Goal: Task Accomplishment & Management: Use online tool/utility

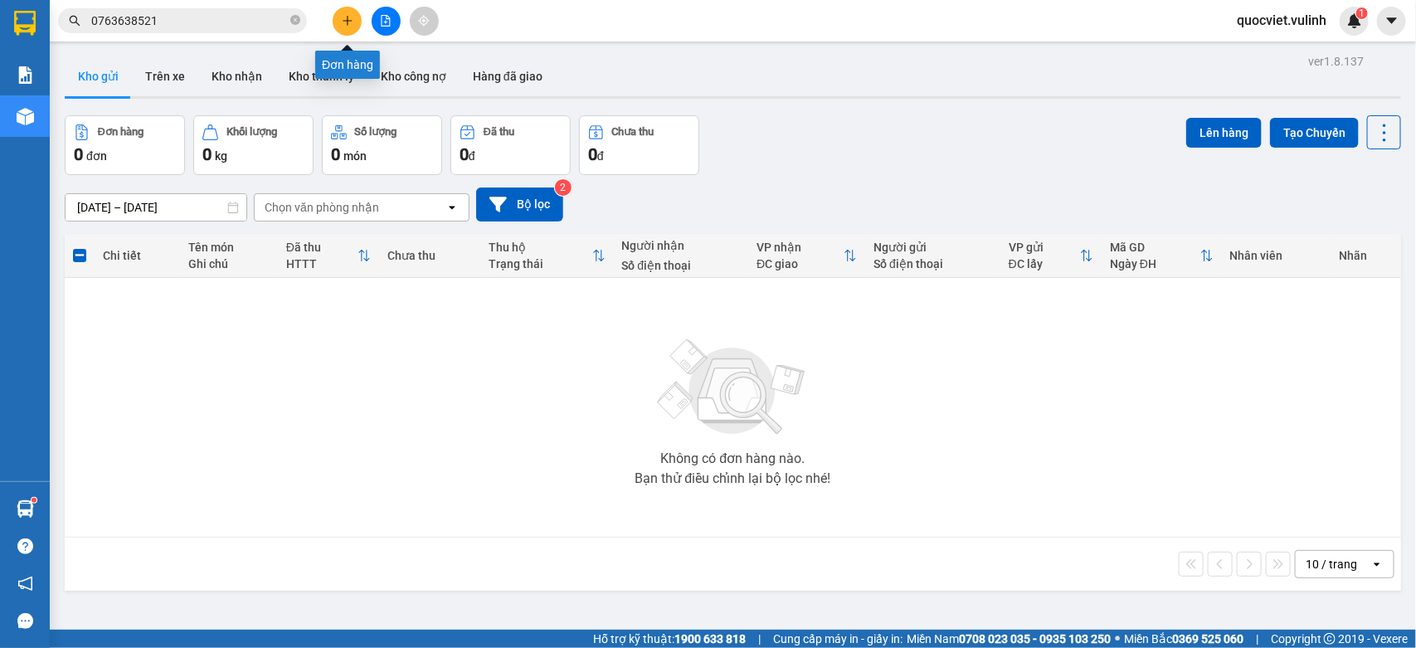
click at [344, 27] on button at bounding box center [347, 21] width 29 height 29
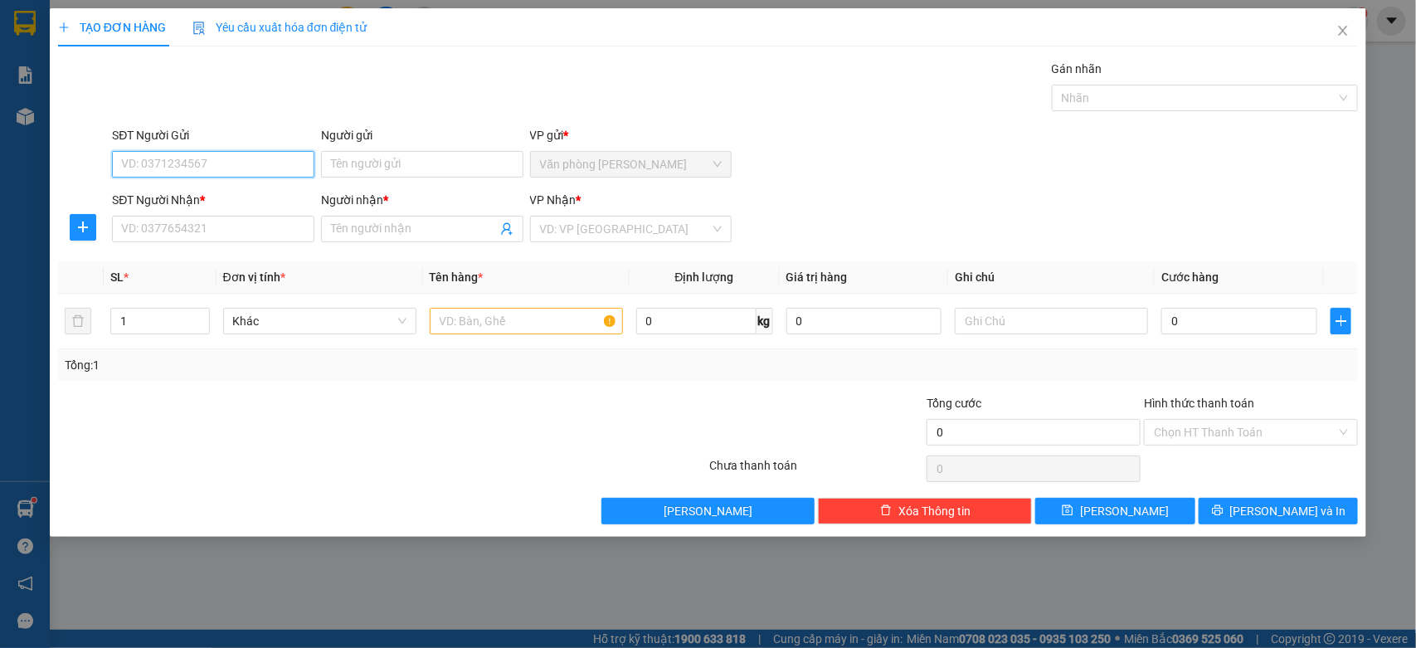
click at [230, 160] on input "SĐT Người Gửi" at bounding box center [213, 164] width 202 height 27
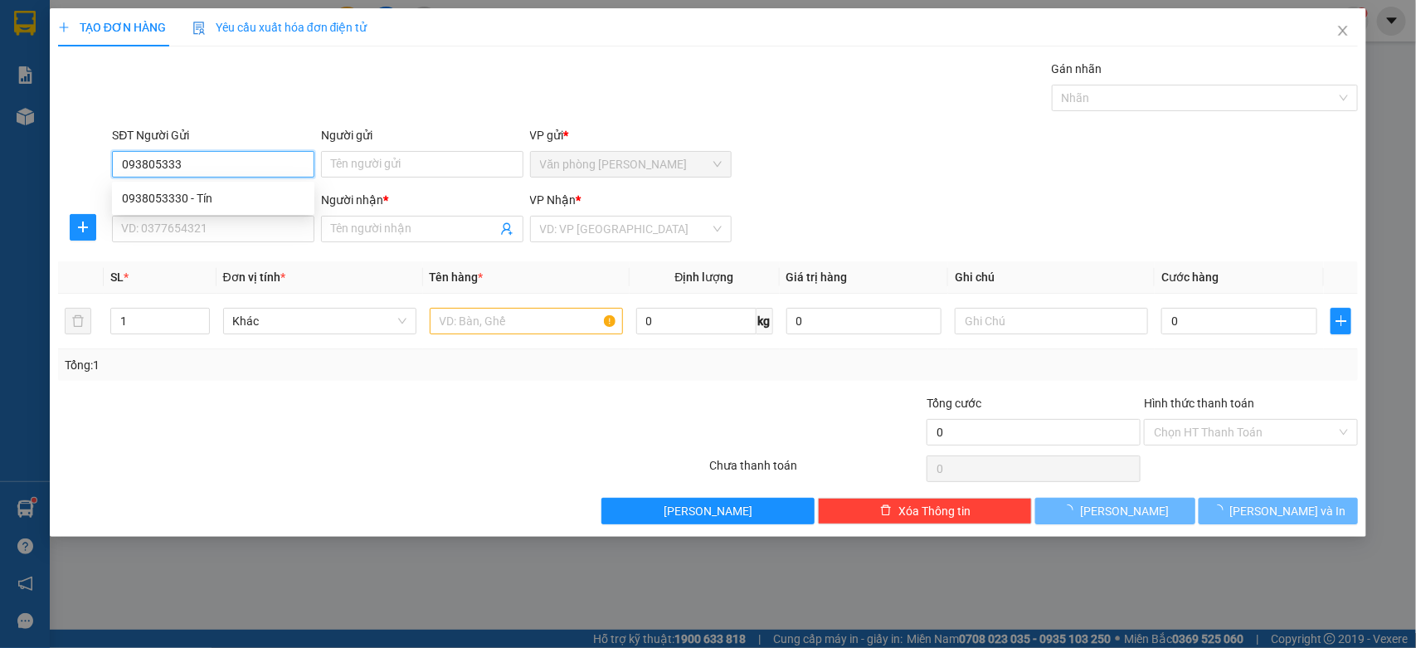
type input "0938053330"
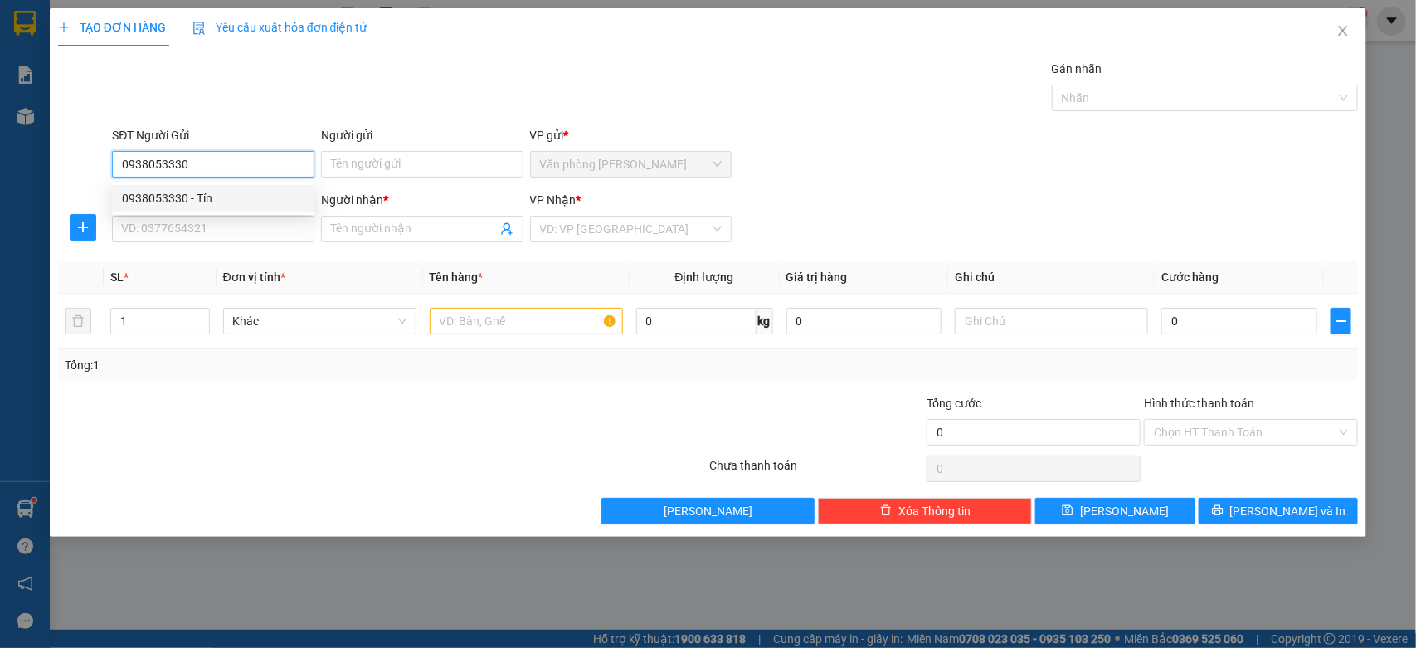
click at [233, 203] on div "0938053330 - Tín" at bounding box center [213, 198] width 182 height 18
type input "Tín"
type input "0939518521"
type input "Lab Miền Tây"
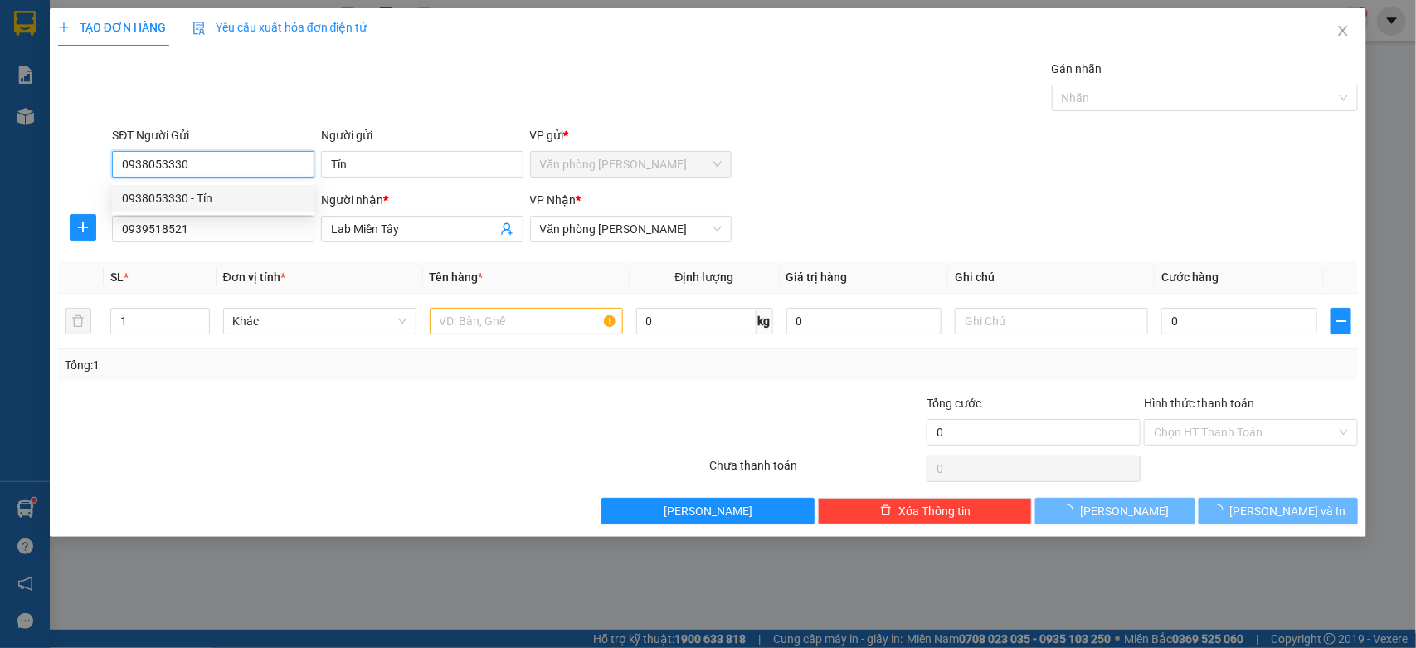
type input "30.000"
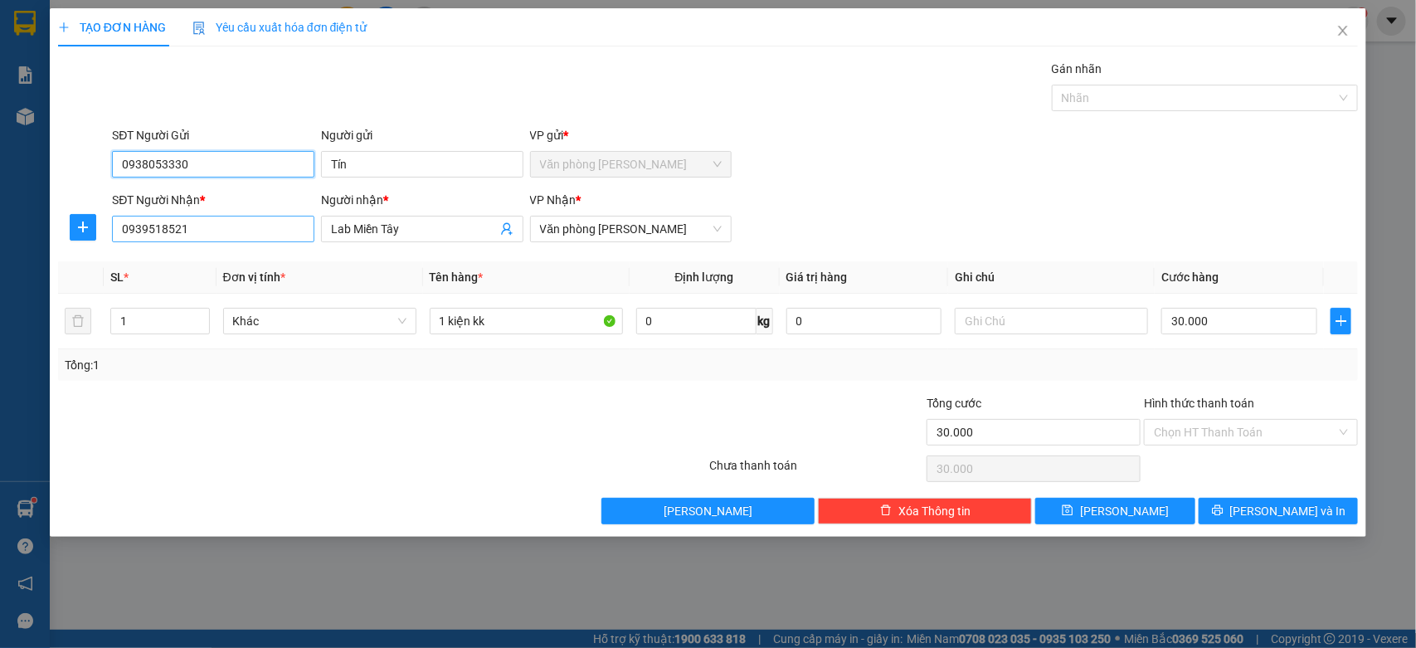
type input "0938053330"
click at [304, 241] on input "0939518521" at bounding box center [213, 229] width 202 height 27
type input "0975208580"
click at [381, 228] on input "Lab Miền Tây" at bounding box center [414, 229] width 166 height 18
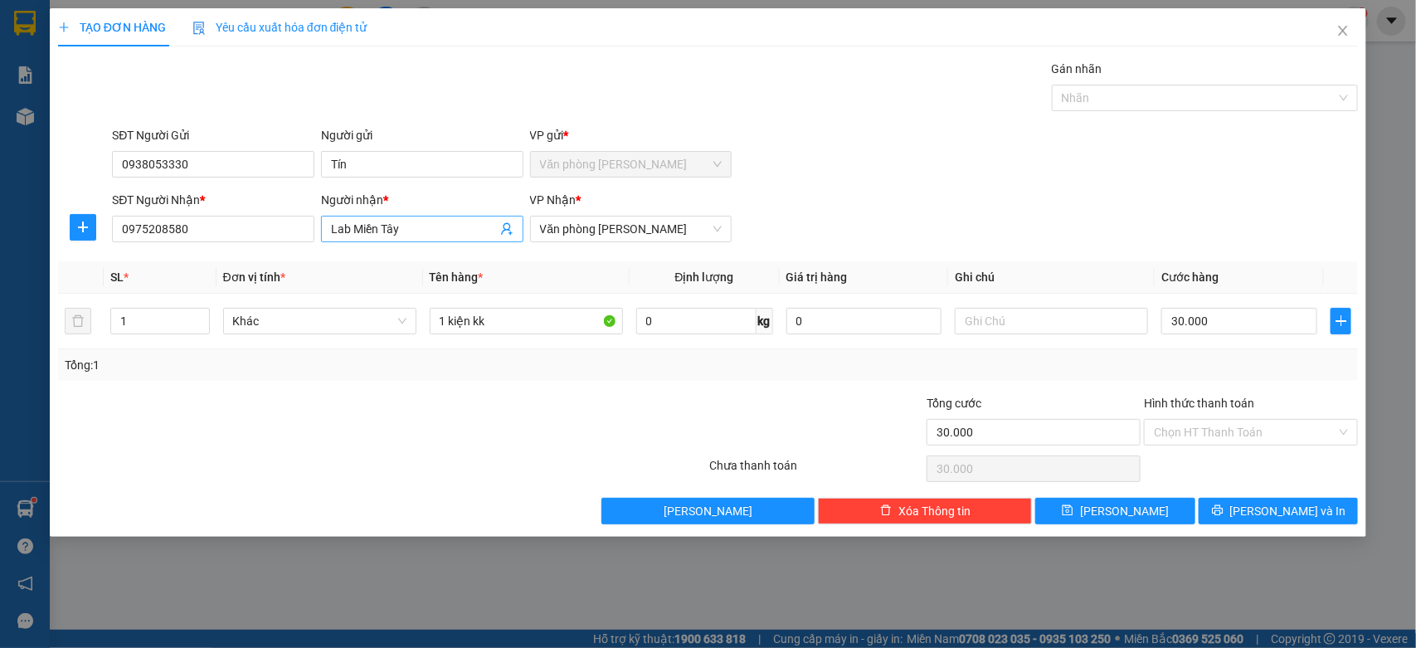
click at [381, 228] on input "Lab Miền Tây" at bounding box center [414, 229] width 166 height 18
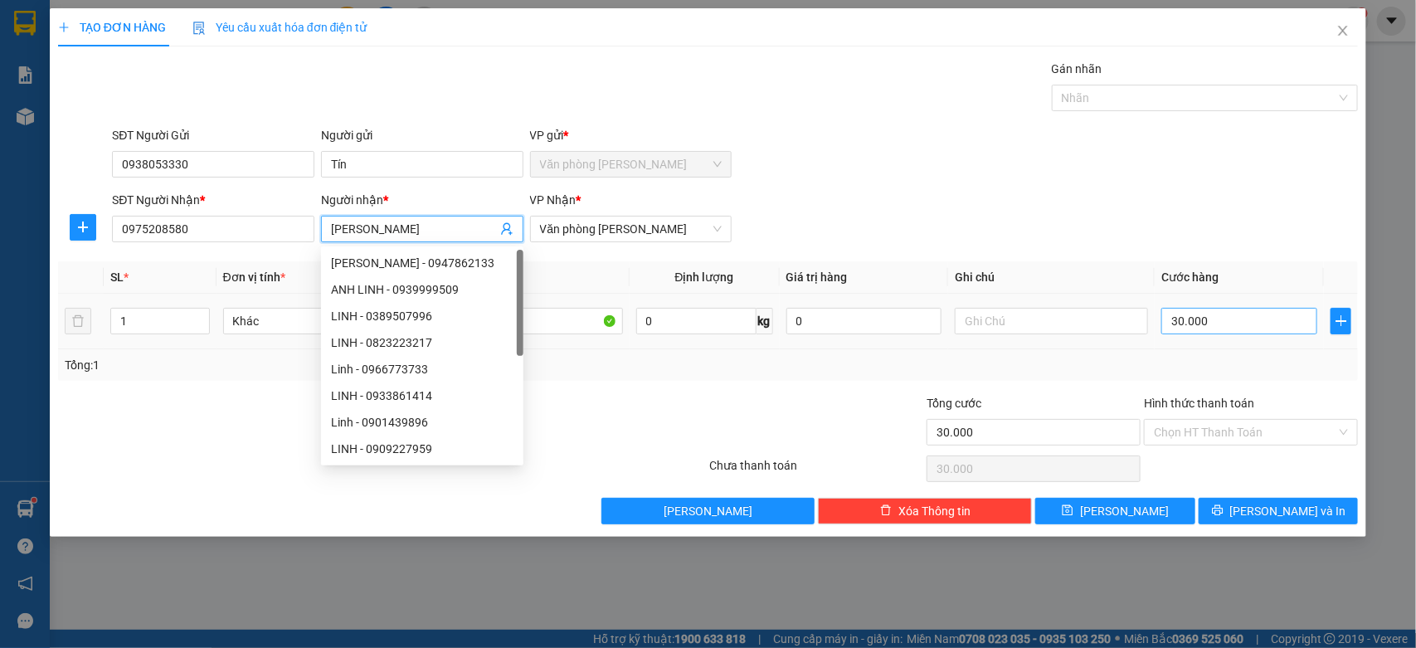
type input "[PERSON_NAME]"
click at [1246, 318] on input "30.000" at bounding box center [1239, 321] width 156 height 27
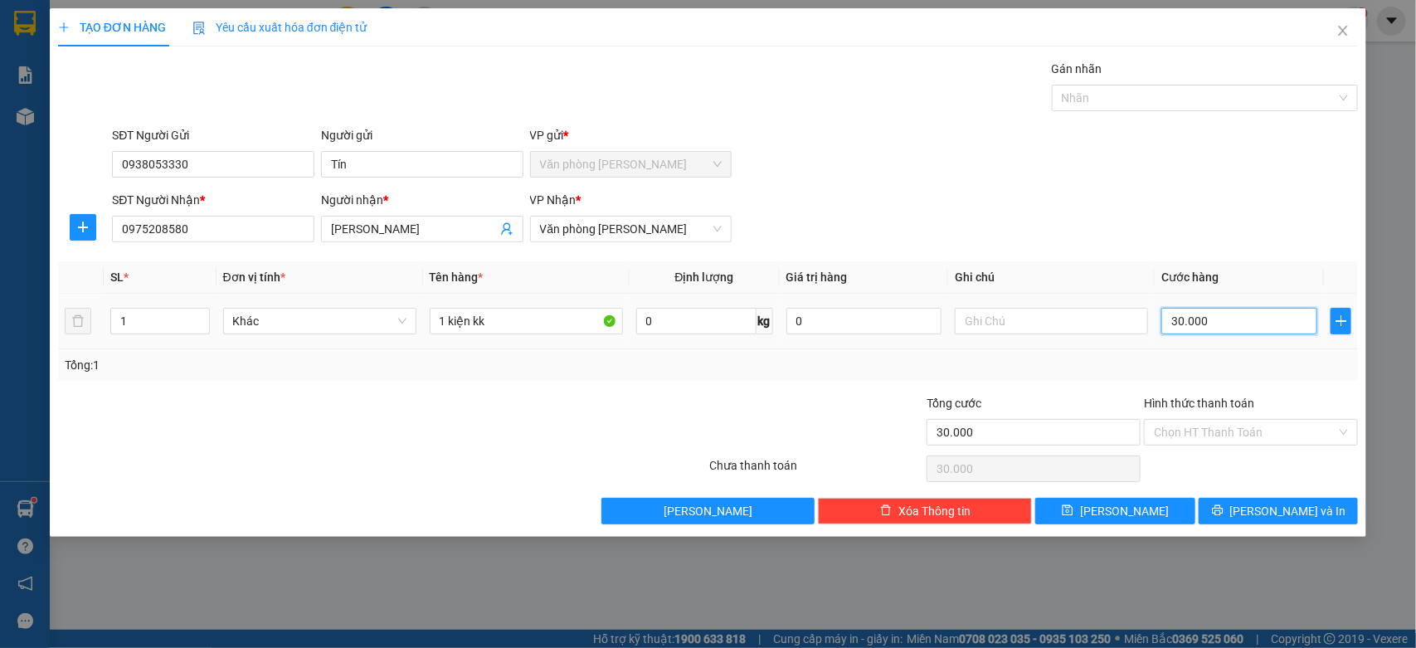
type input "0"
type input "0.000"
type input "50.000"
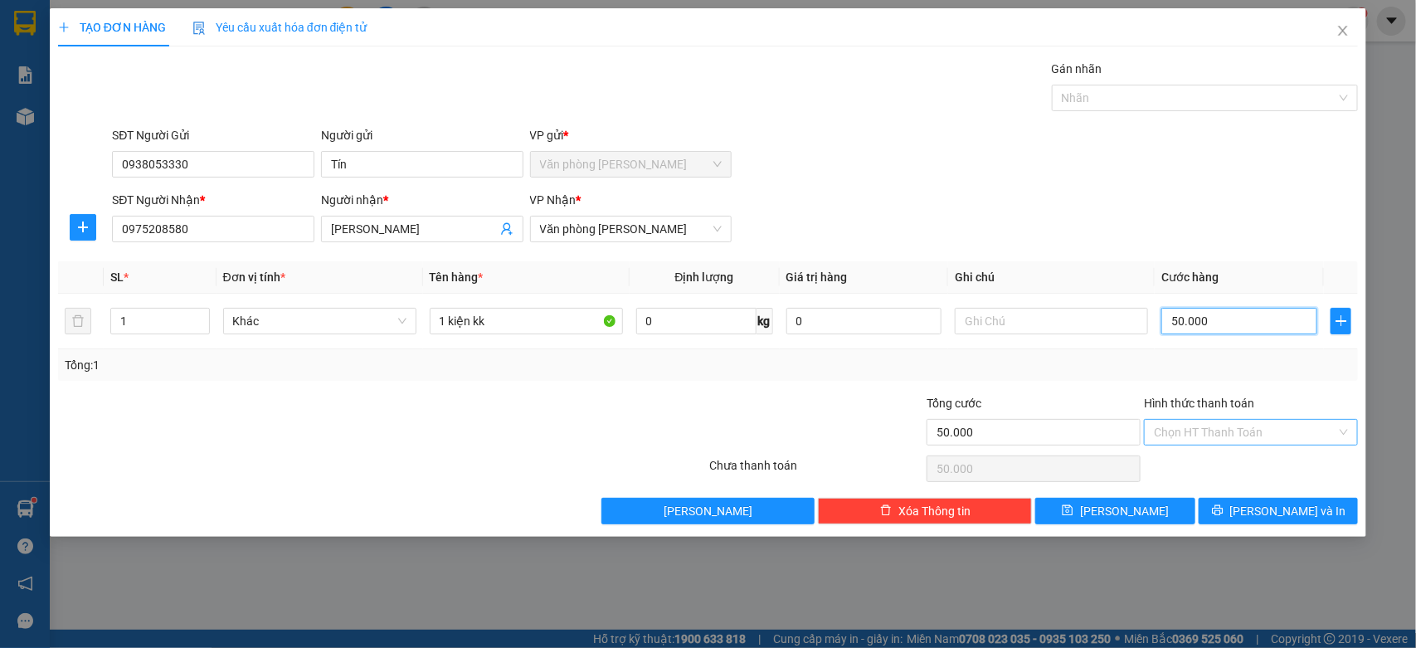
type input "50.000"
click at [1242, 424] on input "Hình thức thanh toán" at bounding box center [1245, 432] width 182 height 25
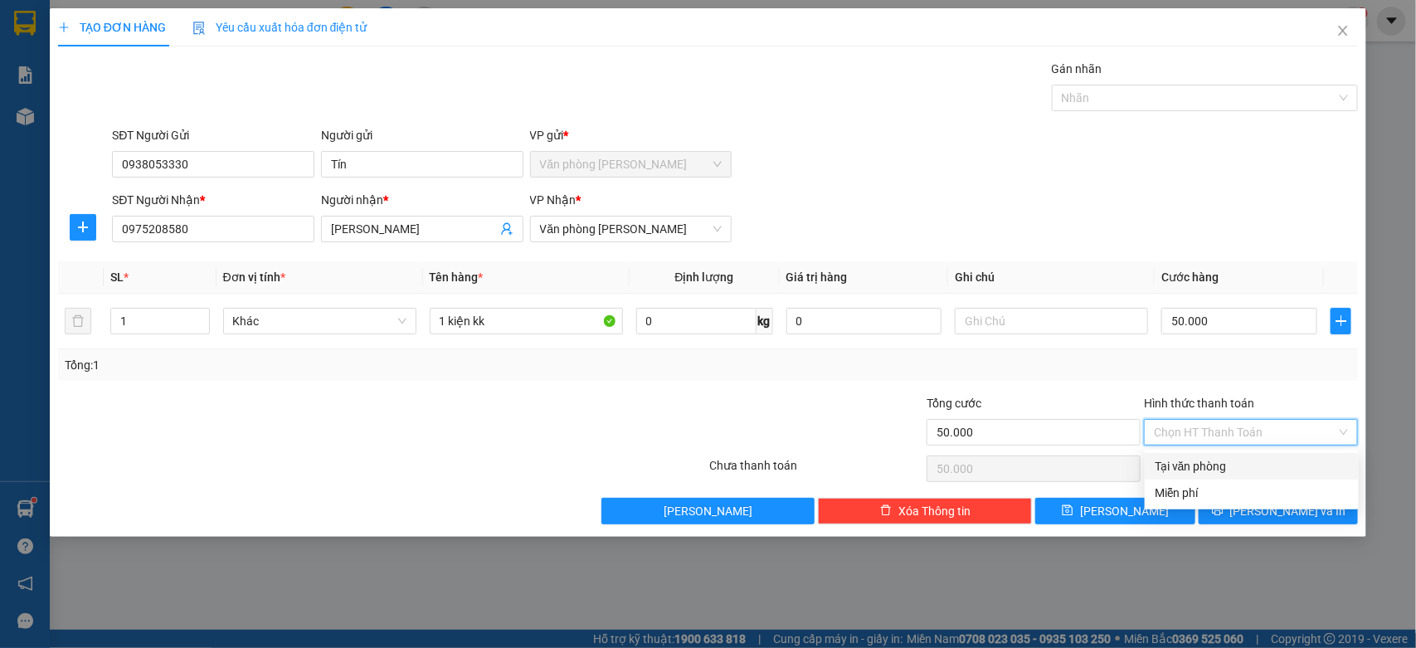
click at [1179, 464] on div "Tại văn phòng" at bounding box center [1251, 466] width 194 height 18
type input "0"
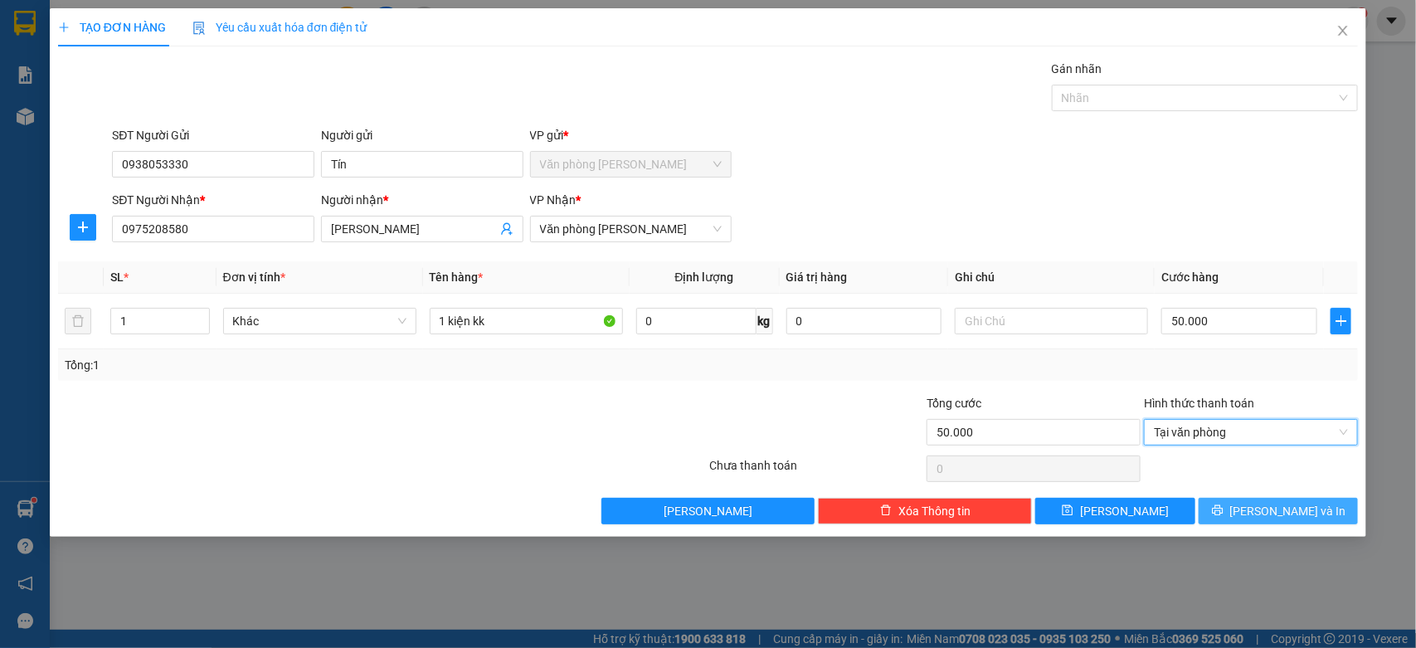
click at [1259, 512] on button "[PERSON_NAME] và In" at bounding box center [1277, 511] width 159 height 27
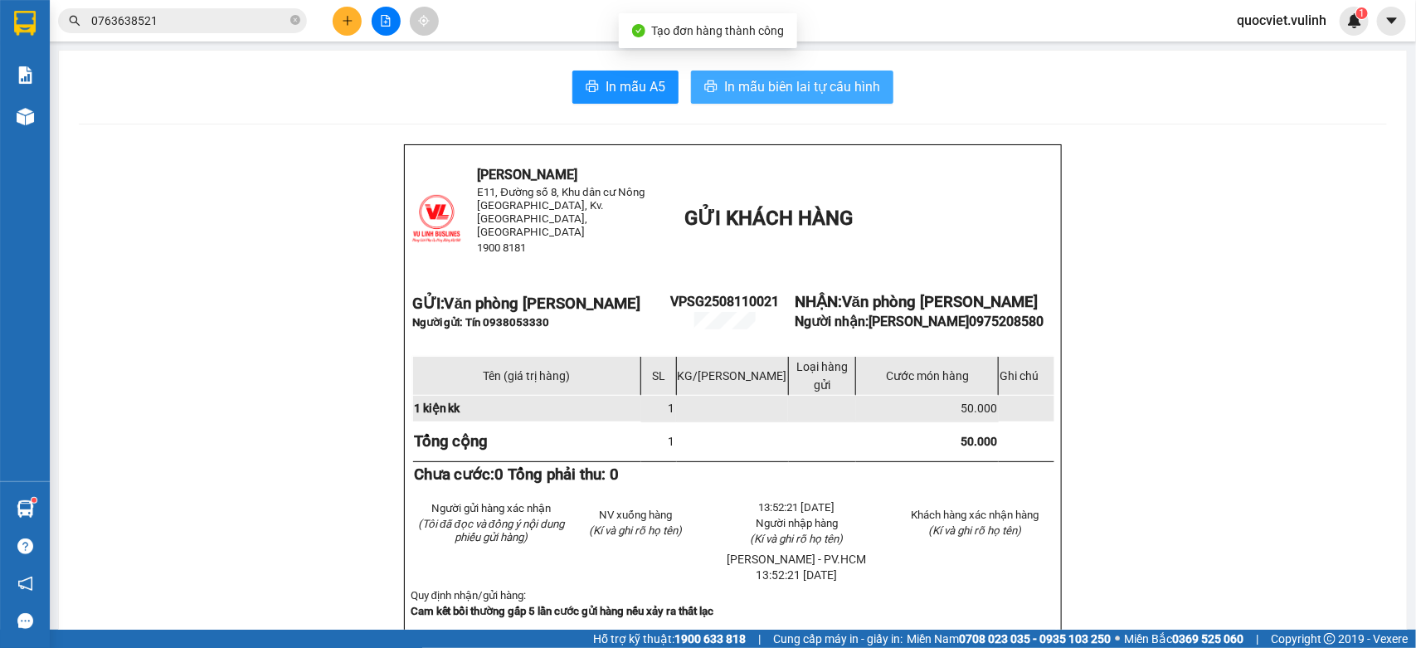
click at [785, 95] on span "In mẫu biên lai tự cấu hình" at bounding box center [802, 86] width 156 height 21
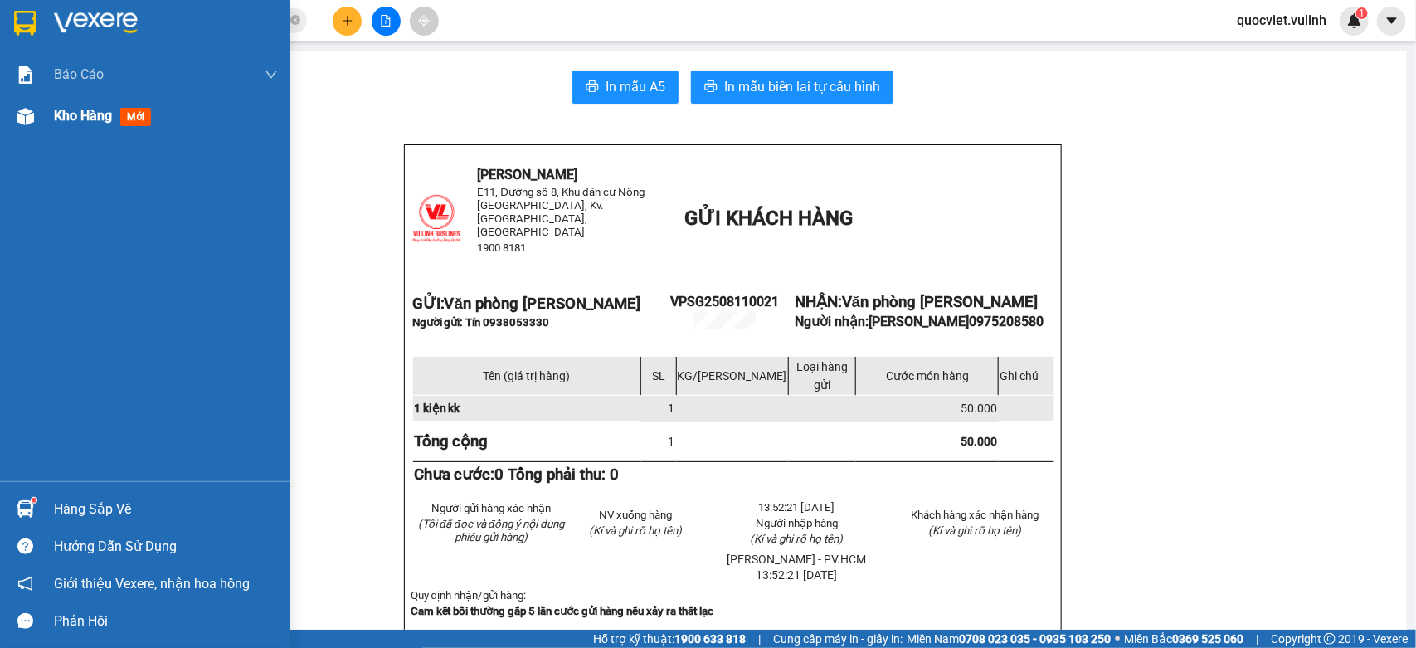
click at [38, 120] on div at bounding box center [25, 116] width 29 height 29
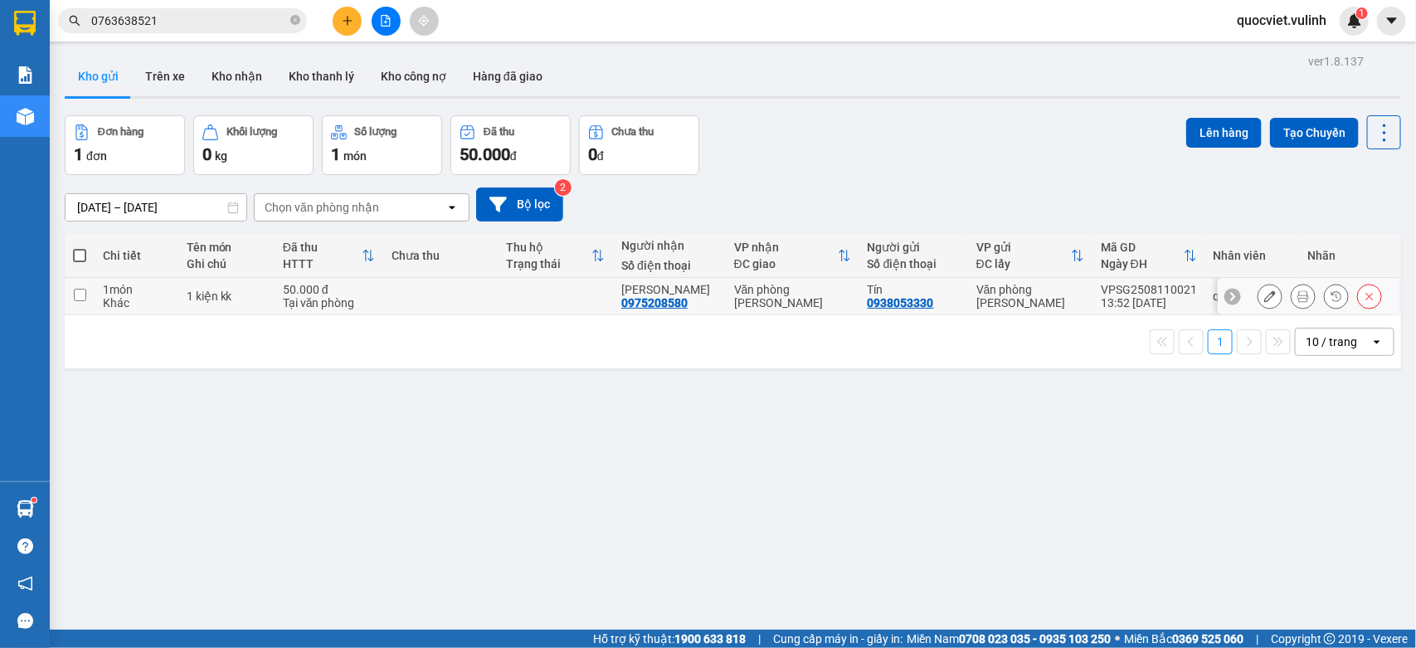
click at [739, 309] on td "Văn phòng [PERSON_NAME]" at bounding box center [793, 296] width 134 height 37
checkbox input "true"
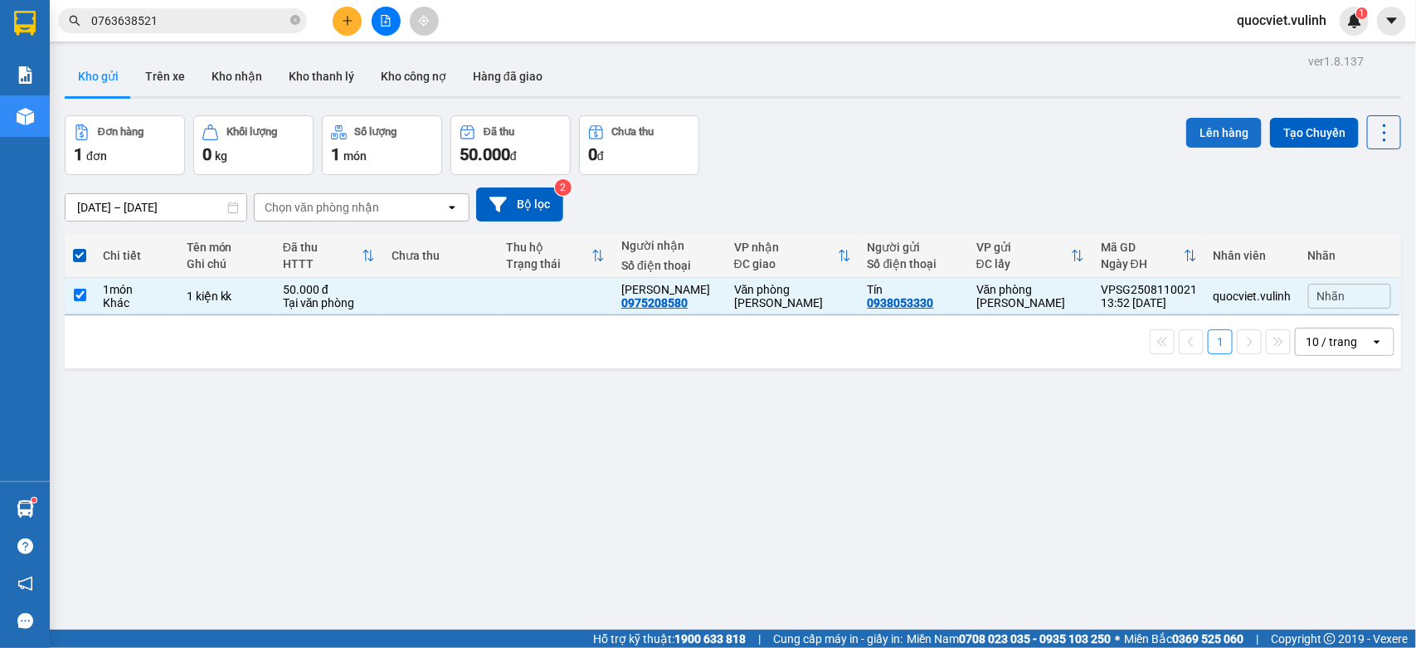
click at [1188, 129] on button "Lên hàng" at bounding box center [1223, 133] width 75 height 30
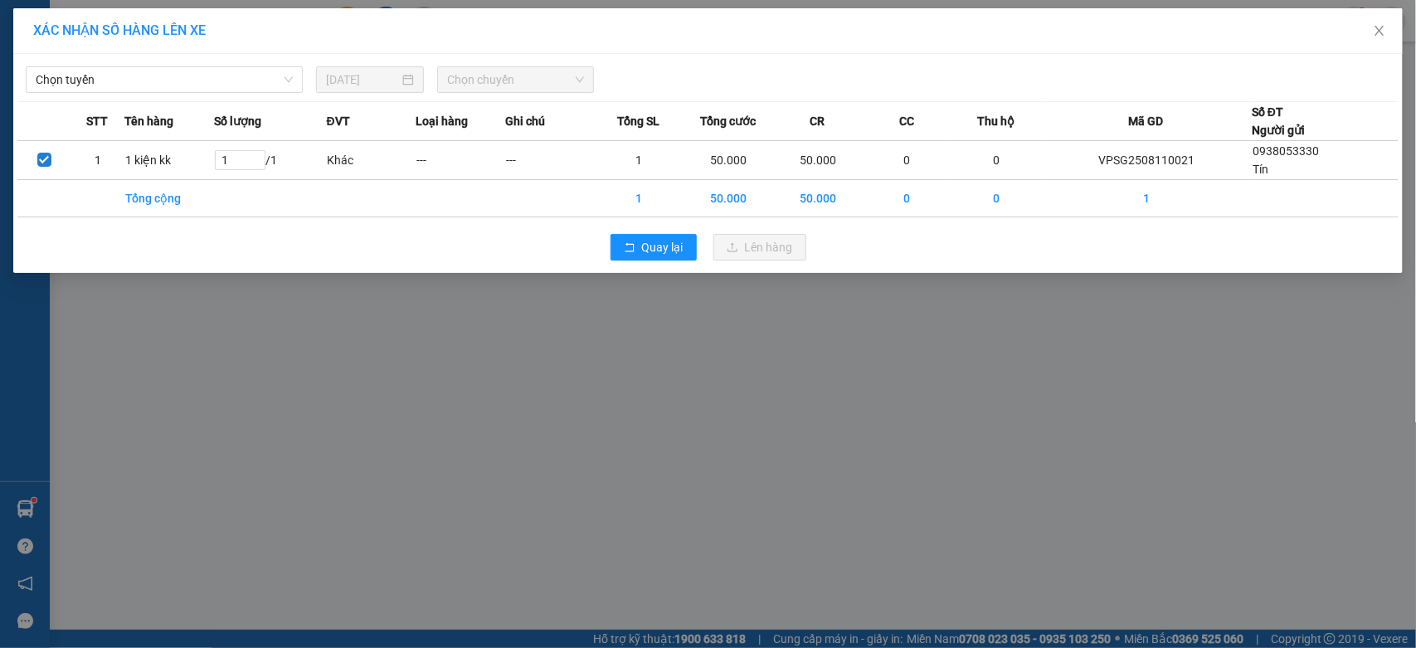
click at [263, 94] on div "Chọn tuyến 11/08/2025 Chọn chuyến STT Tên hàng Số lượng ĐVT Loại hàng Ghi chú T…" at bounding box center [707, 163] width 1389 height 219
click at [278, 77] on span "Chọn tuyến" at bounding box center [164, 79] width 257 height 25
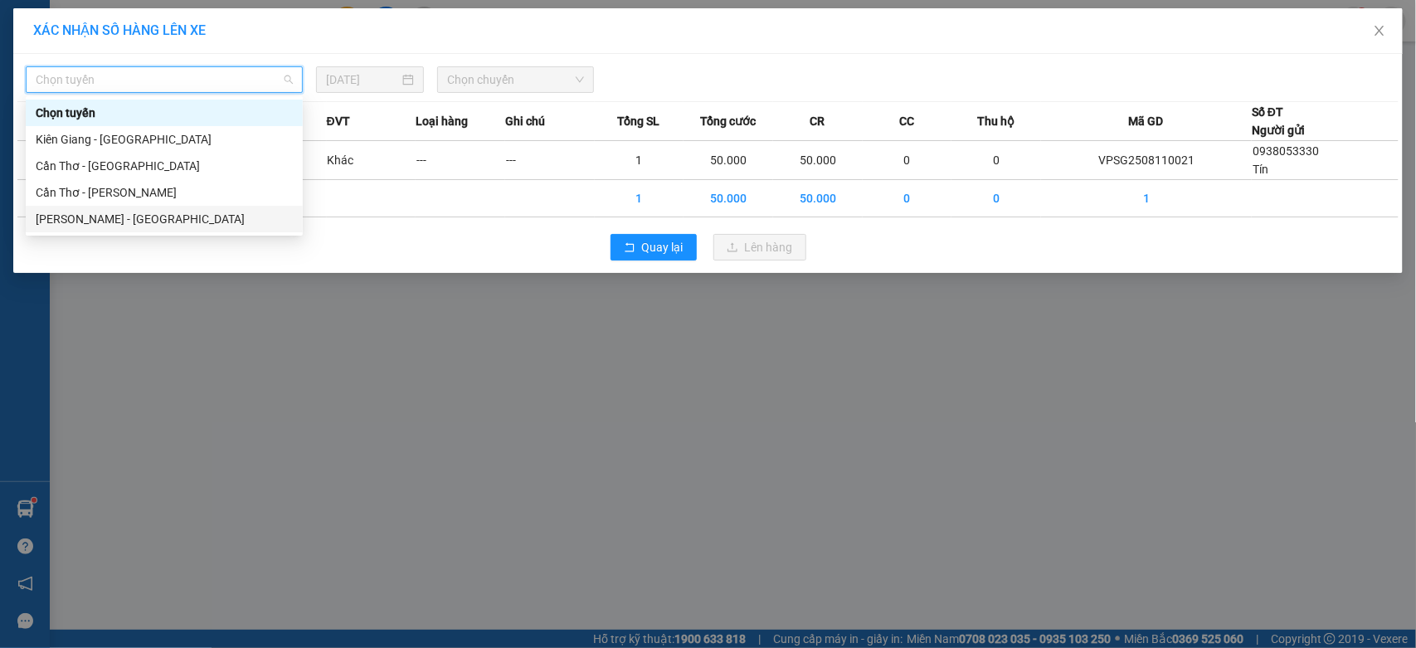
click at [178, 213] on div "Hồ Chí Minh - Cần Thơ" at bounding box center [164, 219] width 257 height 18
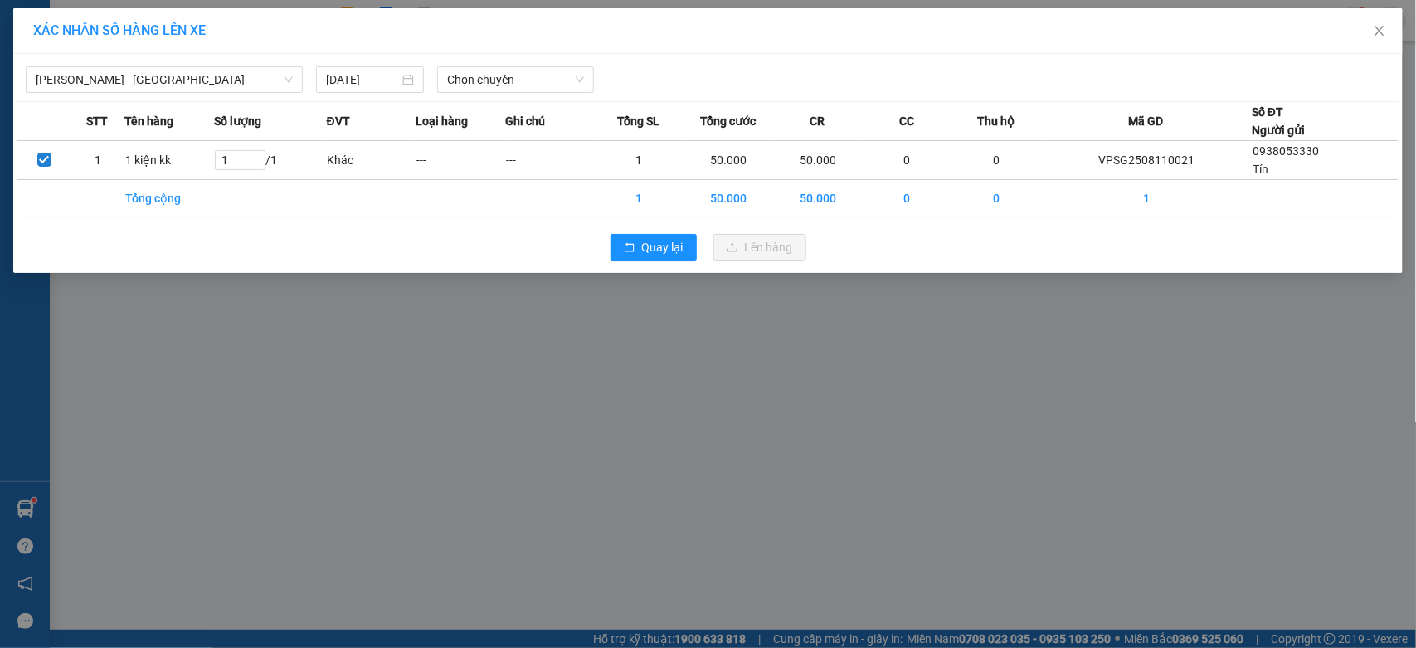
click at [581, 65] on div "Hồ Chí Minh - Cần Thơ 11/08/2025 Chọn chuyến" at bounding box center [707, 75] width 1381 height 35
click at [543, 89] on span "Chọn chuyến" at bounding box center [515, 79] width 136 height 25
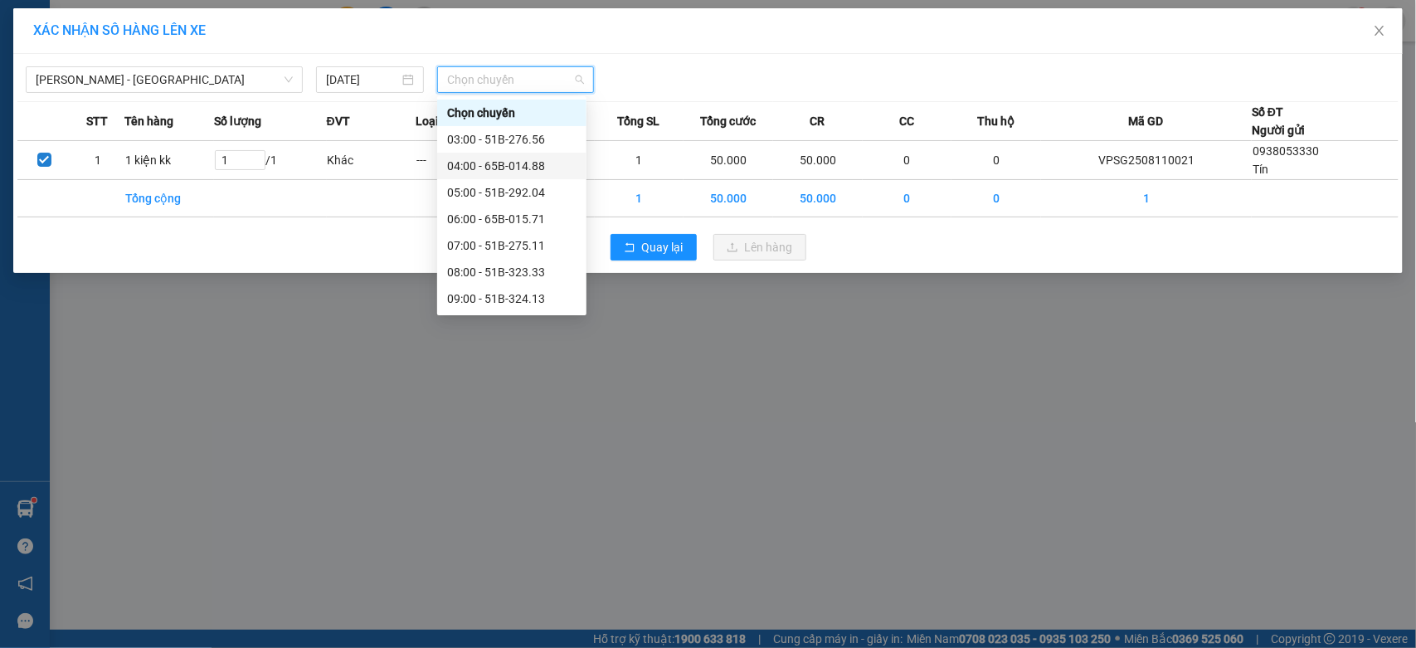
scroll to position [38, 0]
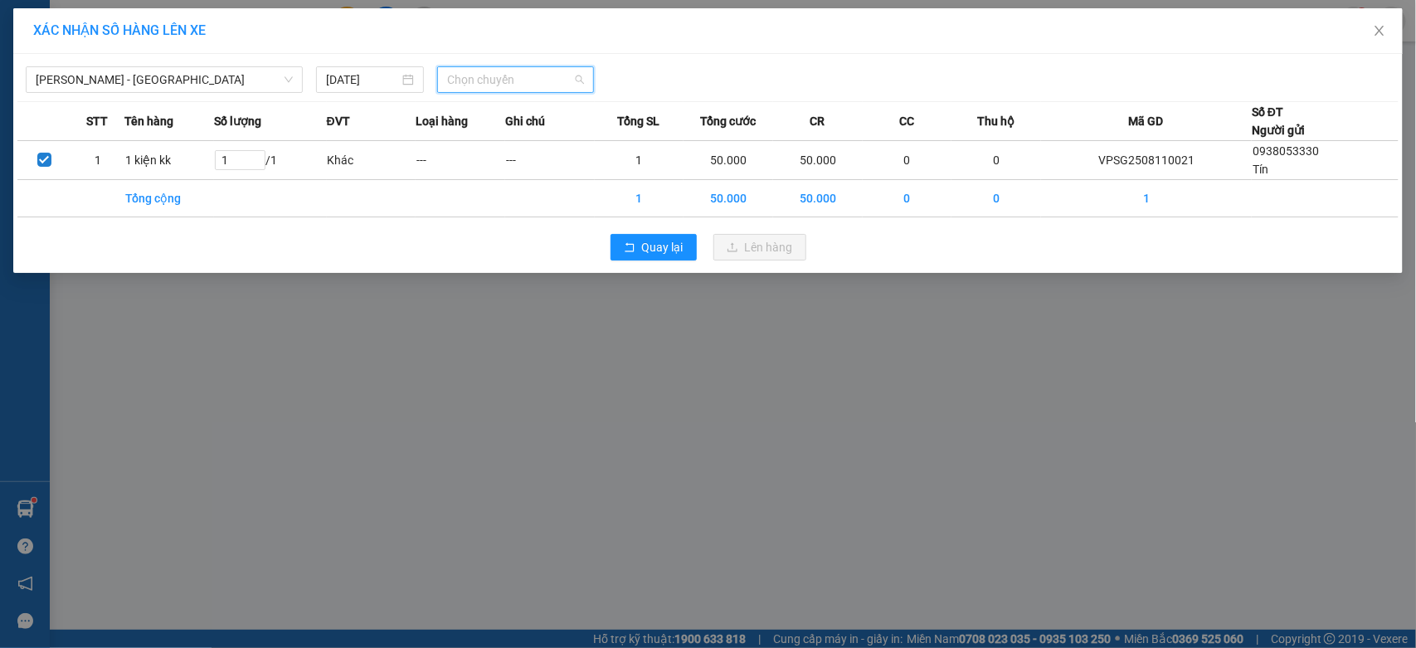
click at [521, 68] on span "Chọn chuyến" at bounding box center [515, 79] width 136 height 25
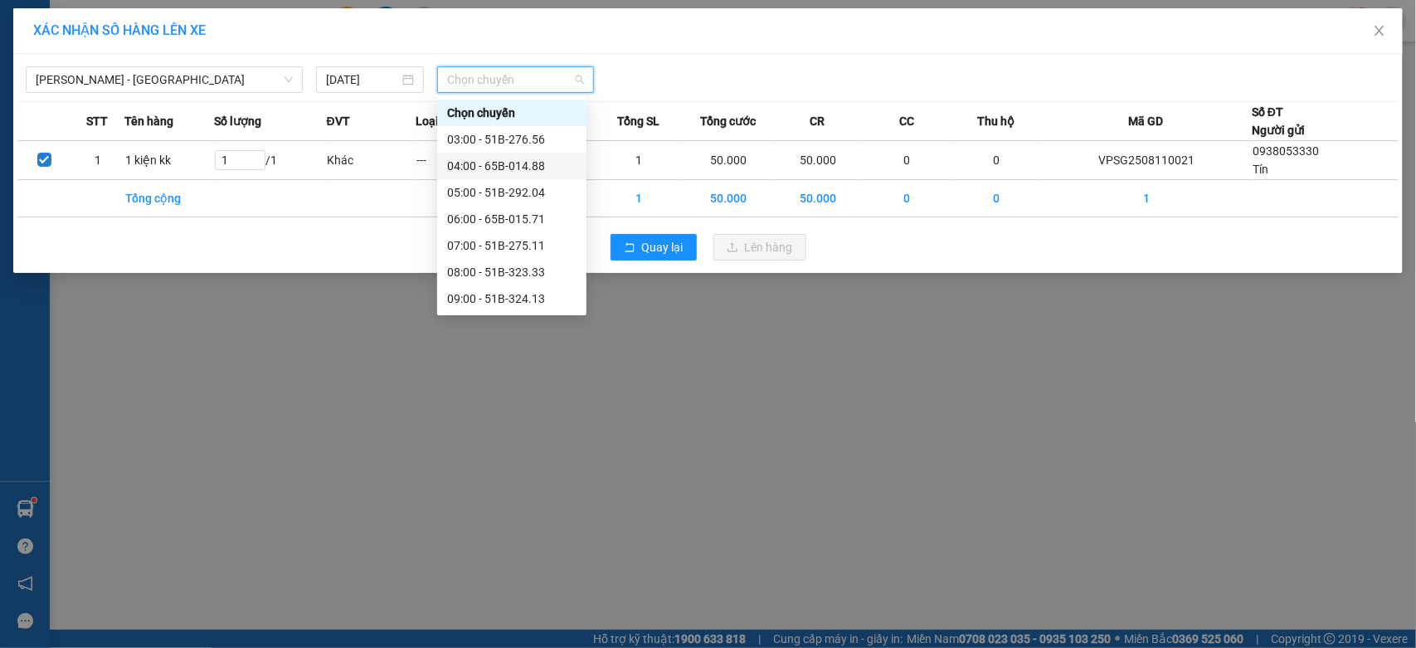
scroll to position [138, 0]
click at [508, 297] on div "14:00 - 51B-292.04" at bounding box center [511, 293] width 129 height 18
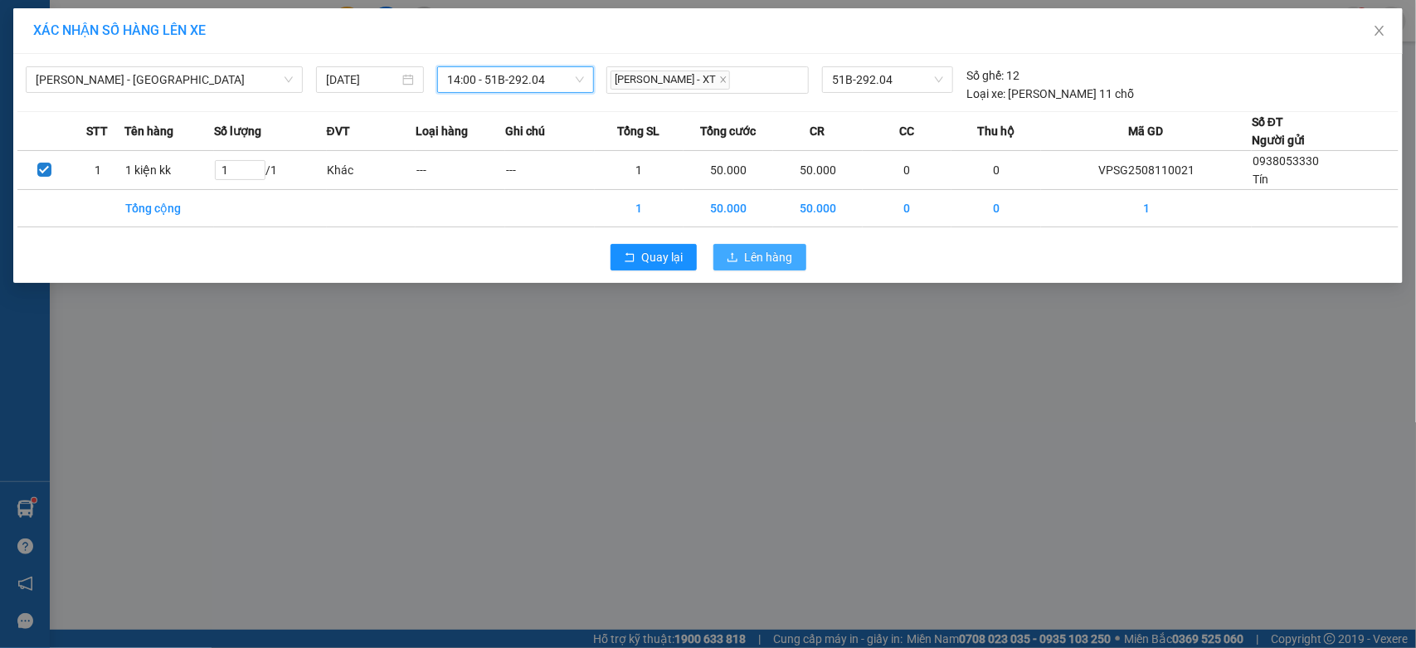
click at [784, 259] on span "Lên hàng" at bounding box center [769, 257] width 48 height 18
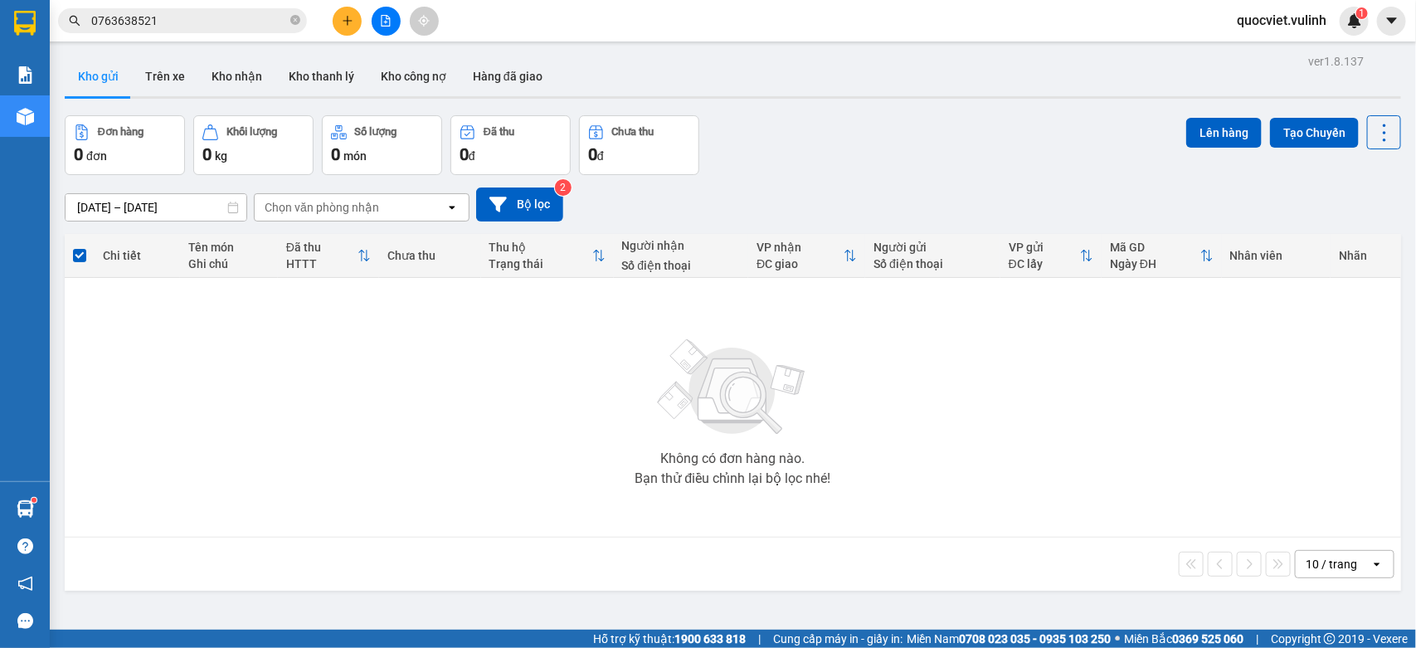
click at [333, 22] on button at bounding box center [347, 21] width 29 height 29
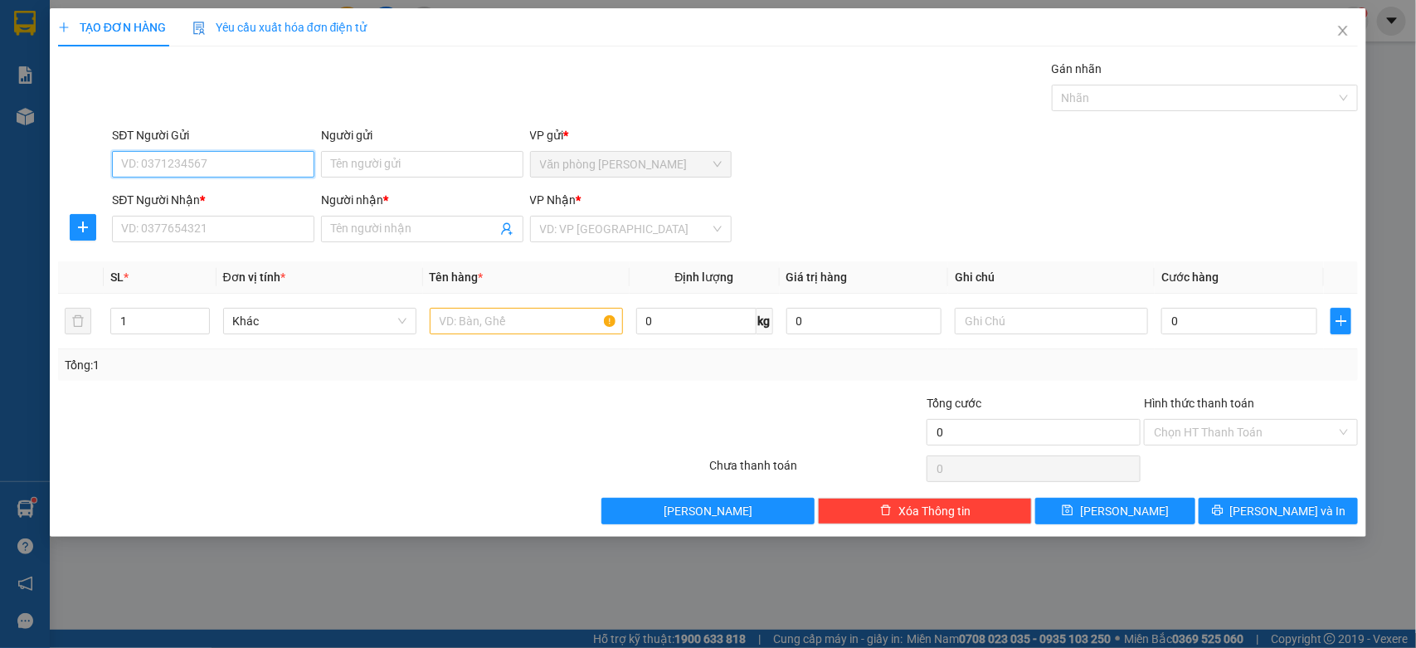
click at [192, 162] on input "SĐT Người Gửi" at bounding box center [213, 164] width 202 height 27
type input "0368650119"
click at [226, 199] on div "0368650119 - Duy" at bounding box center [213, 198] width 182 height 18
type input "Duy"
type input "0919289117"
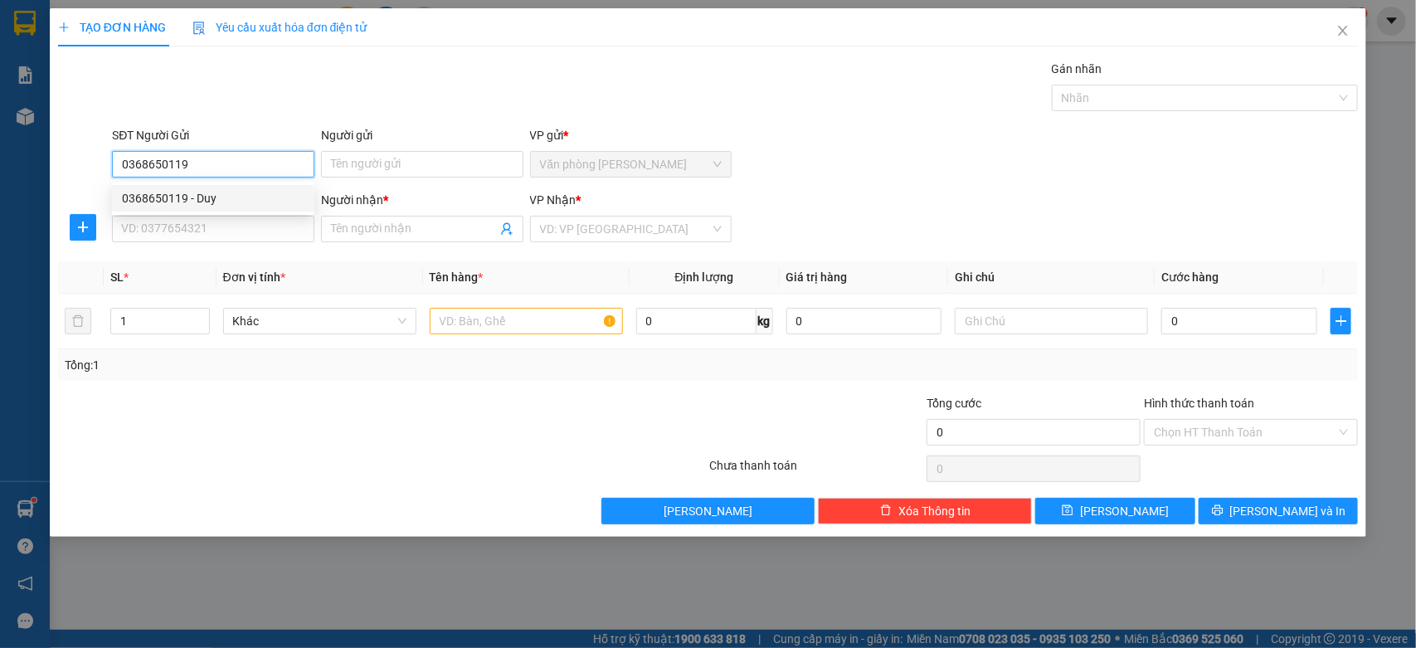
type input "Sơn Nguyễn Lab"
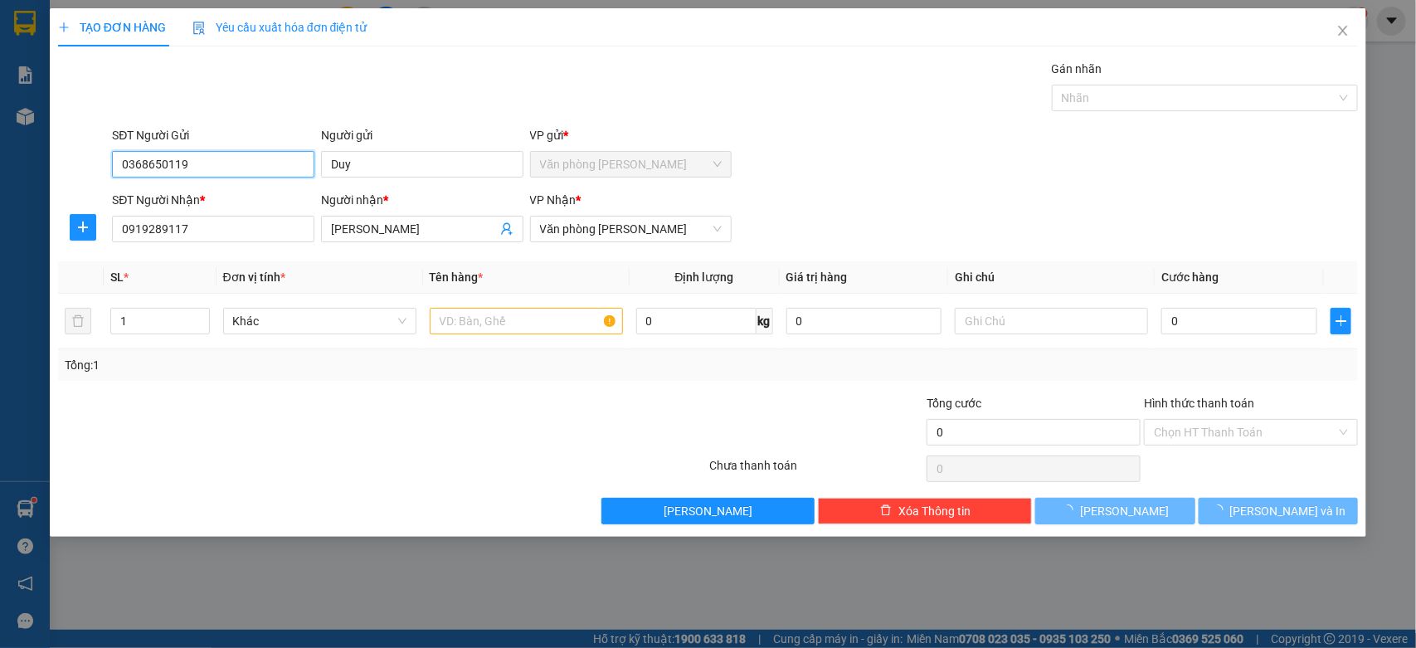
type input "40.000"
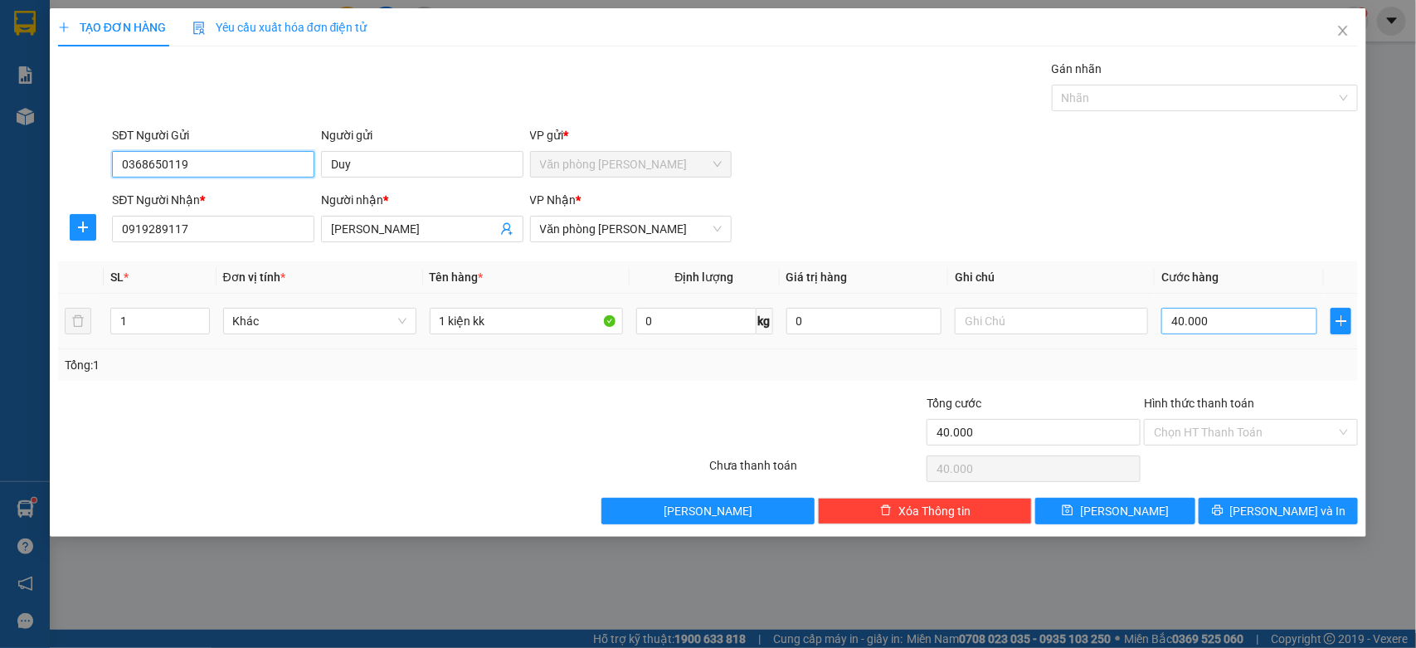
type input "0368650119"
click at [1246, 317] on input "40.000" at bounding box center [1239, 321] width 156 height 27
click at [1250, 419] on div "Chọn HT Thanh Toán" at bounding box center [1251, 432] width 214 height 27
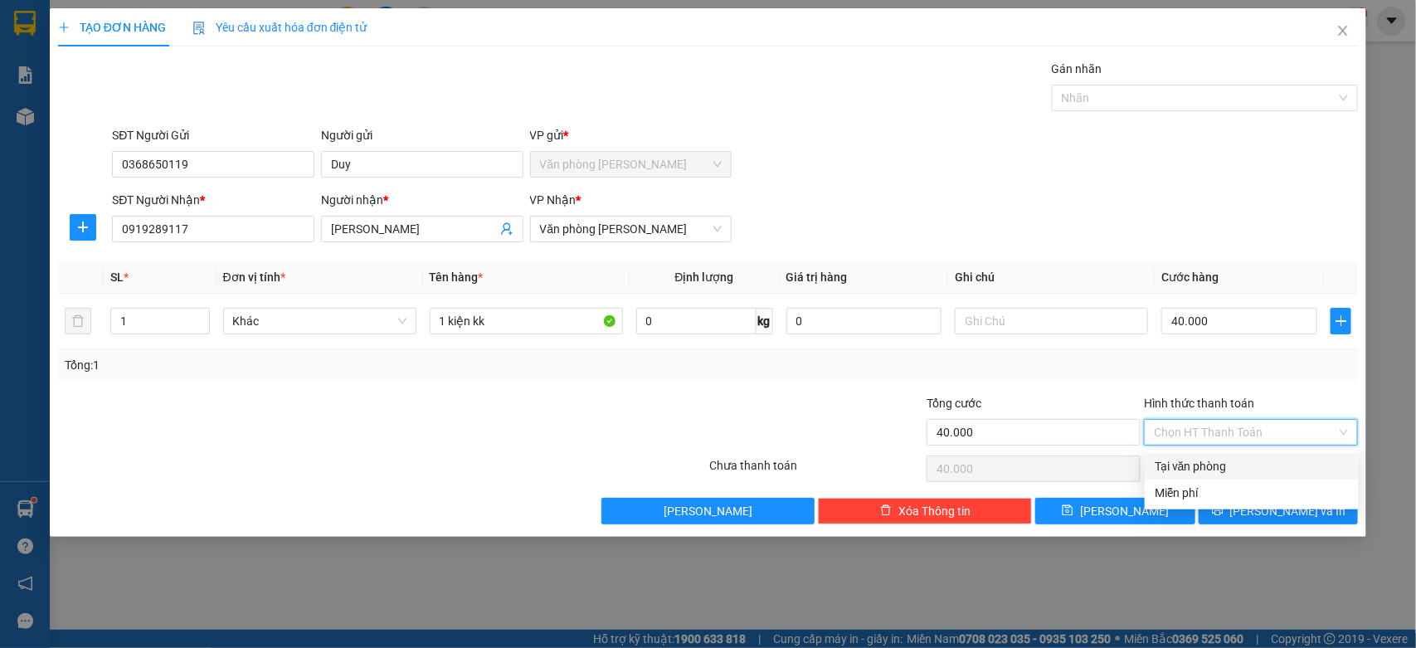
click at [1215, 467] on div "Tại văn phòng" at bounding box center [1251, 466] width 194 height 18
type input "0"
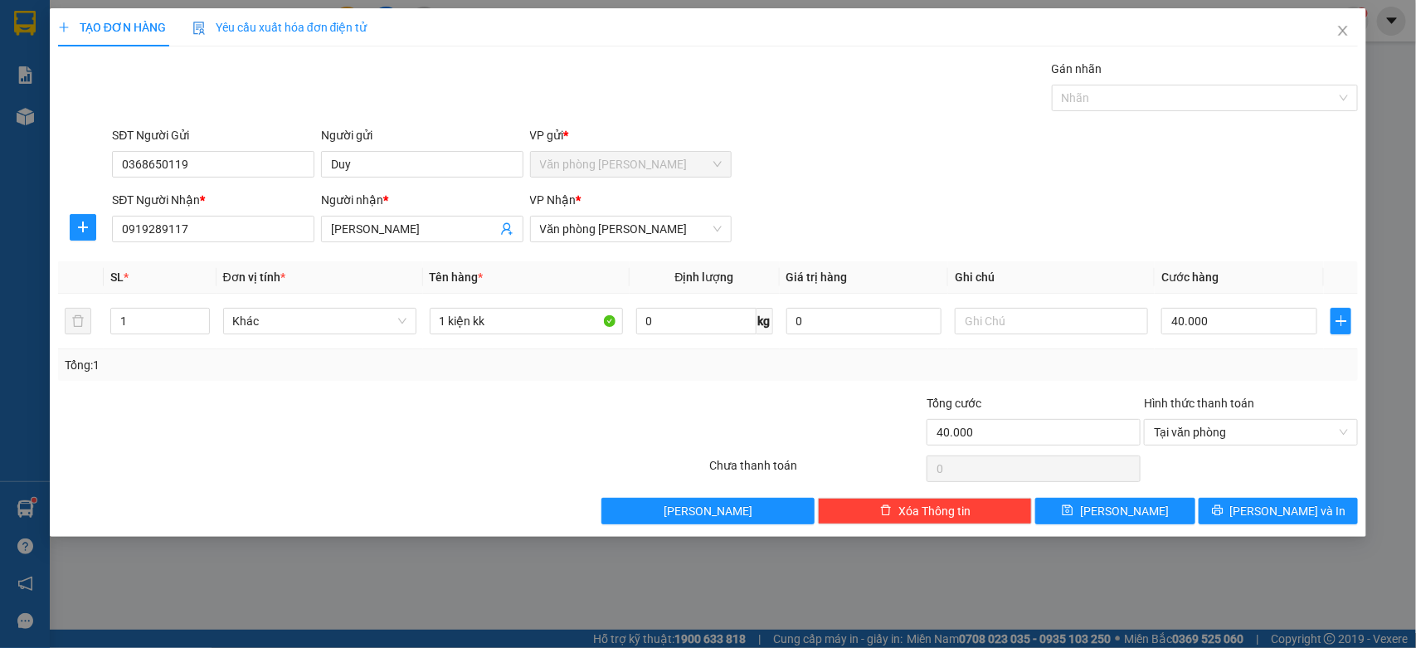
drag, startPoint x: 1141, startPoint y: 330, endPoint x: 1059, endPoint y: 378, distance: 95.2
click at [1059, 378] on div "Tổng: 1" at bounding box center [708, 365] width 1300 height 32
drag, startPoint x: 1280, startPoint y: 515, endPoint x: 1269, endPoint y: 508, distance: 13.1
click at [1280, 515] on span "[PERSON_NAME] và In" at bounding box center [1288, 511] width 116 height 18
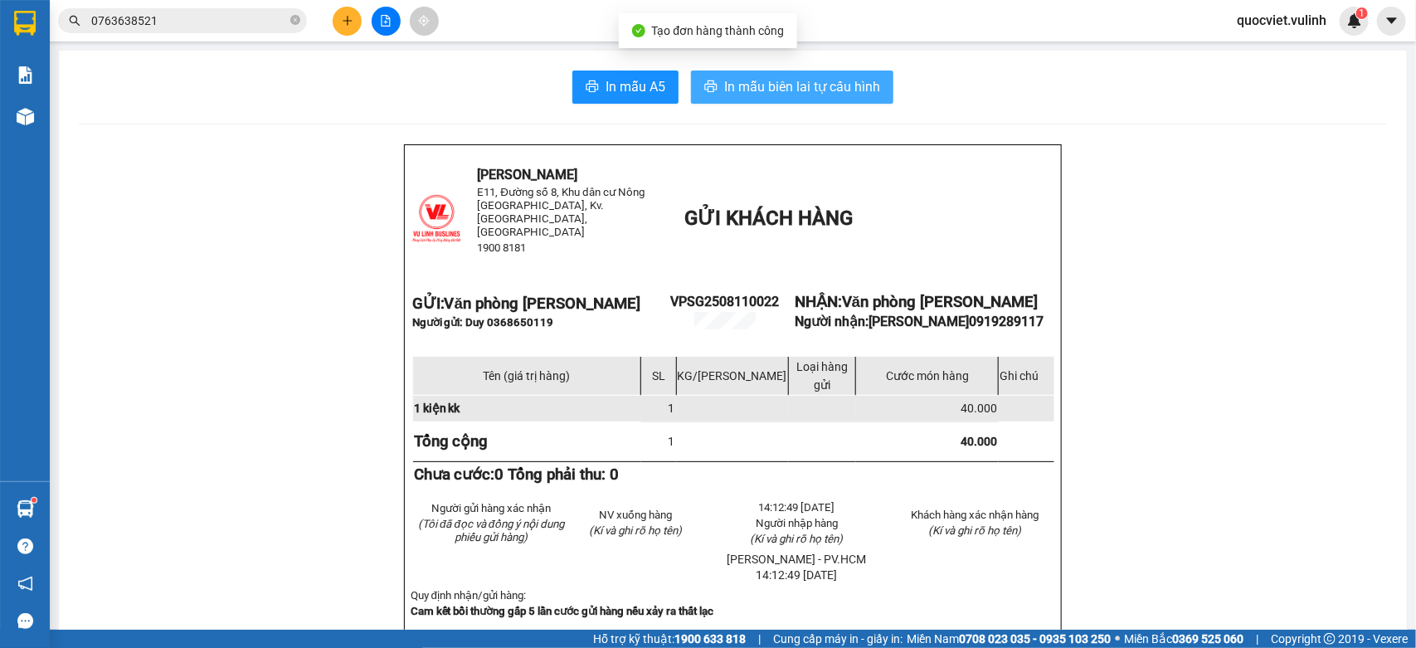
click at [738, 85] on span "In mẫu biên lai tự cấu hình" at bounding box center [802, 86] width 156 height 21
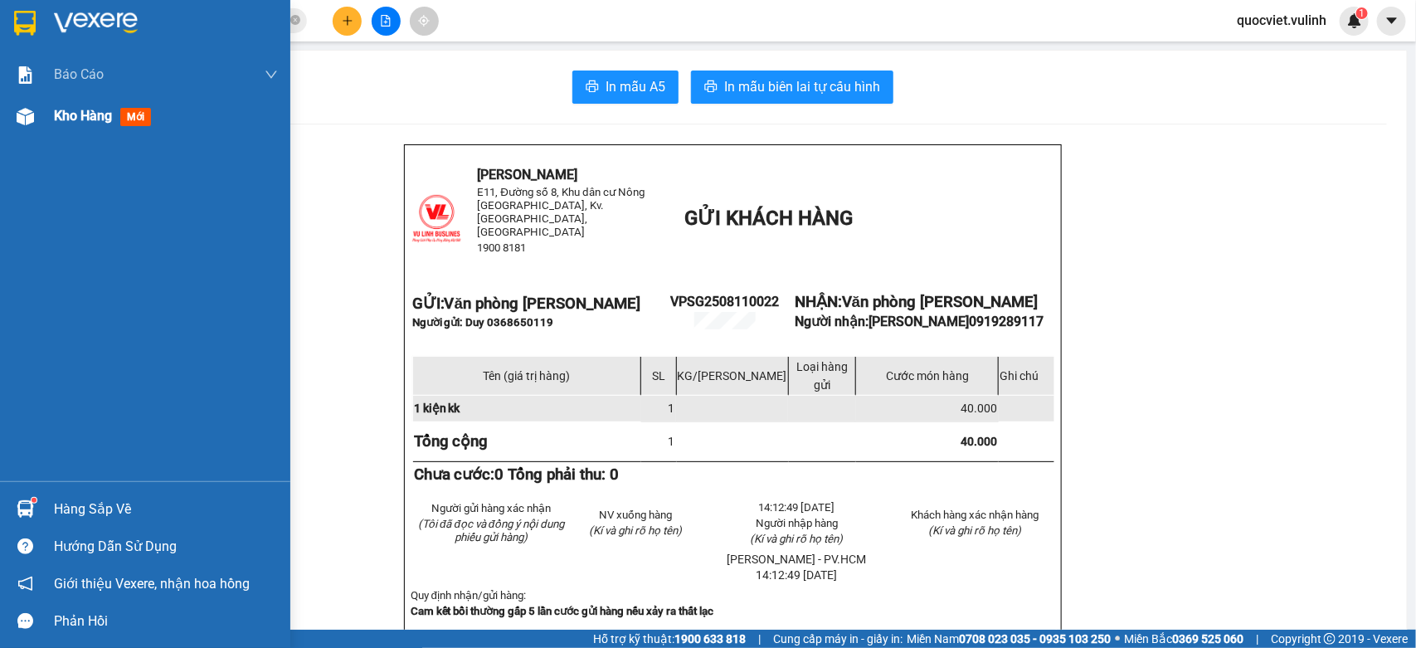
click at [17, 114] on img at bounding box center [25, 116] width 17 height 17
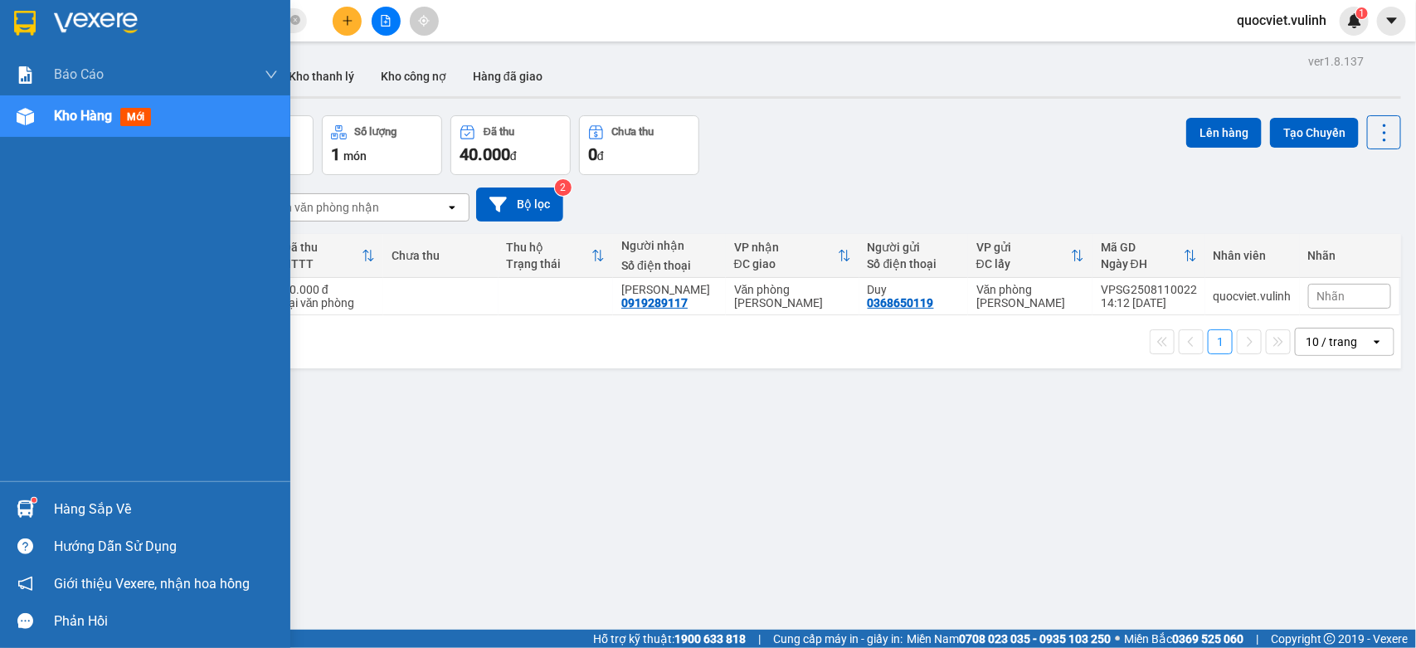
click at [32, 498] on sup at bounding box center [34, 500] width 5 height 5
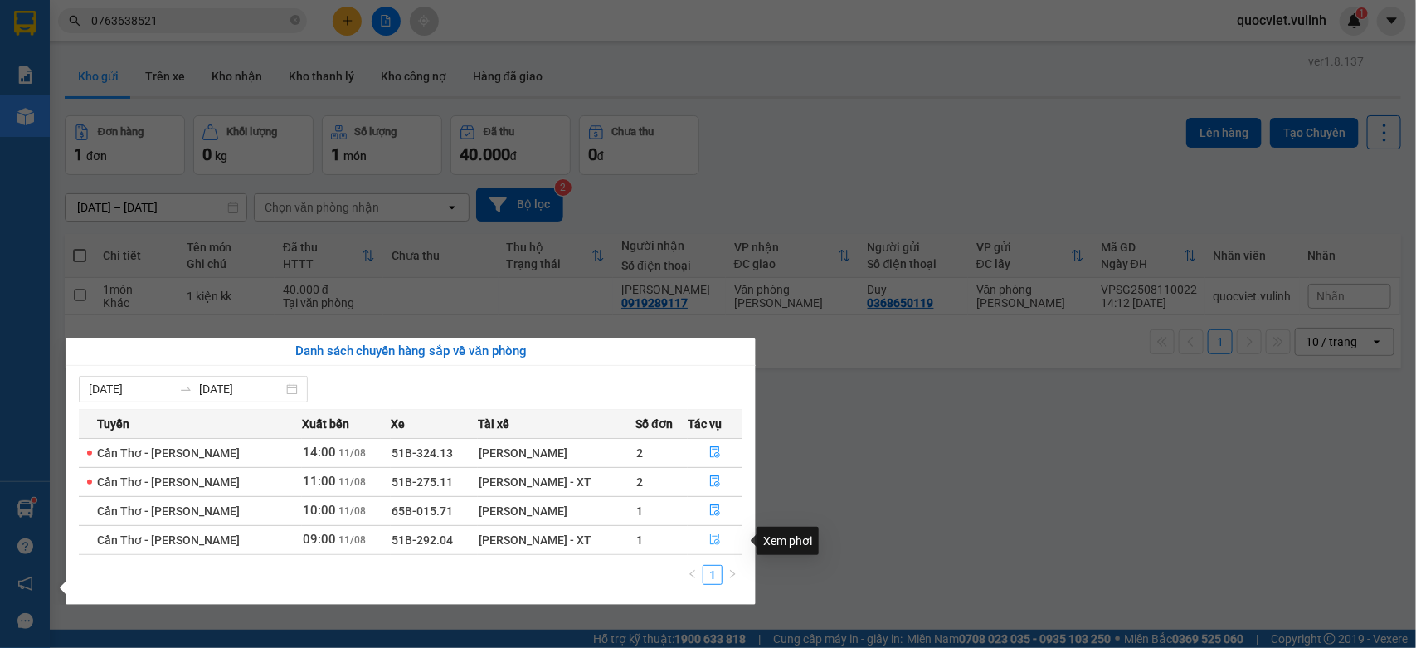
click at [707, 549] on button "button" at bounding box center [714, 540] width 53 height 27
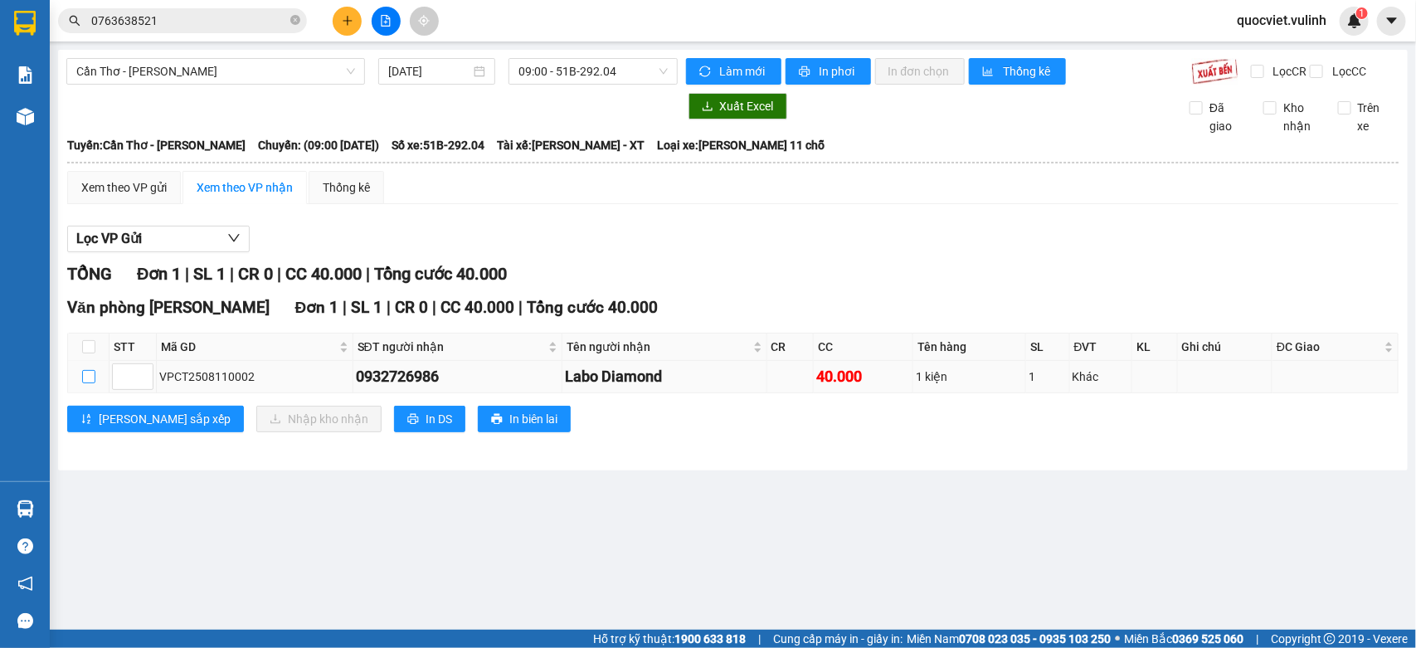
click at [90, 383] on input "checkbox" at bounding box center [88, 376] width 13 height 13
checkbox input "true"
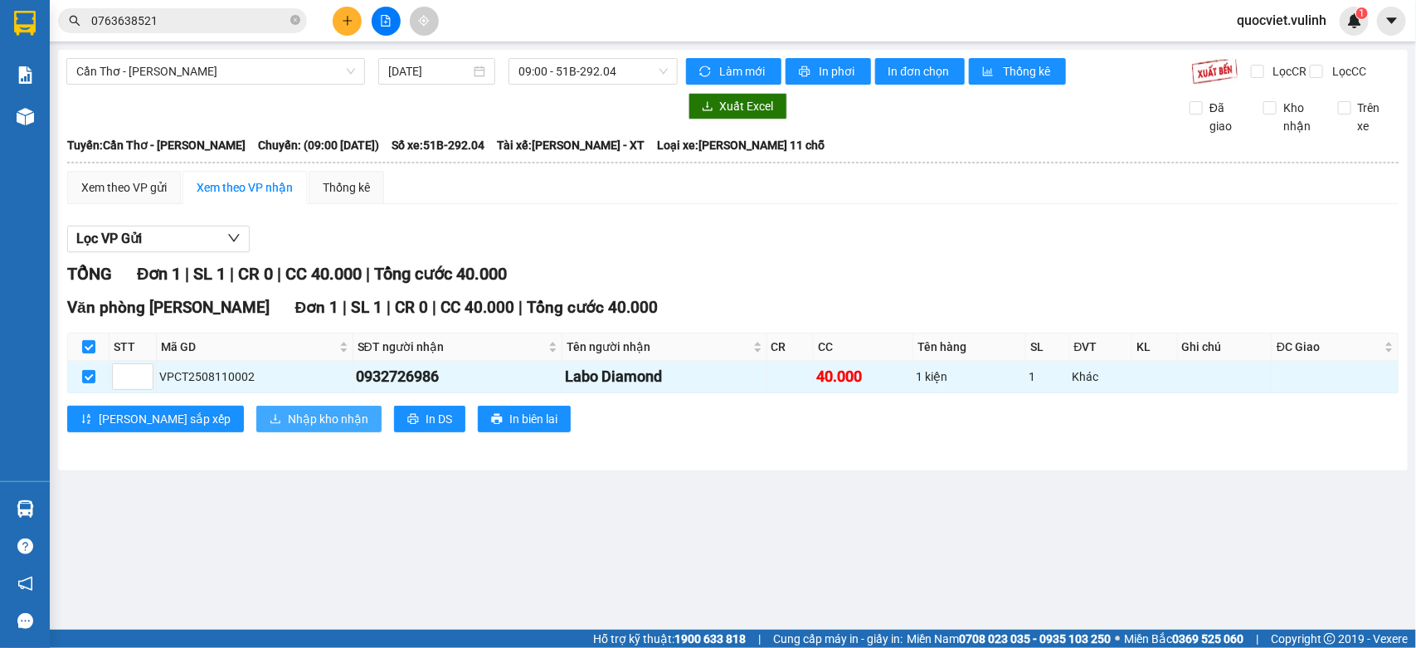
click at [288, 425] on span "Nhập kho nhận" at bounding box center [328, 419] width 80 height 18
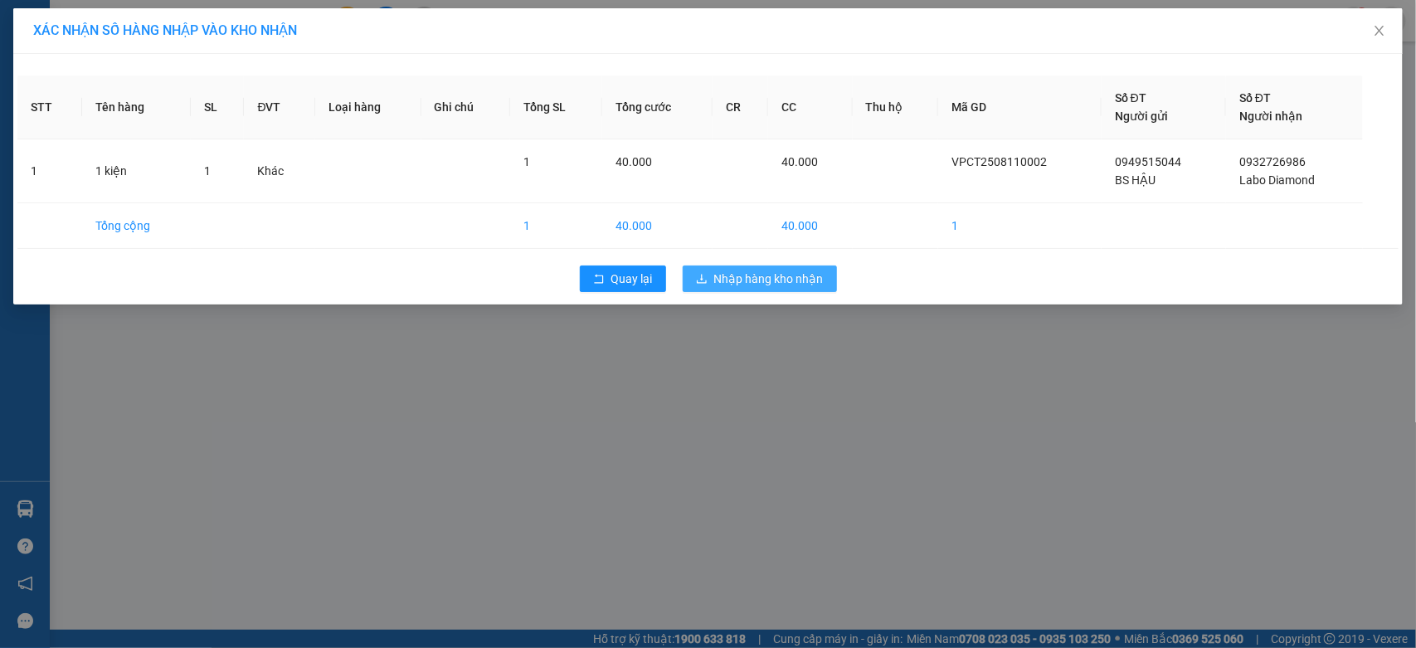
click at [747, 286] on span "Nhập hàng kho nhận" at bounding box center [768, 279] width 109 height 18
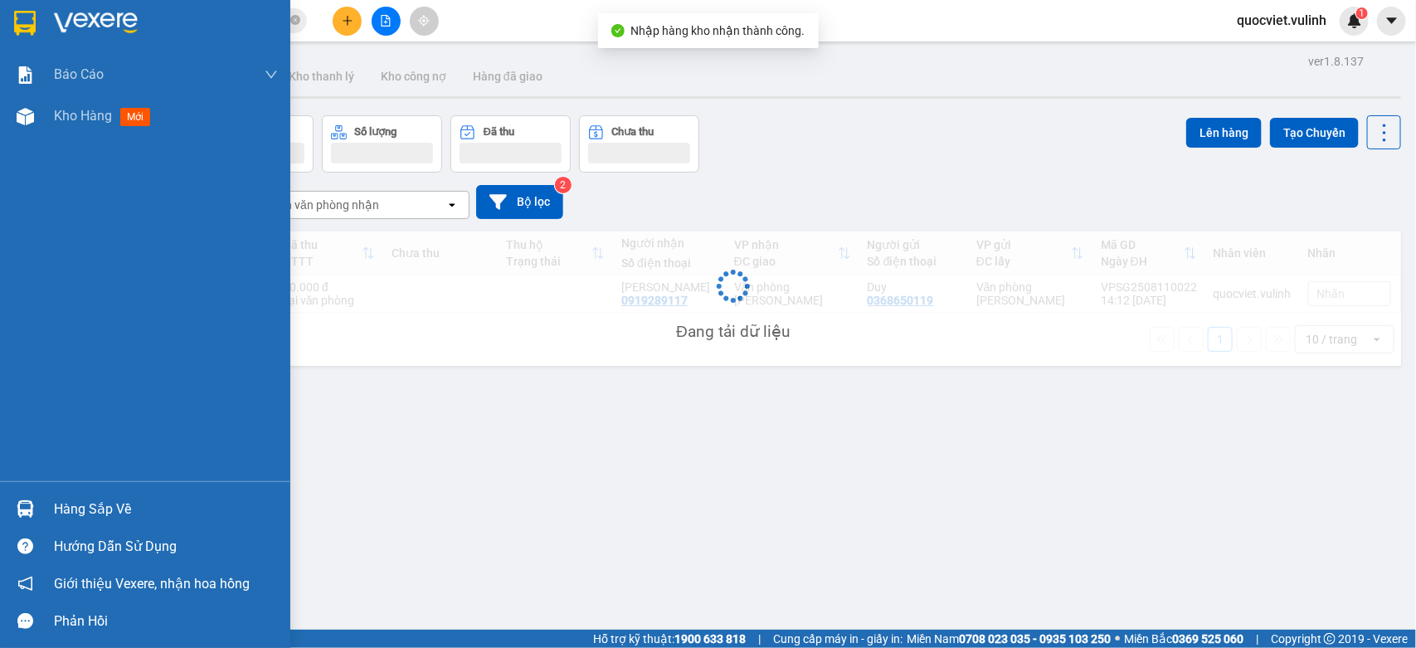
click at [14, 495] on div at bounding box center [25, 508] width 29 height 29
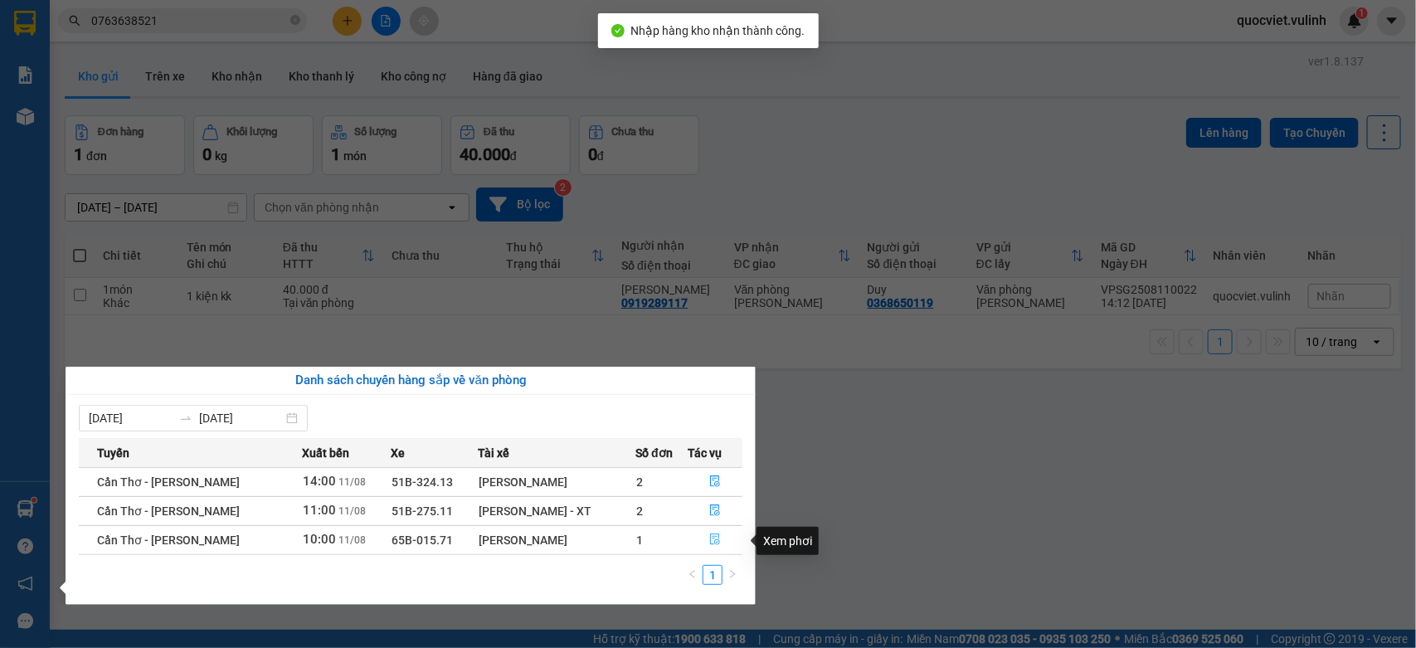
click at [709, 537] on icon "file-done" at bounding box center [715, 539] width 12 height 12
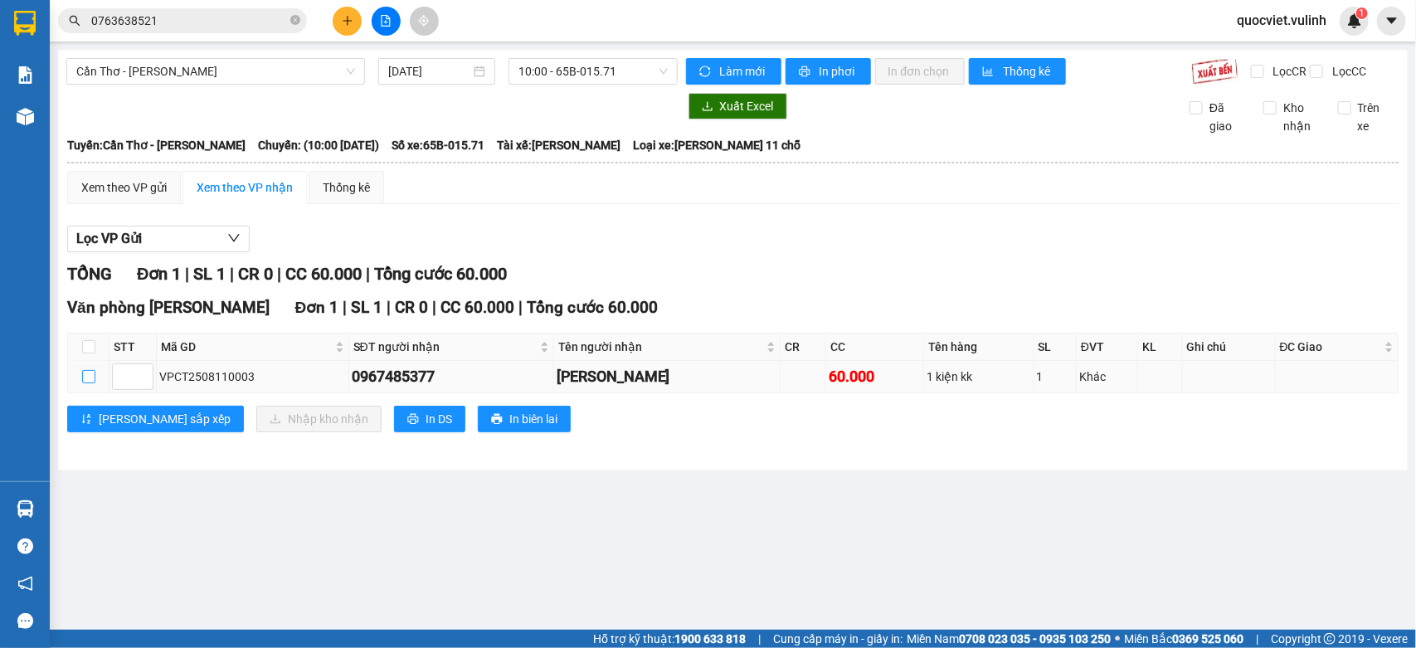
click at [82, 383] on input "checkbox" at bounding box center [88, 376] width 13 height 13
checkbox input "true"
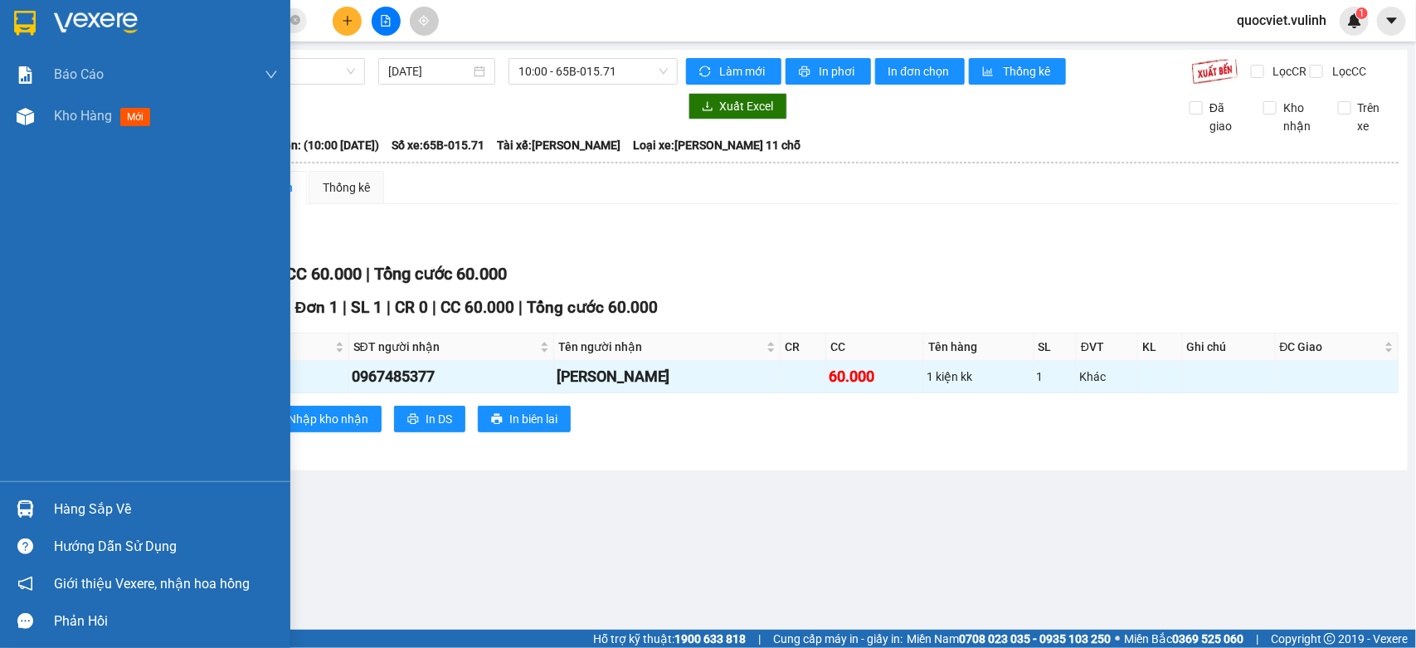
click at [11, 506] on div at bounding box center [25, 508] width 29 height 29
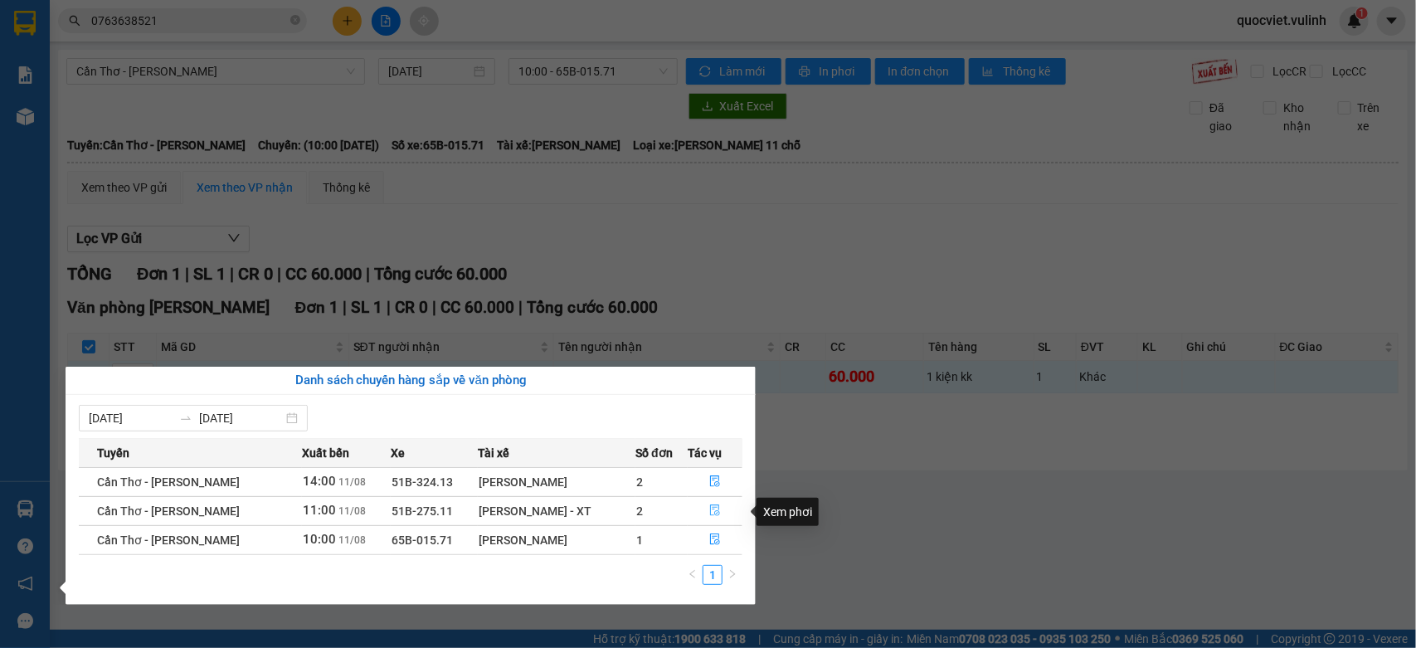
click at [719, 510] on button "button" at bounding box center [714, 511] width 53 height 27
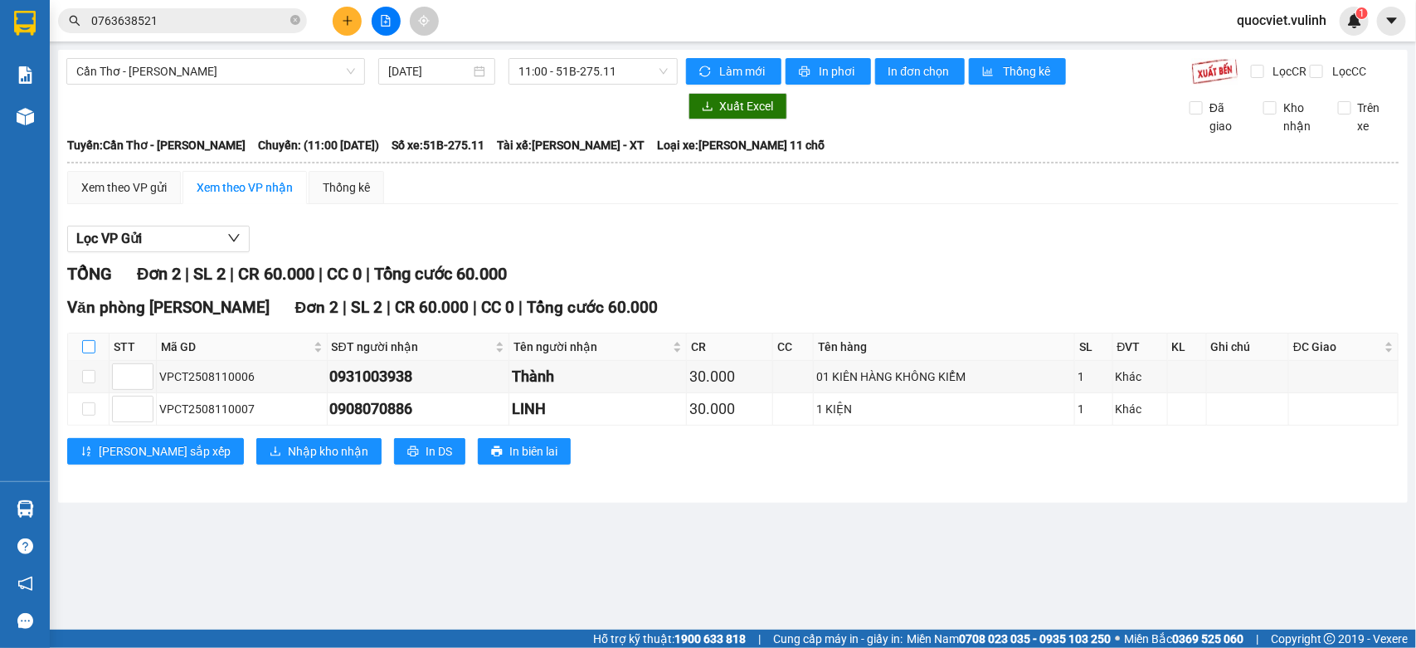
click at [84, 353] on input "checkbox" at bounding box center [88, 346] width 13 height 13
checkbox input "true"
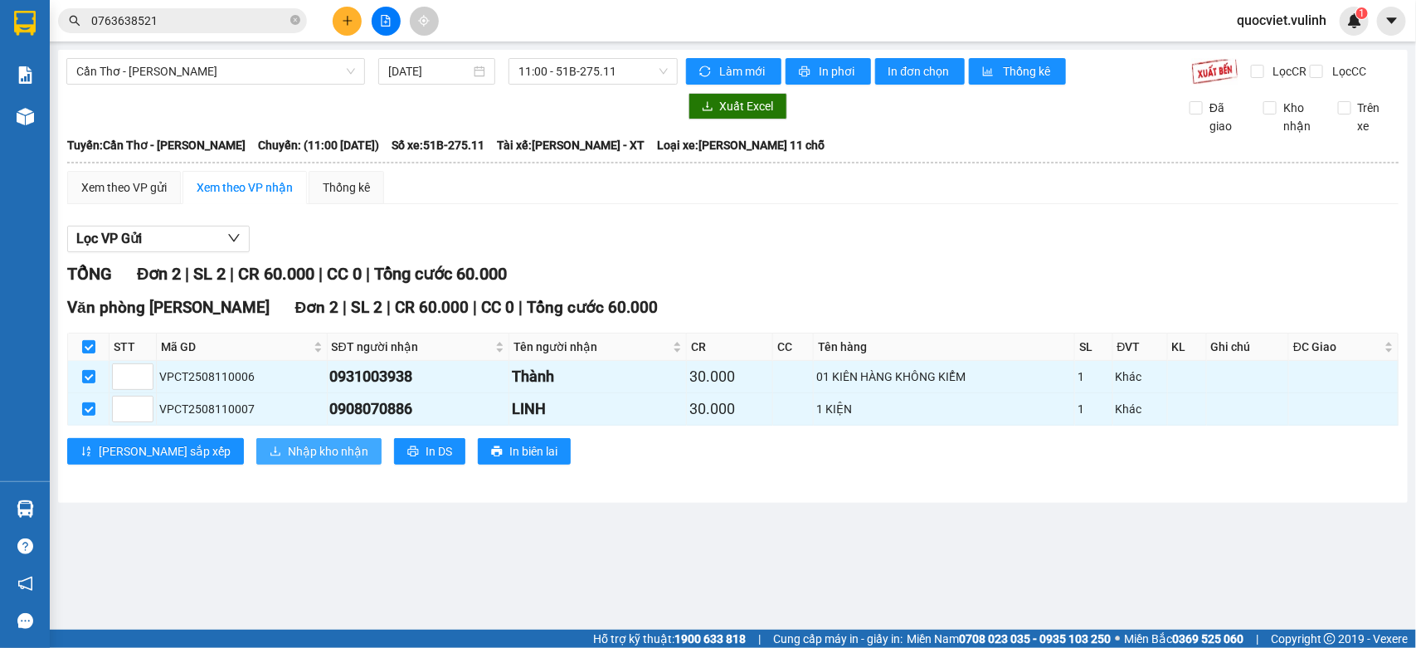
click at [288, 460] on span "Nhập kho nhận" at bounding box center [328, 451] width 80 height 18
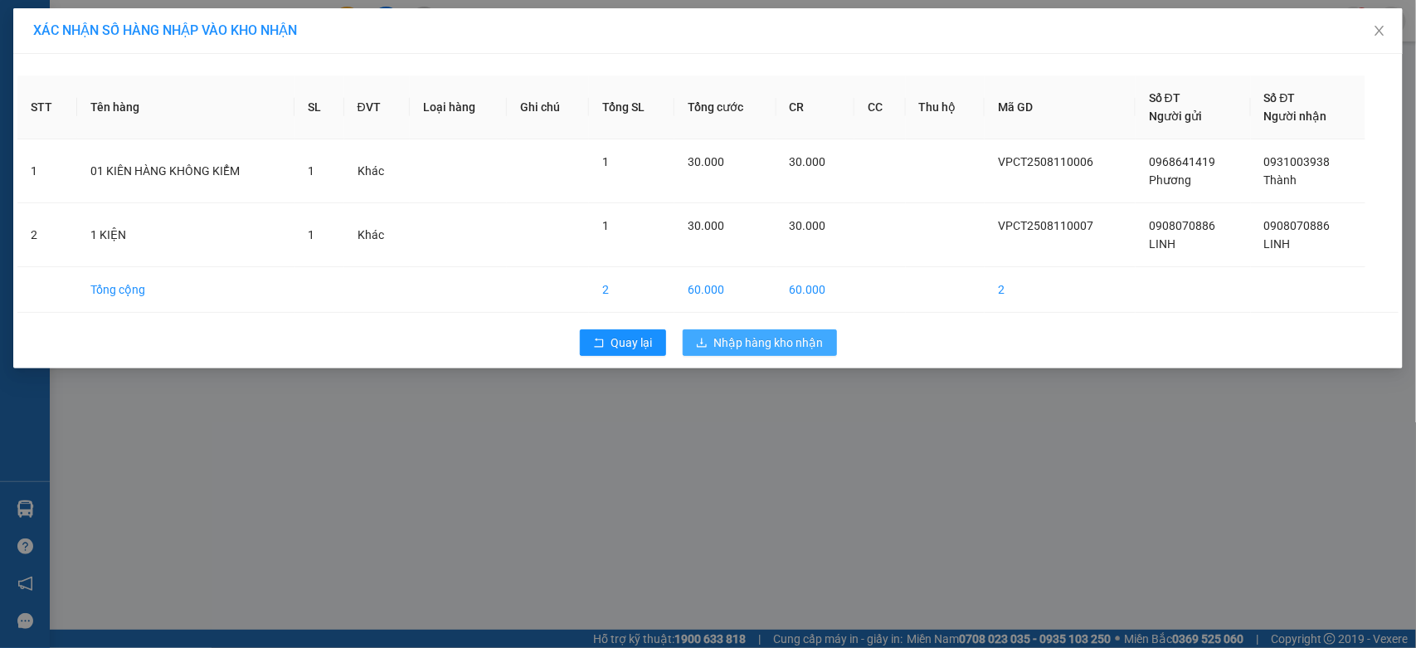
click at [736, 342] on span "Nhập hàng kho nhận" at bounding box center [768, 342] width 109 height 18
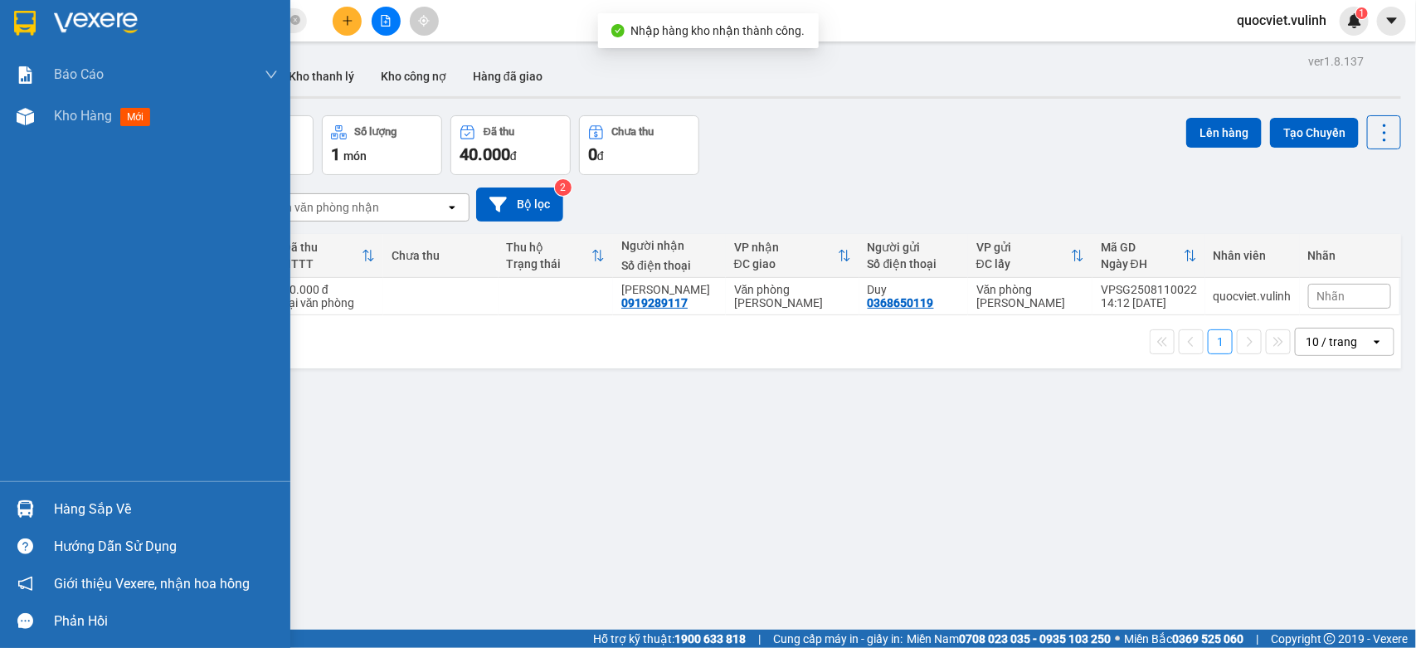
click at [22, 498] on div at bounding box center [25, 508] width 29 height 29
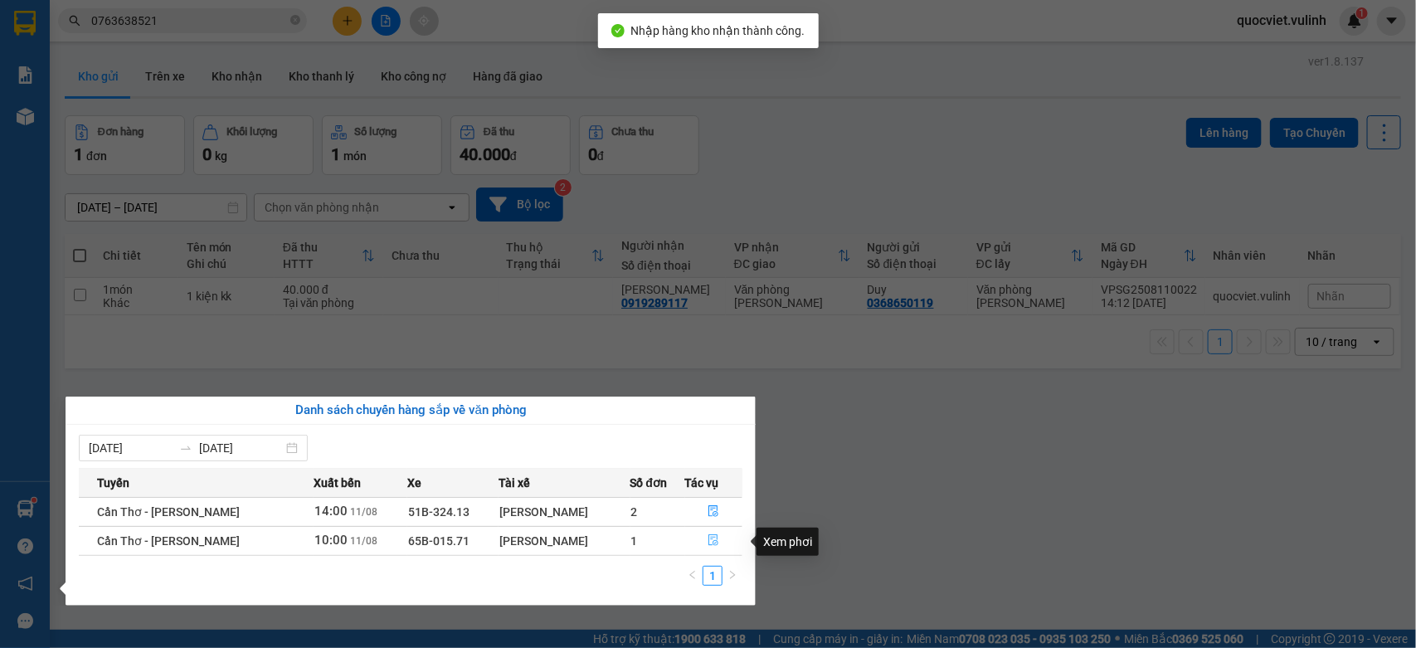
click at [723, 540] on button "button" at bounding box center [714, 540] width 56 height 27
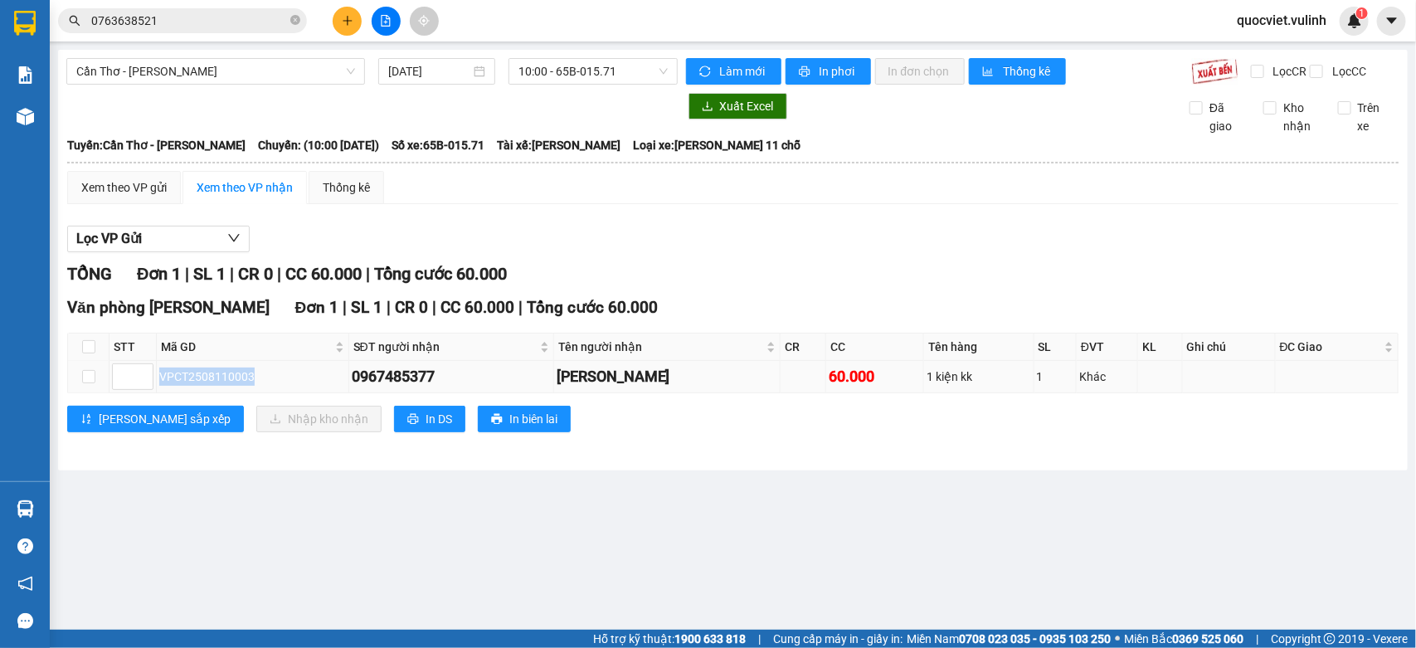
drag, startPoint x: 261, startPoint y: 396, endPoint x: 162, endPoint y: 399, distance: 99.6
click at [162, 386] on div "VPCT2508110003" at bounding box center [252, 376] width 187 height 18
copy div "VPCT2508110003"
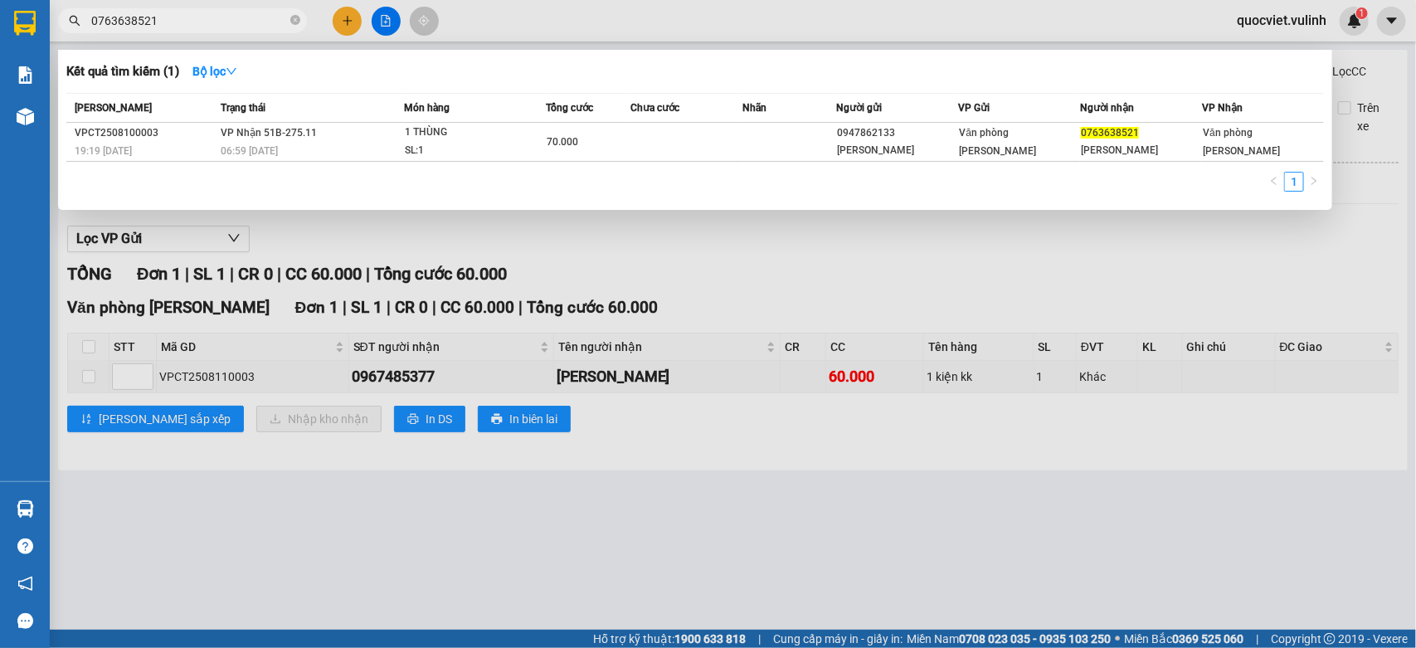
click at [182, 27] on input "0763638521" at bounding box center [189, 21] width 196 height 18
paste input "VPCT2508110003"
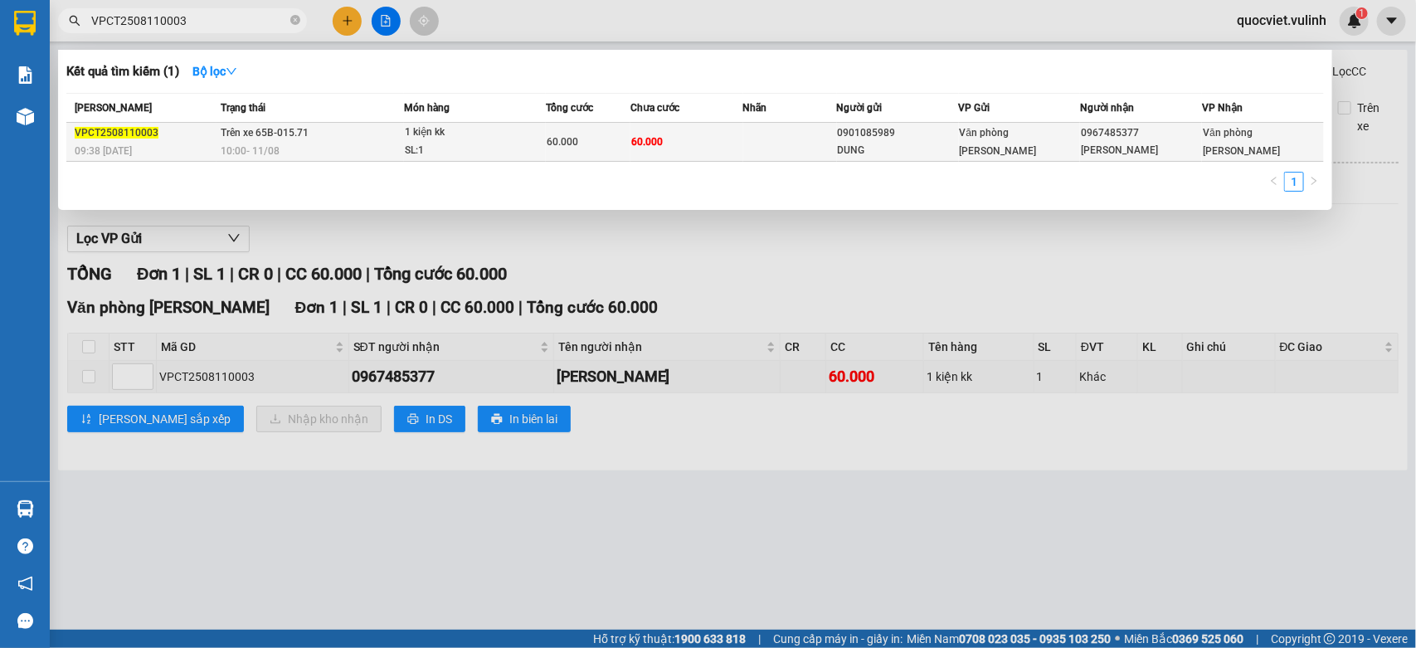
type input "VPCT2508110003"
click at [731, 138] on td "60.000" at bounding box center [686, 142] width 113 height 39
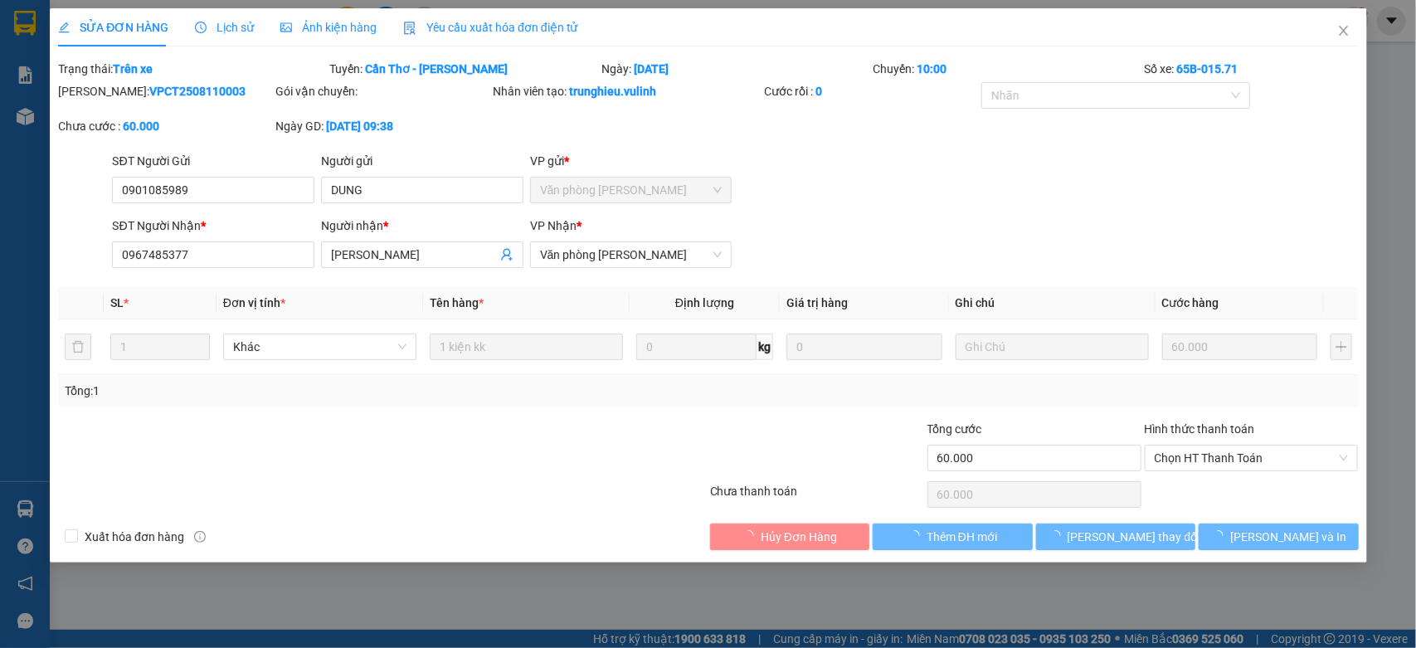
type input "0901085989"
type input "DUNG"
type input "0967485377"
type input "[PERSON_NAME]"
type input "60.000"
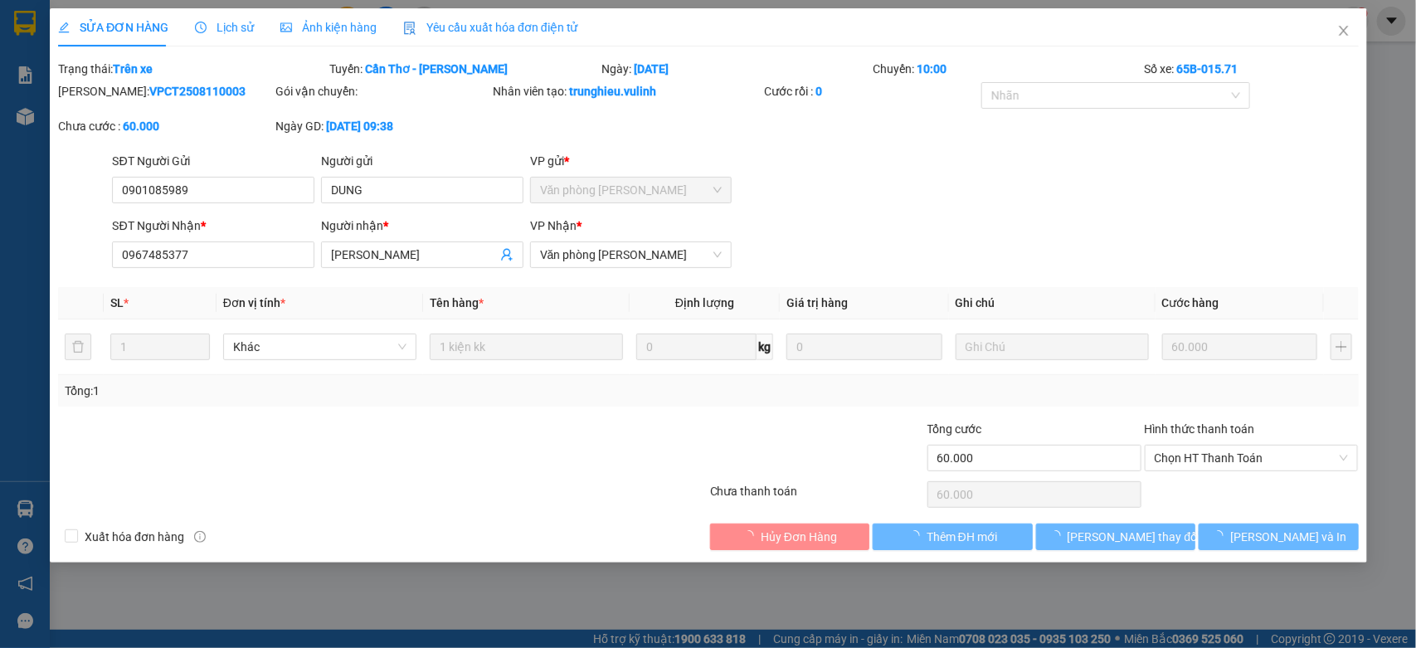
type input "60.000"
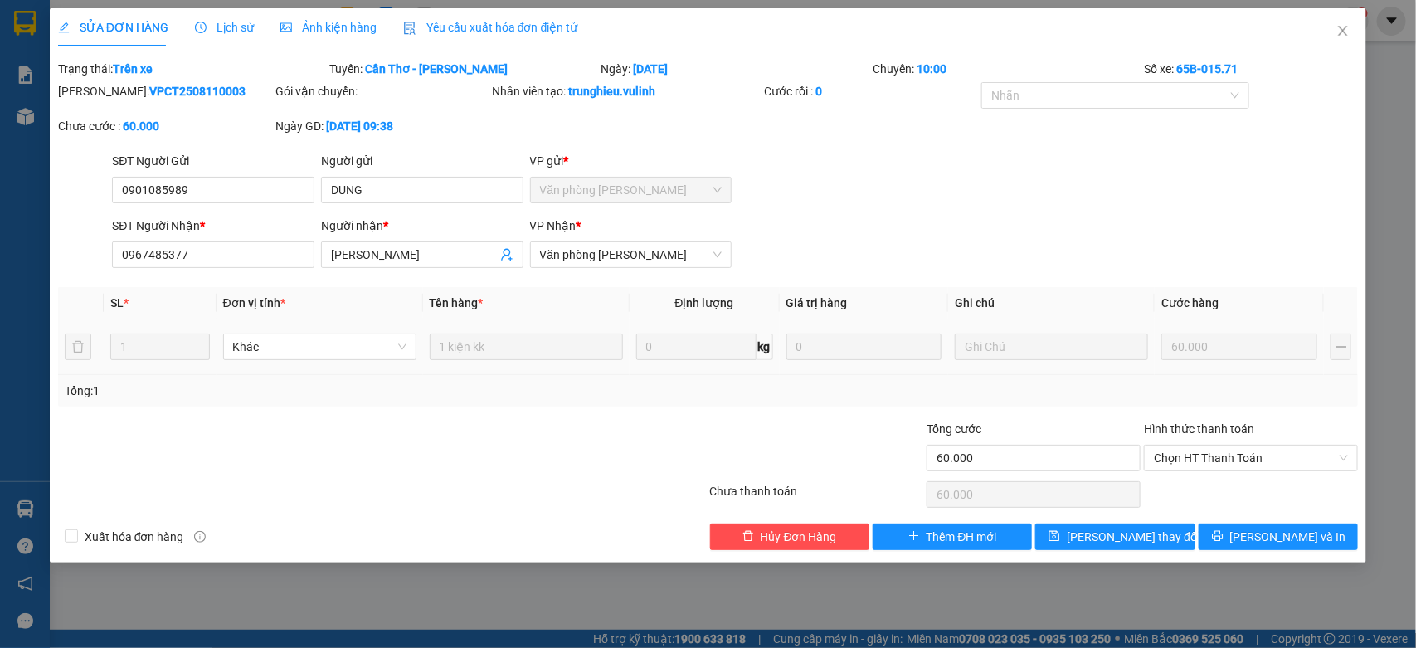
click at [604, 373] on td "1 kiện kk" at bounding box center [526, 347] width 207 height 56
click at [1342, 24] on icon "close" at bounding box center [1342, 30] width 13 height 13
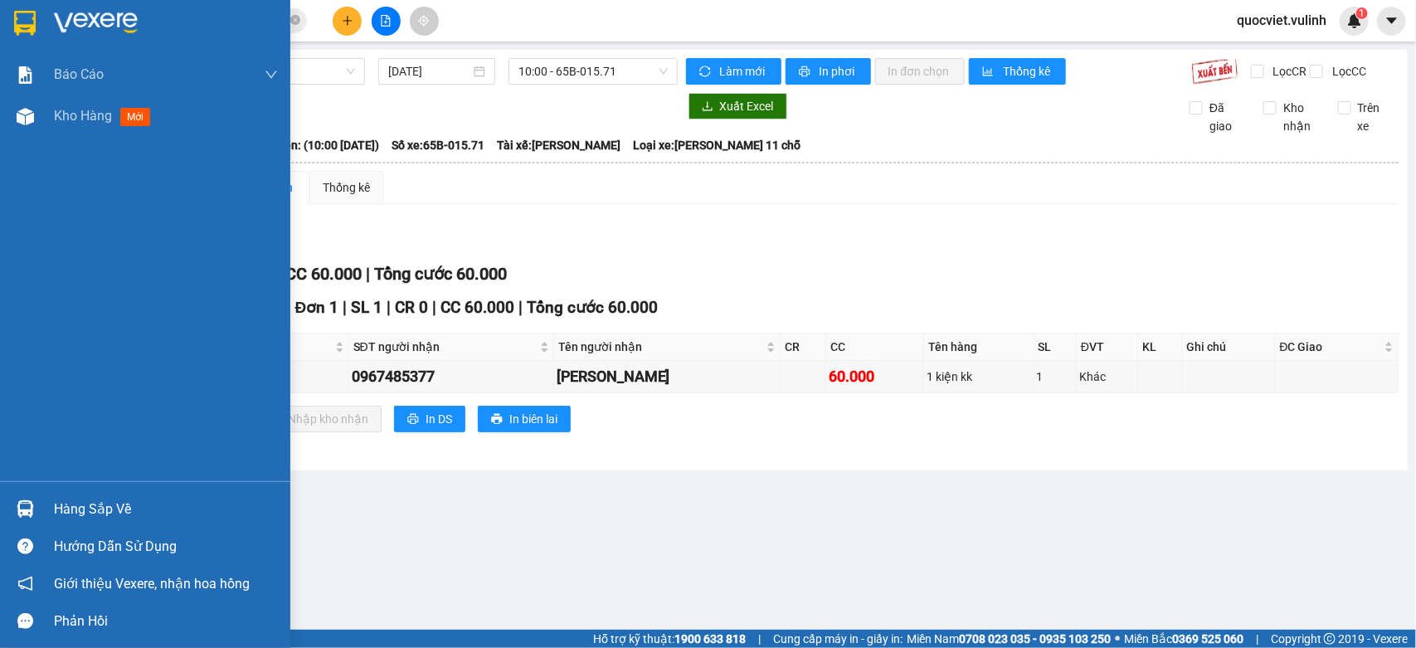
click at [46, 510] on div "Hàng sắp về" at bounding box center [145, 508] width 290 height 37
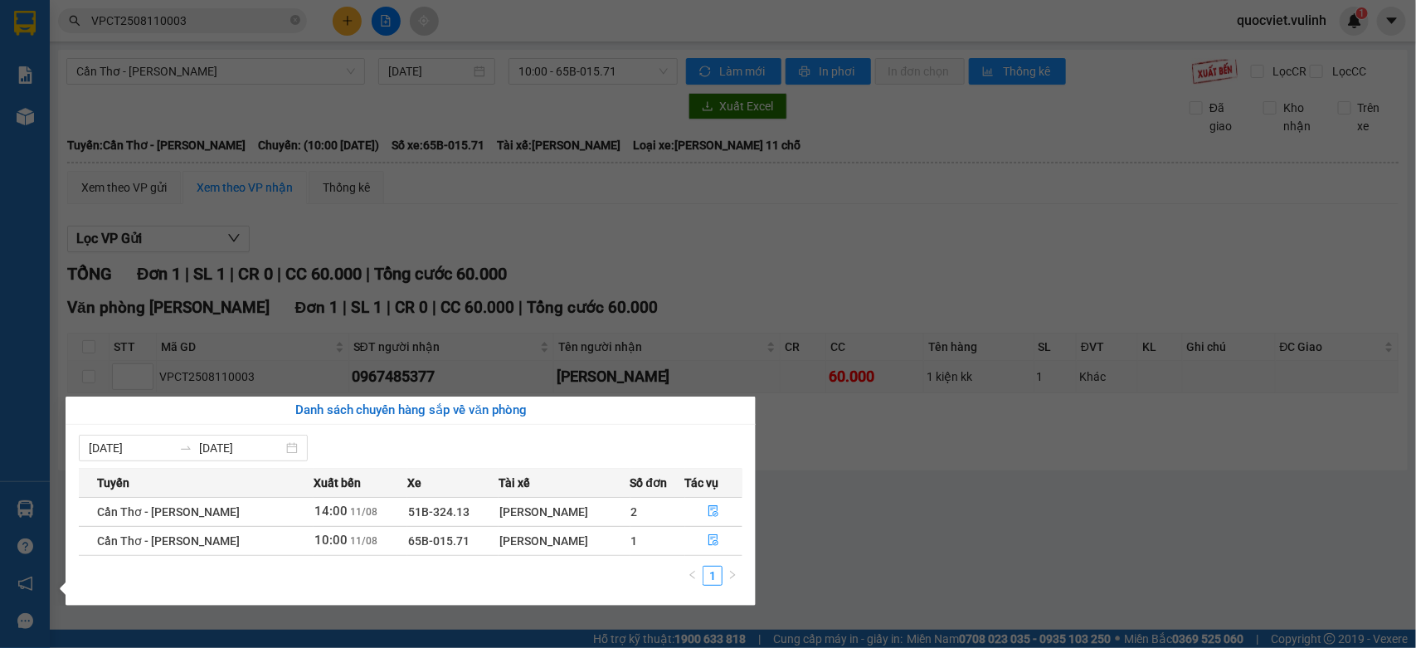
click at [997, 226] on section "Kết quả tìm kiếm ( 1 ) Bộ lọc Mã ĐH Trạng thái Món hàng Tổng cước Chưa cước Nhã…" at bounding box center [708, 324] width 1416 height 648
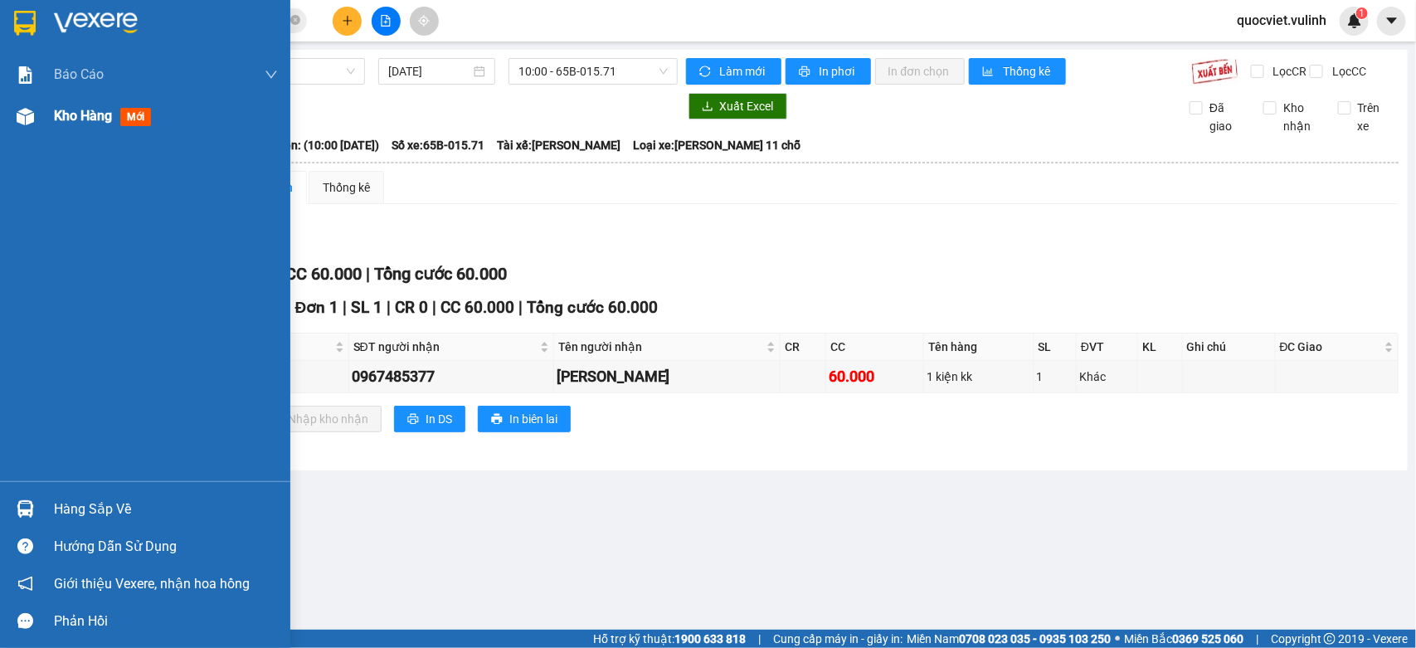
click at [37, 119] on div at bounding box center [25, 116] width 29 height 29
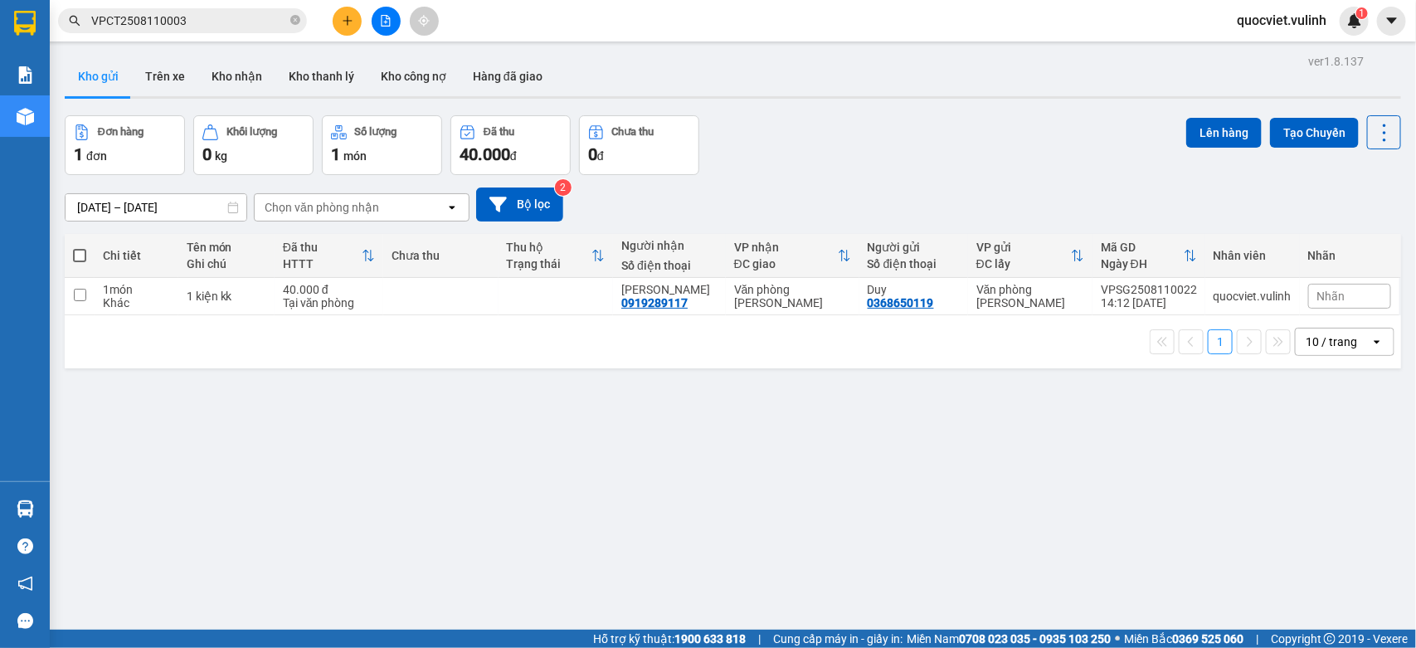
click at [260, 14] on input "VPCT2508110003" at bounding box center [189, 21] width 196 height 18
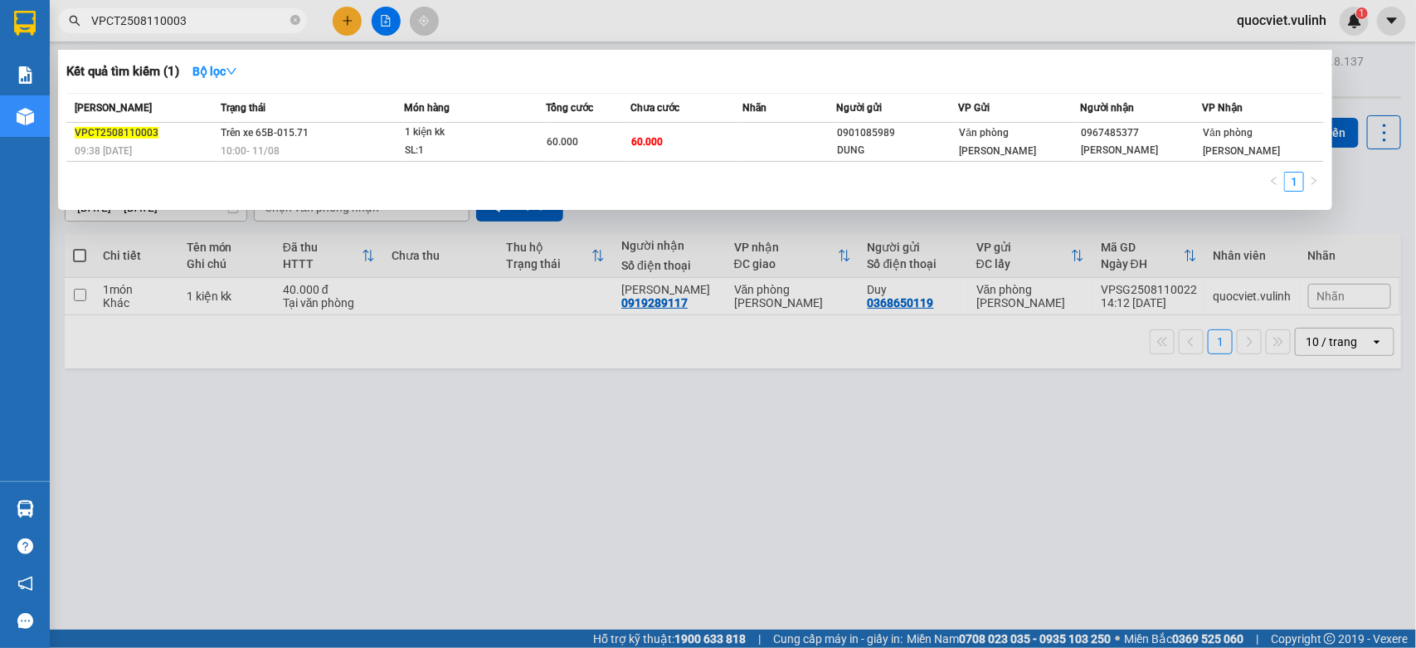
click at [260, 14] on input "VPCT2508110003" at bounding box center [189, 21] width 196 height 18
paste input "SG2508110014"
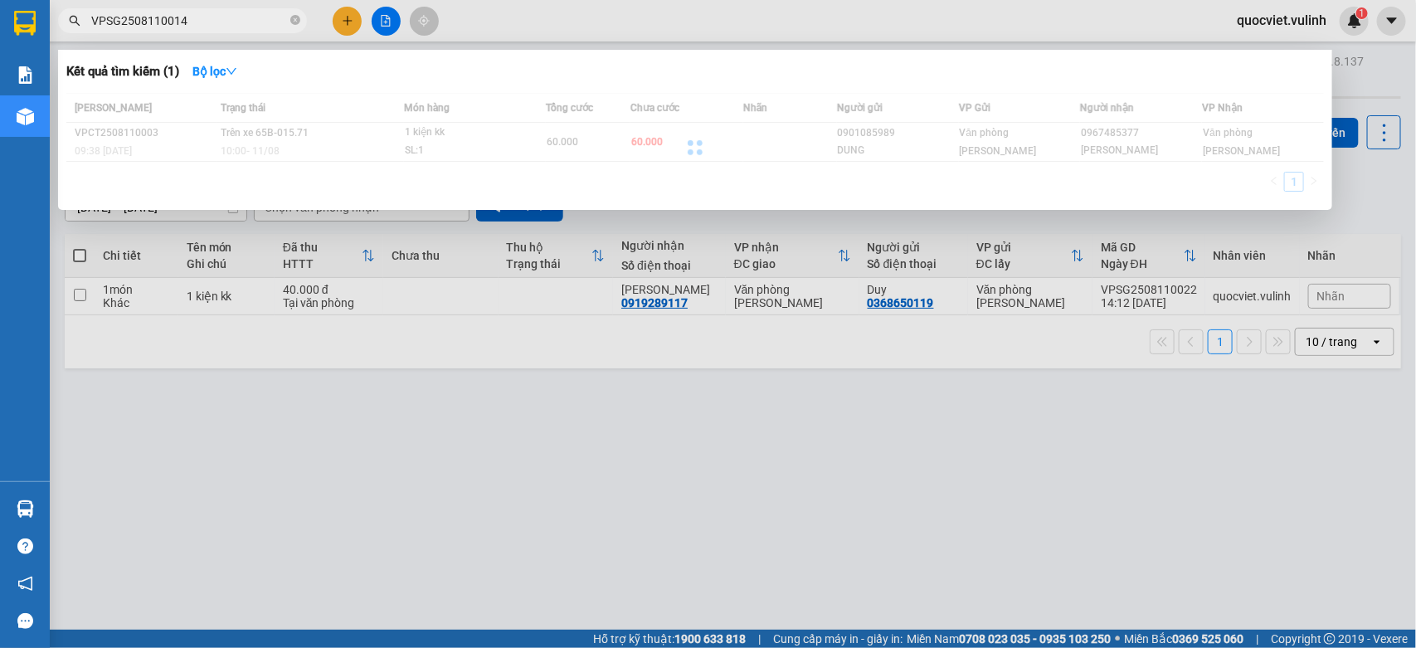
type input "VPSG2508110014"
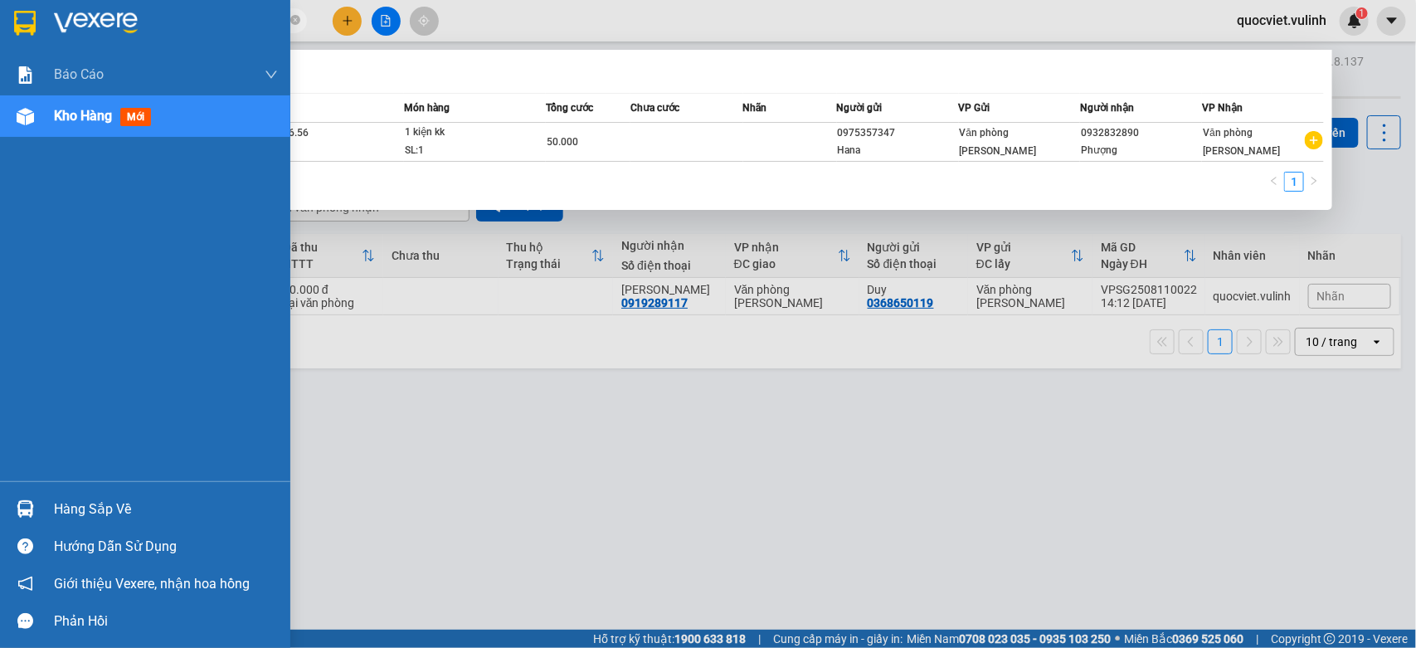
click at [36, 506] on div at bounding box center [25, 508] width 29 height 29
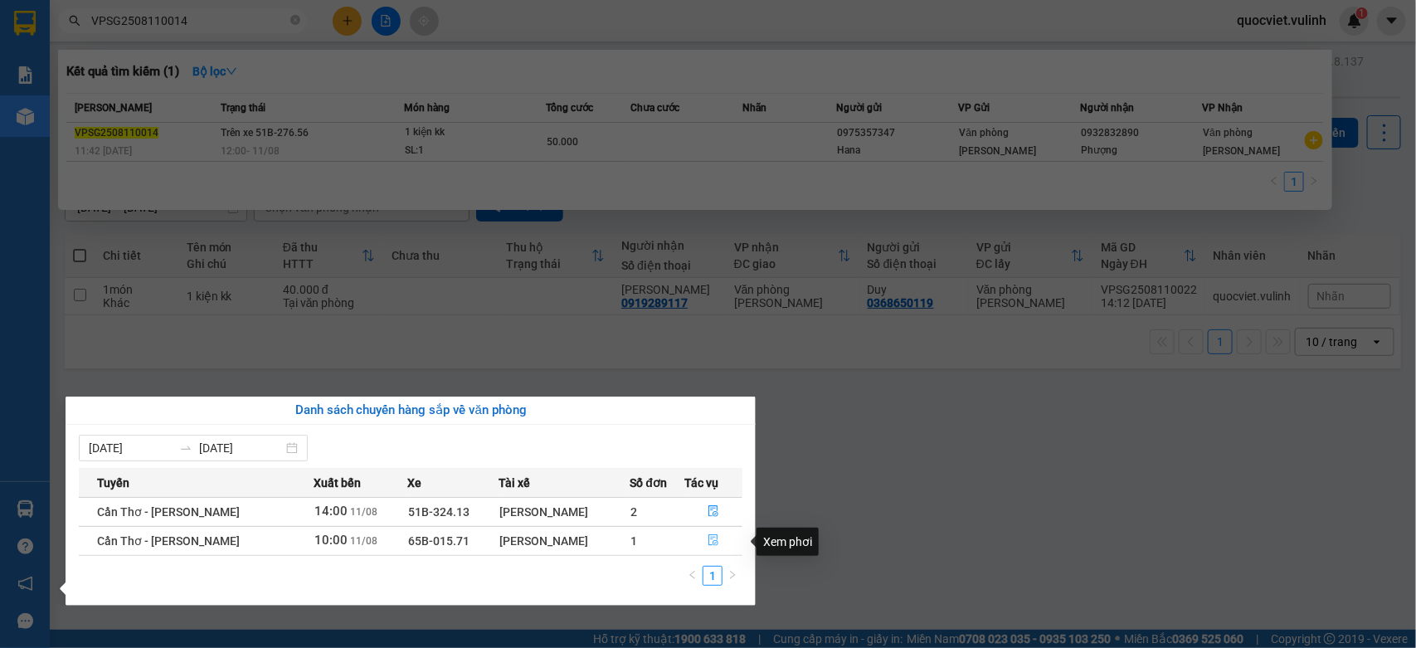
click at [707, 549] on button "button" at bounding box center [714, 540] width 56 height 27
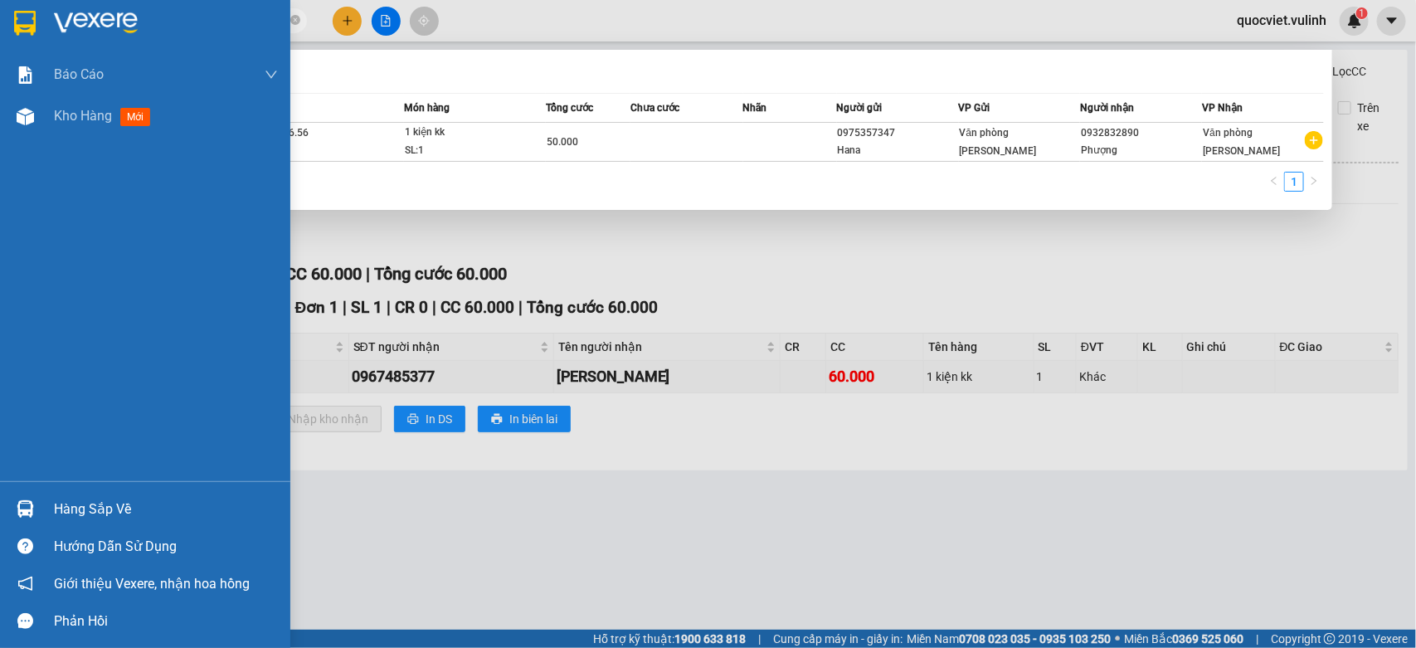
click at [27, 383] on div "Báo cáo BC hàng tồn (trạm) Báo cáo dòng tiền (nhân viên) Báo cáo dòng tiền (trạ…" at bounding box center [145, 267] width 290 height 427
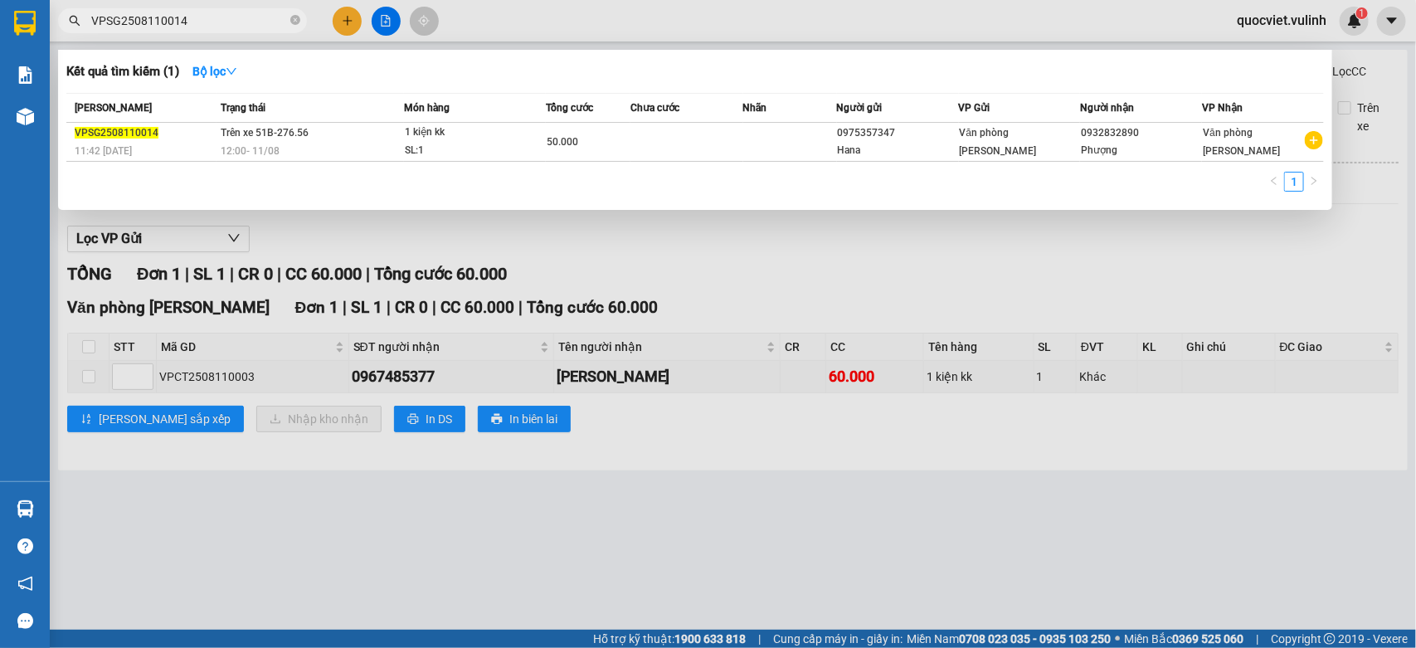
click at [511, 272] on div at bounding box center [708, 324] width 1416 height 648
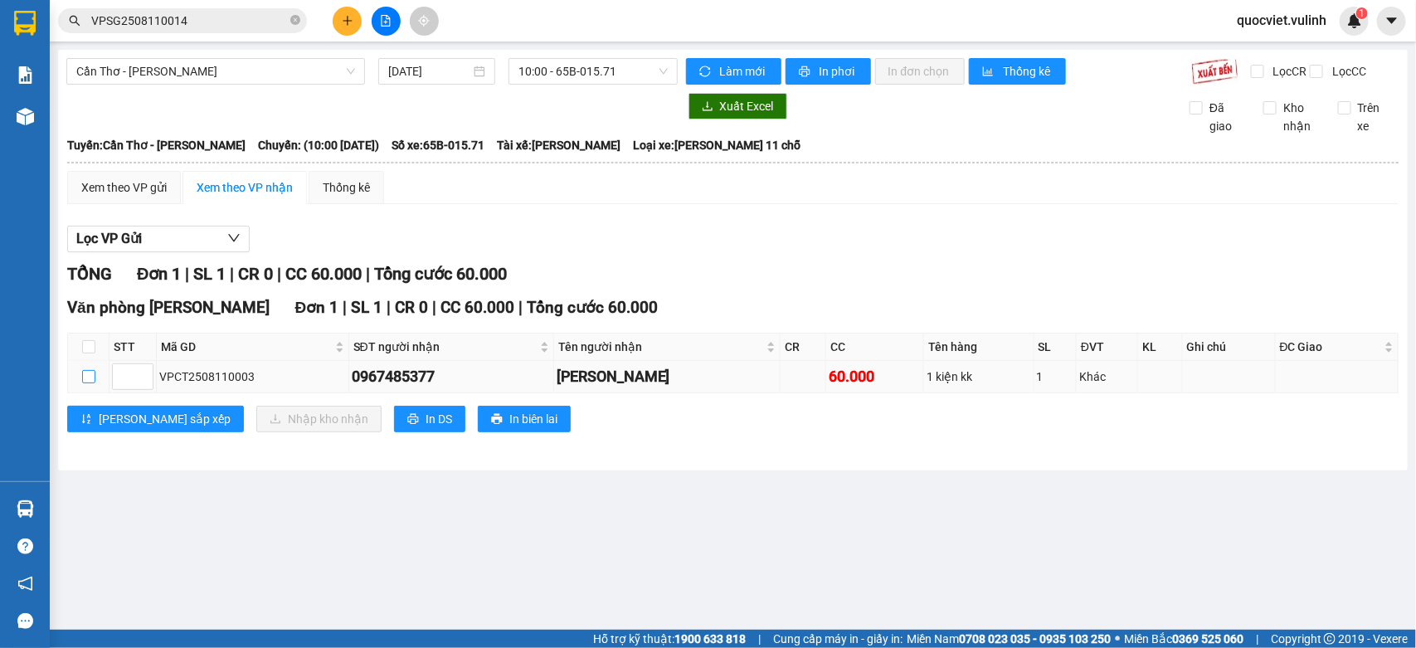
click at [82, 383] on input "checkbox" at bounding box center [88, 376] width 13 height 13
checkbox input "true"
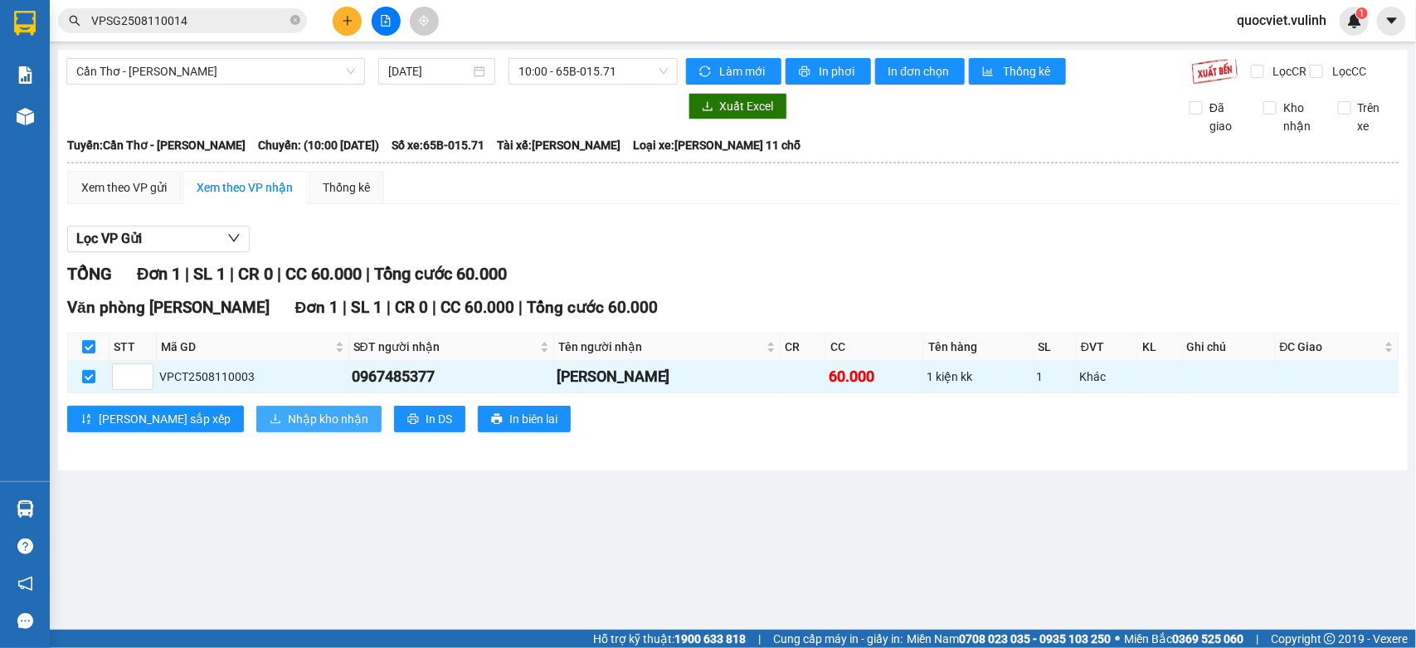
click at [288, 428] on span "Nhập kho nhận" at bounding box center [328, 419] width 80 height 18
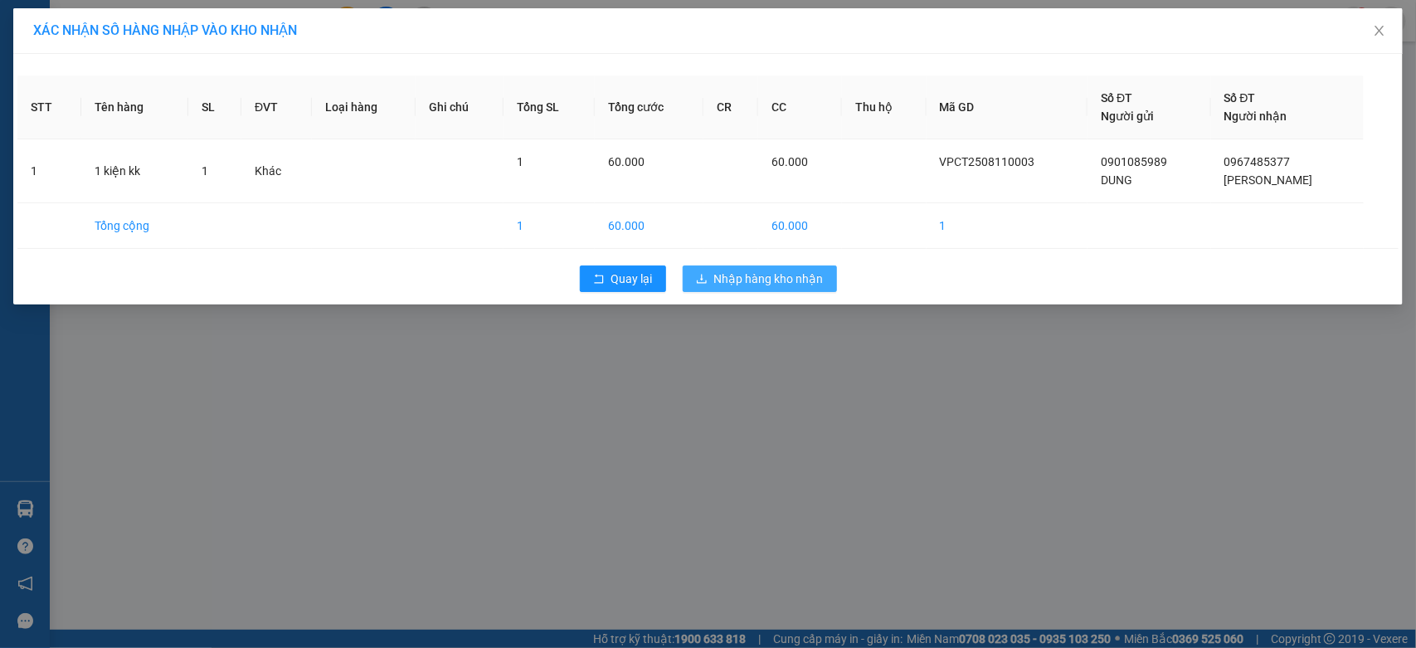
click at [780, 275] on span "Nhập hàng kho nhận" at bounding box center [768, 279] width 109 height 18
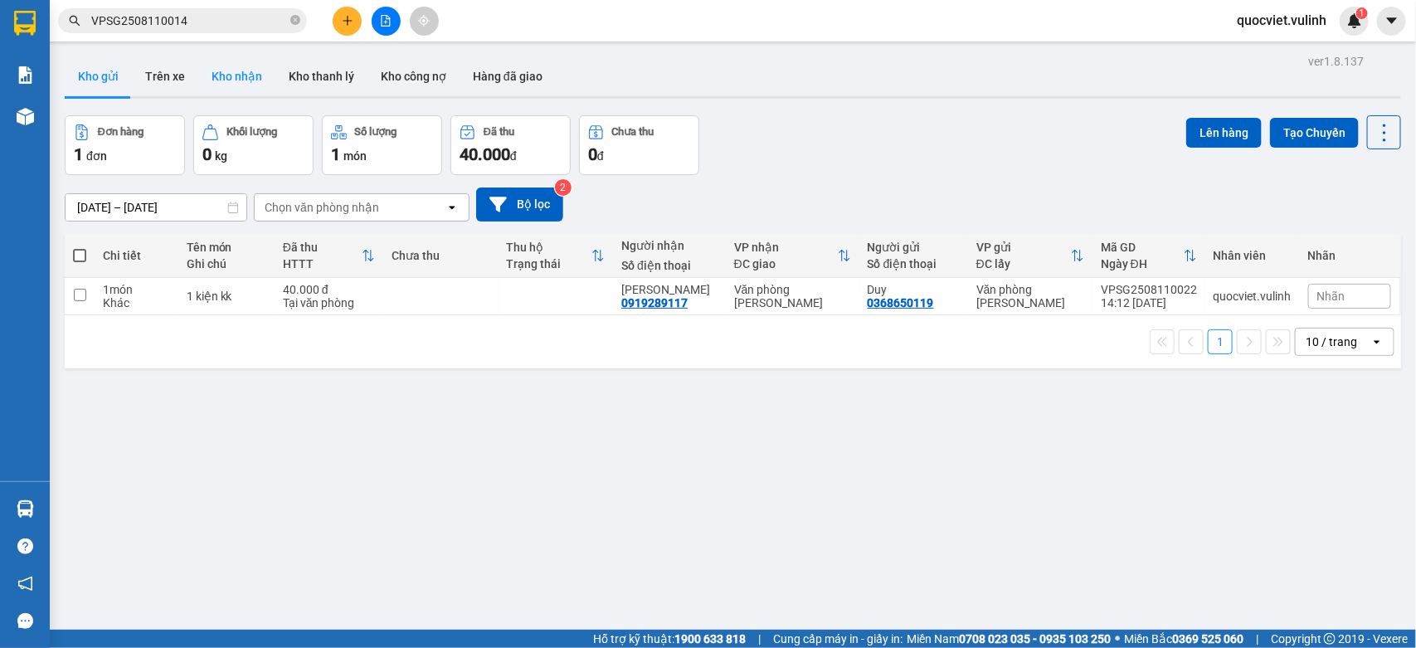
click at [231, 73] on button "Kho nhận" at bounding box center [236, 76] width 77 height 40
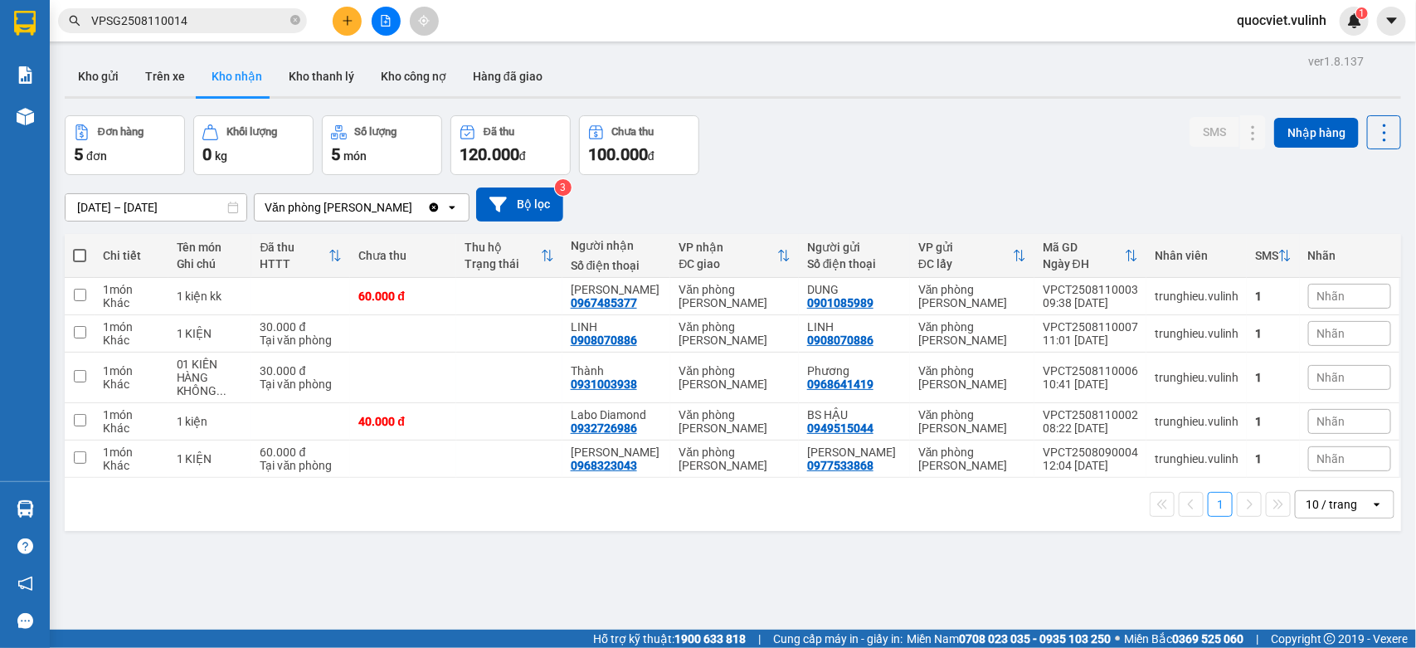
click at [255, 18] on input "VPSG2508110014" at bounding box center [189, 21] width 196 height 18
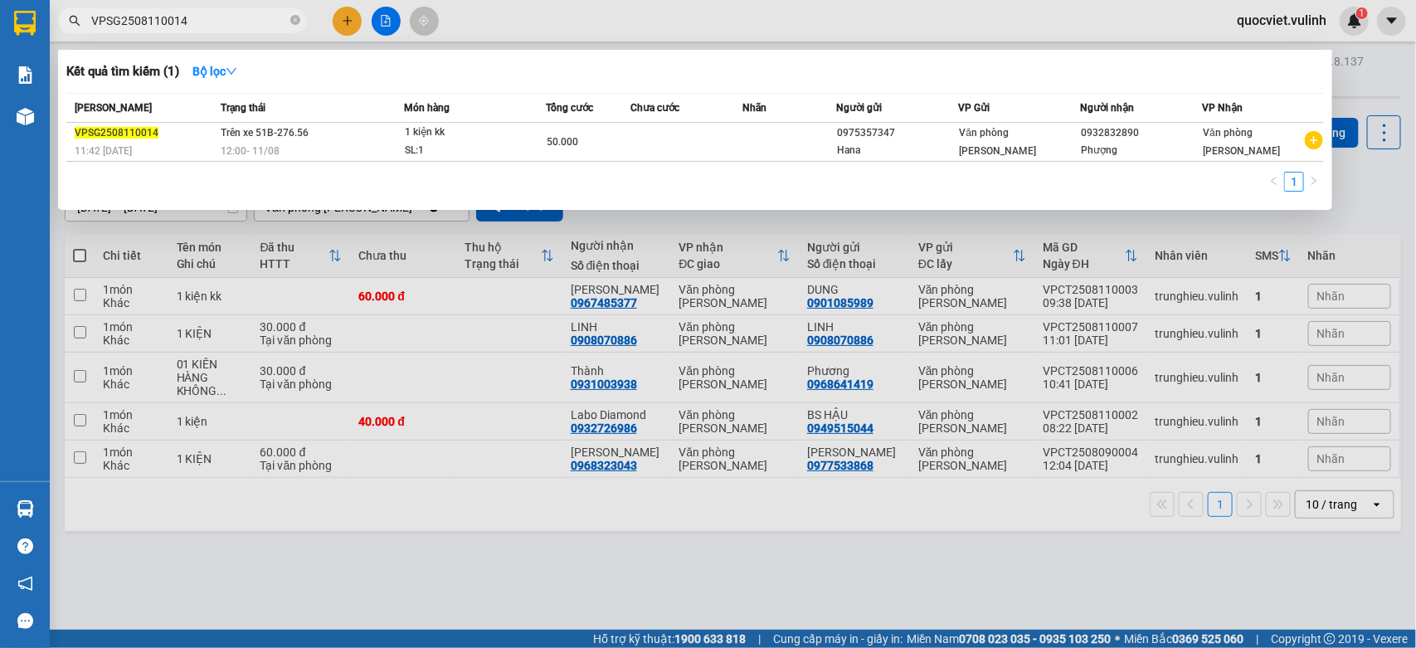
click at [255, 18] on input "VPSG2508110014" at bounding box center [189, 21] width 196 height 18
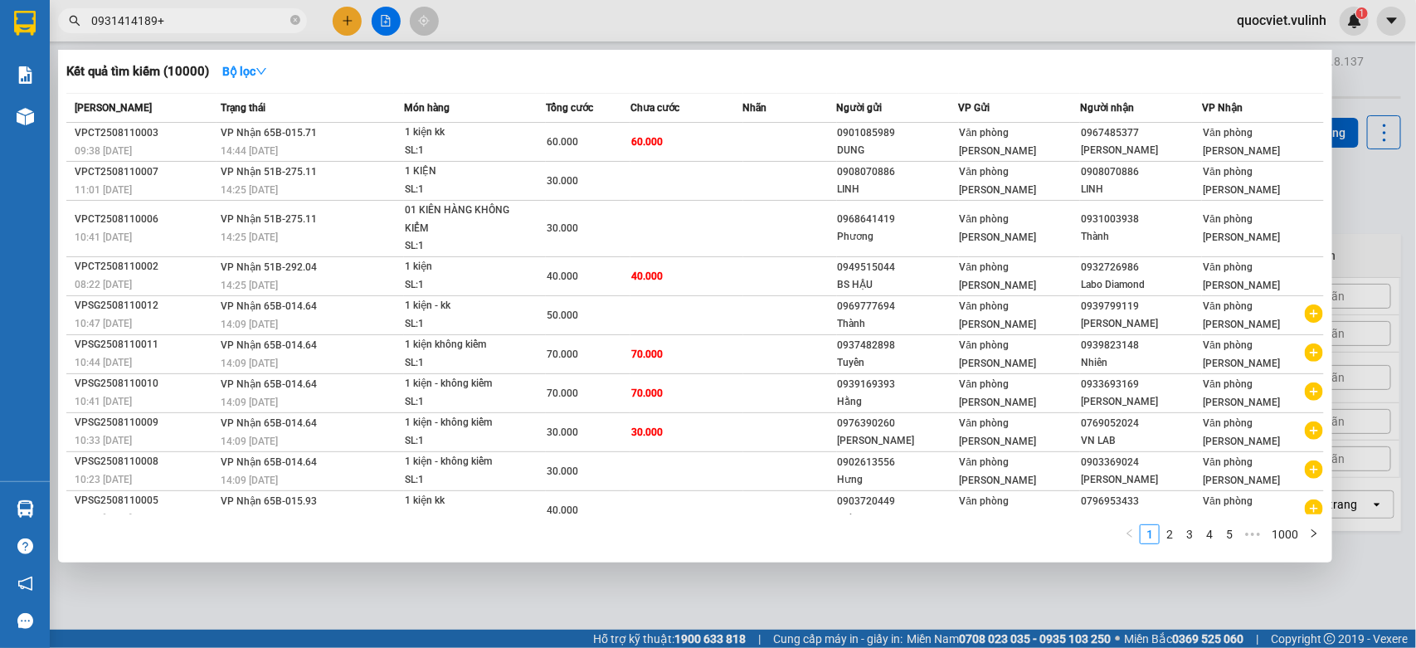
type input "0931414189"
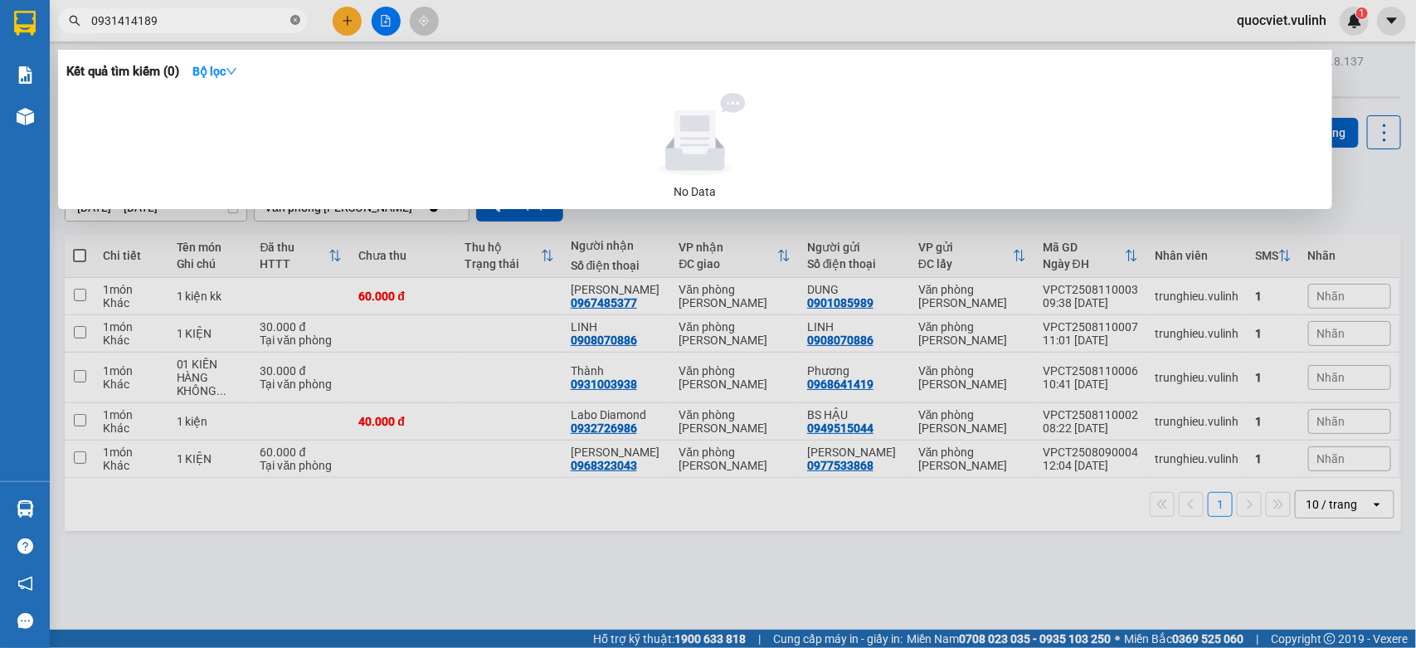
click at [297, 17] on icon "close-circle" at bounding box center [295, 20] width 10 height 10
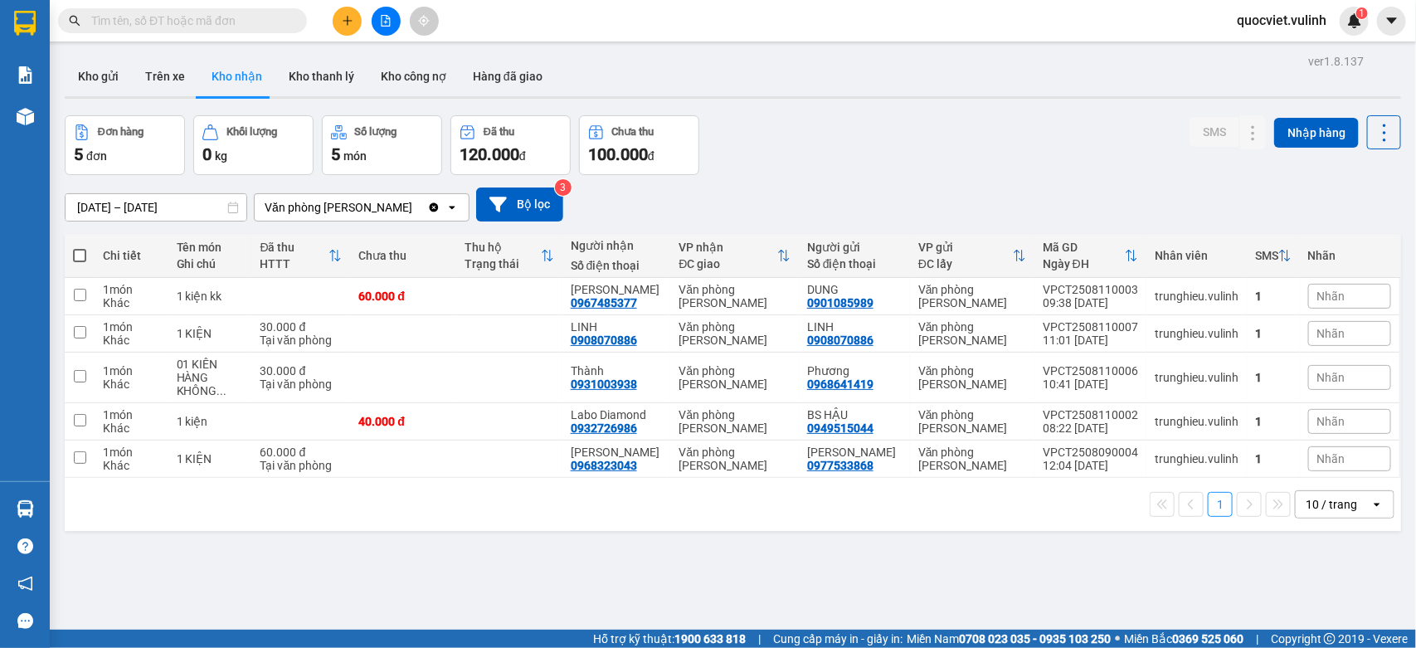
click at [981, 158] on div "Đơn hàng 5 đơn Khối lượng 0 kg Số lượng 5 món Đã thu 120.000 đ Chưa thu 100.000…" at bounding box center [733, 145] width 1336 height 60
click at [250, 25] on input "text" at bounding box center [189, 21] width 196 height 18
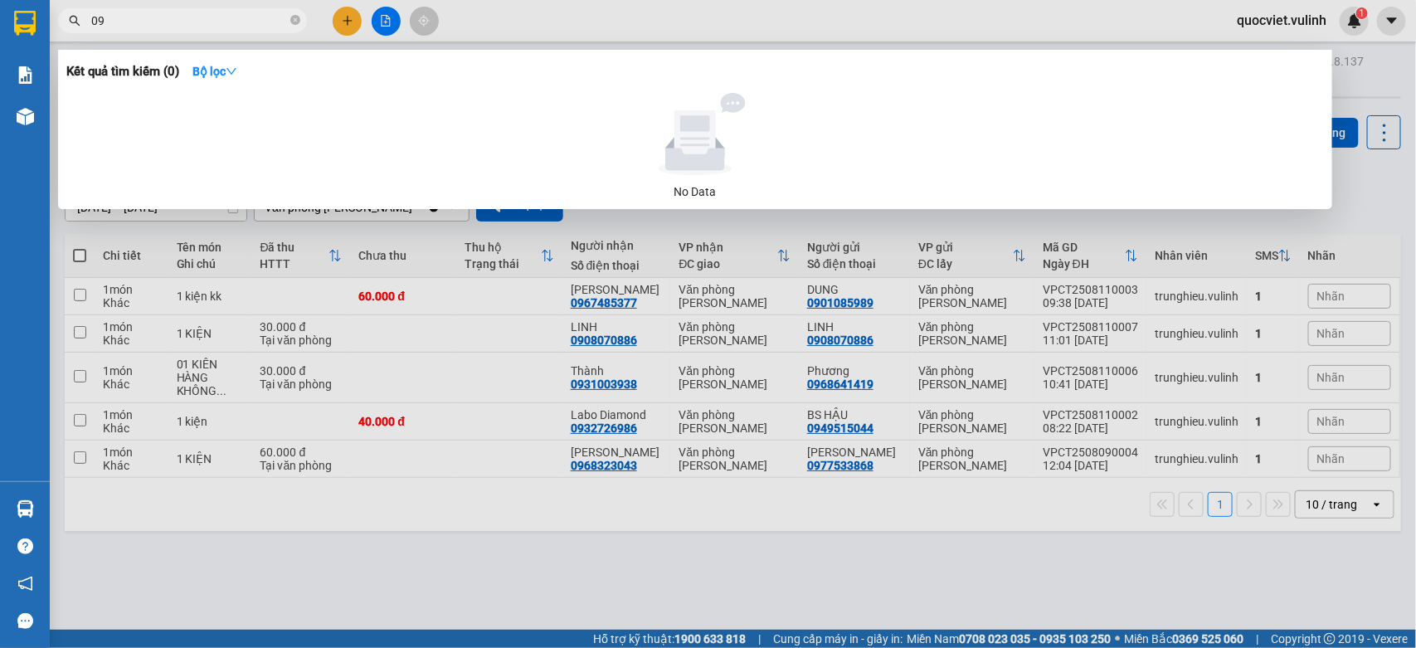
type input "0"
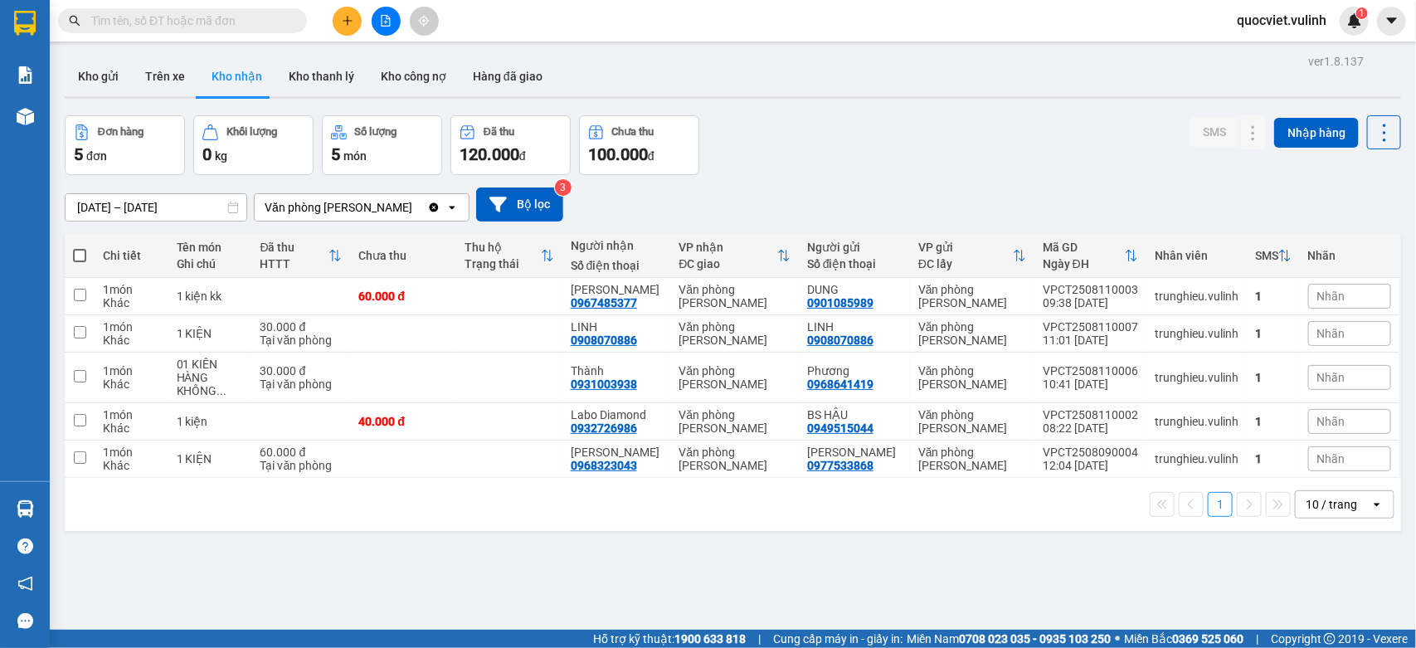
drag, startPoint x: 880, startPoint y: 129, endPoint x: 980, endPoint y: 27, distance: 143.7
click at [882, 129] on div "Đơn hàng 5 đơn Khối lượng 0 kg Số lượng 5 món Đã thu 120.000 đ Chưa thu 100.000…" at bounding box center [733, 145] width 1336 height 60
click at [1249, 333] on icon at bounding box center [1253, 333] width 9 height 10
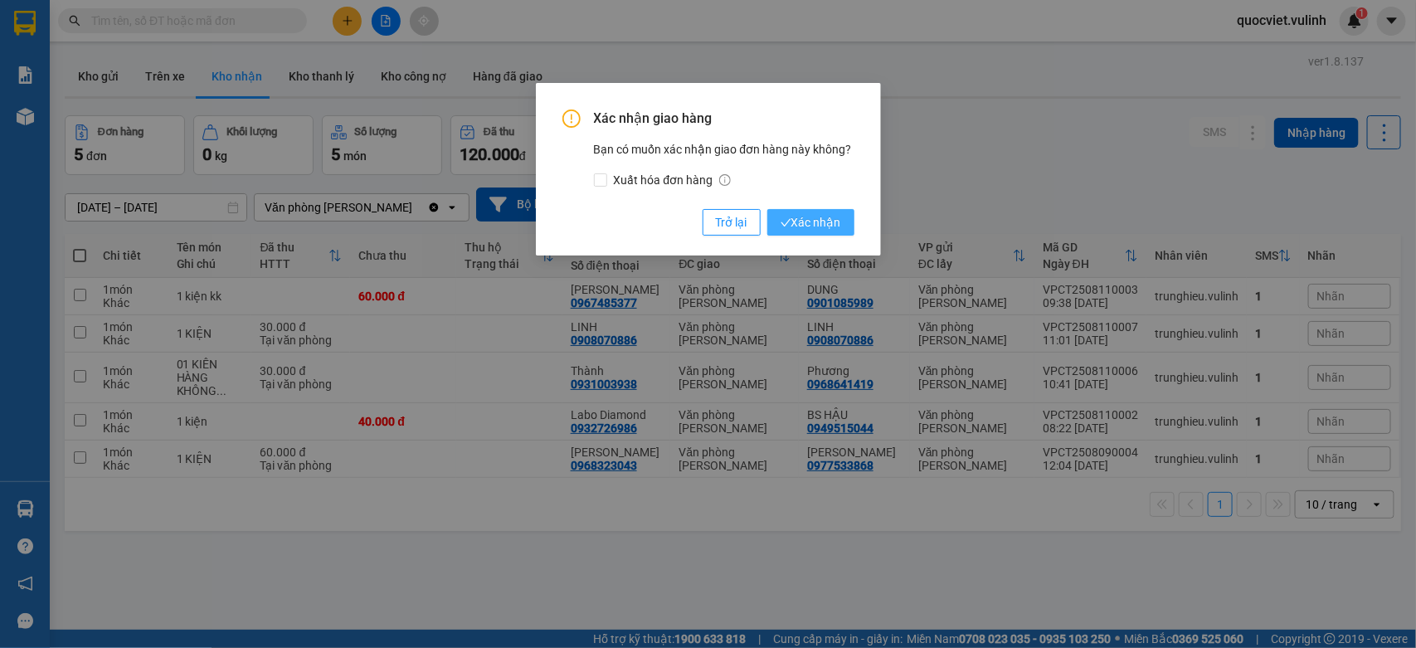
click at [786, 221] on icon "check" at bounding box center [785, 222] width 11 height 11
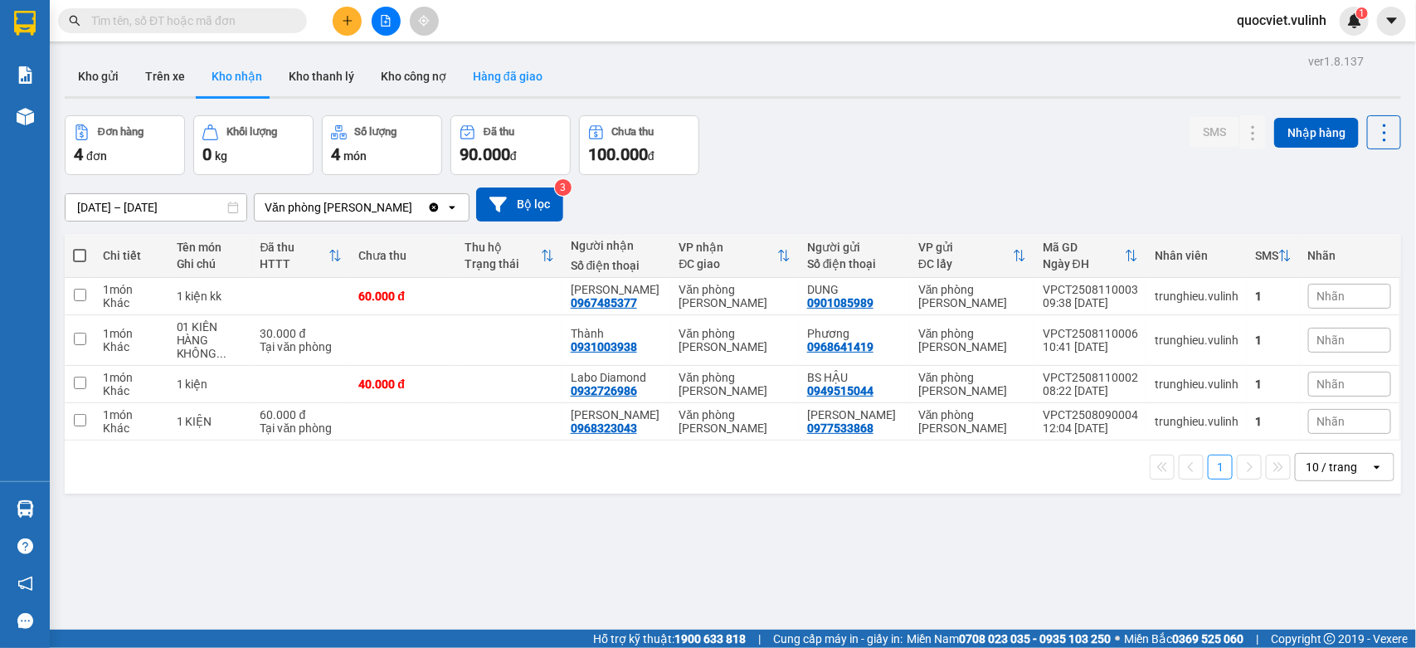
click at [495, 76] on button "Hàng đã giao" at bounding box center [507, 76] width 96 height 40
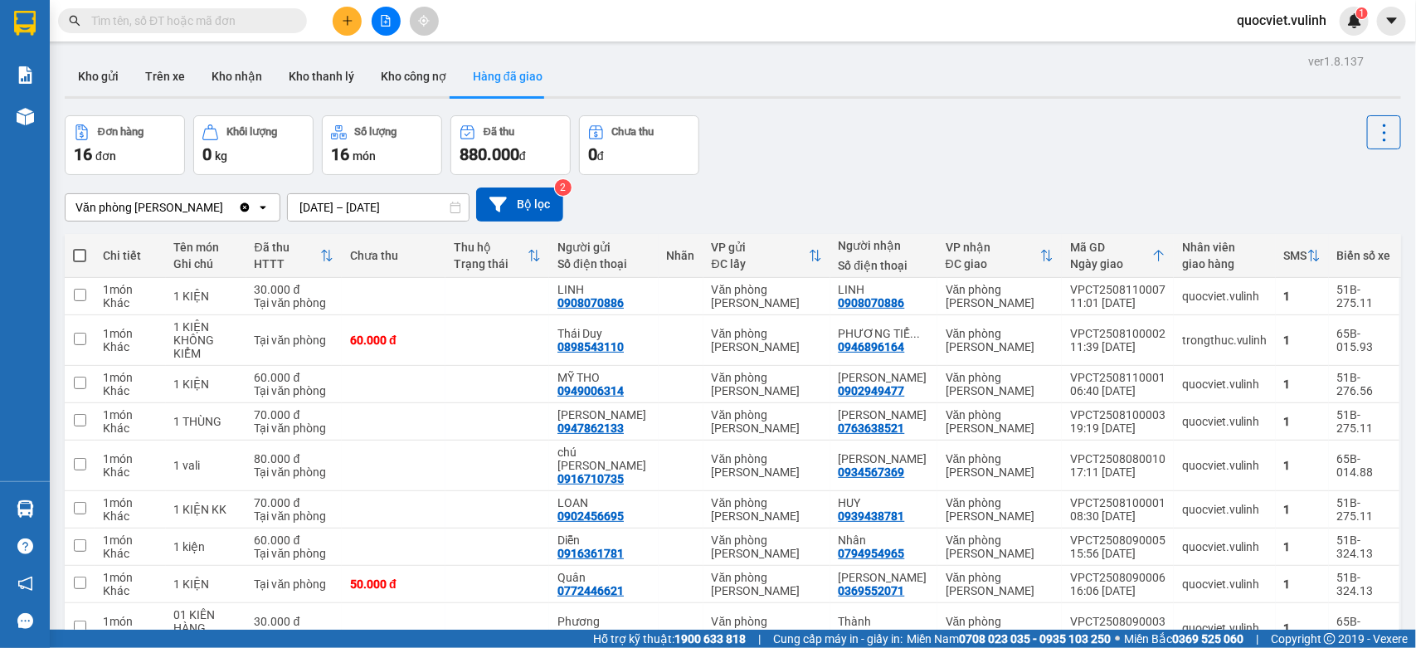
click at [117, 55] on div "ver 1.8.137 Kho gửi Trên xe Kho nhận Kho thanh lý Kho công nợ Hàng đã giao Đơn …" at bounding box center [732, 400] width 1349 height 701
click at [112, 65] on button "Kho gửi" at bounding box center [98, 76] width 67 height 40
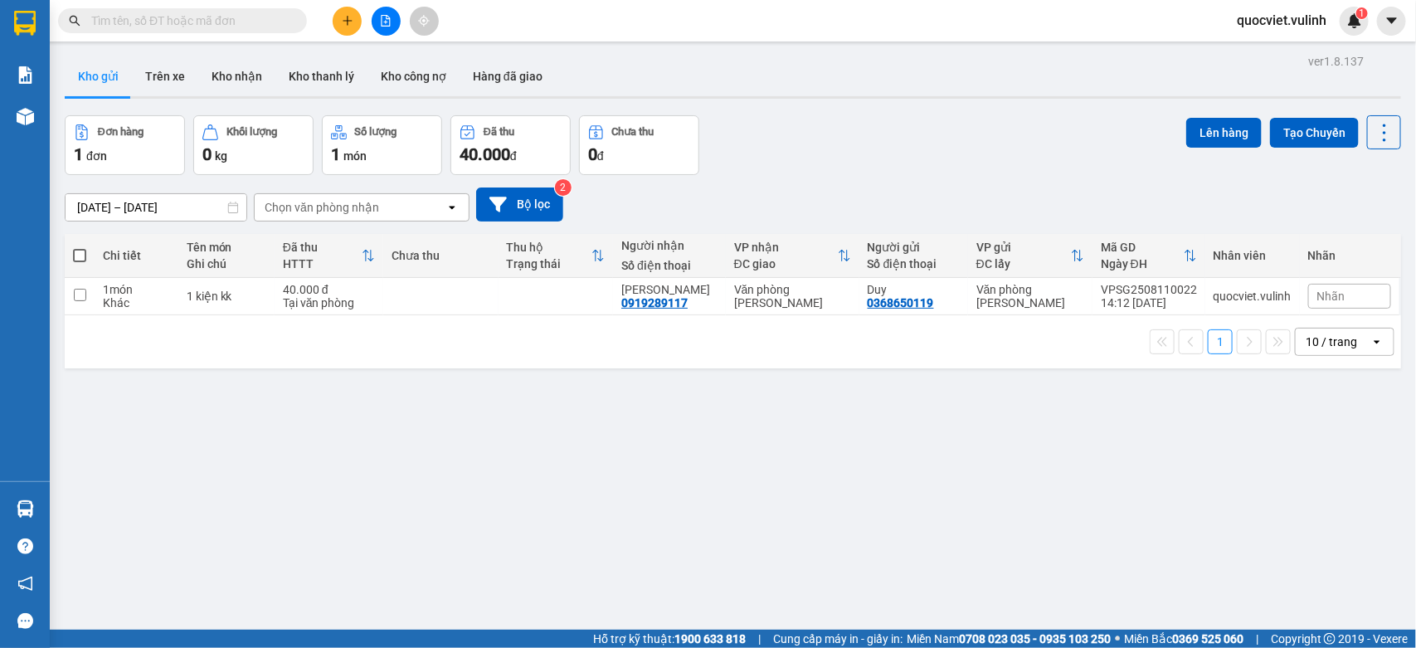
click at [798, 178] on div "09/08/2025 – 11/08/2025 Press the down arrow key to interact with the calendar …" at bounding box center [733, 204] width 1336 height 59
click at [208, 14] on input "text" at bounding box center [189, 21] width 196 height 18
paste input "VPSG2508110014"
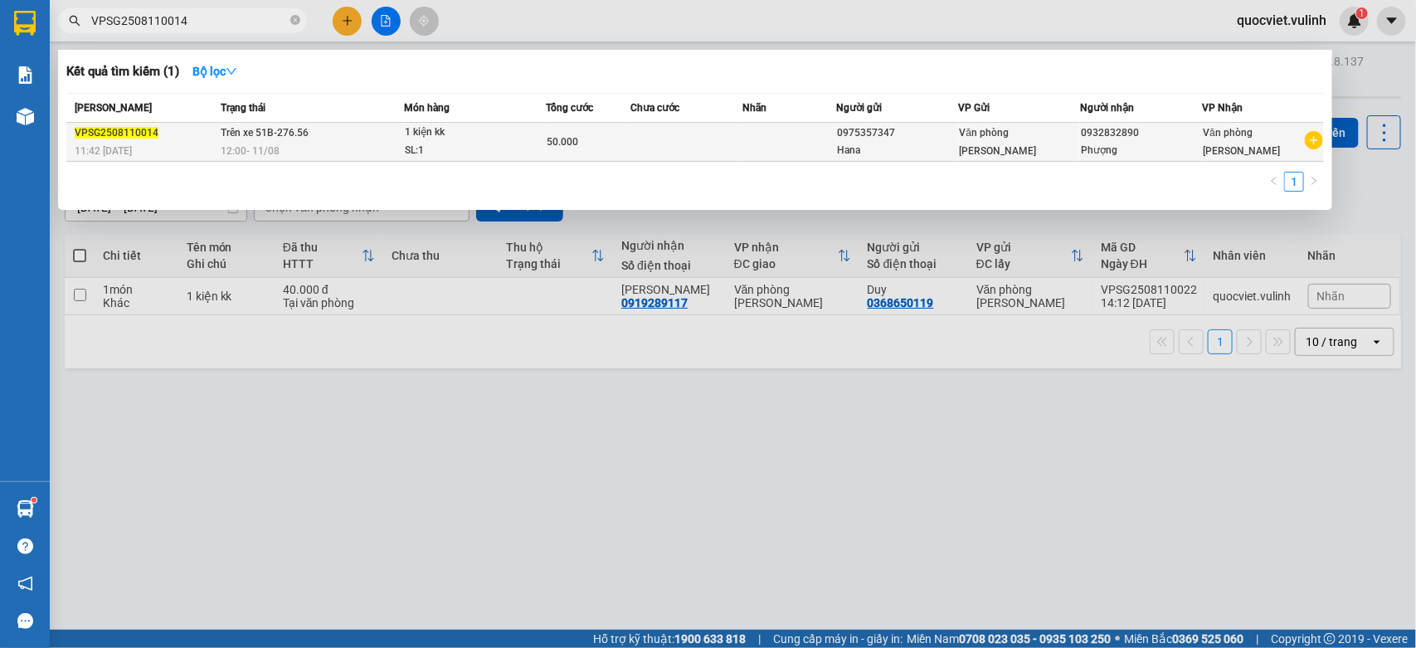
type input "VPSG2508110014"
click at [436, 139] on div "1 kiện kk" at bounding box center [467, 133] width 124 height 18
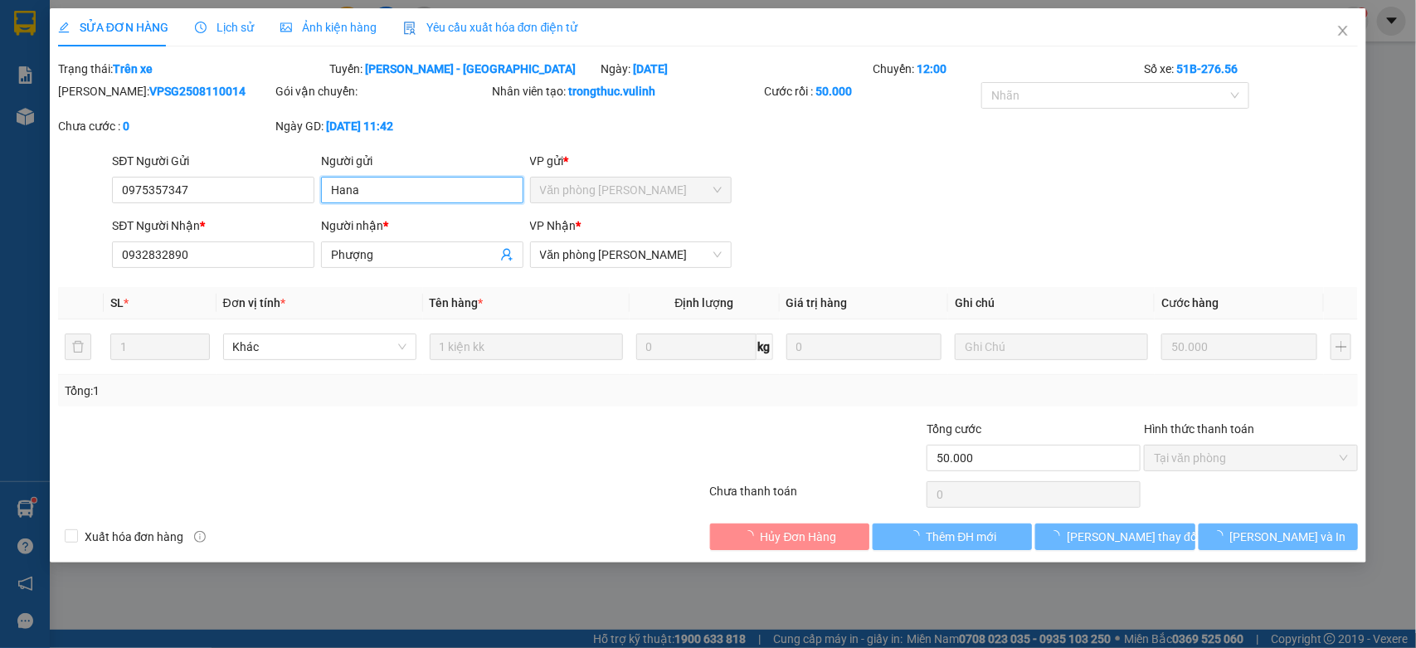
type input "0975357347"
type input "Hana"
type input "0932832890"
type input "Phượng"
type input "50.000"
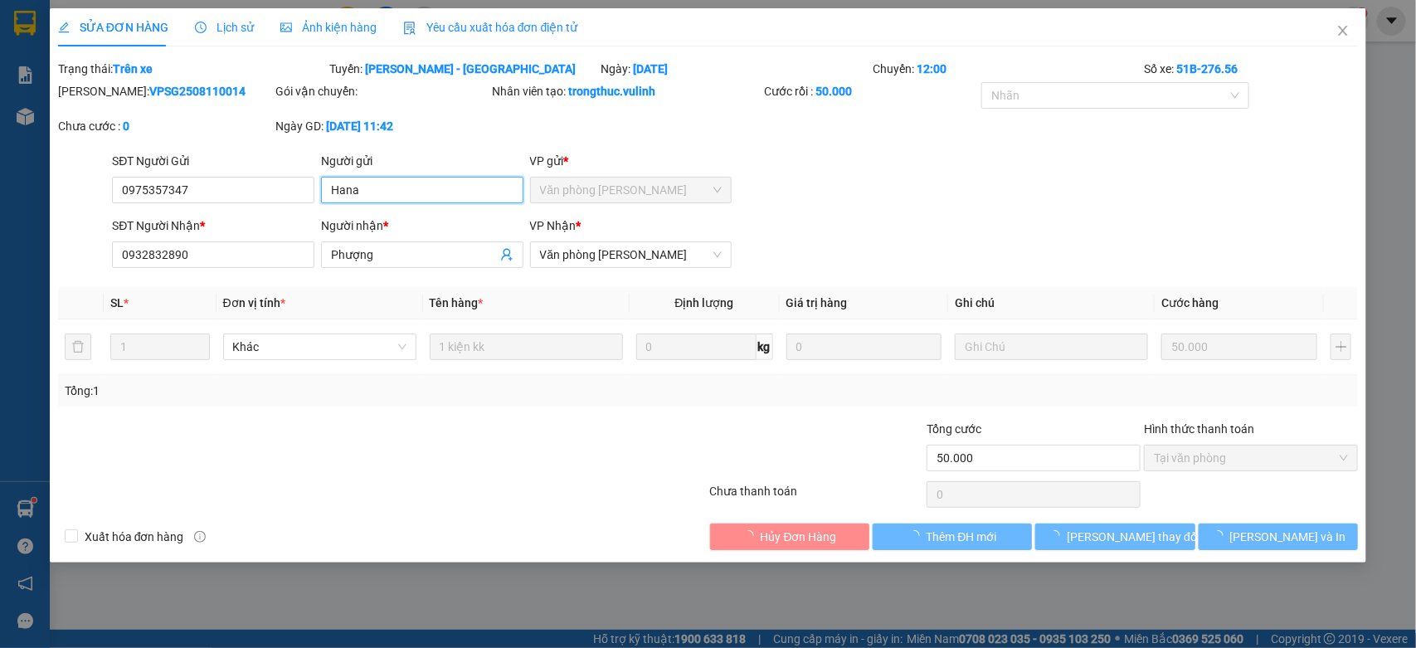
click at [392, 180] on input "Hana" at bounding box center [422, 190] width 202 height 27
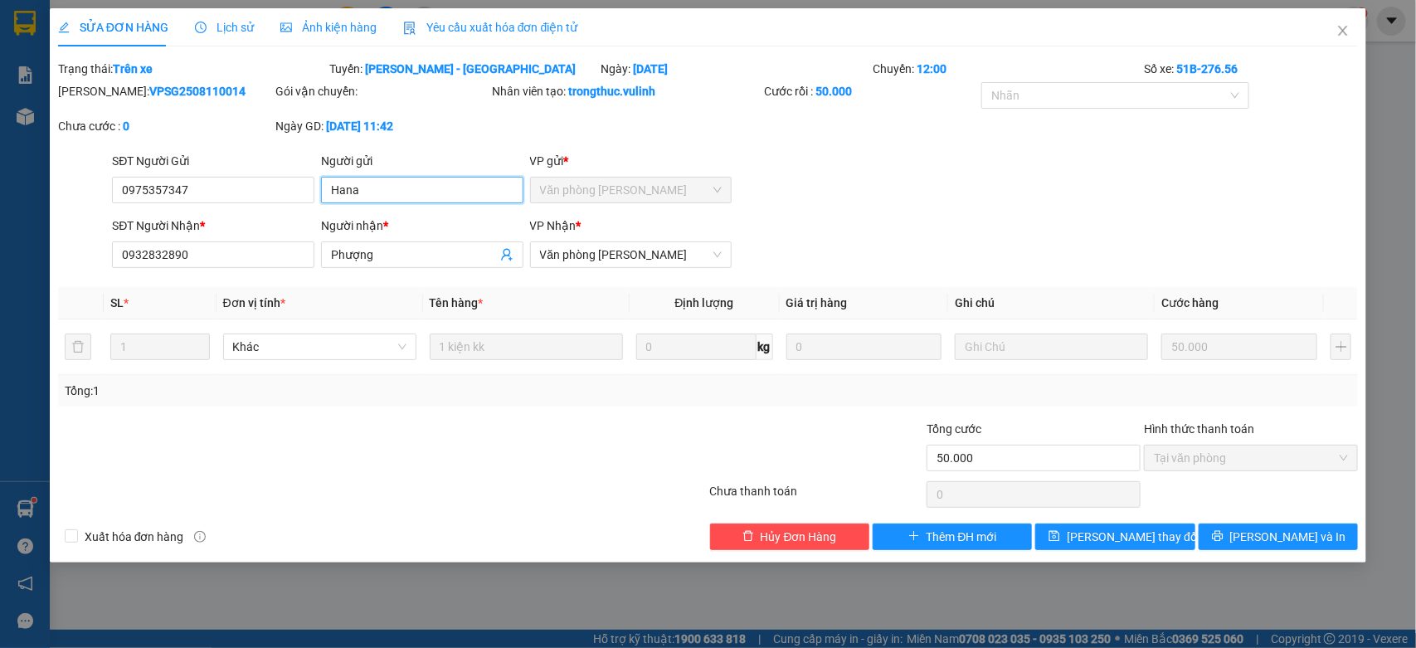
click at [392, 180] on input "Hana" at bounding box center [422, 190] width 202 height 27
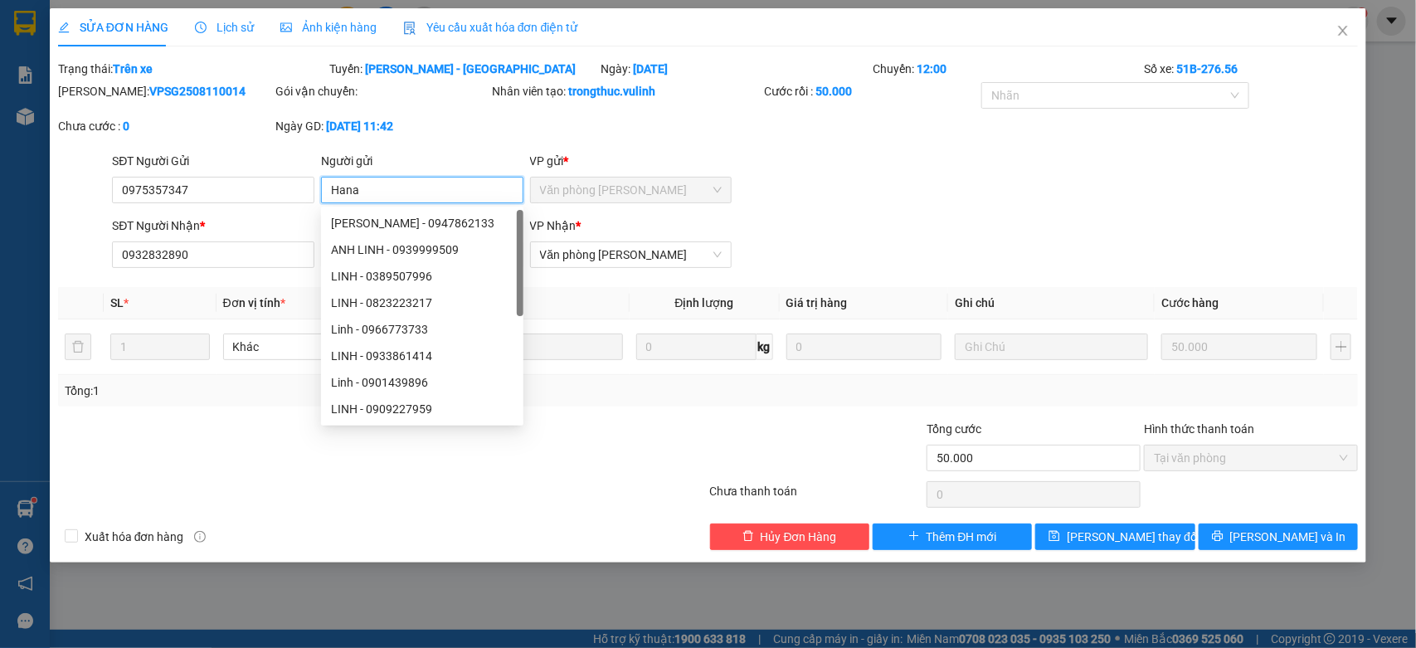
click at [392, 180] on input "Hana" at bounding box center [422, 190] width 202 height 27
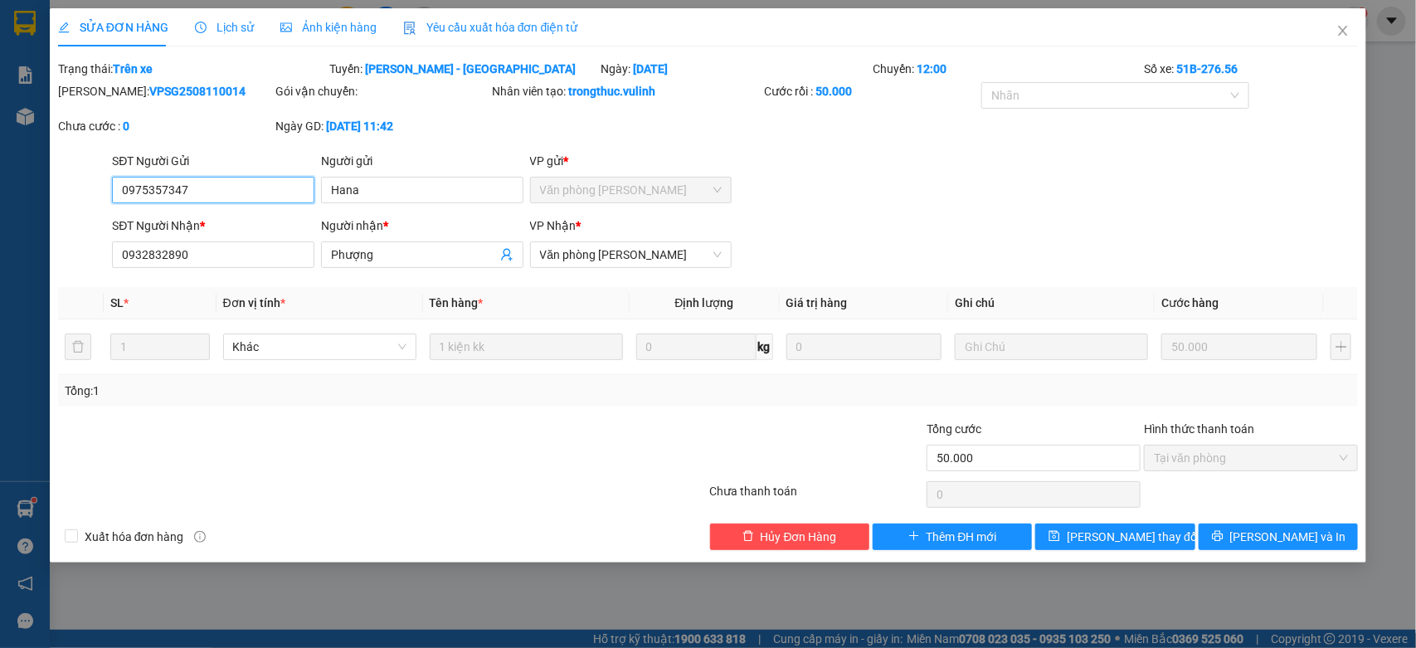
click at [197, 187] on input "0975357347" at bounding box center [213, 190] width 202 height 27
click at [347, 257] on input "Phượng" at bounding box center [414, 254] width 166 height 18
click at [228, 258] on input "0932832890" at bounding box center [213, 254] width 202 height 27
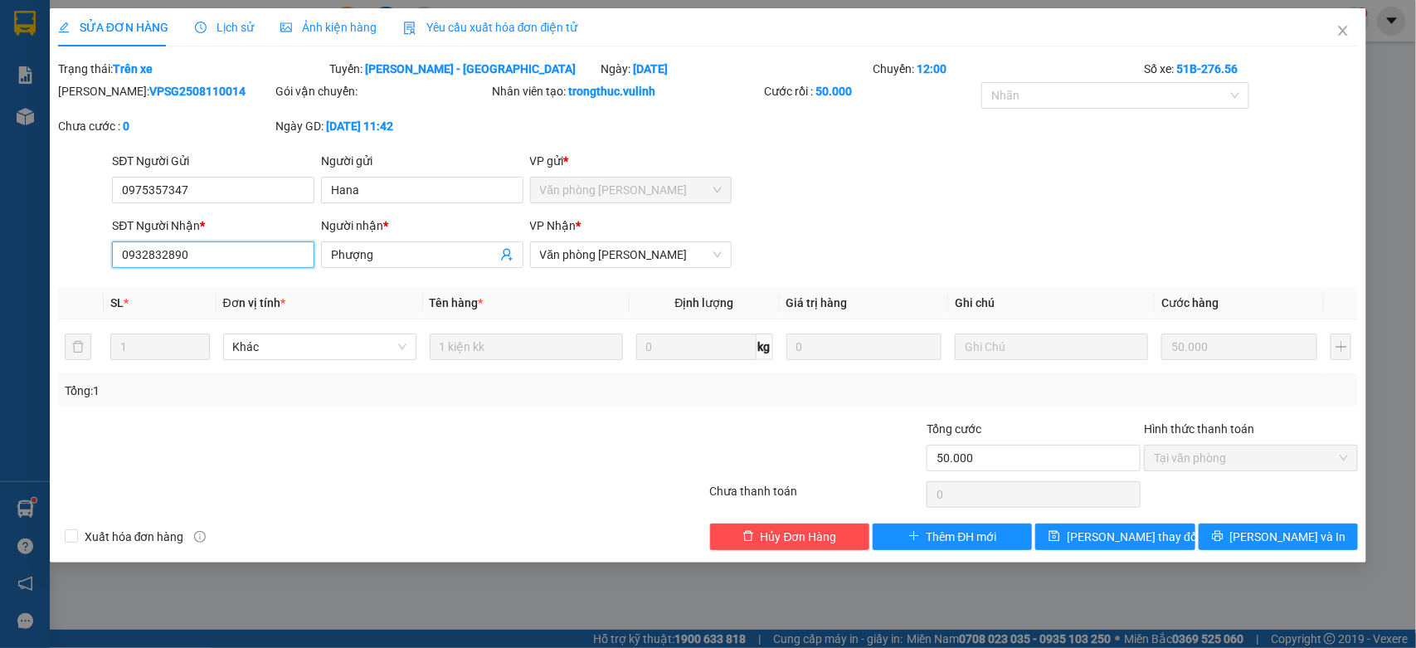
click at [228, 258] on input "0932832890" at bounding box center [213, 254] width 202 height 27
click at [1346, 27] on icon "close" at bounding box center [1343, 31] width 9 height 10
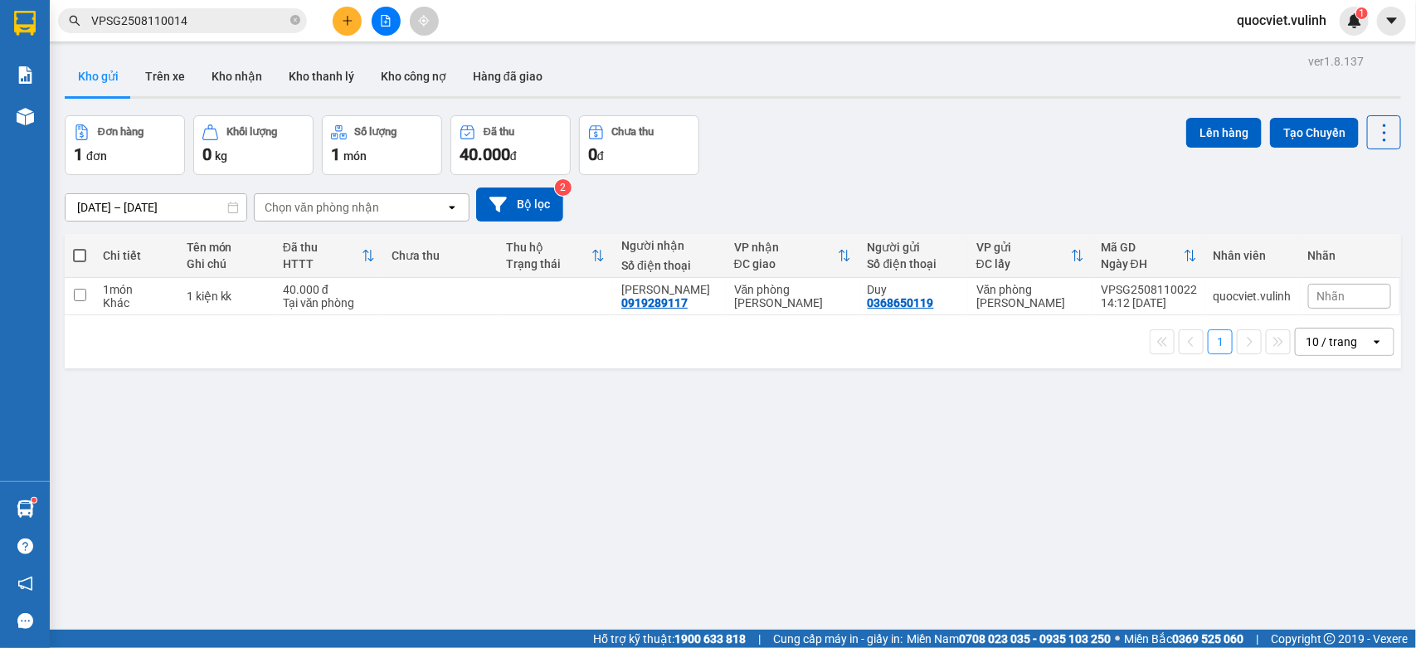
click at [238, 17] on input "VPSG2508110014" at bounding box center [189, 21] width 196 height 18
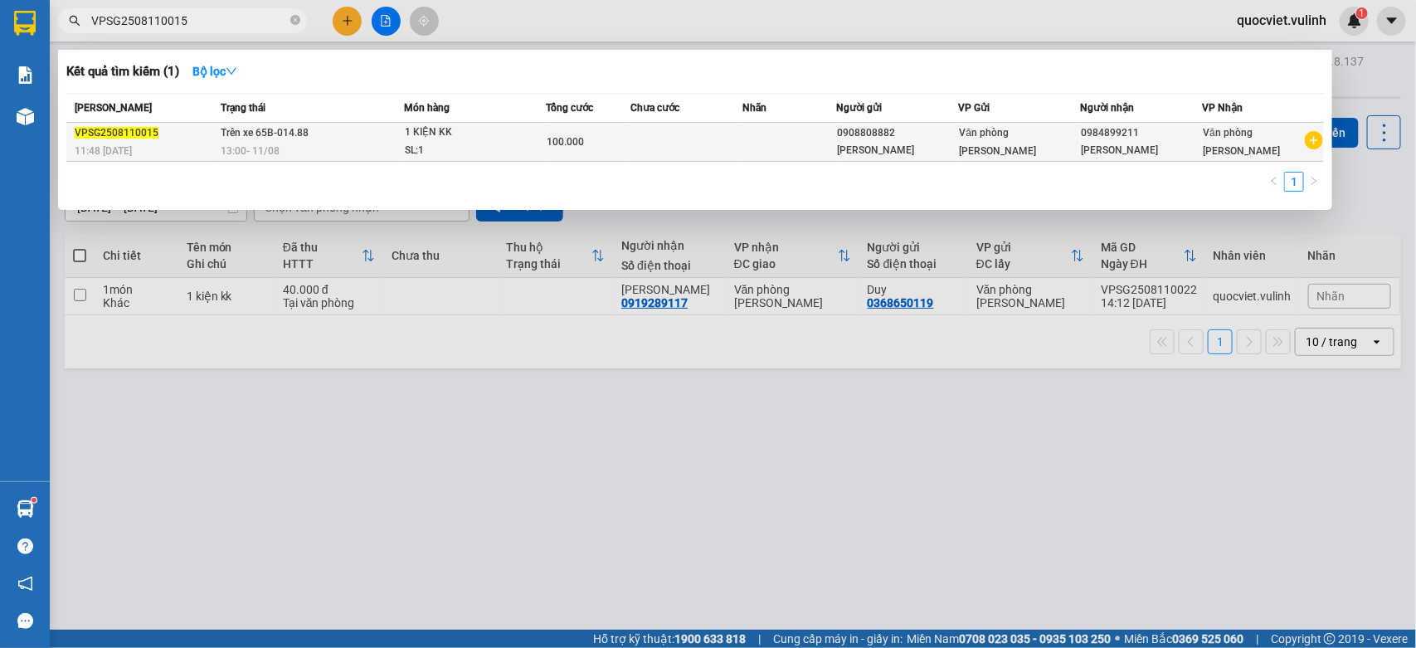
type input "VPSG2508110015"
click at [338, 139] on td "Trên xe 65B-014.88 13:00 - 11/08" at bounding box center [309, 142] width 187 height 39
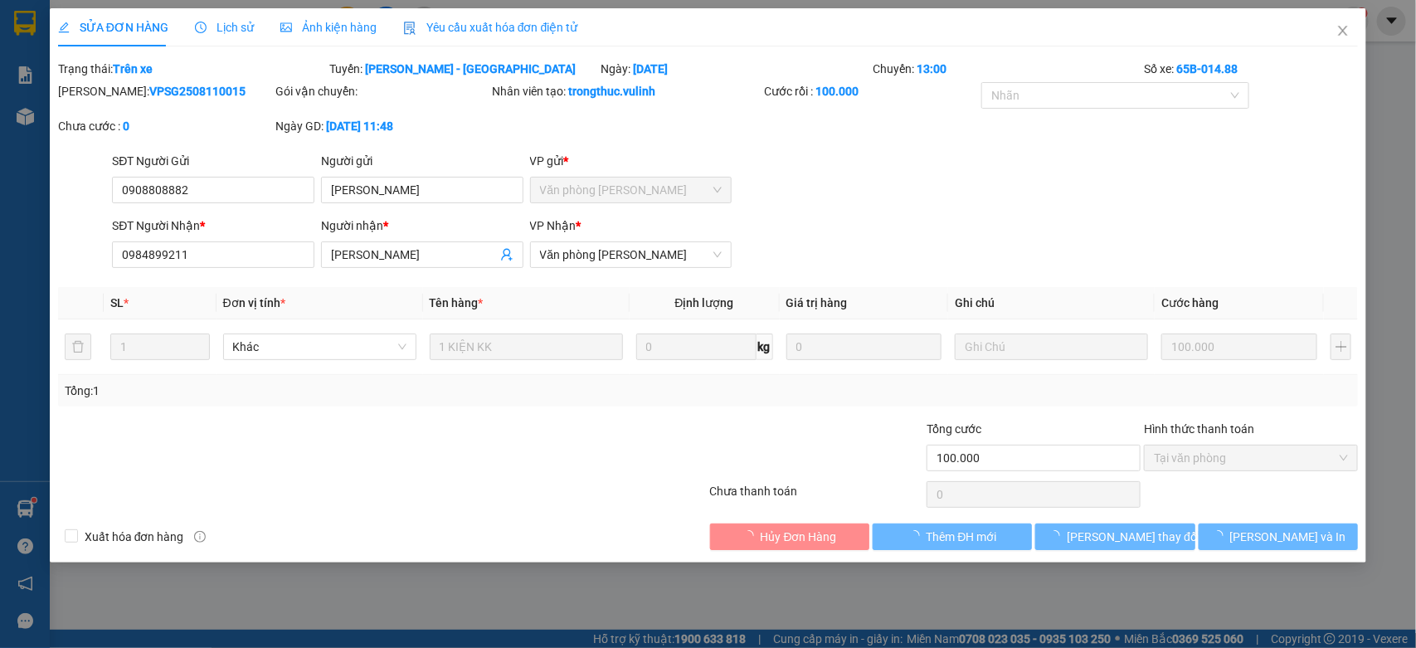
type input "0908808882"
type input "HENRY MACH"
type input "0984899211"
type input "NGÂN HUỲNH"
type input "100.000"
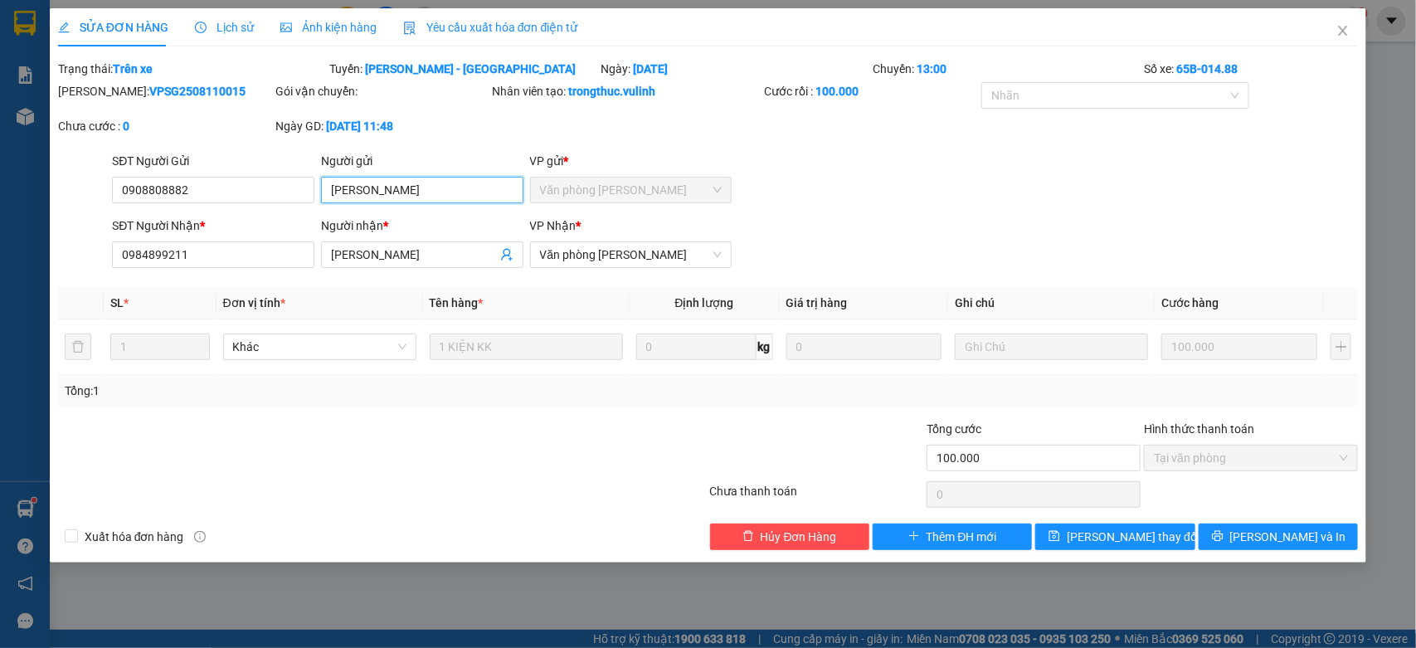
click at [413, 187] on input "HENRY MACH" at bounding box center [422, 190] width 202 height 27
click at [245, 184] on input "0908808882" at bounding box center [213, 190] width 202 height 27
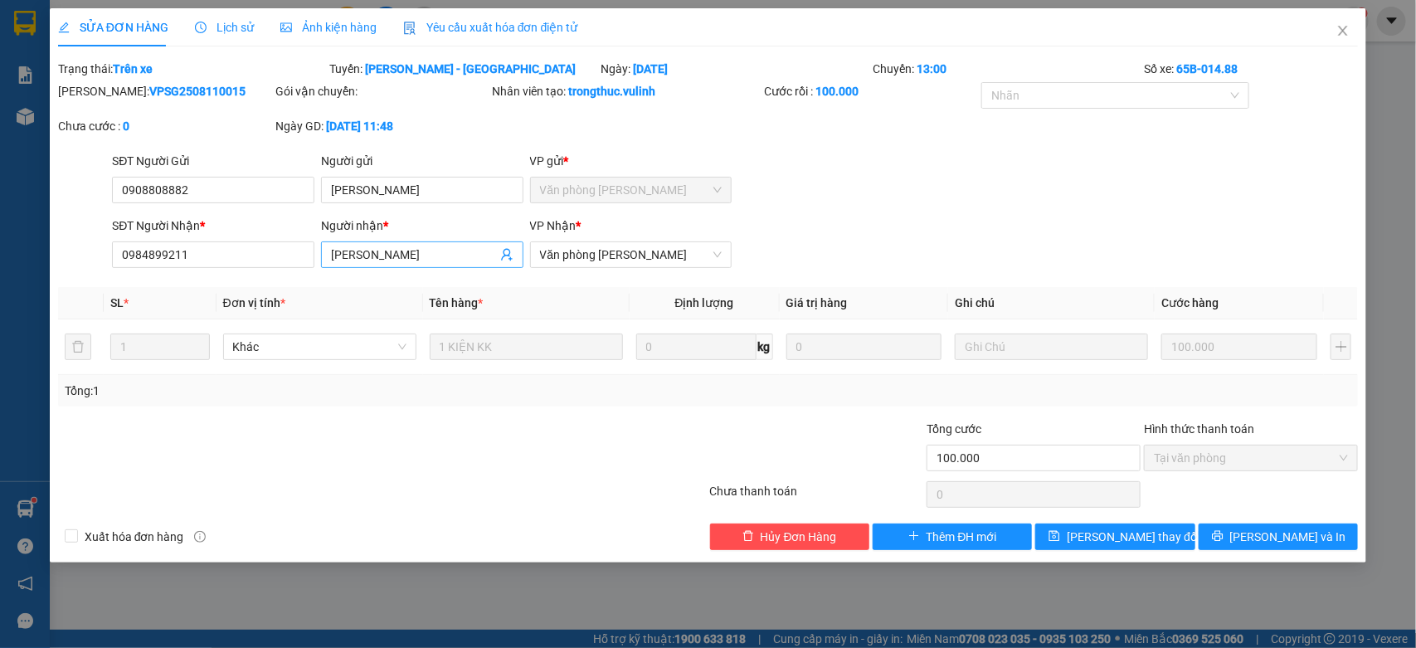
click at [378, 245] on input "NGÂN HUỲNH" at bounding box center [414, 254] width 166 height 18
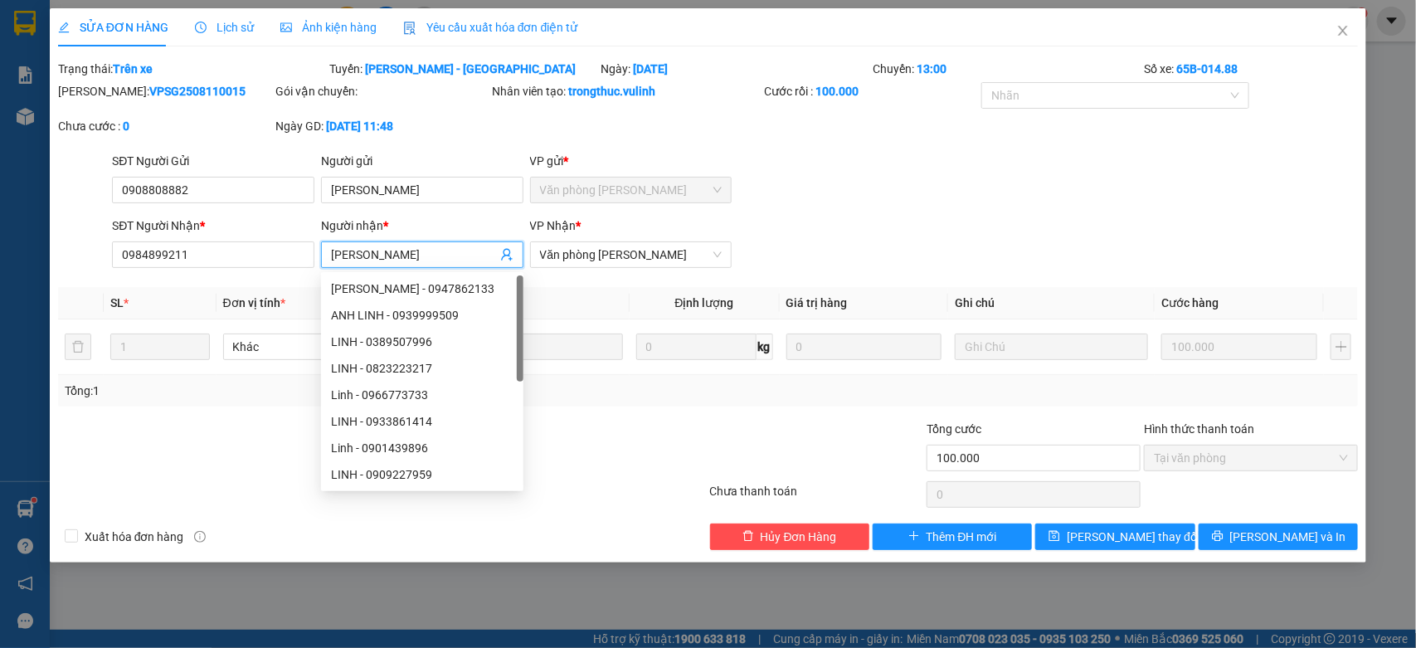
click at [378, 245] on input "NGÂN HUỲNH" at bounding box center [414, 254] width 166 height 18
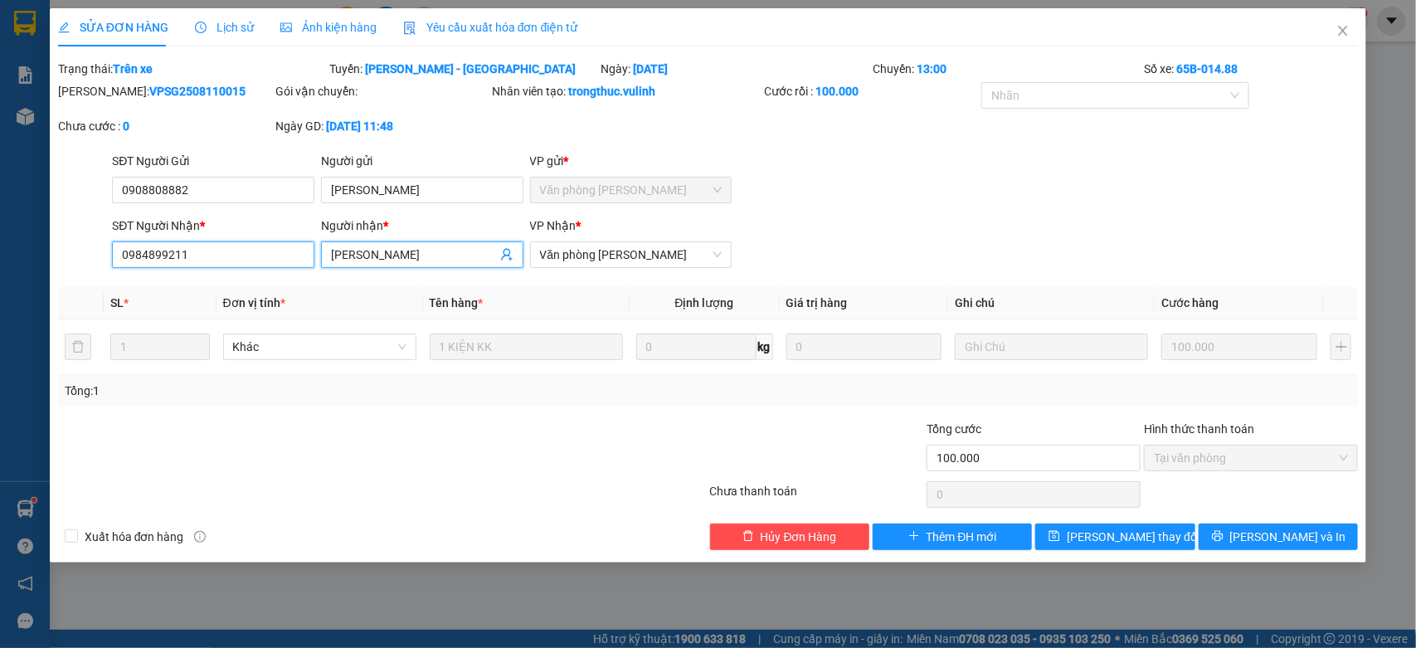
click at [297, 253] on input "0984899211" at bounding box center [213, 254] width 202 height 27
click at [1338, 39] on span "Close" at bounding box center [1342, 31] width 46 height 46
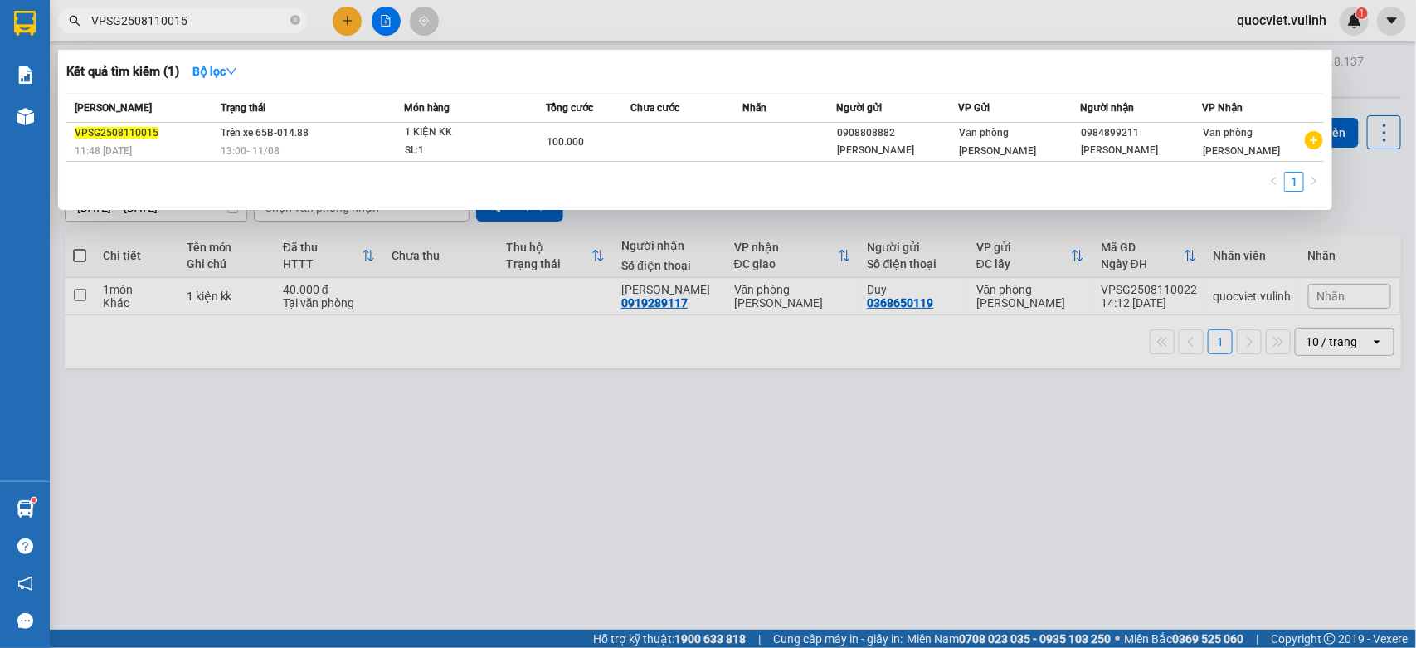
click at [234, 13] on input "VPSG2508110015" at bounding box center [189, 21] width 196 height 18
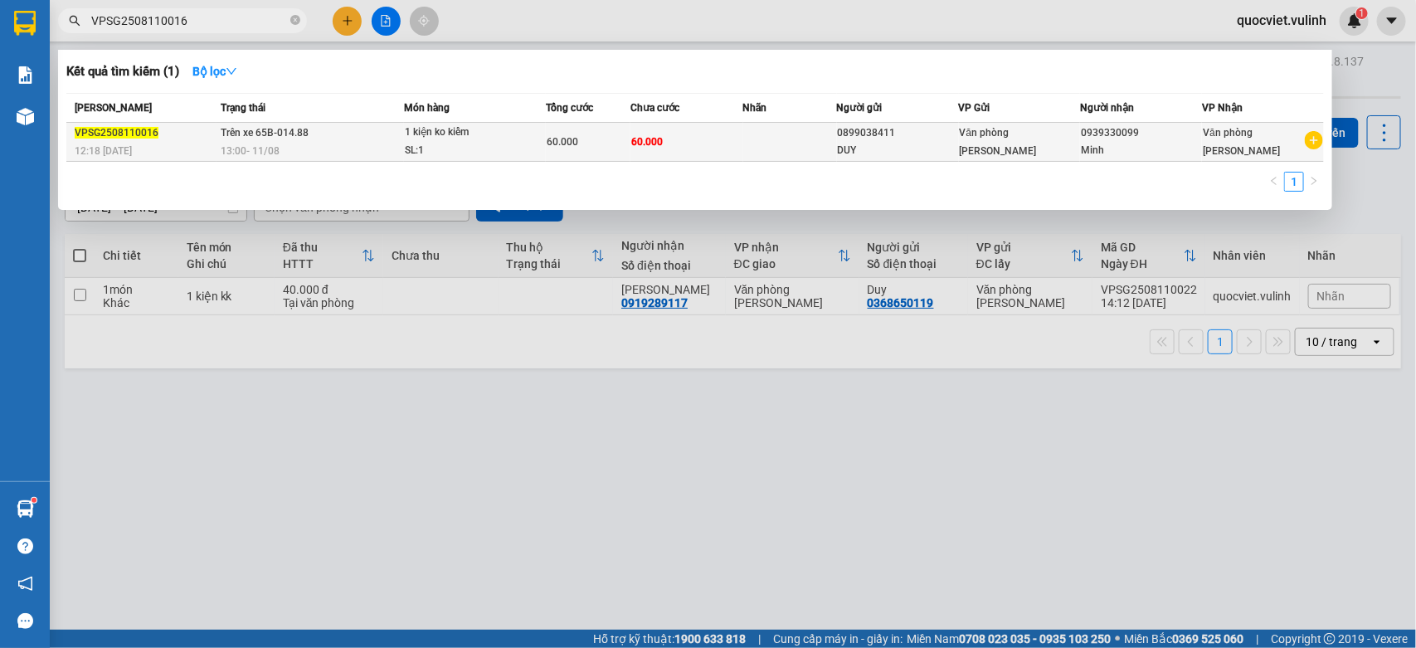
type input "VPSG2508110016"
click at [370, 153] on div "13:00 - 11/08" at bounding box center [312, 151] width 182 height 18
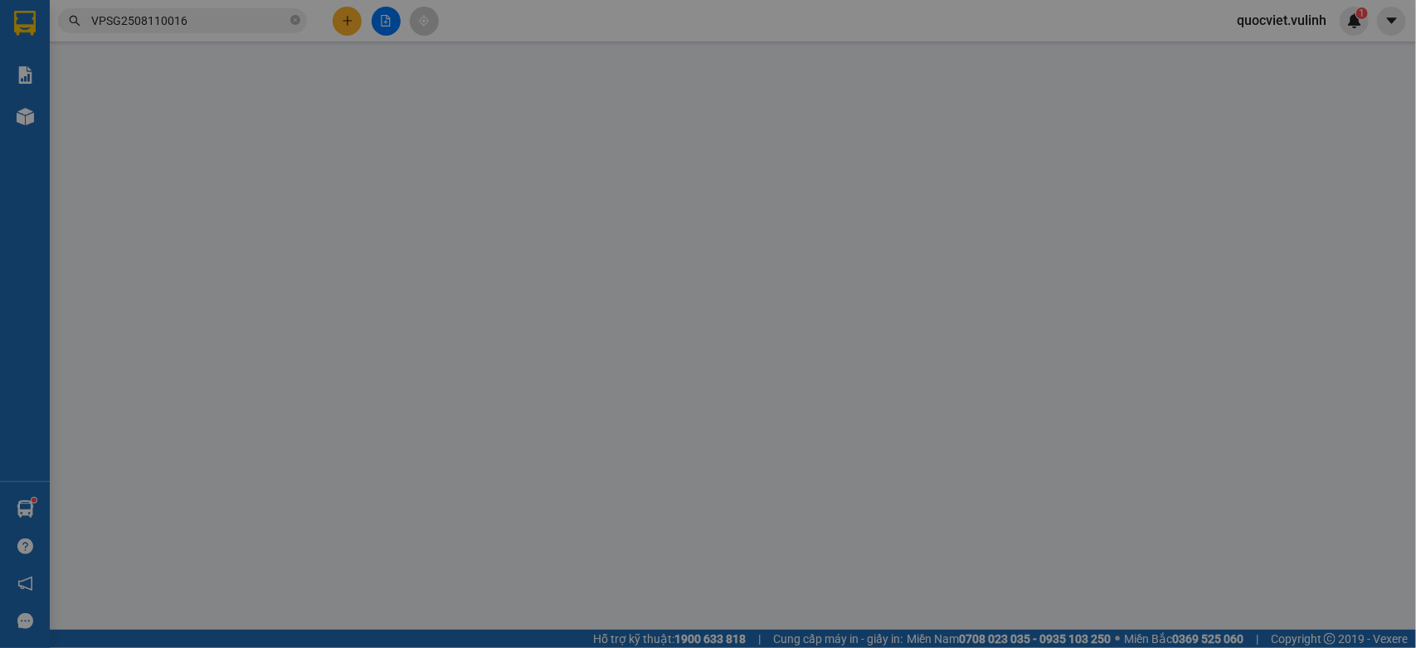
type input "0899038411"
type input "DUY"
type input "0939330099"
type input "Minh"
type input "60.000"
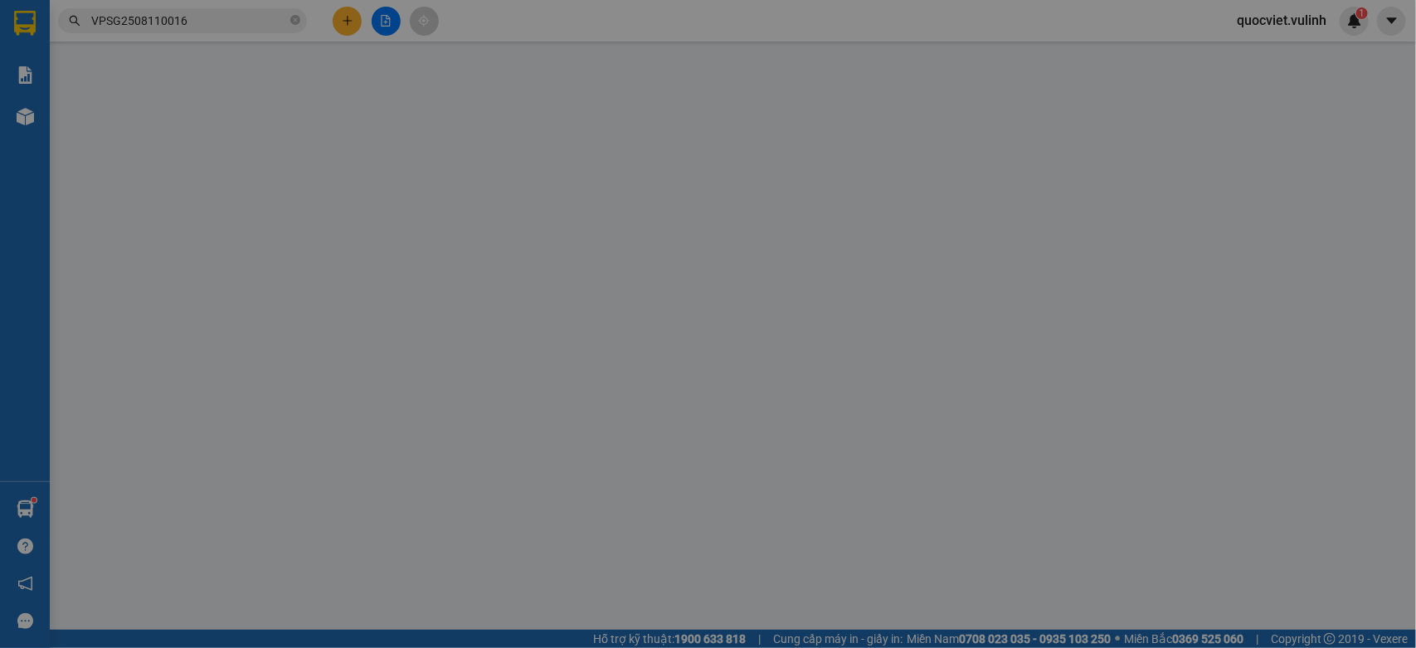
type input "60.000"
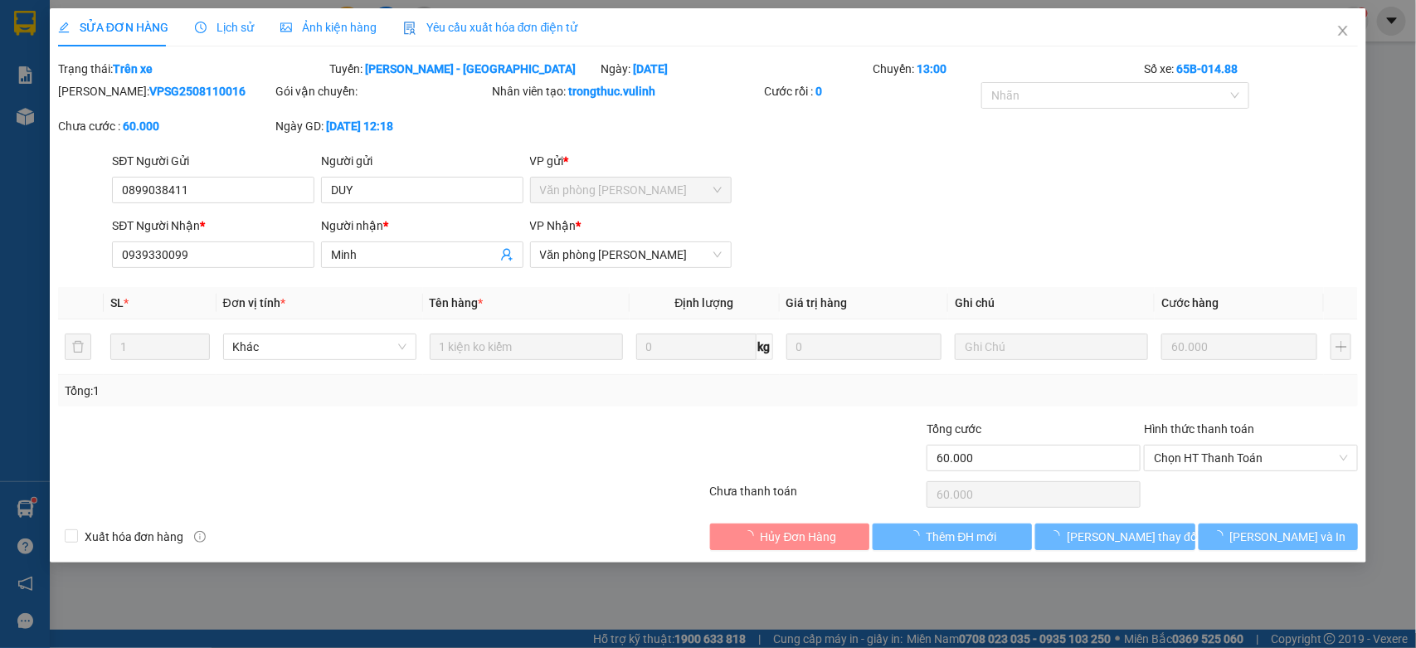
click at [448, 173] on div "Người gửi" at bounding box center [422, 164] width 202 height 25
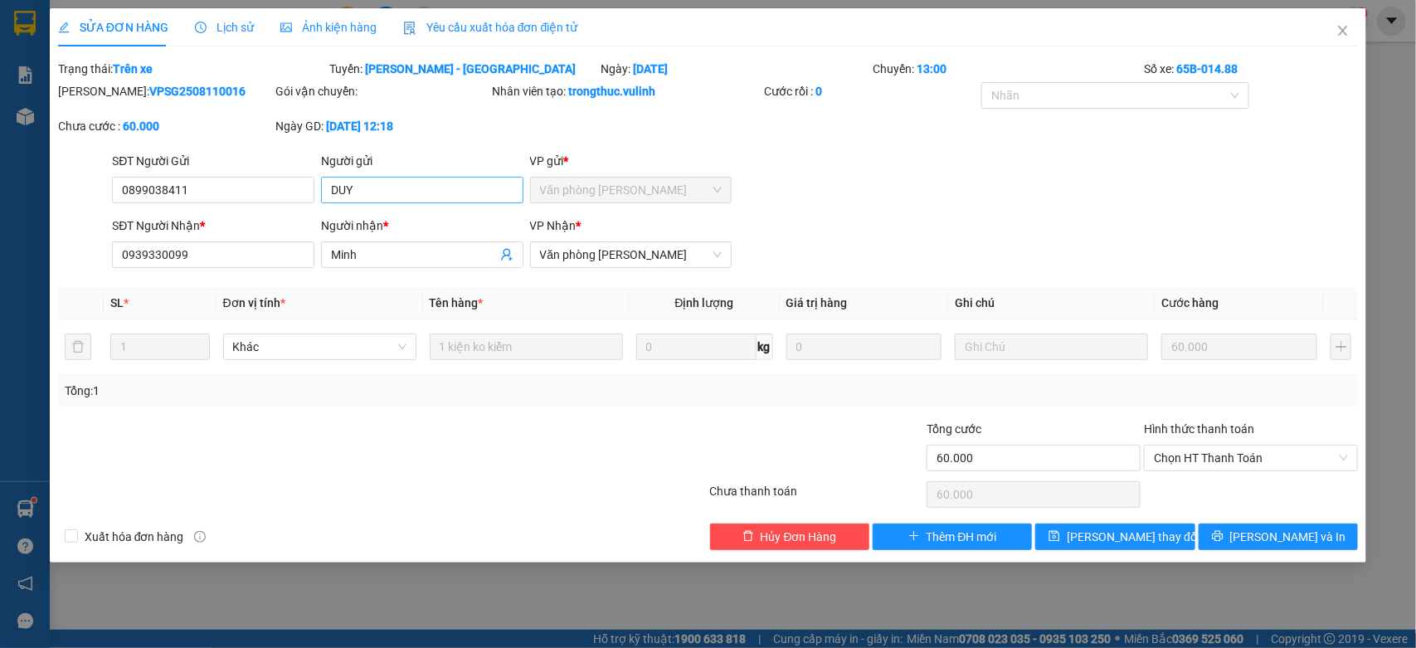
drag, startPoint x: 448, startPoint y: 173, endPoint x: 438, endPoint y: 185, distance: 15.9
click at [438, 184] on div "Người gửi DUY" at bounding box center [422, 181] width 202 height 58
click at [438, 185] on input "DUY" at bounding box center [422, 190] width 202 height 27
click at [243, 188] on input "0899038411" at bounding box center [213, 190] width 202 height 27
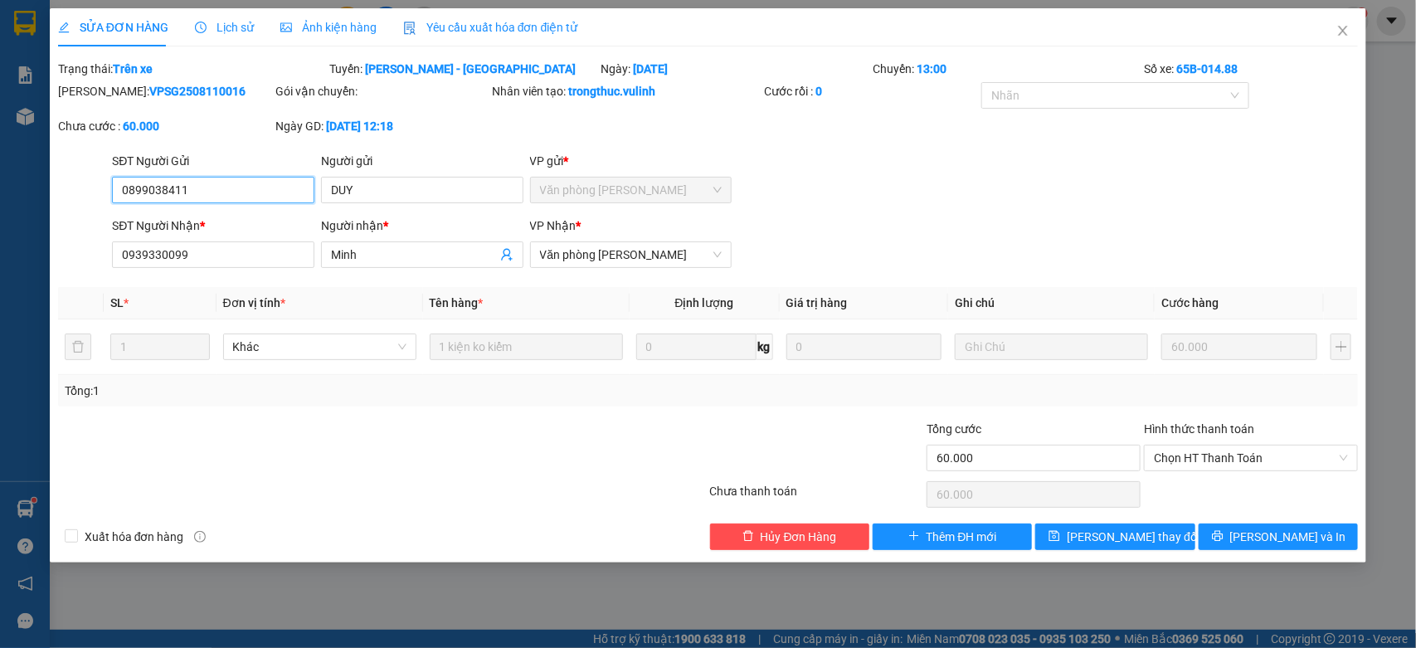
click at [243, 188] on input "0899038411" at bounding box center [213, 190] width 202 height 27
click at [449, 257] on input "Minh" at bounding box center [414, 254] width 166 height 18
click at [324, 267] on span "Minh" at bounding box center [422, 254] width 202 height 27
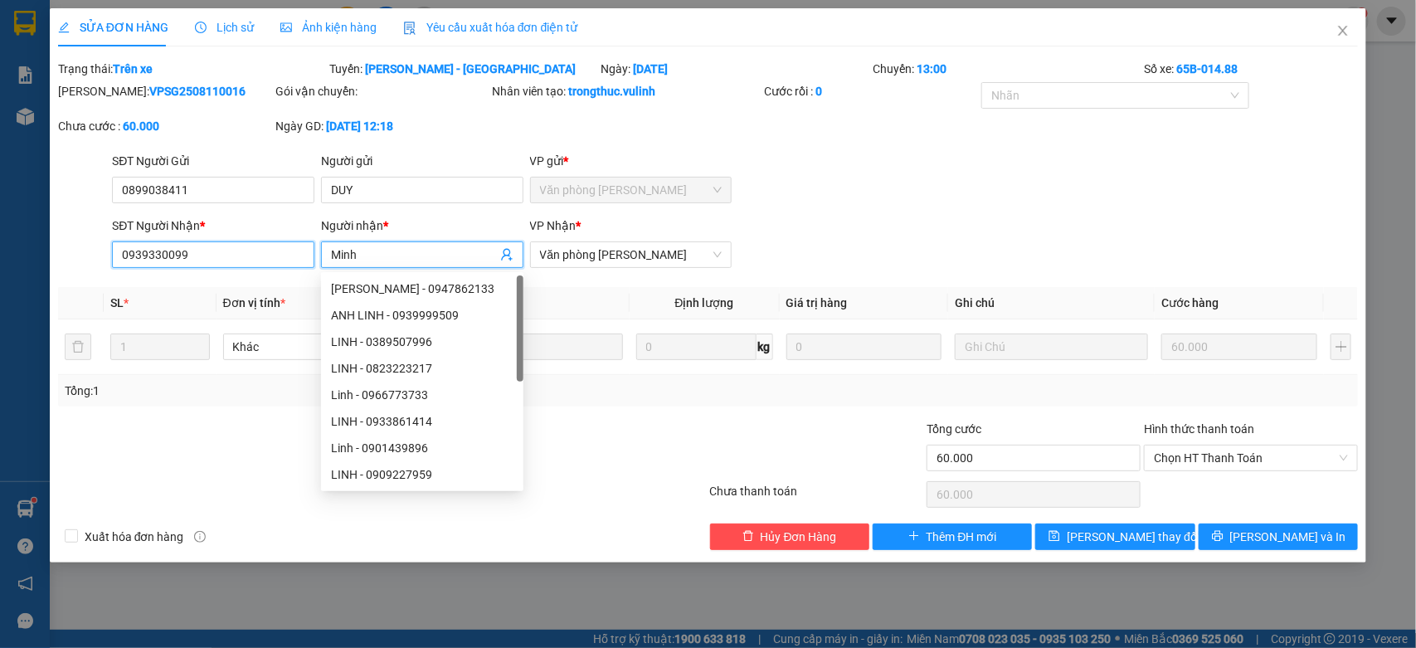
click at [299, 262] on input "0939330099" at bounding box center [213, 254] width 202 height 27
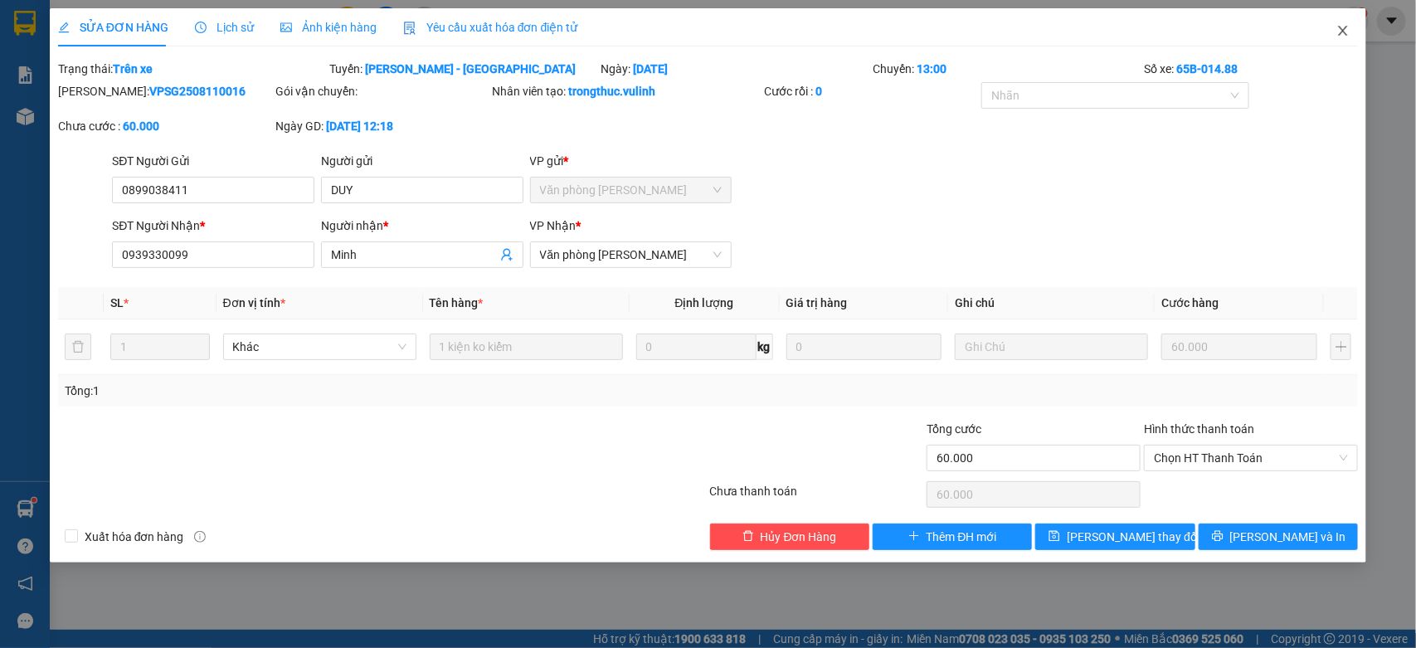
click at [1337, 32] on icon "close" at bounding box center [1342, 30] width 13 height 13
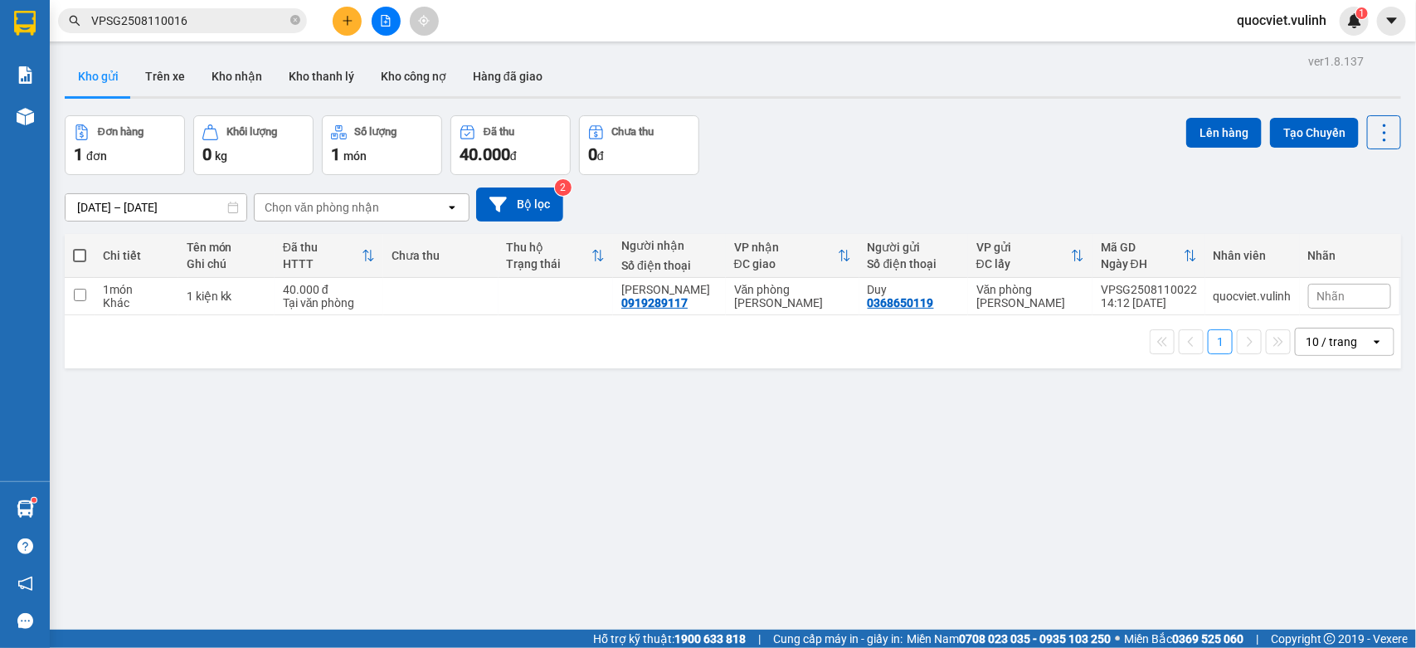
click at [213, 14] on input "VPSG2508110016" at bounding box center [189, 21] width 196 height 18
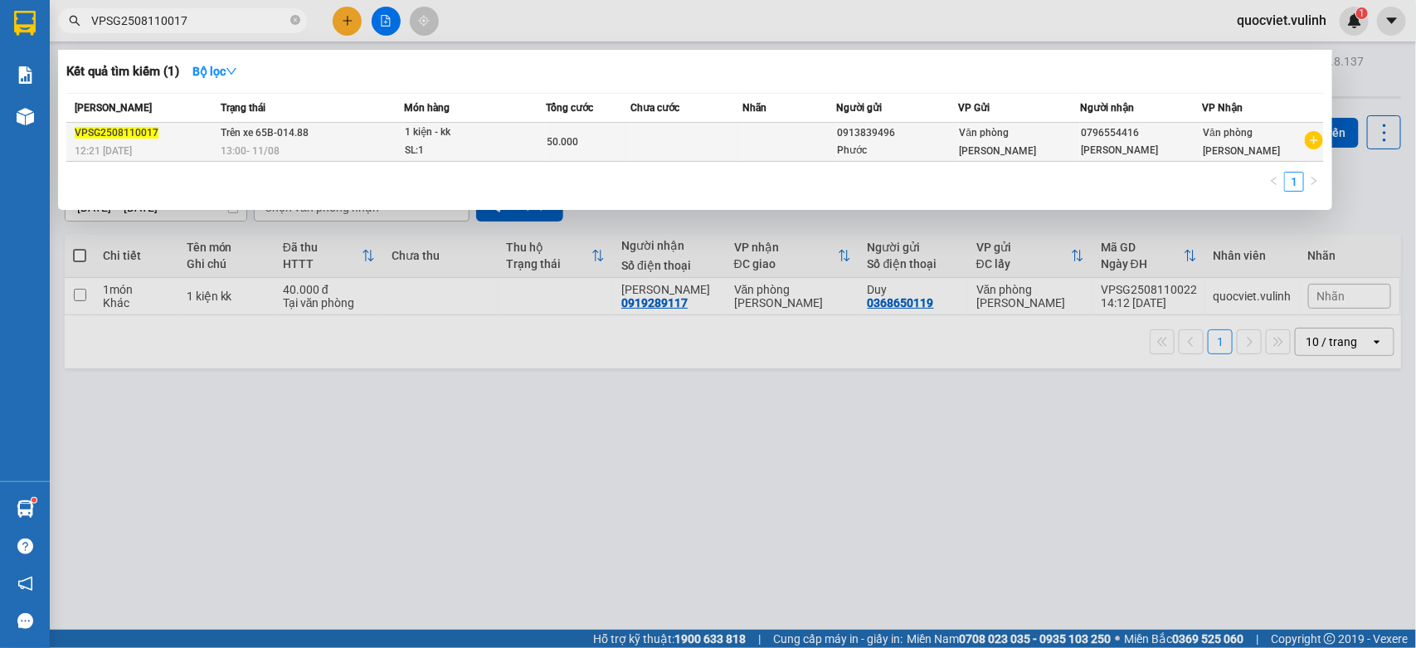
type input "VPSG2508110017"
click at [598, 145] on div "50.000" at bounding box center [588, 142] width 83 height 18
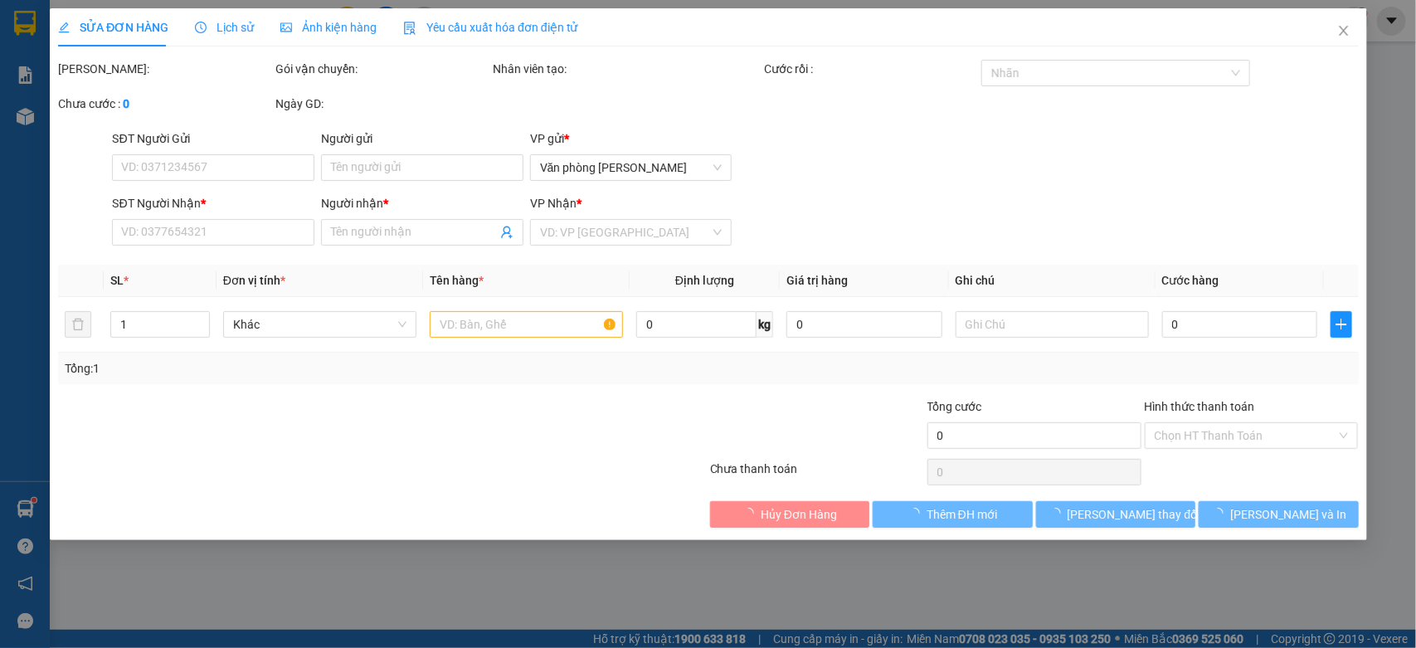
type input "0913839496"
type input "Phước"
type input "0796554416"
type input "Anh Hiển"
type input "50.000"
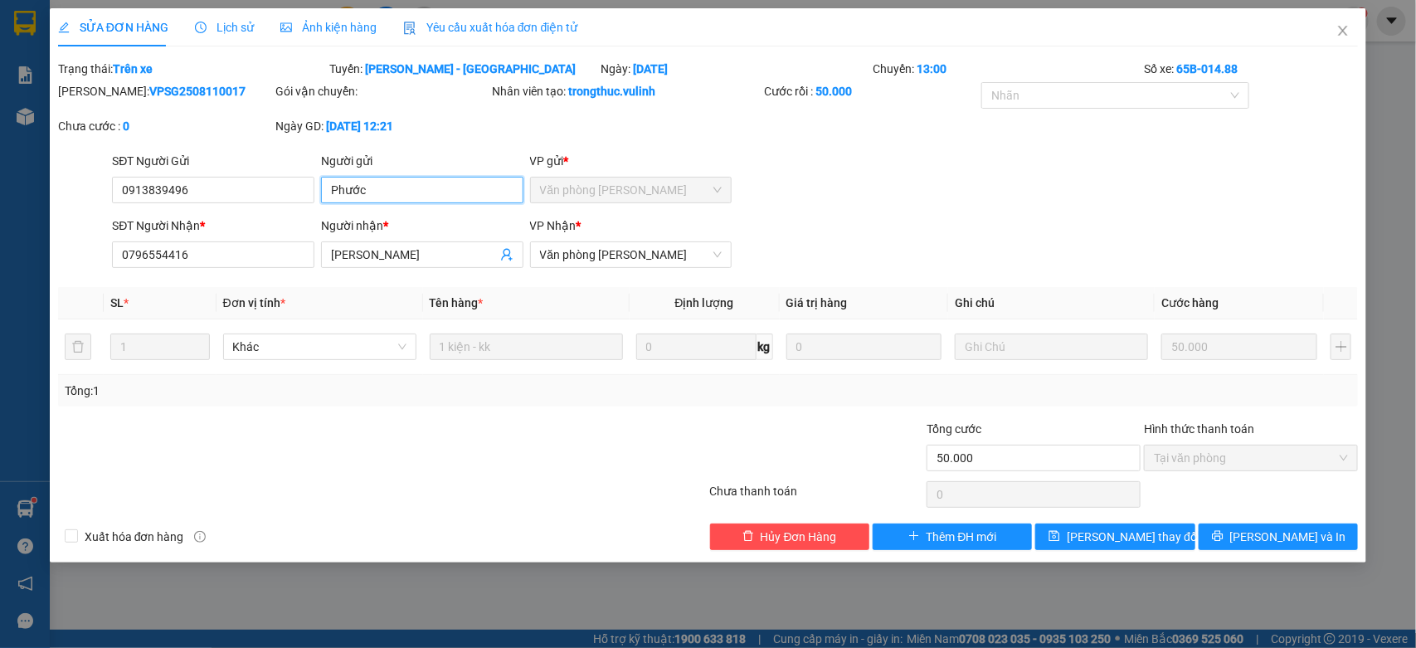
click at [381, 188] on input "Phước" at bounding box center [422, 190] width 202 height 27
click at [308, 183] on input "0913839496" at bounding box center [213, 190] width 202 height 27
click at [373, 268] on span "Anh Hiển" at bounding box center [422, 254] width 202 height 27
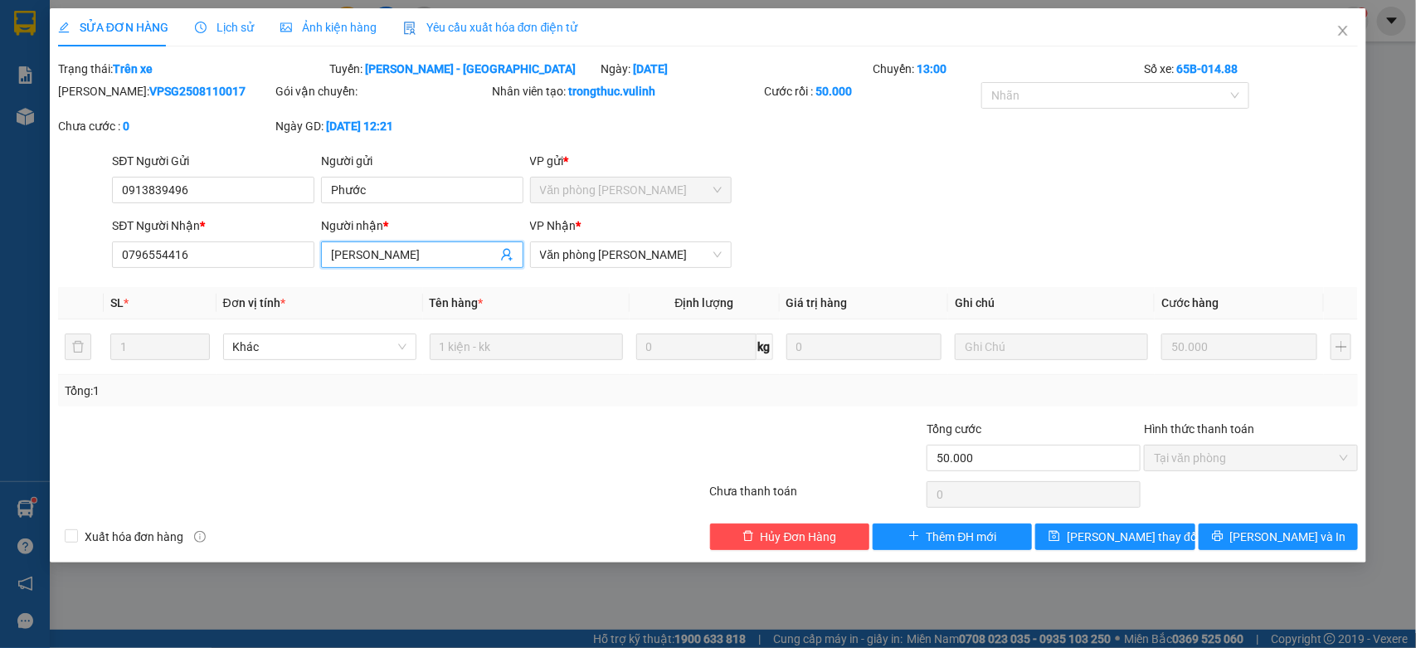
click at [406, 259] on input "Anh Hiển" at bounding box center [414, 254] width 166 height 18
click at [193, 235] on div "SĐT Người Nhận *" at bounding box center [213, 228] width 202 height 25
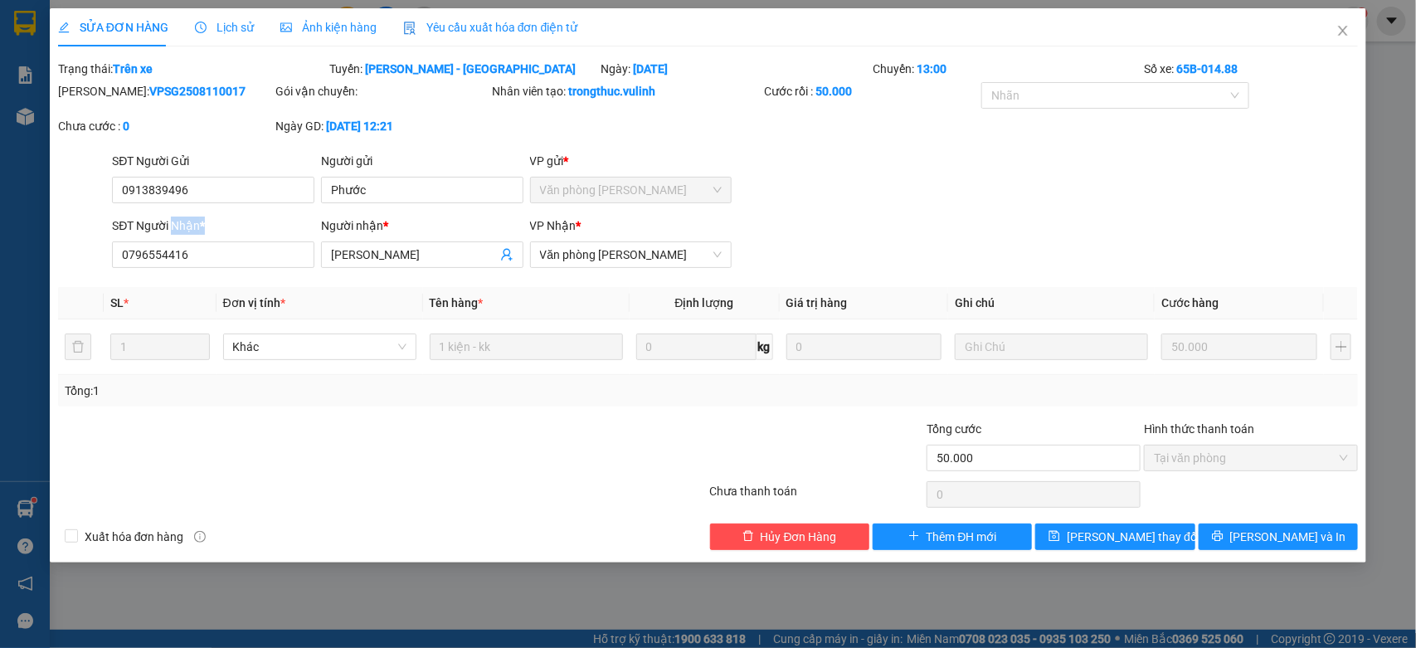
click at [193, 235] on div "SĐT Người Nhận *" at bounding box center [213, 228] width 202 height 25
copy div "Nhận"
click at [192, 250] on input "0796554416" at bounding box center [213, 254] width 202 height 27
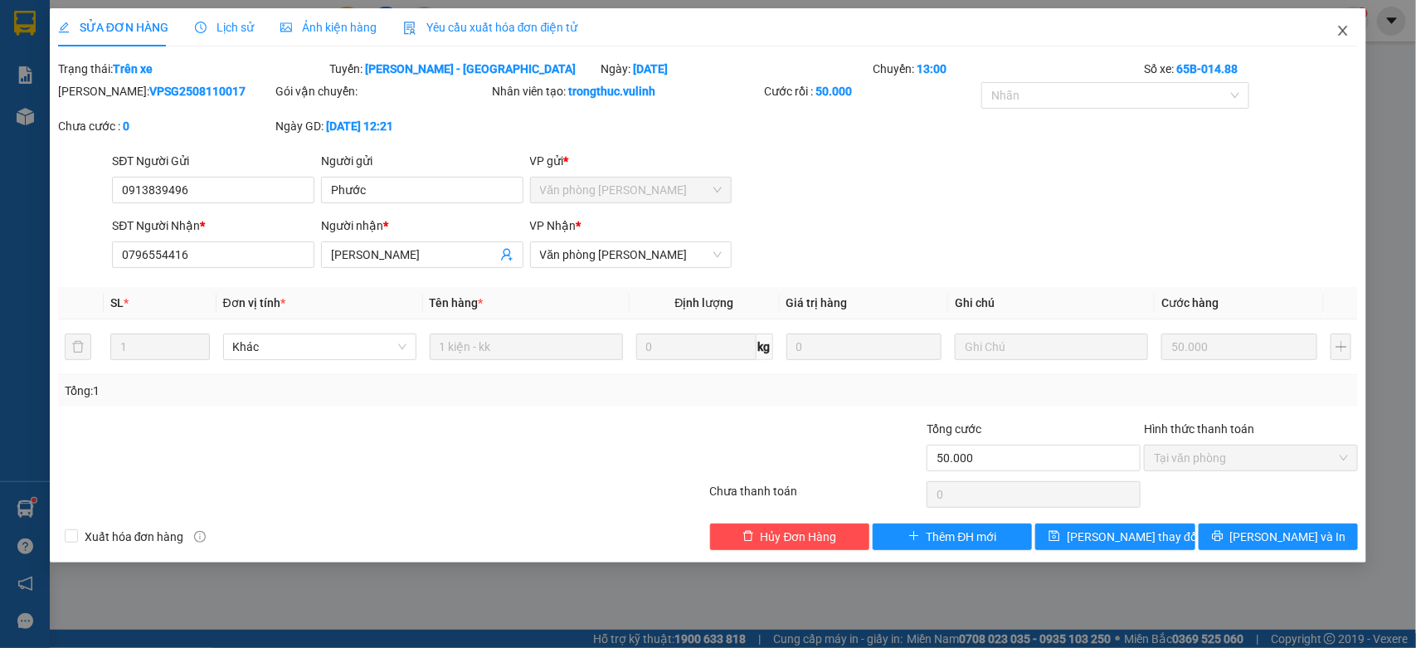
click at [1346, 35] on icon "close" at bounding box center [1343, 31] width 9 height 10
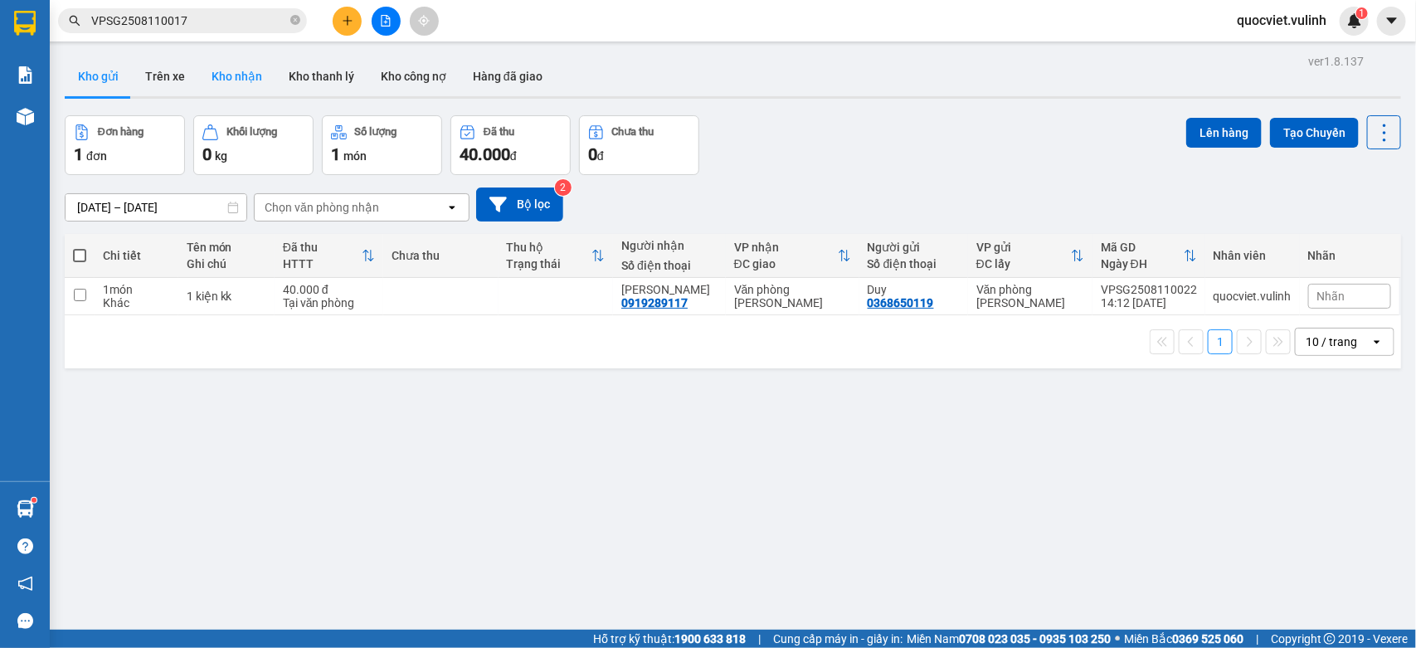
click at [220, 85] on button "Kho nhận" at bounding box center [236, 76] width 77 height 40
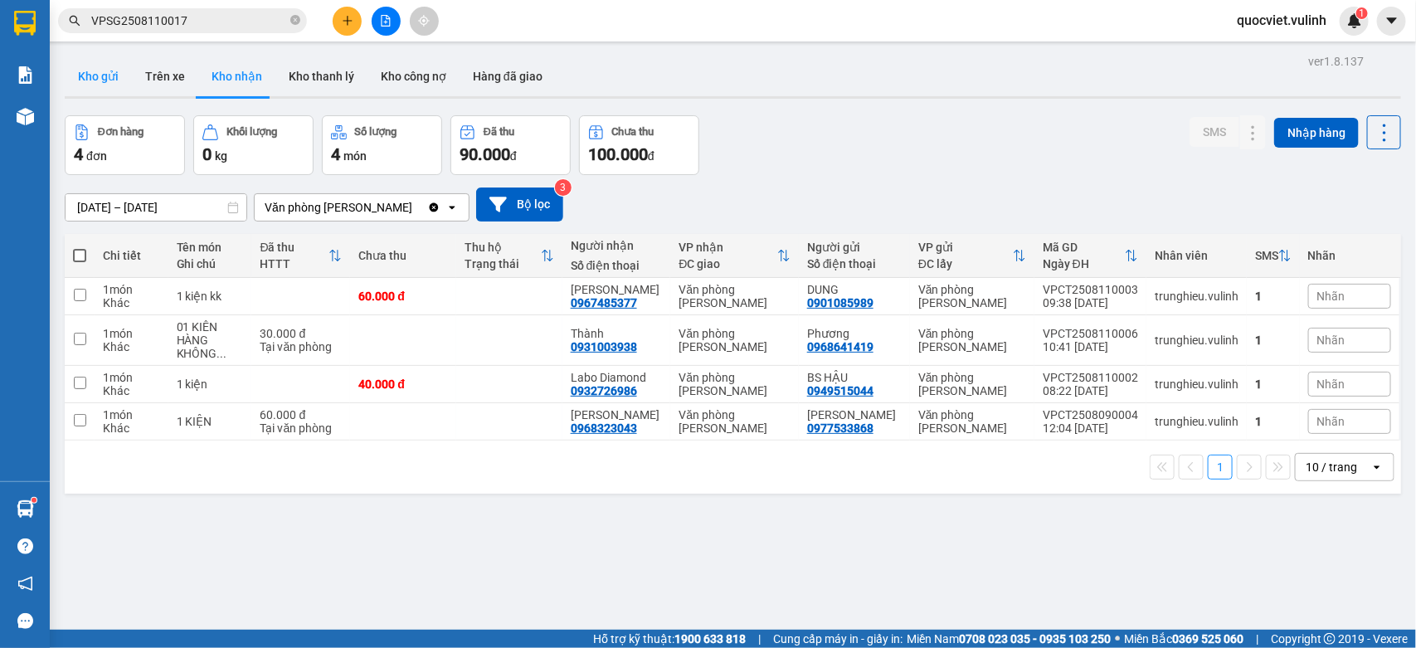
click at [89, 70] on button "Kho gửi" at bounding box center [98, 76] width 67 height 40
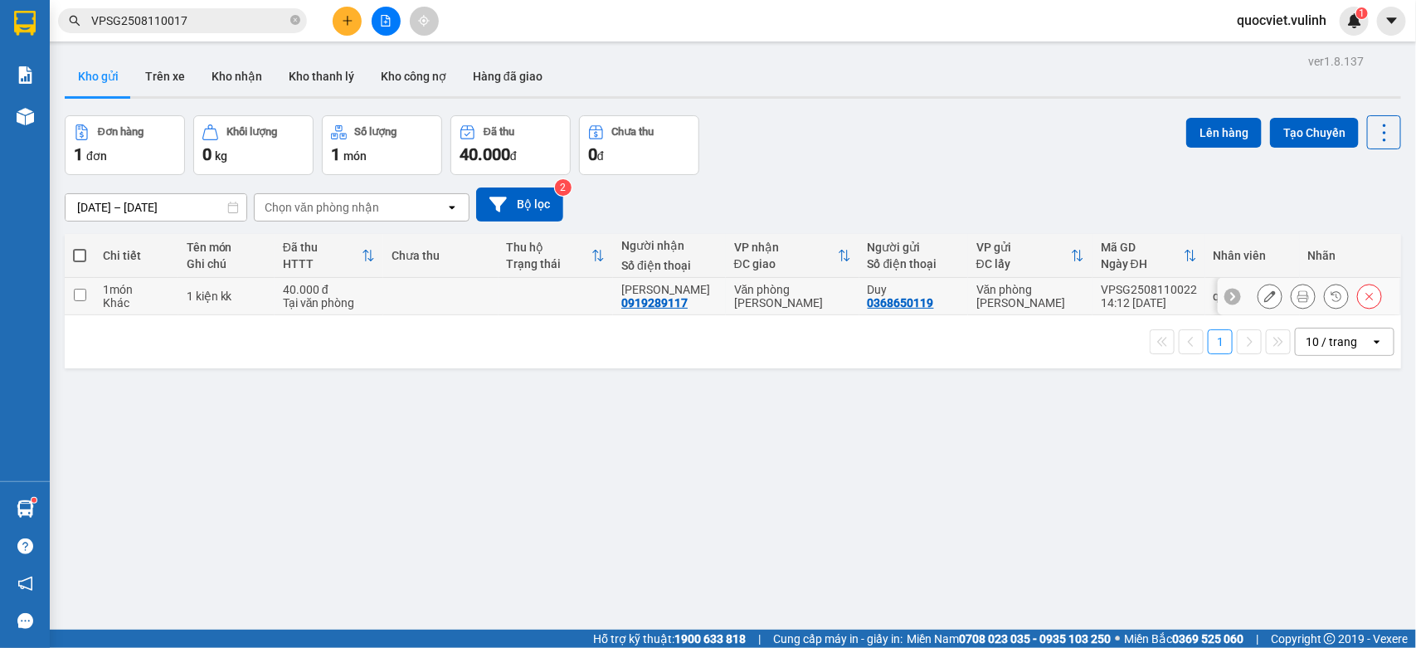
click at [546, 289] on td at bounding box center [555, 296] width 115 height 37
checkbox input "true"
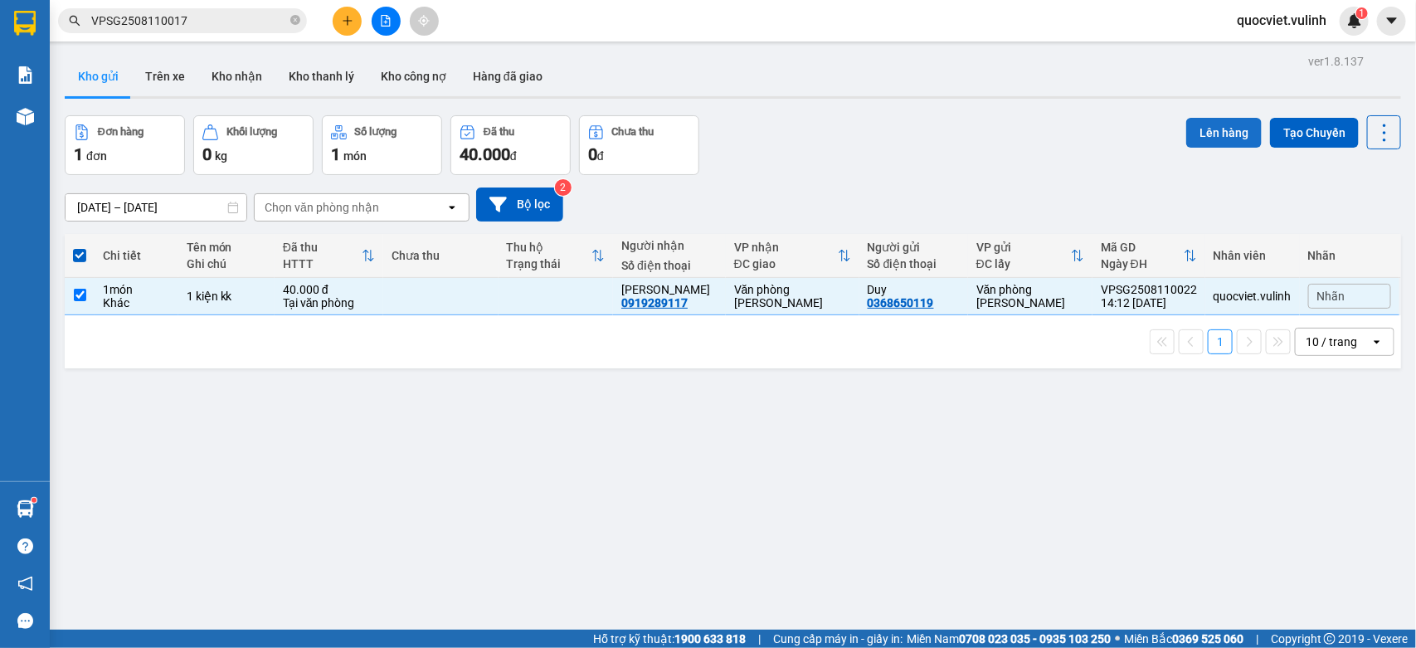
click at [1208, 134] on button "Lên hàng" at bounding box center [1223, 133] width 75 height 30
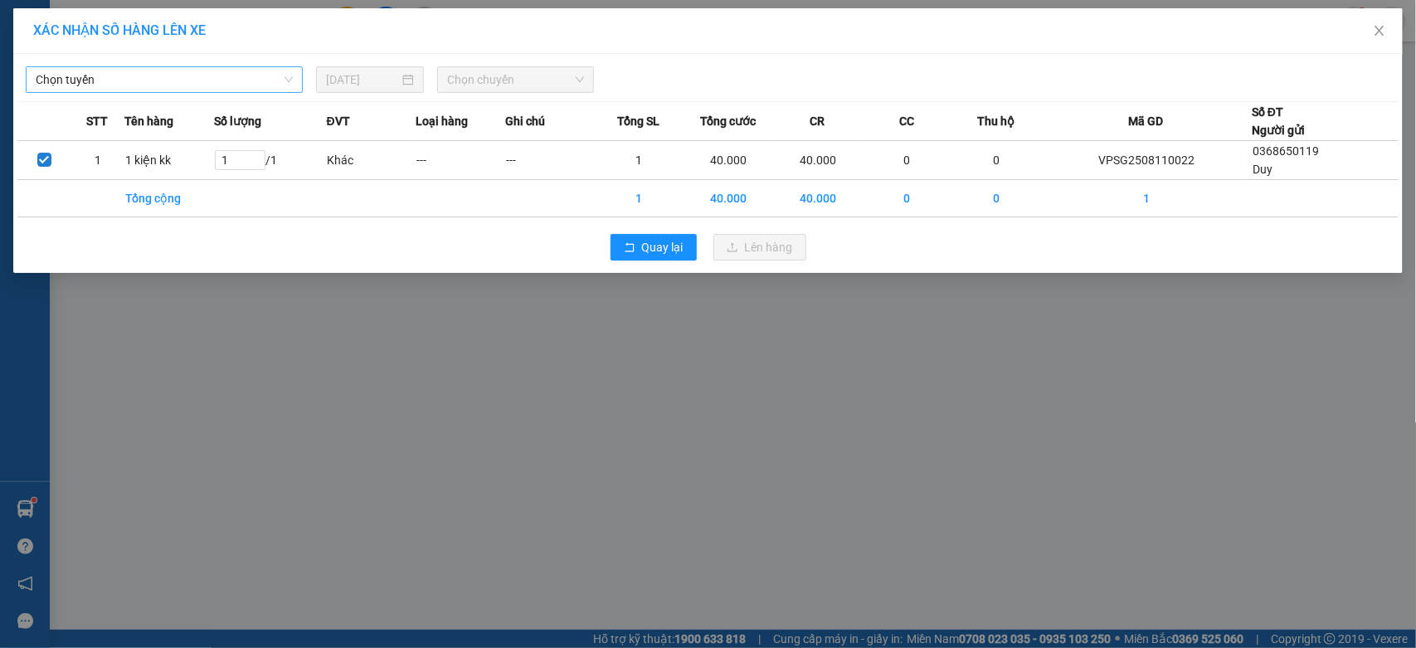
click at [224, 83] on span "Chọn tuyến" at bounding box center [164, 79] width 257 height 25
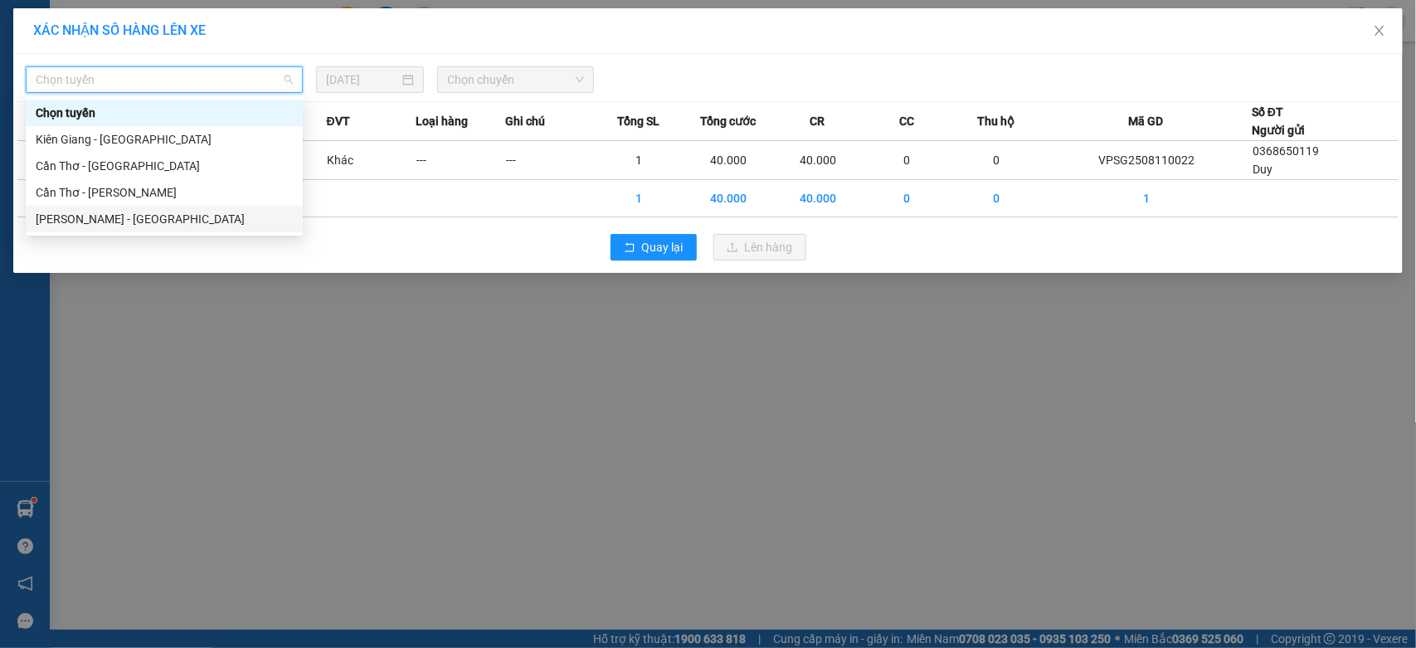
click at [147, 216] on div "Hồ Chí Minh - Cần Thơ" at bounding box center [164, 219] width 257 height 18
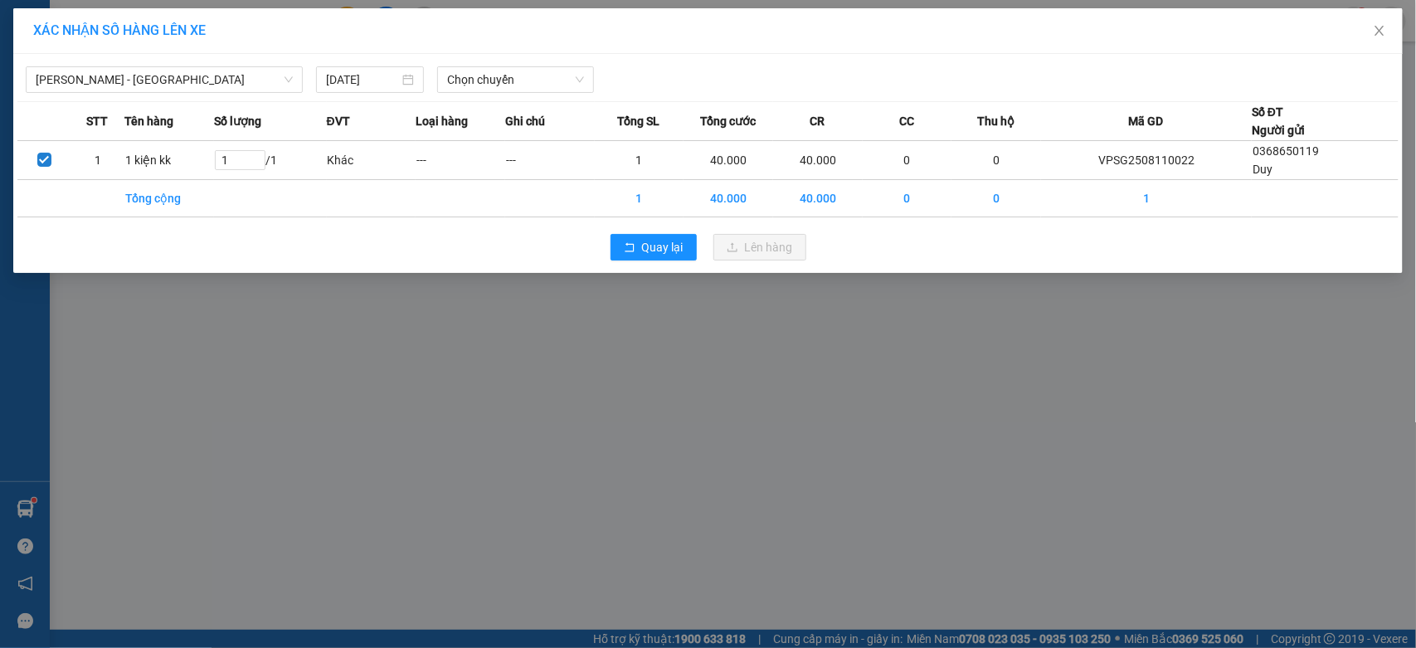
click at [481, 237] on div "Quay lại Lên hàng" at bounding box center [707, 247] width 1381 height 43
click at [496, 75] on span "Chọn chuyến" at bounding box center [515, 79] width 136 height 25
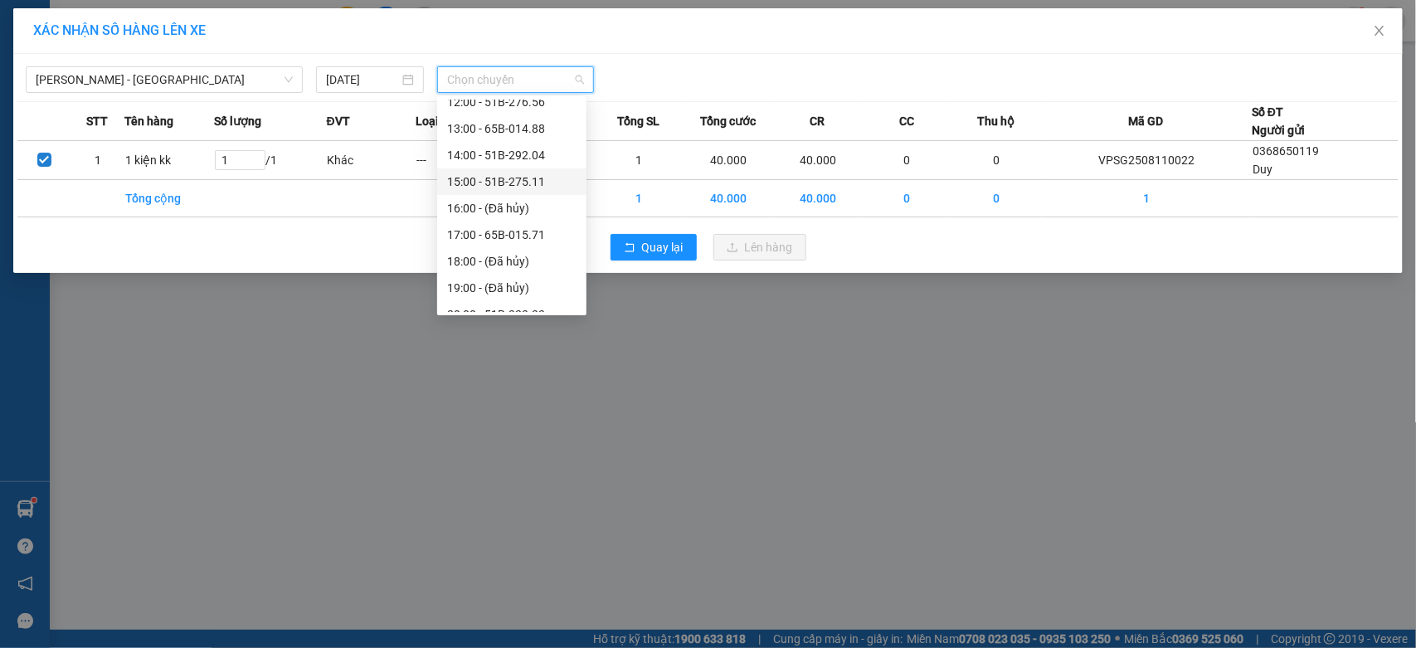
scroll to position [291, 0]
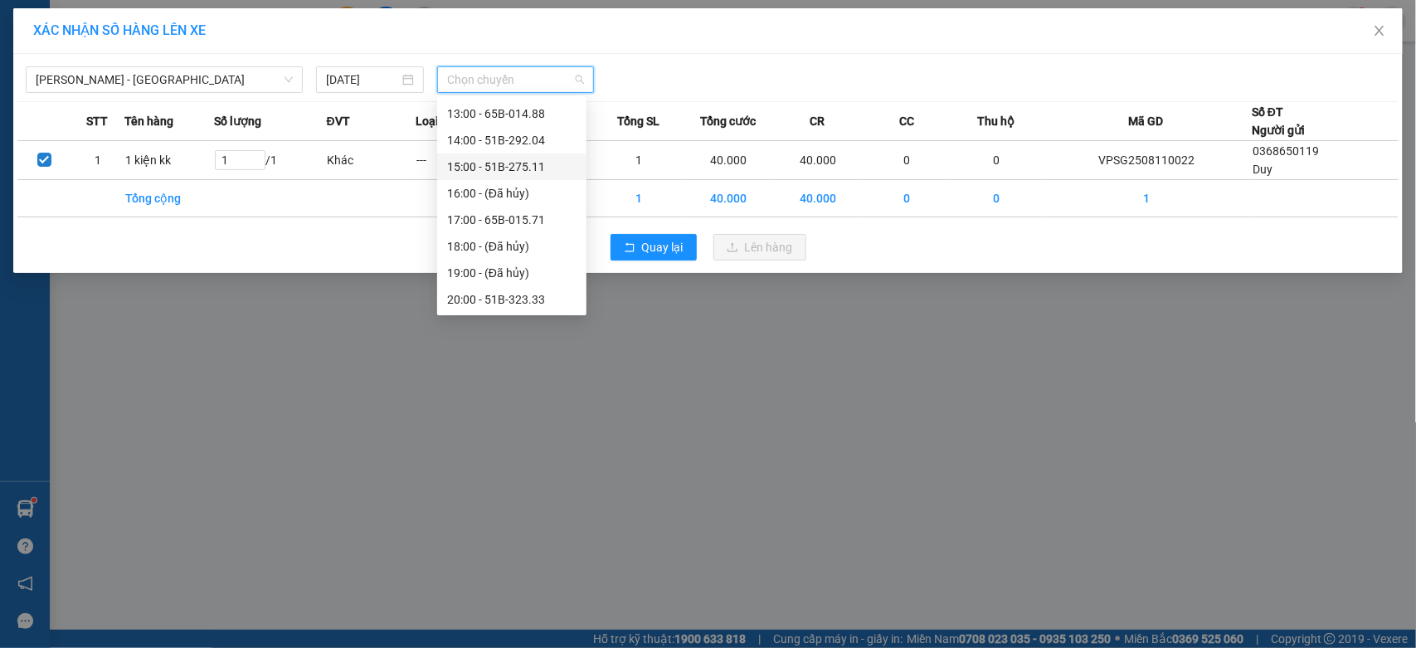
click at [537, 168] on div "15:00 - 51B-275.11" at bounding box center [511, 167] width 129 height 18
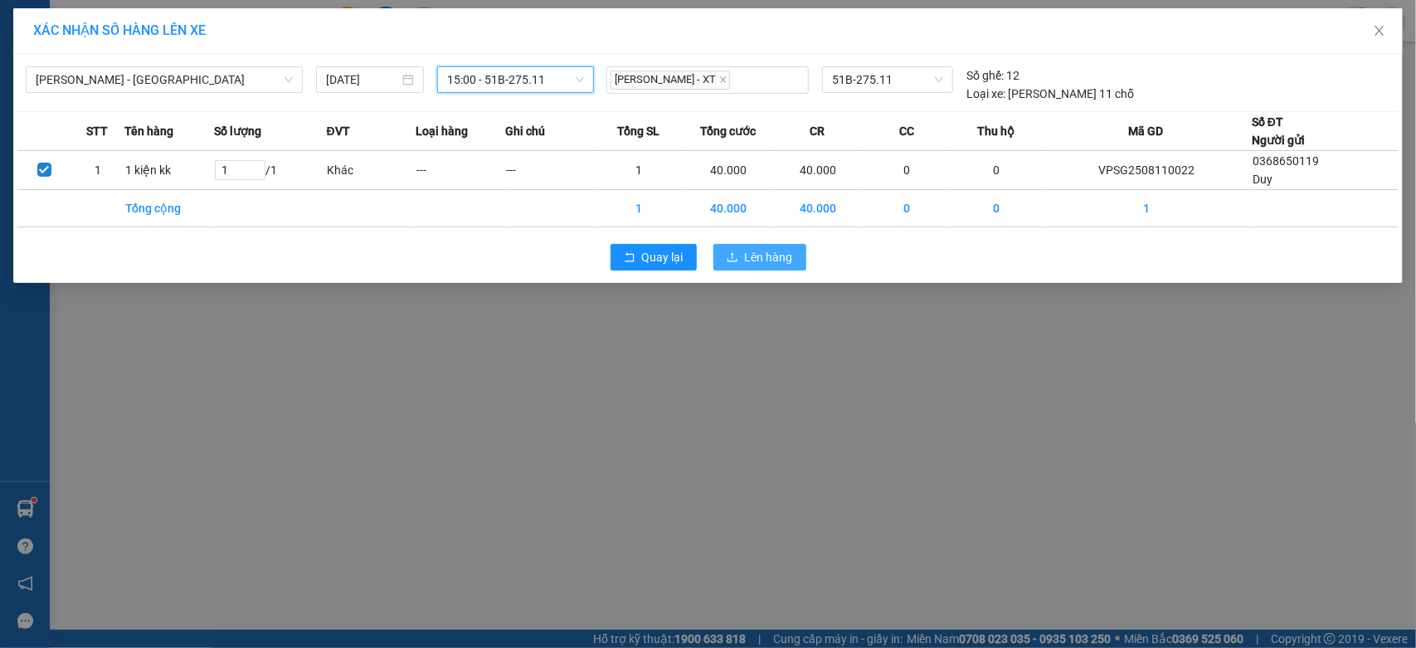
click at [773, 251] on span "Lên hàng" at bounding box center [769, 257] width 48 height 18
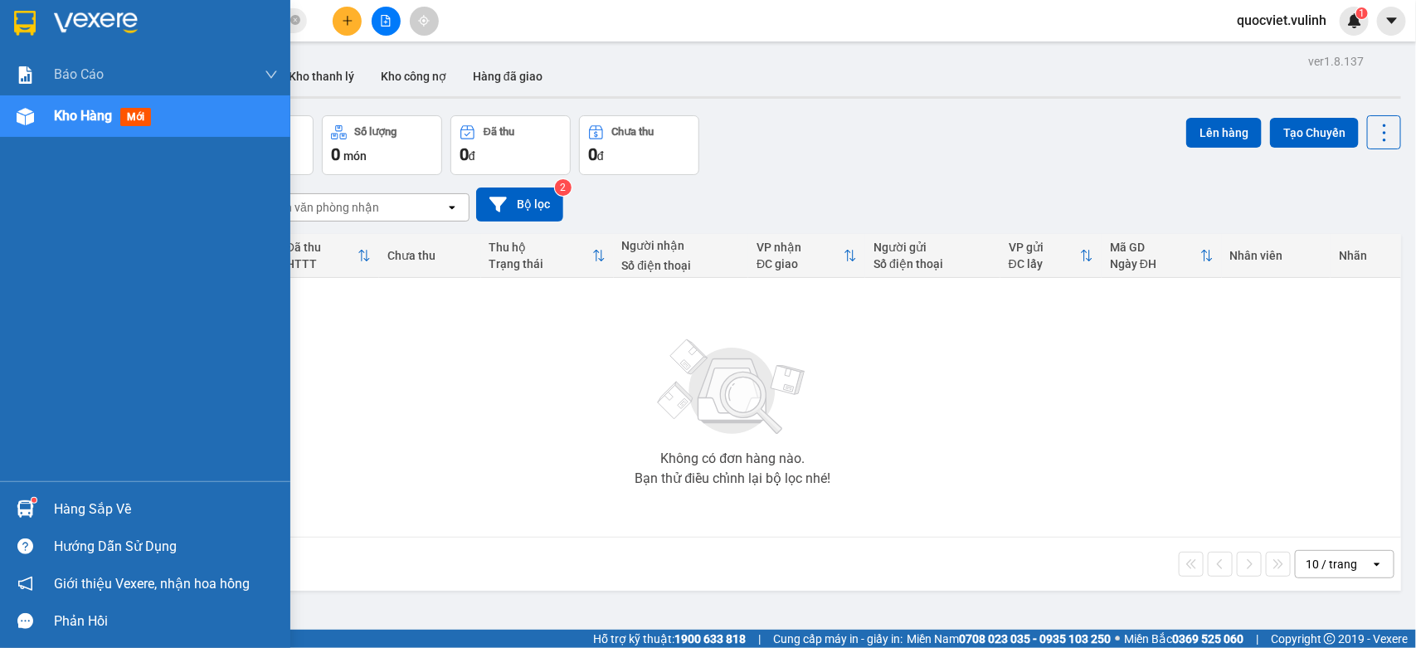
click at [43, 503] on div "Hàng sắp về" at bounding box center [145, 508] width 290 height 37
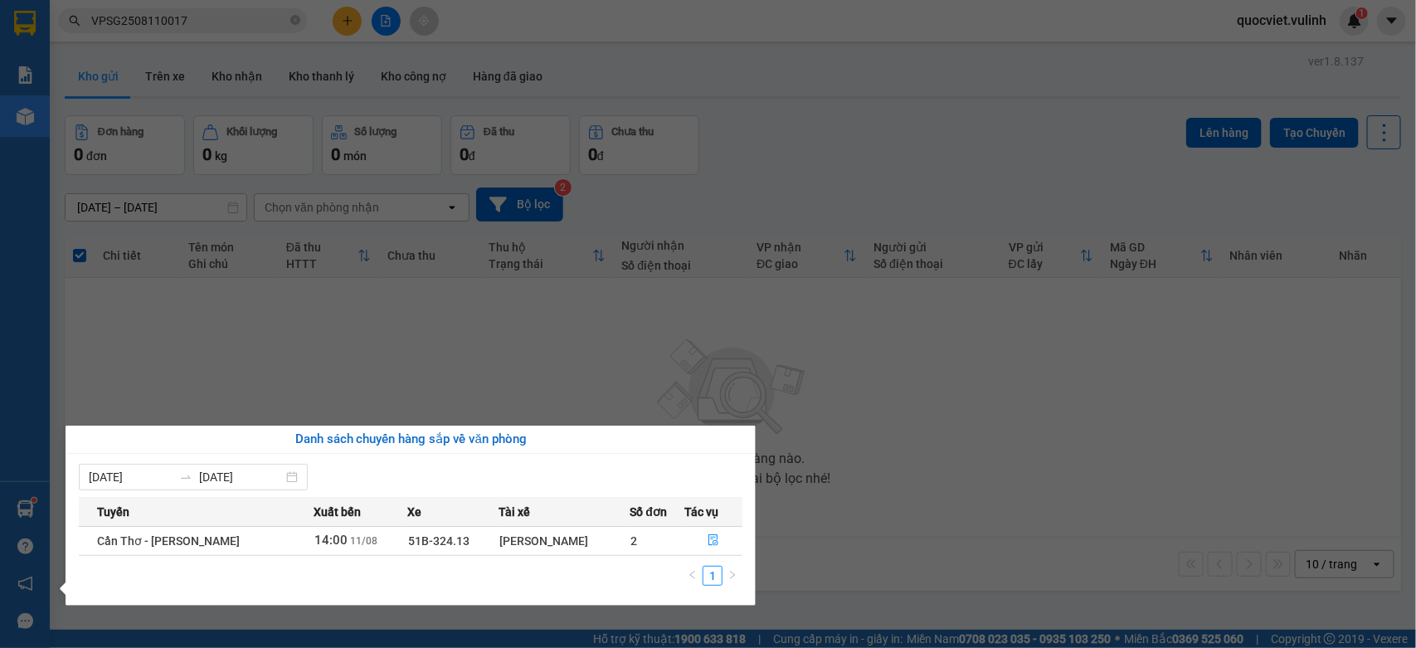
click at [221, 379] on section "Kết quả tìm kiếm ( 1 ) Bộ lọc Mã ĐH Trạng thái Món hàng Tổng cước Chưa cước Nhã…" at bounding box center [708, 324] width 1416 height 648
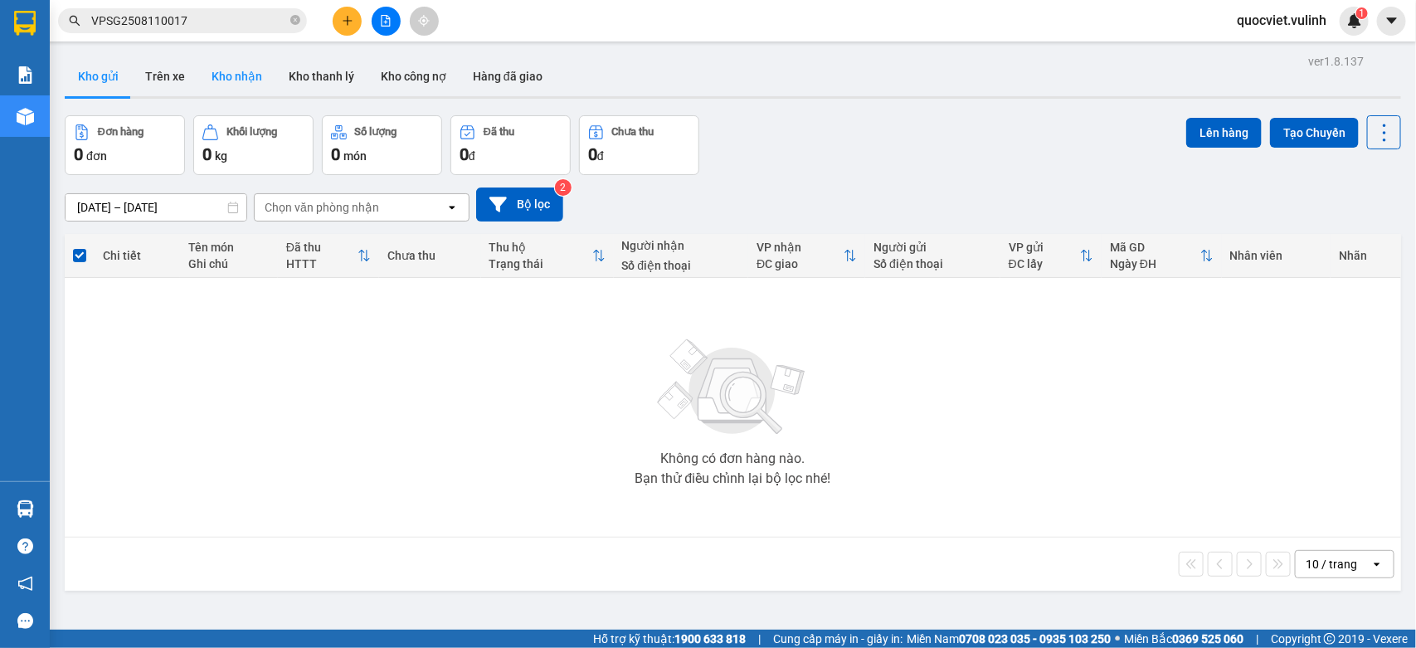
click at [231, 61] on button "Kho nhận" at bounding box center [236, 76] width 77 height 40
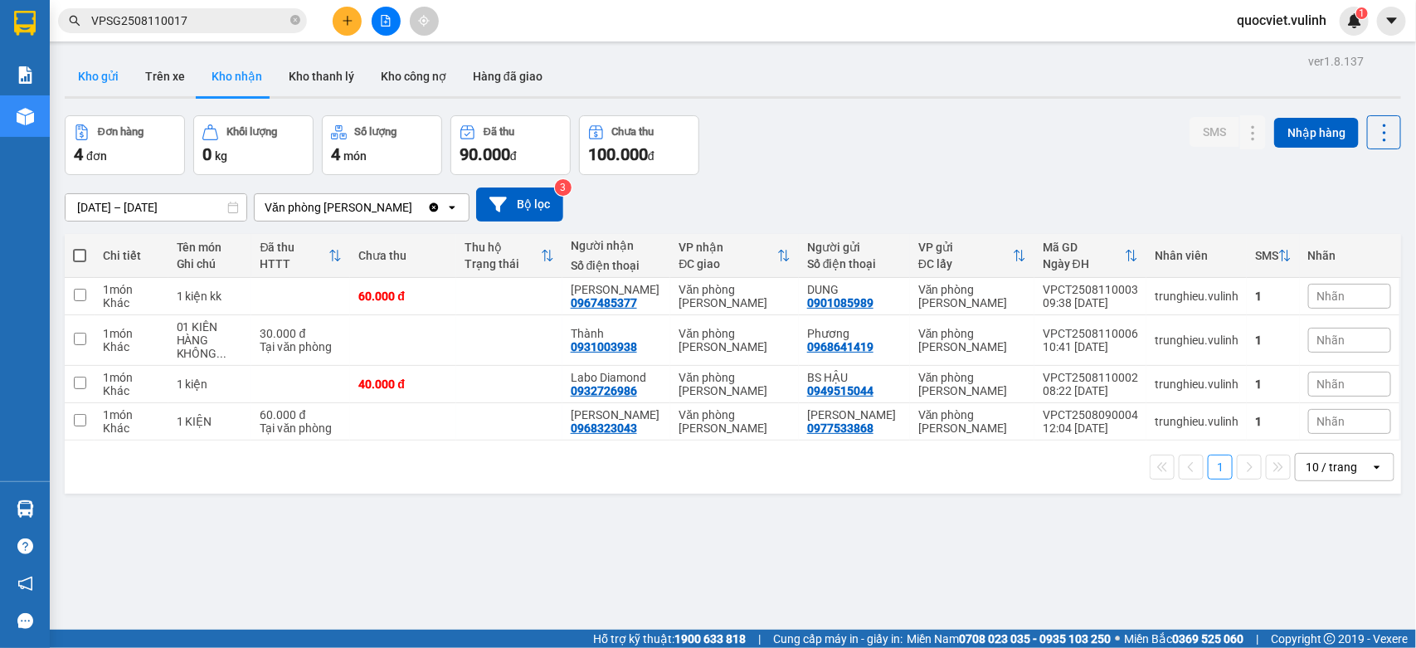
click at [100, 62] on button "Kho gửi" at bounding box center [98, 76] width 67 height 40
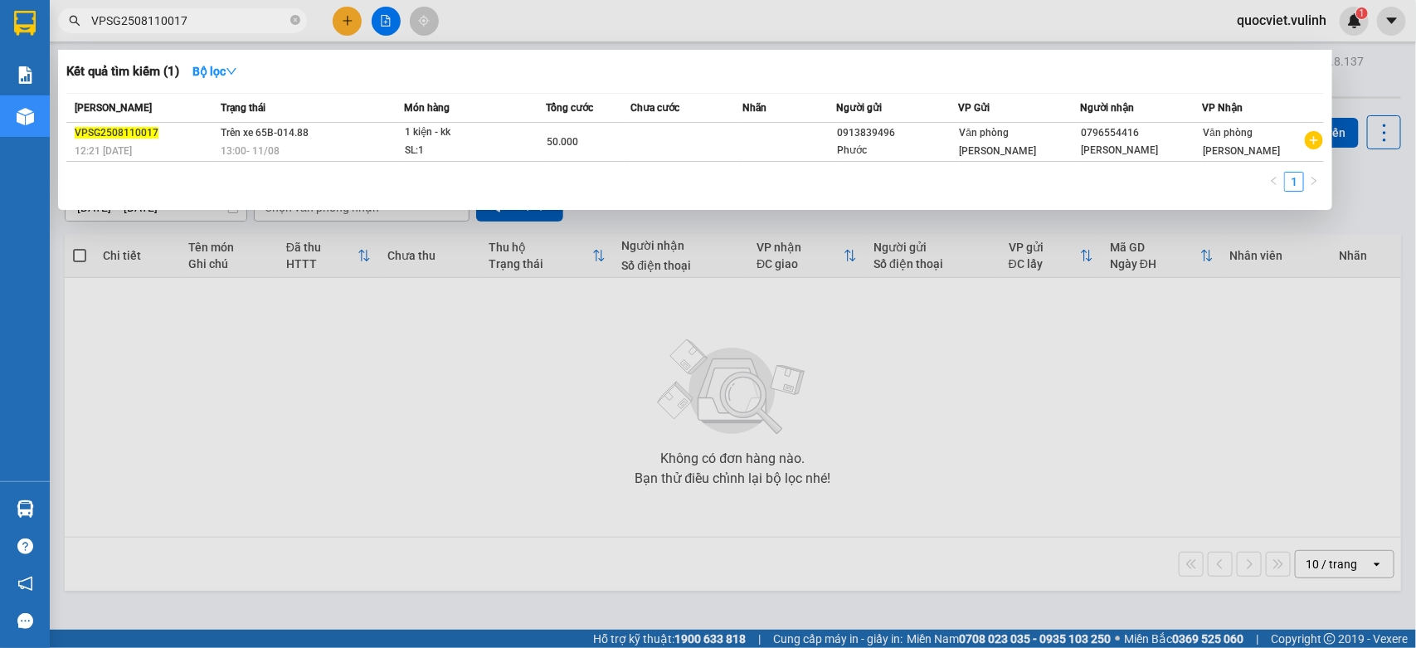
click at [195, 27] on input "VPSG2508110017" at bounding box center [189, 21] width 196 height 18
type input "VPSG2508110018"
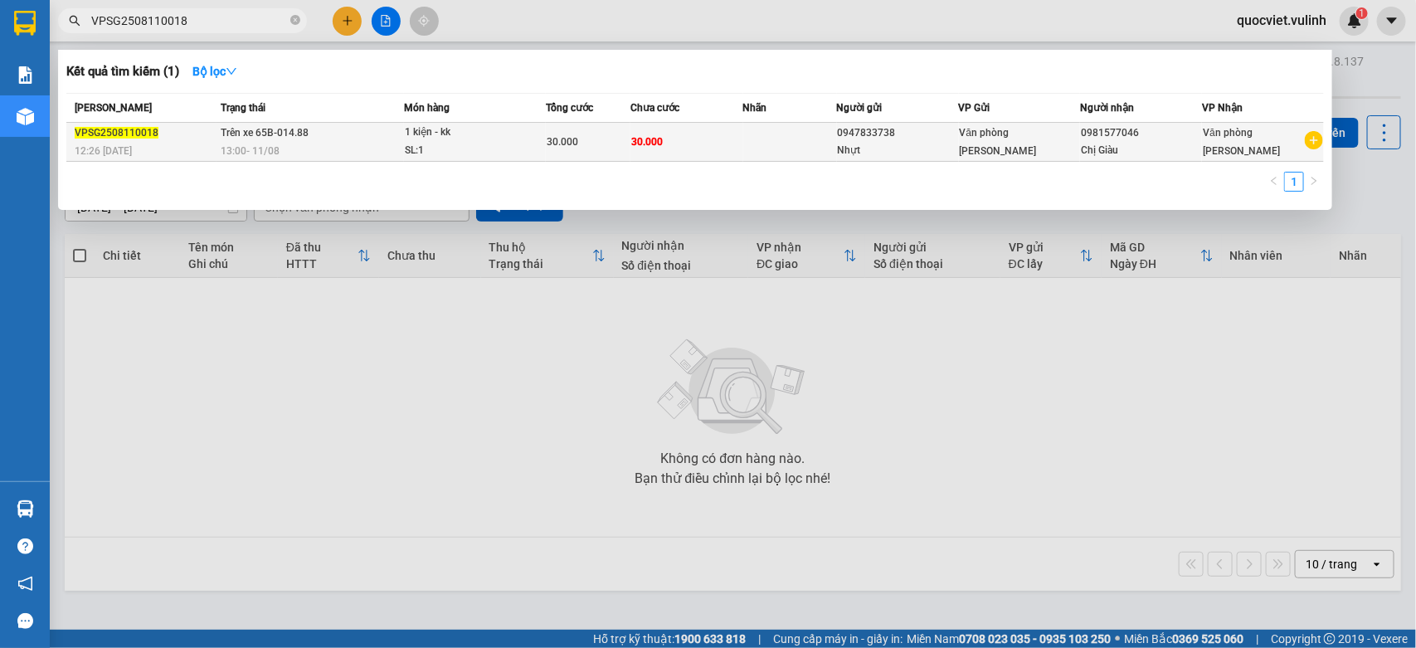
click at [790, 138] on td at bounding box center [790, 142] width 94 height 39
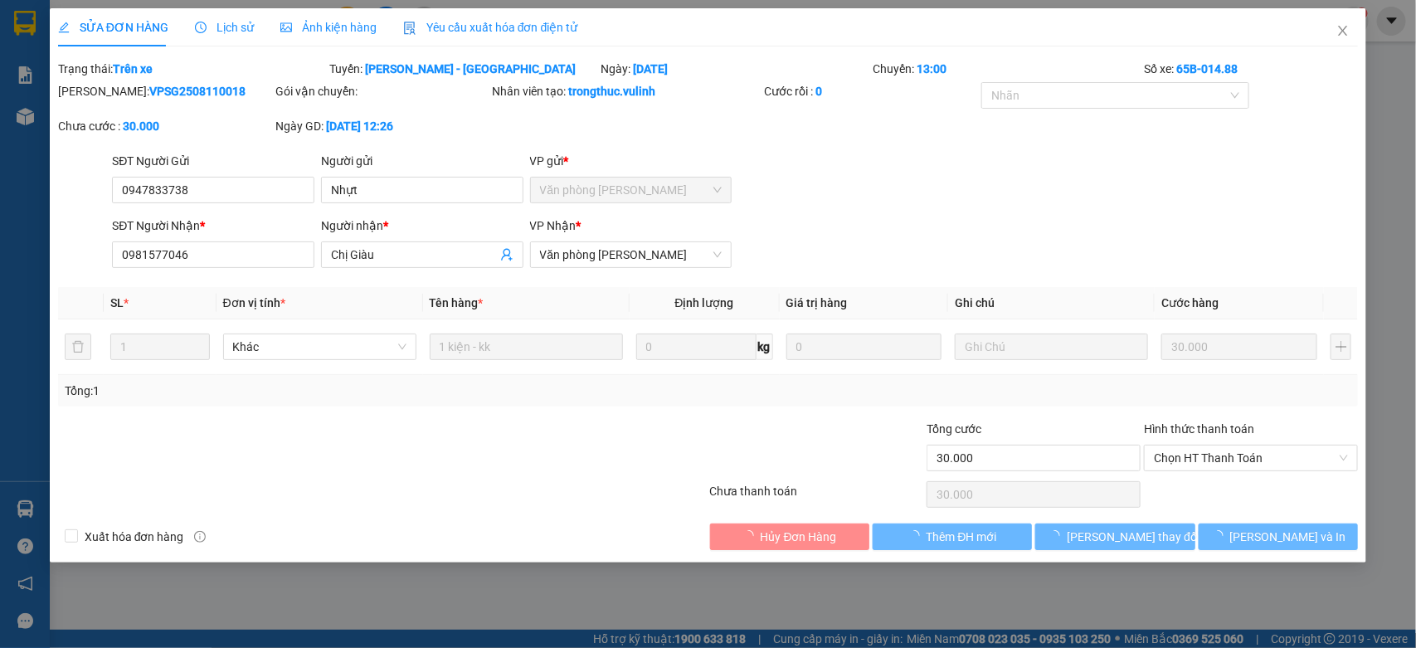
type input "0947833738"
type input "Nhựt"
type input "0981577046"
type input "Chị Giàu"
type input "30.000"
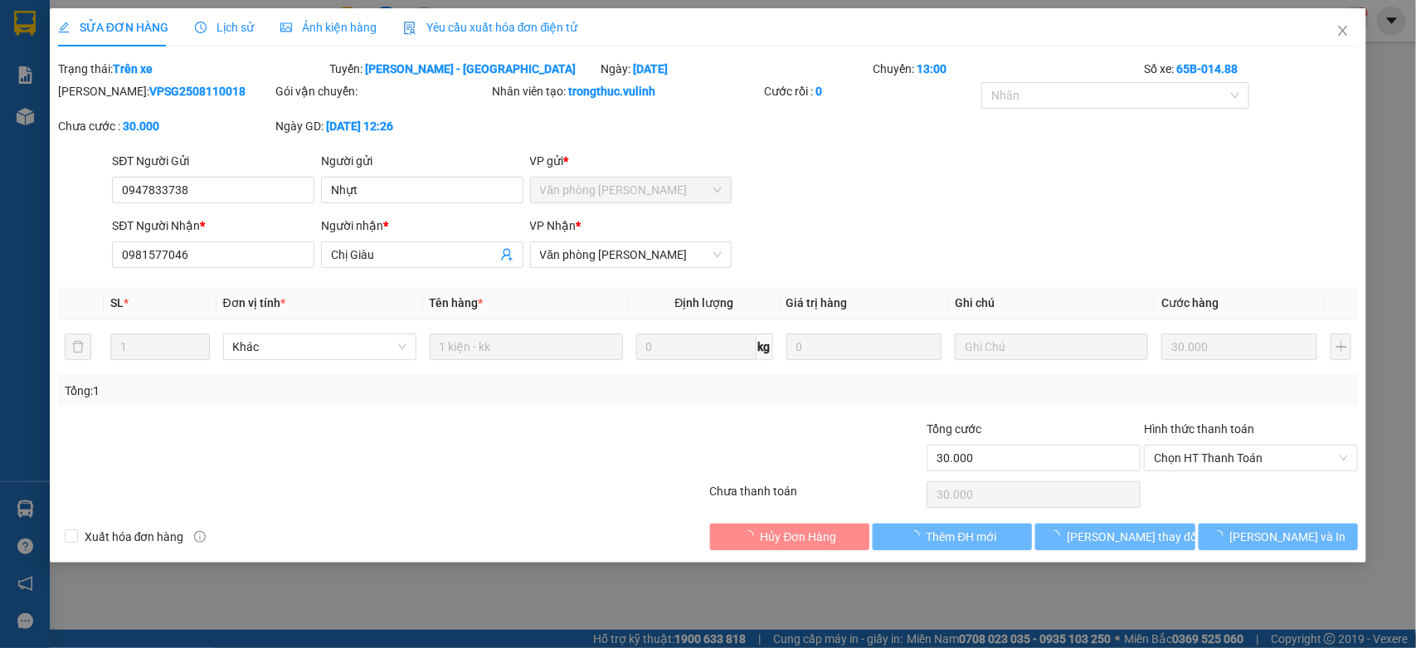
type input "30.000"
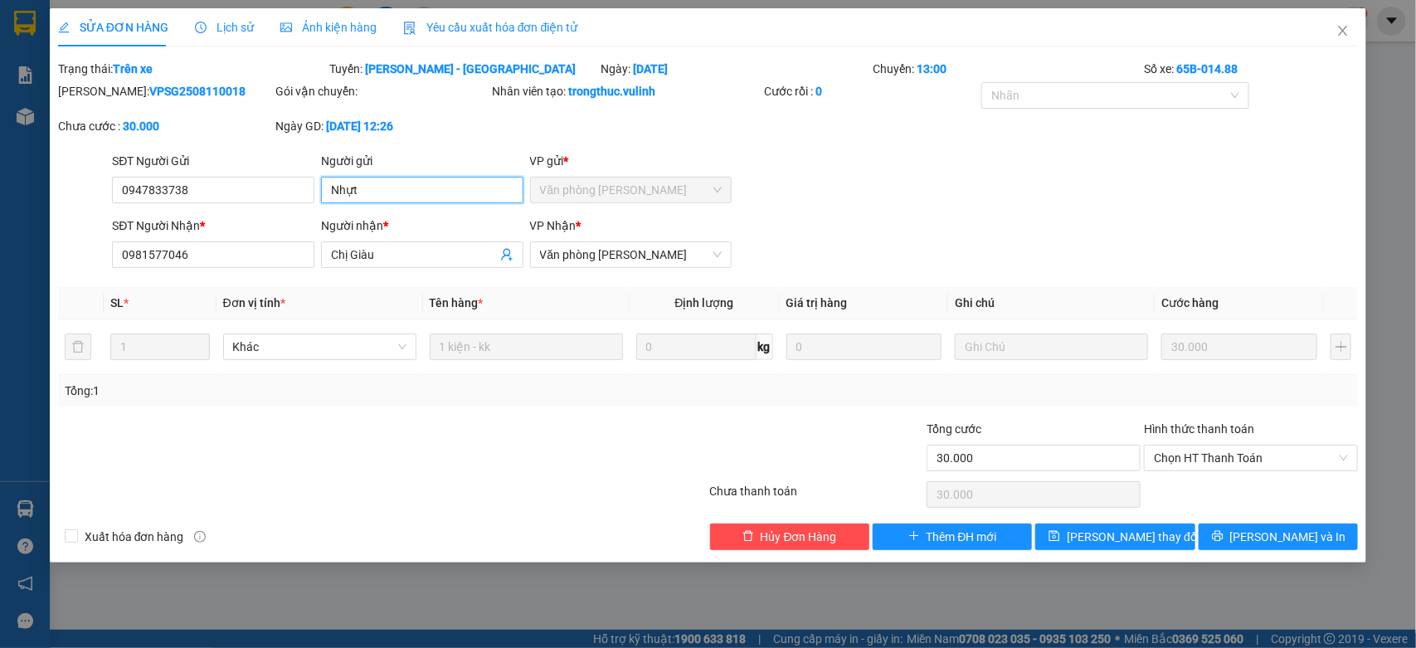
click at [437, 177] on input "Nhựt" at bounding box center [422, 190] width 202 height 27
click at [280, 197] on input "0947833738" at bounding box center [213, 190] width 202 height 27
click at [378, 271] on div "Người nhận * Chị Giàu" at bounding box center [422, 245] width 202 height 58
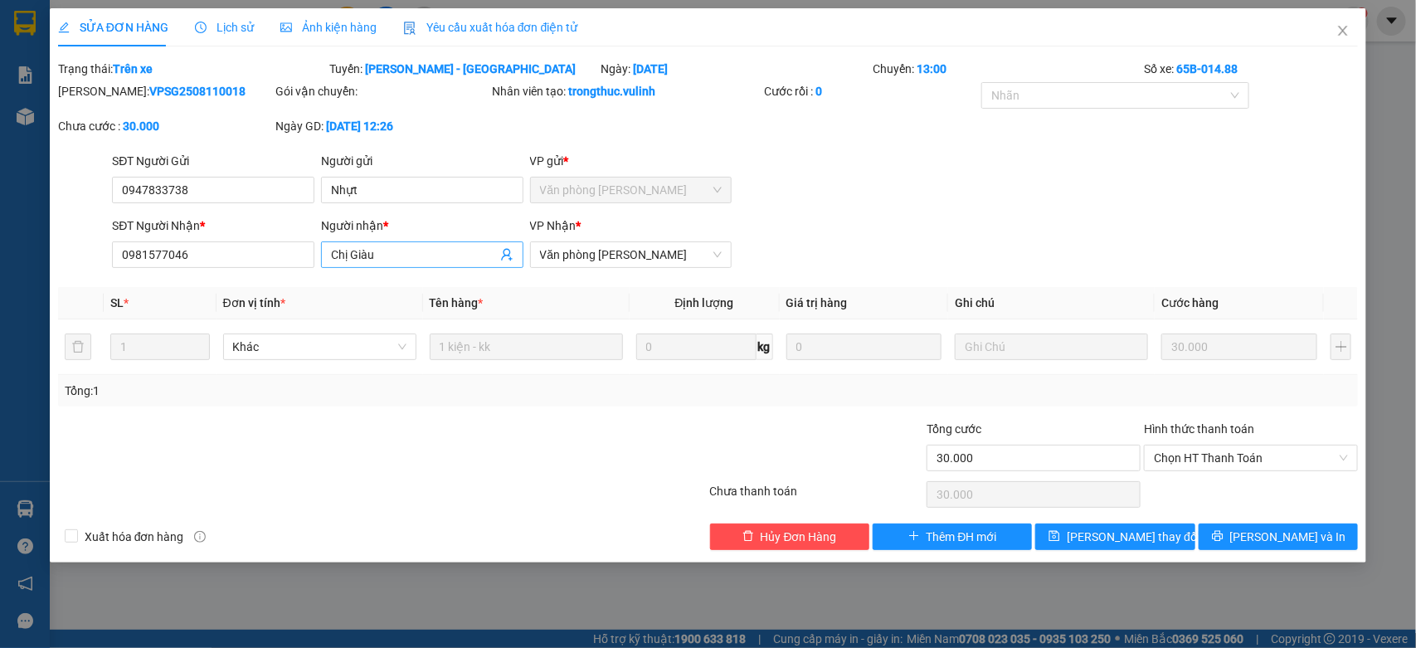
click at [387, 254] on input "Chị Giàu" at bounding box center [414, 254] width 166 height 18
click at [284, 261] on input "0981577046" at bounding box center [213, 254] width 202 height 27
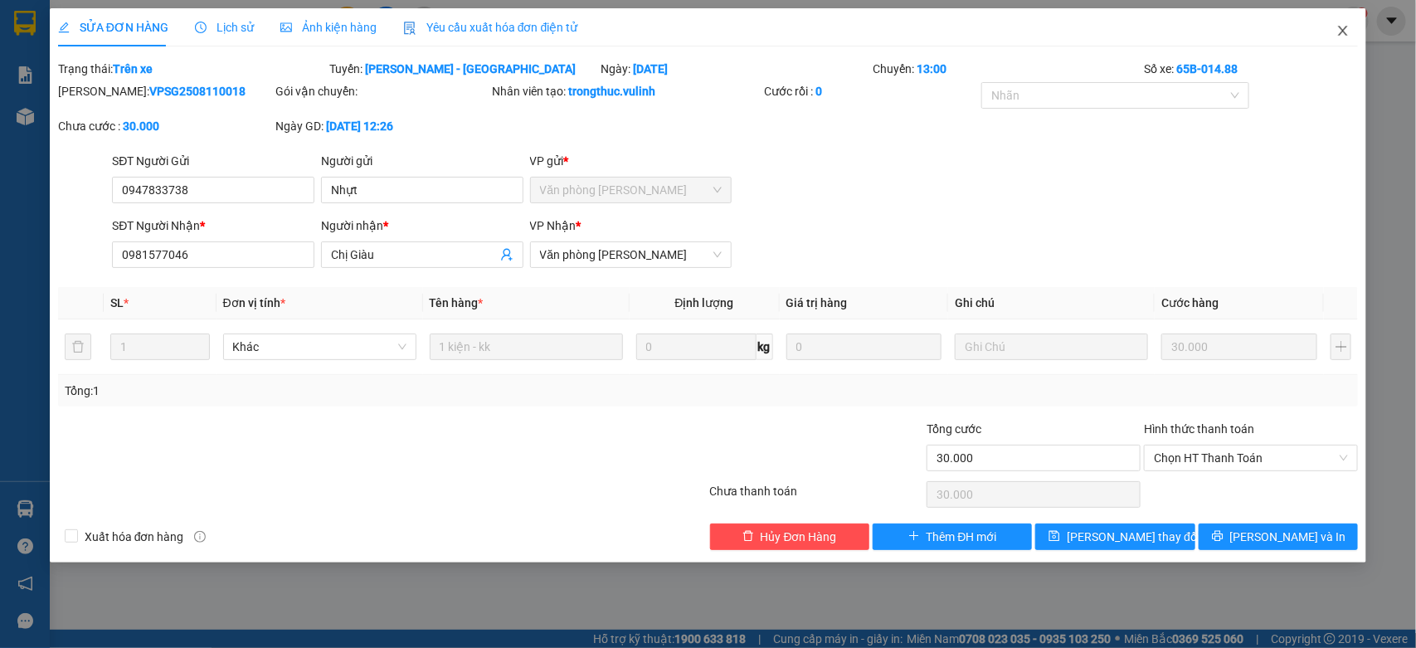
click at [1341, 32] on icon "close" at bounding box center [1342, 30] width 13 height 13
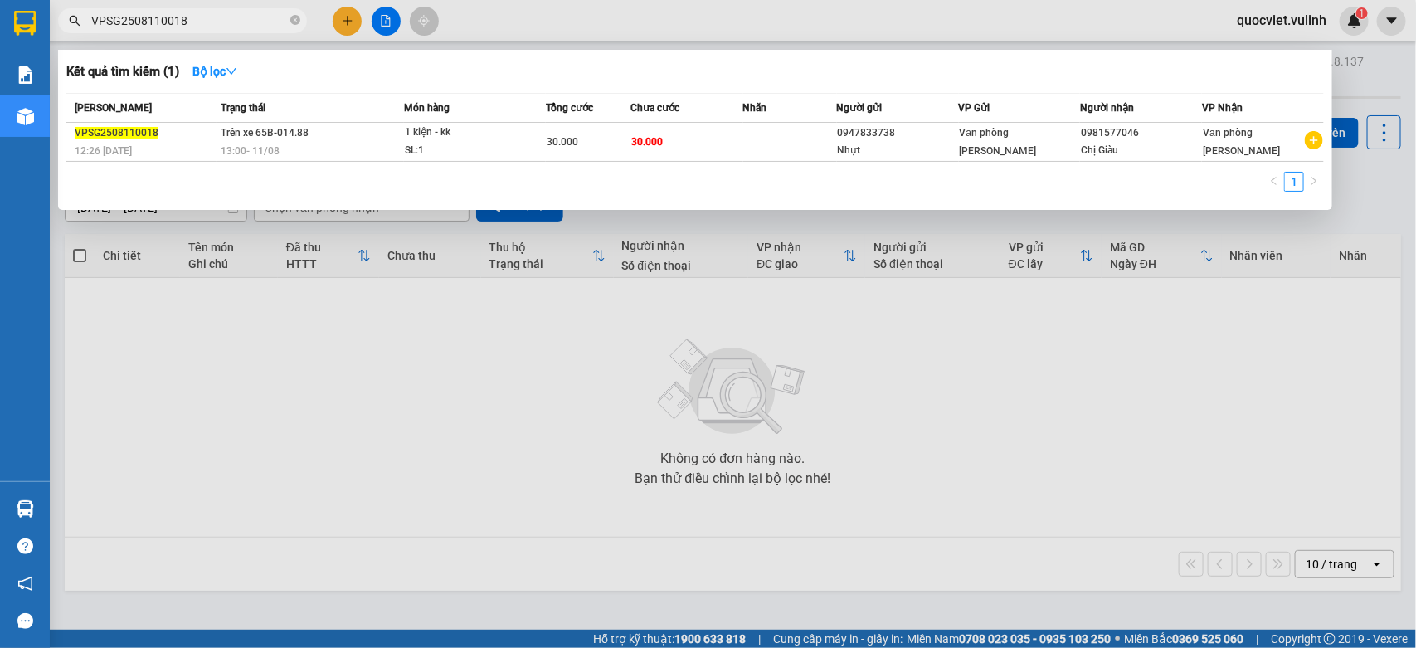
click at [250, 25] on input "VPSG2508110018" at bounding box center [189, 21] width 196 height 18
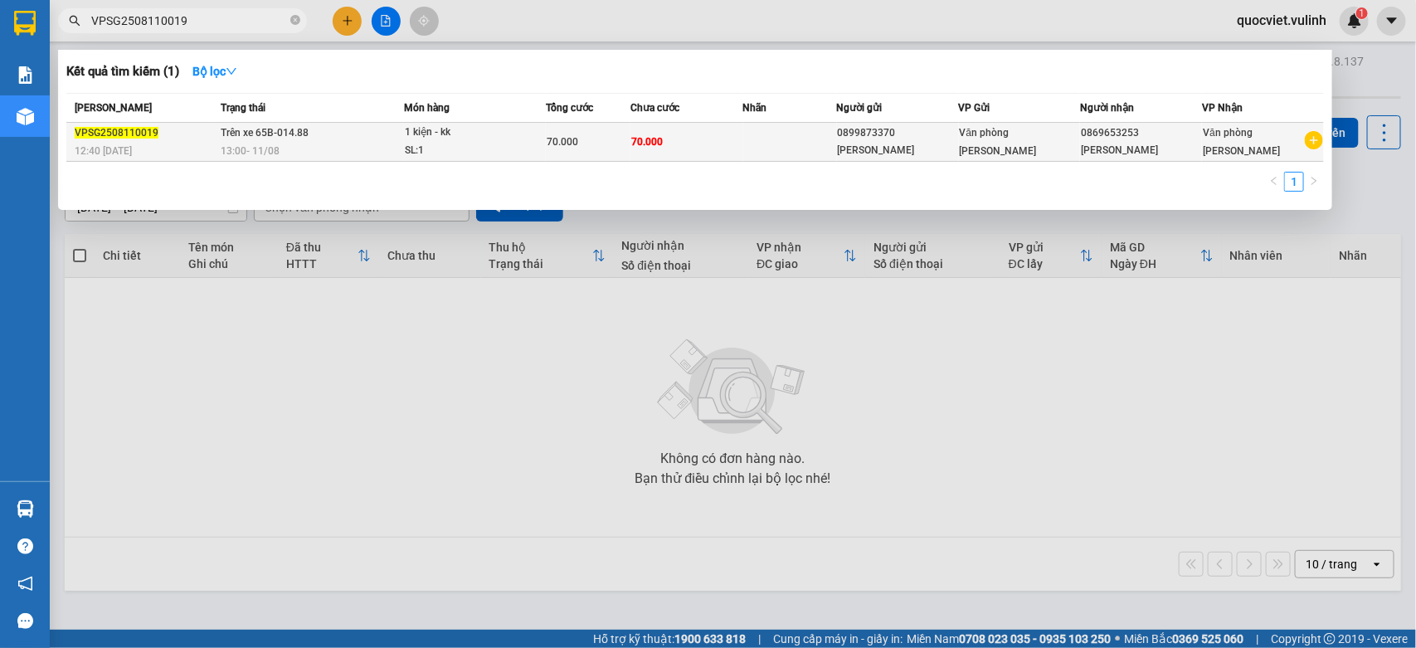
type input "VPSG2508110019"
click at [811, 152] on td at bounding box center [790, 142] width 94 height 39
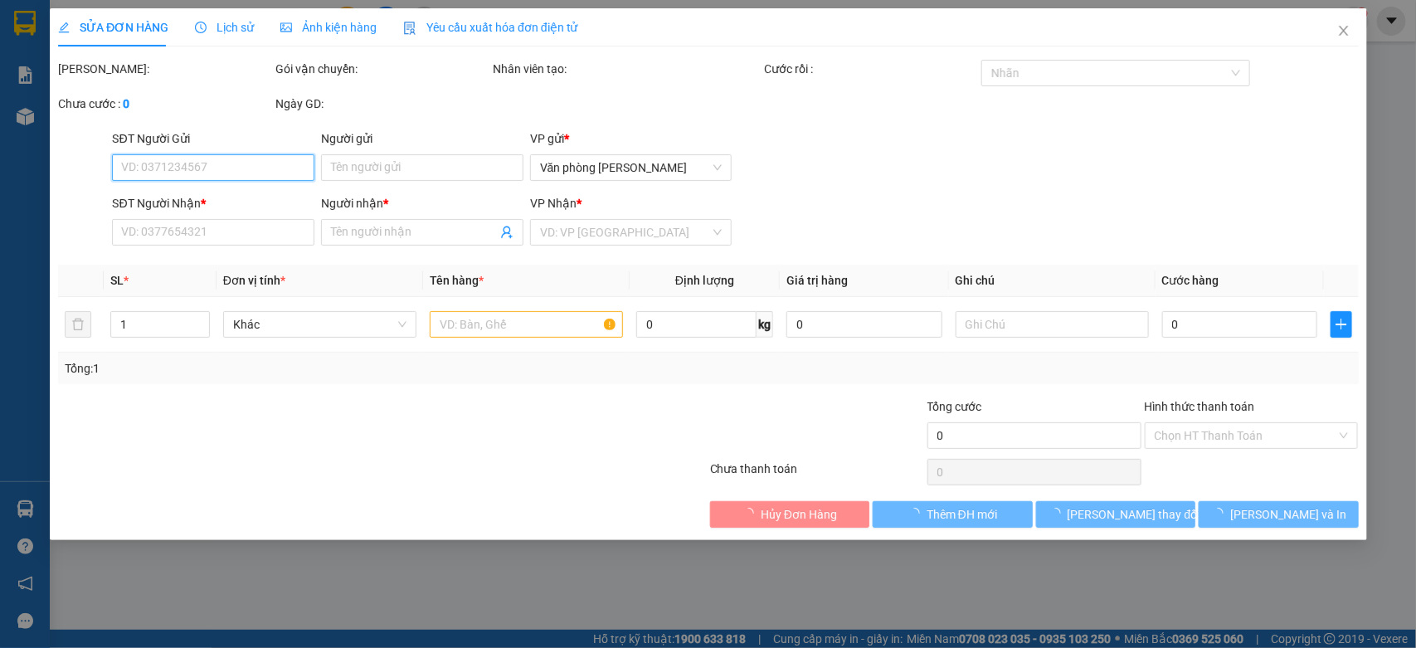
type input "0899873370"
type input "Minh Tinh"
type input "0869653253"
type input "Tiến Quân"
type input "70.000"
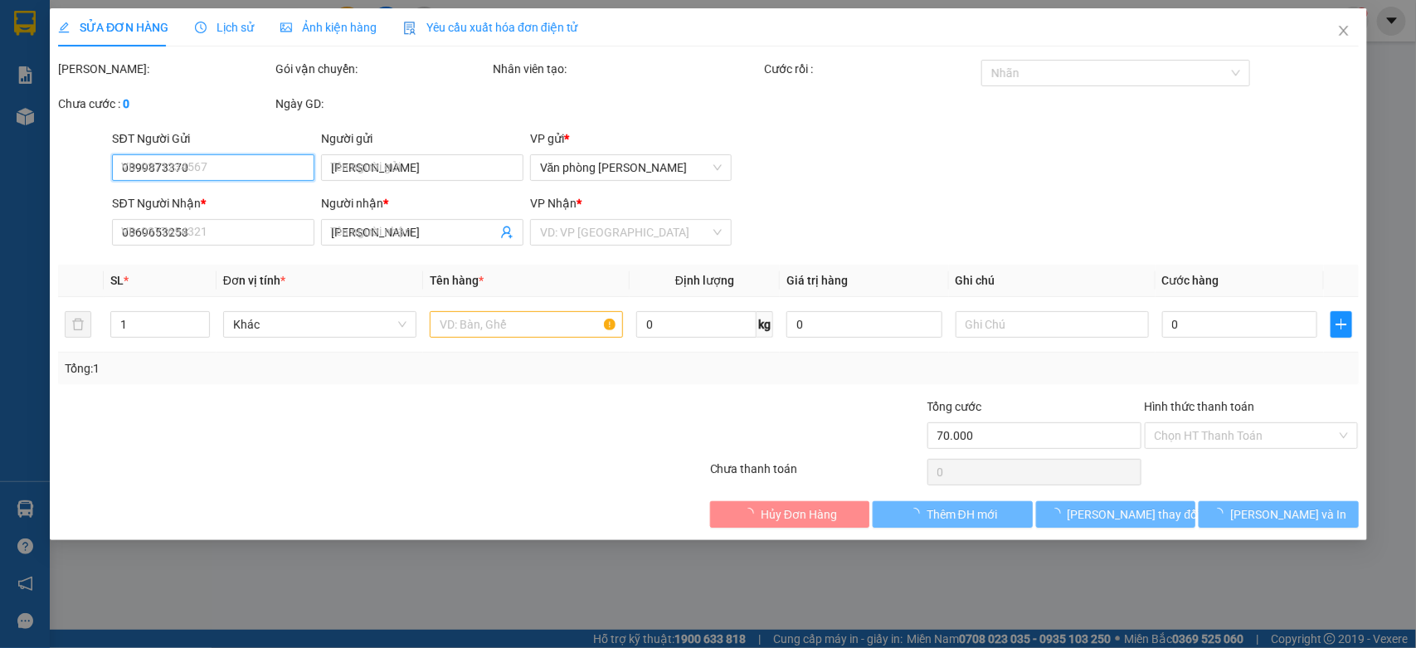
type input "70.000"
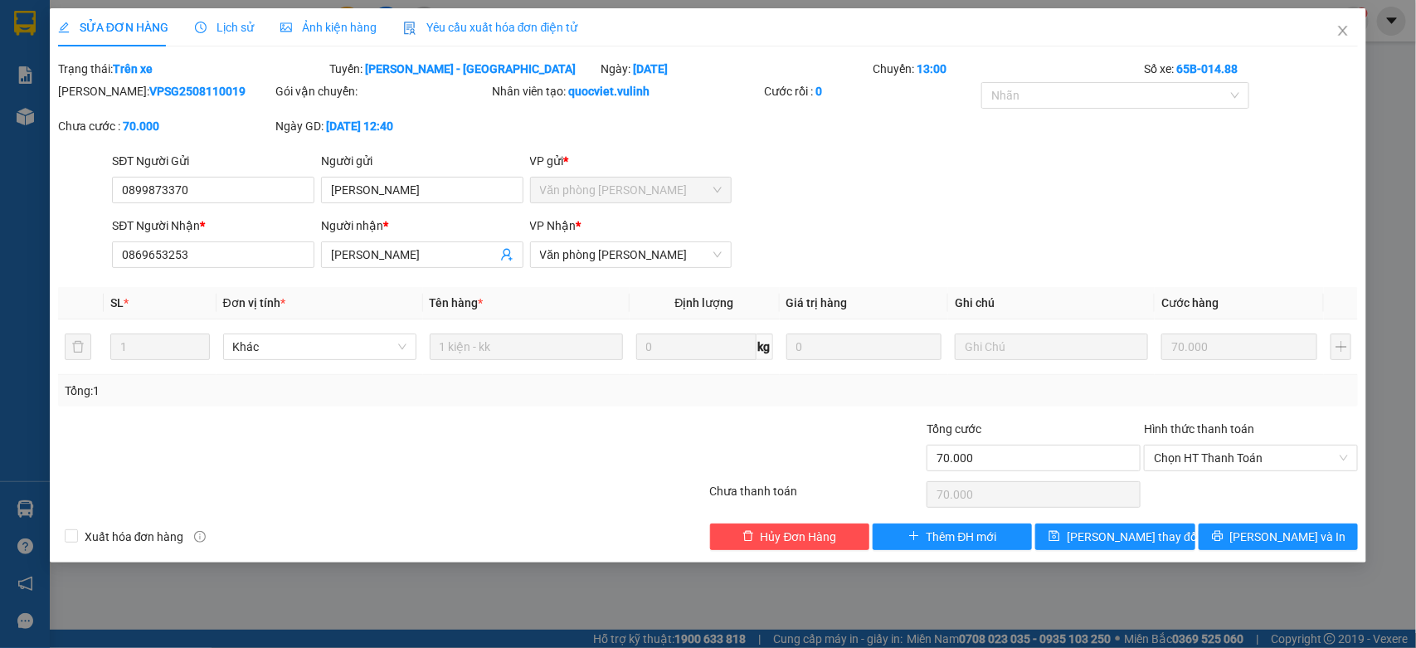
click at [392, 210] on form "SĐT Người Gửi 0899873370 0899873370 Người gửi Minh Tinh VP gửi * Văn phòng Cao …" at bounding box center [708, 213] width 1300 height 123
click at [411, 191] on input "Minh Tinh" at bounding box center [422, 190] width 202 height 27
click at [411, 195] on input "Minh Tinh" at bounding box center [422, 190] width 202 height 27
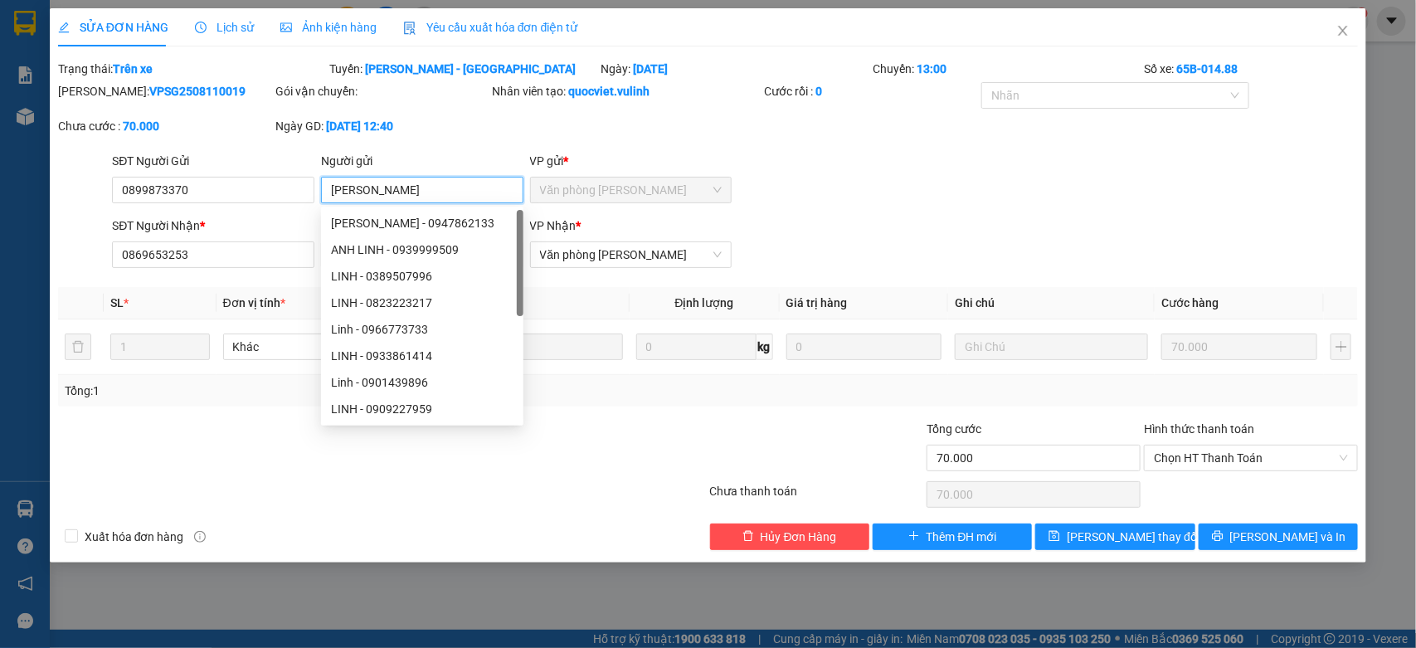
click at [411, 195] on input "Minh Tinh" at bounding box center [422, 190] width 202 height 27
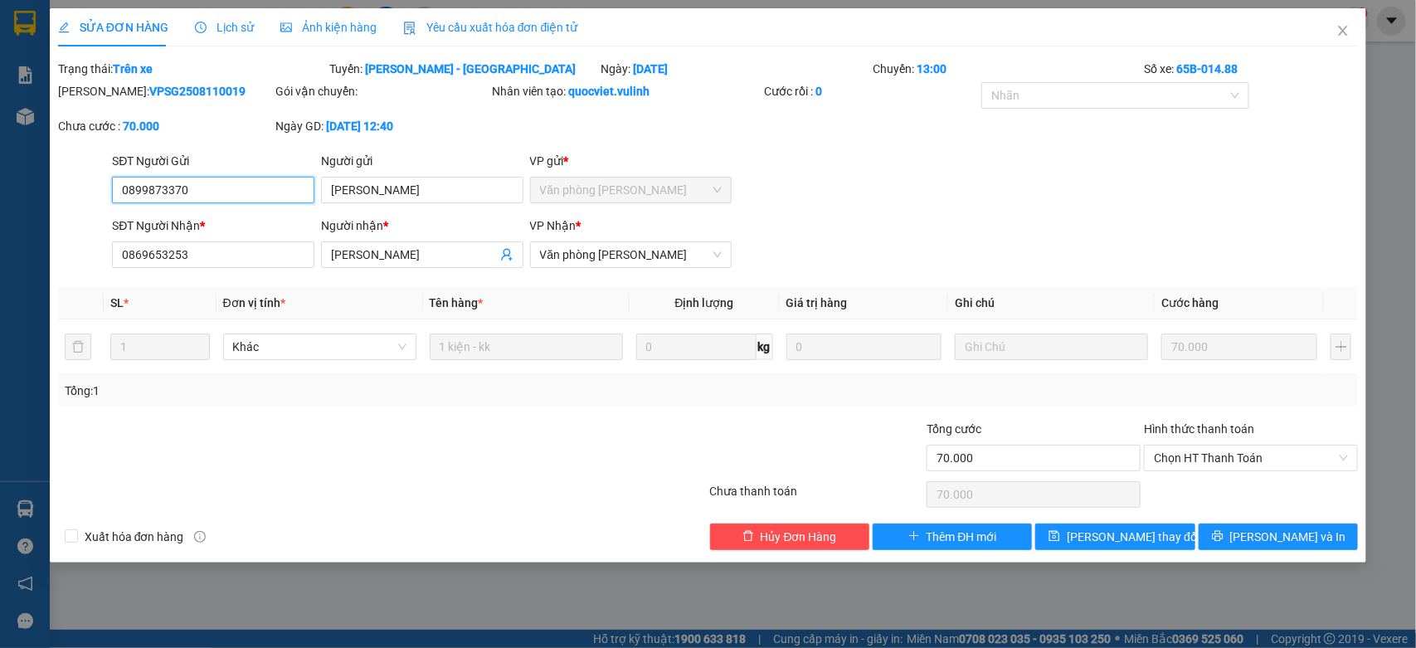
click at [296, 191] on input "0899873370" at bounding box center [213, 190] width 202 height 27
click at [436, 257] on input "Tiến Quân" at bounding box center [414, 254] width 166 height 18
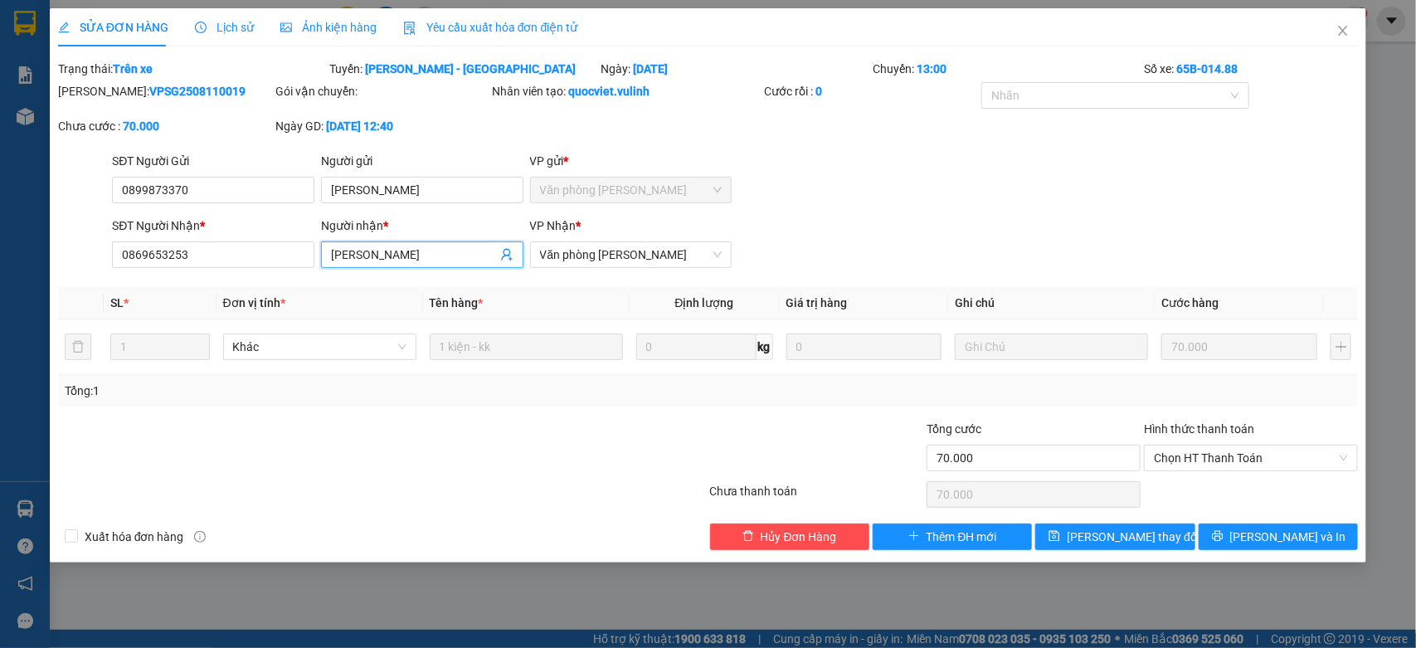
click at [245, 279] on div "Total Paid Fee 0 Total UnPaid Fee 70.000 Cash Collection Total Fee Trạng thái: …" at bounding box center [708, 305] width 1300 height 490
click at [274, 255] on input "0869653253" at bounding box center [213, 254] width 202 height 27
click at [1352, 32] on span "Close" at bounding box center [1342, 31] width 46 height 46
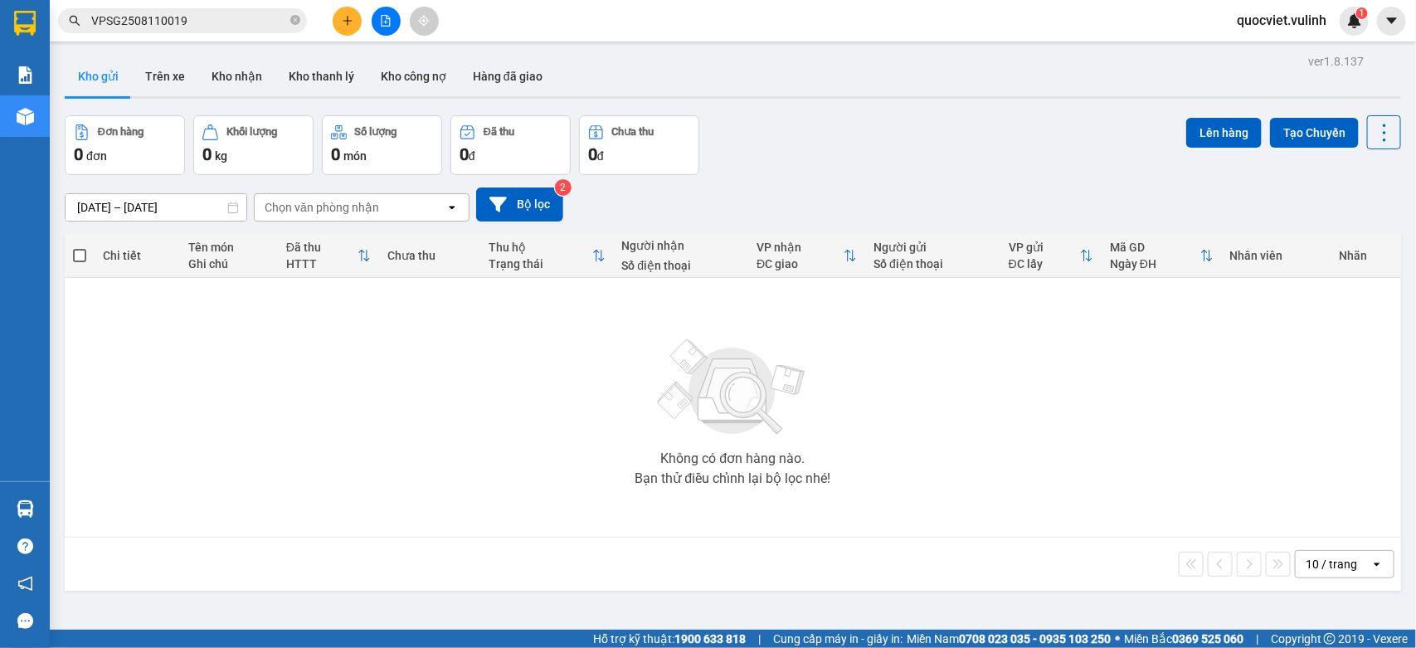
click at [230, 19] on input "VPSG2508110019" at bounding box center [189, 21] width 196 height 18
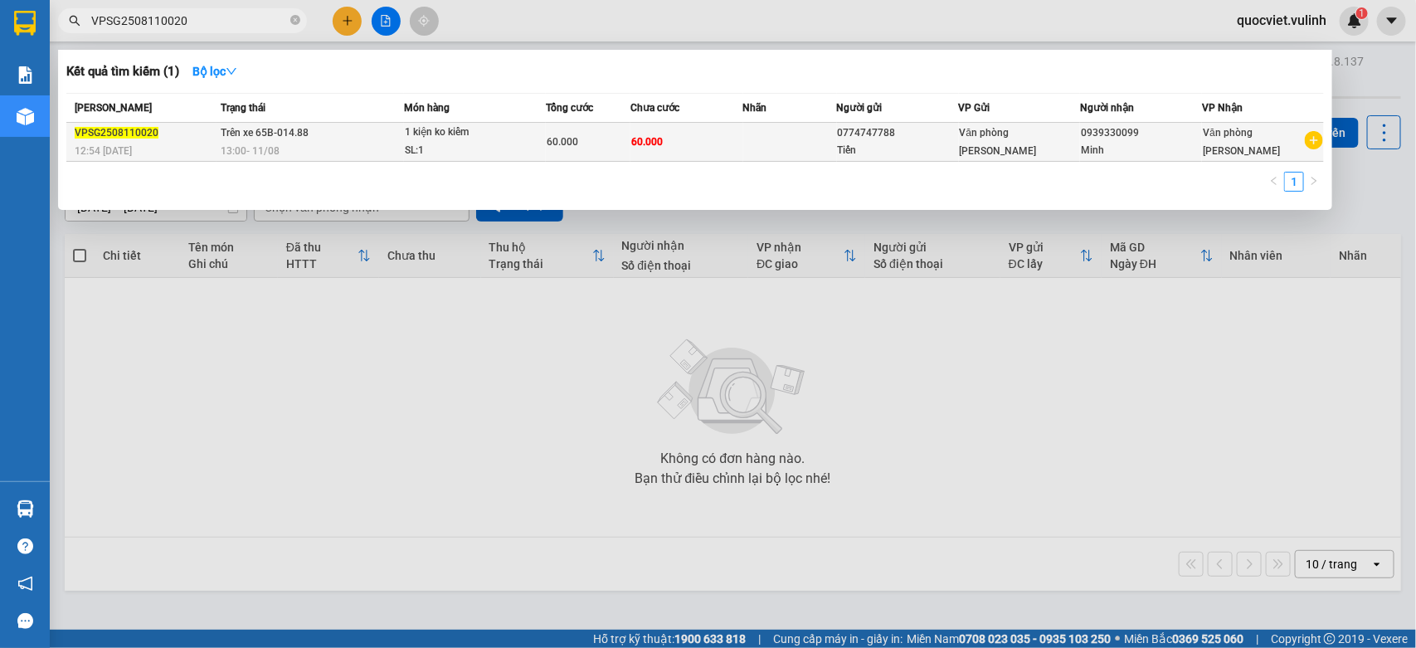
type input "VPSG2508110020"
click at [546, 154] on td "60.000" at bounding box center [588, 142] width 85 height 39
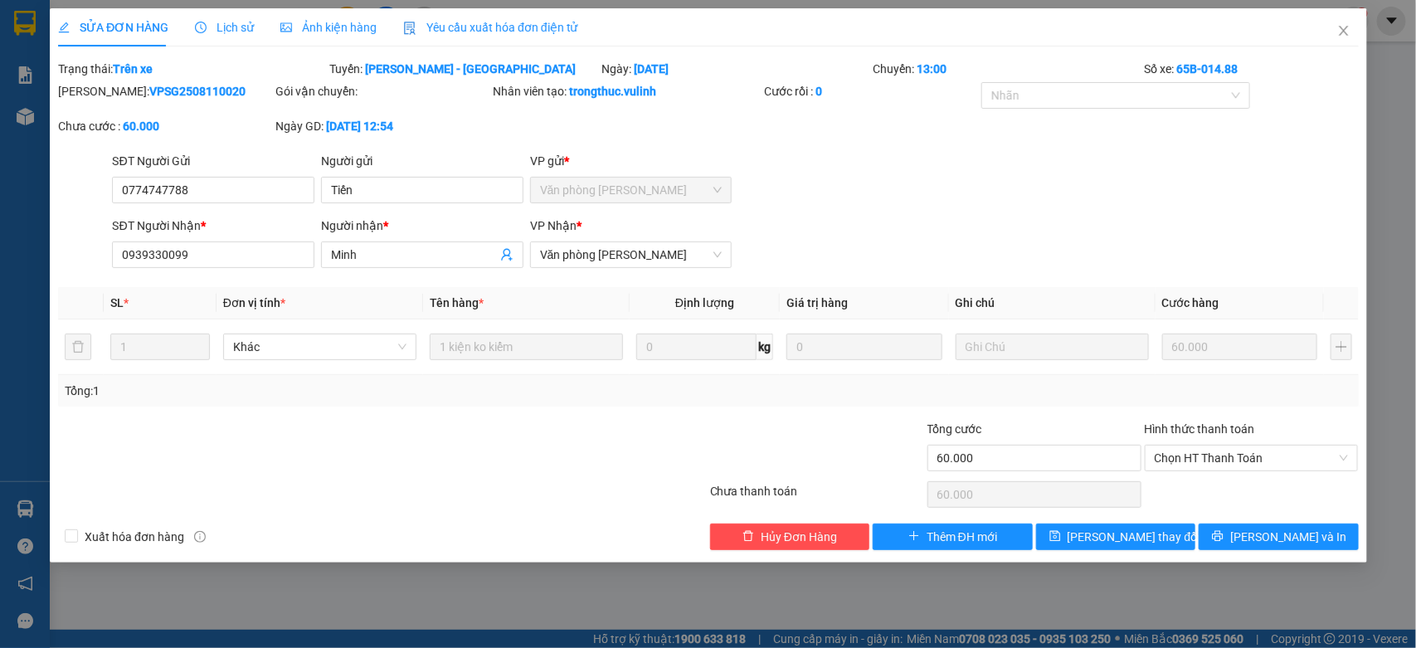
type input "0774747788"
type input "Tiến"
type input "0939330099"
type input "Minh"
type input "60.000"
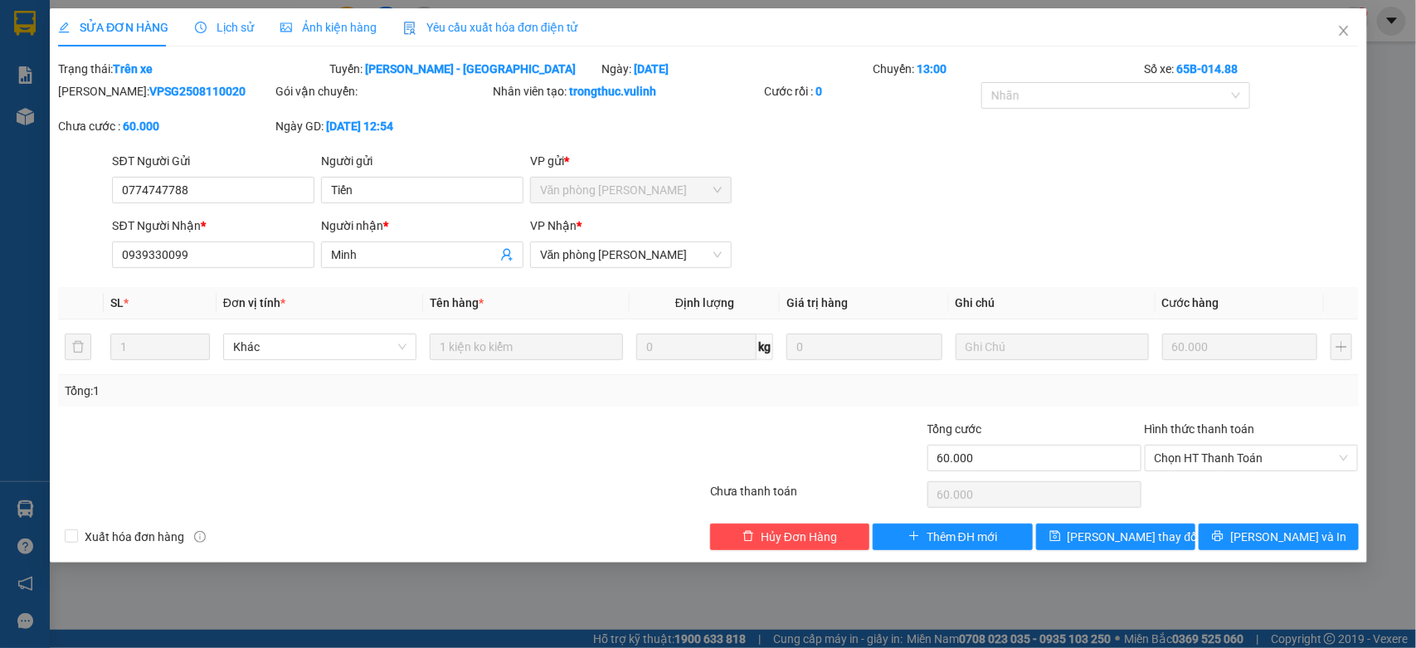
type input "60.000"
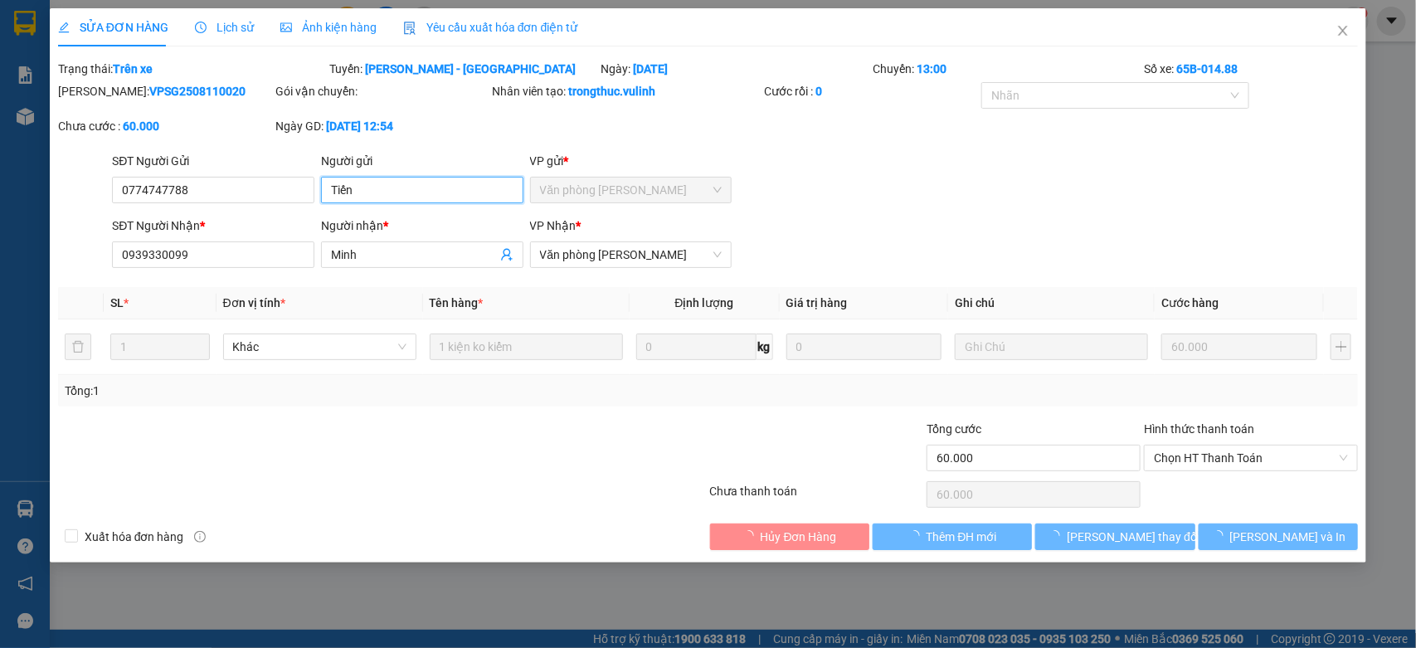
click at [415, 181] on input "Tiến" at bounding box center [422, 190] width 202 height 27
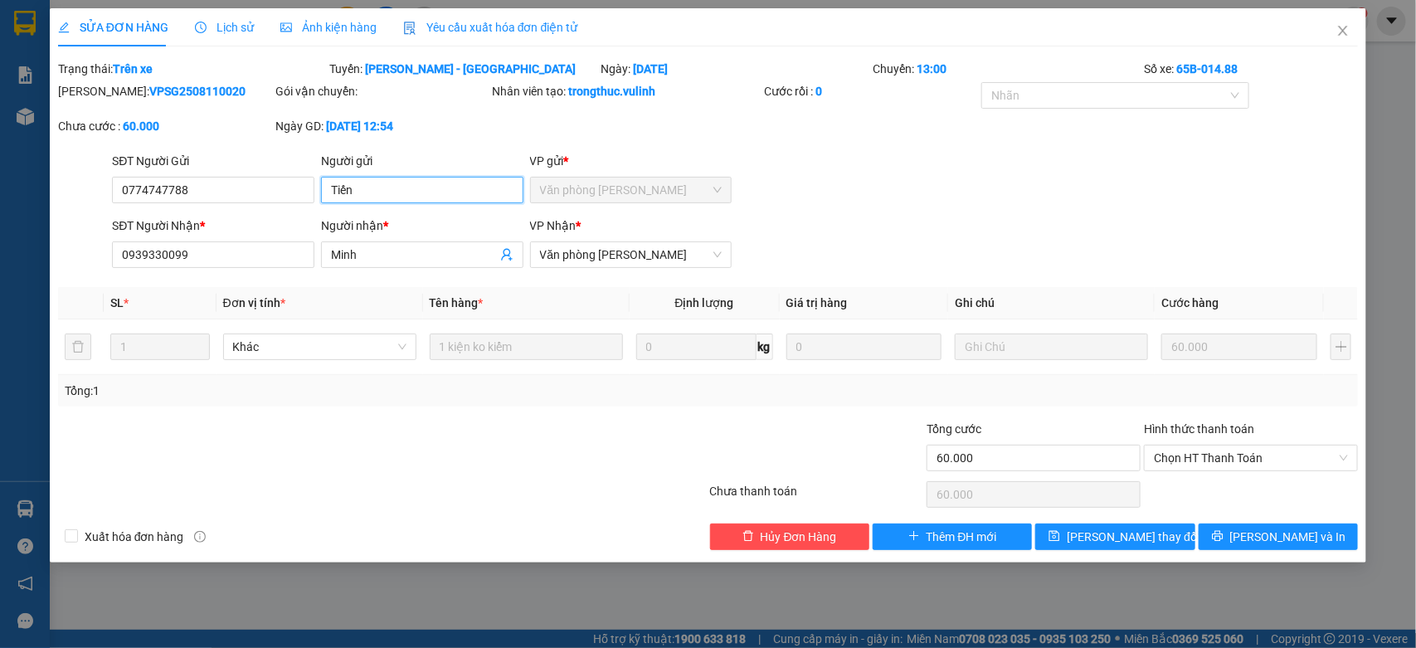
click at [415, 181] on input "Tiến" at bounding box center [422, 190] width 202 height 27
click at [250, 178] on input "0774747788" at bounding box center [213, 190] width 202 height 27
click at [247, 184] on input "0774747788" at bounding box center [213, 190] width 202 height 27
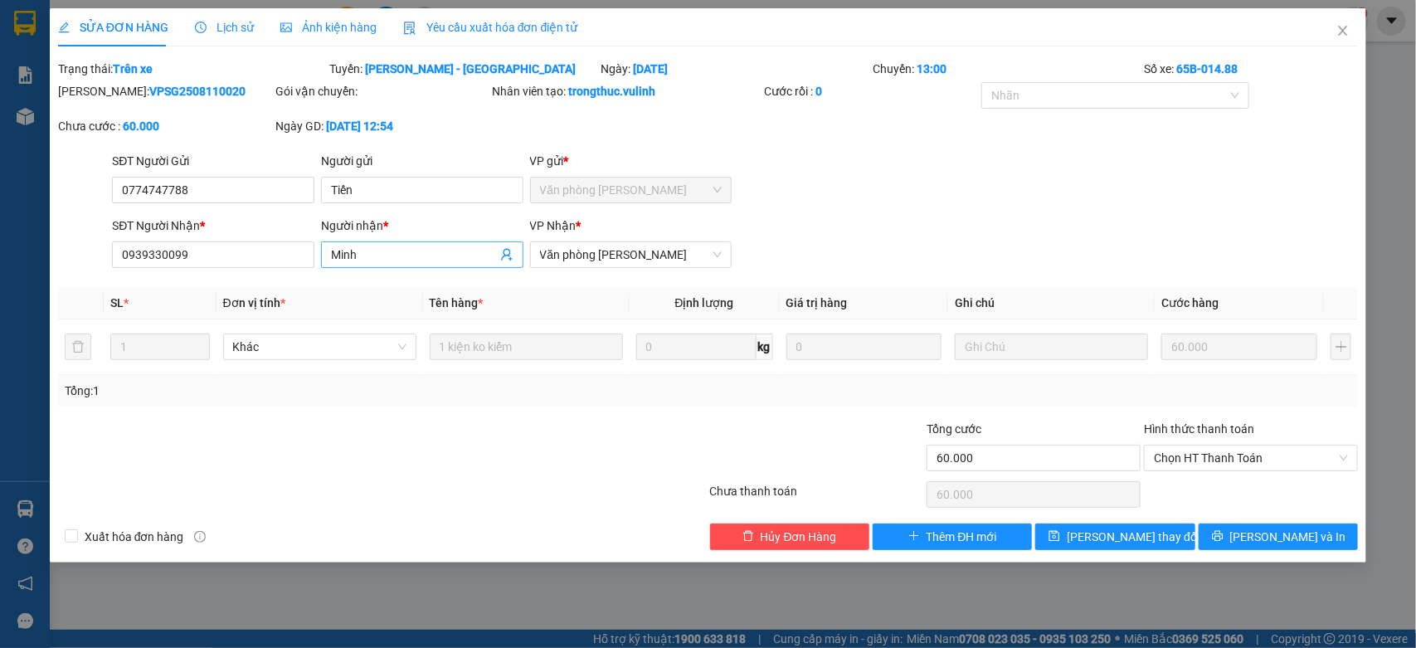
click at [405, 246] on input "Minh" at bounding box center [414, 254] width 166 height 18
click at [230, 245] on input "0939330099" at bounding box center [213, 254] width 202 height 27
click at [1342, 35] on icon "close" at bounding box center [1342, 30] width 13 height 13
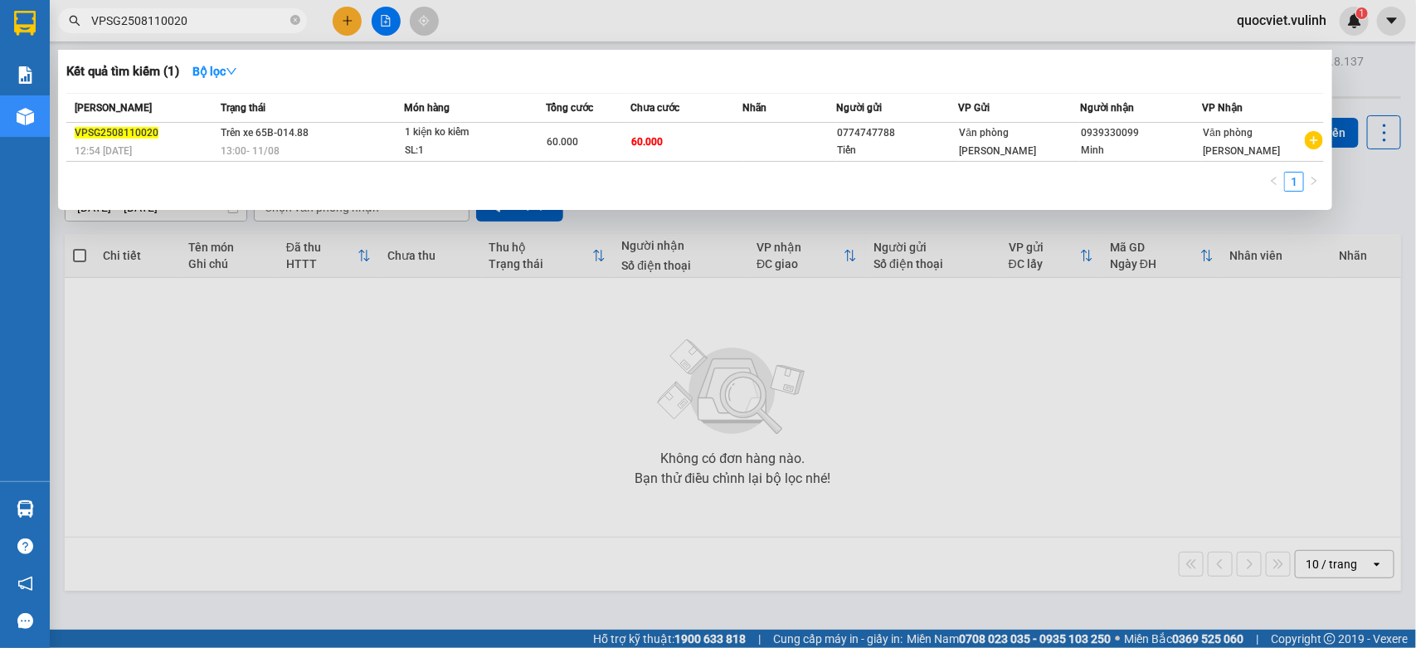
click at [204, 18] on input "VPSG2508110020" at bounding box center [189, 21] width 196 height 18
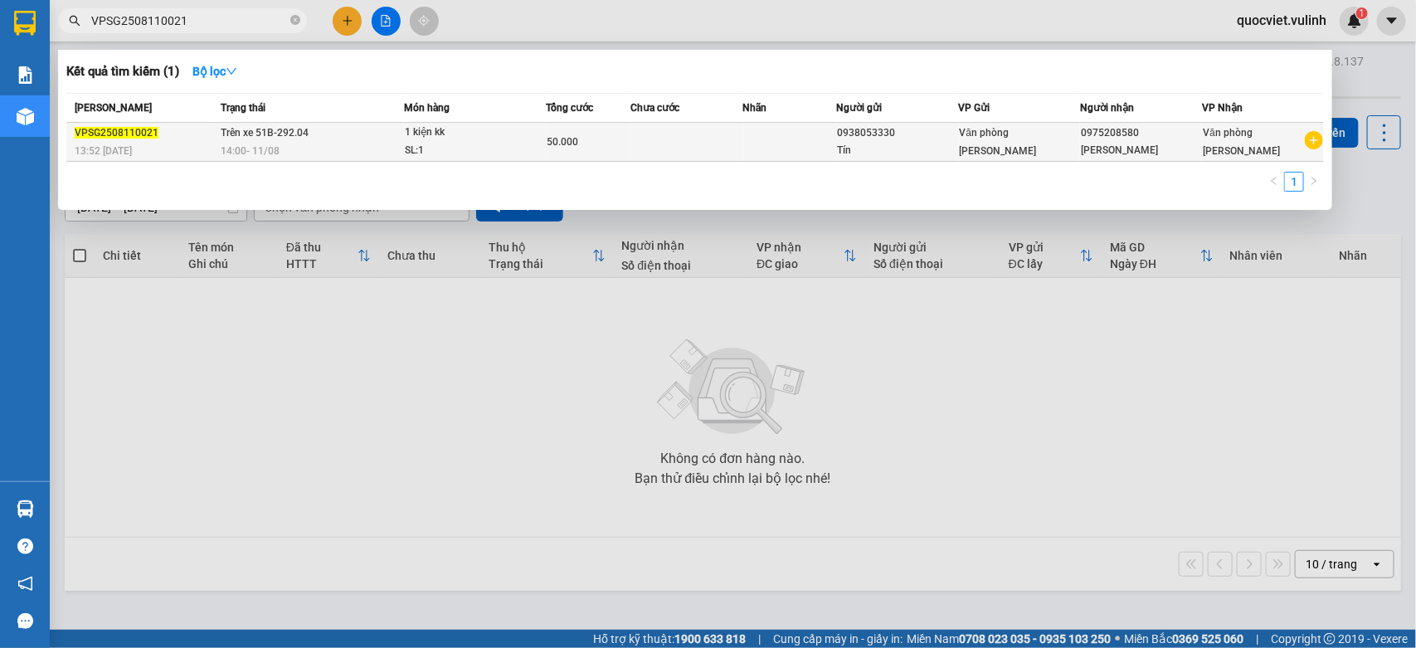
type input "VPSG2508110021"
click at [275, 133] on span "Trên xe 51B-292.04" at bounding box center [265, 133] width 88 height 12
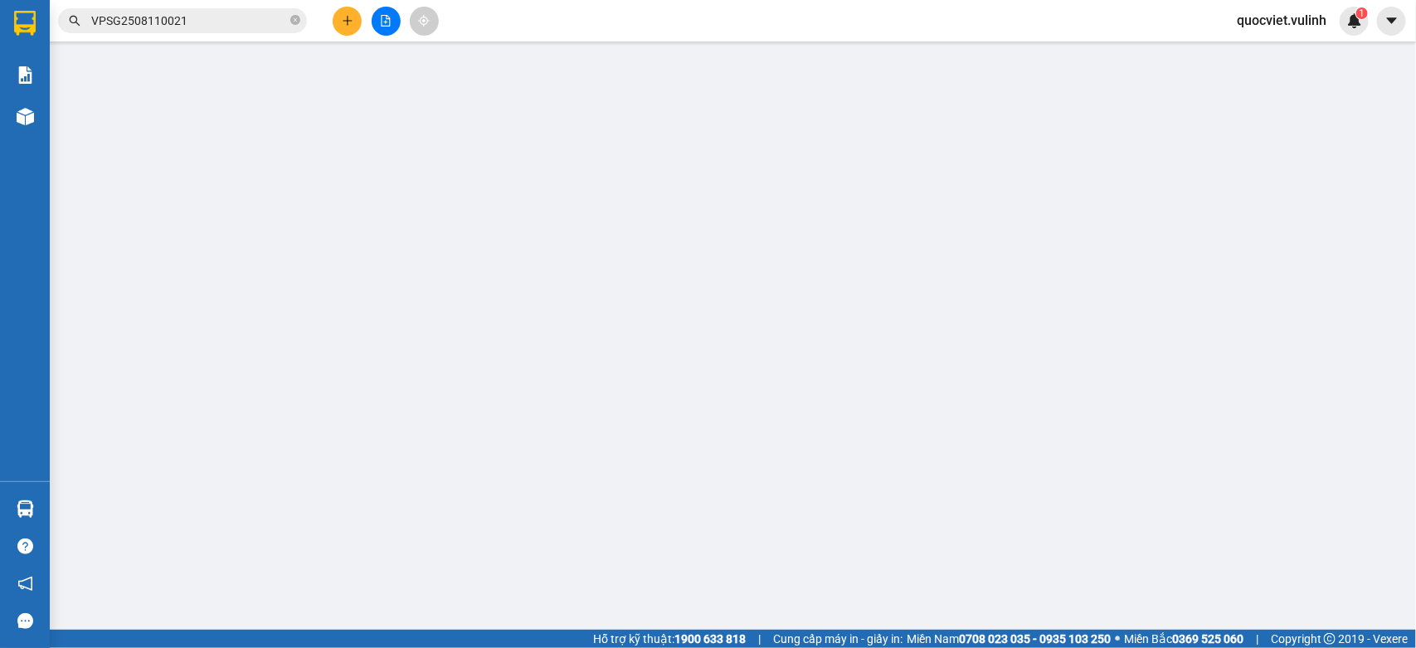
type input "0938053330"
type input "Tín"
type input "0975208580"
type input "[PERSON_NAME]"
type input "50.000"
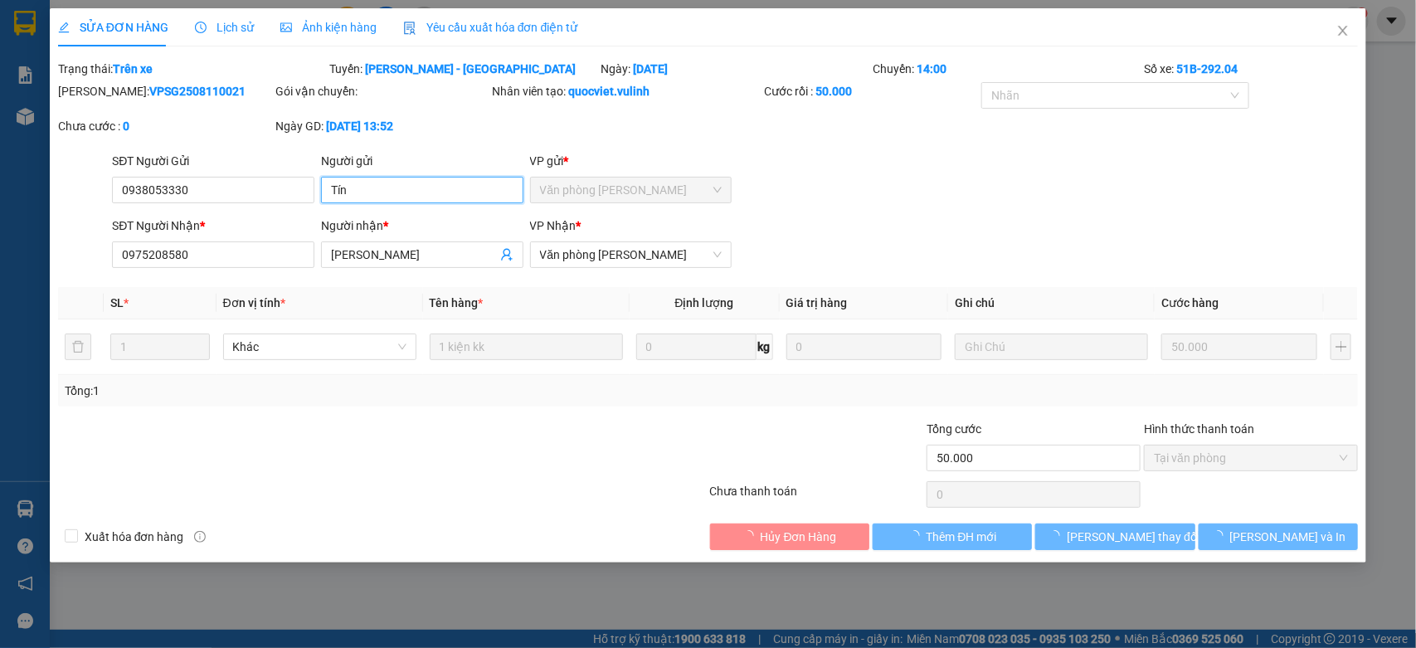
click at [424, 177] on input "Tín" at bounding box center [422, 190] width 202 height 27
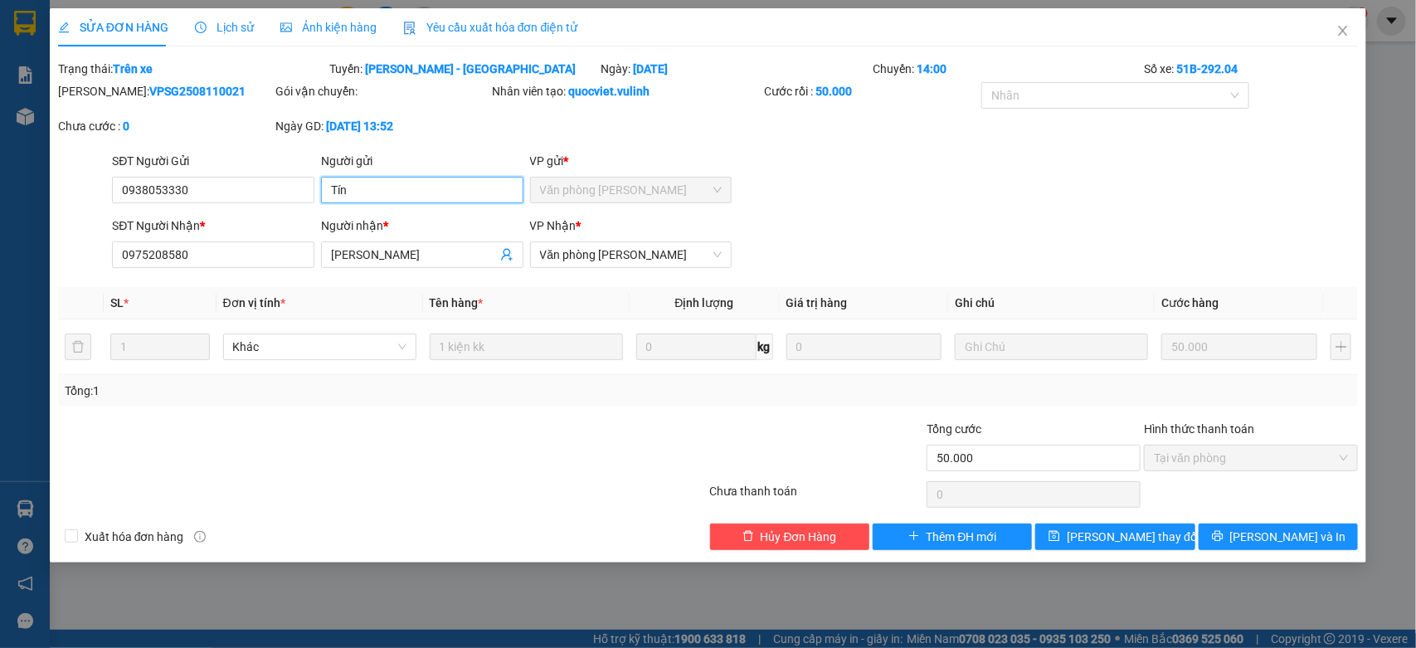
click at [424, 177] on input "Tín" at bounding box center [422, 190] width 202 height 27
click at [265, 184] on input "0938053330" at bounding box center [213, 190] width 202 height 27
click at [366, 261] on input "[PERSON_NAME]" at bounding box center [414, 254] width 166 height 18
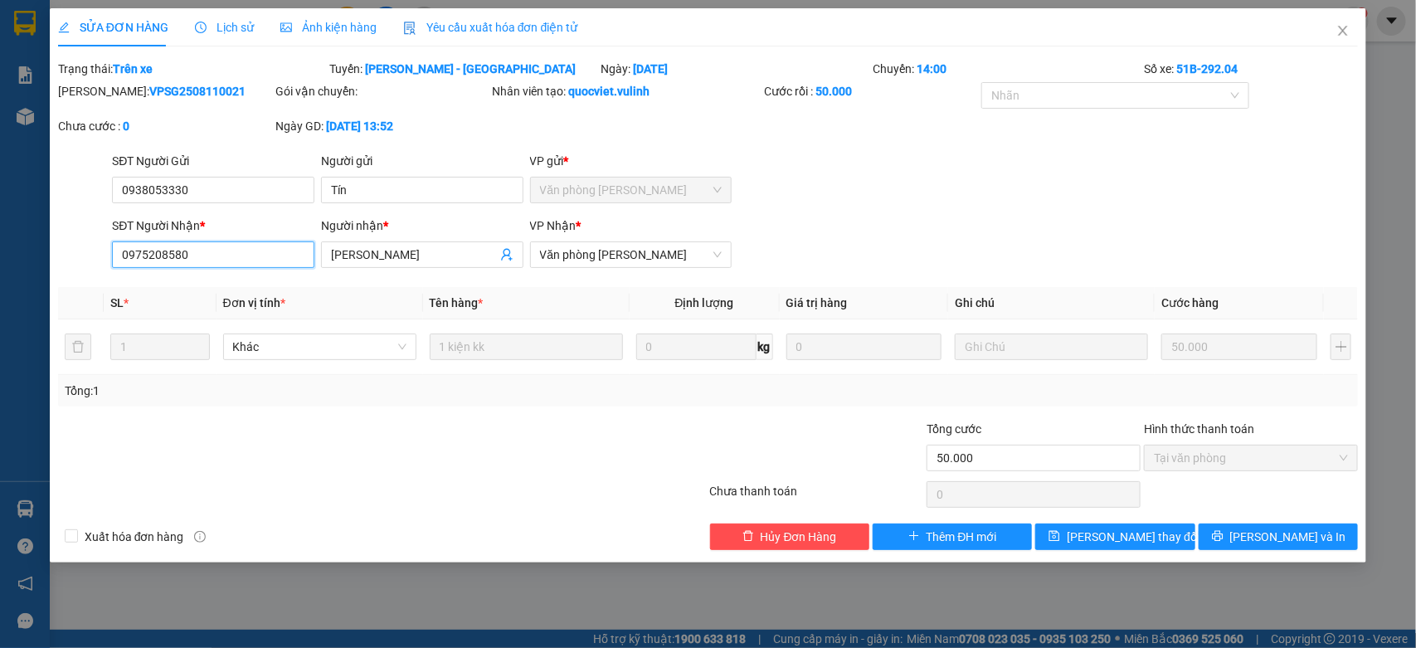
click at [226, 253] on input "0975208580" at bounding box center [213, 254] width 202 height 27
click at [1340, 39] on span "Close" at bounding box center [1342, 31] width 46 height 46
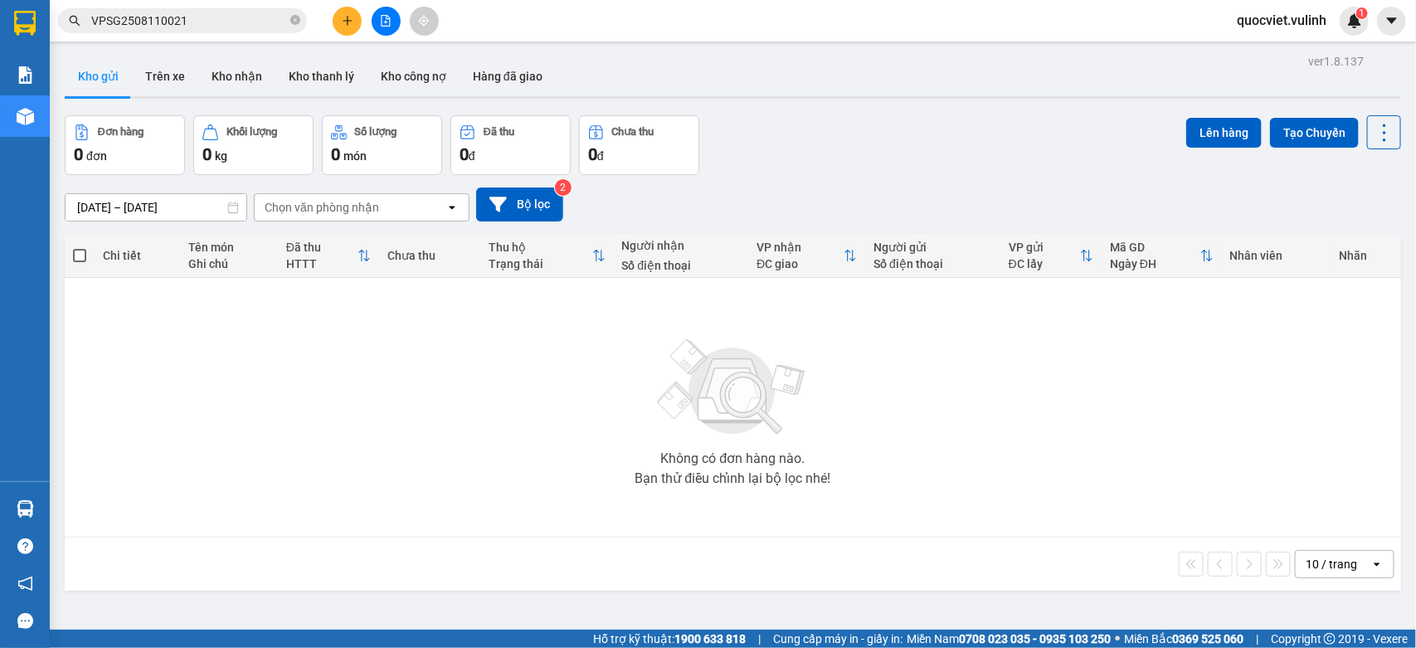
click at [221, 17] on input "VPSG2508110021" at bounding box center [189, 21] width 196 height 18
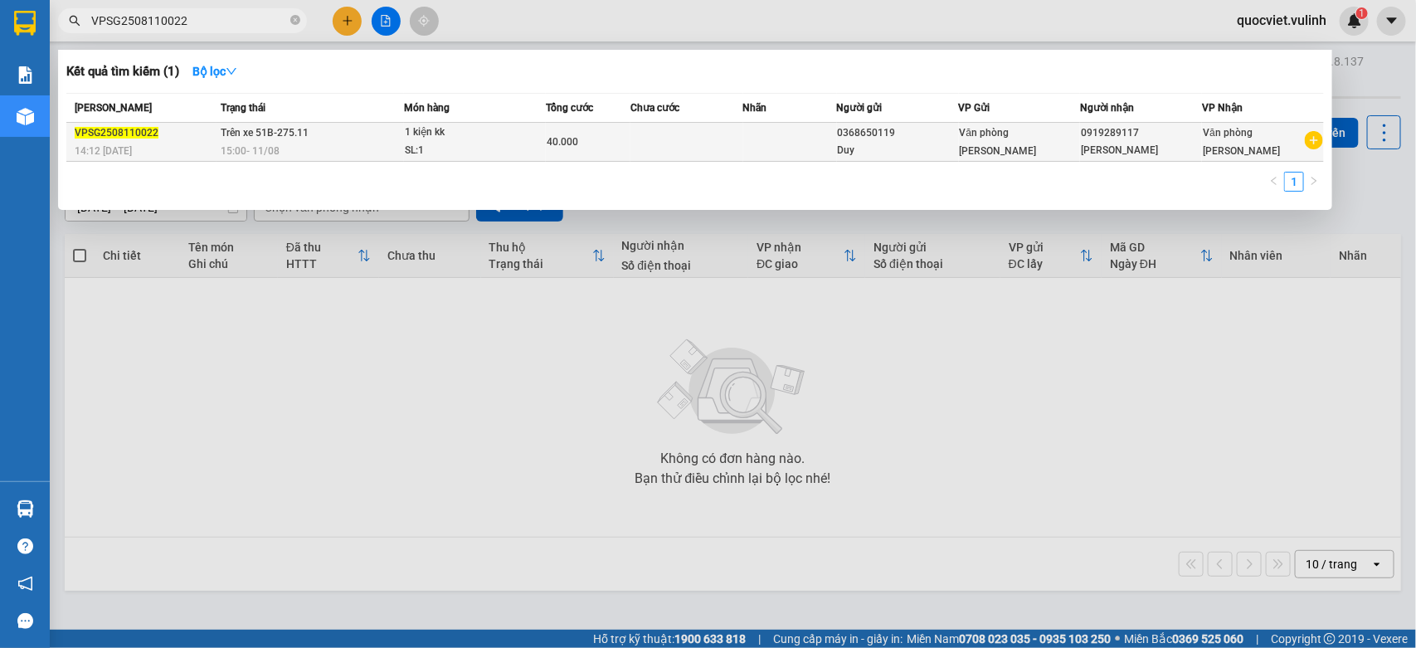
type input "VPSG2508110022"
click at [427, 138] on div "1 kiện kk" at bounding box center [467, 133] width 124 height 18
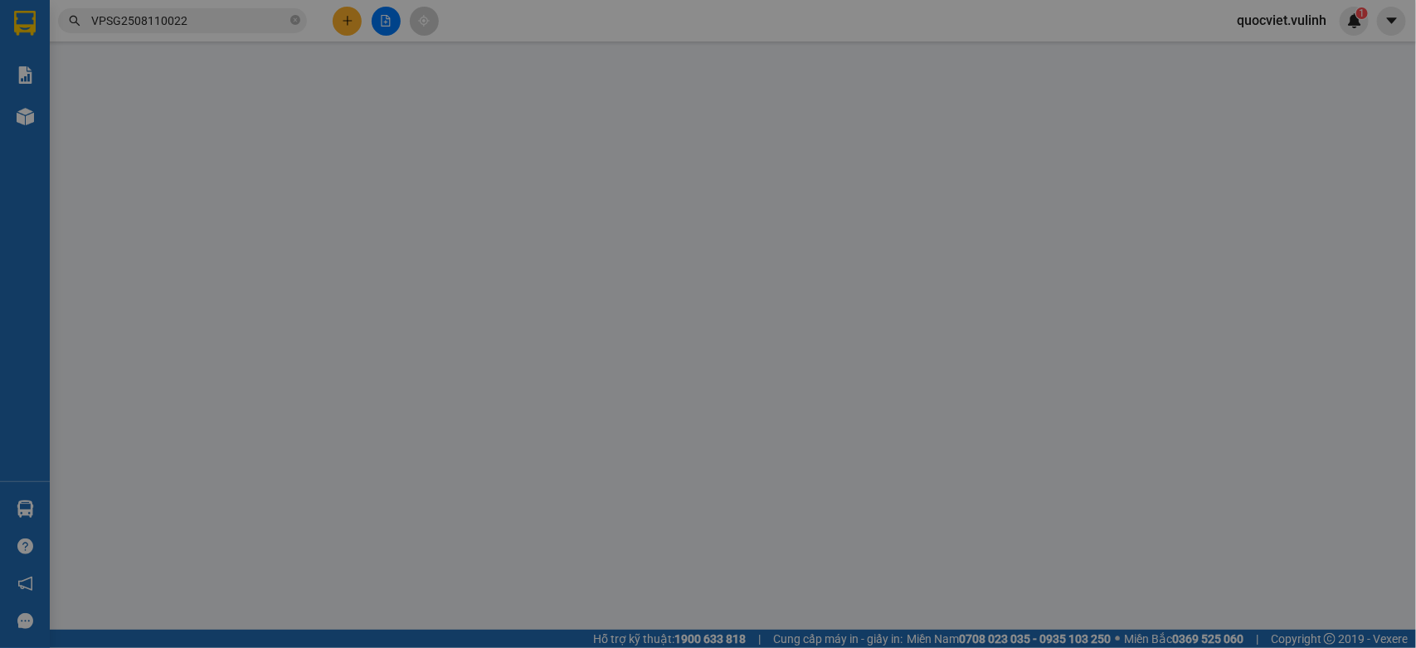
click at [399, 265] on th "Đơn vị tính *" at bounding box center [319, 281] width 207 height 32
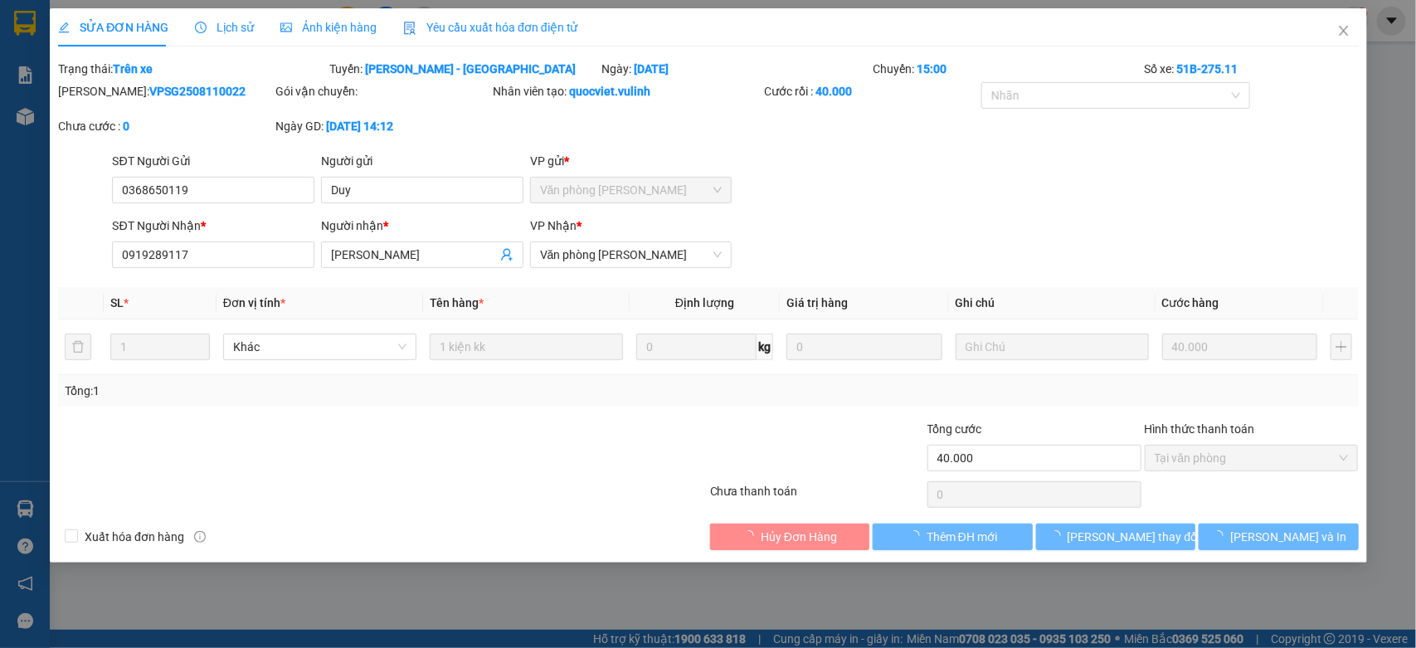
type input "0368650119"
type input "Duy"
type input "0919289117"
type input "Sơn Nguyễn Lab"
type input "40.000"
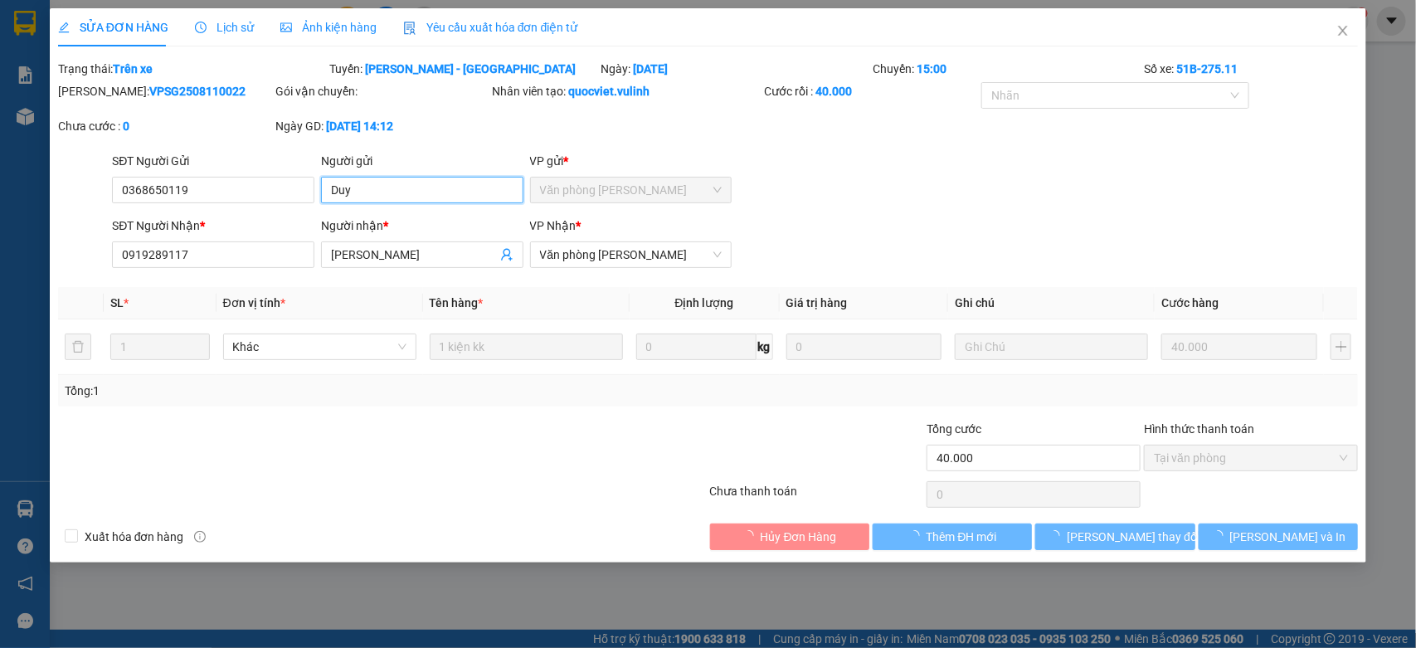
click at [417, 184] on input "Duy" at bounding box center [422, 190] width 202 height 27
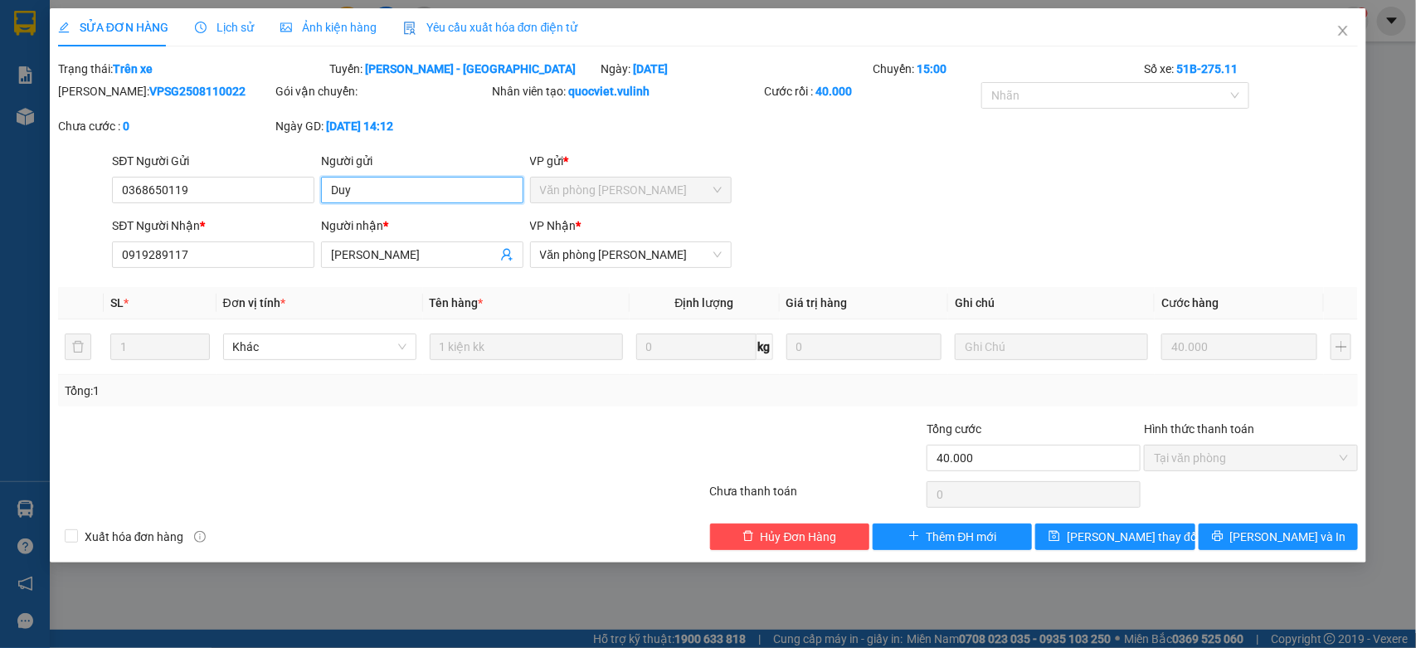
click at [417, 184] on input "Duy" at bounding box center [422, 190] width 202 height 27
click at [1341, 37] on icon "close" at bounding box center [1342, 30] width 13 height 13
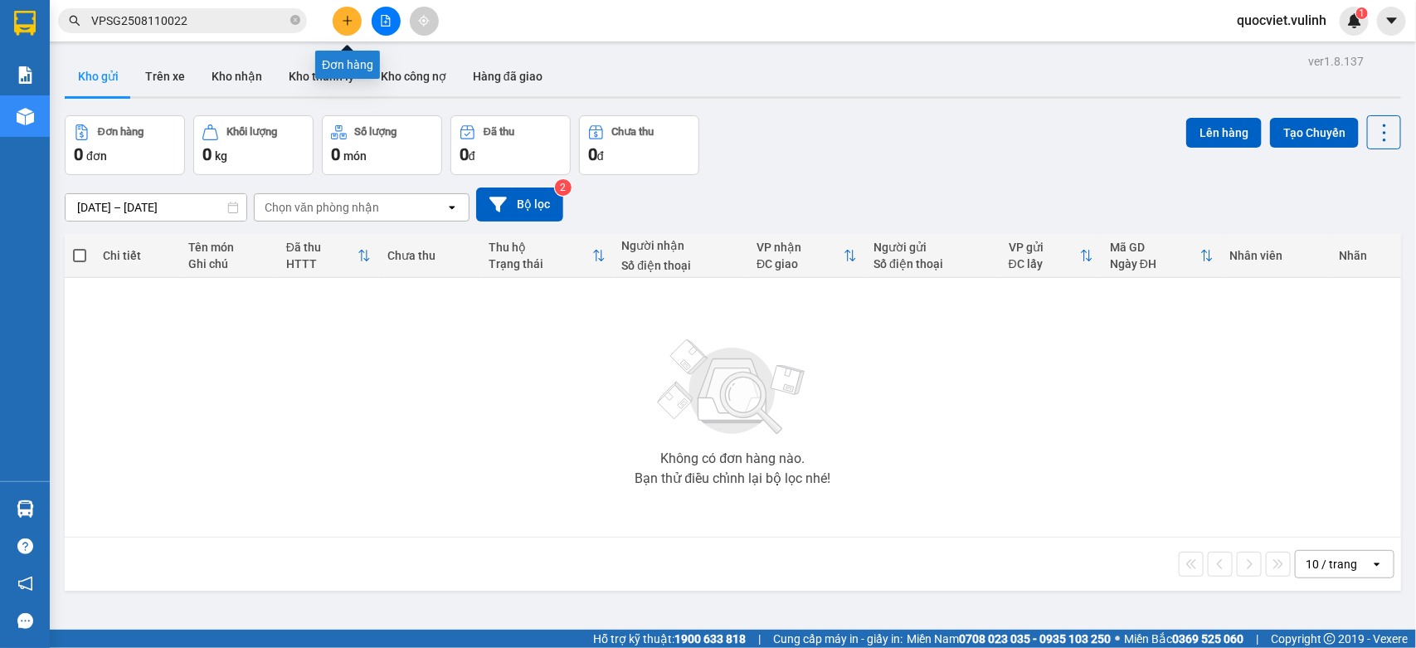
click at [347, 19] on icon "plus" at bounding box center [347, 20] width 1 height 9
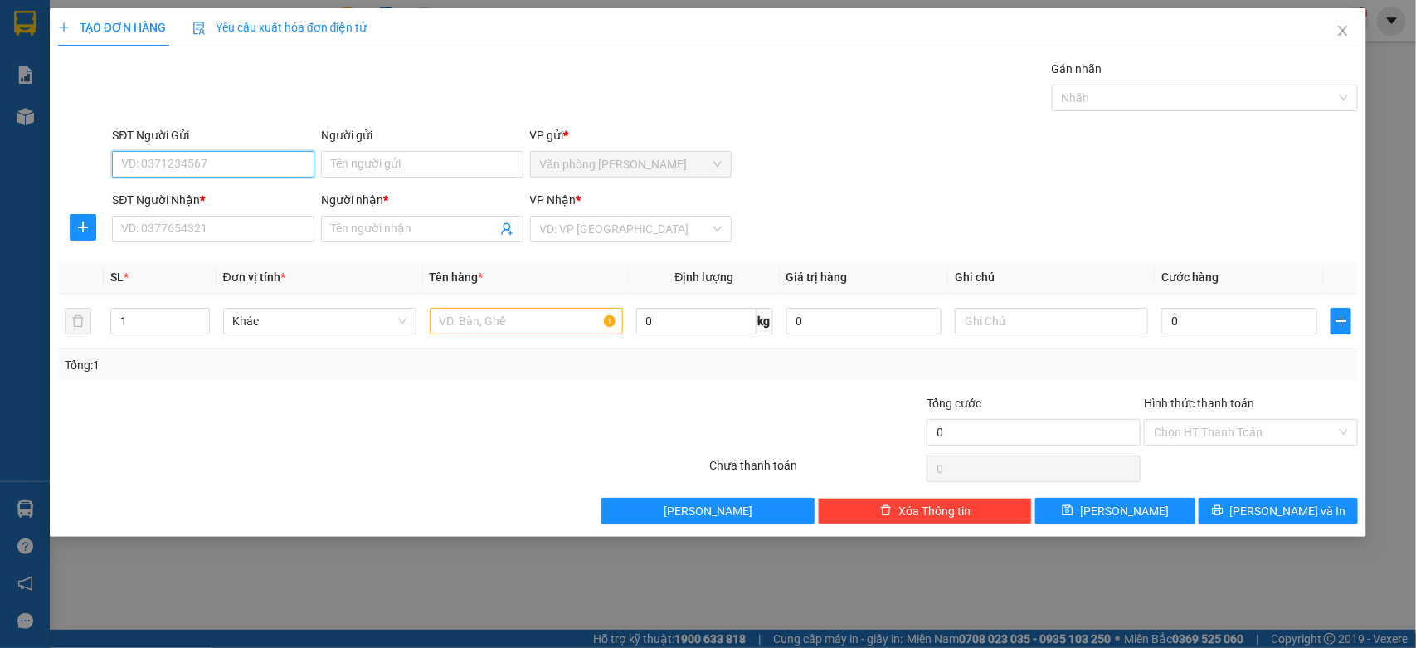
click at [305, 163] on input "SĐT Người Gửi" at bounding box center [213, 164] width 202 height 27
click at [334, 163] on input "Người gửi" at bounding box center [422, 164] width 202 height 27
click at [233, 179] on div "SĐT Người Gửi VD: 0371234567" at bounding box center [213, 155] width 202 height 58
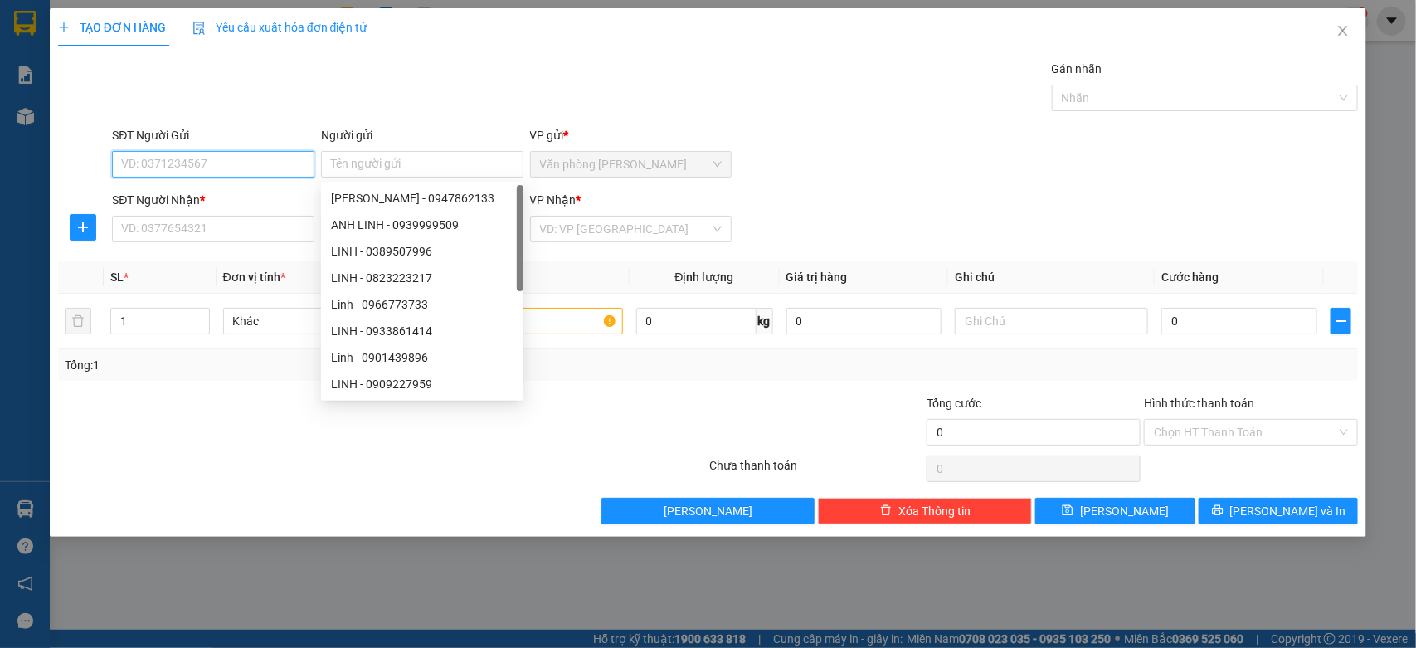
click at [251, 172] on input "SĐT Người Gửi" at bounding box center [213, 164] width 202 height 27
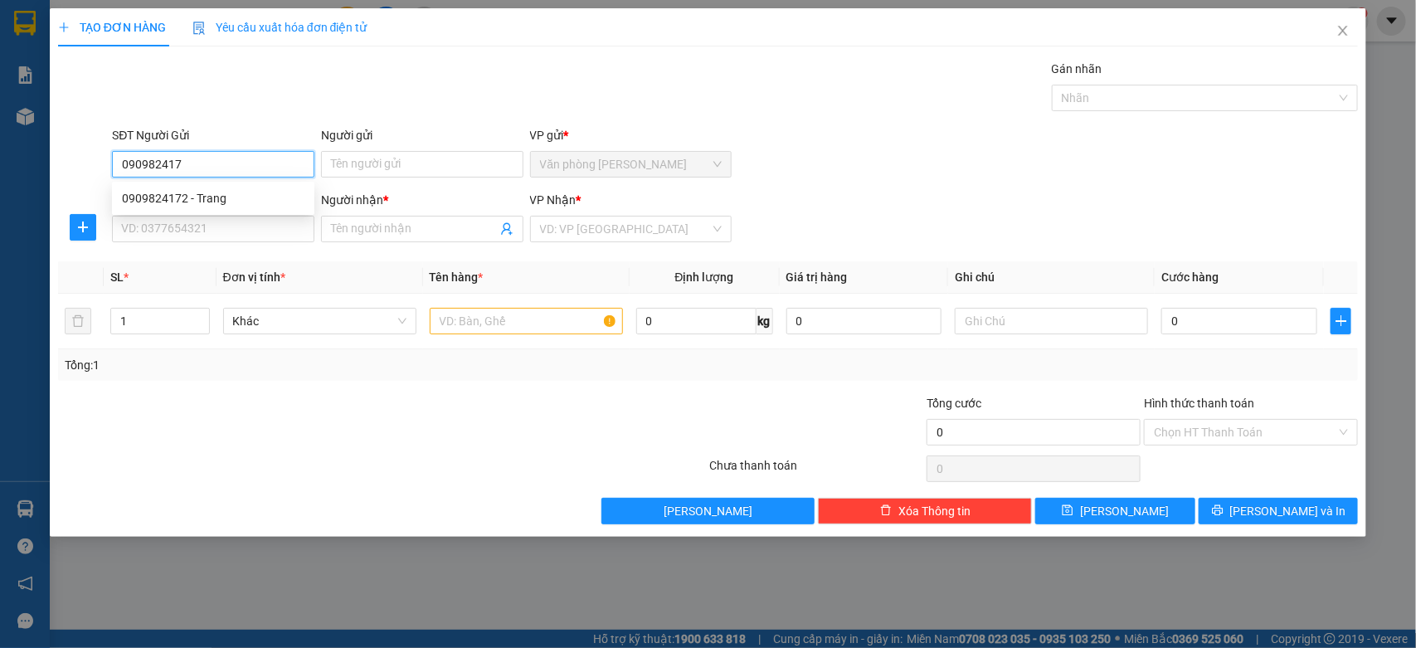
type input "0909824172"
click at [226, 204] on div "0909824172 - Trang" at bounding box center [213, 198] width 182 height 18
type input "Trang"
type input "0365400473"
type input "[PERSON_NAME]"
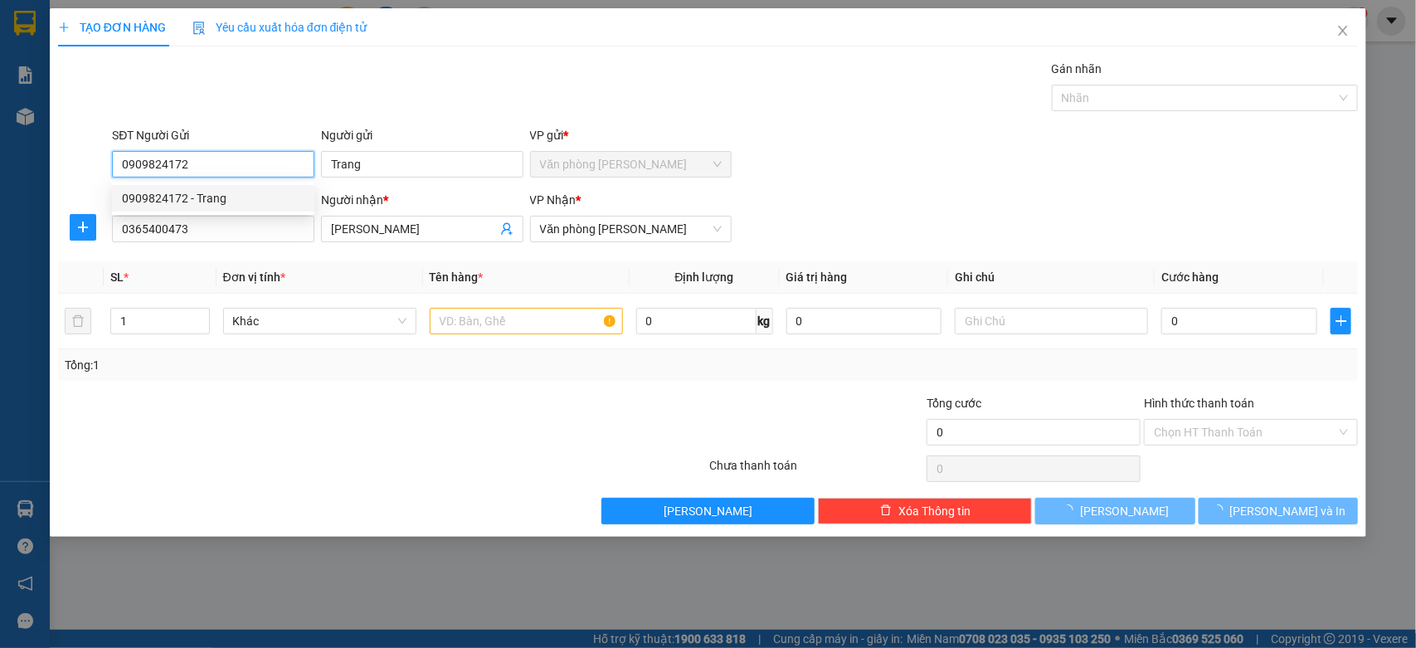
type input "30.000"
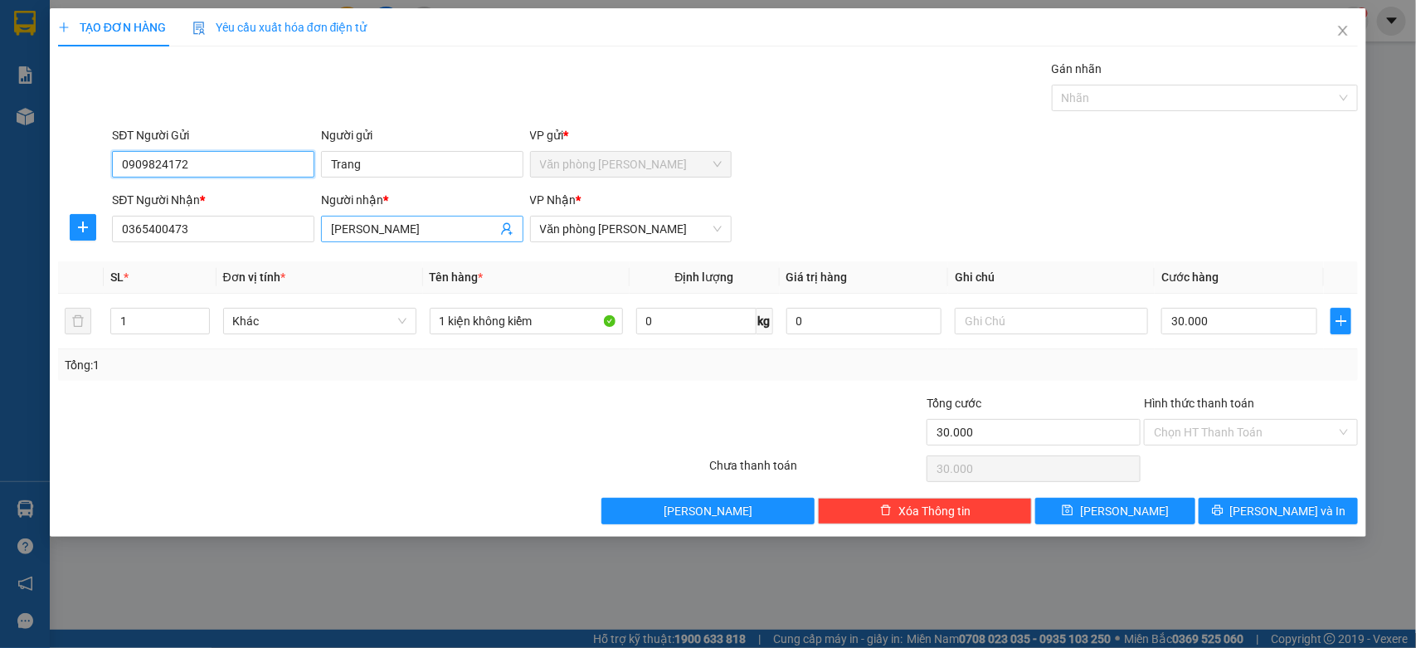
type input "0909824172"
click at [392, 229] on input "[PERSON_NAME]" at bounding box center [414, 229] width 166 height 18
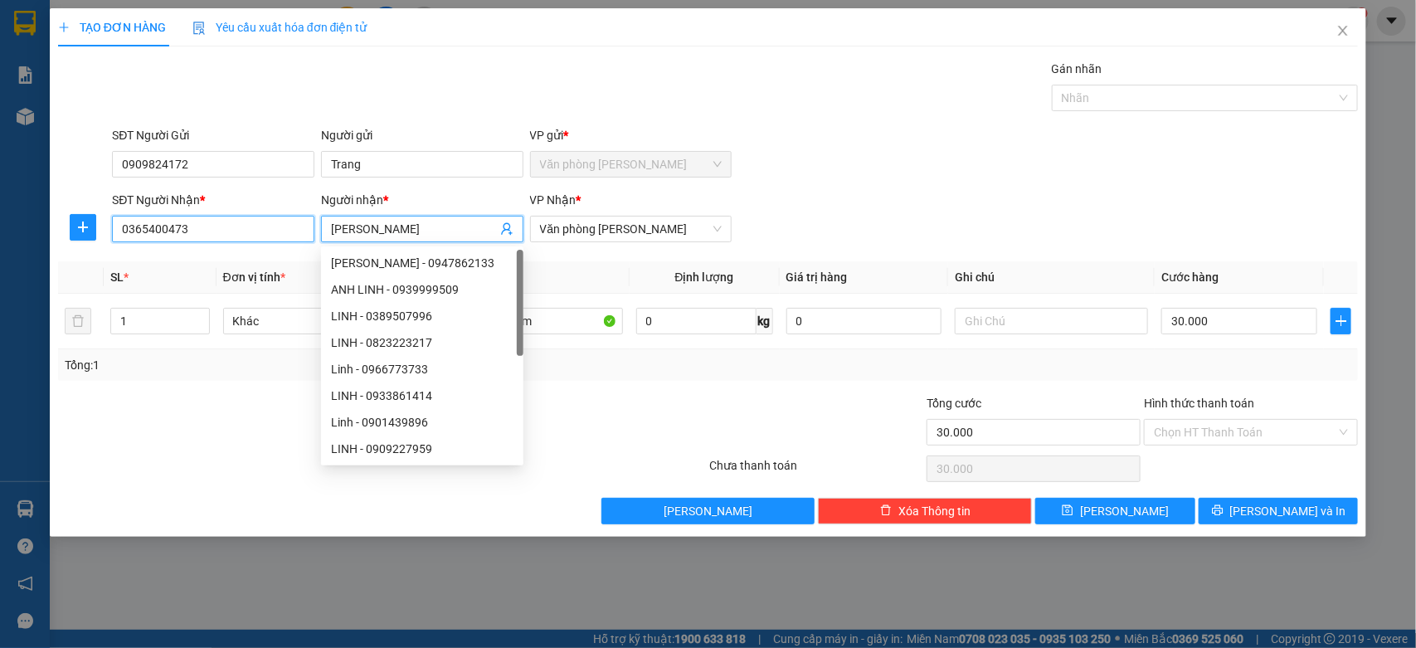
click at [280, 228] on input "0365400473" at bounding box center [213, 229] width 202 height 27
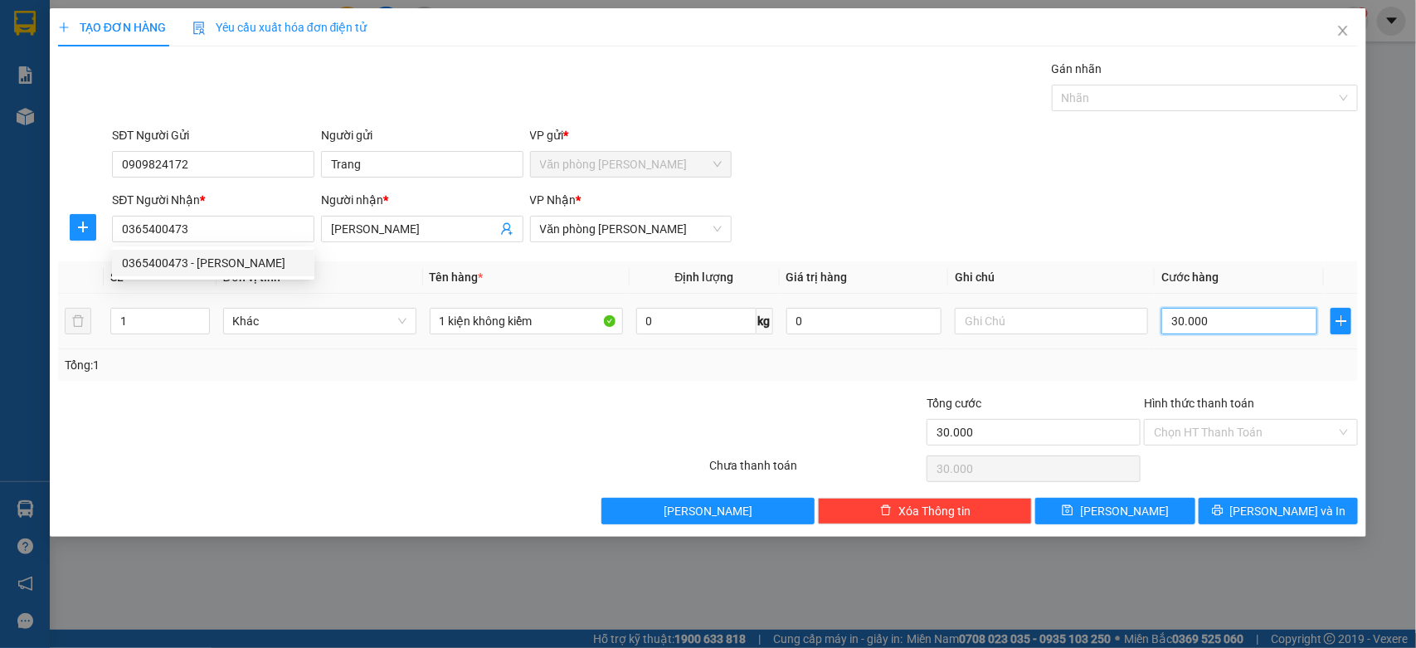
click at [1224, 322] on input "30.000" at bounding box center [1239, 321] width 156 height 27
type input "0"
click at [1252, 317] on input "0" at bounding box center [1239, 321] width 156 height 27
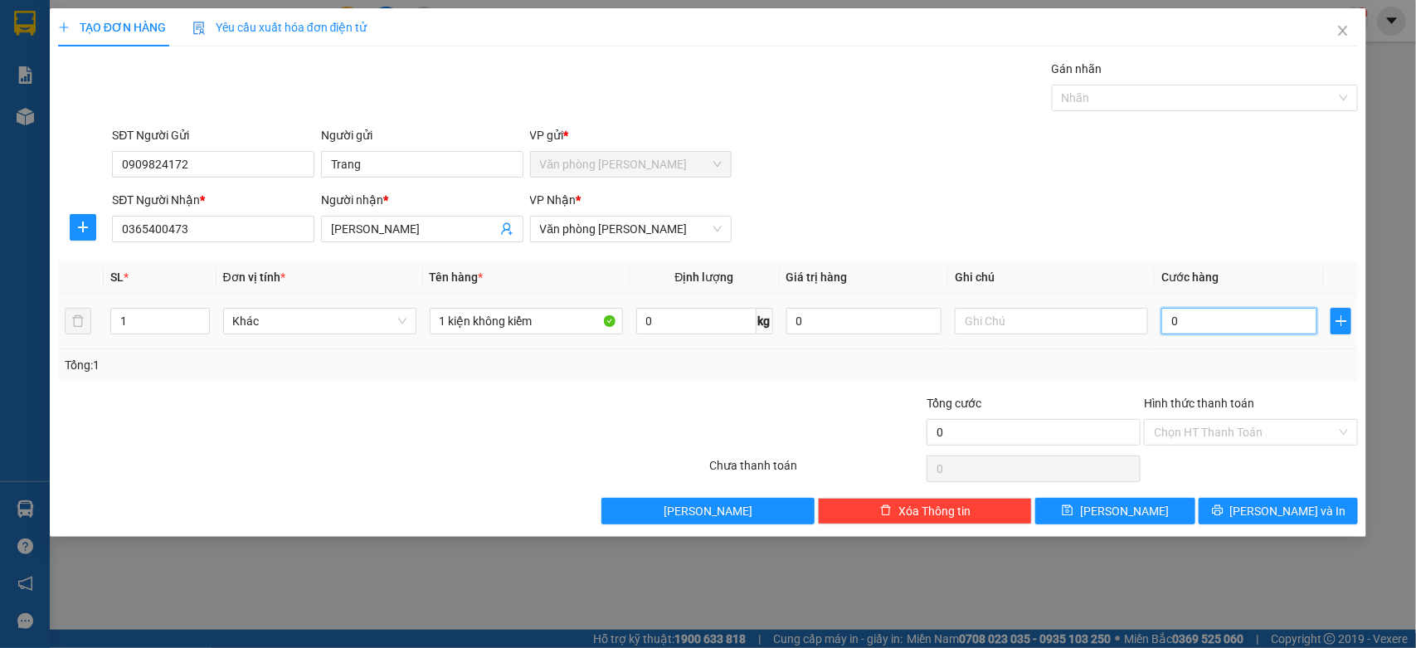
type input "10"
type input "170"
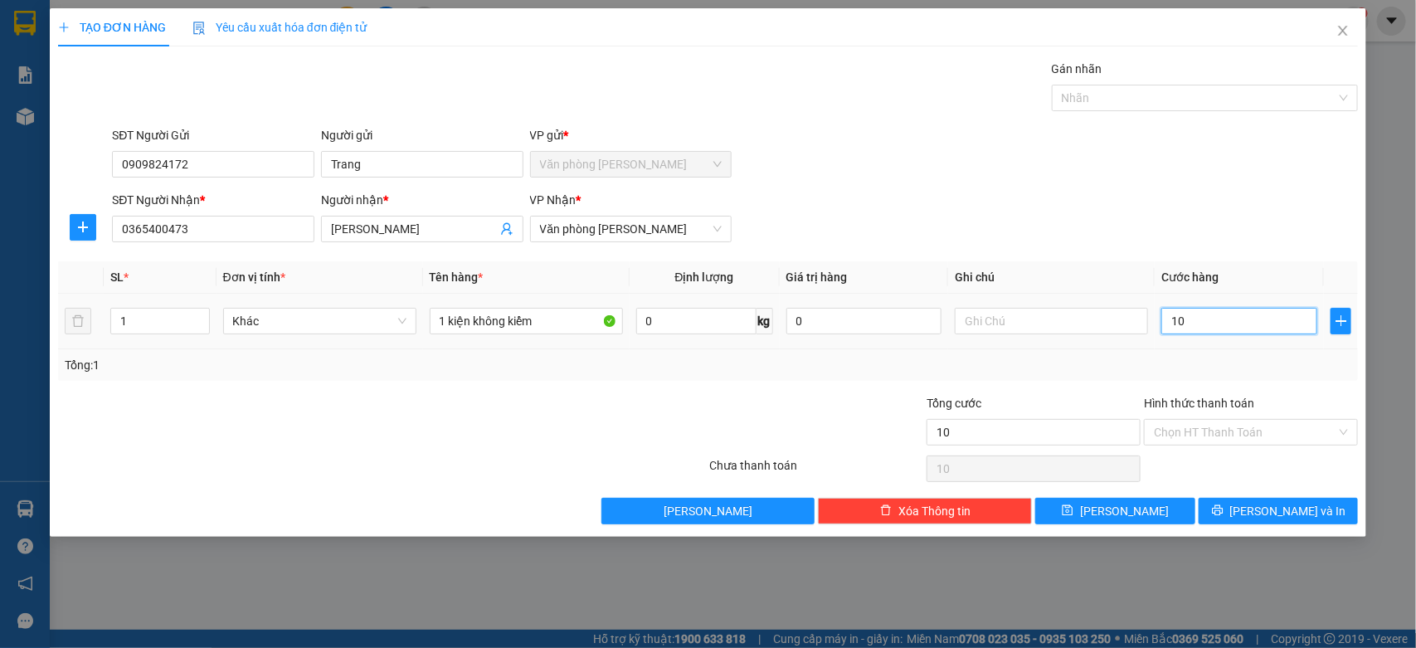
type input "170"
type input "1.700"
type input "17.000"
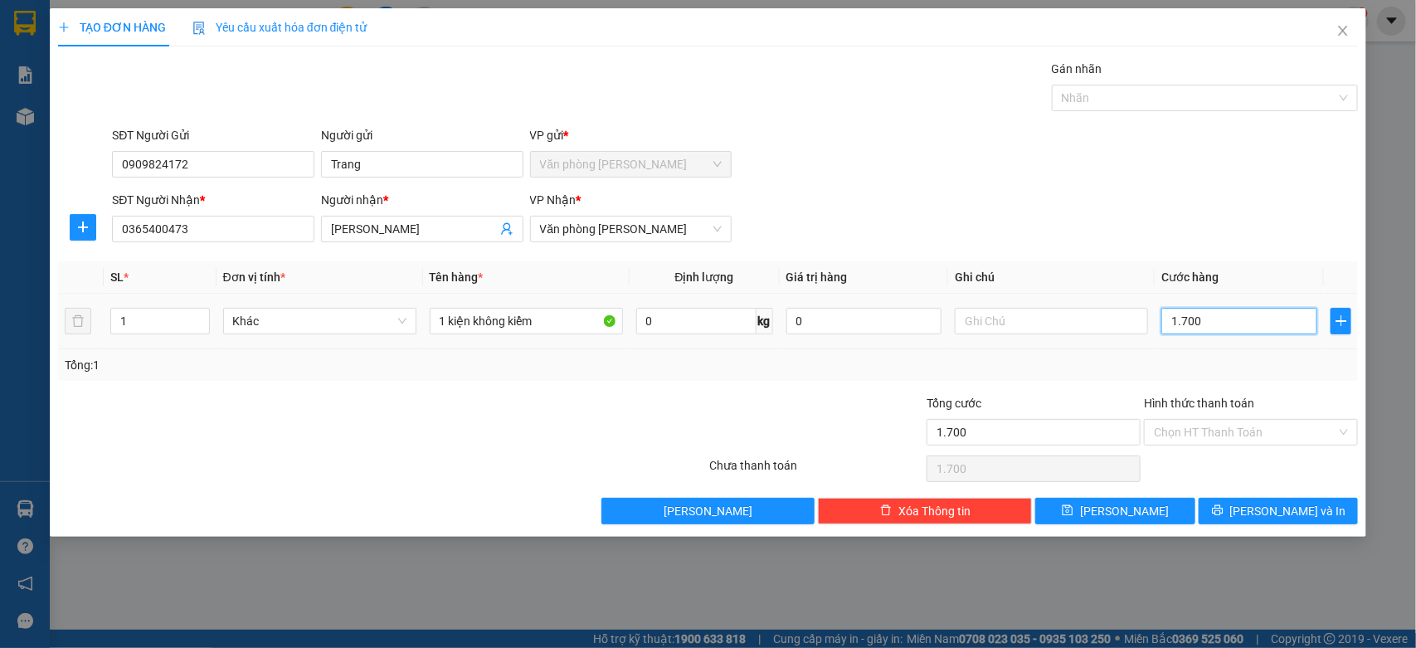
type input "17.000"
type input "170.000"
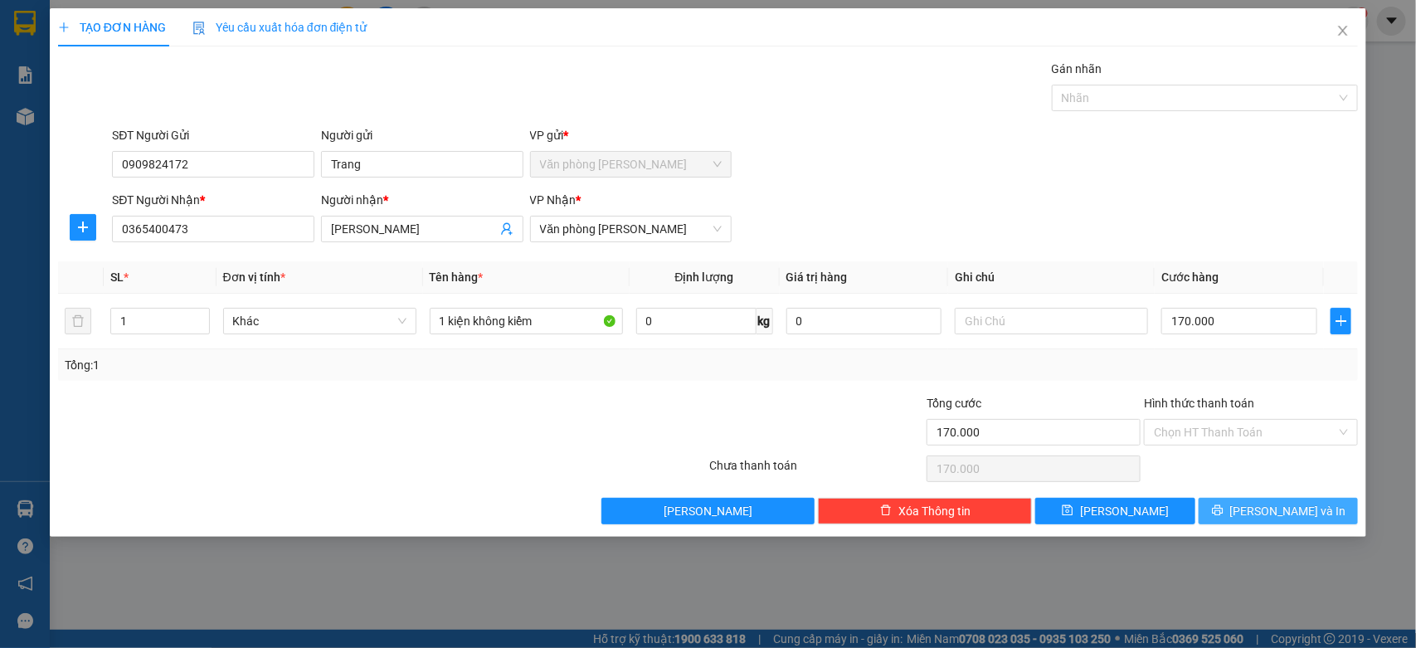
click at [1284, 520] on span "[PERSON_NAME] và In" at bounding box center [1288, 511] width 116 height 18
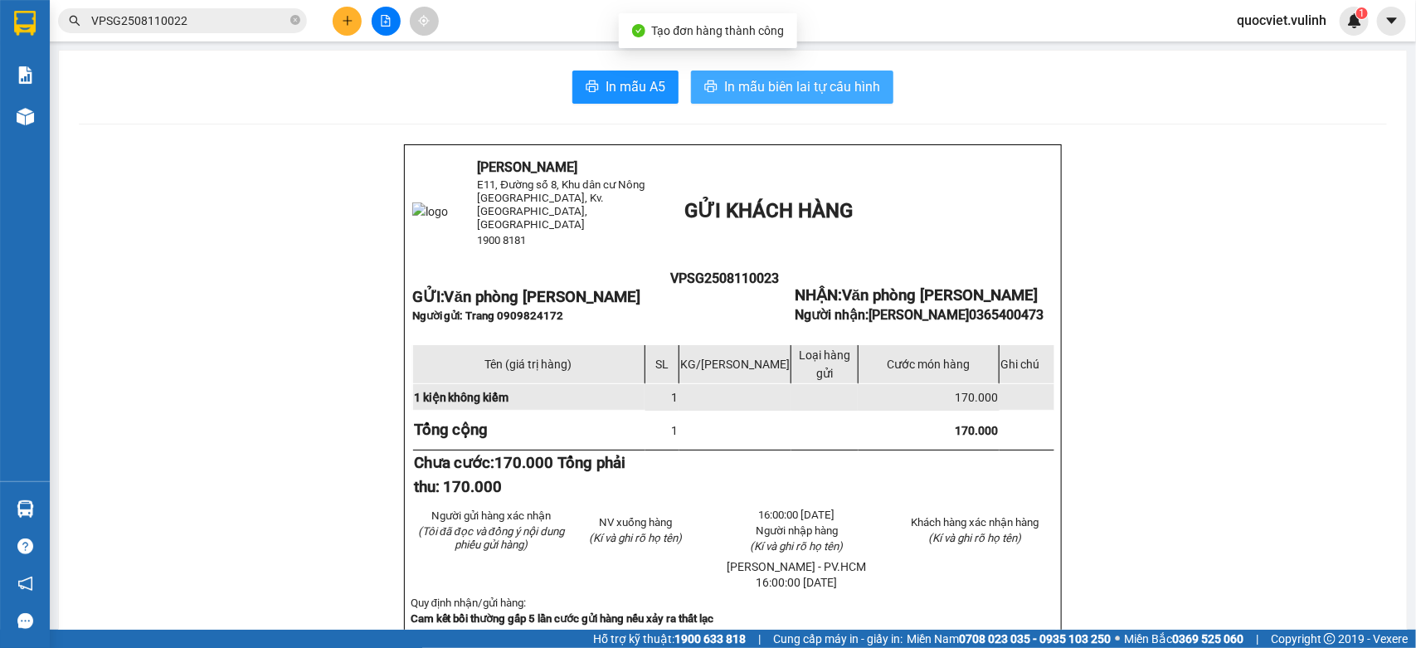
click at [745, 90] on span "In mẫu biên lai tự cấu hình" at bounding box center [802, 86] width 156 height 21
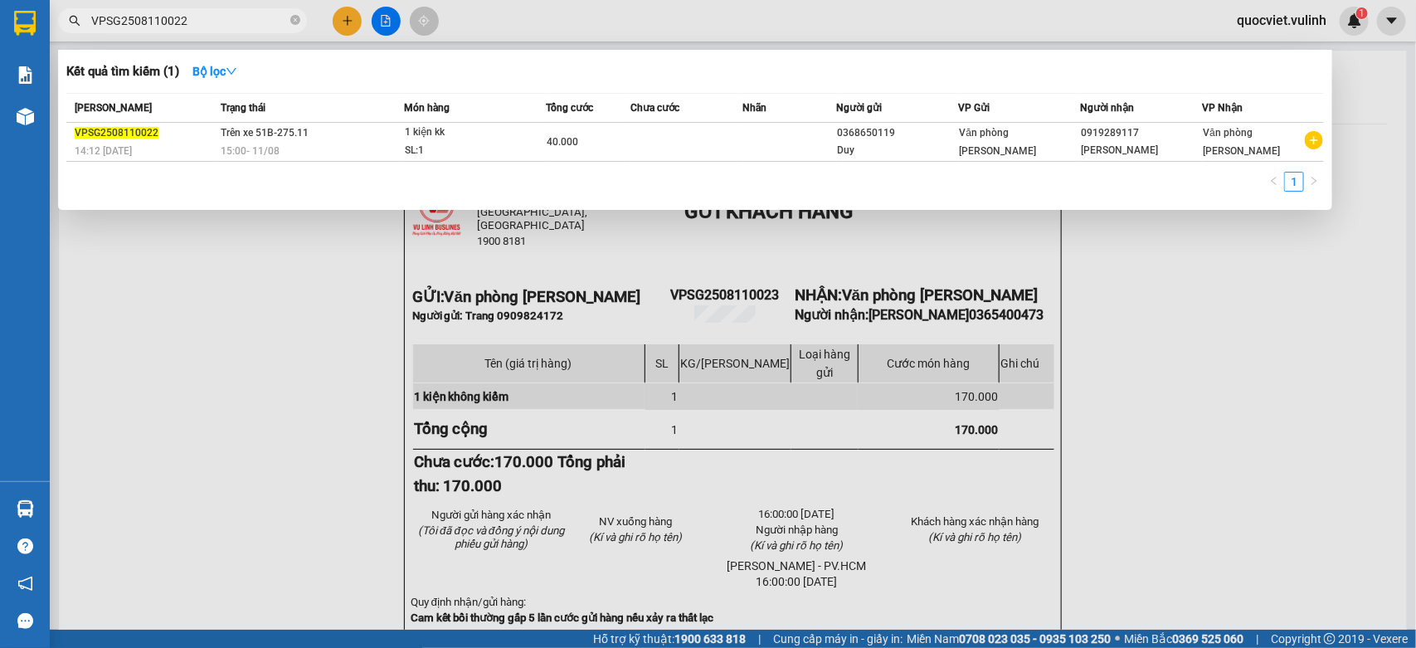
click at [255, 25] on input "VPSG2508110022" at bounding box center [189, 21] width 196 height 18
click at [616, 164] on div "Mã ĐH Trạng thái Món hàng Tổng cước Chưa cước Nhãn Người gửi VP Gửi Người nhận …" at bounding box center [694, 147] width 1257 height 109
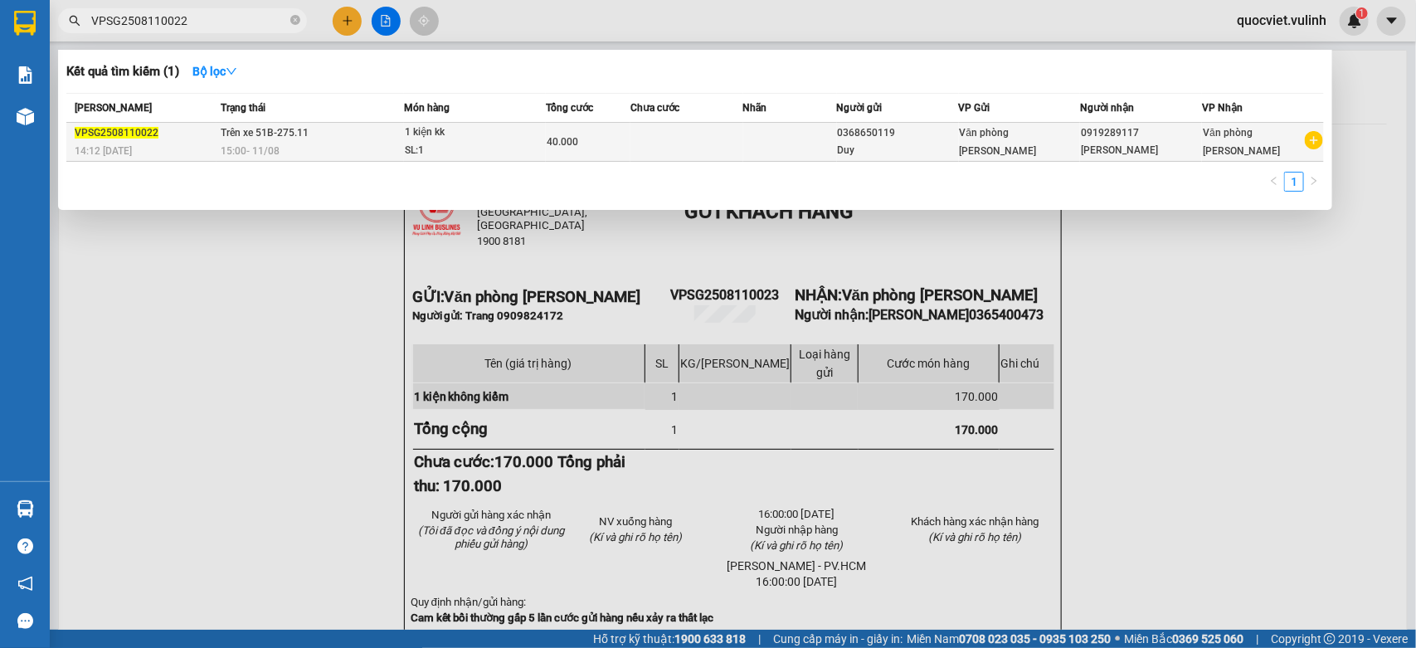
click at [620, 150] on div "40.000" at bounding box center [588, 142] width 83 height 18
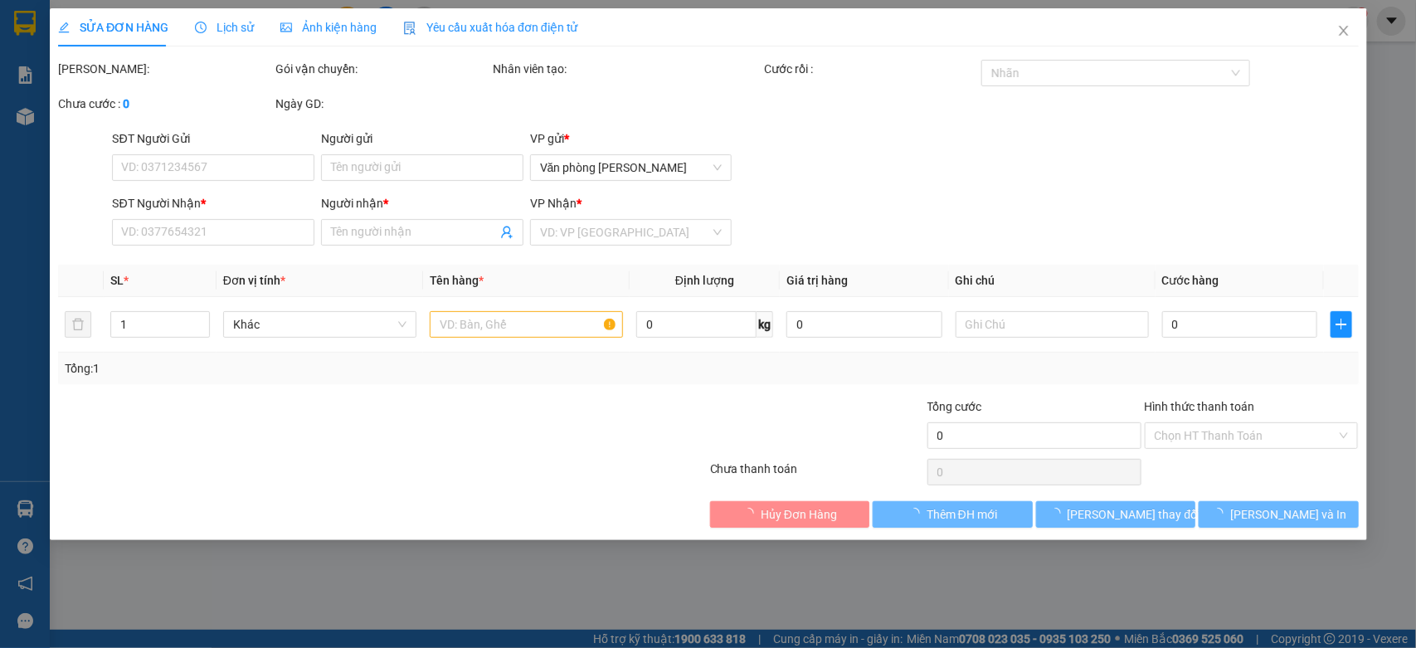
type input "0368650119"
type input "Duy"
type input "0919289117"
type input "Sơn Nguyễn Lab"
type input "40.000"
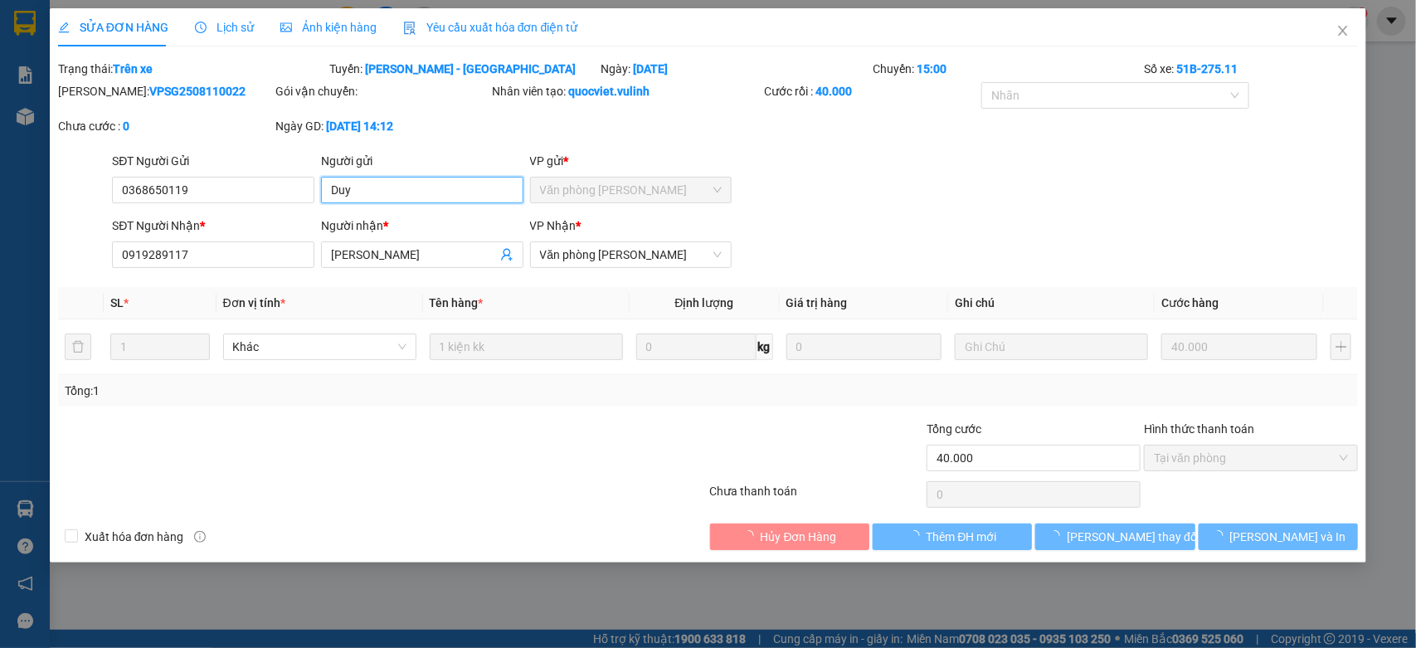
click at [413, 181] on input "Duy" at bounding box center [422, 190] width 202 height 27
click at [413, 187] on input "Duy" at bounding box center [422, 190] width 202 height 27
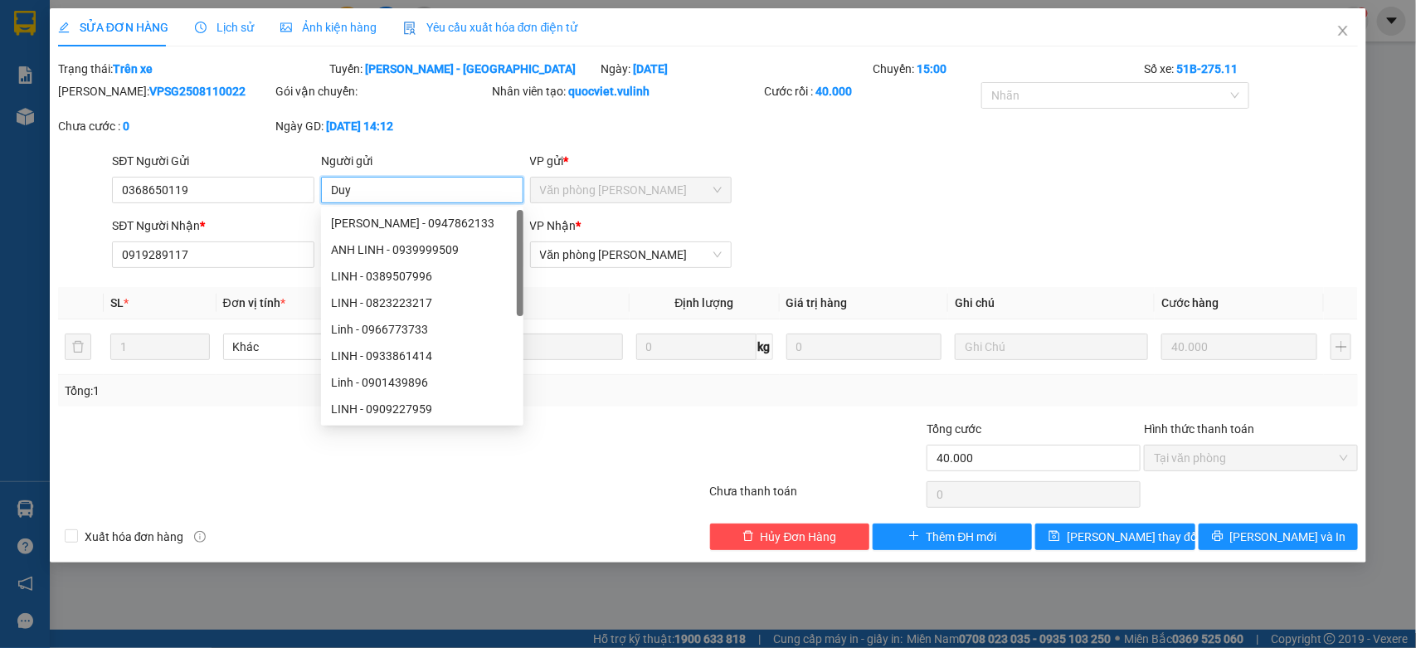
click at [413, 187] on input "Duy" at bounding box center [422, 190] width 202 height 27
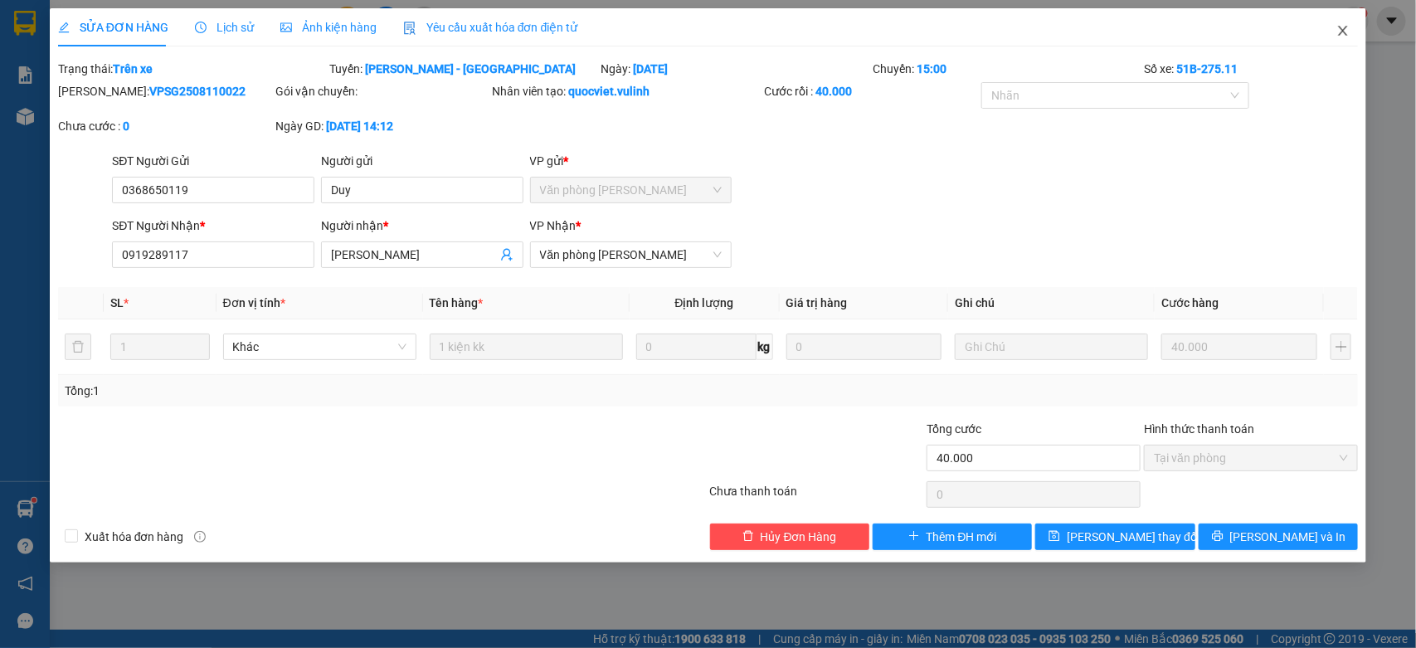
click at [1338, 32] on icon "close" at bounding box center [1342, 30] width 13 height 13
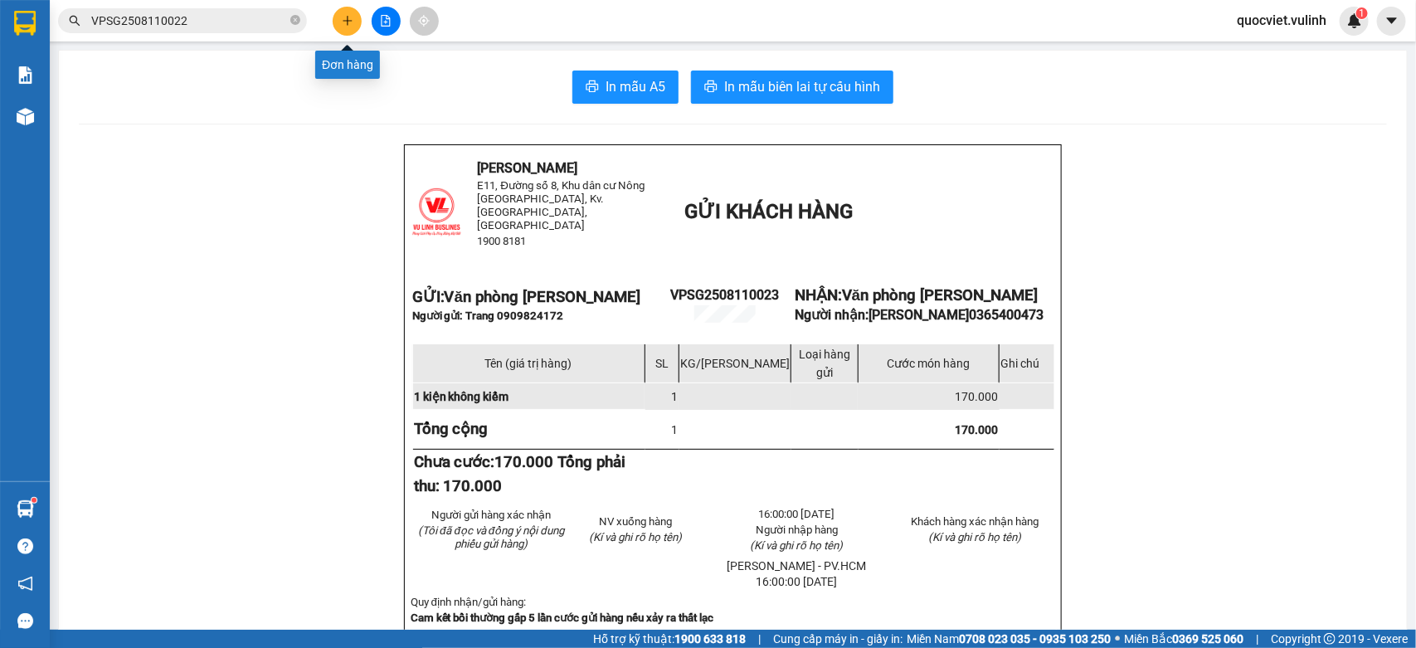
click at [343, 26] on icon "plus" at bounding box center [348, 21] width 12 height 12
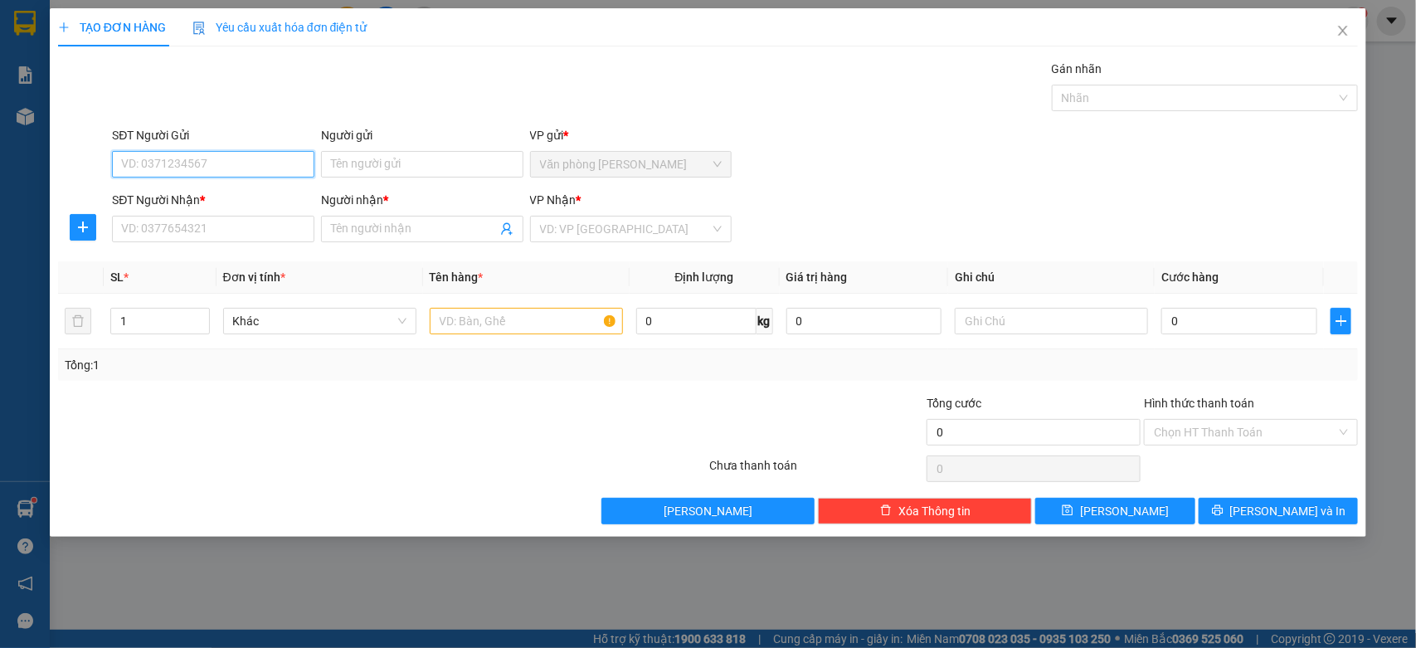
click at [154, 154] on input "SĐT Người Gửi" at bounding box center [213, 164] width 202 height 27
type input "0918599403"
click at [208, 197] on div "0918599403 - Văn Quốc" at bounding box center [213, 198] width 182 height 18
type input "[PERSON_NAME]"
type input "0937735467"
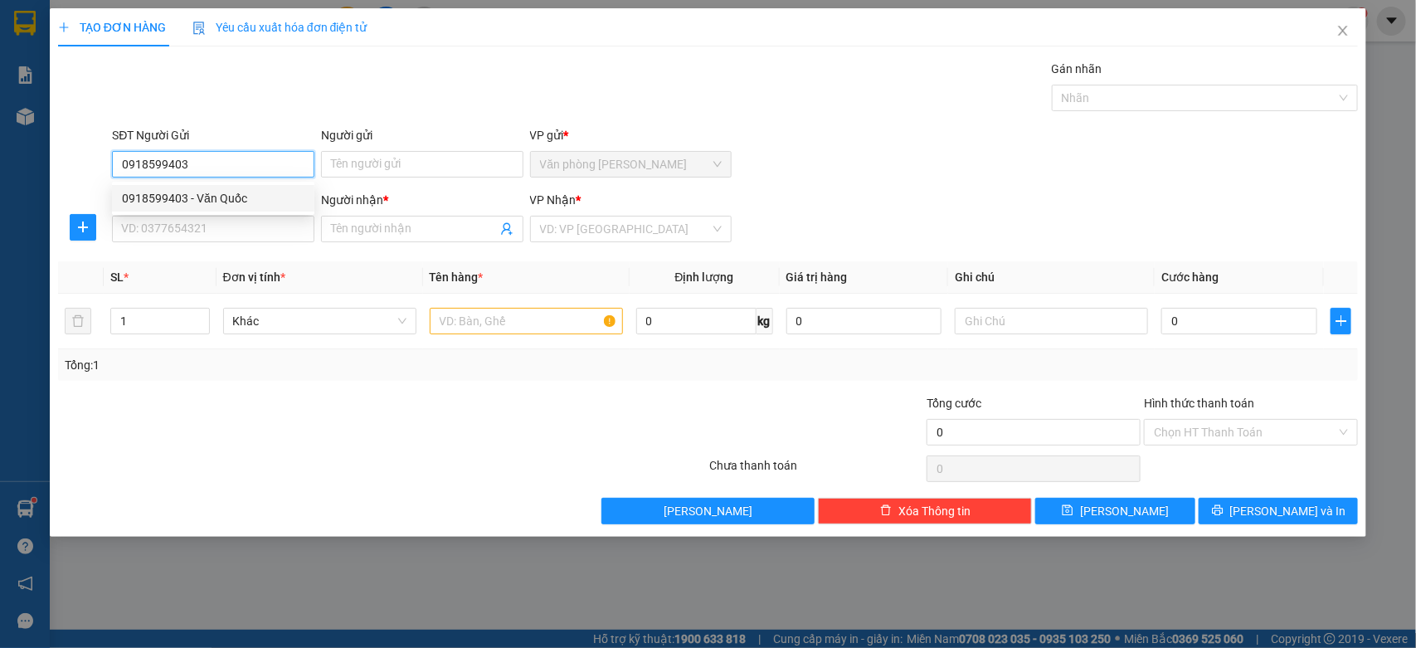
type input "thúy"
type input "60.000"
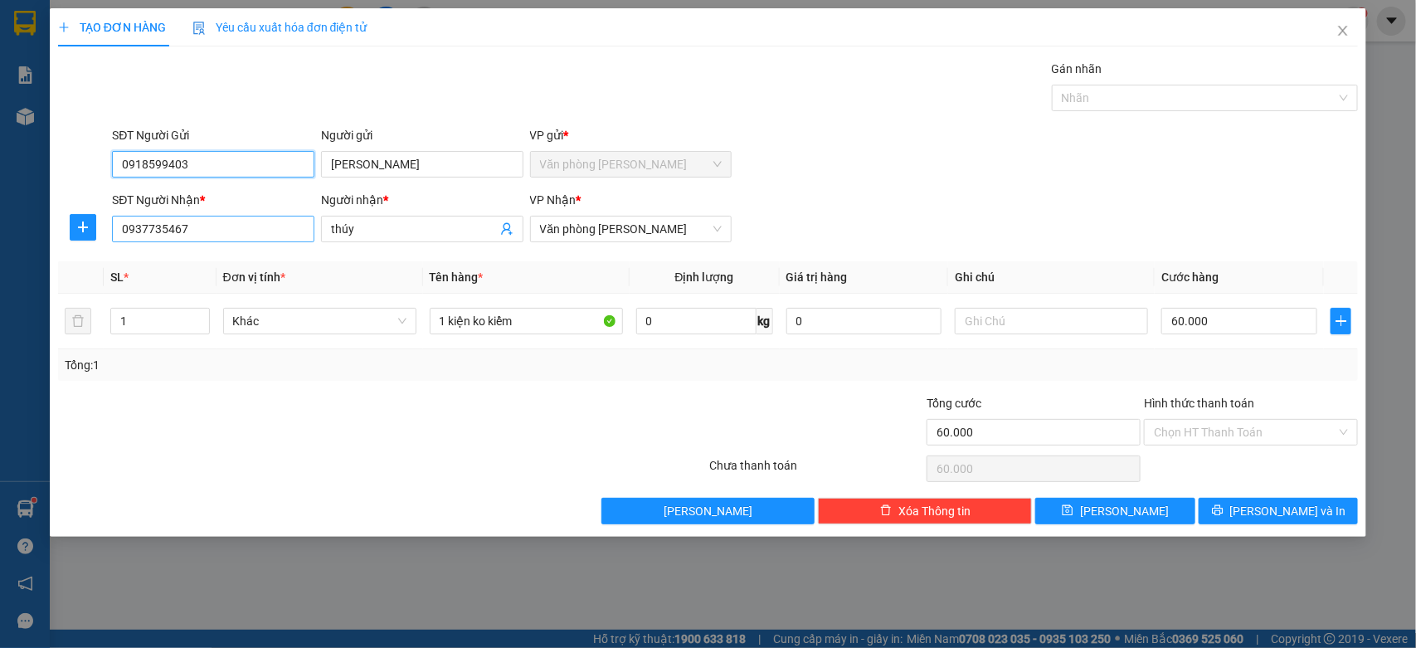
type input "0918599403"
click at [249, 235] on input "0937735467" at bounding box center [213, 229] width 202 height 27
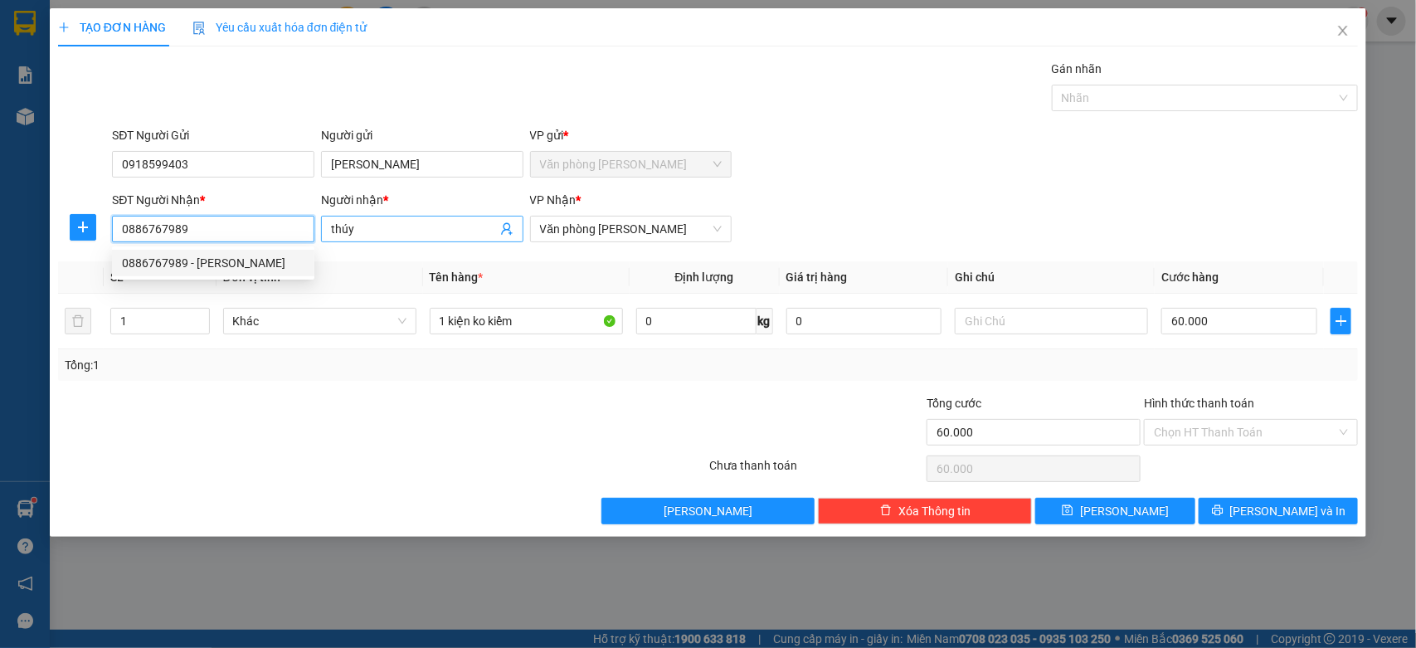
type input "0886767989"
click at [434, 237] on input "thúy" at bounding box center [414, 229] width 166 height 18
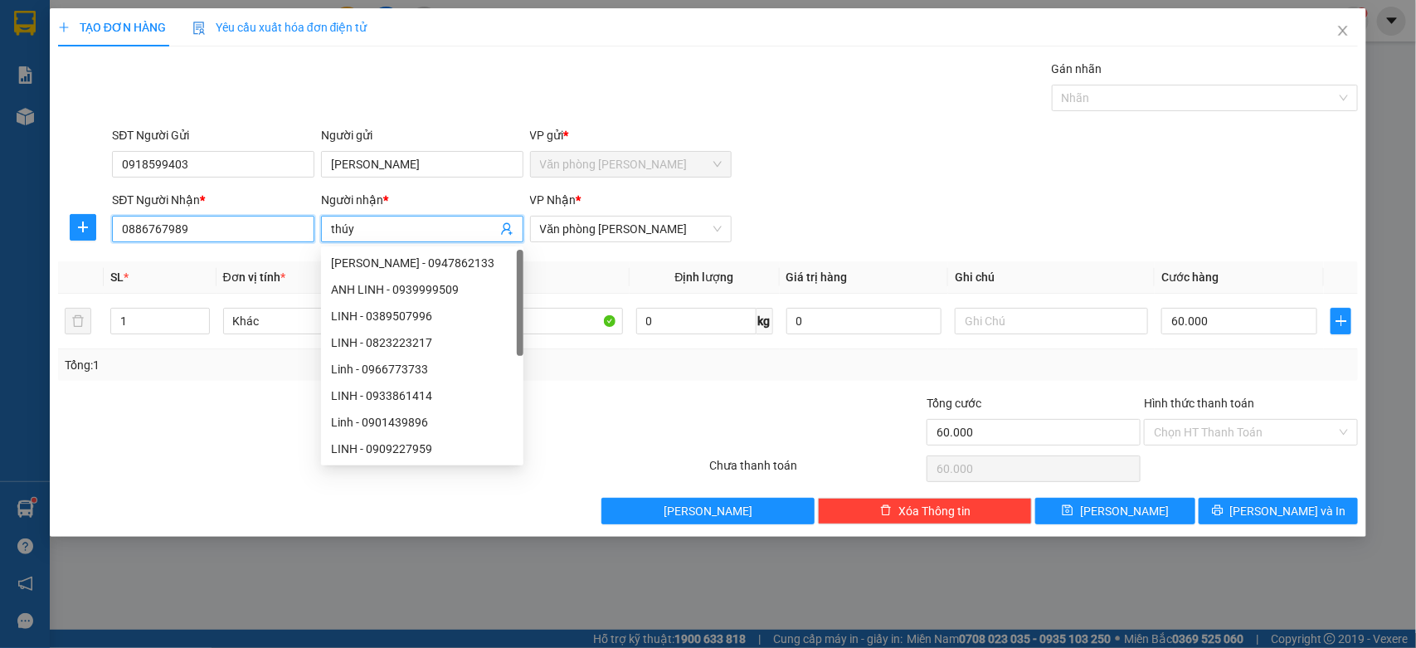
click at [255, 239] on input "0886767989" at bounding box center [213, 229] width 202 height 27
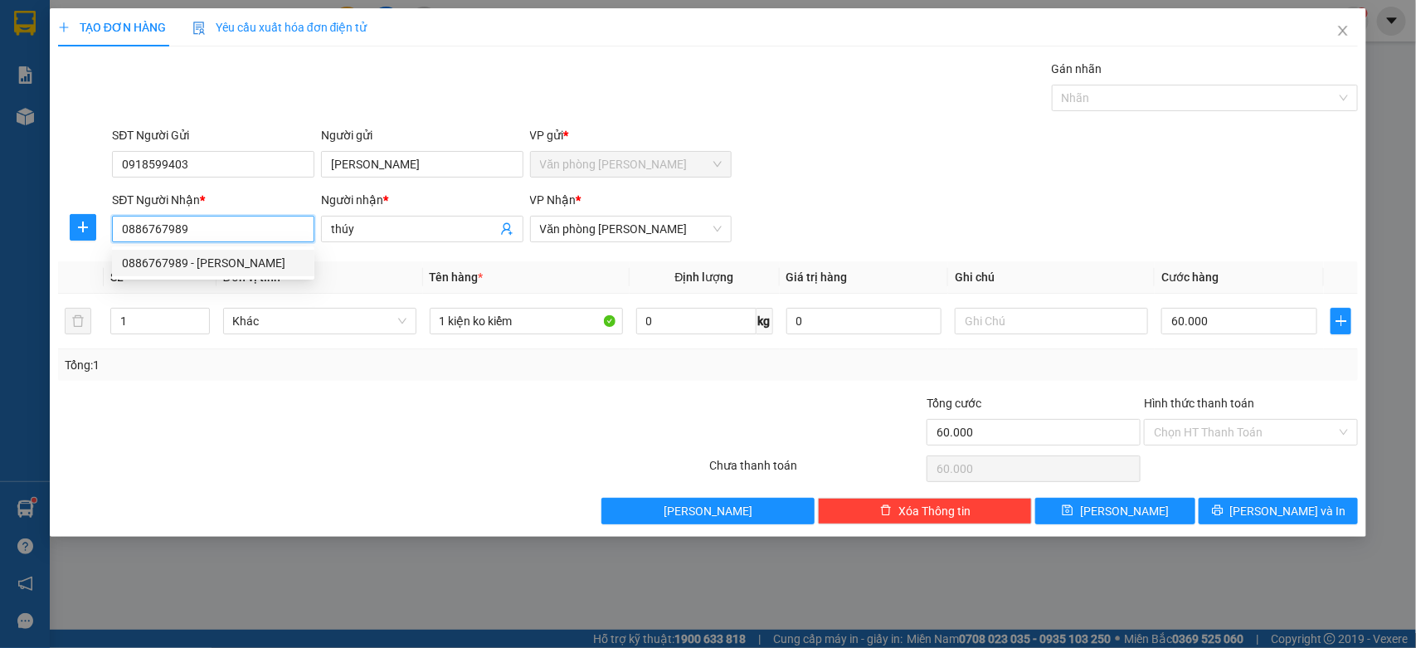
click at [276, 259] on div "0886767989 - NGUYỄN ĐẮC TOÀN" at bounding box center [213, 263] width 182 height 18
type input "NGUYỄN ĐẮC TOÀN"
type input "70.000"
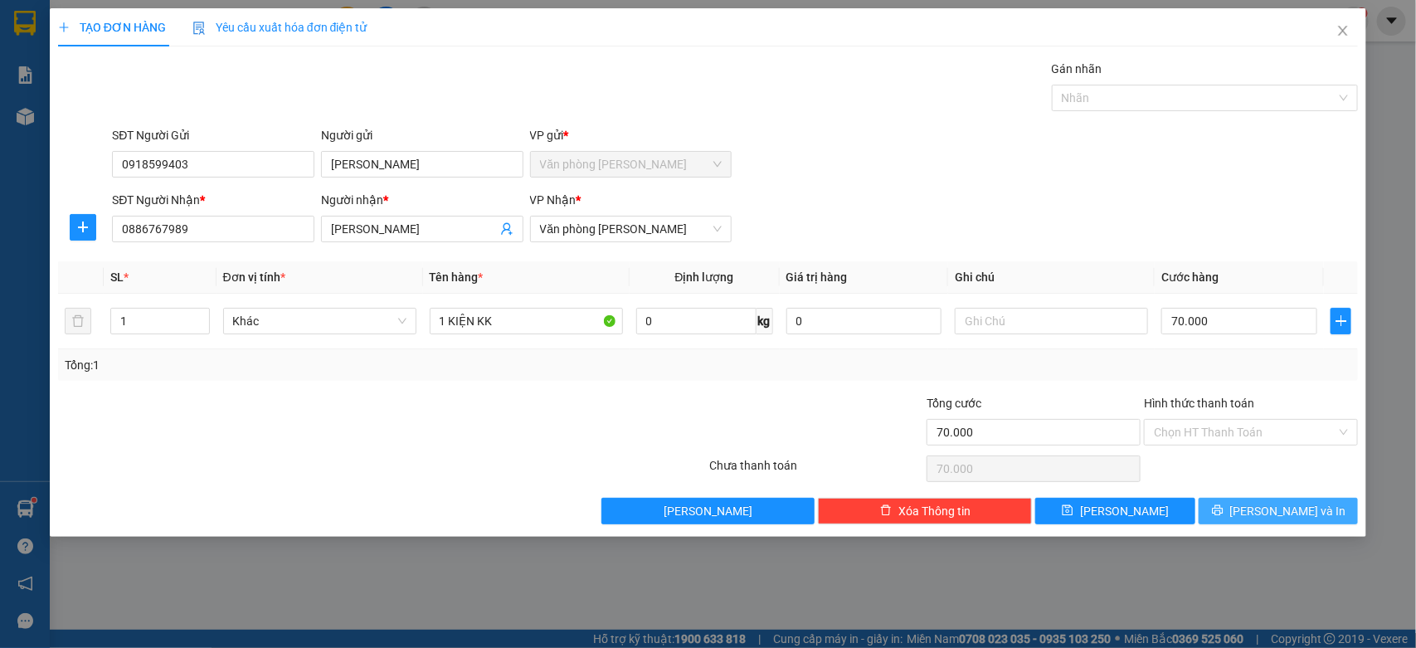
click at [1306, 508] on span "[PERSON_NAME] và In" at bounding box center [1288, 511] width 116 height 18
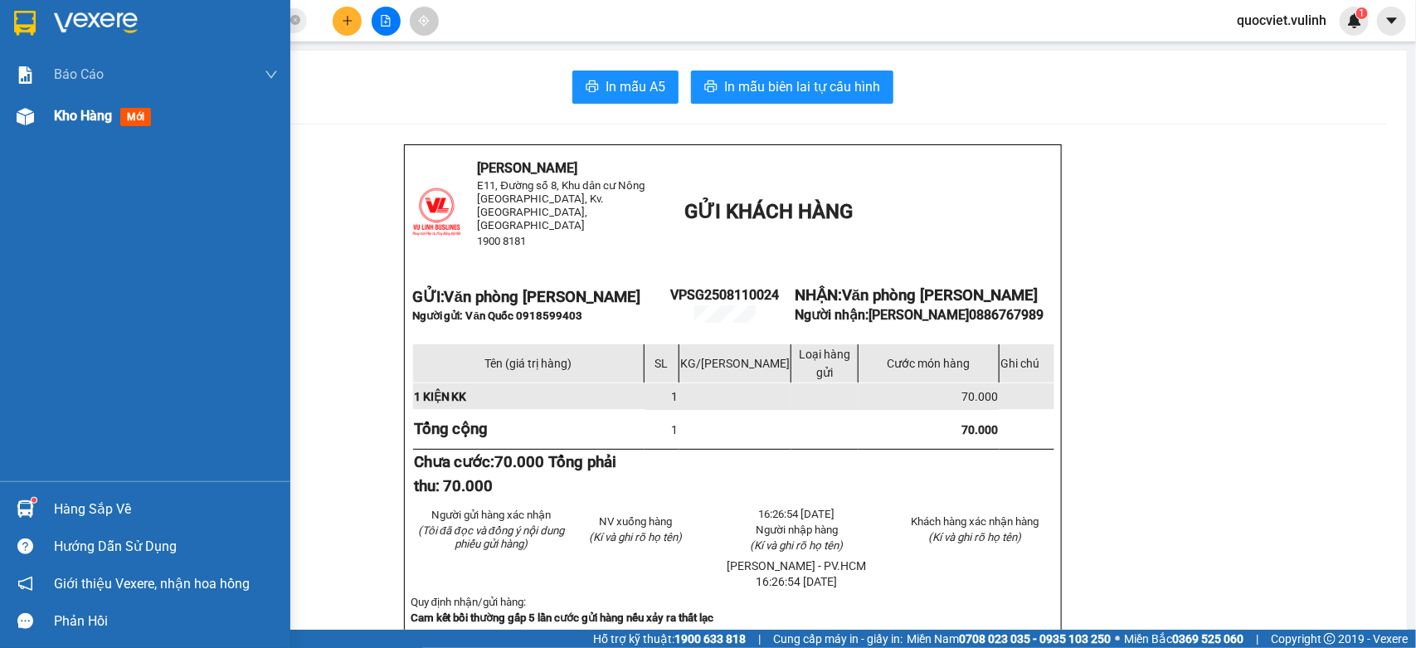
click at [32, 112] on img at bounding box center [25, 116] width 17 height 17
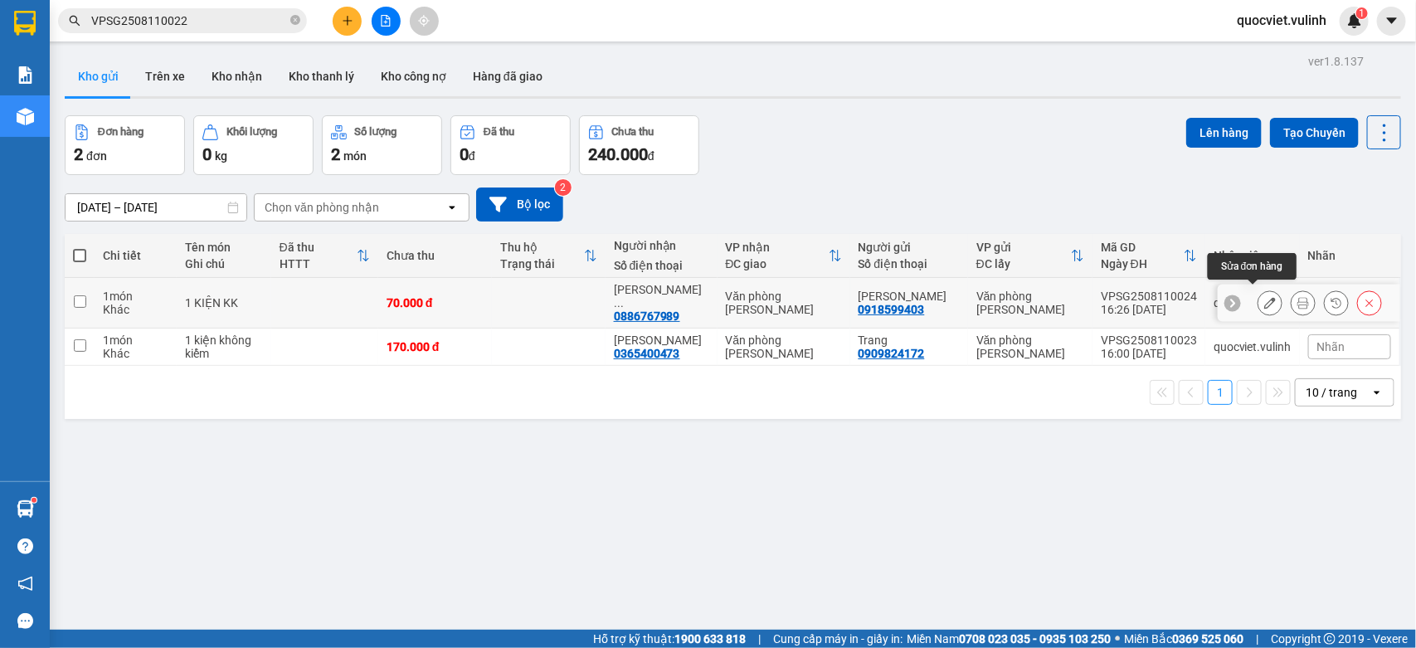
click at [1264, 297] on icon at bounding box center [1270, 303] width 12 height 12
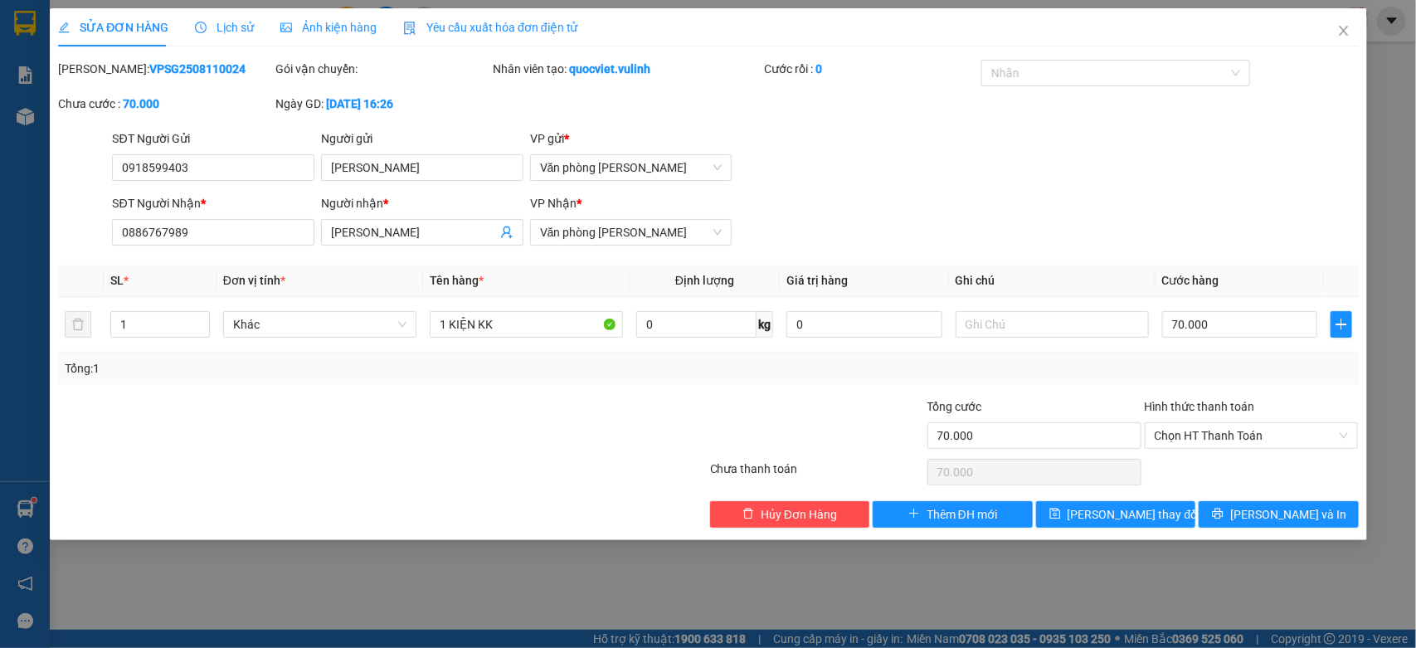
type input "0918599403"
type input "[PERSON_NAME]"
type input "0886767989"
type input "NGUYỄN ĐẮC TOÀN"
type input "70.000"
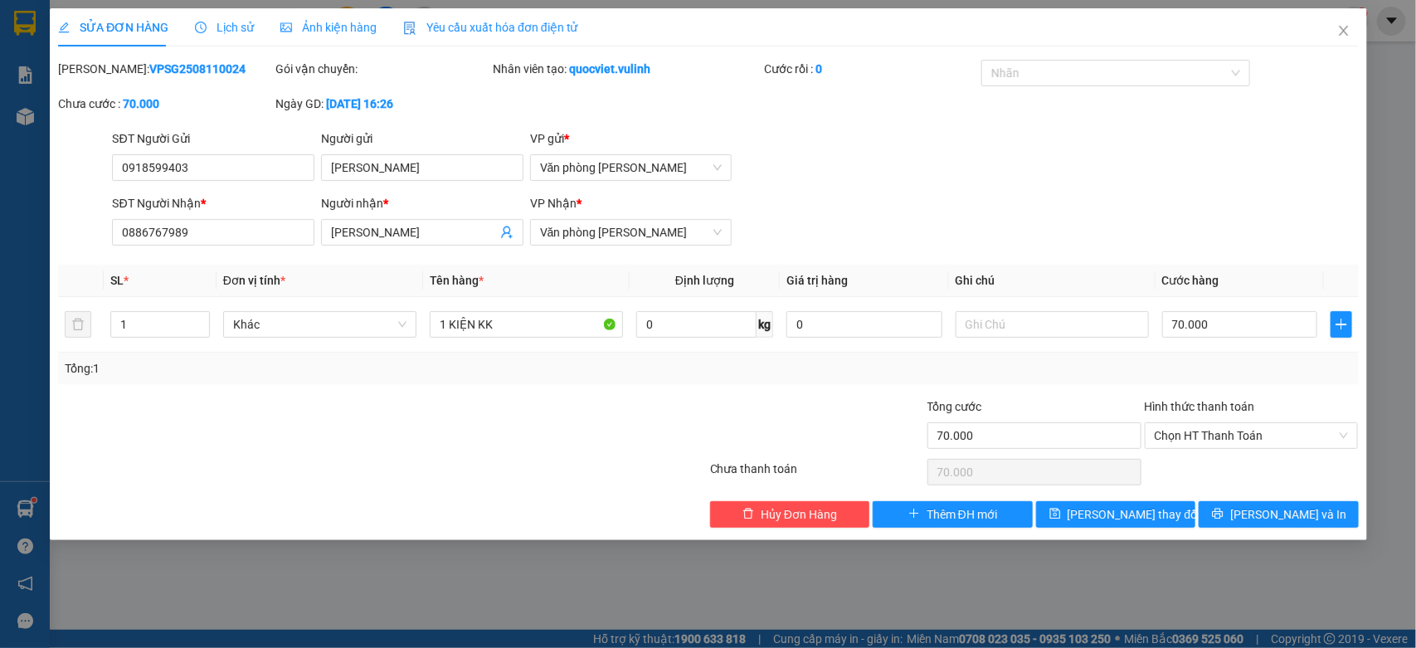
click at [1222, 444] on div "SỬA ĐƠN HÀNG Lịch sử Ảnh kiện hàng Yêu cầu xuất hóa đơn điện tử Total Paid Fee …" at bounding box center [708, 324] width 1416 height 648
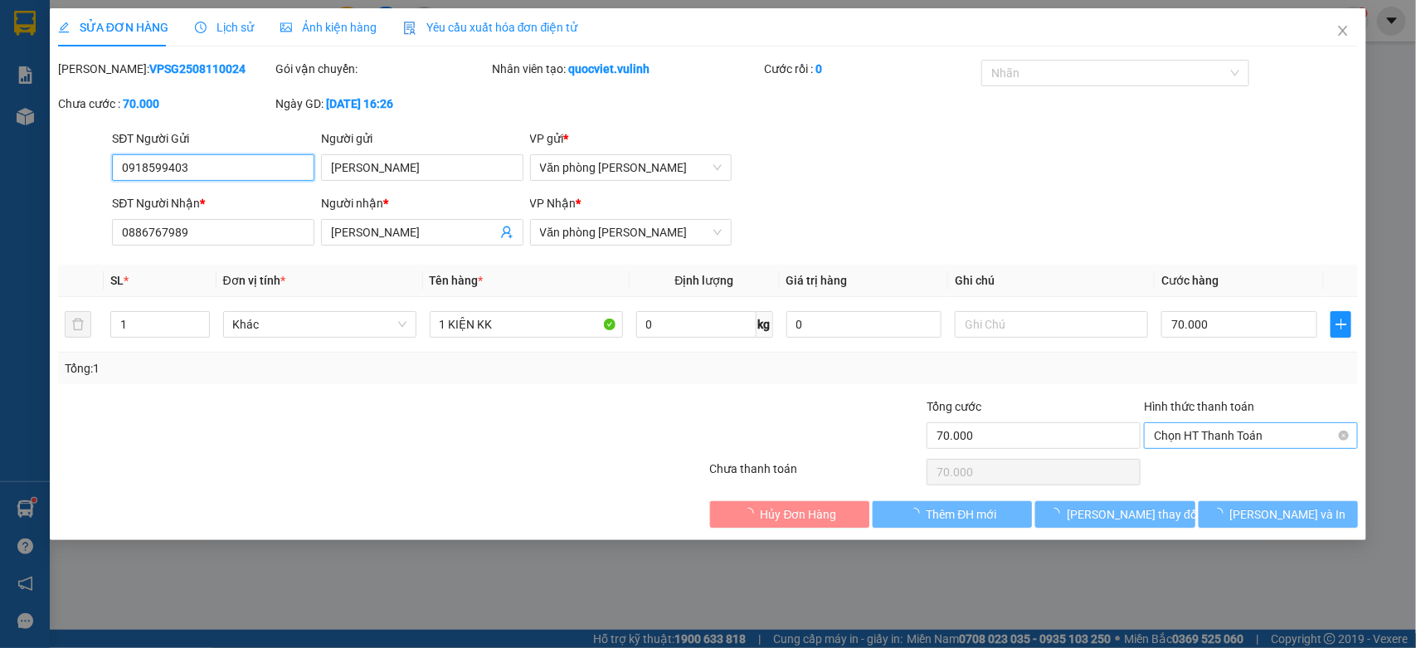
click at [1205, 440] on span "Chọn HT Thanh Toán" at bounding box center [1251, 435] width 194 height 25
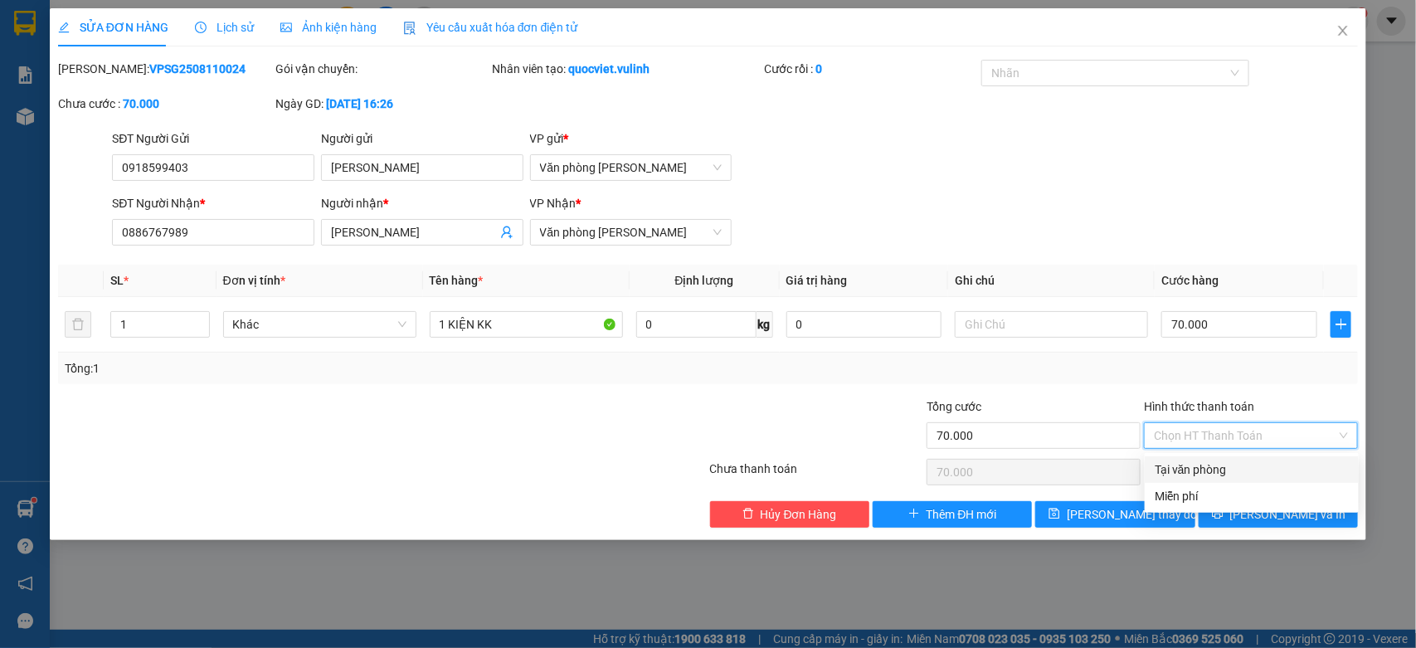
click at [1229, 471] on div "Tại văn phòng" at bounding box center [1251, 469] width 194 height 18
type input "0"
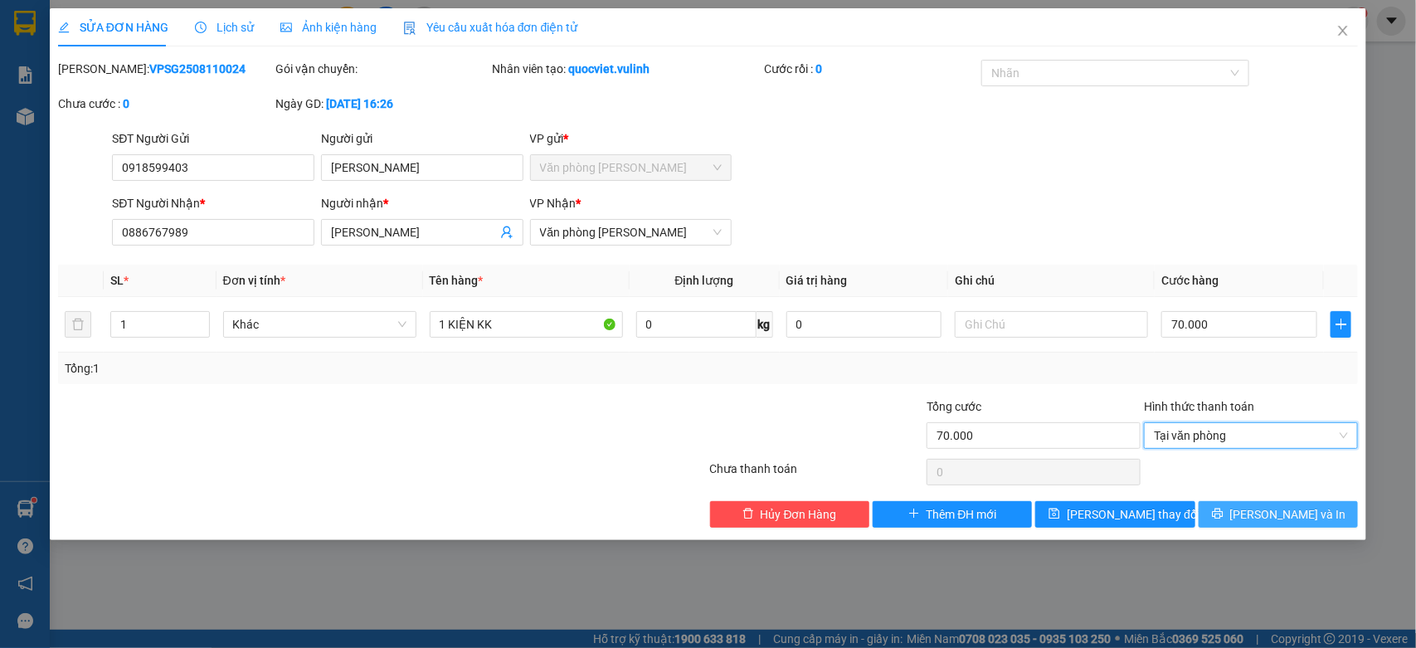
click at [1242, 507] on button "[PERSON_NAME] và In" at bounding box center [1277, 514] width 159 height 27
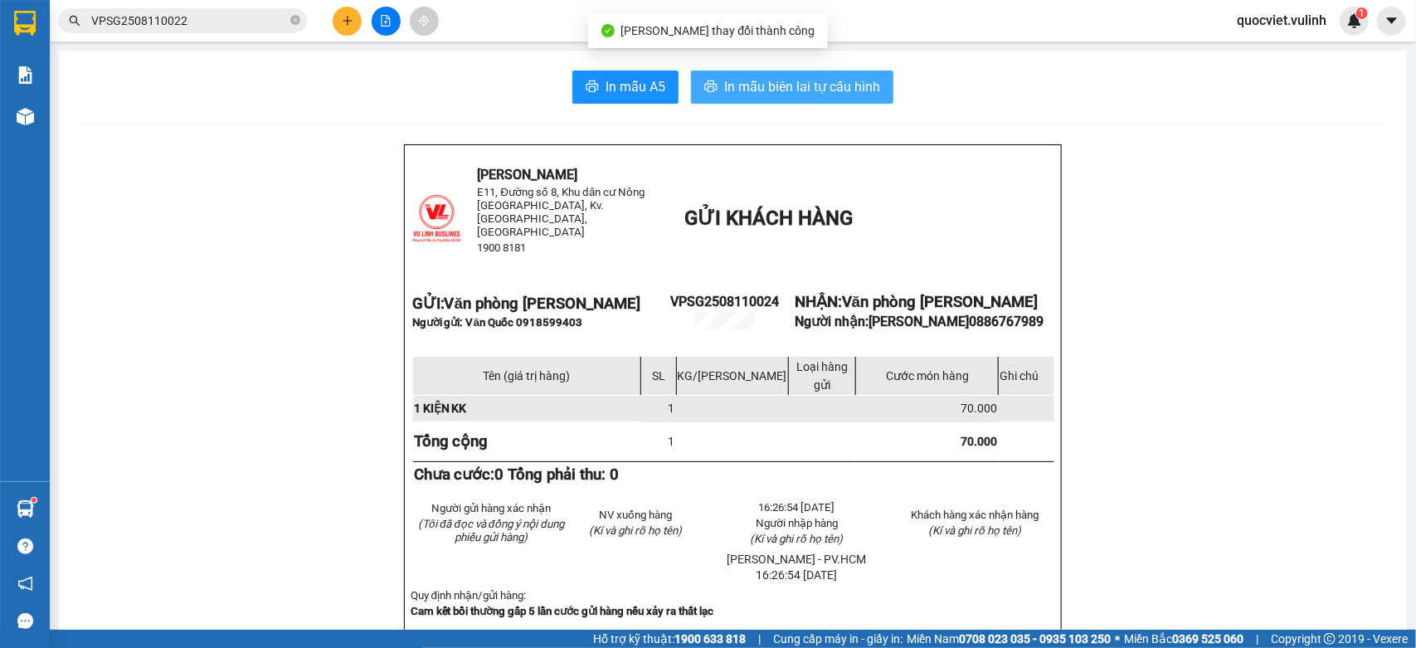
click at [770, 88] on span "In mẫu biên lai tự cấu hình" at bounding box center [802, 86] width 156 height 21
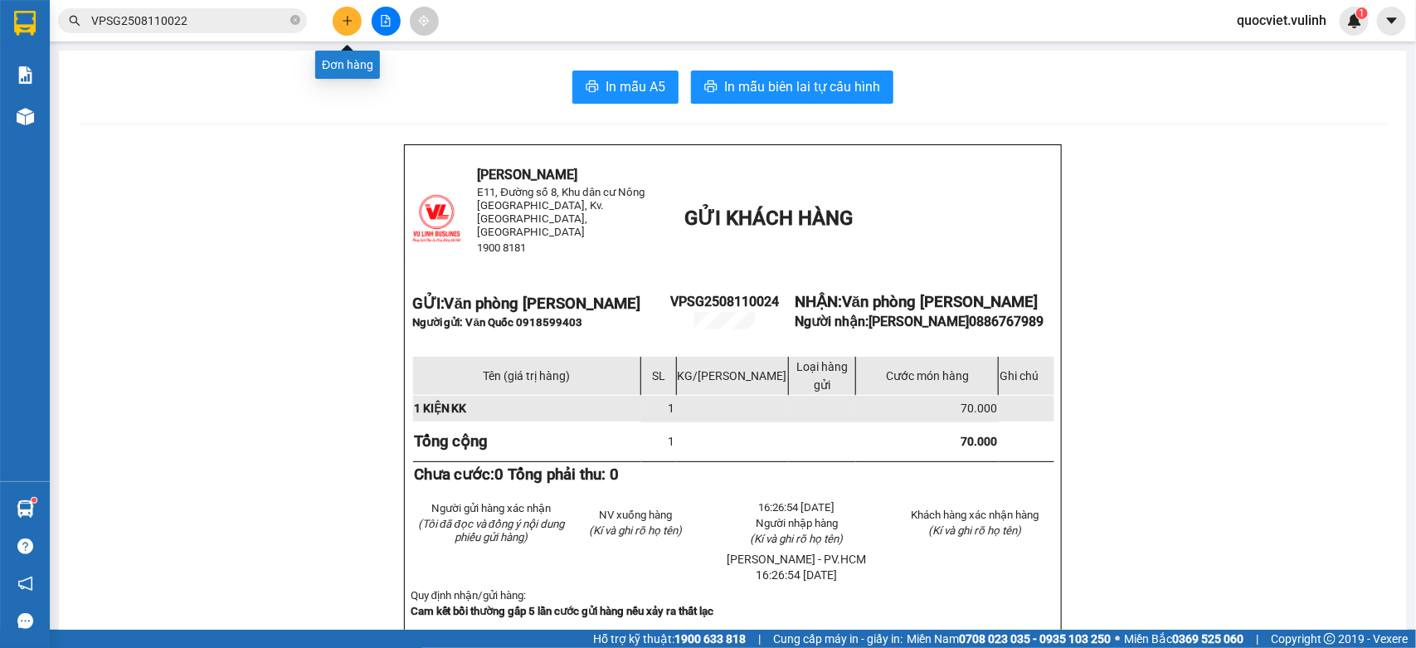
click at [348, 23] on icon "plus" at bounding box center [348, 21] width 12 height 12
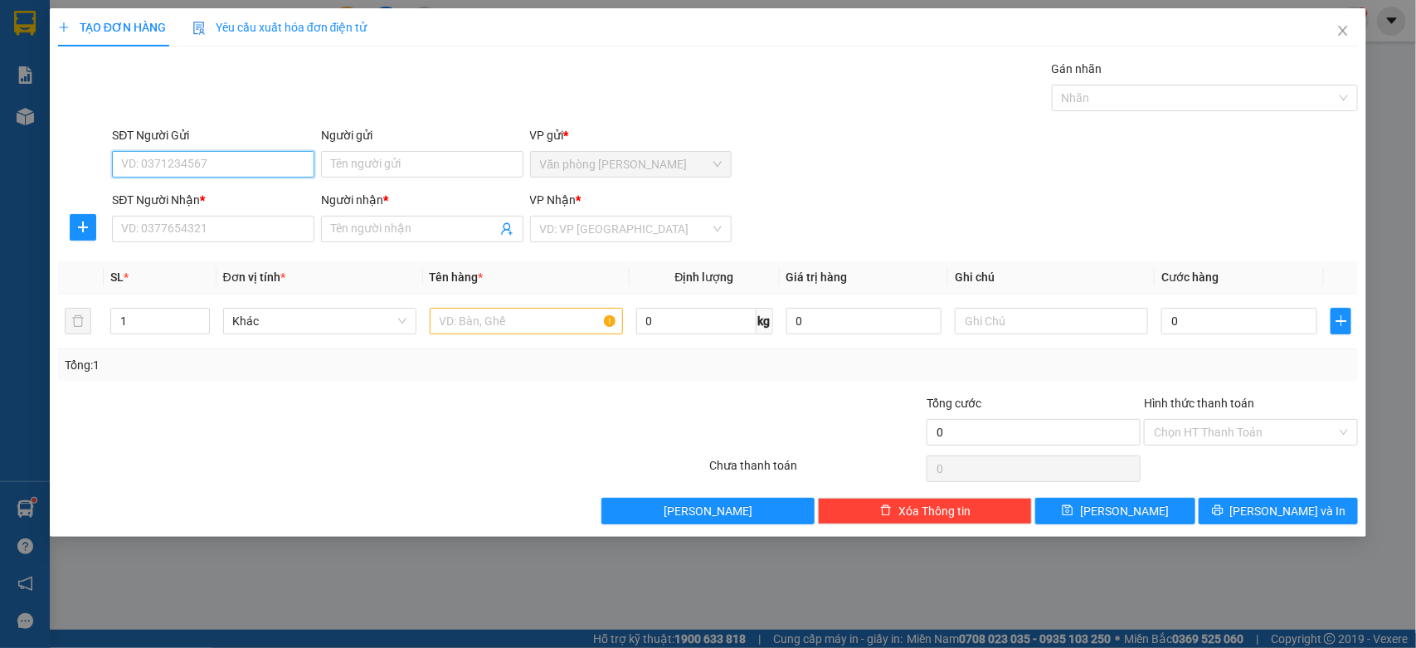
click at [267, 168] on input "SĐT Người Gửi" at bounding box center [213, 164] width 202 height 27
type input "0938782982"
click at [220, 201] on div "0938782982 - Gia long" at bounding box center [213, 198] width 182 height 18
type input "[PERSON_NAME]"
type input "0907009550"
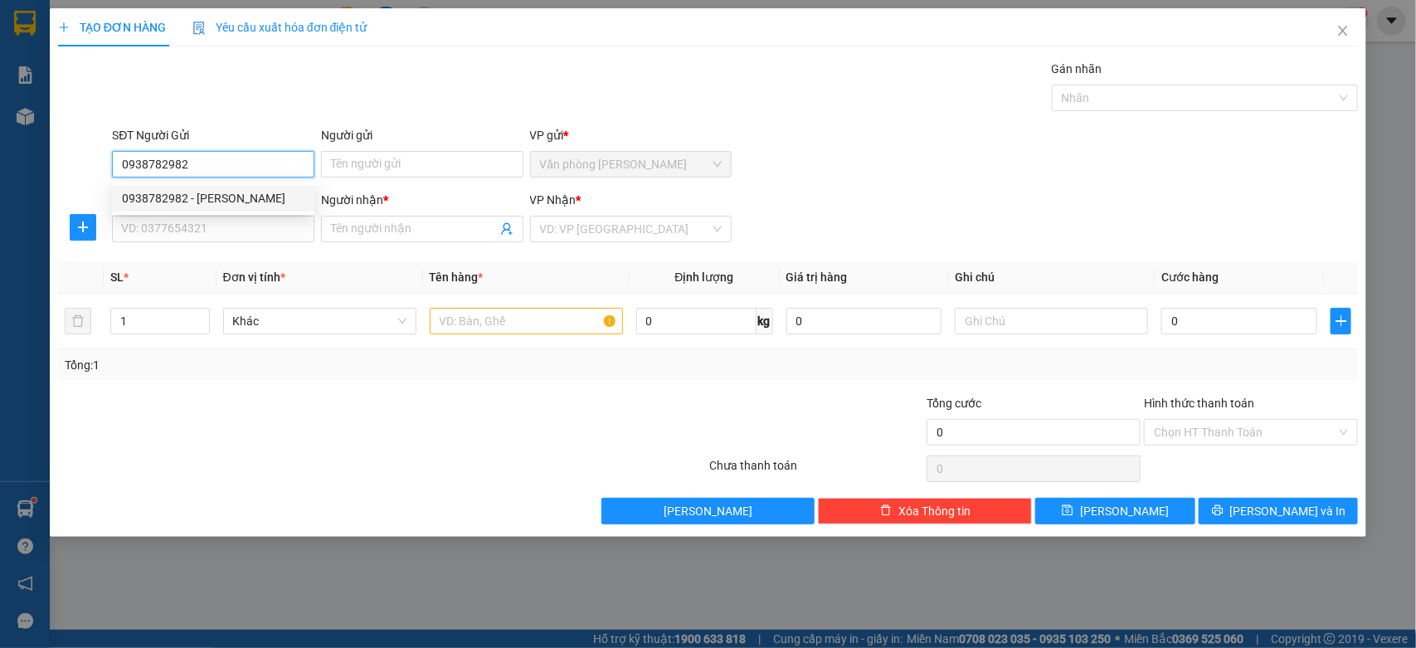
type input "Hậu Lê"
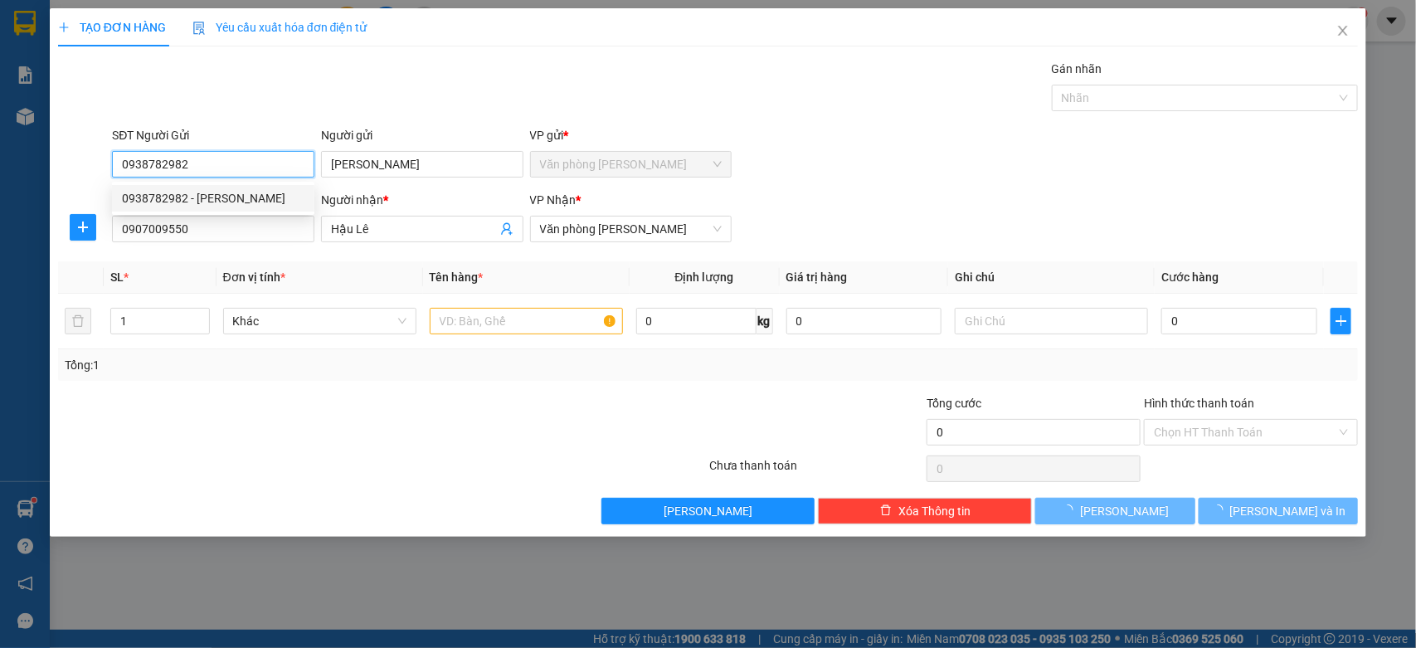
type input "40.000"
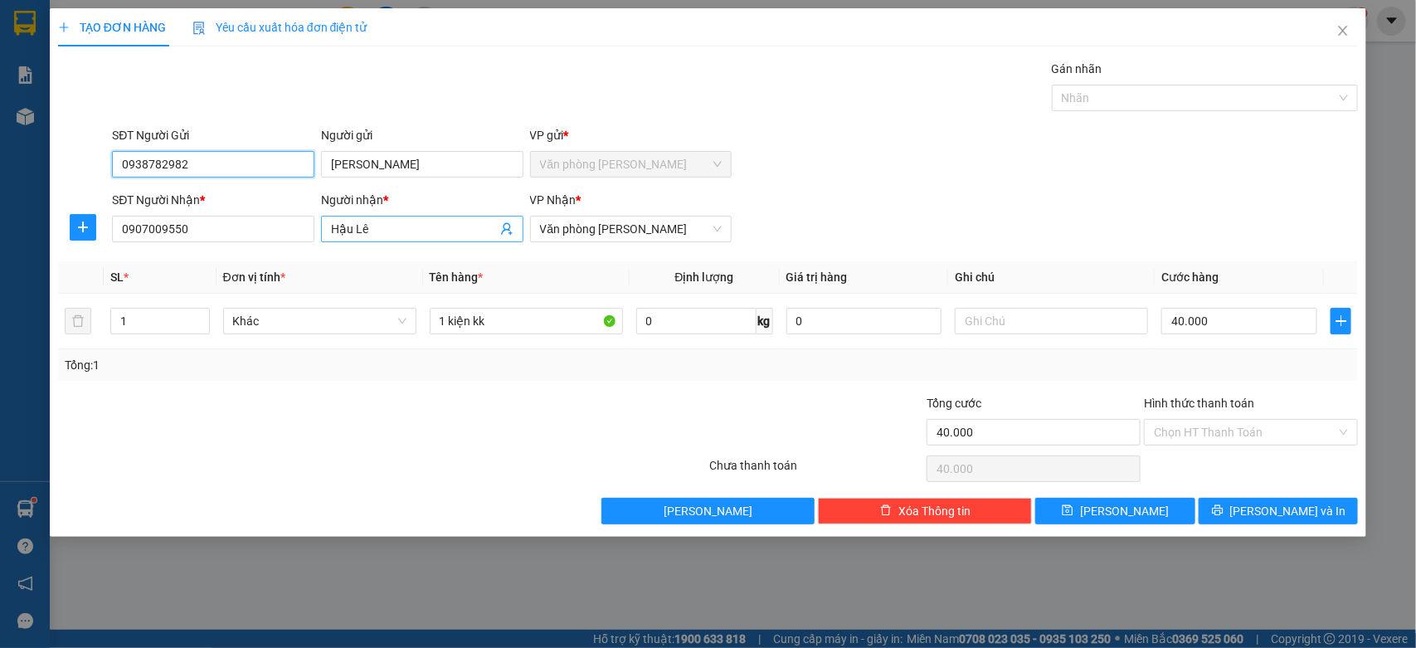
type input "0938782982"
click at [408, 238] on input "Hậu Lê" at bounding box center [414, 229] width 166 height 18
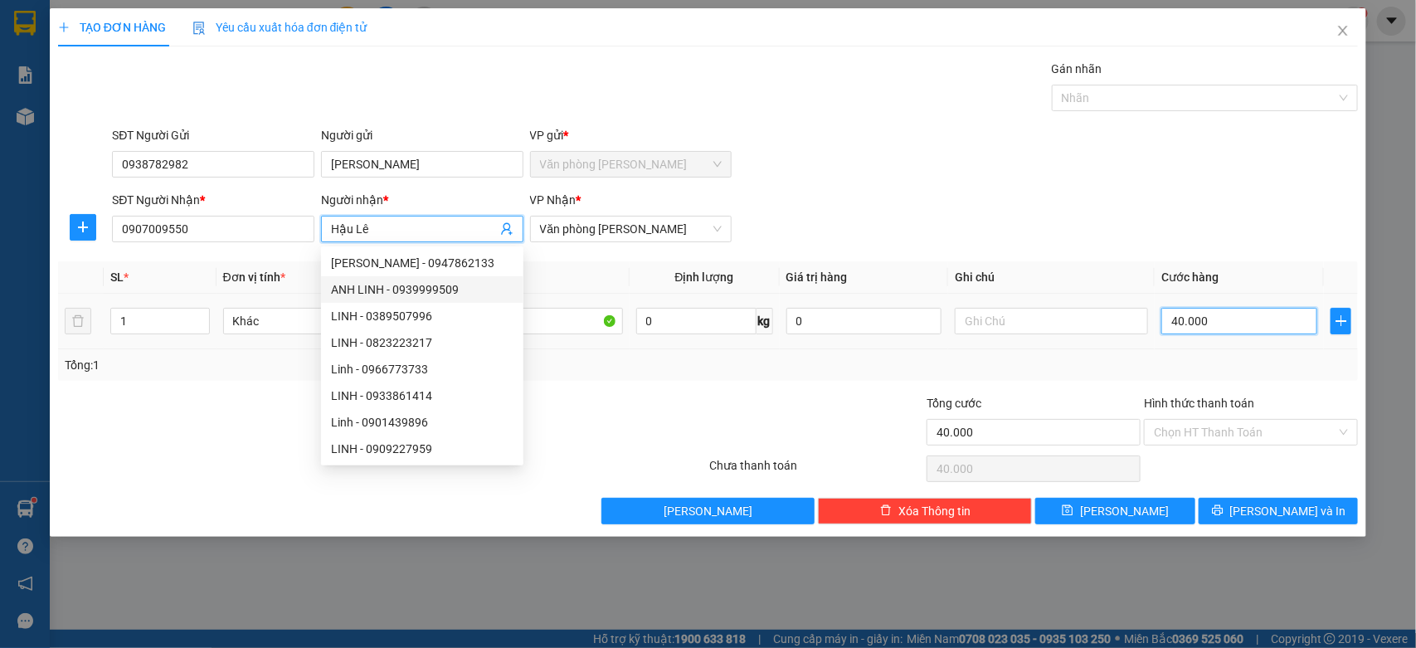
click at [1245, 326] on input "40.000" at bounding box center [1239, 321] width 156 height 27
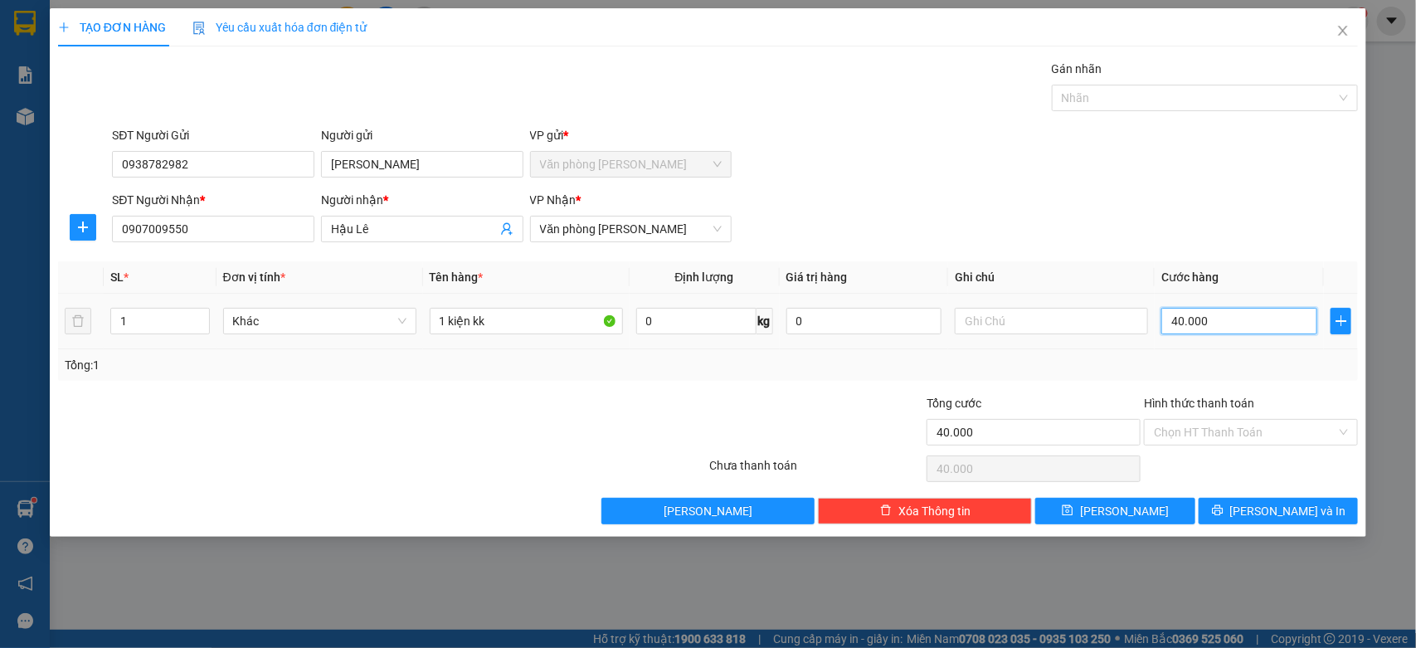
type input "0.000"
type input "0"
type input "60.000"
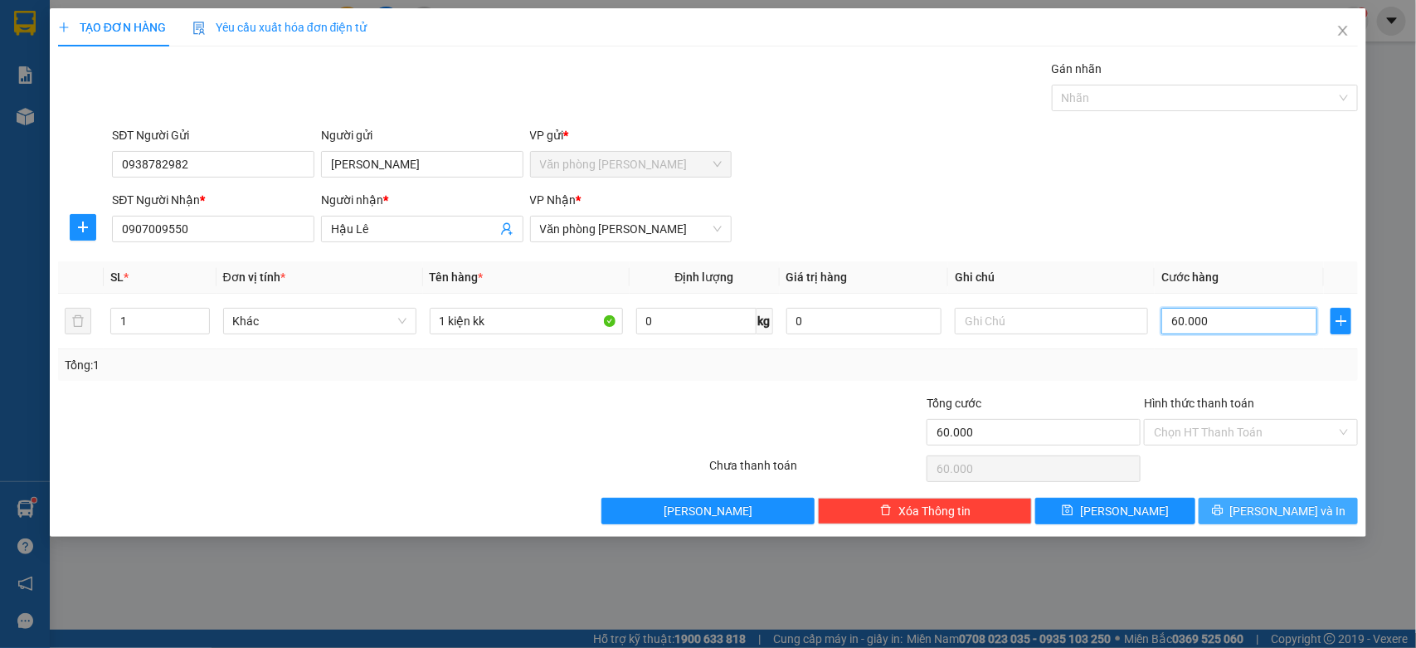
type input "60.000"
click at [1257, 521] on button "[PERSON_NAME] và In" at bounding box center [1277, 511] width 159 height 27
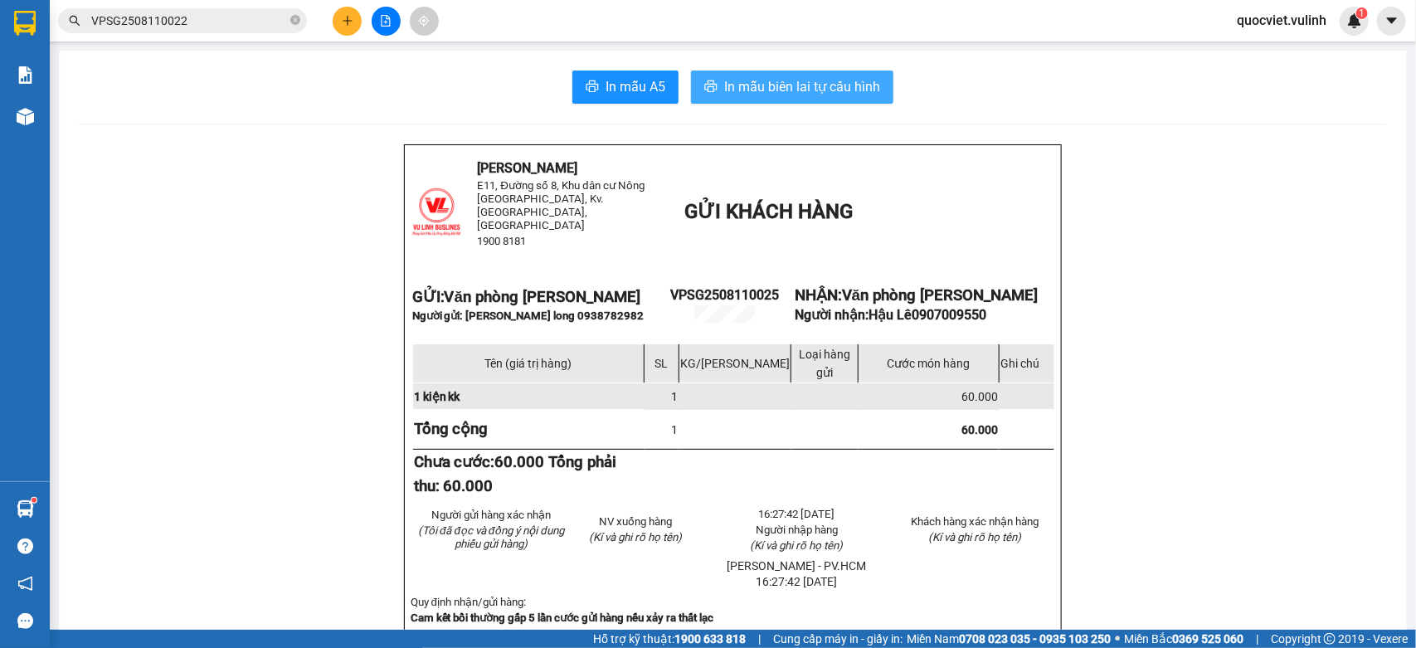
click at [784, 98] on button "In mẫu biên lai tự cấu hình" at bounding box center [792, 86] width 202 height 33
click at [338, 17] on button at bounding box center [347, 21] width 29 height 29
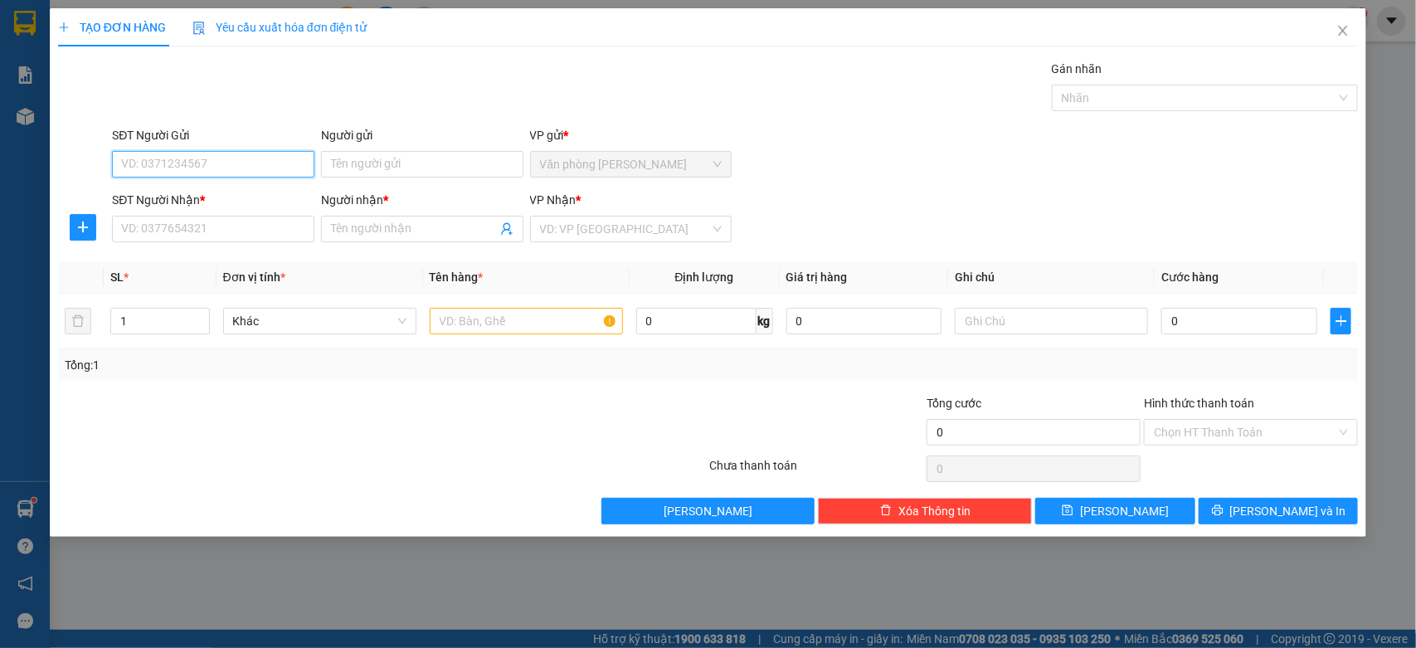
click at [236, 177] on input "SĐT Người Gửi" at bounding box center [213, 164] width 202 height 27
click at [241, 200] on div "0776266668 - Tuấn" at bounding box center [213, 198] width 182 height 18
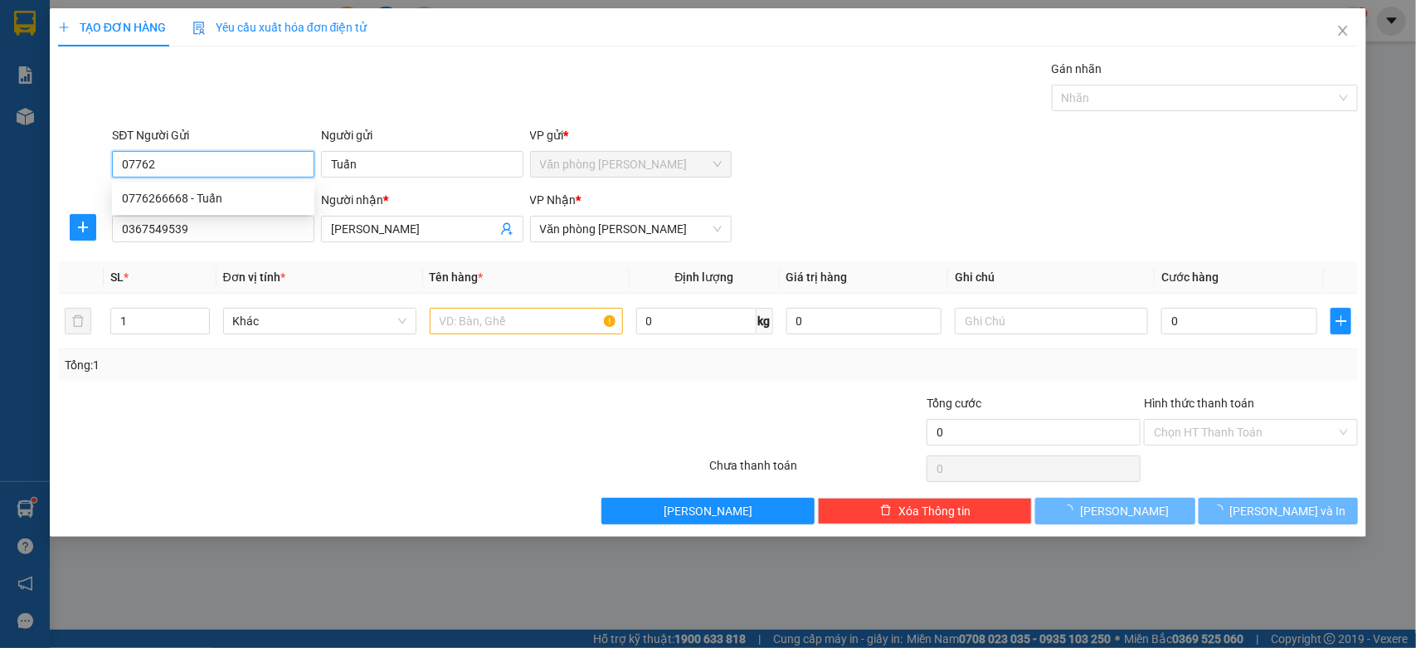
type input "0776266668"
type input "Tuấn"
type input "0367549539"
type input "[PERSON_NAME]"
type input "60.000"
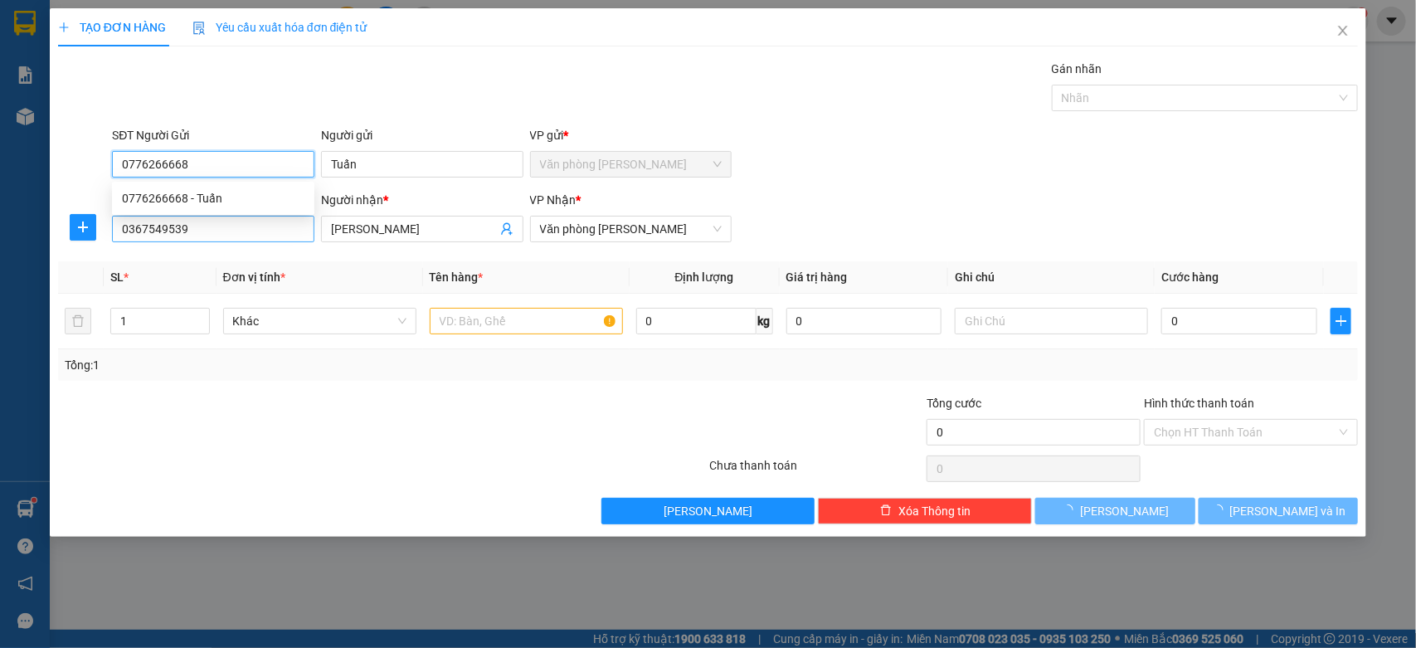
type input "60.000"
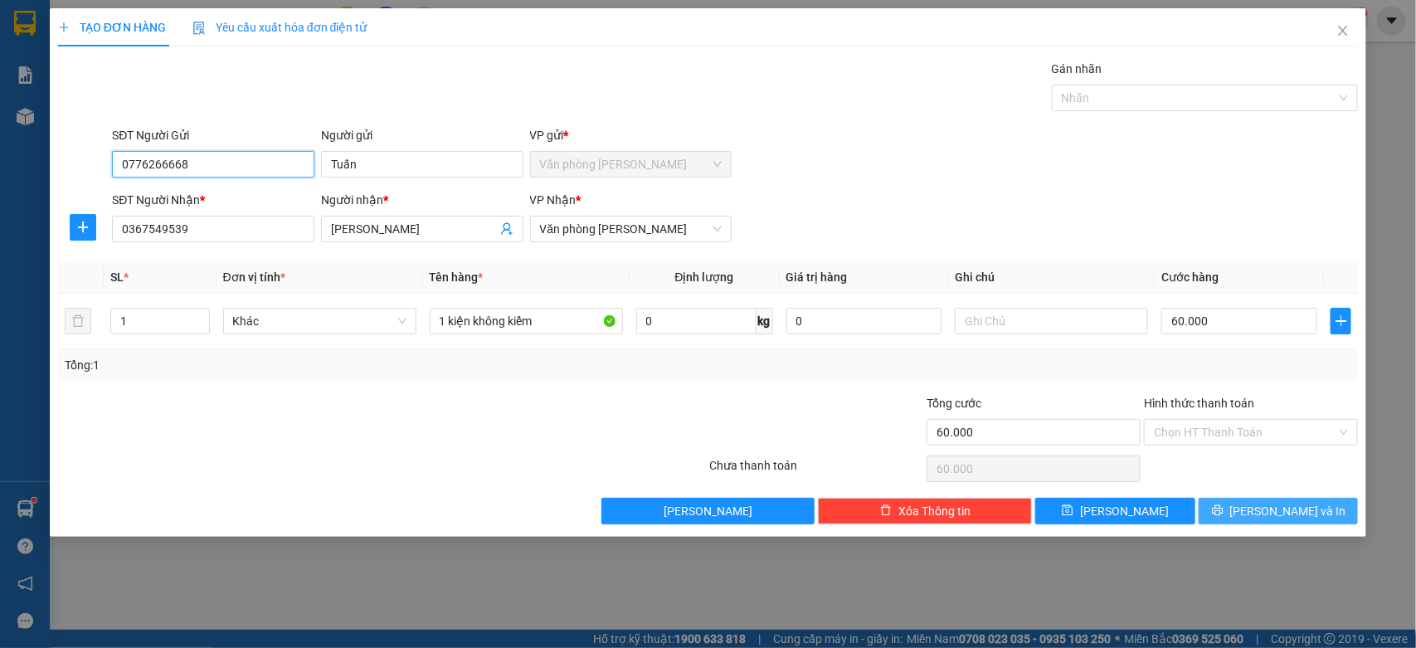
type input "0776266668"
click at [1270, 503] on span "[PERSON_NAME] và In" at bounding box center [1288, 511] width 116 height 18
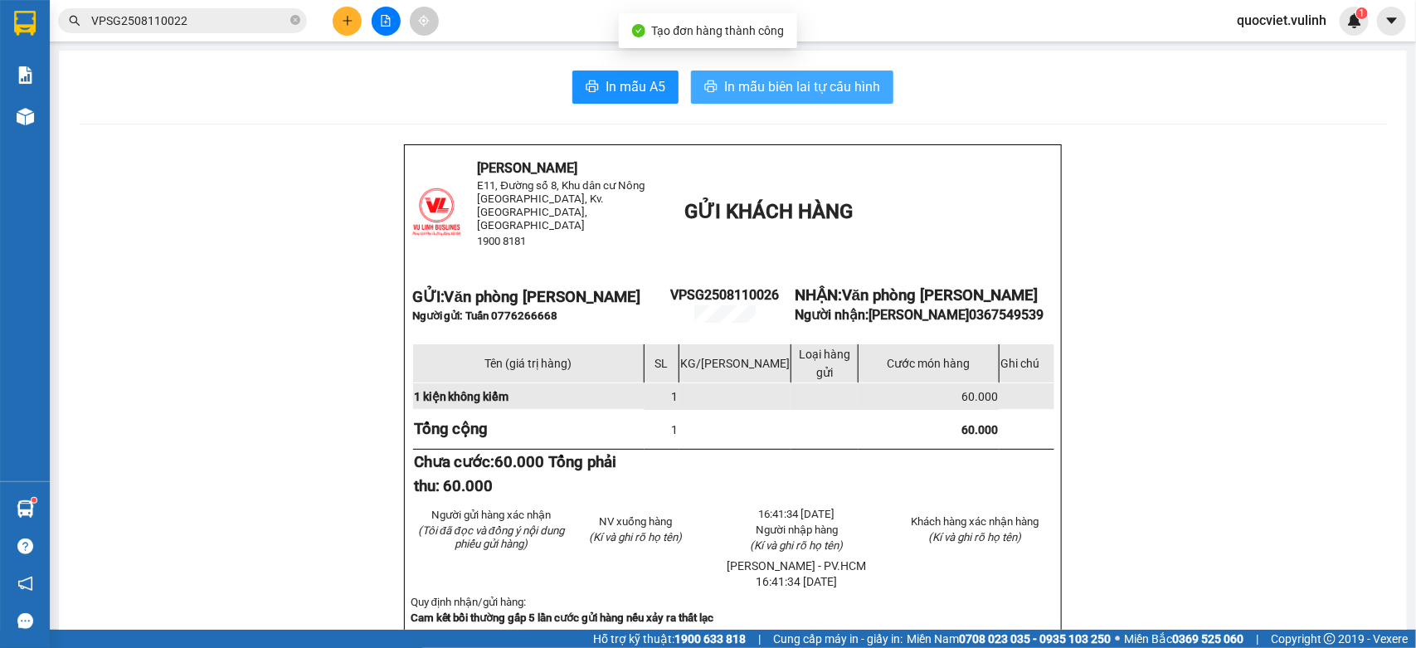
click at [760, 90] on span "In mẫu biên lai tự cấu hình" at bounding box center [802, 86] width 156 height 21
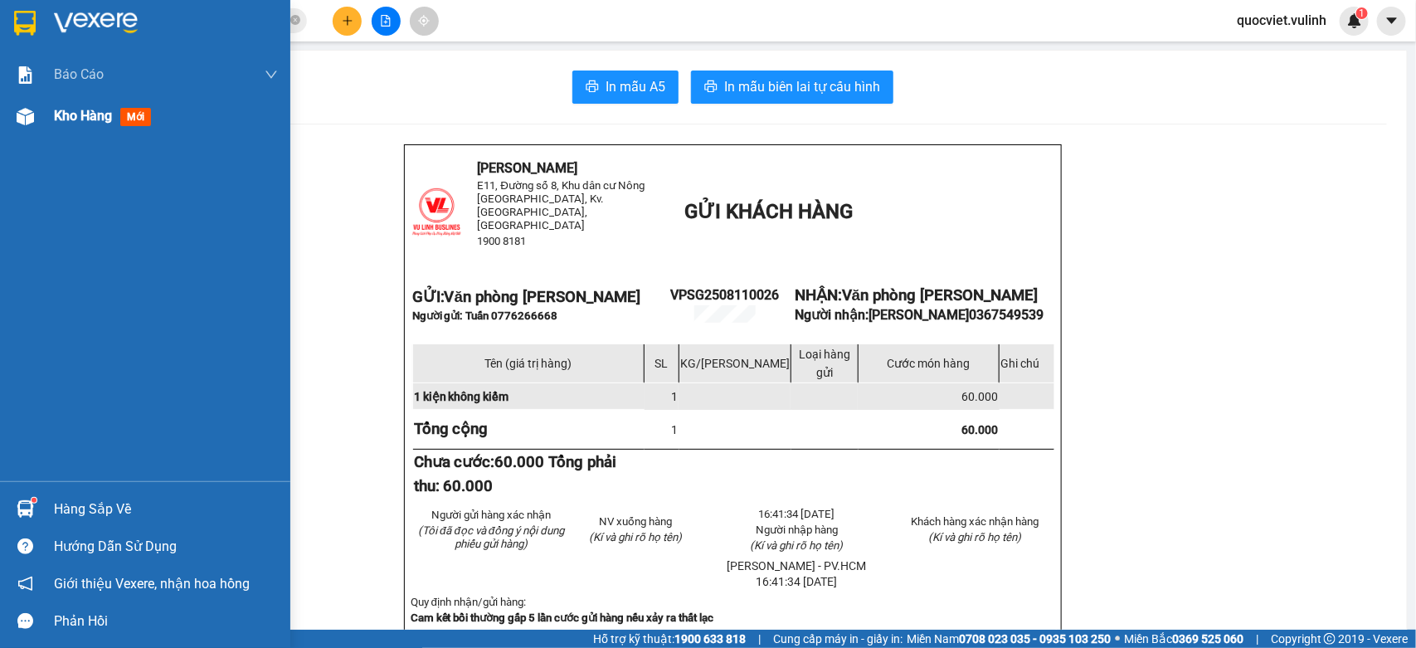
click at [33, 105] on div at bounding box center [25, 116] width 29 height 29
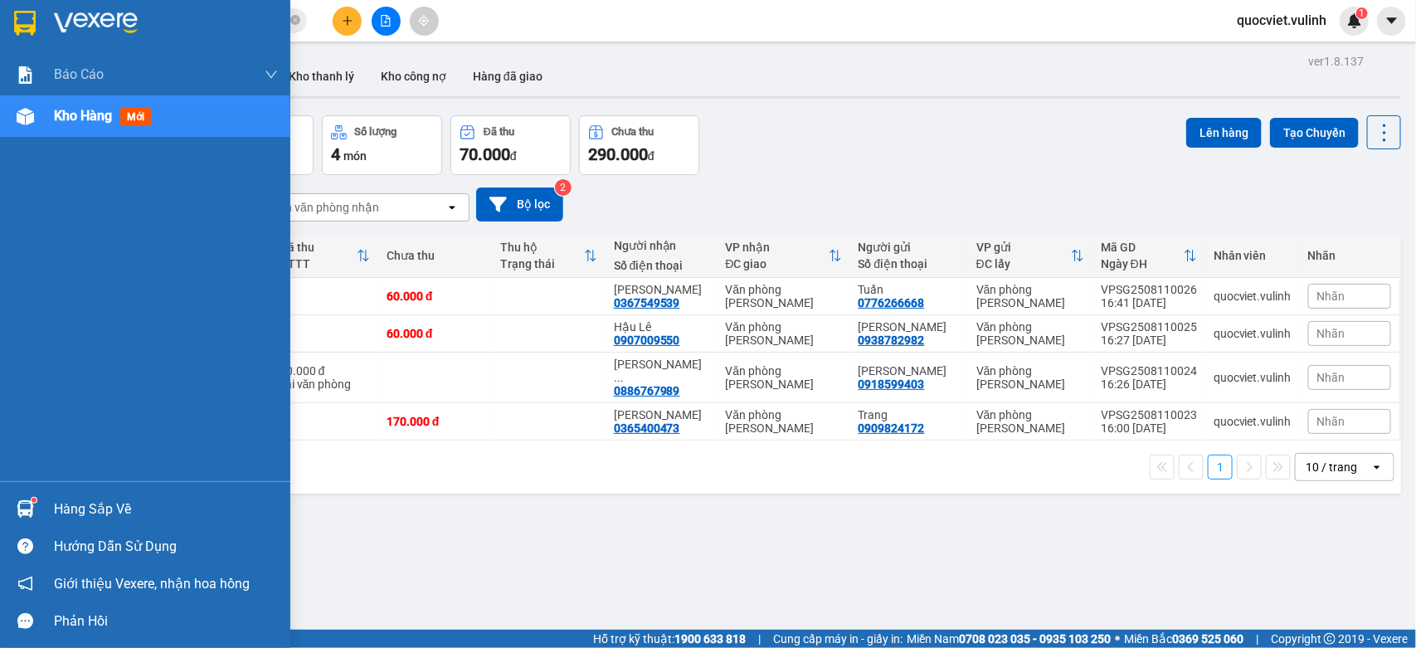
click at [17, 503] on img at bounding box center [25, 508] width 17 height 17
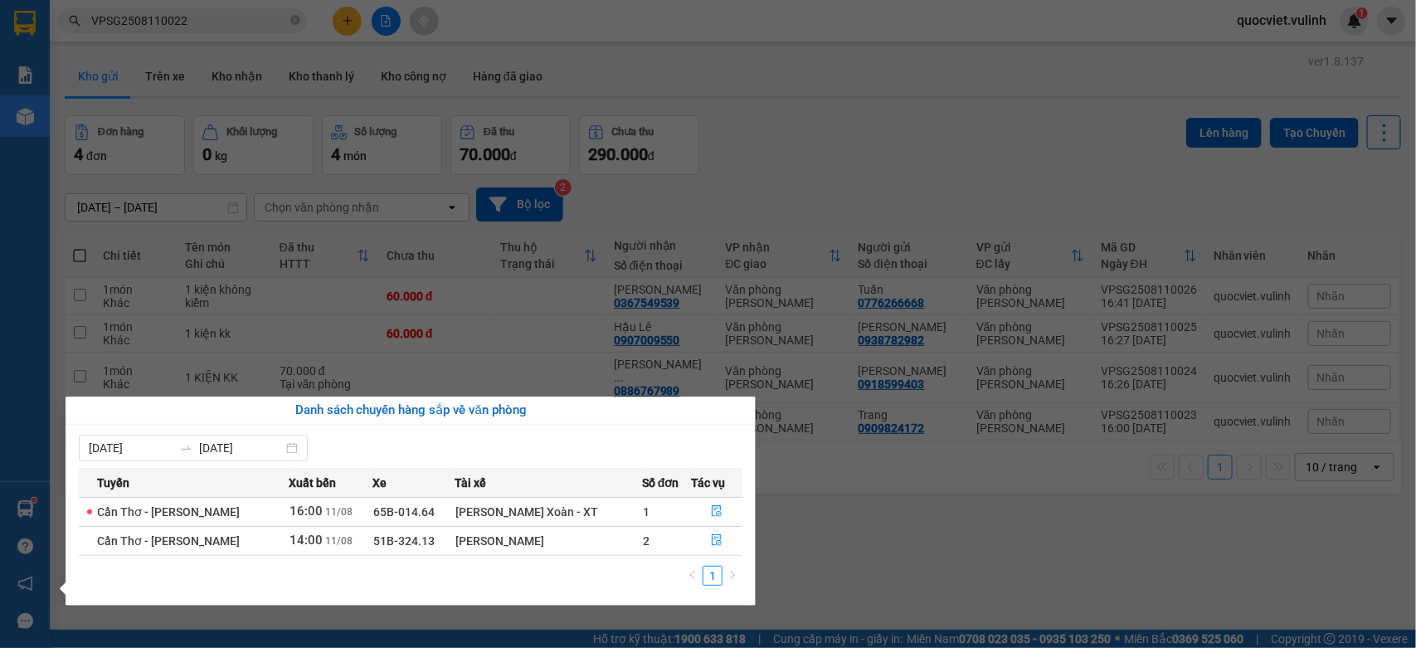
click at [749, 80] on section "Kết quả tìm kiếm ( 1 ) Bộ lọc Mã ĐH Trạng thái Món hàng Tổng cước Chưa cước Nhã…" at bounding box center [708, 324] width 1416 height 648
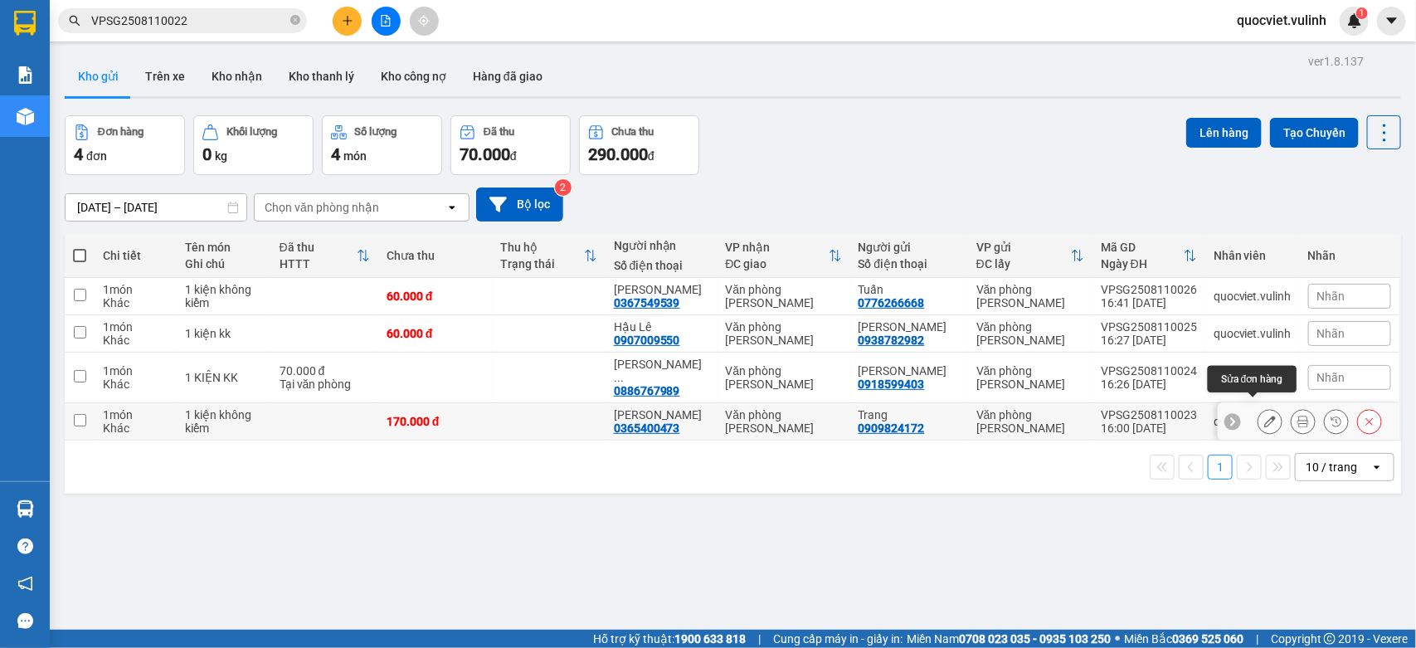
click at [1264, 415] on icon at bounding box center [1270, 421] width 12 height 12
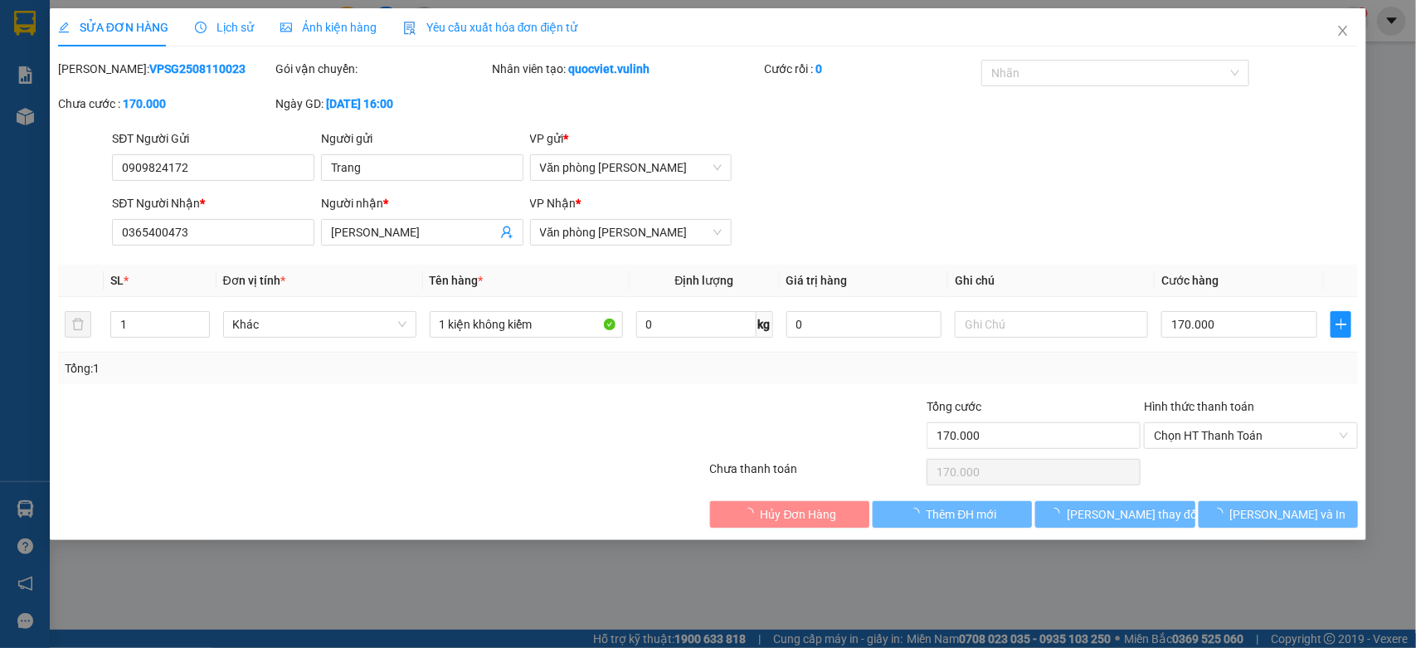
type input "0909824172"
type input "Trang"
type input "0365400473"
type input "[PERSON_NAME]"
type input "170.000"
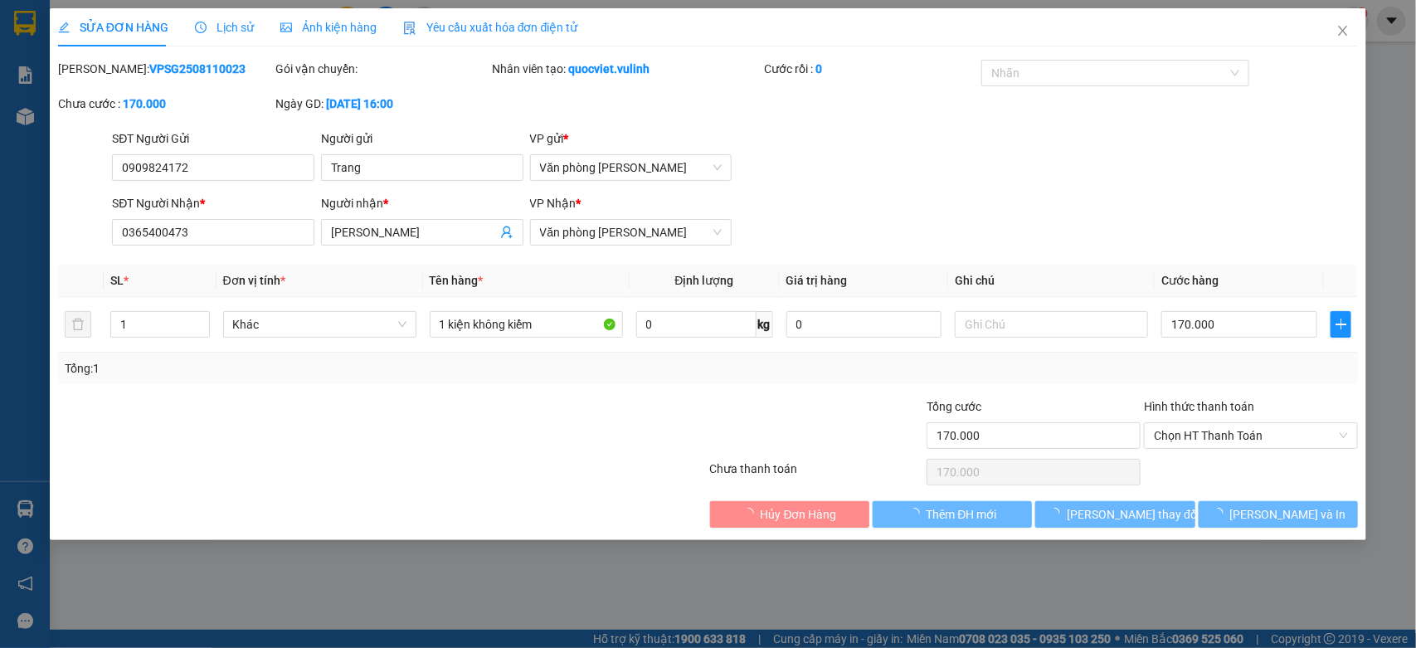
type input "170.000"
click at [448, 176] on input "Trang" at bounding box center [422, 167] width 202 height 27
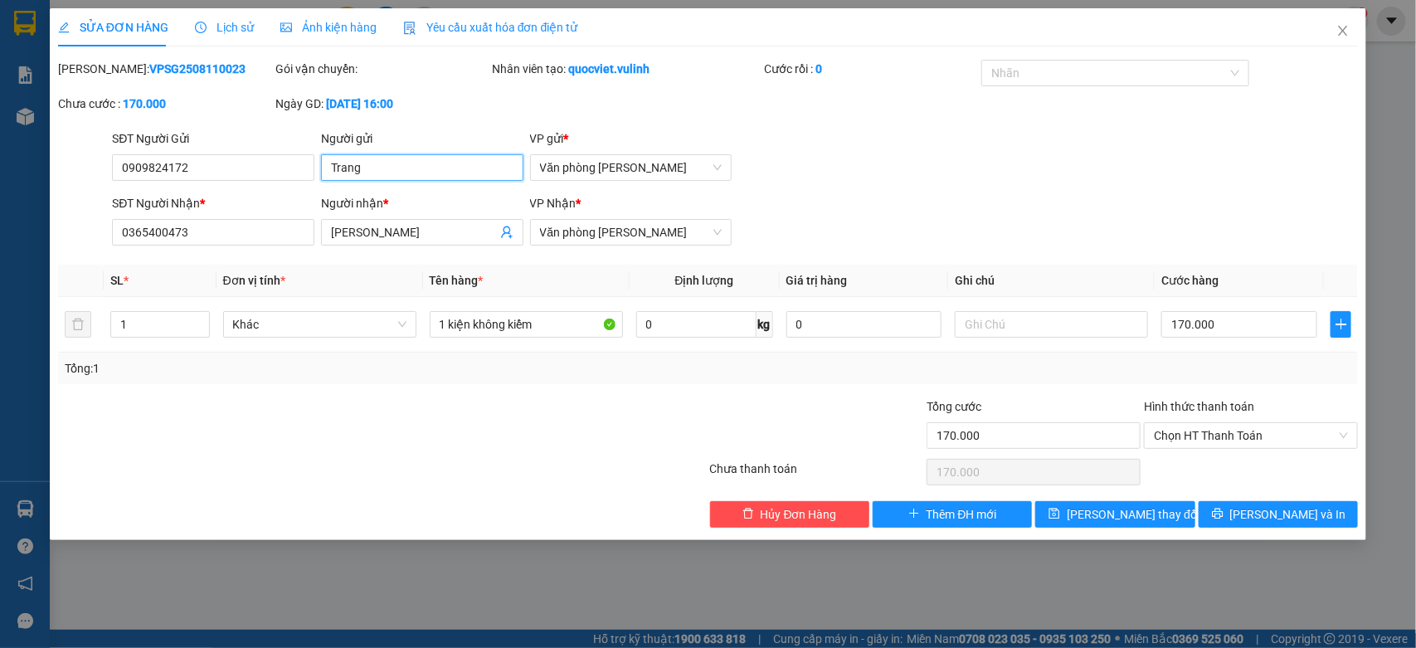
click at [448, 176] on input "Trang" at bounding box center [422, 167] width 202 height 27
click at [1344, 30] on icon "close" at bounding box center [1343, 31] width 9 height 10
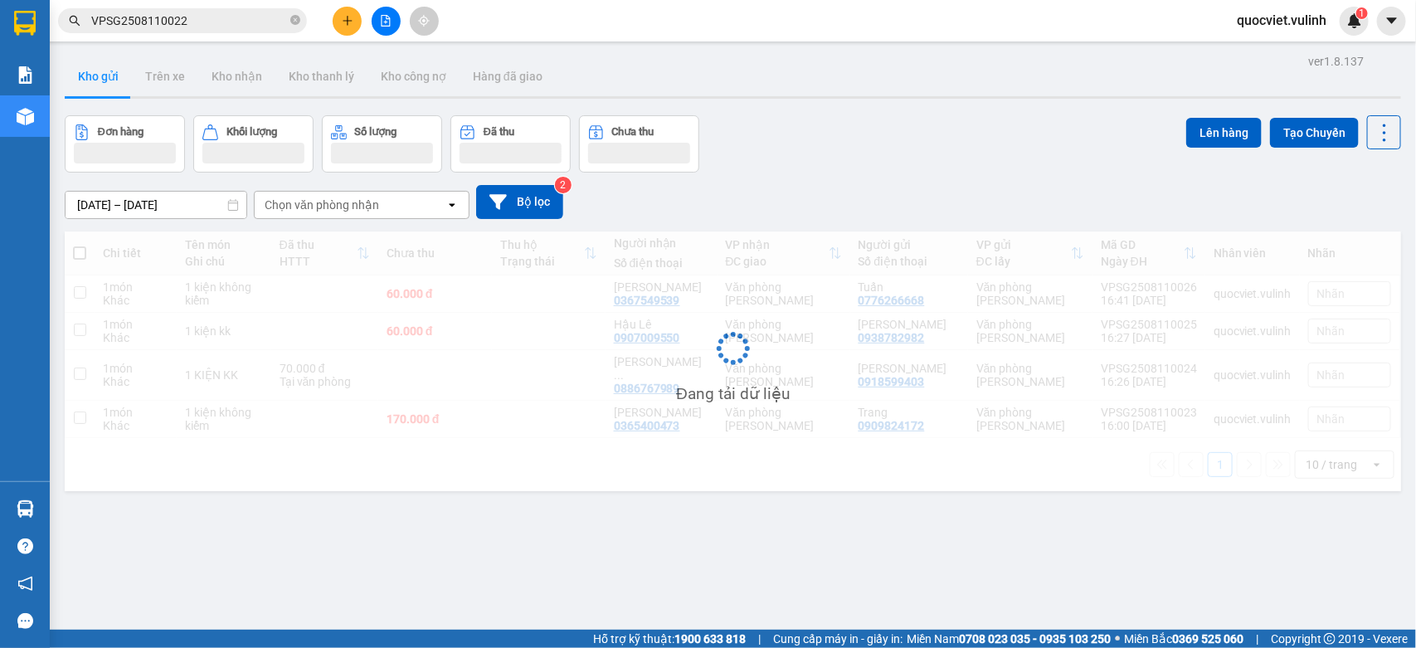
click at [214, 19] on input "VPSG2508110022" at bounding box center [189, 21] width 196 height 18
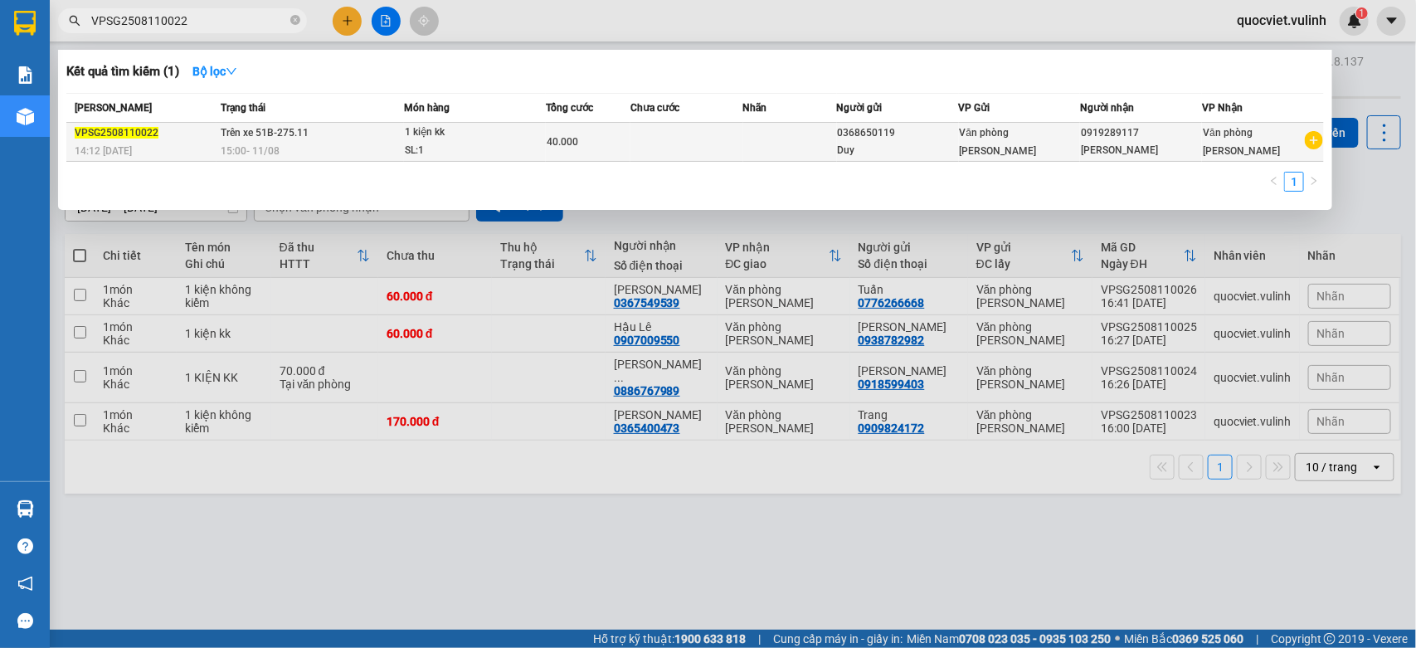
click at [491, 155] on div "SL: 1" at bounding box center [467, 151] width 124 height 18
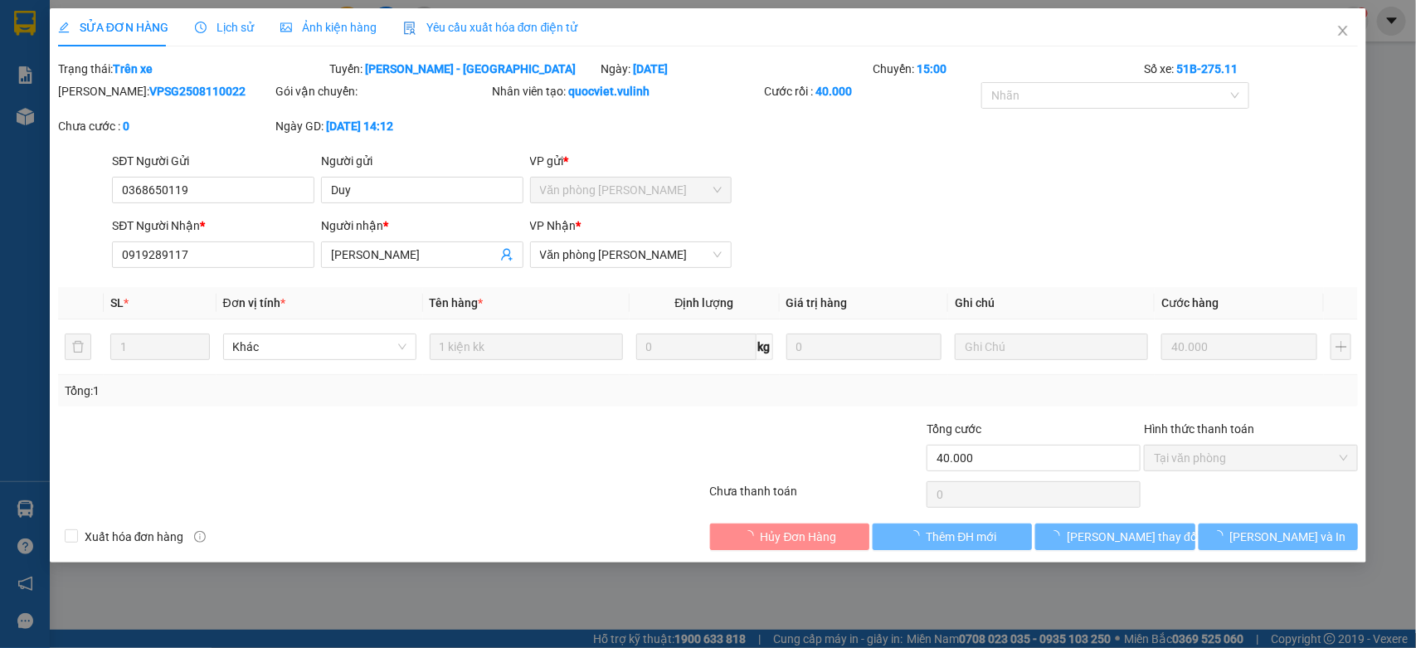
type input "0368650119"
type input "Duy"
type input "0919289117"
type input "Sơn Nguyễn Lab"
type input "40.000"
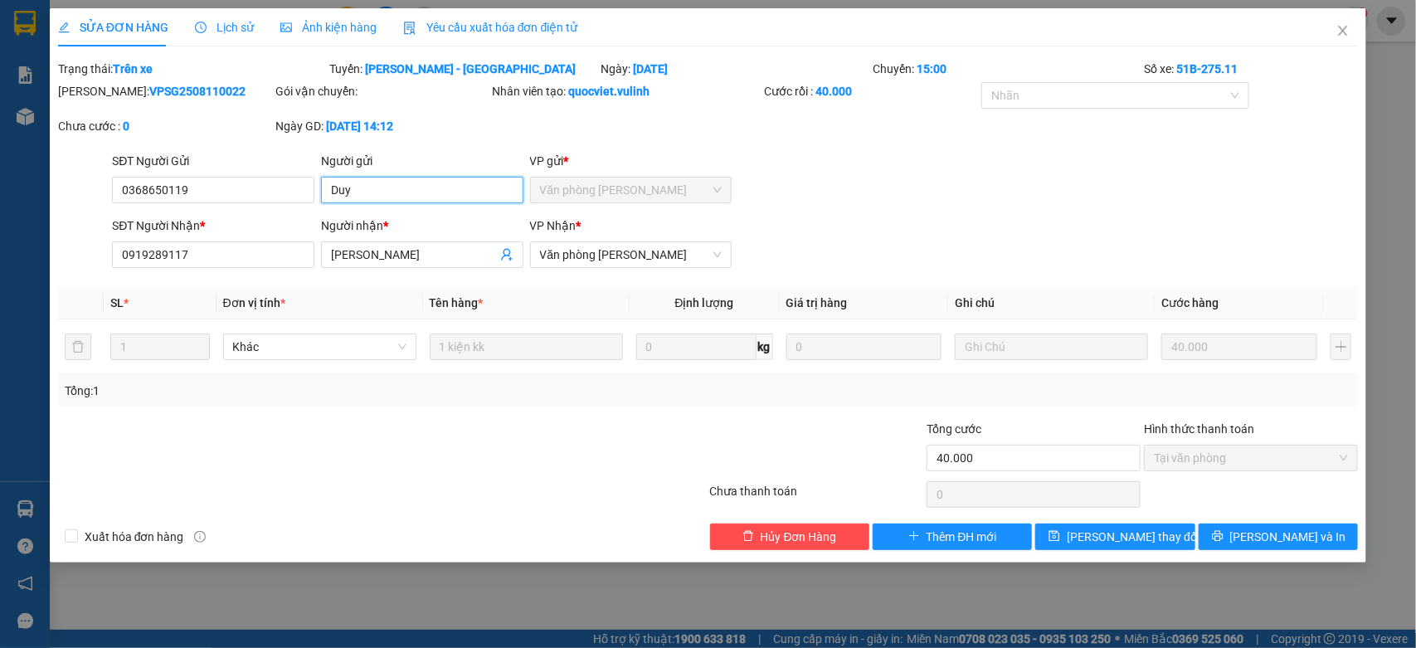
click at [442, 181] on input "Duy" at bounding box center [422, 190] width 202 height 27
click at [249, 179] on input "0368650119" at bounding box center [213, 190] width 202 height 27
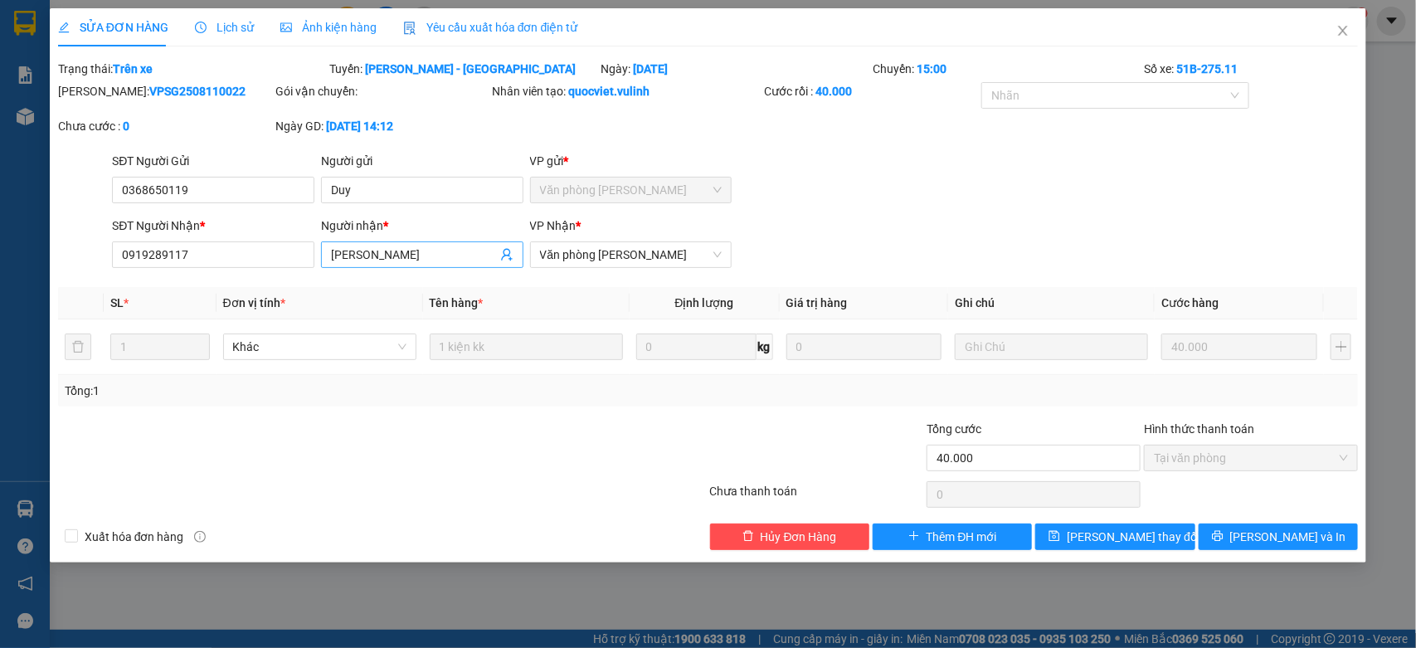
click at [404, 254] on input "Sơn Nguyễn Lab" at bounding box center [414, 254] width 166 height 18
click at [313, 251] on input "0919289117" at bounding box center [213, 254] width 202 height 27
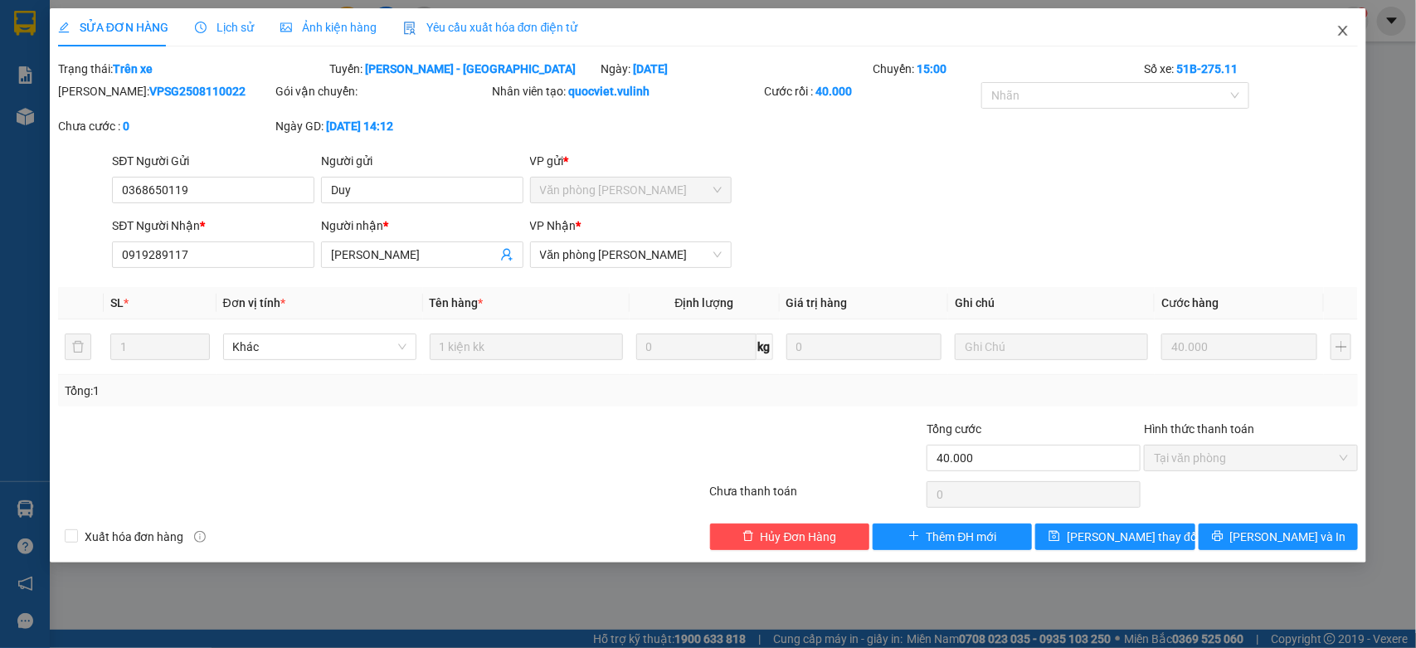
click at [1324, 29] on span "Close" at bounding box center [1342, 31] width 46 height 46
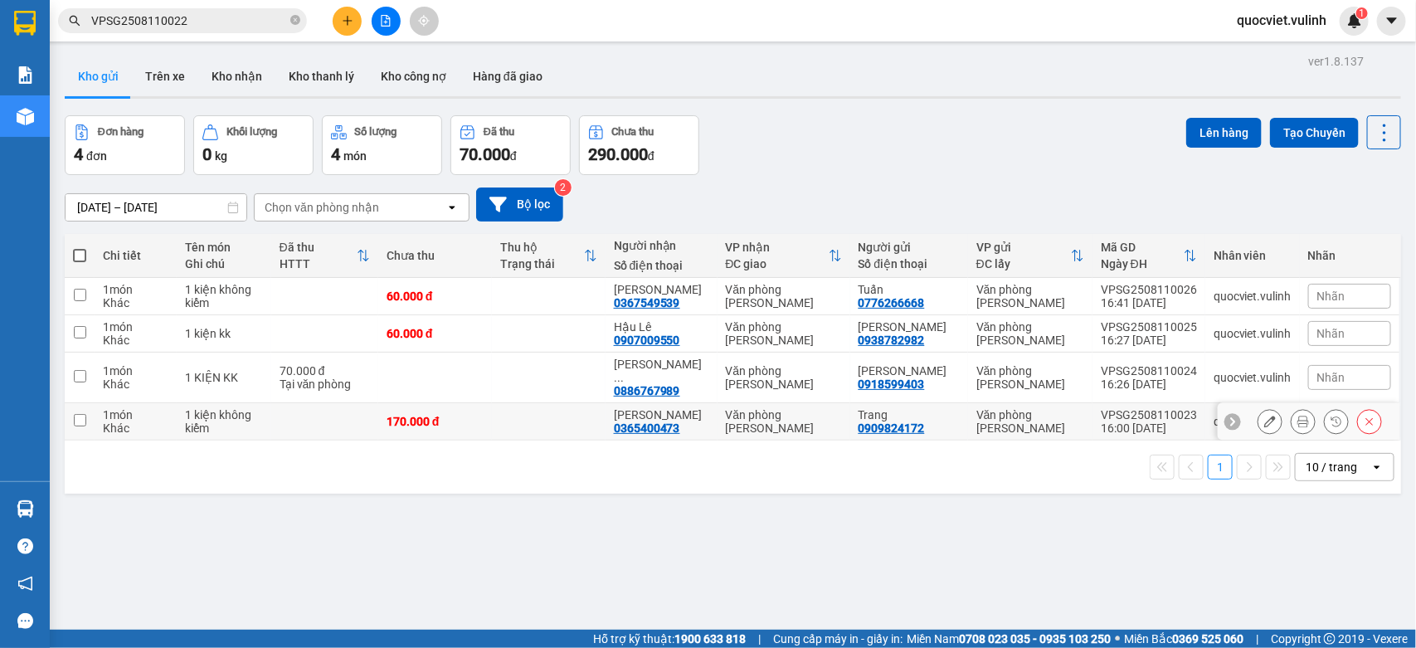
click at [1264, 415] on icon at bounding box center [1270, 421] width 12 height 12
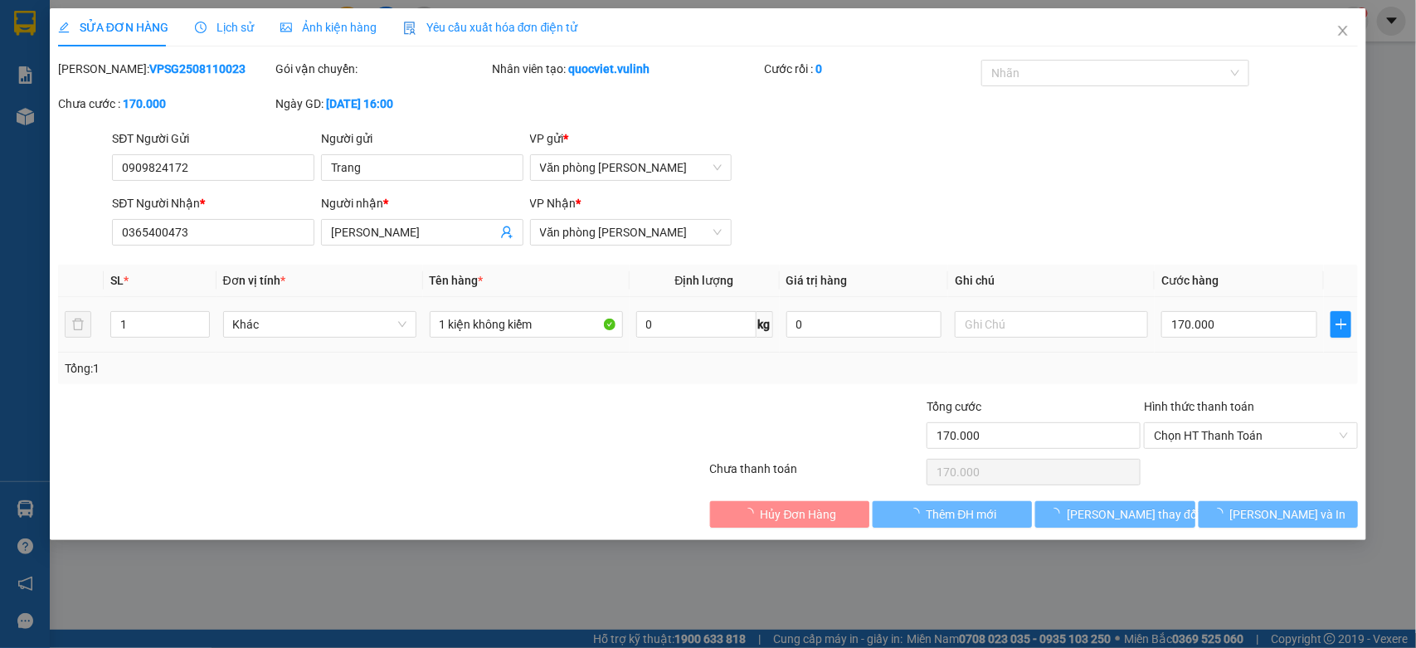
type input "0909824172"
type input "Trang"
type input "0365400473"
type input "[PERSON_NAME]"
type input "170.000"
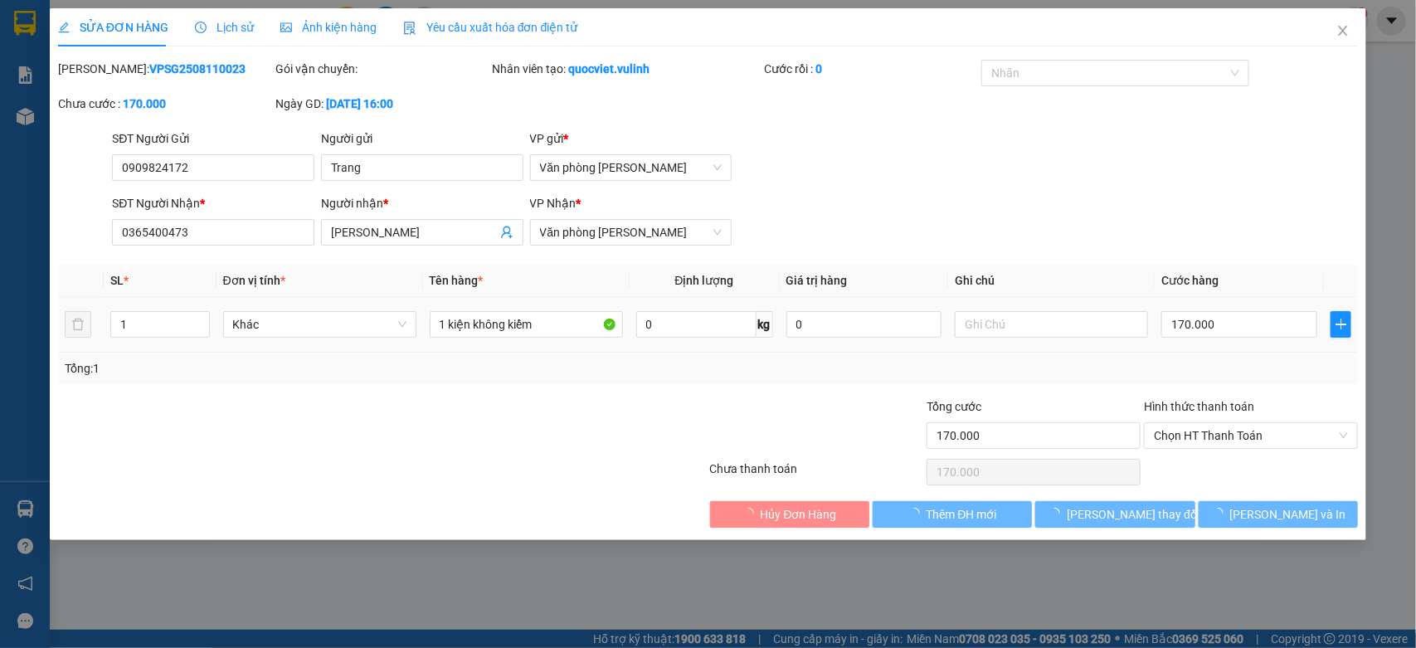
type input "170.000"
click at [419, 164] on input "Trang" at bounding box center [422, 167] width 202 height 27
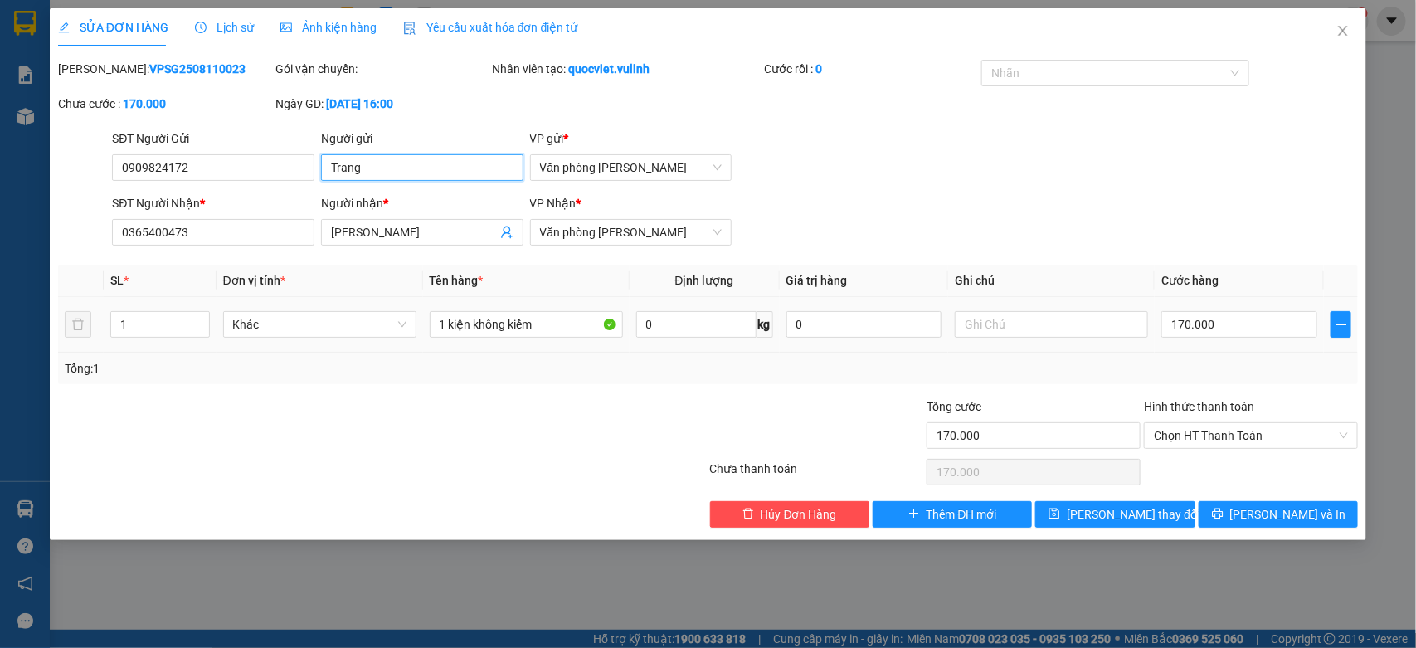
click at [419, 164] on input "Trang" at bounding box center [422, 167] width 202 height 27
click at [210, 174] on input "0909824172" at bounding box center [213, 167] width 202 height 27
click at [437, 239] on input "[PERSON_NAME]" at bounding box center [414, 232] width 166 height 18
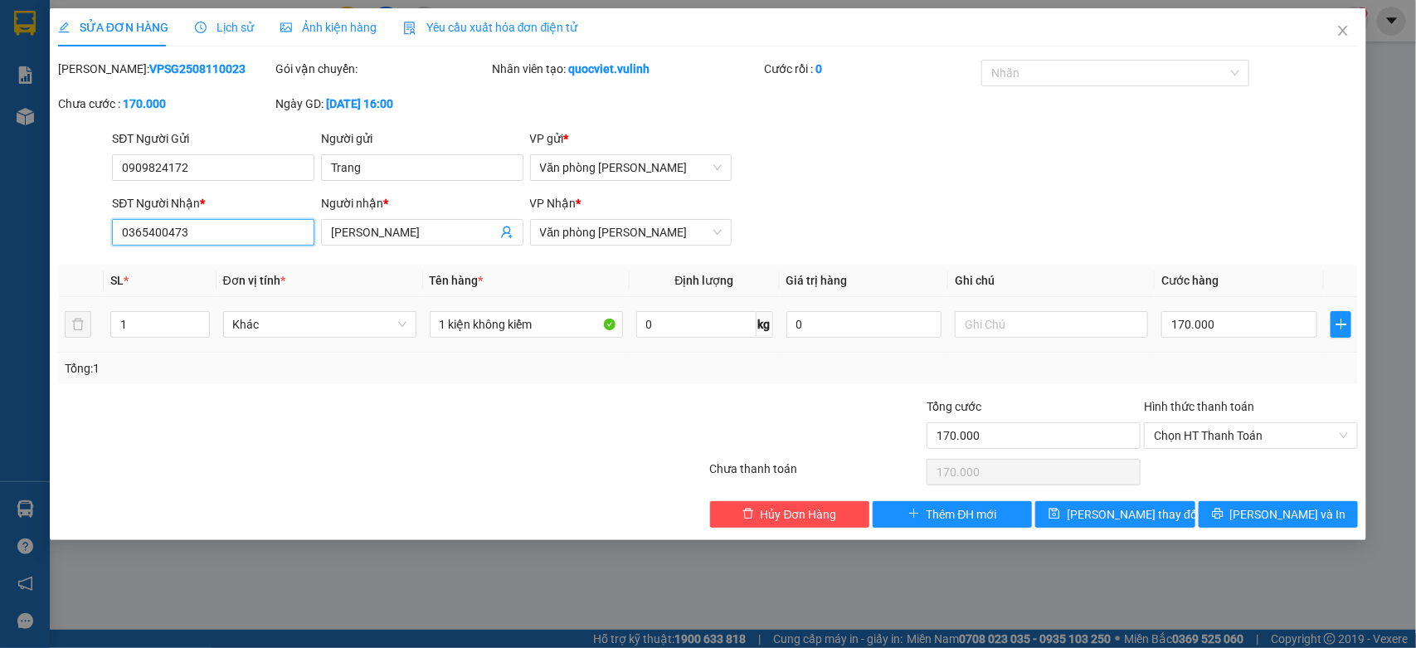
click at [260, 238] on input "0365400473" at bounding box center [213, 232] width 202 height 27
click at [1342, 27] on icon "close" at bounding box center [1342, 30] width 13 height 13
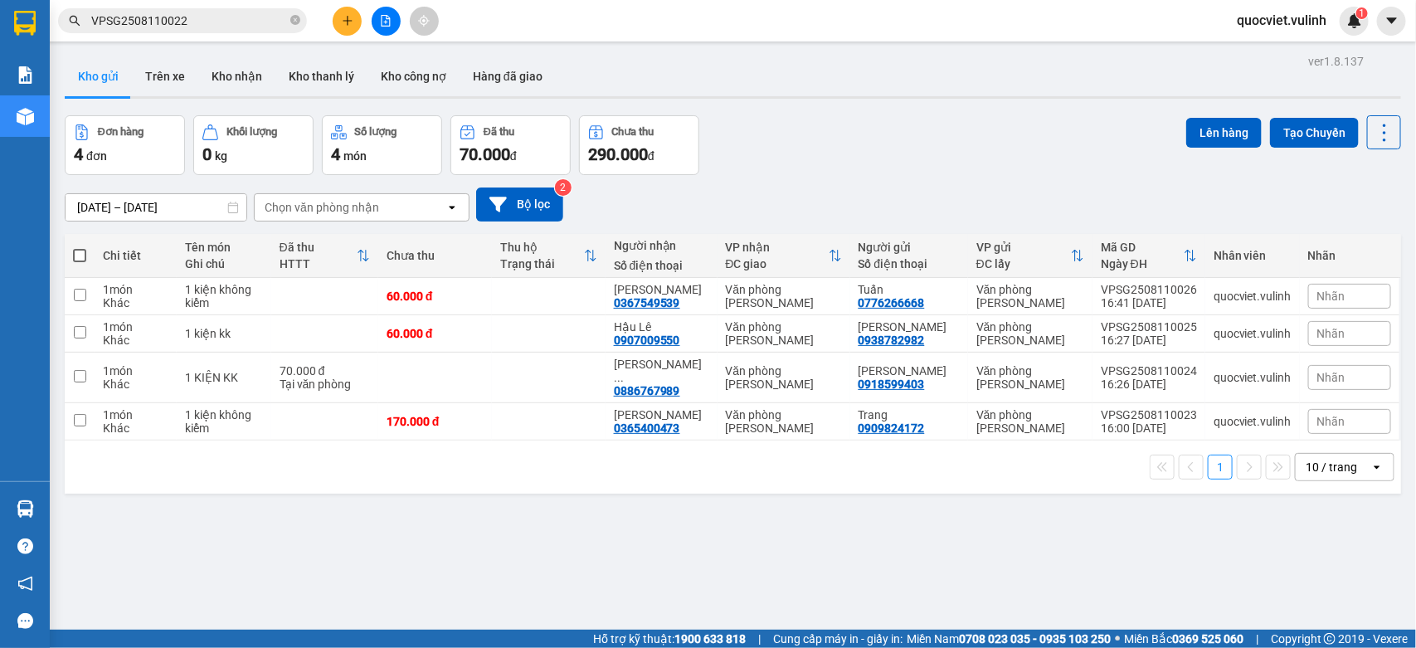
click at [355, 23] on button at bounding box center [347, 21] width 29 height 29
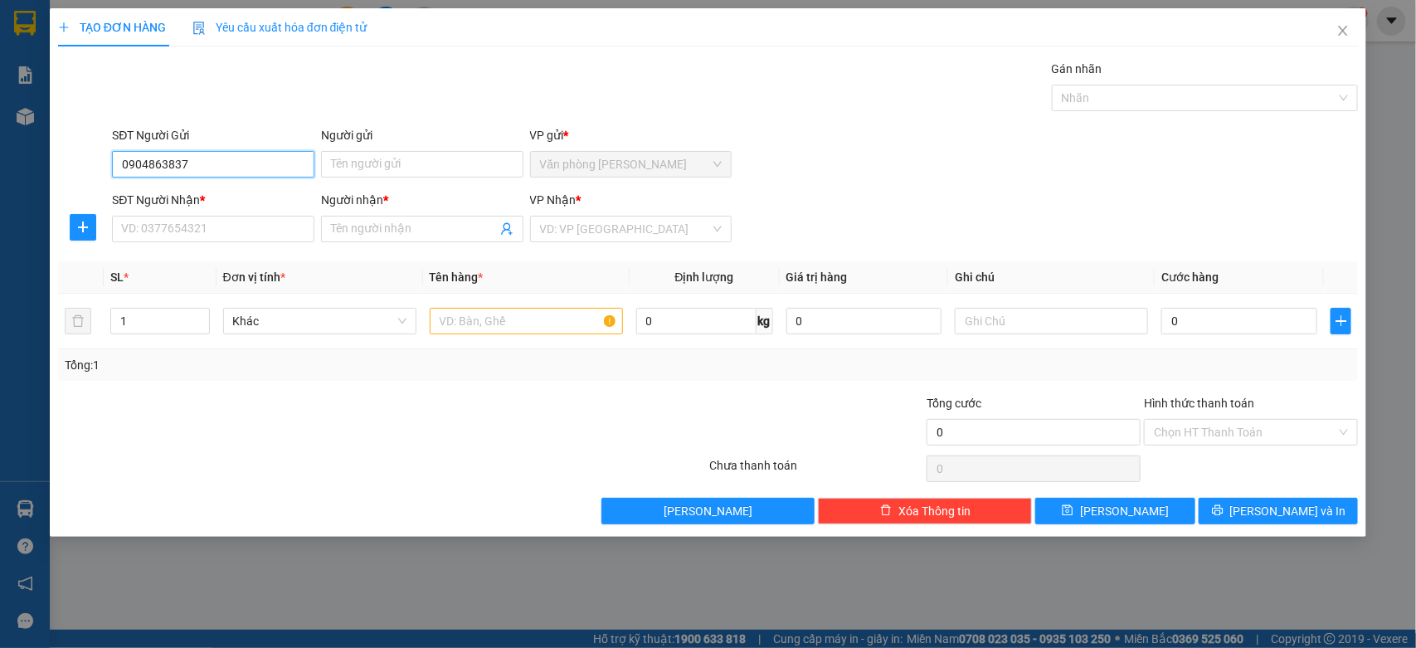
click at [249, 176] on input "0904863837" at bounding box center [213, 164] width 202 height 27
type input "0908833611"
click at [218, 202] on div "0908833611 - Từ" at bounding box center [213, 198] width 182 height 18
type input "Từ"
type input "0932968922"
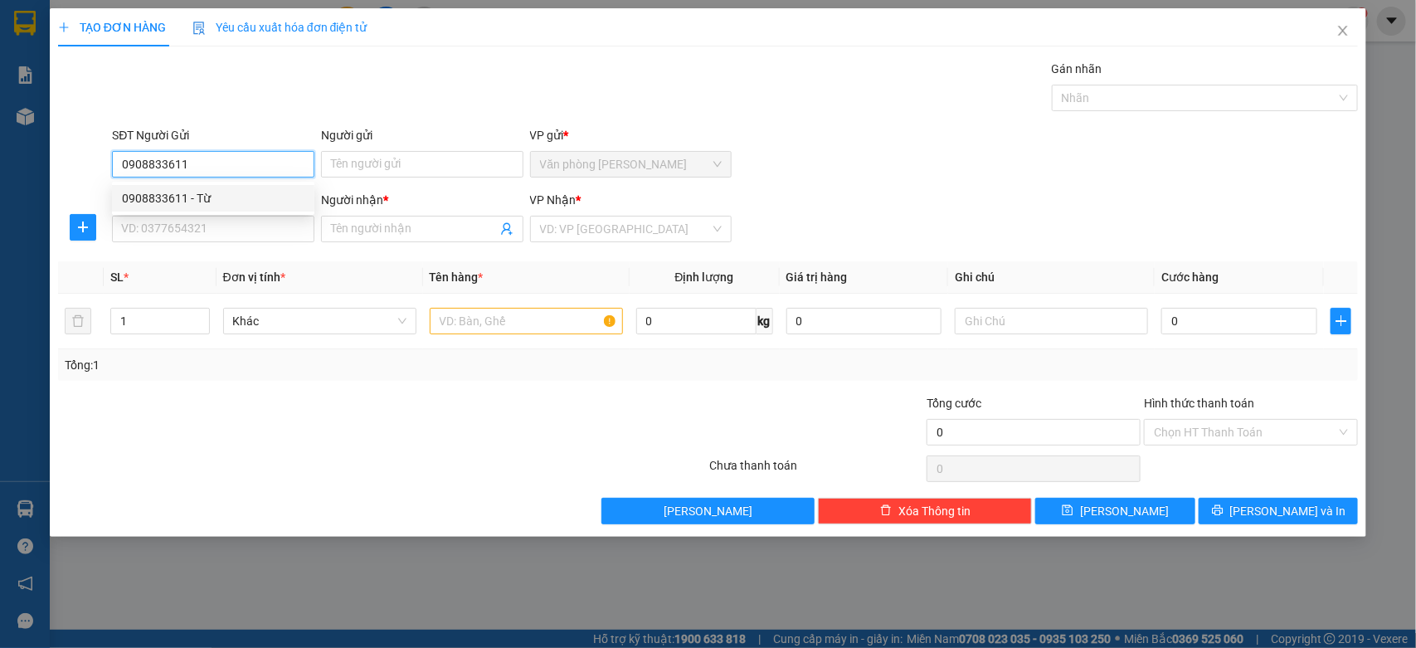
type input "Anh Thảo"
type input "40.000"
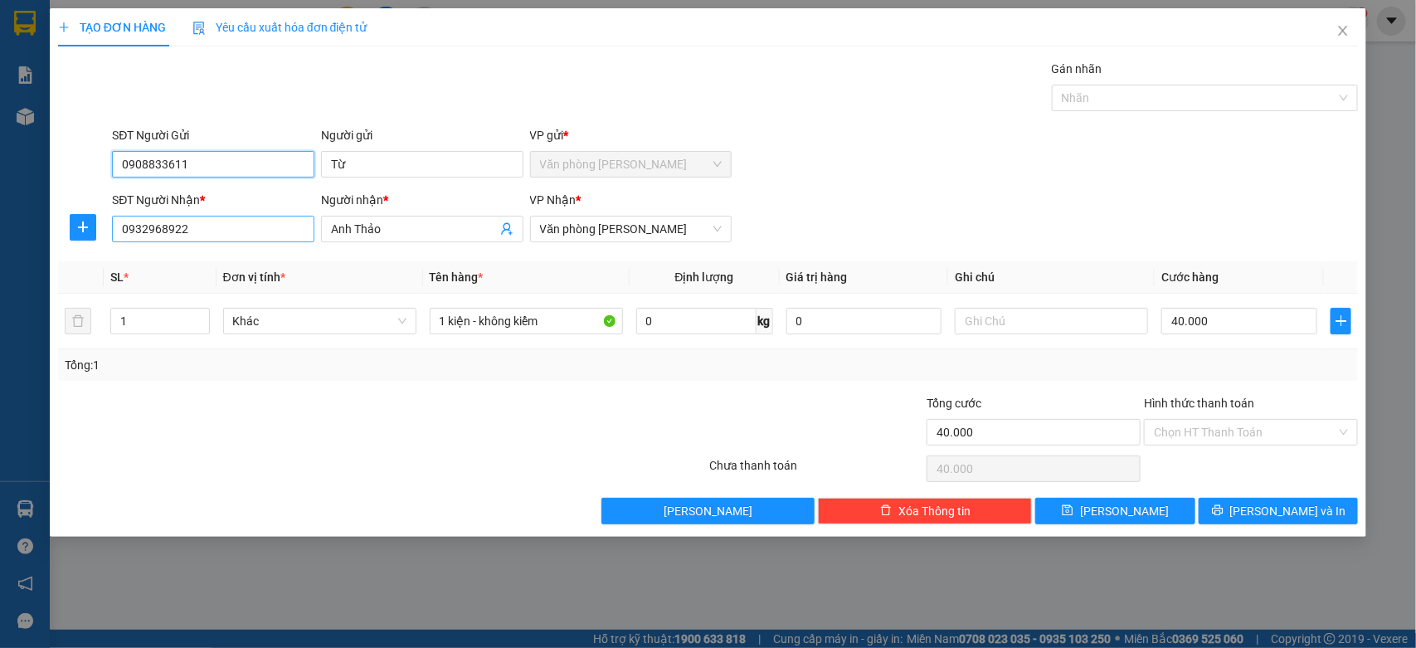
type input "0908833611"
click at [284, 233] on input "0932968922" at bounding box center [213, 229] width 202 height 27
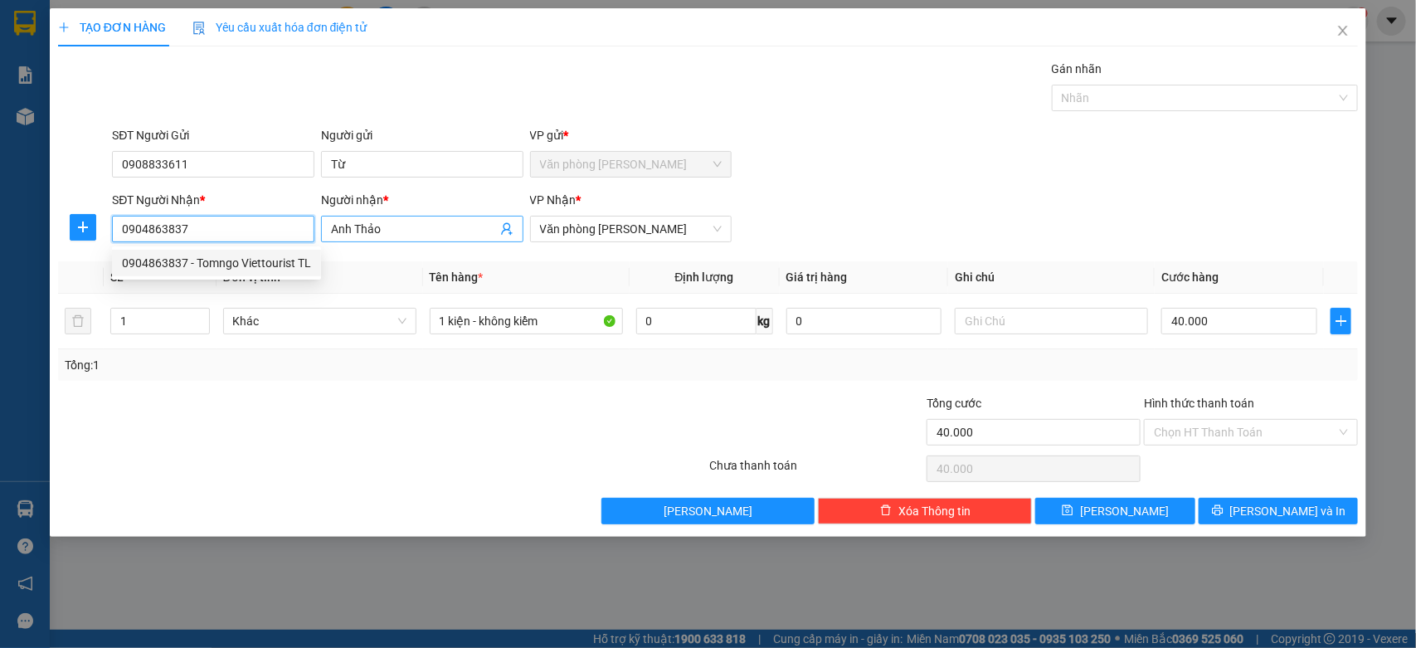
type input "0904863837"
click at [380, 218] on span "Anh Thảo" at bounding box center [422, 229] width 202 height 27
click at [380, 229] on input "Anh Thảo" at bounding box center [414, 229] width 166 height 18
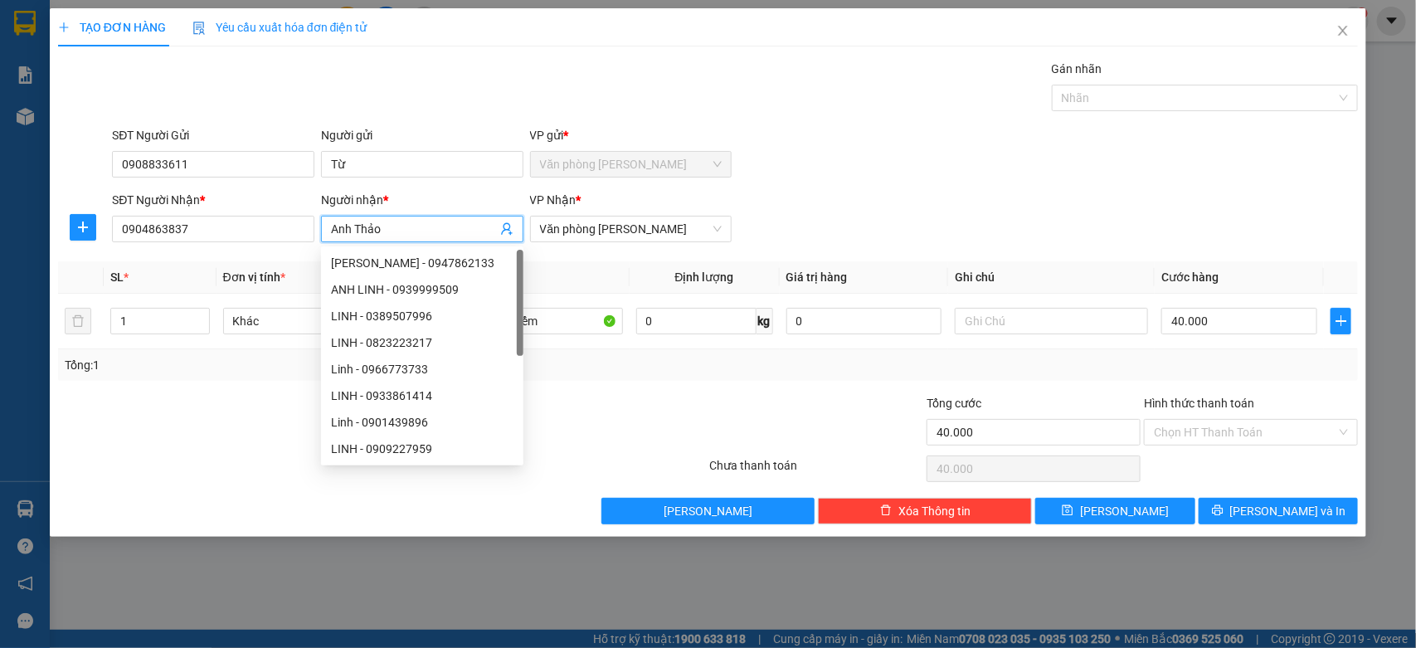
click at [380, 229] on input "Anh Thảo" at bounding box center [414, 229] width 166 height 18
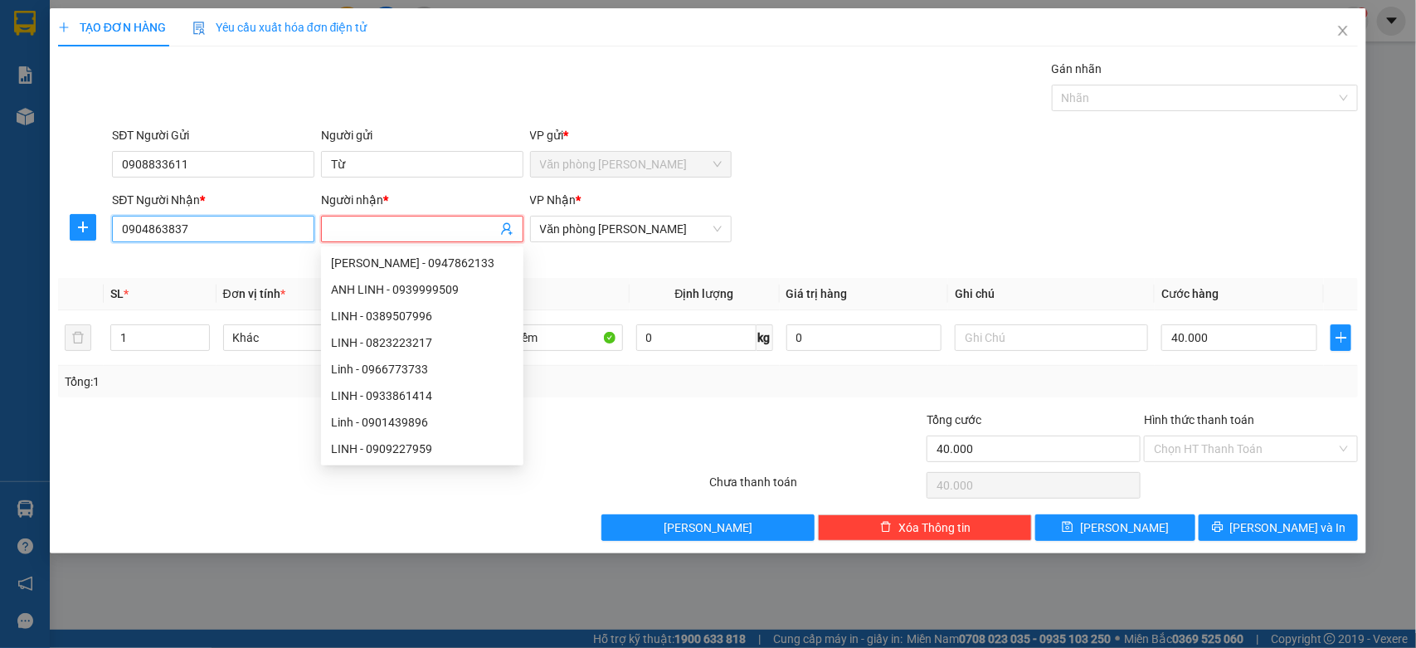
click at [278, 225] on input "0904863837" at bounding box center [213, 229] width 202 height 27
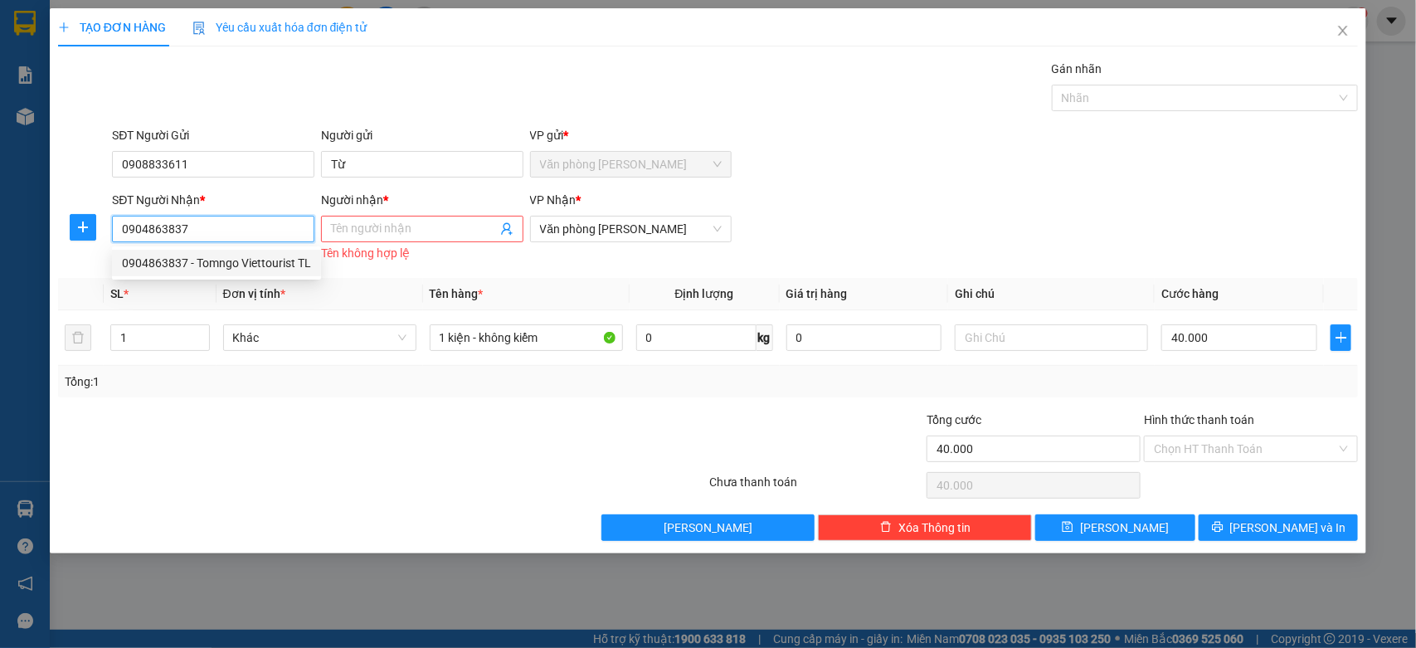
click at [275, 271] on div "0904863837 - Tomngo Viettourist TL" at bounding box center [216, 263] width 189 height 18
type input "Tomngo Viettourist TL"
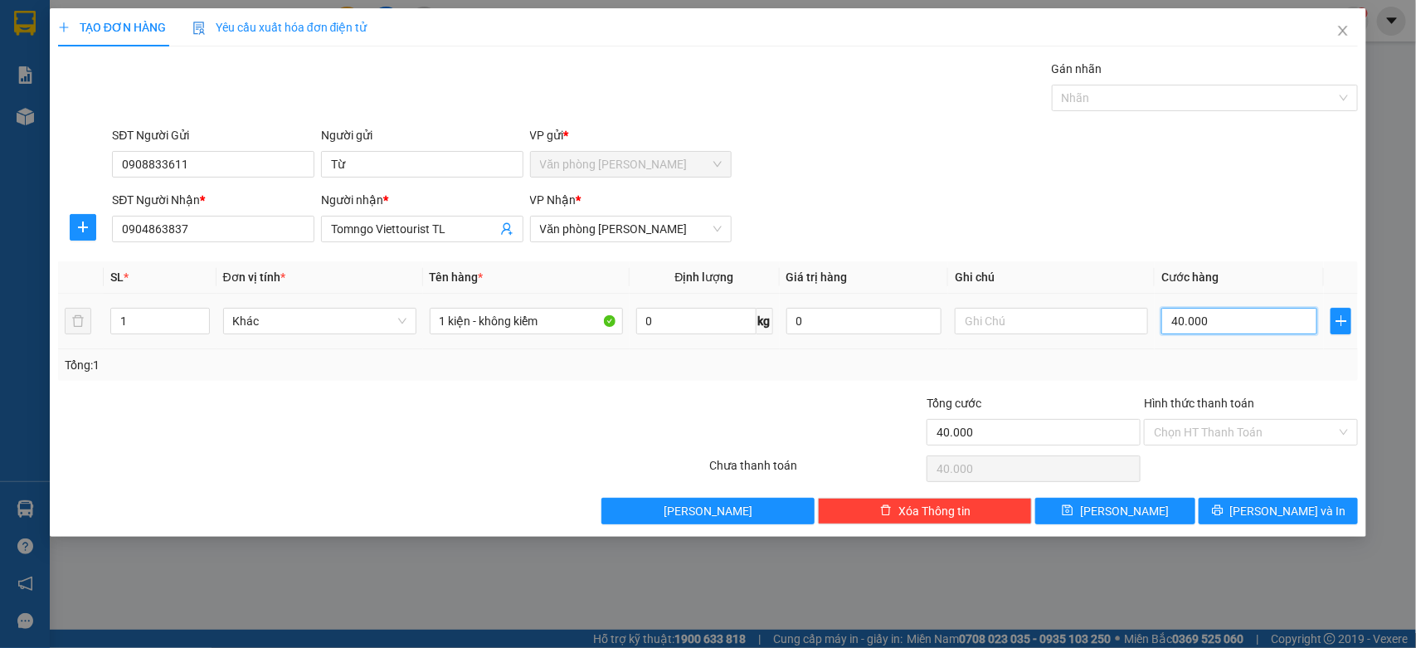
click at [1226, 317] on input "40.000" at bounding box center [1239, 321] width 156 height 27
click at [1229, 515] on button "[PERSON_NAME] và In" at bounding box center [1277, 511] width 159 height 27
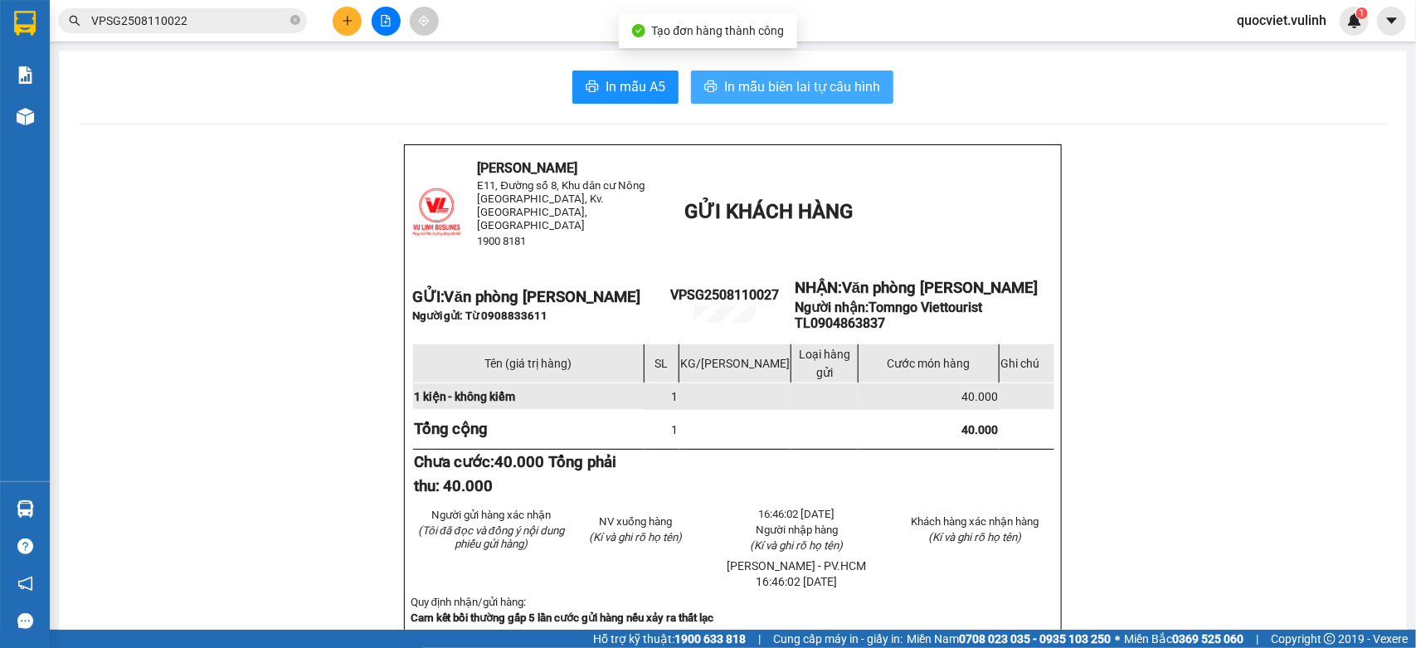
click at [704, 92] on icon "printer" at bounding box center [710, 86] width 13 height 13
click at [221, 17] on input "VPSG2508110022" at bounding box center [189, 21] width 196 height 18
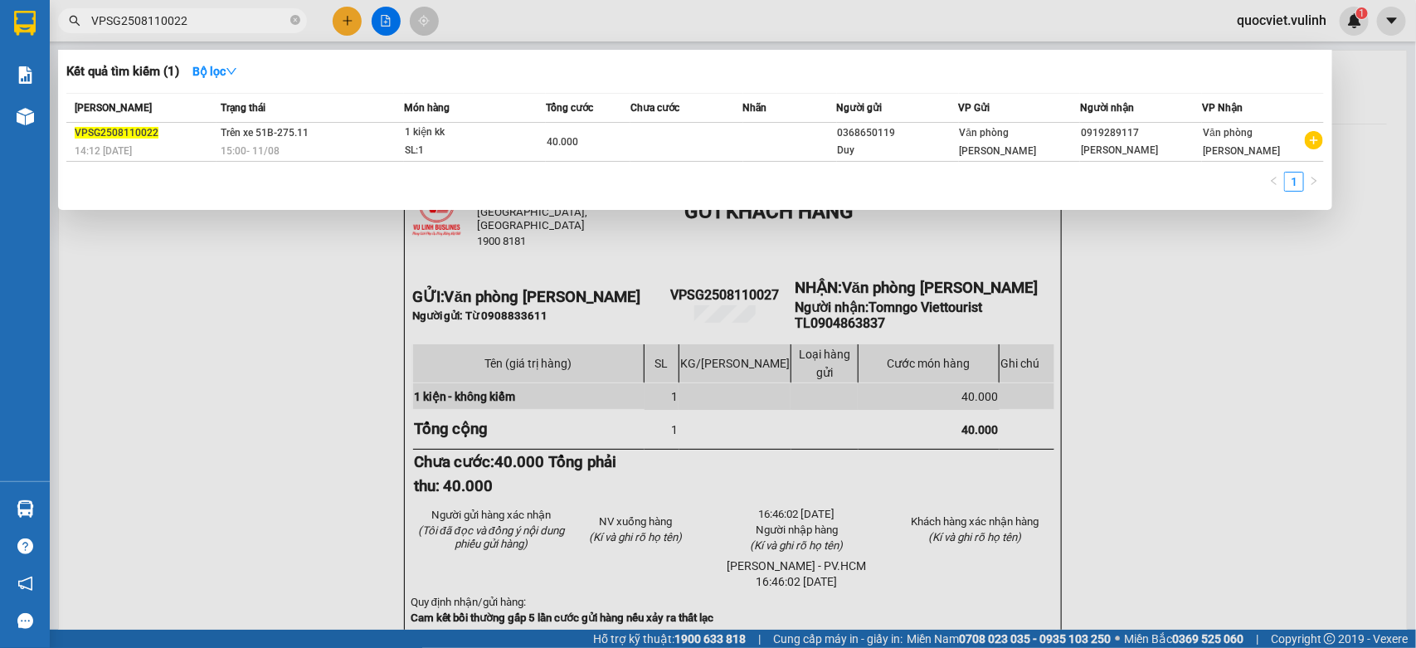
click at [279, 279] on div at bounding box center [708, 324] width 1416 height 648
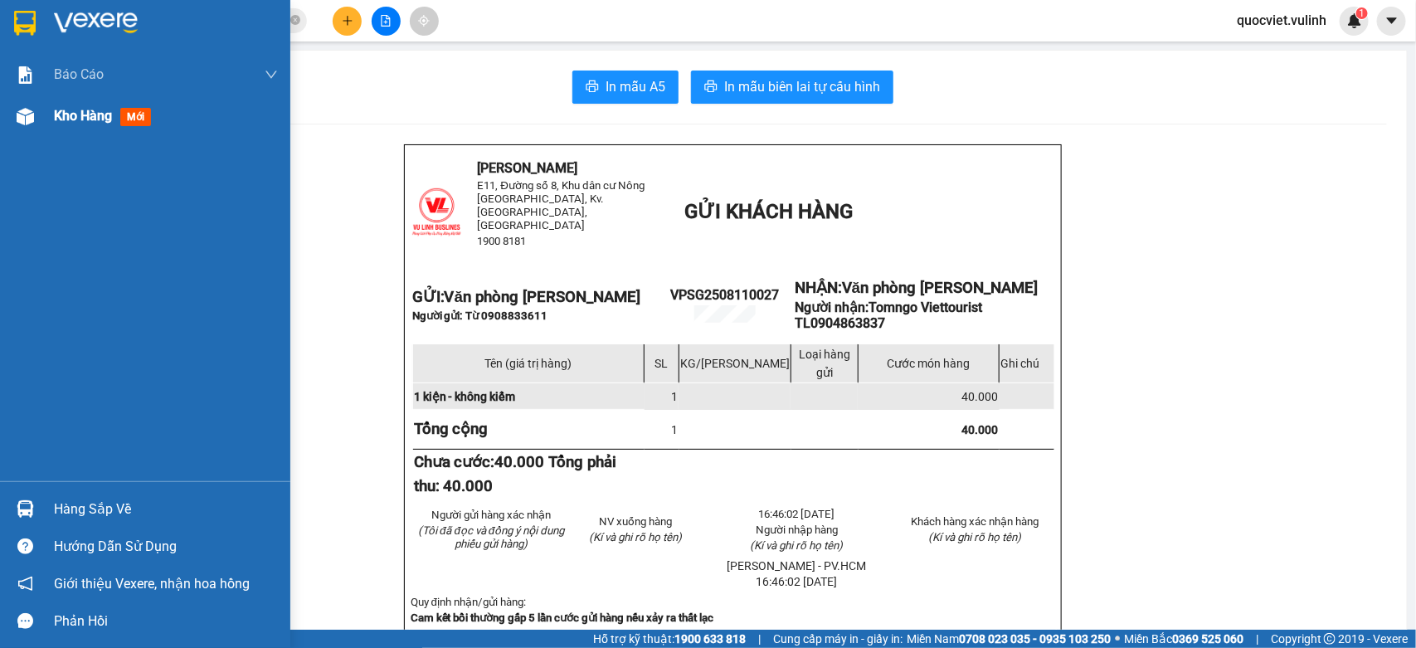
click at [46, 100] on div "Kho hàng mới" at bounding box center [145, 115] width 290 height 41
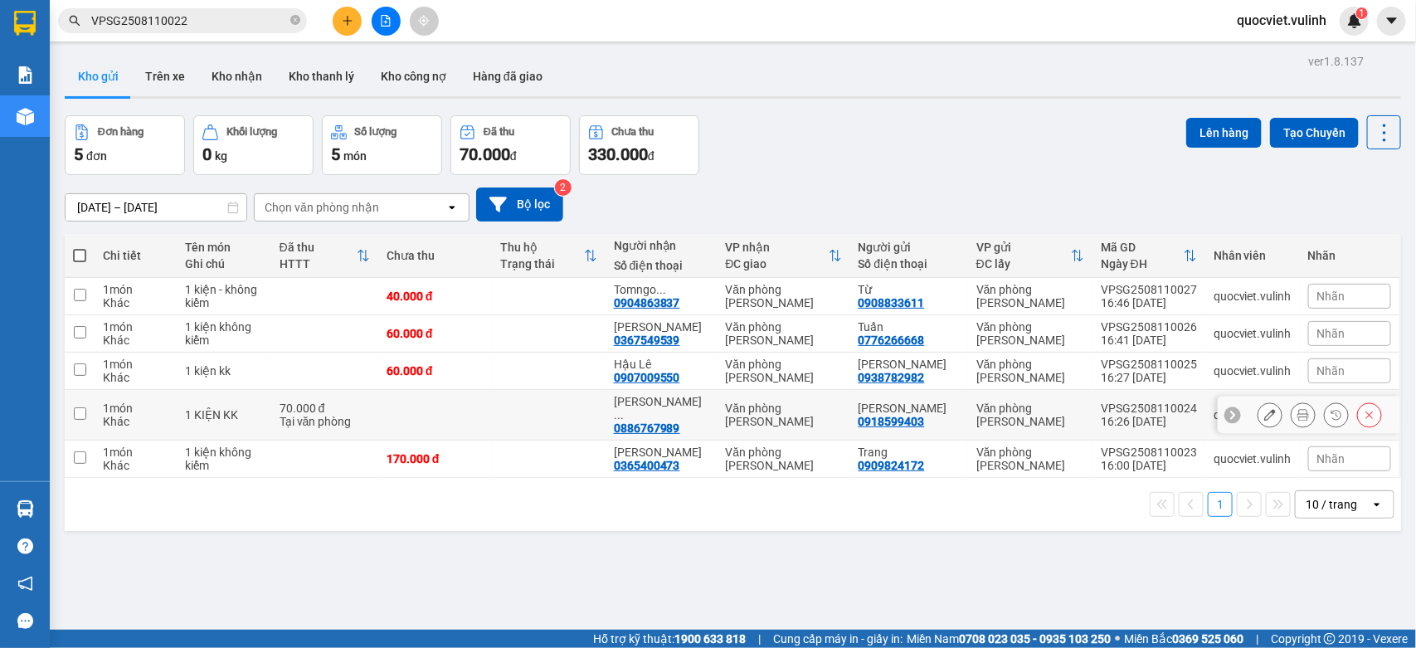
click at [1264, 409] on icon at bounding box center [1270, 415] width 12 height 12
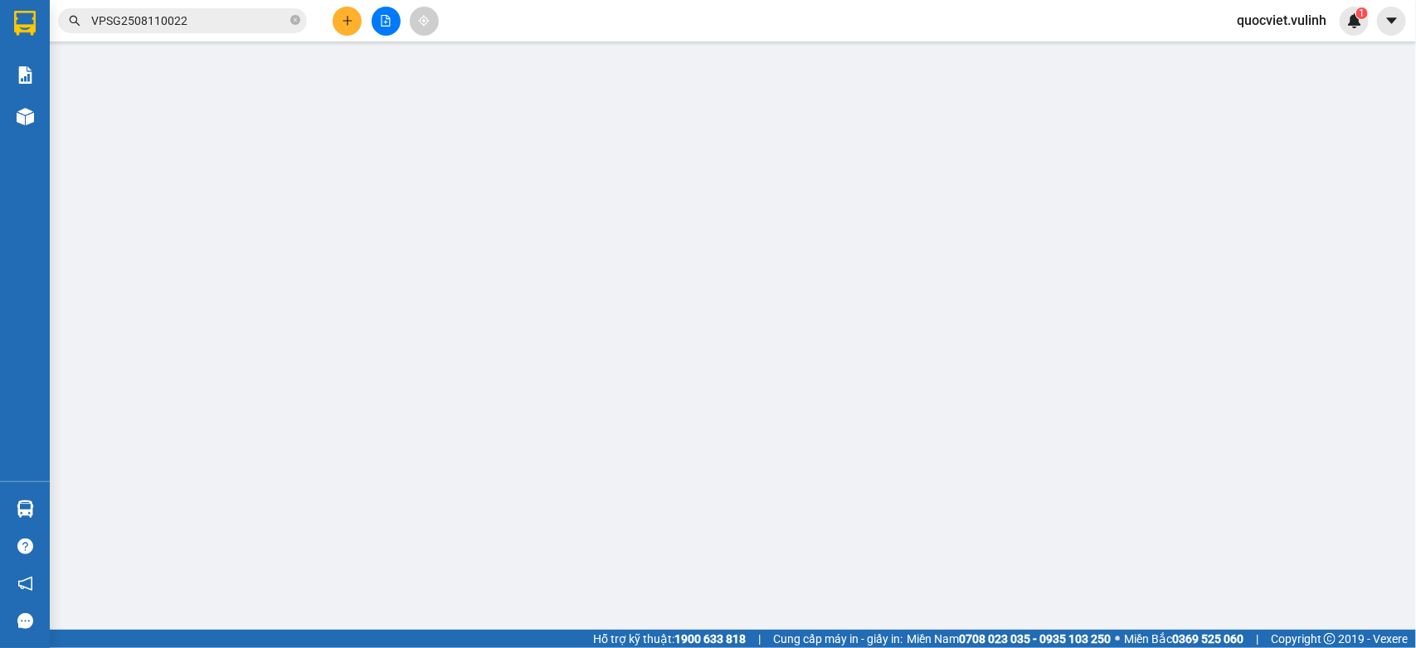
type input "0918599403"
type input "[PERSON_NAME]"
type input "0886767989"
type input "NGUYỄN ĐẮC TOÀN"
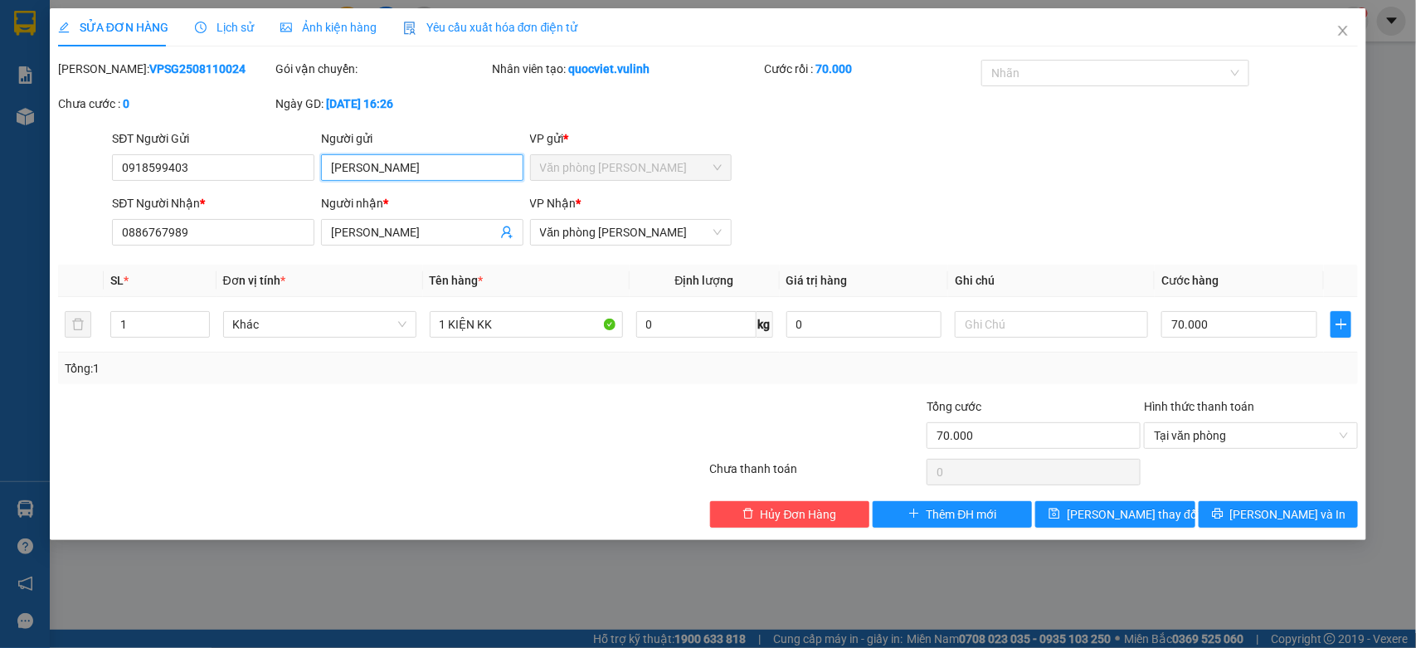
click at [382, 175] on input "[PERSON_NAME]" at bounding box center [422, 167] width 202 height 27
click at [1353, 34] on span "Close" at bounding box center [1342, 31] width 46 height 46
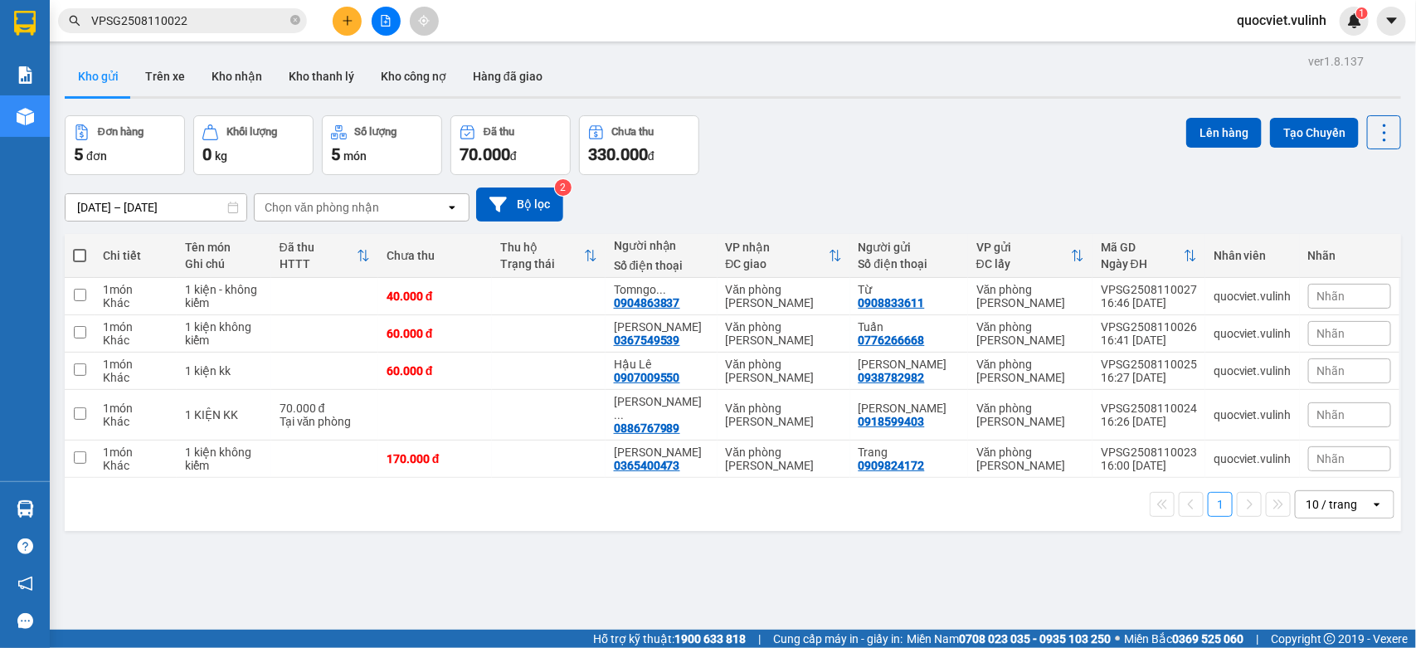
click at [73, 251] on span at bounding box center [79, 255] width 13 height 13
click at [80, 247] on input "checkbox" at bounding box center [80, 247] width 0 height 0
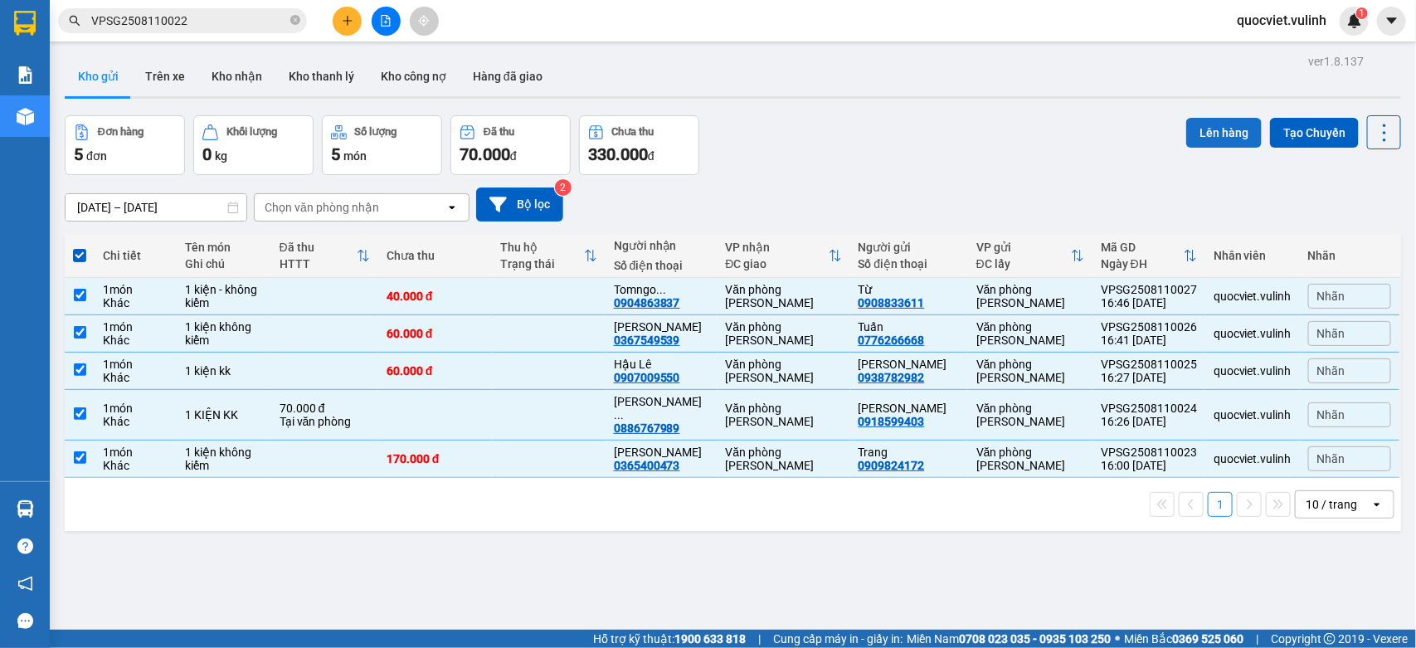
click at [1188, 138] on button "Lên hàng" at bounding box center [1223, 133] width 75 height 30
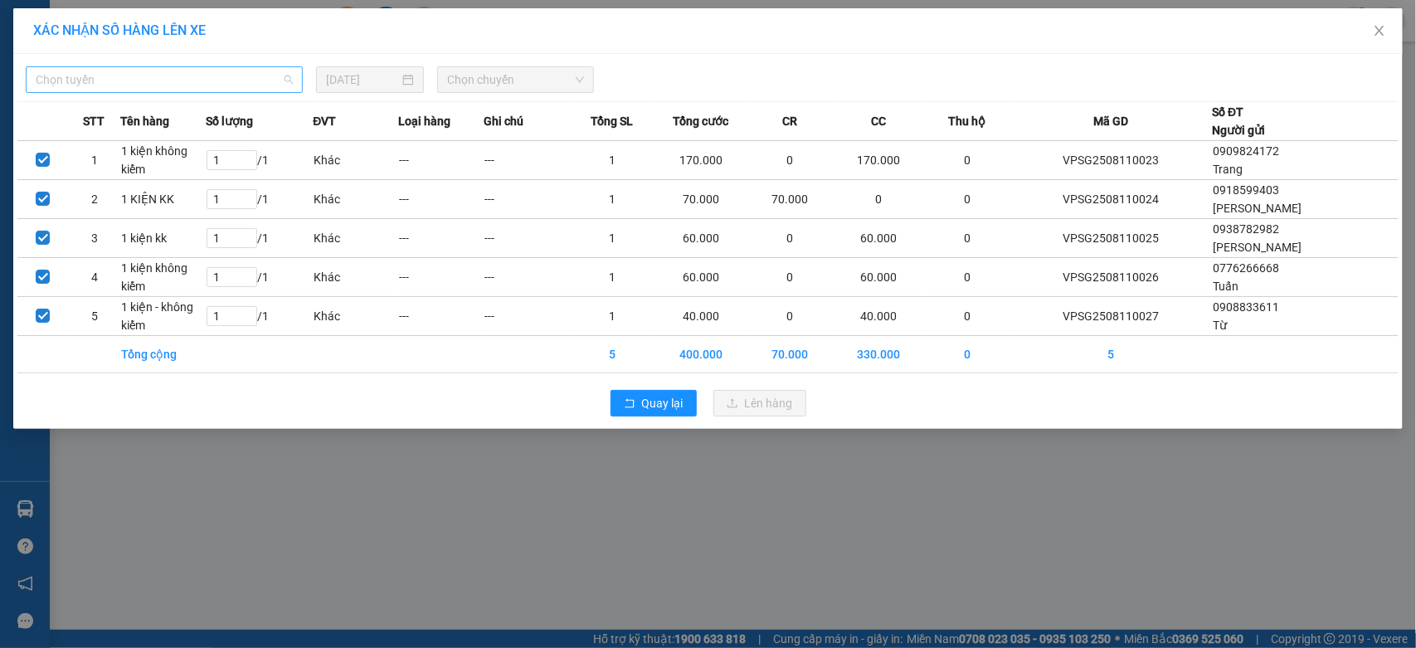
click at [183, 73] on span "Chọn tuyến" at bounding box center [164, 79] width 257 height 25
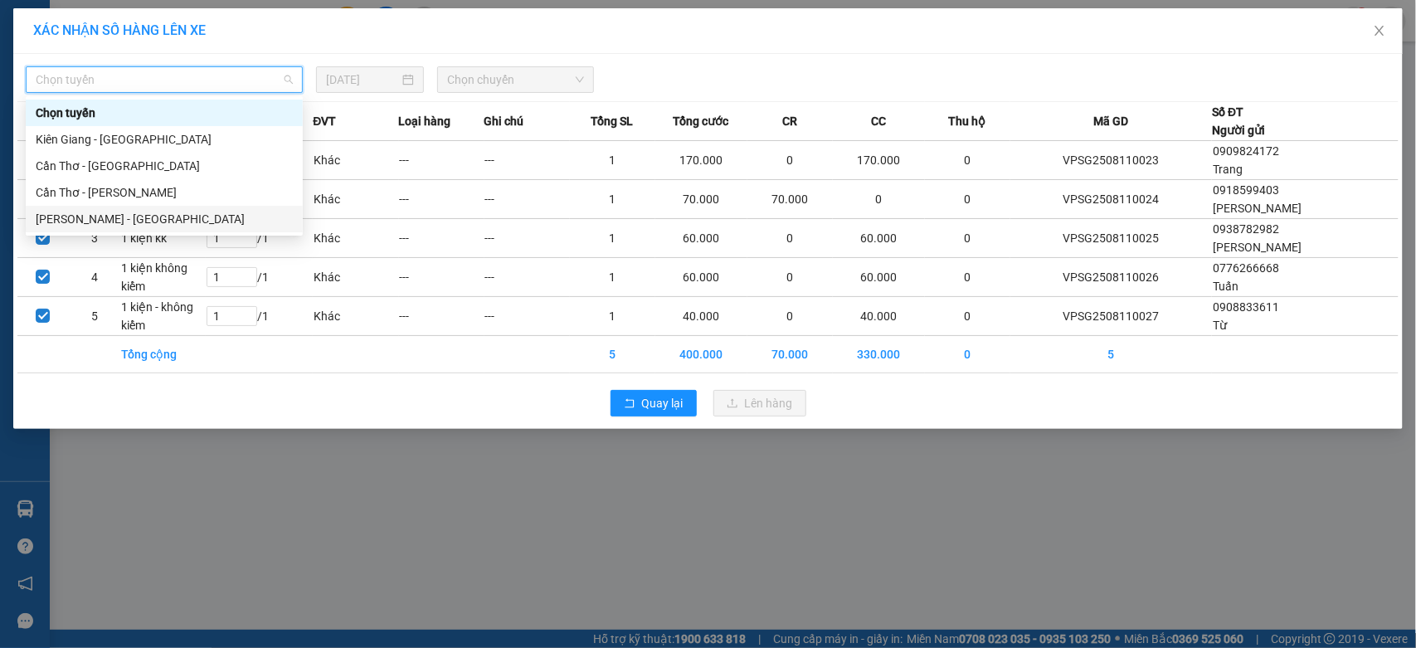
click at [139, 210] on div "Hồ Chí Minh - Cần Thơ" at bounding box center [164, 219] width 257 height 18
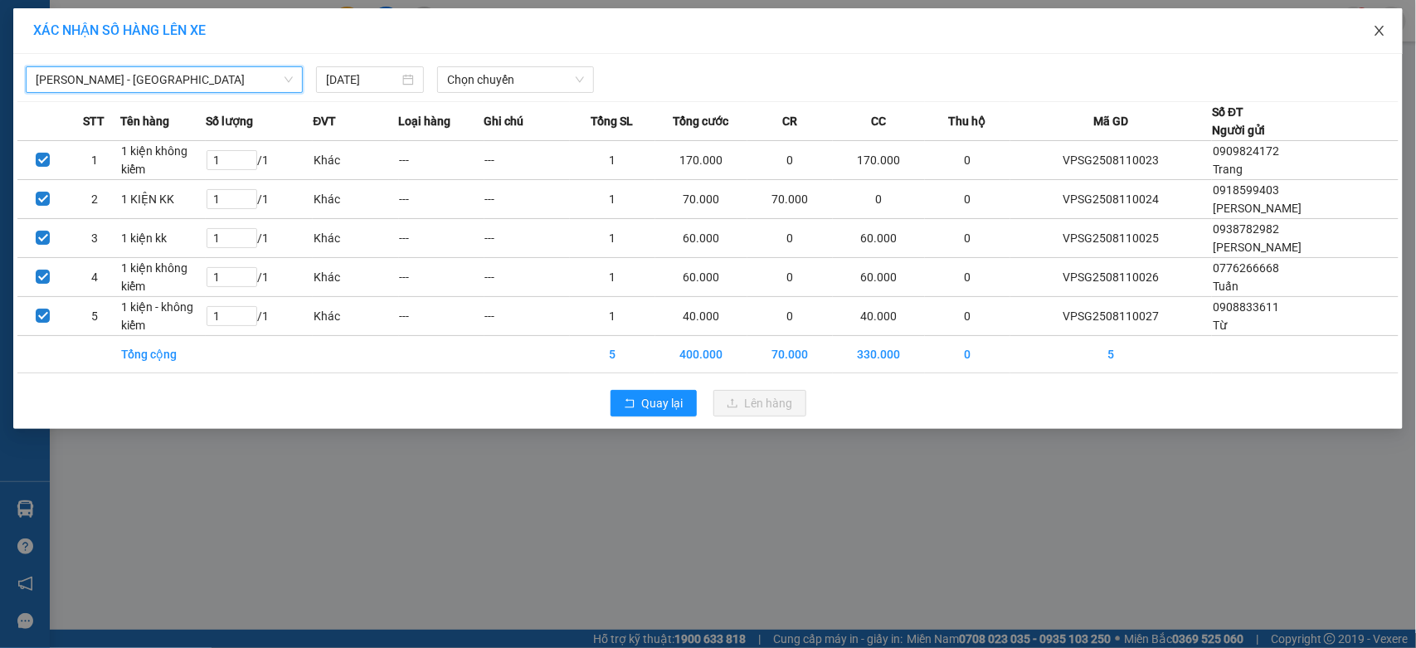
click at [1373, 32] on icon "close" at bounding box center [1379, 30] width 13 height 13
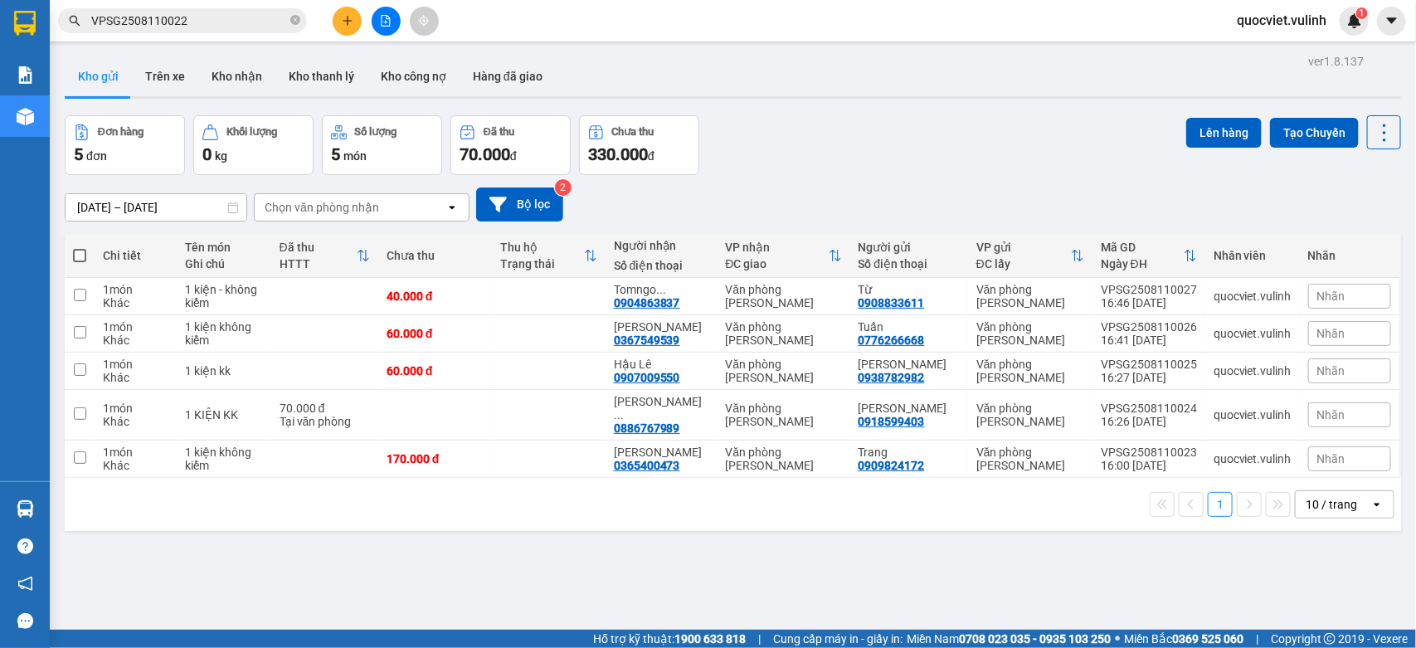
click at [345, 21] on icon "plus" at bounding box center [348, 21] width 12 height 12
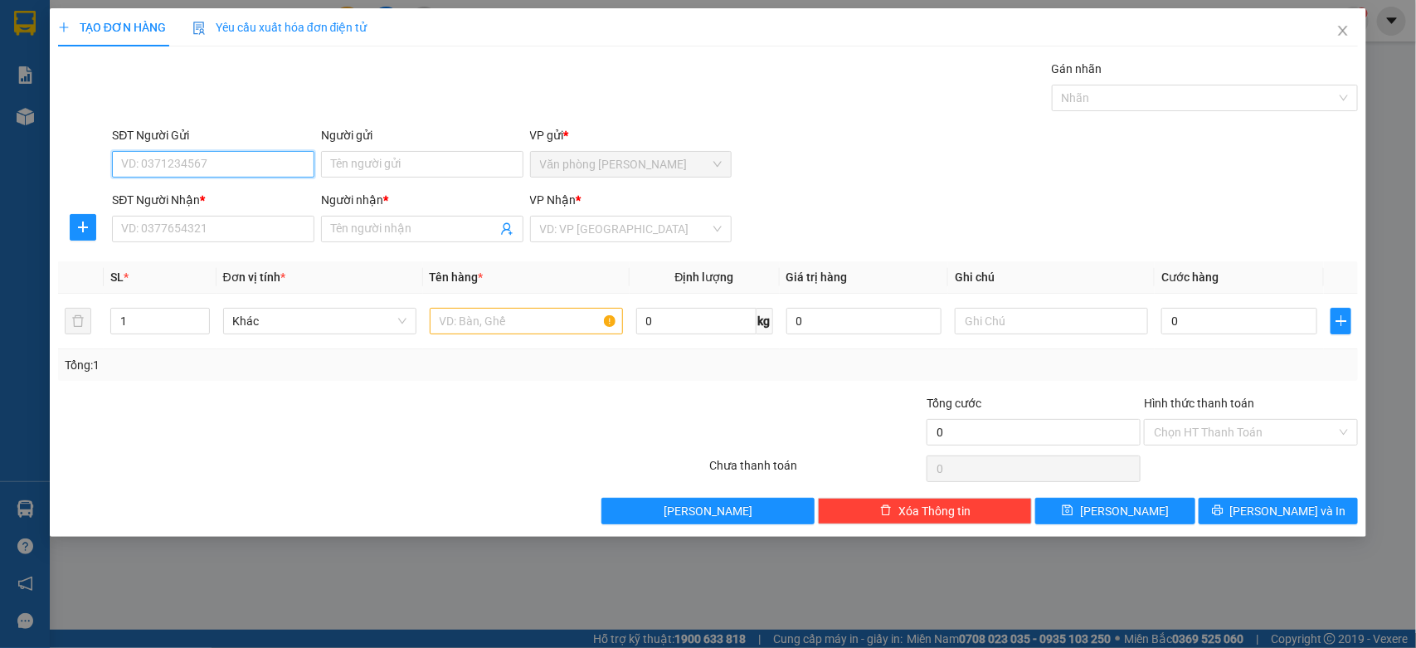
click at [280, 158] on input "SĐT Người Gửi" at bounding box center [213, 164] width 202 height 27
click at [275, 167] on input "SĐT Người Gửi" at bounding box center [213, 164] width 202 height 27
click at [133, 196] on div "0908012965 - PHƯƠNG" at bounding box center [213, 198] width 182 height 18
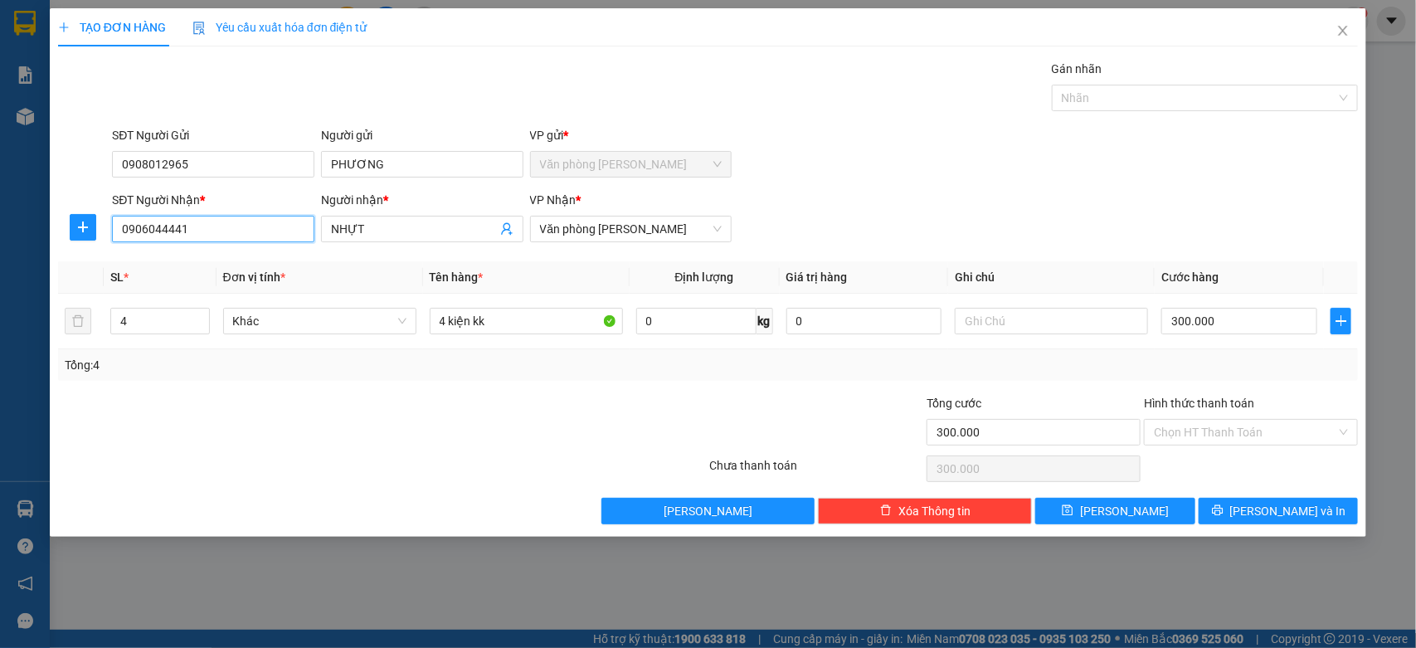
click at [263, 226] on input "0906044441" at bounding box center [213, 229] width 202 height 27
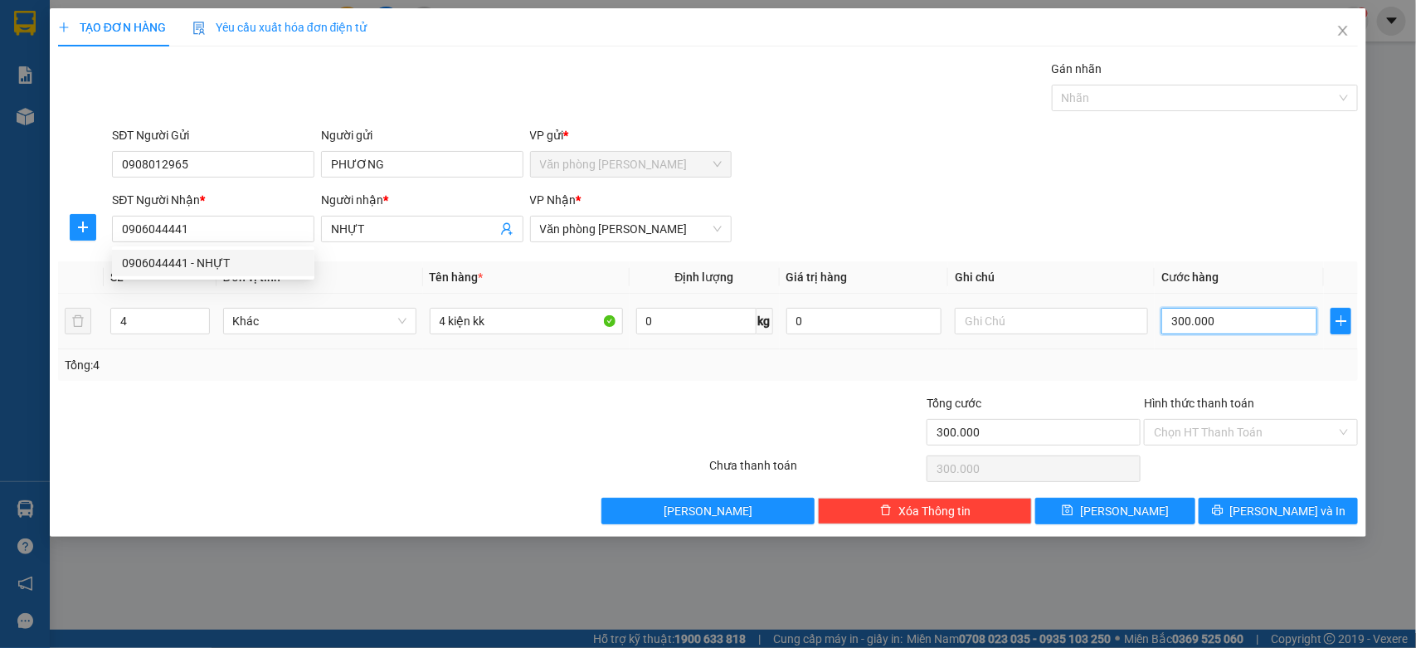
click at [1240, 322] on input "300.000" at bounding box center [1239, 321] width 156 height 27
click at [1294, 491] on div "Transit Pickup Surcharge Ids Transit Deliver Surcharge Ids Transit Deliver Surc…" at bounding box center [708, 292] width 1300 height 464
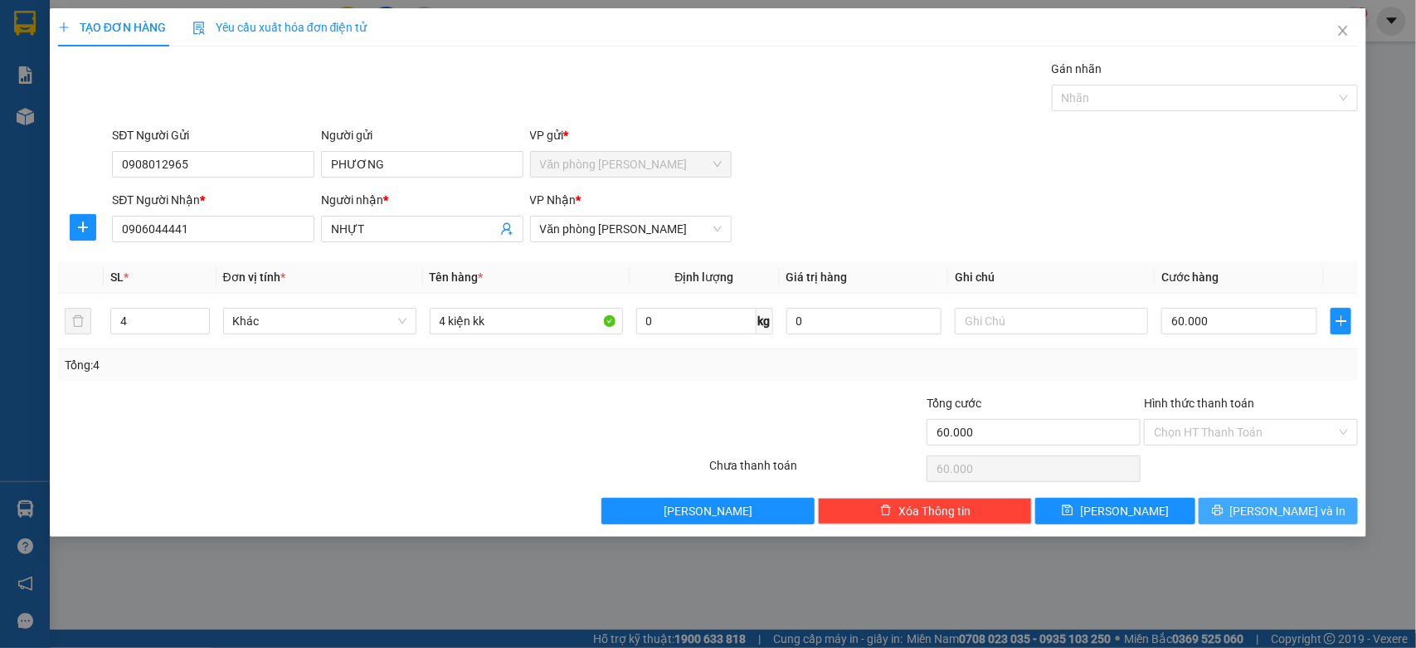
click at [1275, 513] on span "[PERSON_NAME] và In" at bounding box center [1288, 511] width 116 height 18
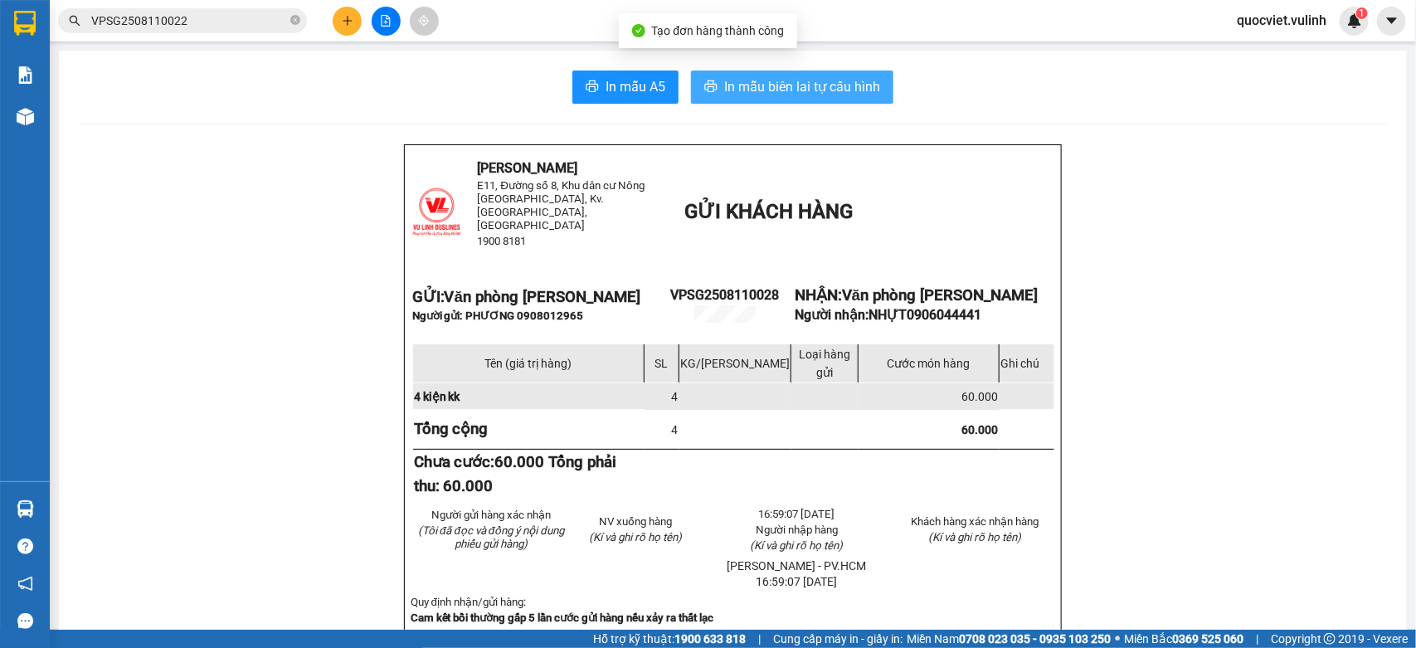
click at [705, 91] on icon "printer" at bounding box center [711, 86] width 12 height 12
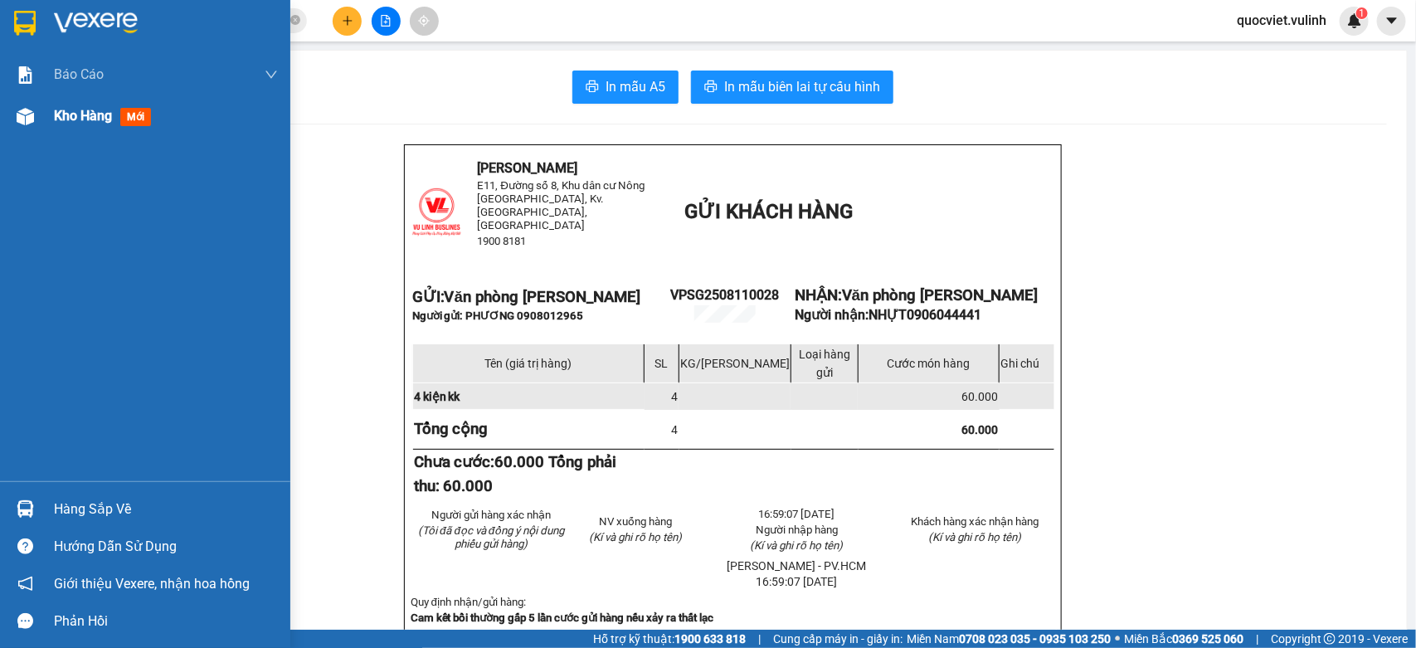
click at [39, 109] on div "Kho hàng mới" at bounding box center [145, 115] width 290 height 41
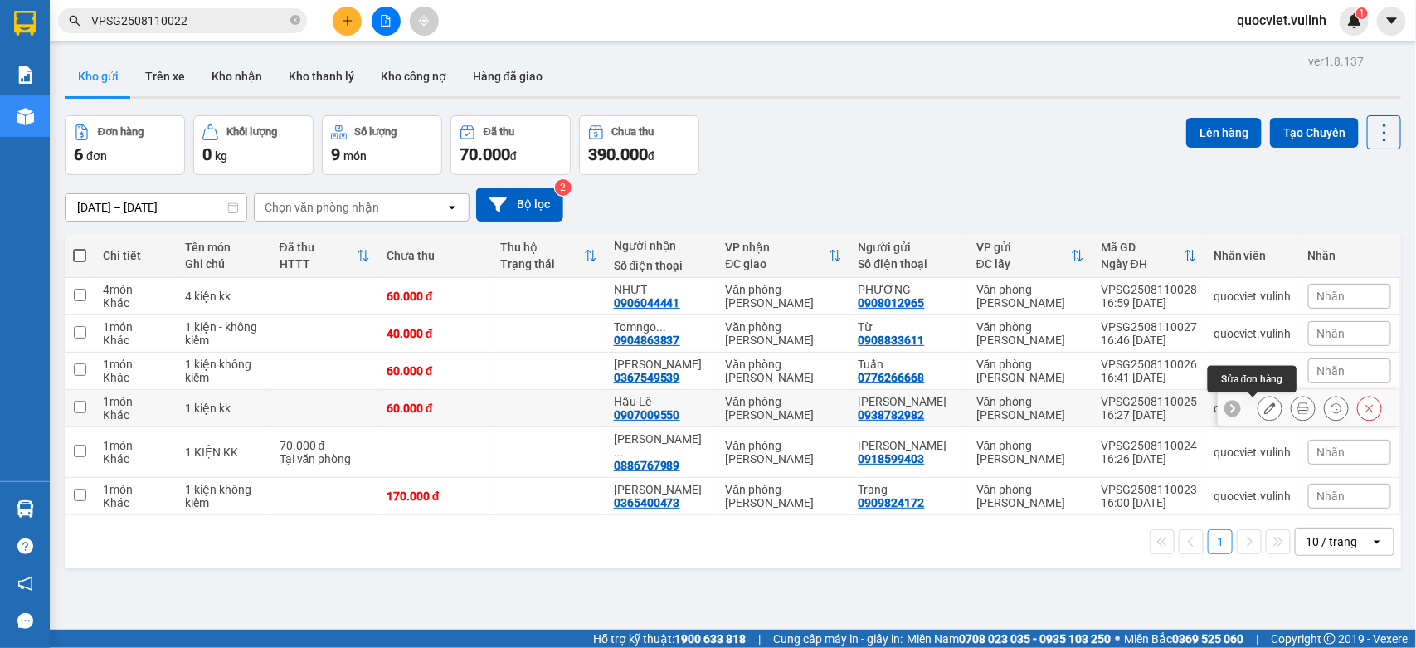
click at [1264, 407] on icon at bounding box center [1270, 408] width 12 height 12
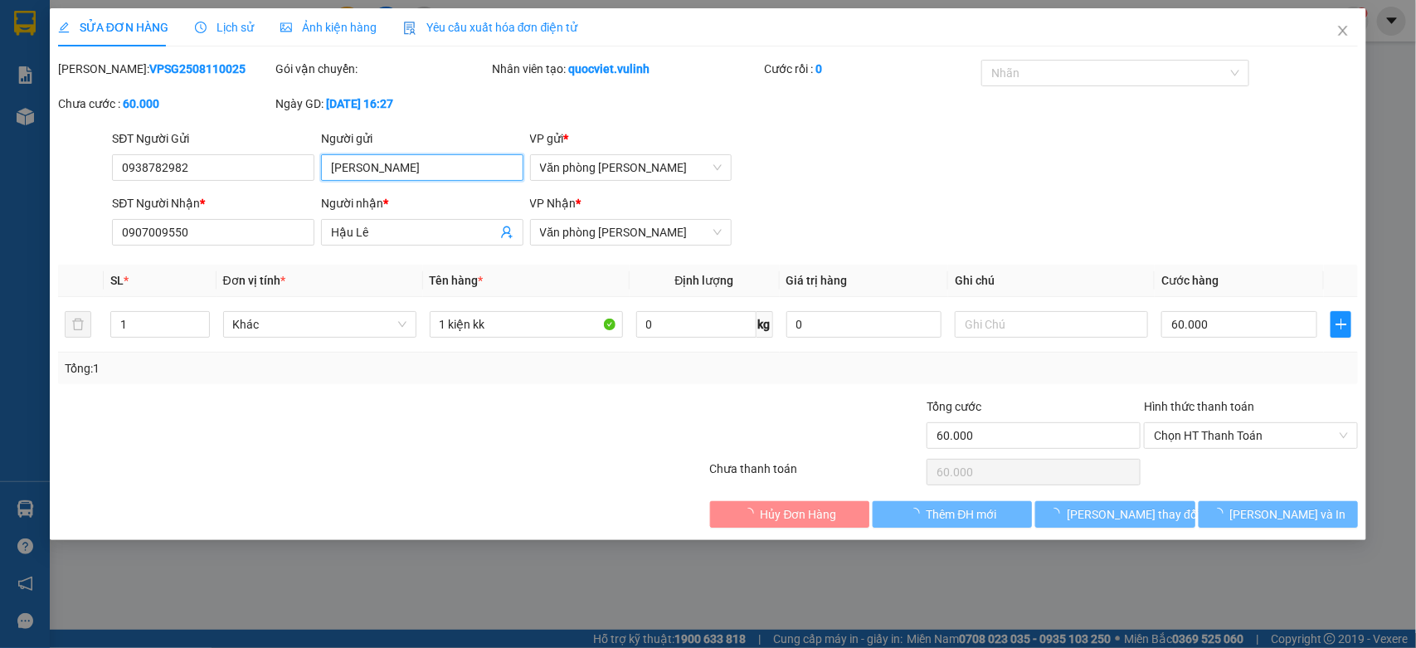
click at [382, 160] on input "[PERSON_NAME]" at bounding box center [422, 167] width 202 height 27
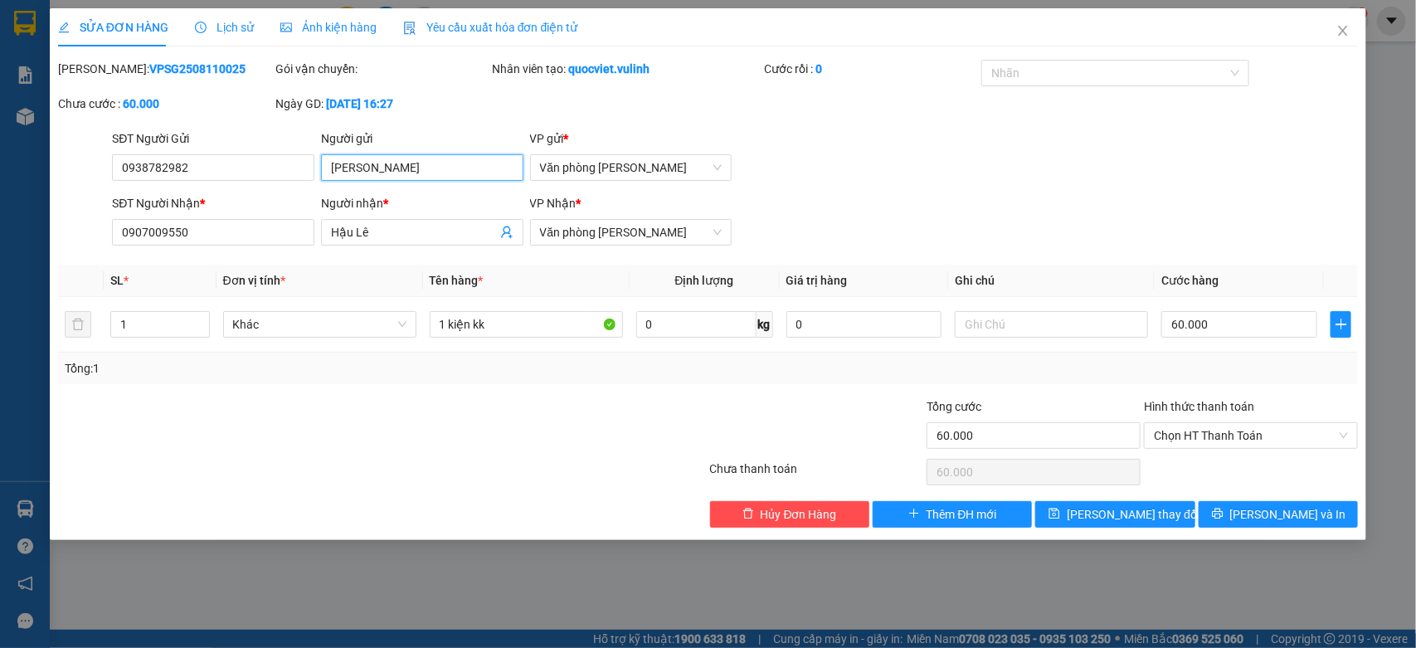
click at [382, 160] on input "[PERSON_NAME]" at bounding box center [422, 167] width 202 height 27
click at [294, 180] on input "0938782982" at bounding box center [213, 167] width 202 height 27
click at [295, 173] on input "0938782982" at bounding box center [213, 167] width 202 height 27
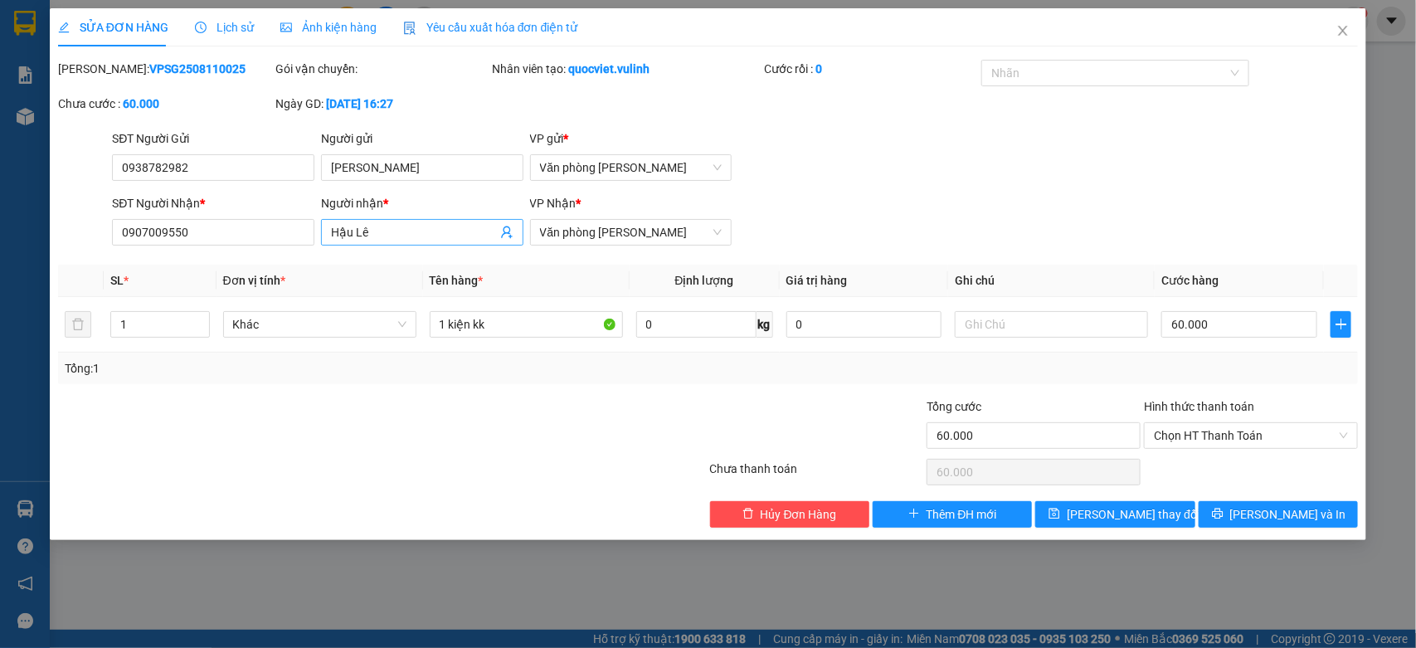
click at [398, 223] on input "Hậu Lê" at bounding box center [414, 232] width 166 height 18
click at [391, 229] on input "Hậu Lê" at bounding box center [414, 232] width 166 height 18
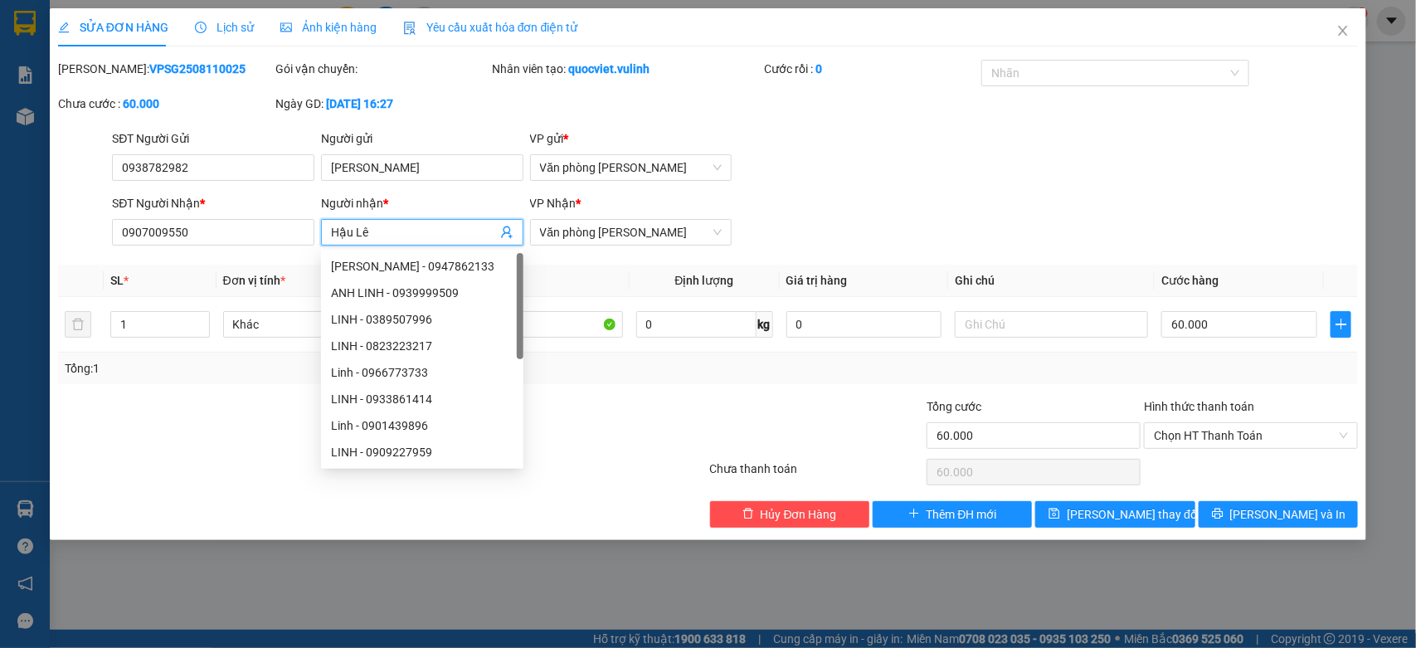
click at [391, 229] on input "Hậu Lê" at bounding box center [414, 232] width 166 height 18
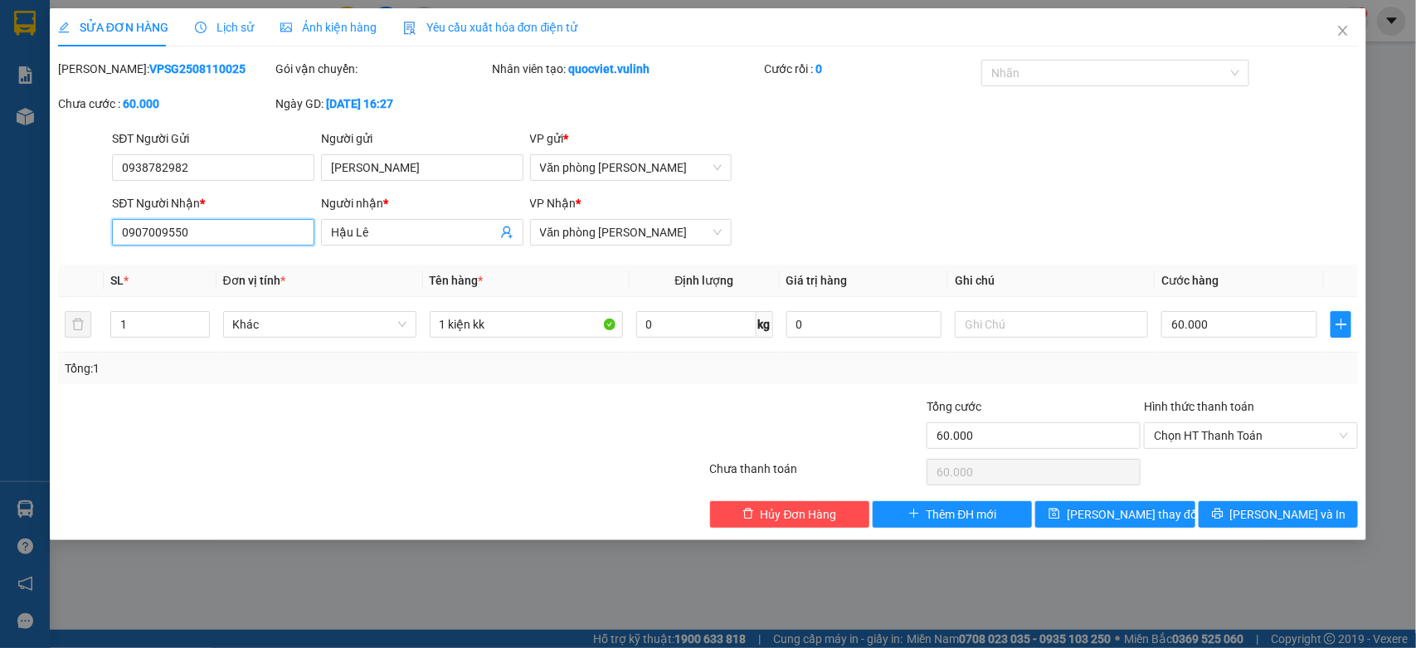
click at [235, 231] on input "0907009550" at bounding box center [213, 232] width 202 height 27
click at [1339, 34] on icon "close" at bounding box center [1342, 30] width 13 height 13
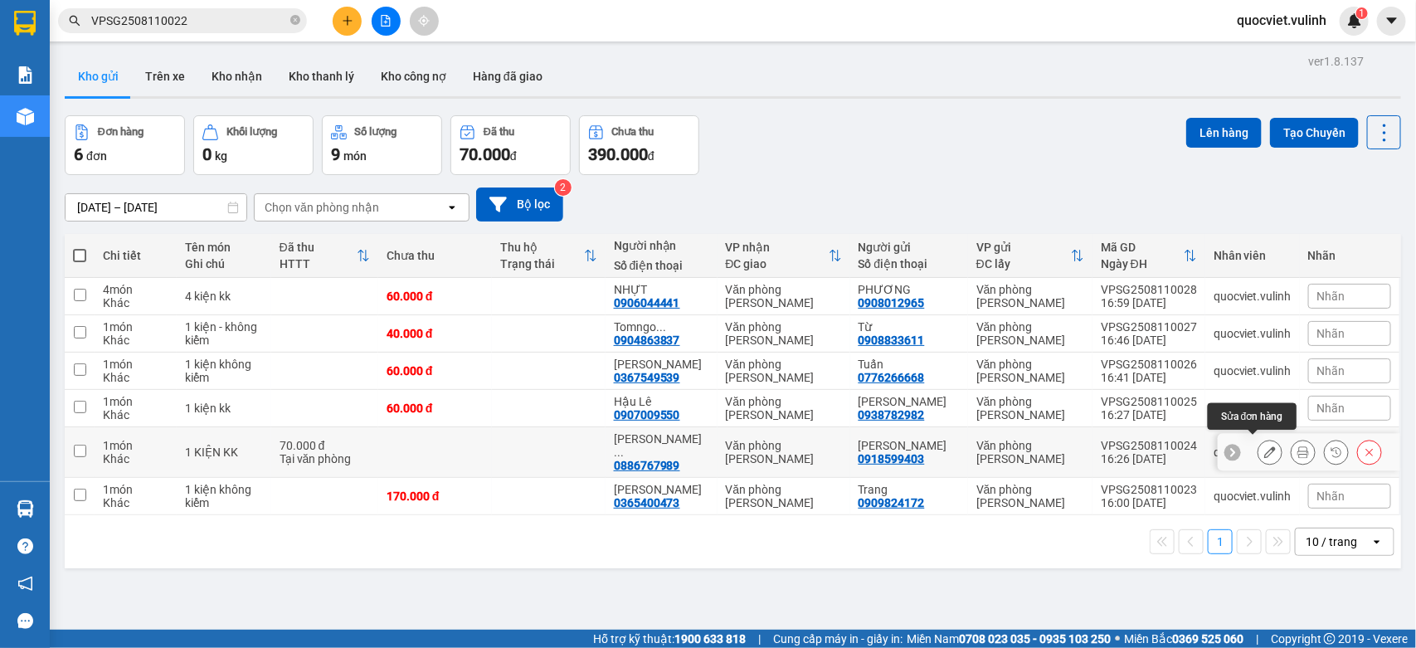
click at [1264, 446] on icon at bounding box center [1270, 452] width 12 height 12
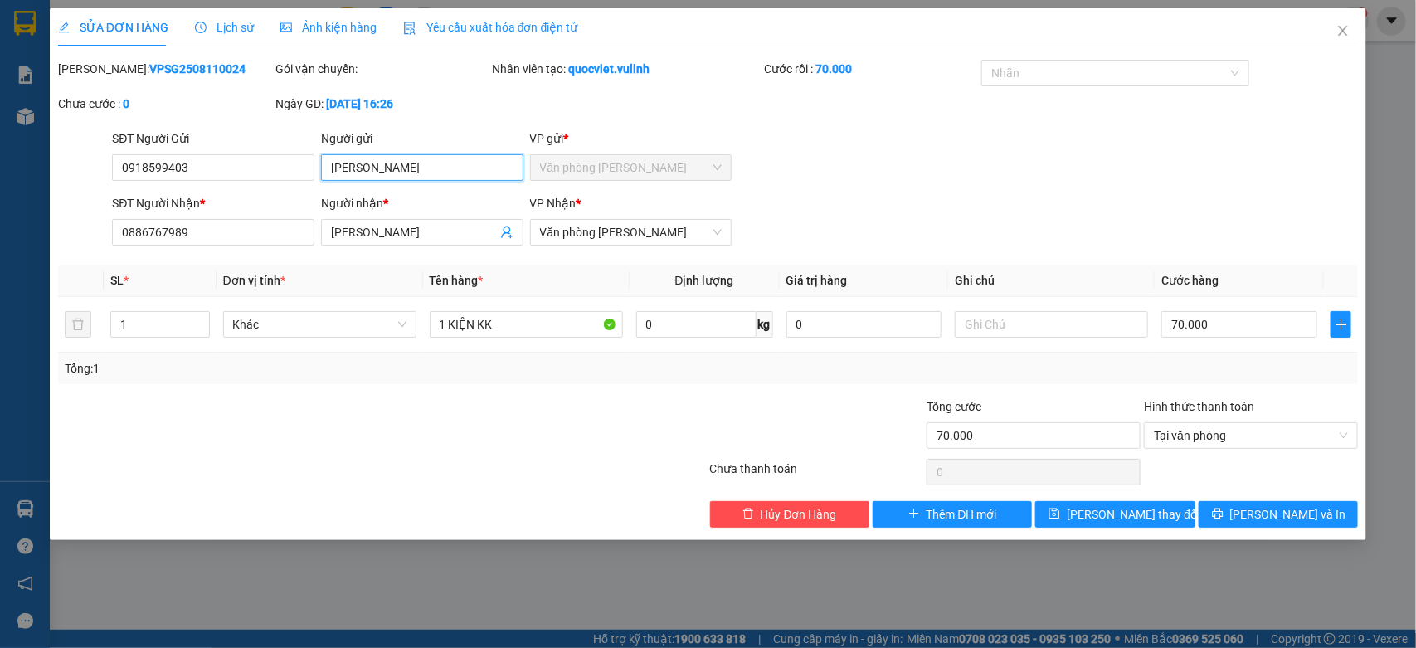
click at [394, 171] on input "[PERSON_NAME]" at bounding box center [422, 167] width 202 height 27
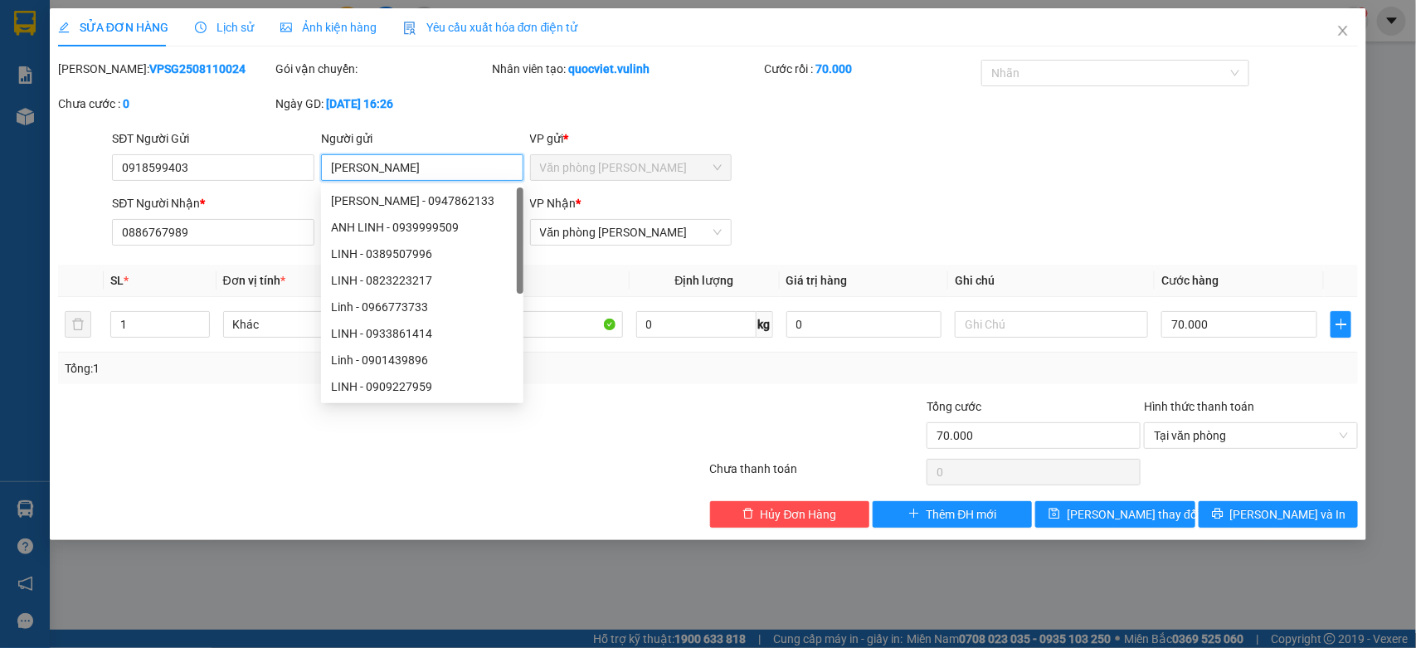
click at [394, 171] on input "[PERSON_NAME]" at bounding box center [422, 167] width 202 height 27
click at [283, 170] on input "0918599403" at bounding box center [213, 167] width 202 height 27
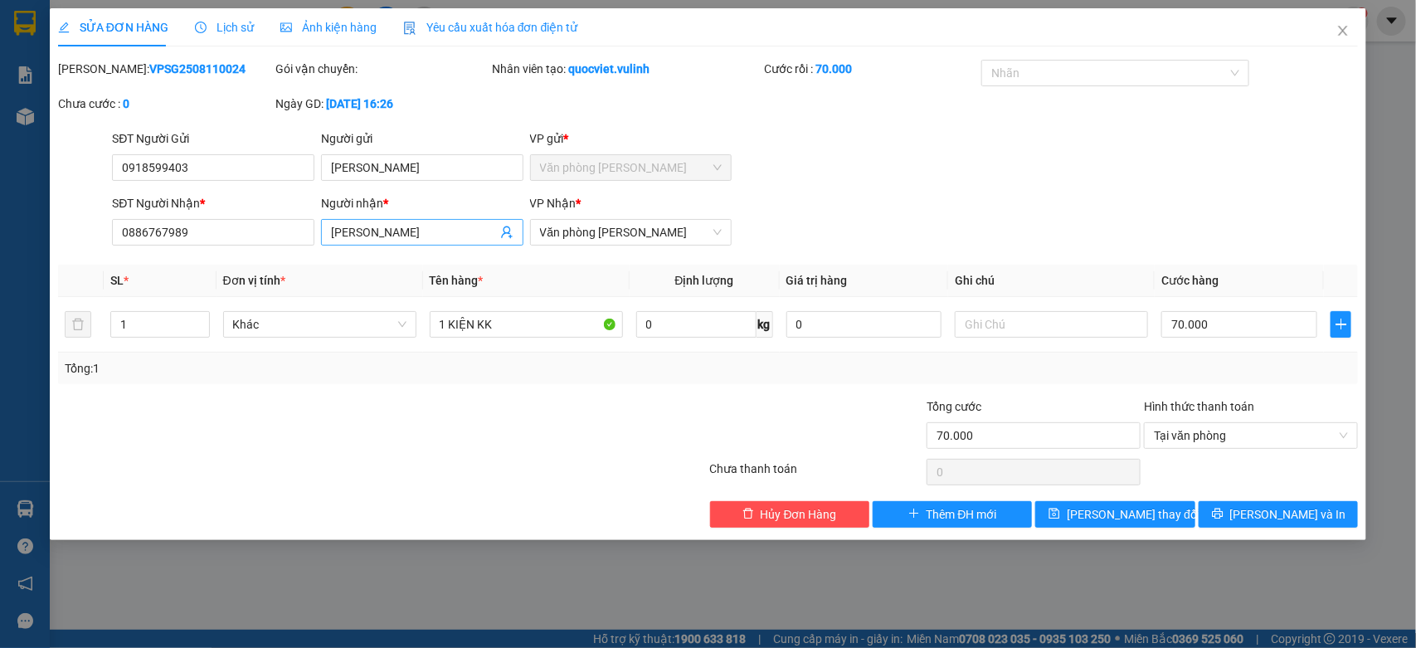
click at [478, 230] on input "NGUYỄN ĐẮC TOÀN" at bounding box center [414, 232] width 166 height 18
click at [295, 234] on input "0886767989" at bounding box center [213, 232] width 202 height 27
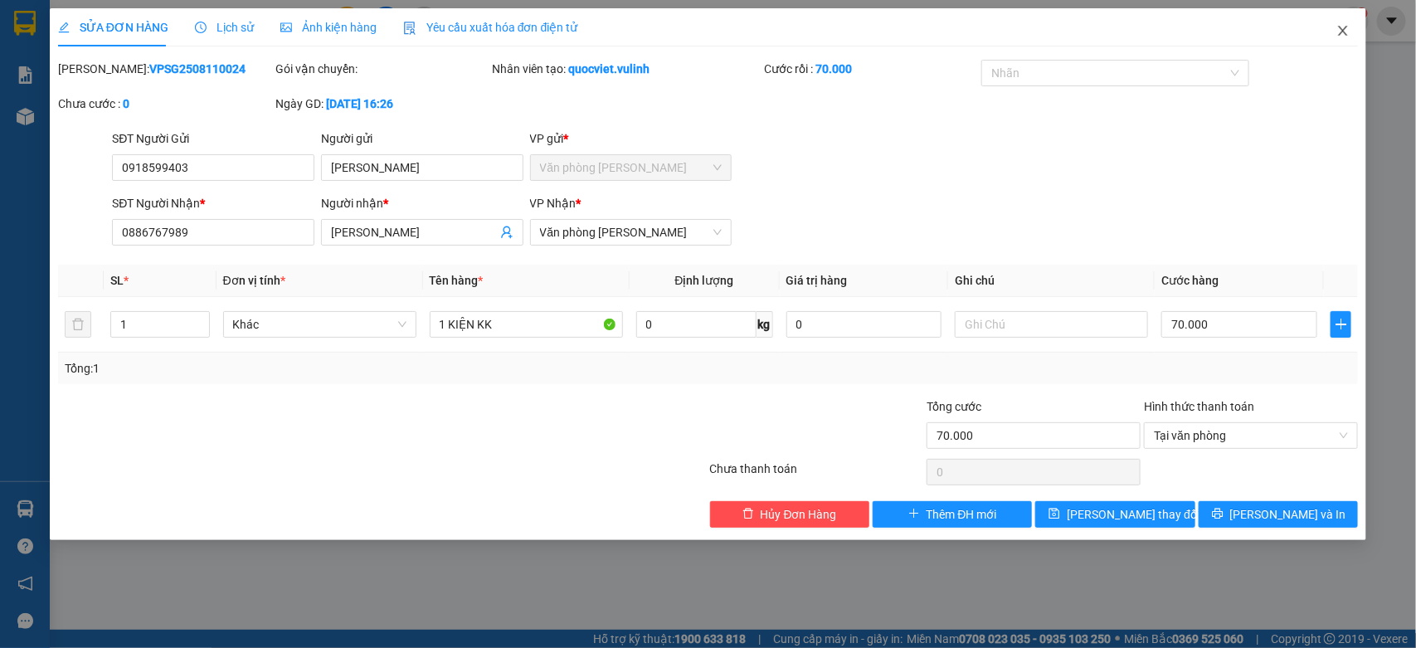
click at [1340, 33] on icon "close" at bounding box center [1342, 30] width 13 height 13
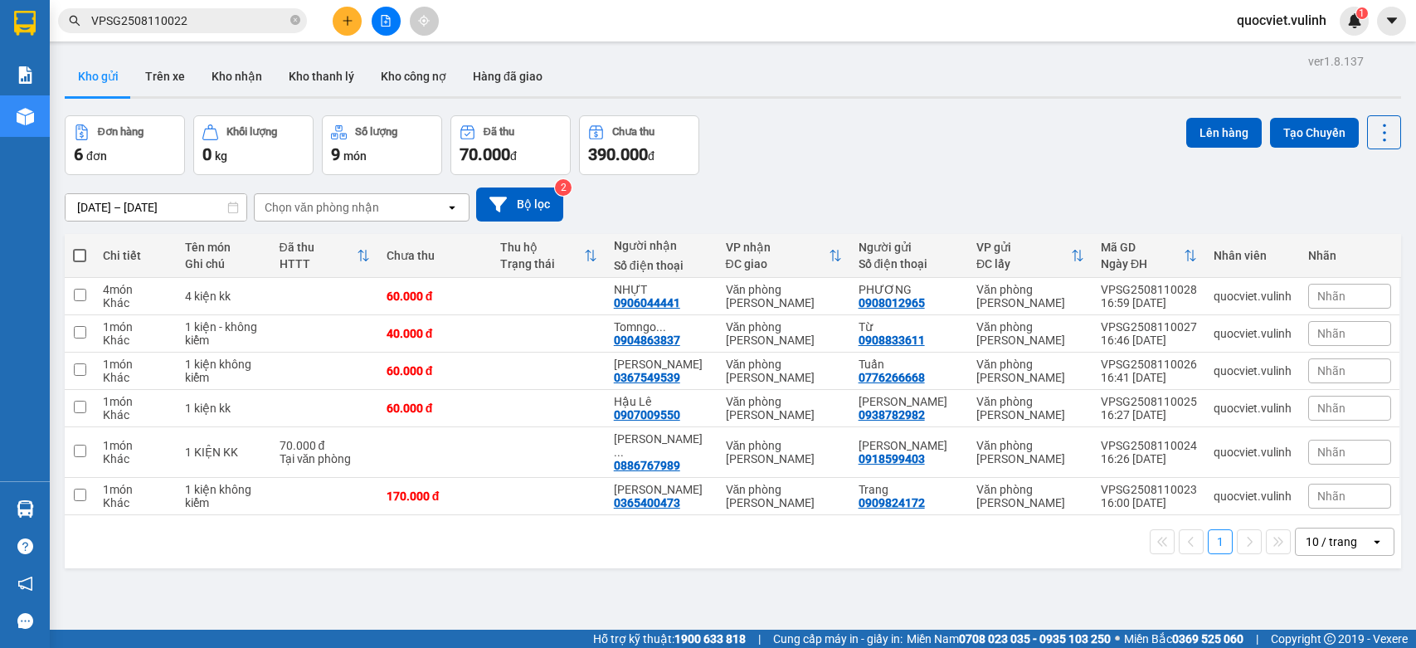
click at [105, 83] on button "Kho gửi" at bounding box center [98, 76] width 67 height 40
click at [1257, 376] on div at bounding box center [1269, 370] width 25 height 25
click at [1258, 376] on button at bounding box center [1269, 371] width 23 height 29
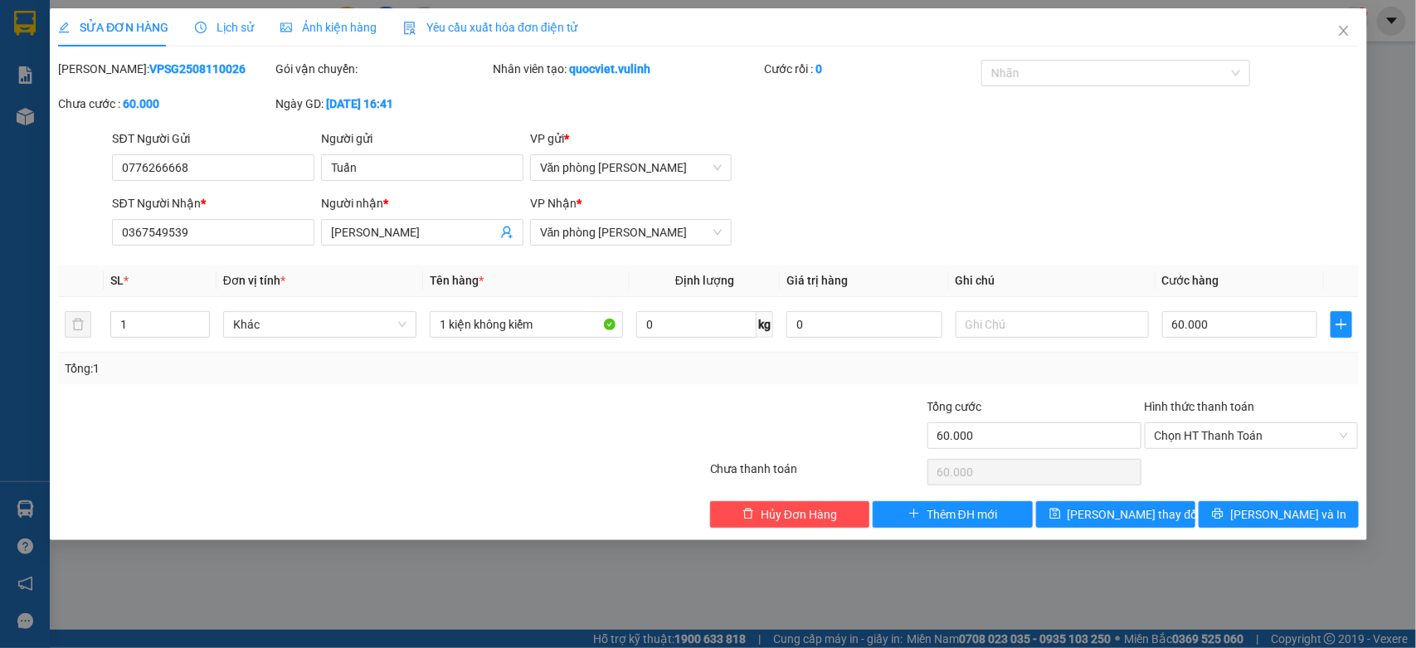
type input "0776266668"
type input "Tuấn"
type input "0367549539"
type input "[PERSON_NAME]"
type input "60.000"
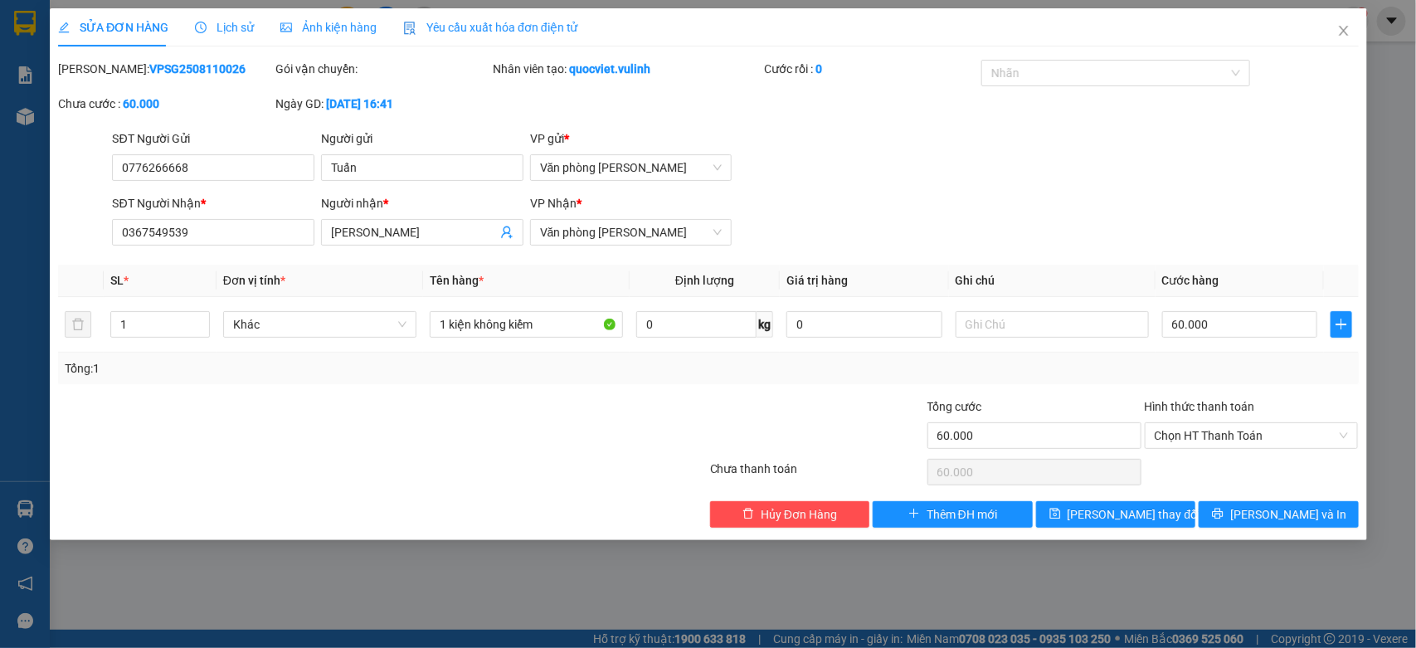
type input "60.000"
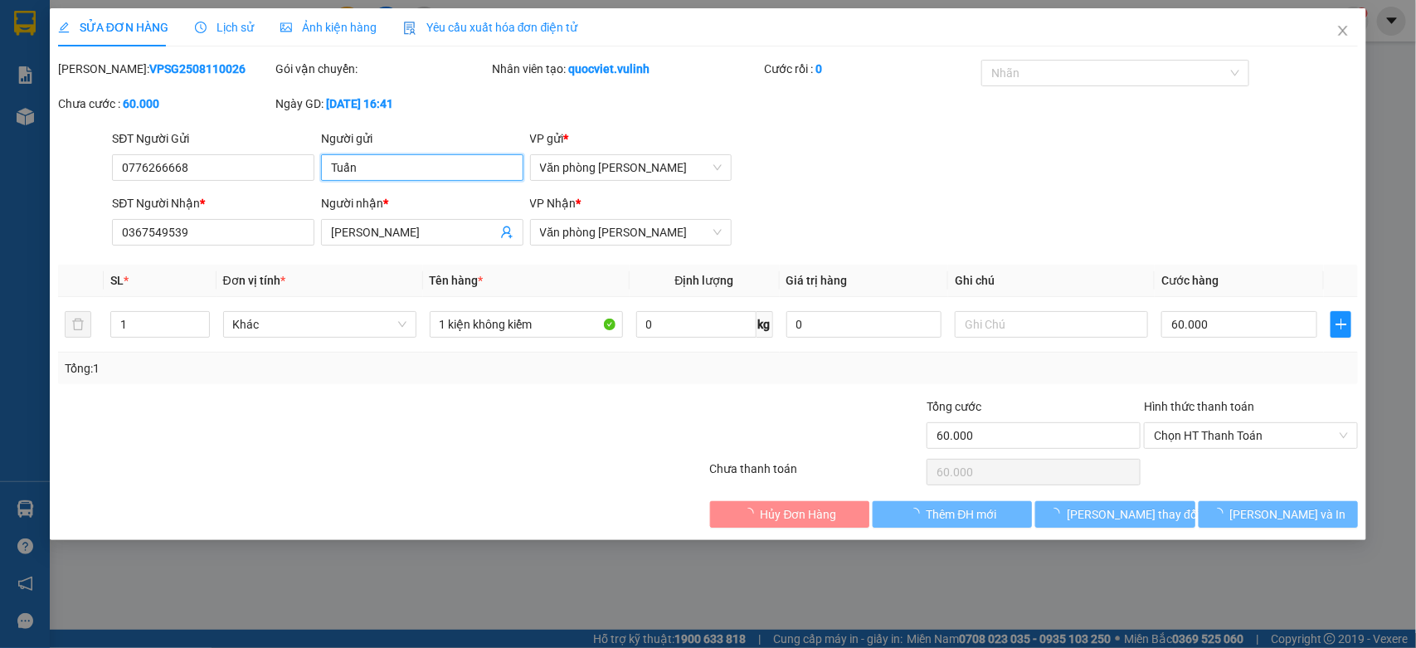
click at [442, 166] on input "Tuấn" at bounding box center [422, 167] width 202 height 27
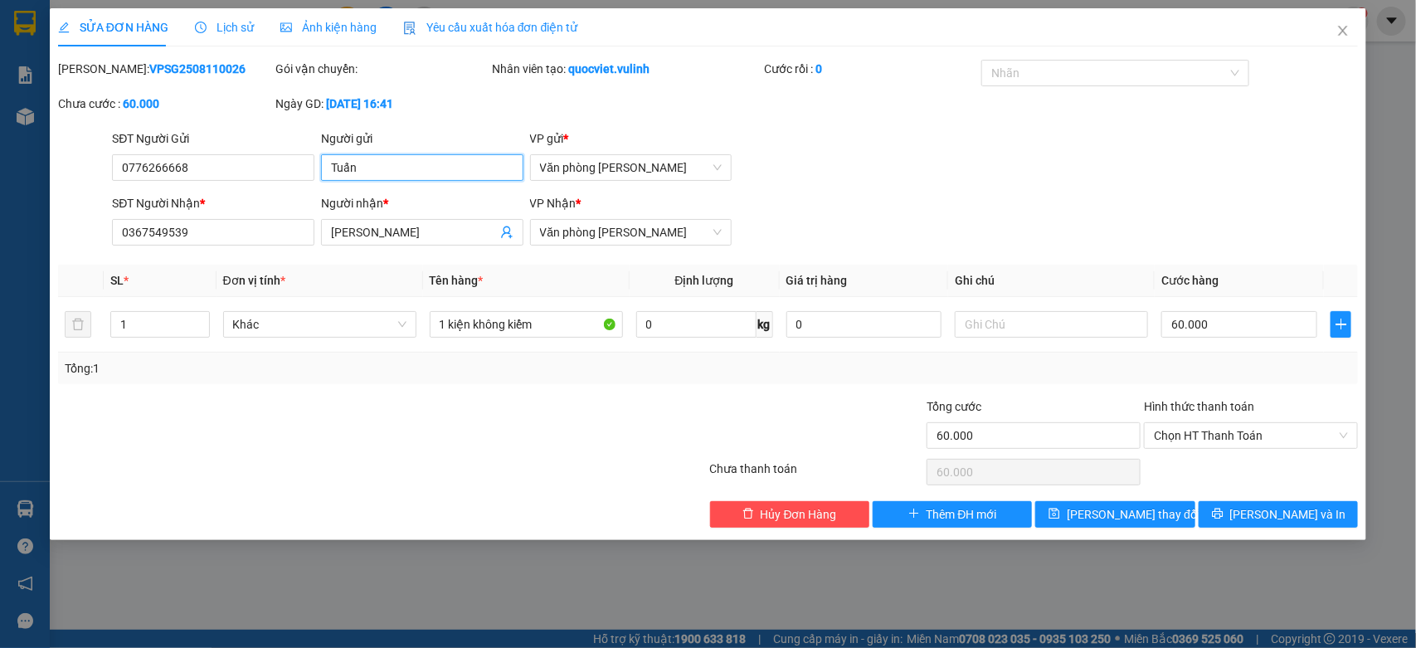
click at [442, 166] on input "Tuấn" at bounding box center [422, 167] width 202 height 27
click at [243, 173] on input "0776266668" at bounding box center [213, 167] width 202 height 27
click at [386, 241] on input "[PERSON_NAME]" at bounding box center [414, 232] width 166 height 18
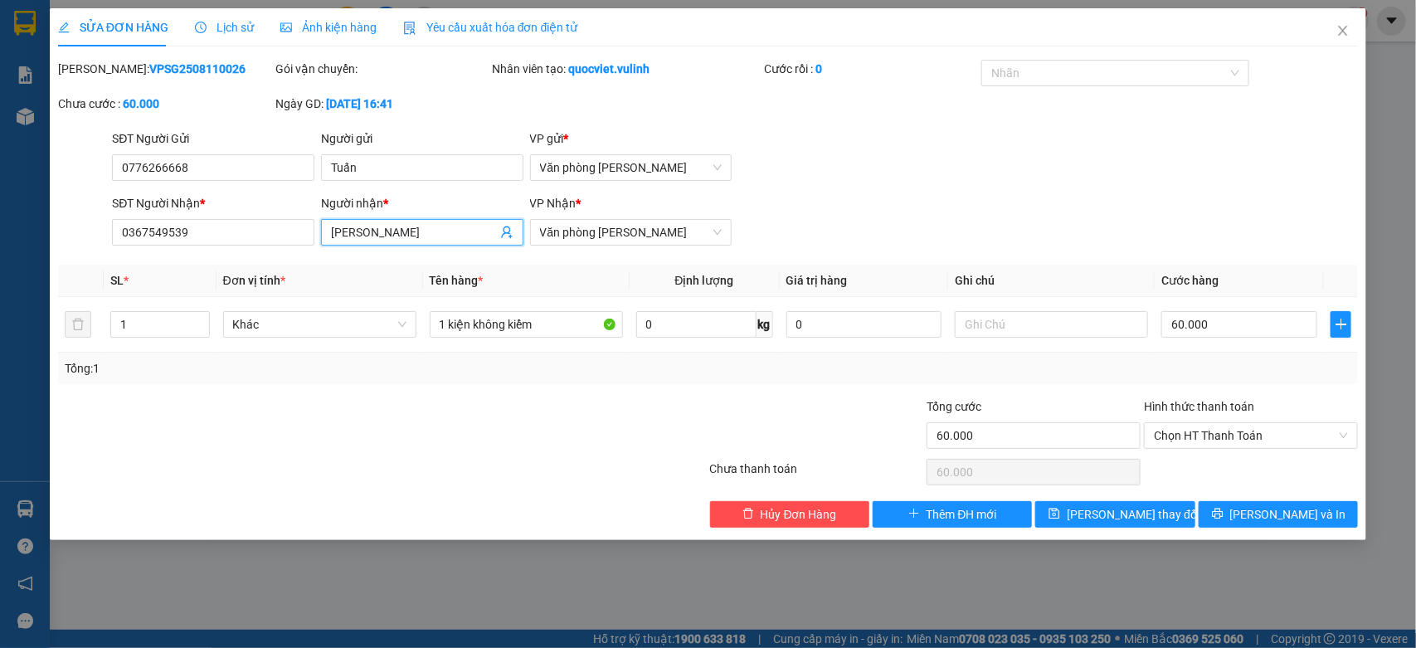
click at [386, 241] on input "[PERSON_NAME]" at bounding box center [414, 232] width 166 height 18
click at [307, 239] on input "0367549539" at bounding box center [213, 232] width 202 height 27
click at [1344, 29] on icon "close" at bounding box center [1342, 30] width 13 height 13
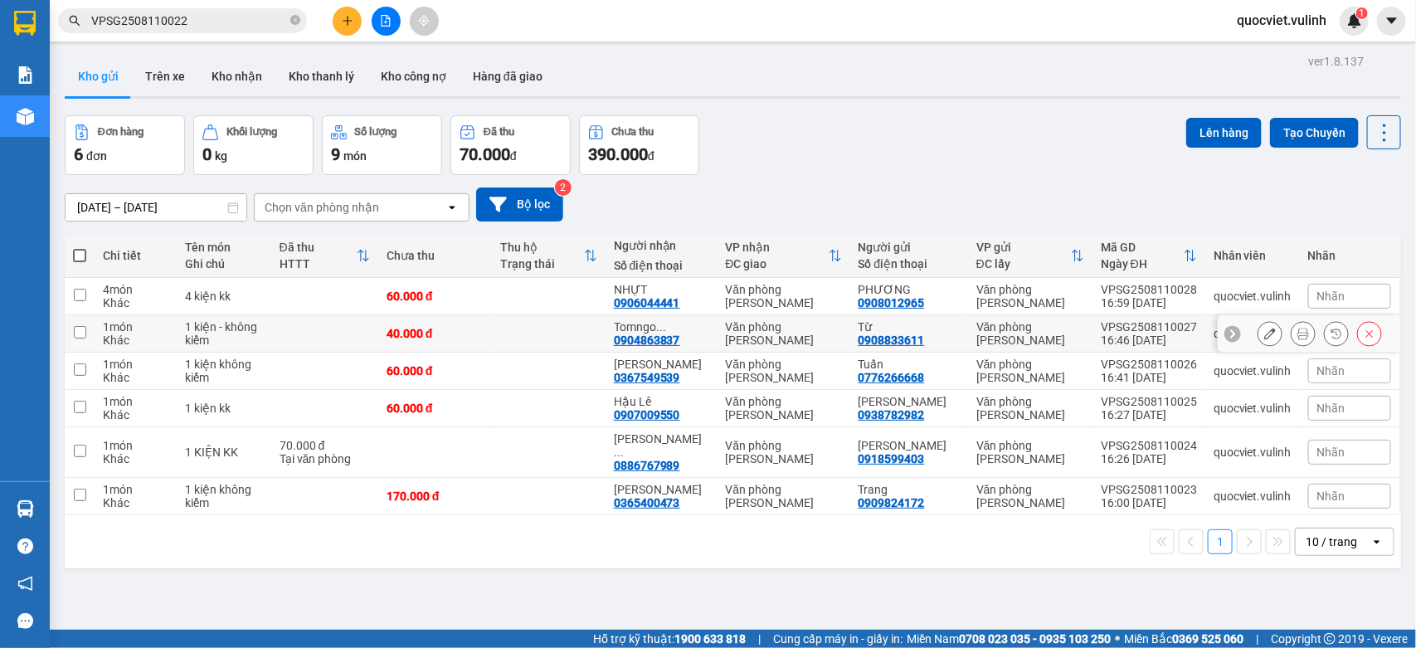
click at [1258, 338] on button at bounding box center [1269, 333] width 23 height 29
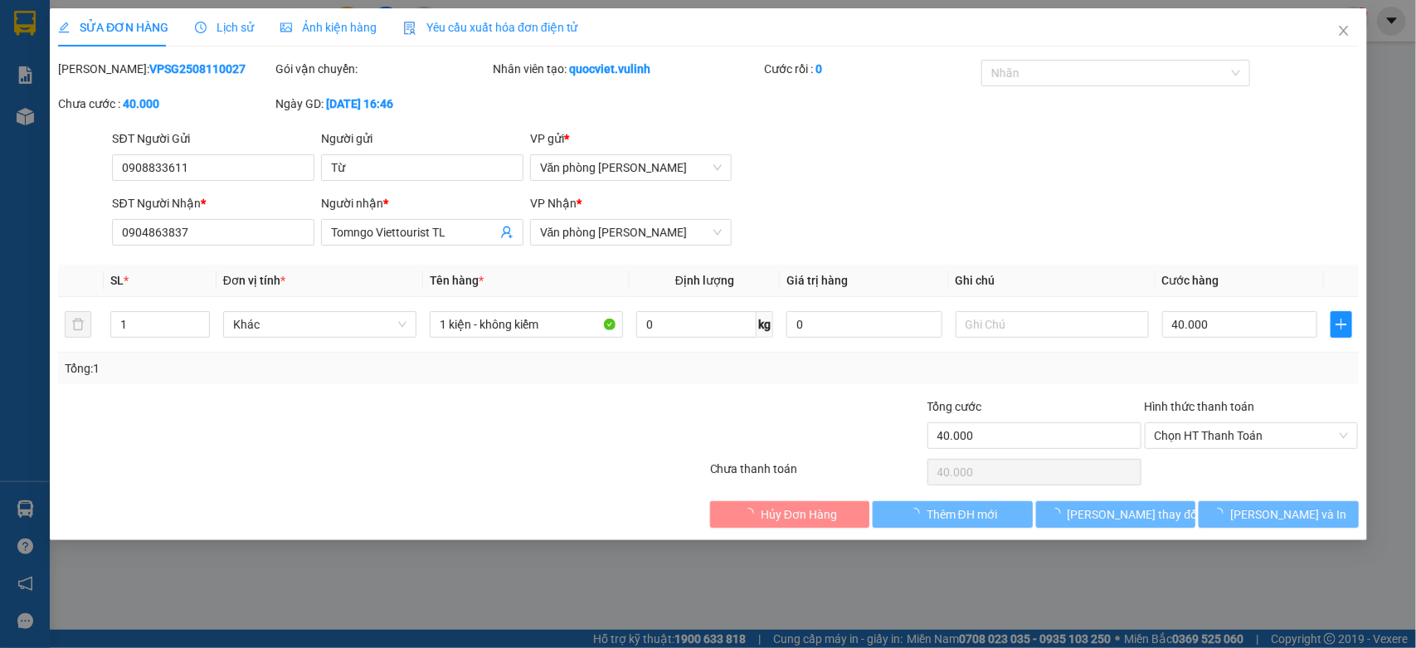
type input "0908833611"
type input "Từ"
type input "0904863837"
type input "Tomngo Viettourist TL"
type input "40.000"
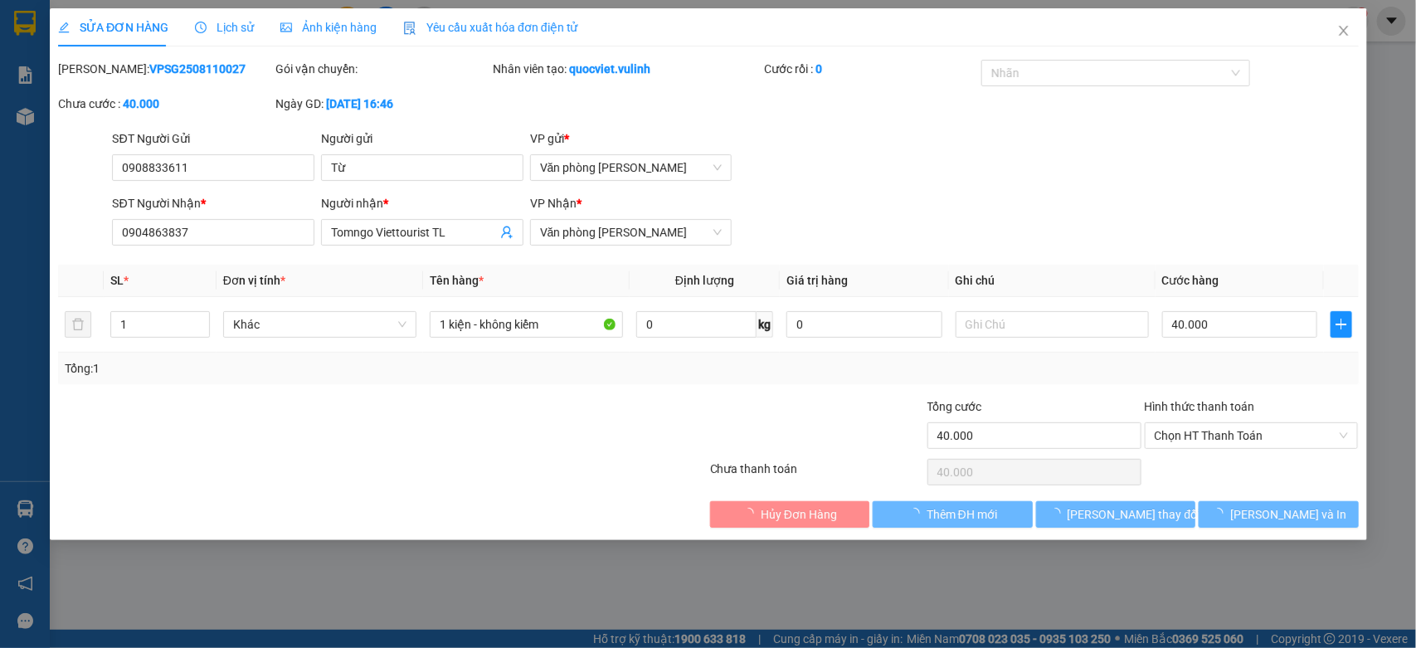
type input "40.000"
click at [407, 171] on input "Từ" at bounding box center [422, 167] width 202 height 27
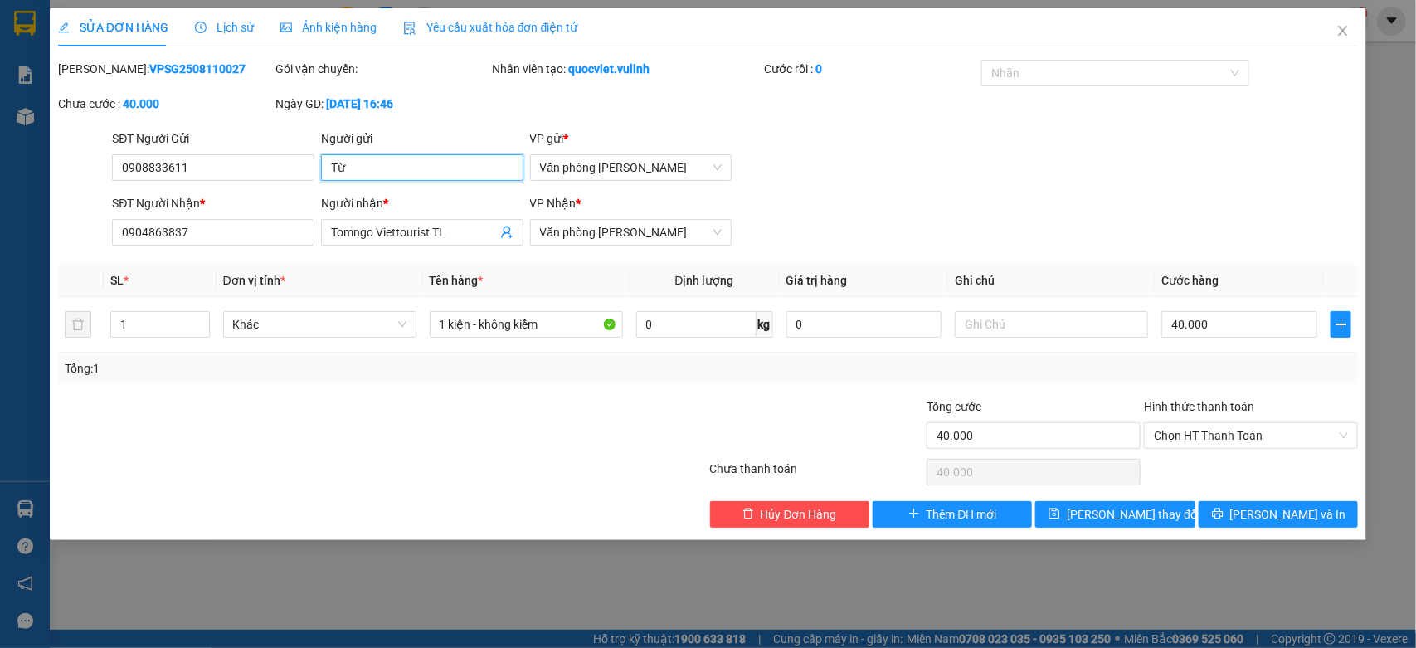
click at [407, 171] on input "Từ" at bounding box center [422, 167] width 202 height 27
click at [270, 173] on input "0908833611" at bounding box center [213, 167] width 202 height 27
click at [413, 237] on input "Tomngo Viettourist TL" at bounding box center [414, 232] width 166 height 18
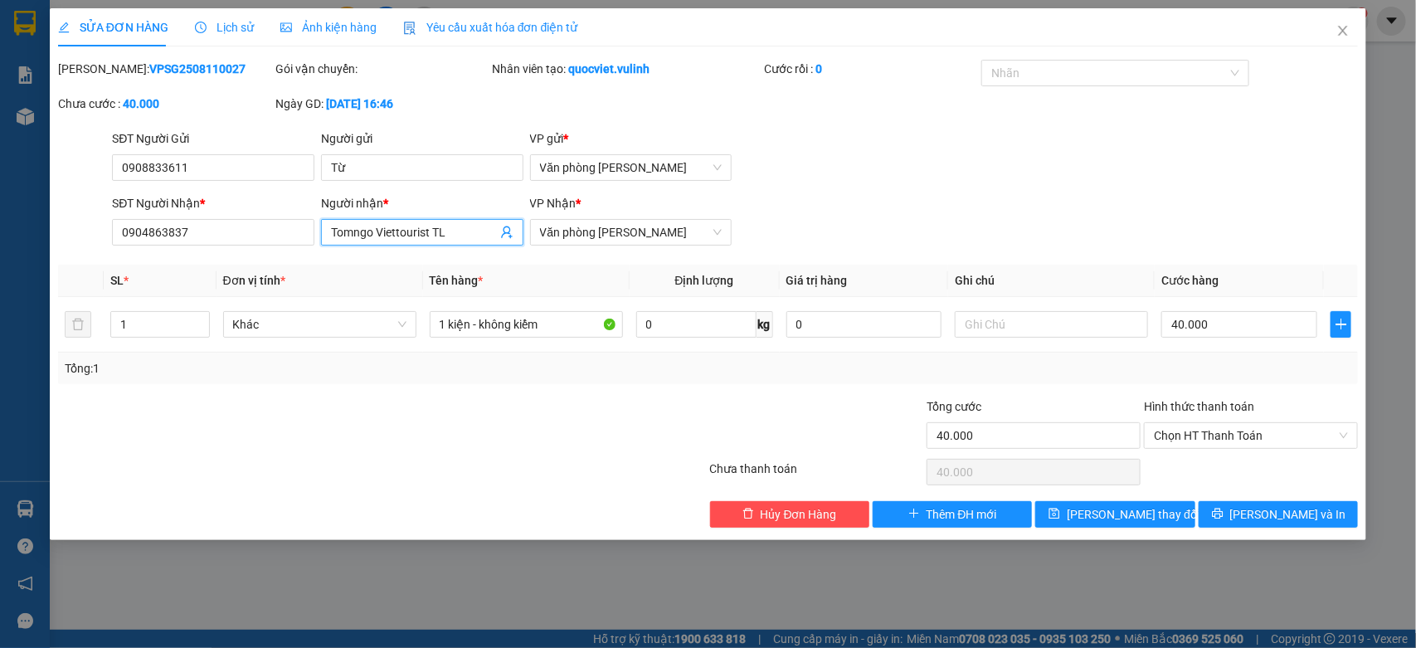
click at [413, 237] on input "Tomngo Viettourist TL" at bounding box center [414, 232] width 166 height 18
click at [274, 242] on input "0904863837" at bounding box center [213, 232] width 202 height 27
click at [1339, 37] on icon "close" at bounding box center [1342, 30] width 13 height 13
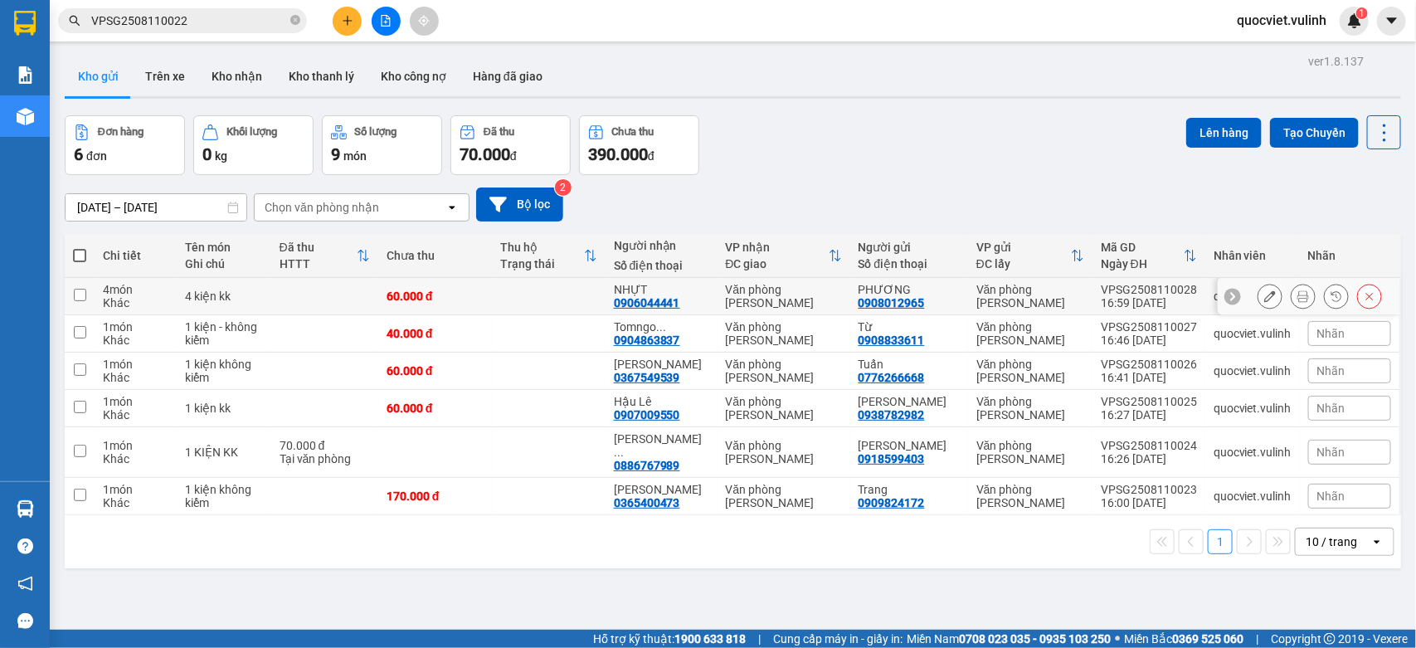
click at [1258, 290] on button at bounding box center [1269, 296] width 23 height 29
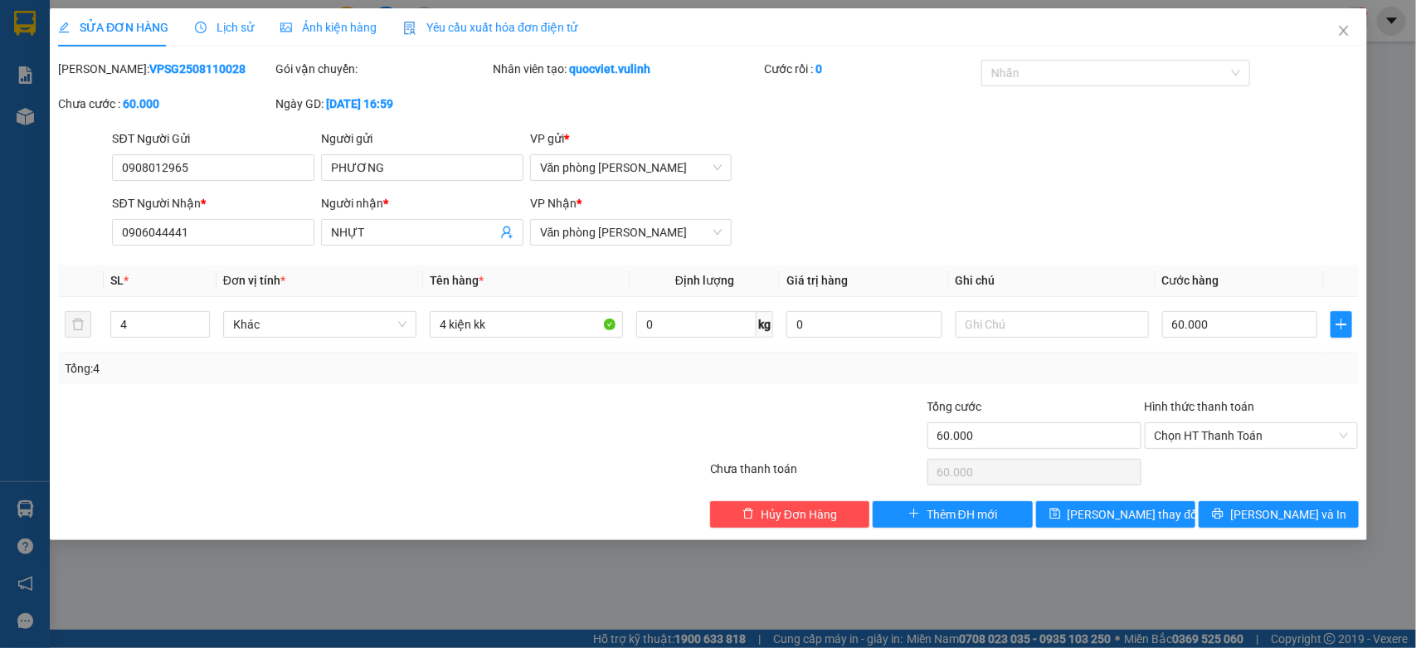
type input "0908012965"
type input "PHƯƠNG"
type input "0906044441"
type input "NHỰT"
type input "60.000"
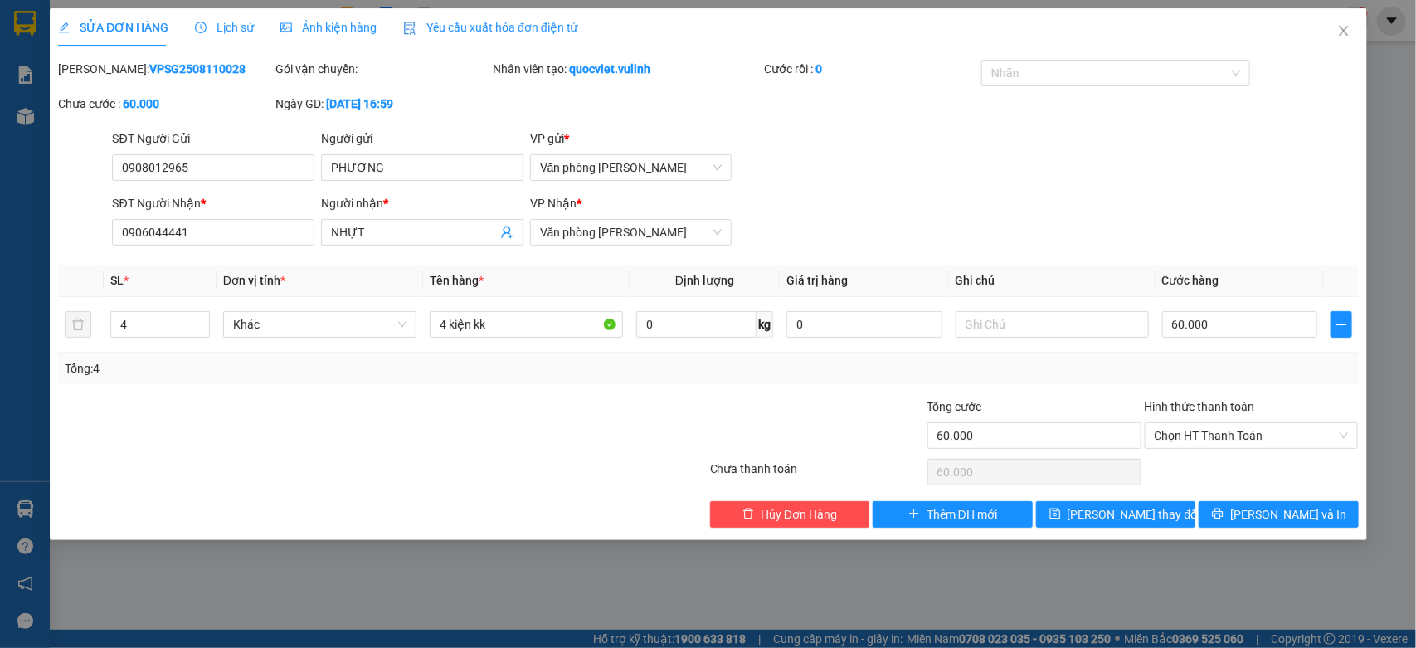
type input "60.000"
click at [1350, 32] on div "SỬA ĐƠN HÀNG Lịch sử Ảnh kiện hàng Yêu cầu xuất hóa đơn điện tử Total Paid Fee …" at bounding box center [708, 324] width 1416 height 648
click at [1344, 32] on div "SỬA ĐƠN HÀNG Lịch sử Ảnh kiện hàng Yêu cầu xuất hóa đơn điện tử Total Paid Fee …" at bounding box center [708, 324] width 1416 height 648
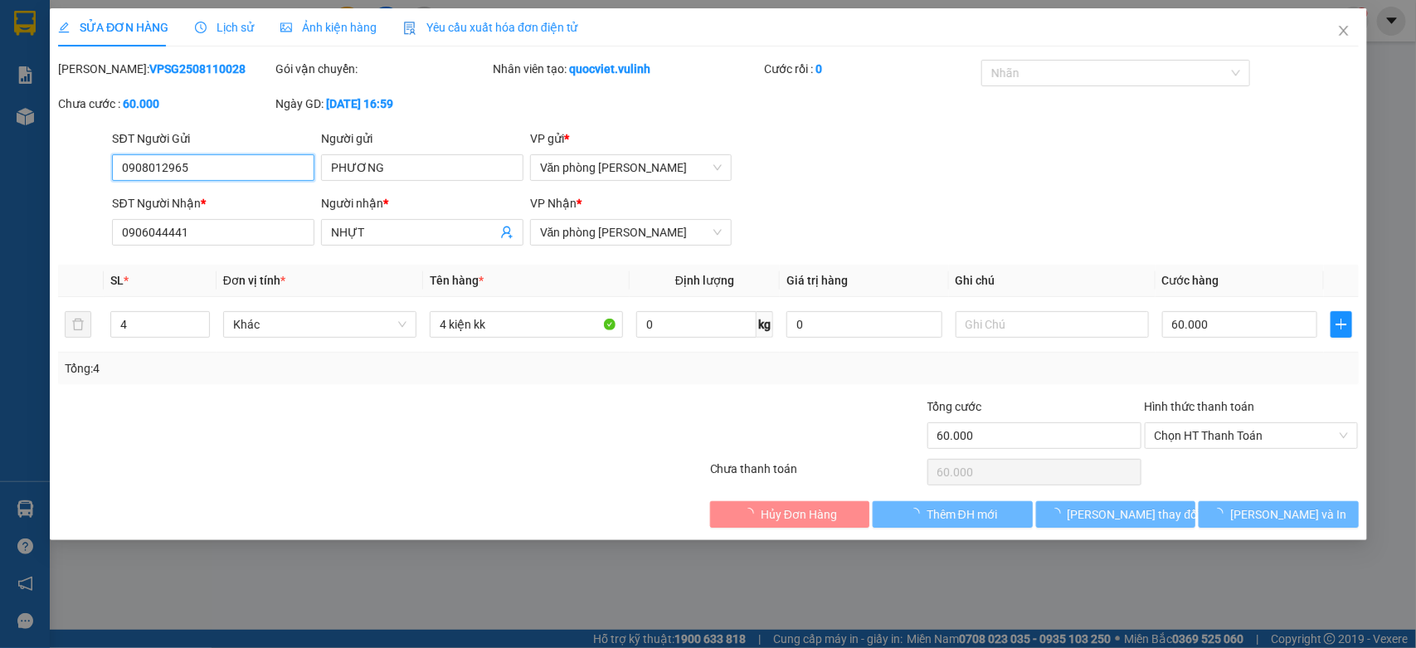
type input "0908012965"
type input "PHƯƠNG"
type input "0906044441"
type input "NHỰT"
type input "60.000"
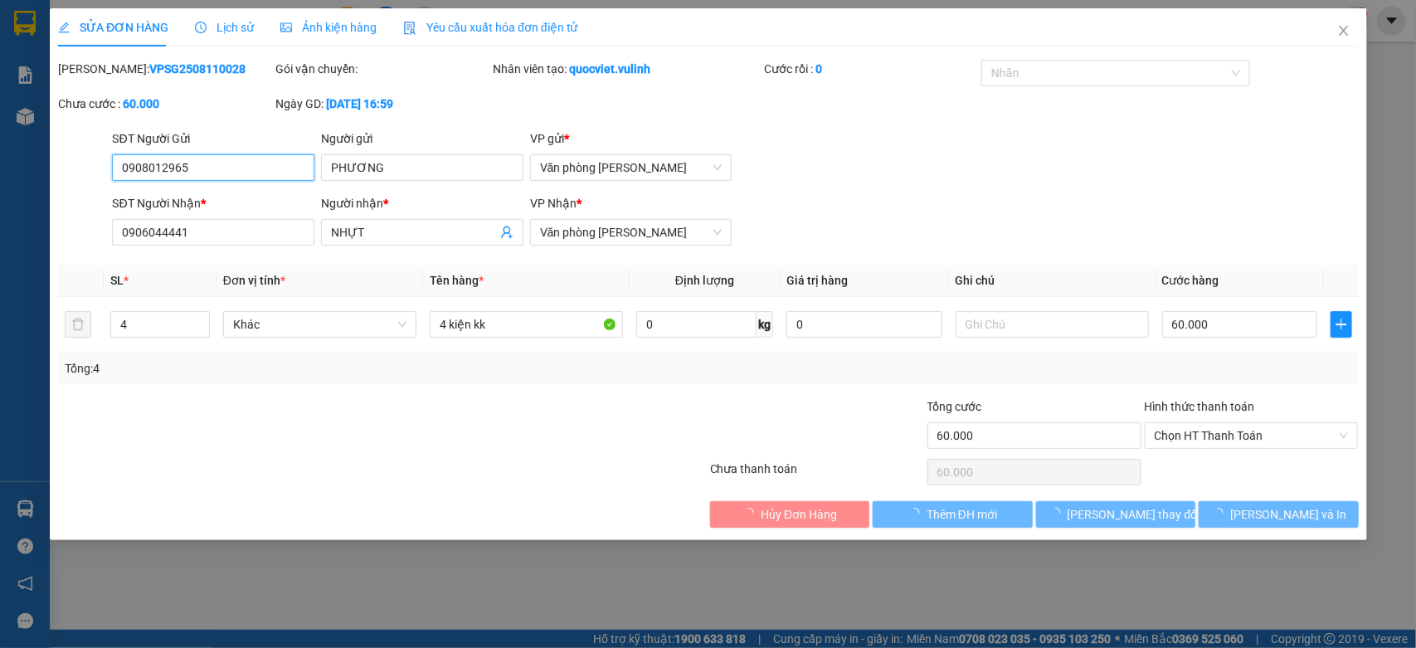
type input "60.000"
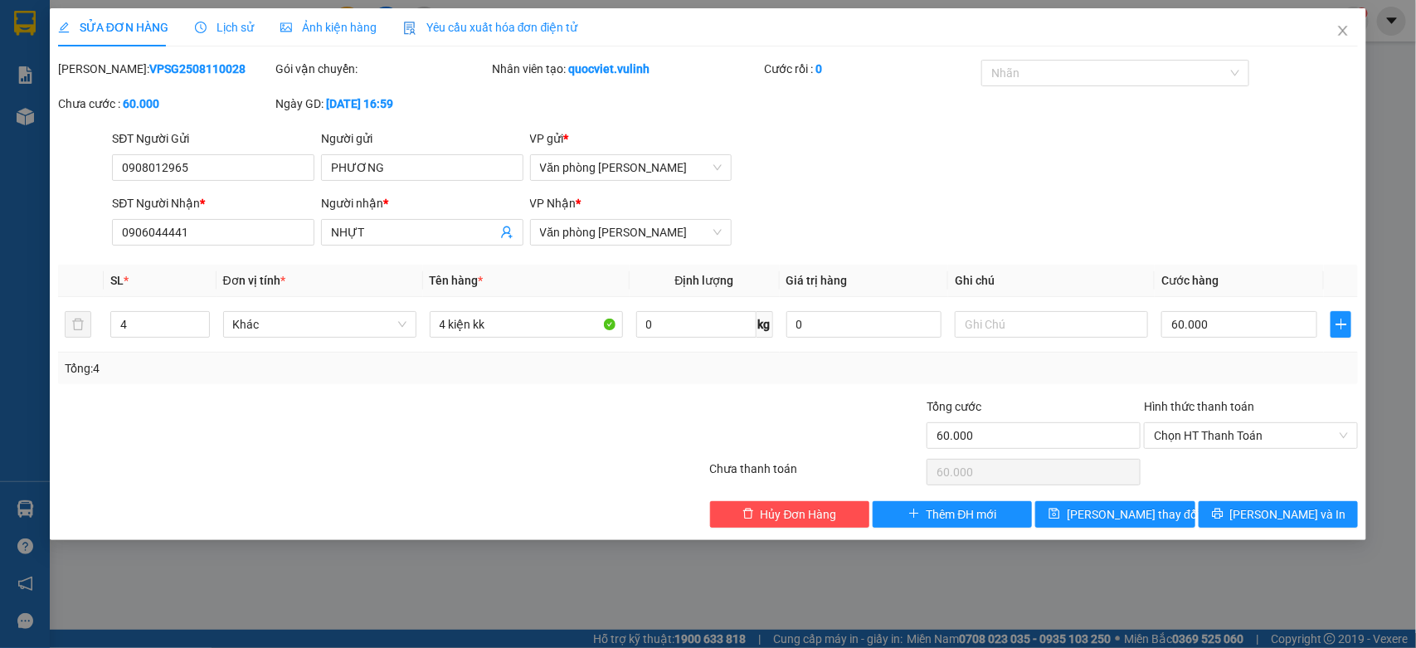
click at [429, 181] on div "Người gửi PHƯƠNG" at bounding box center [422, 158] width 202 height 58
click at [429, 180] on input "PHƯƠNG" at bounding box center [422, 167] width 202 height 27
click at [241, 163] on input "0908012965" at bounding box center [213, 167] width 202 height 27
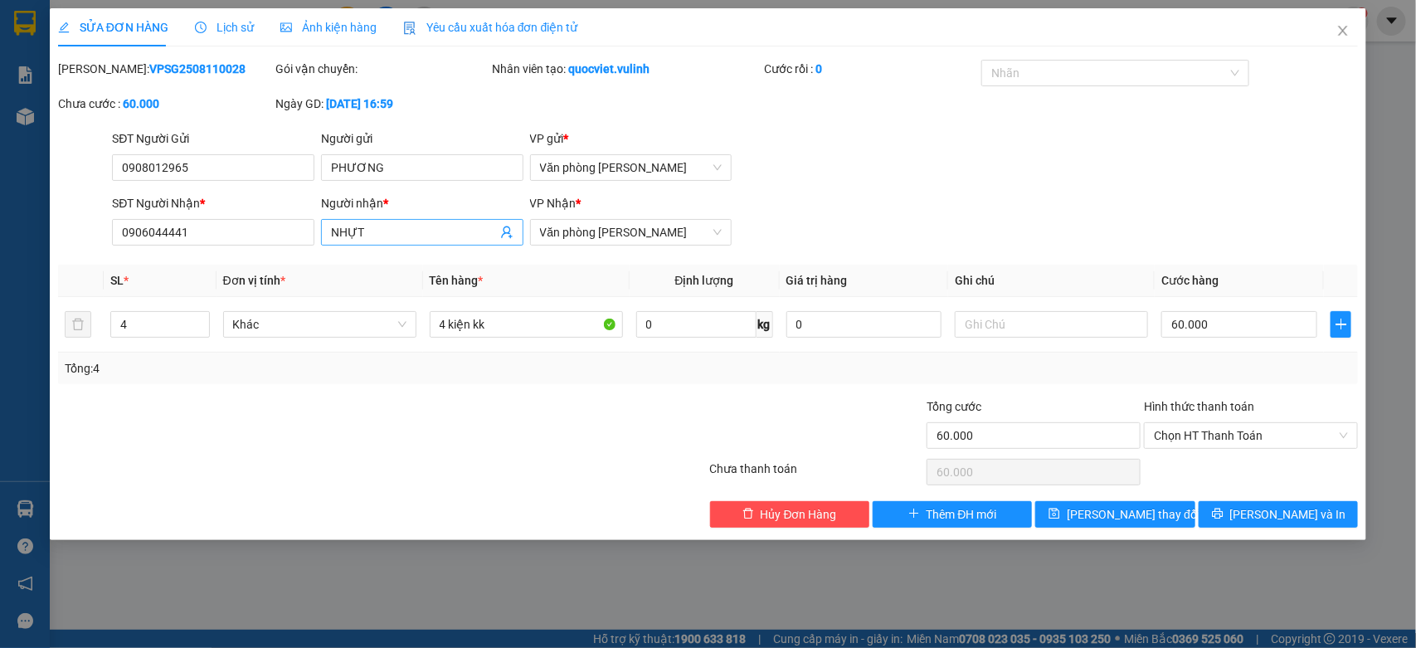
click at [376, 233] on input "NHỰT" at bounding box center [414, 232] width 166 height 18
click at [192, 243] on input "0906044441" at bounding box center [213, 232] width 202 height 27
click at [1342, 39] on span "Close" at bounding box center [1342, 31] width 46 height 46
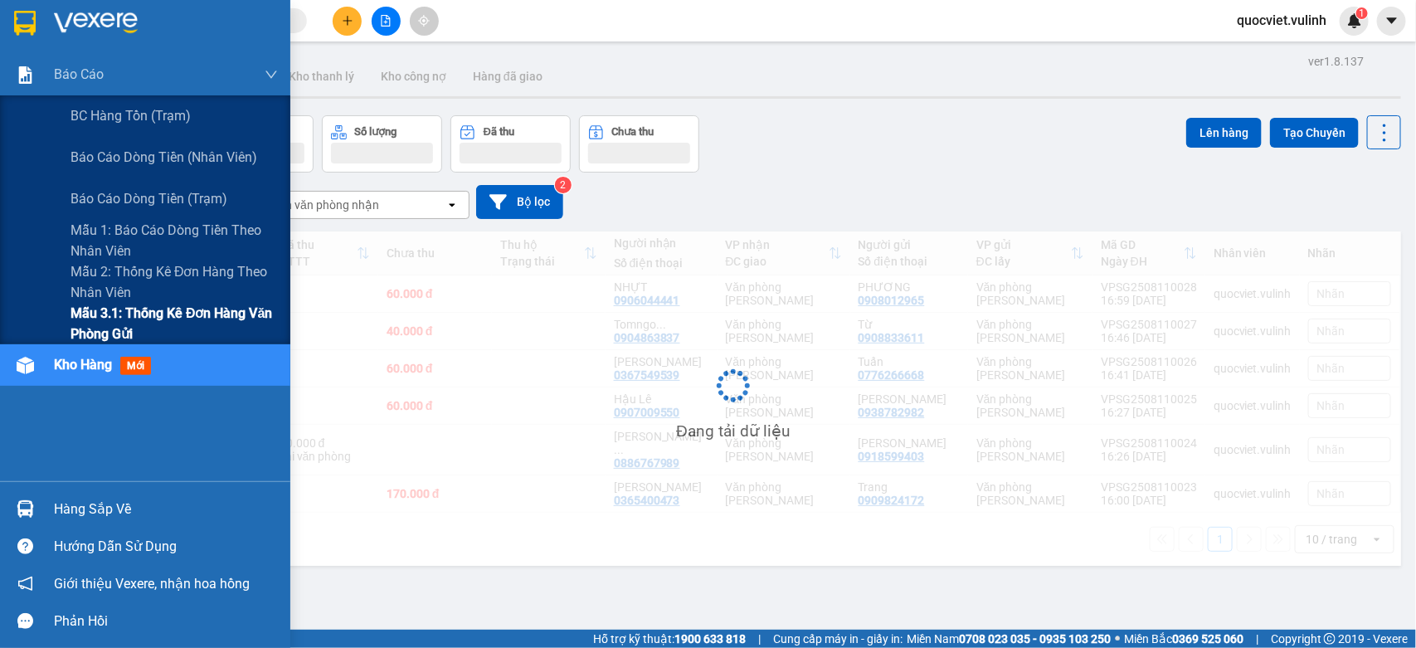
click at [97, 315] on span "Mẫu 3.1: Thống kê đơn hàng văn phòng gửi" at bounding box center [173, 323] width 207 height 41
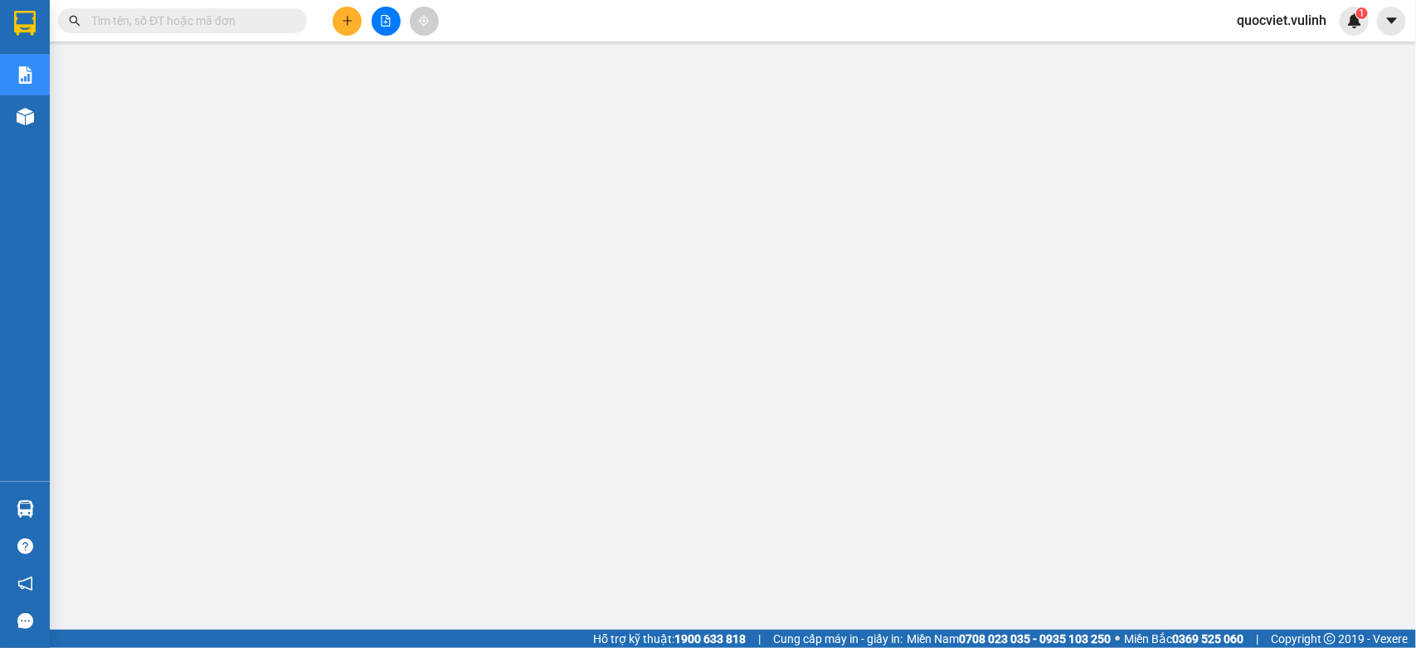
click at [209, 22] on input "text" at bounding box center [189, 21] width 196 height 18
paste input "VPCT2508110003"
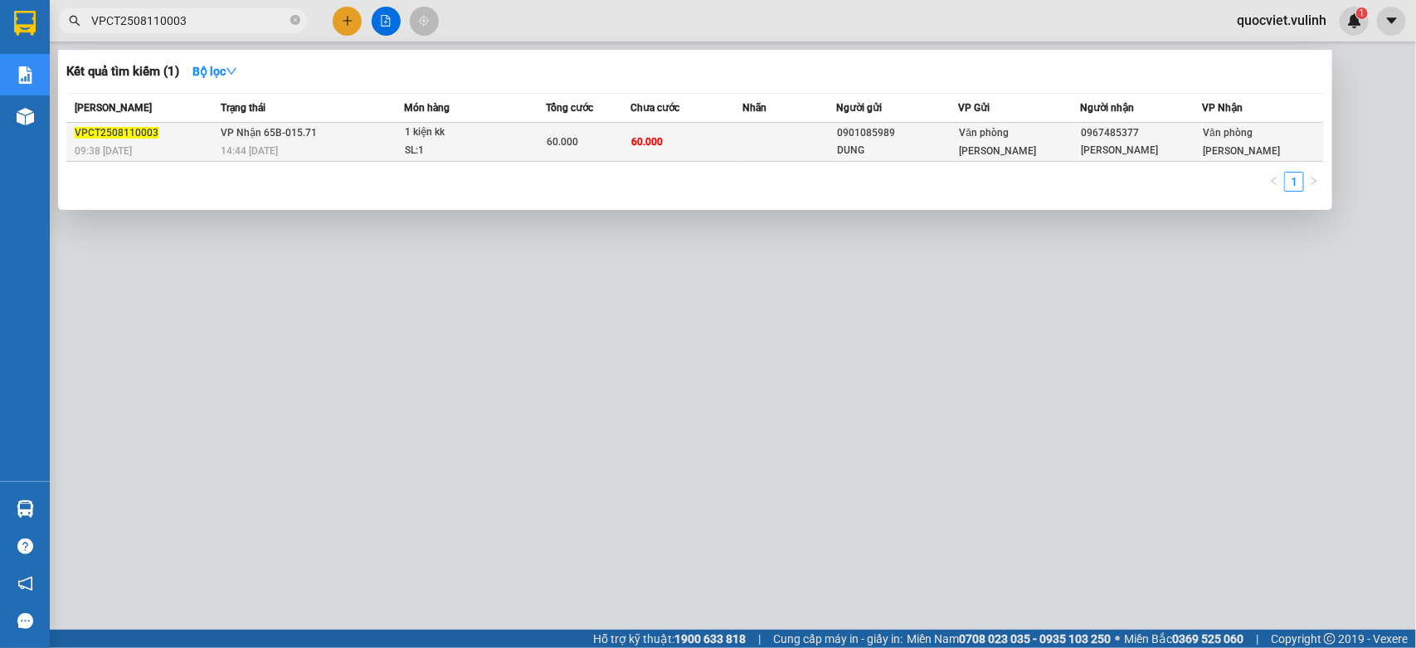
type input "VPCT2508110003"
click at [319, 129] on td "VP Nhận 65B-015.71 14:44 [DATE]" at bounding box center [309, 142] width 187 height 39
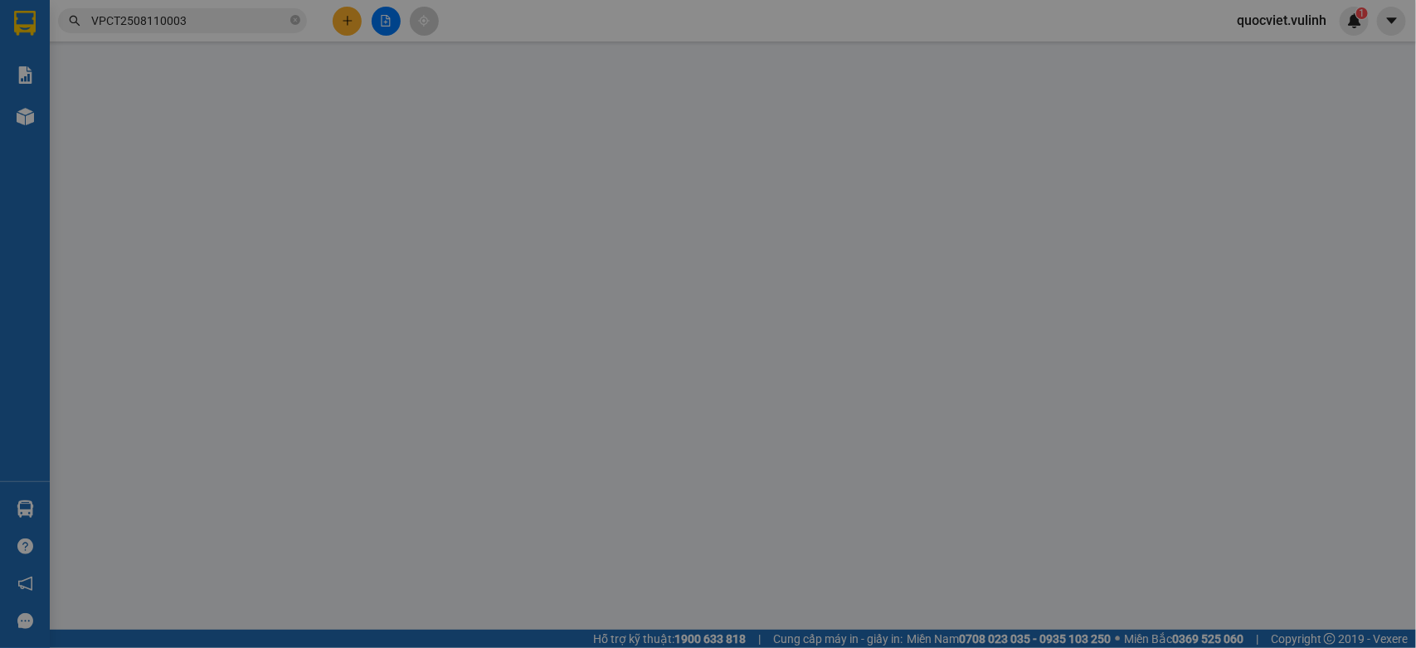
type input "0901085989"
type input "DUNG"
type input "0967485377"
type input "[PERSON_NAME]"
type input "60.000"
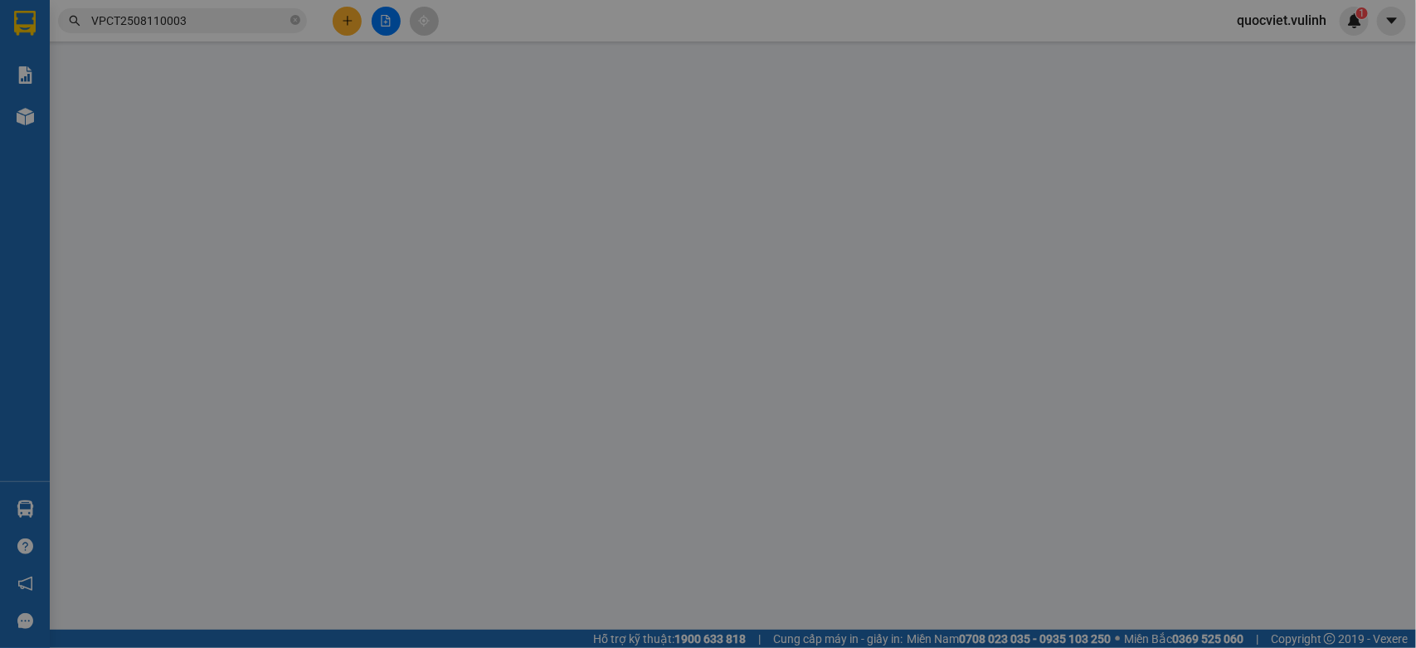
type input "60.000"
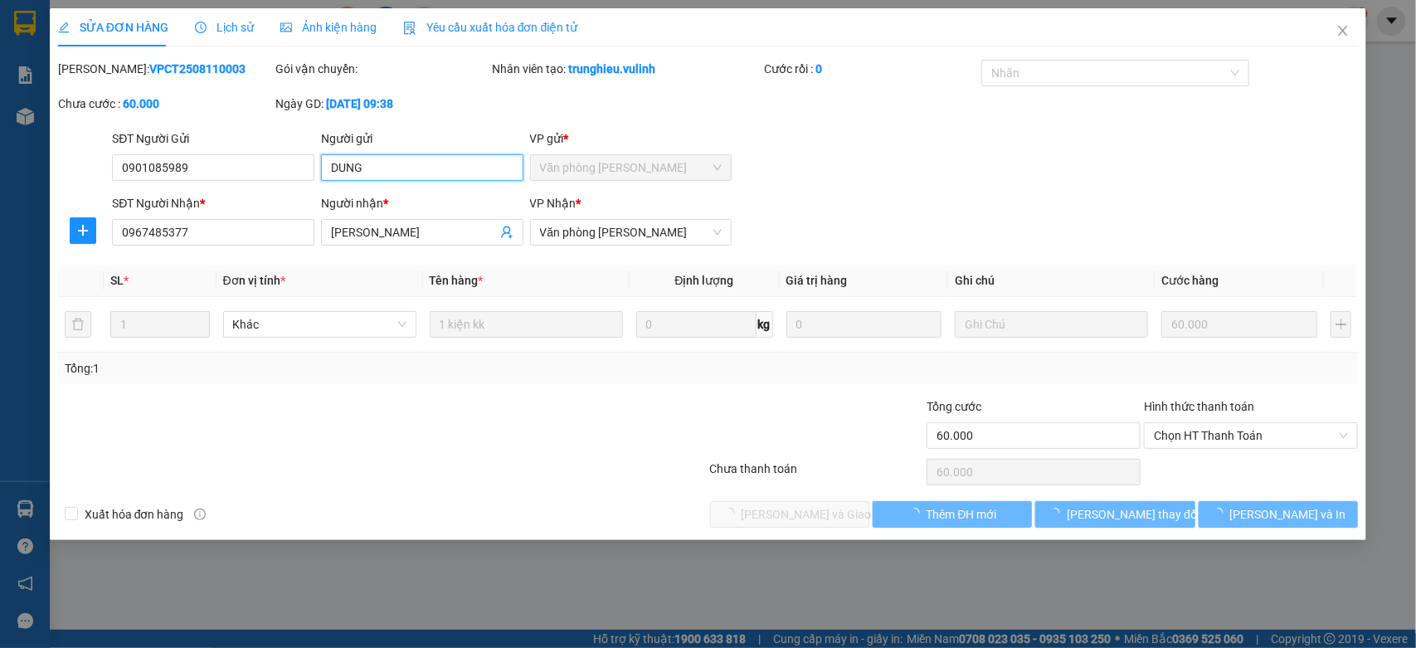
click at [419, 172] on input "DUNG" at bounding box center [422, 167] width 202 height 27
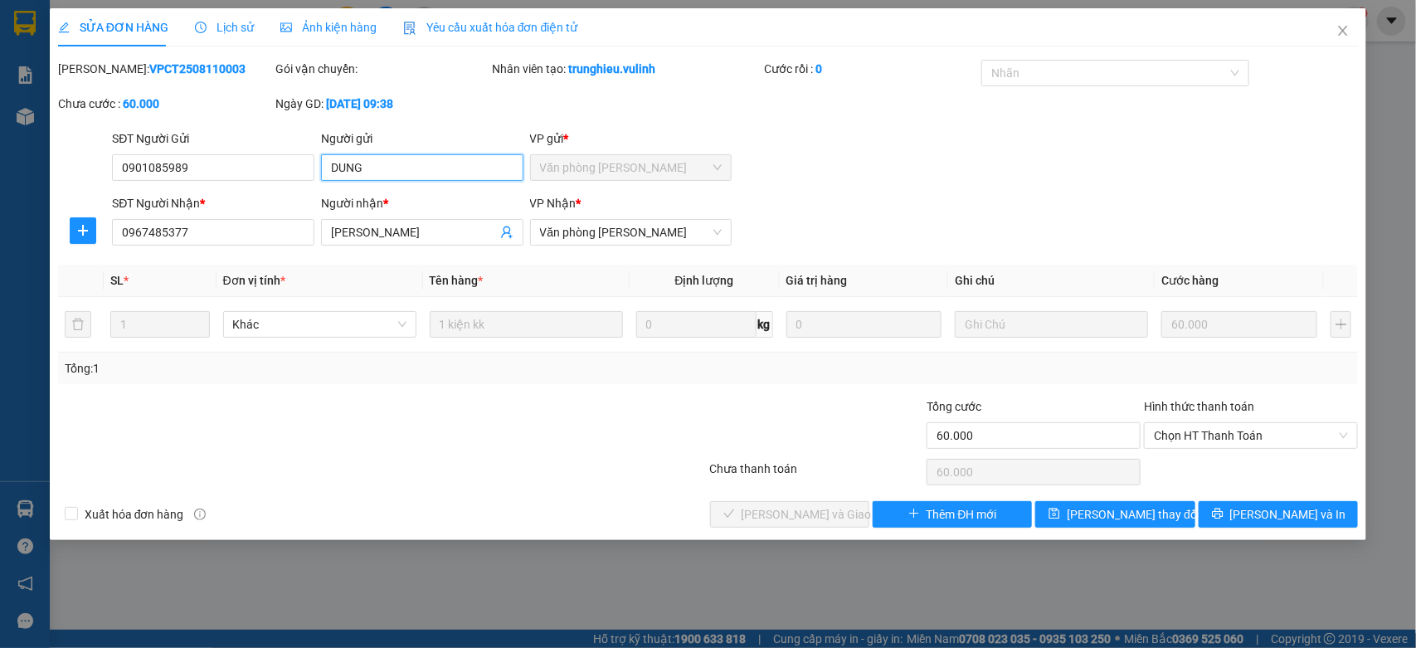
click at [419, 172] on input "DUNG" at bounding box center [422, 167] width 202 height 27
click at [243, 164] on input "0901085989" at bounding box center [213, 167] width 202 height 27
click at [359, 239] on input "[PERSON_NAME]" at bounding box center [414, 232] width 166 height 18
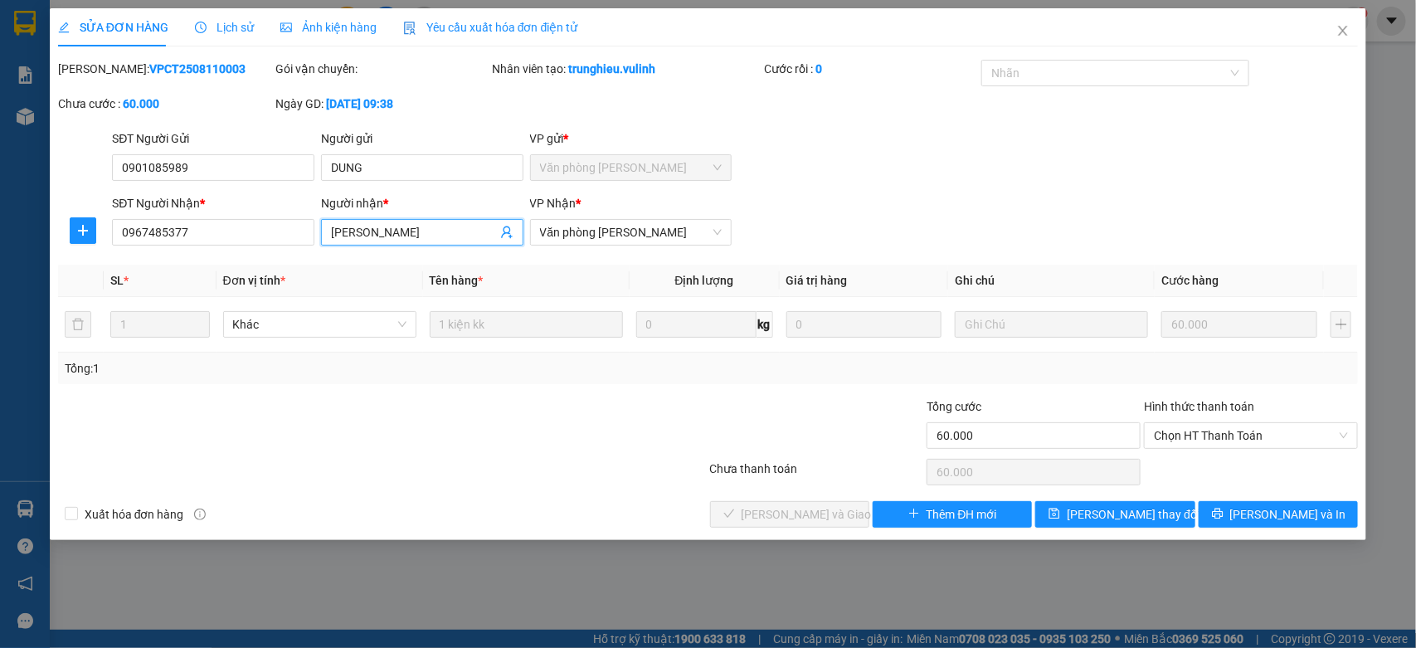
click at [359, 239] on input "[PERSON_NAME]" at bounding box center [414, 232] width 166 height 18
click at [275, 247] on div "SĐT Người Nhận * 0967485377" at bounding box center [213, 223] width 202 height 58
click at [276, 239] on input "0967485377" at bounding box center [213, 232] width 202 height 27
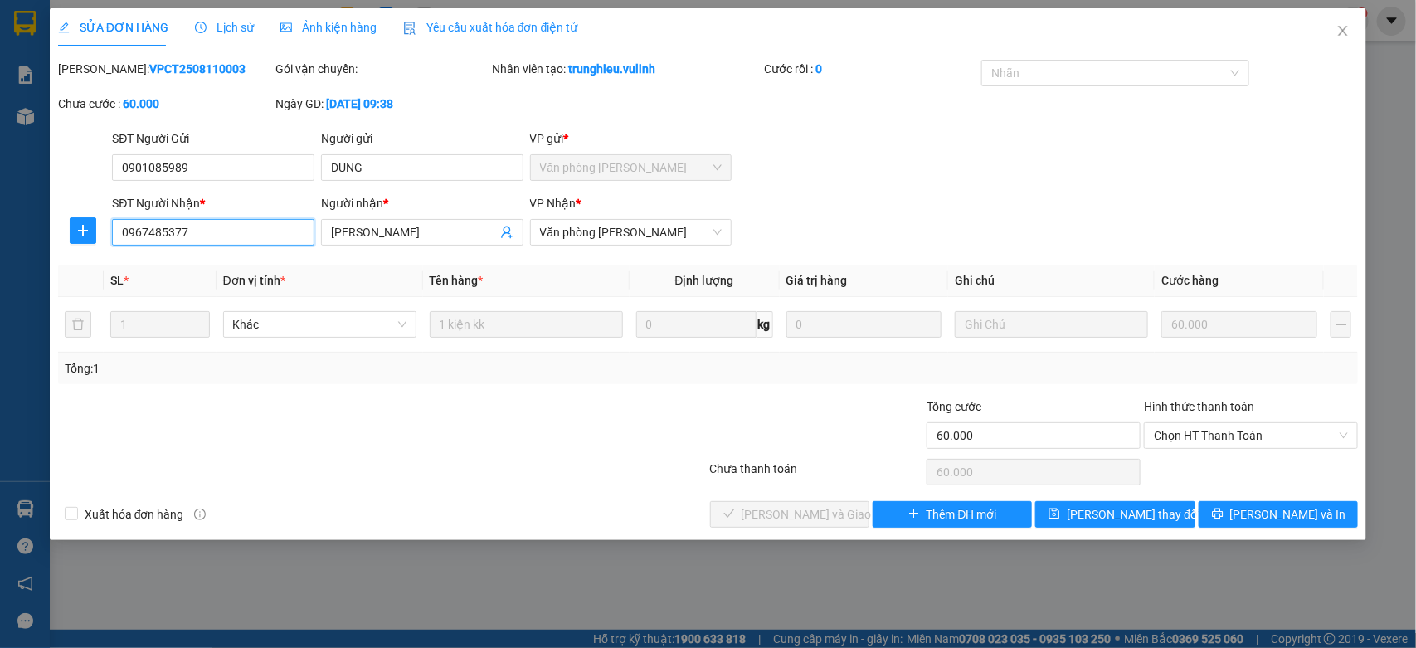
click at [276, 239] on input "0967485377" at bounding box center [213, 232] width 202 height 27
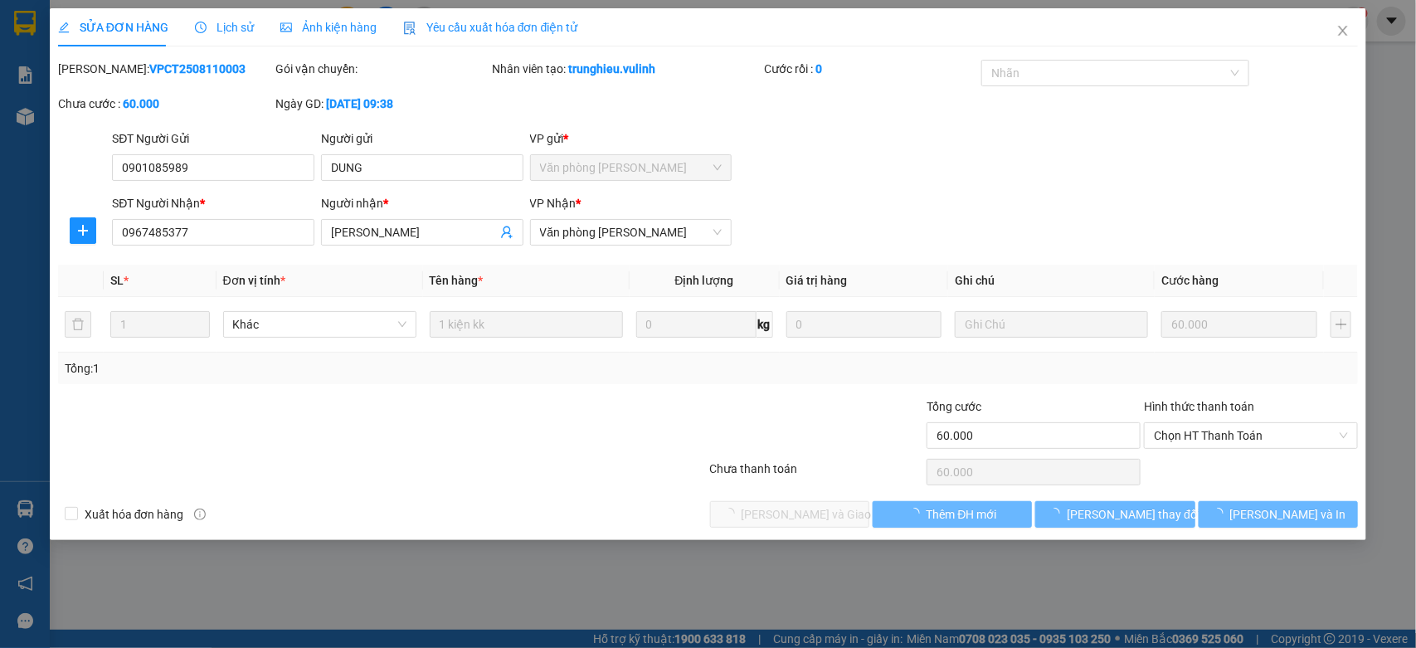
type input "0901085989"
type input "DUNG"
type input "0967485377"
type input "[PERSON_NAME]"
type input "60.000"
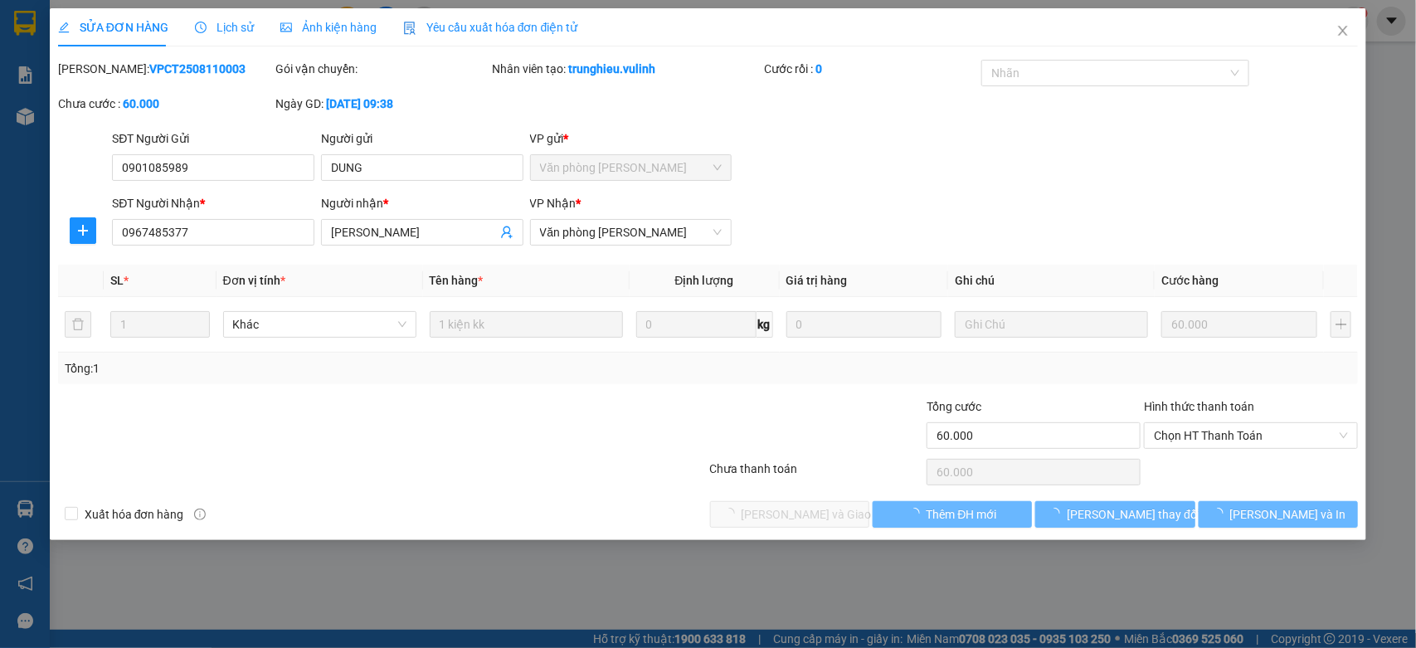
type input "60.000"
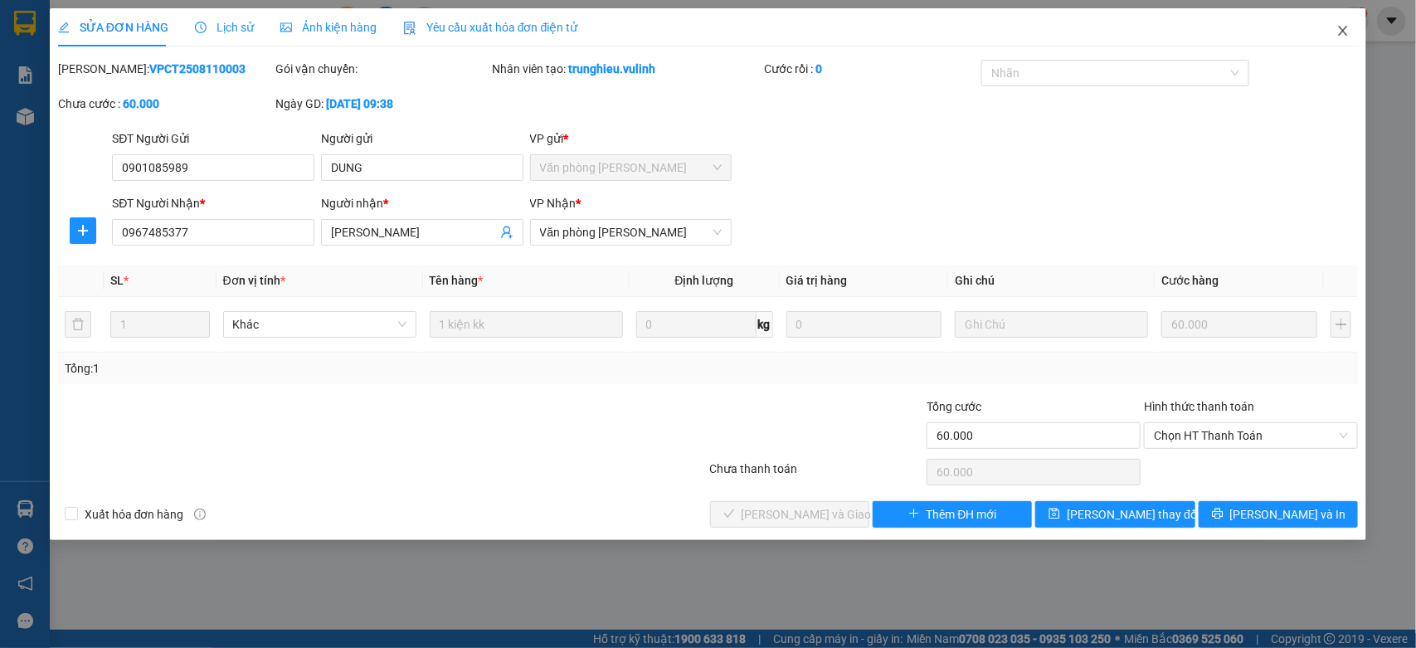
click at [1334, 33] on span "Close" at bounding box center [1342, 31] width 46 height 46
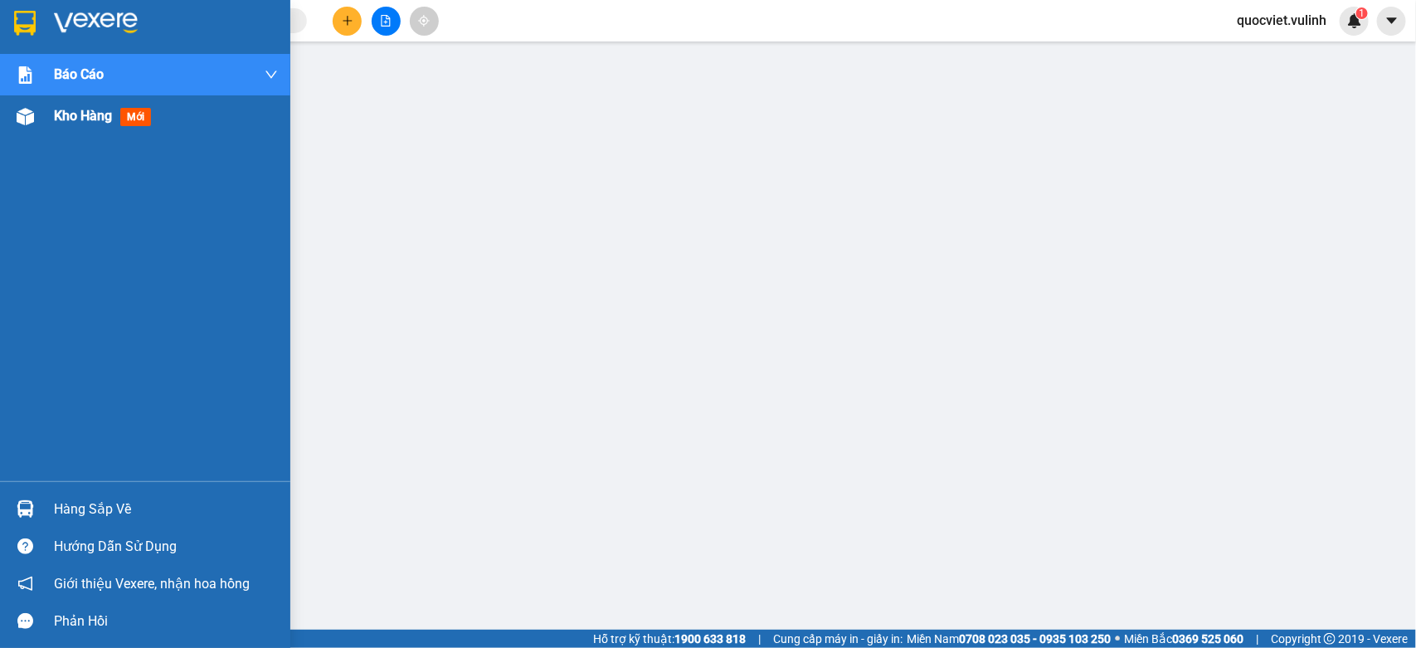
click at [43, 125] on div "Kho hàng mới" at bounding box center [145, 115] width 290 height 41
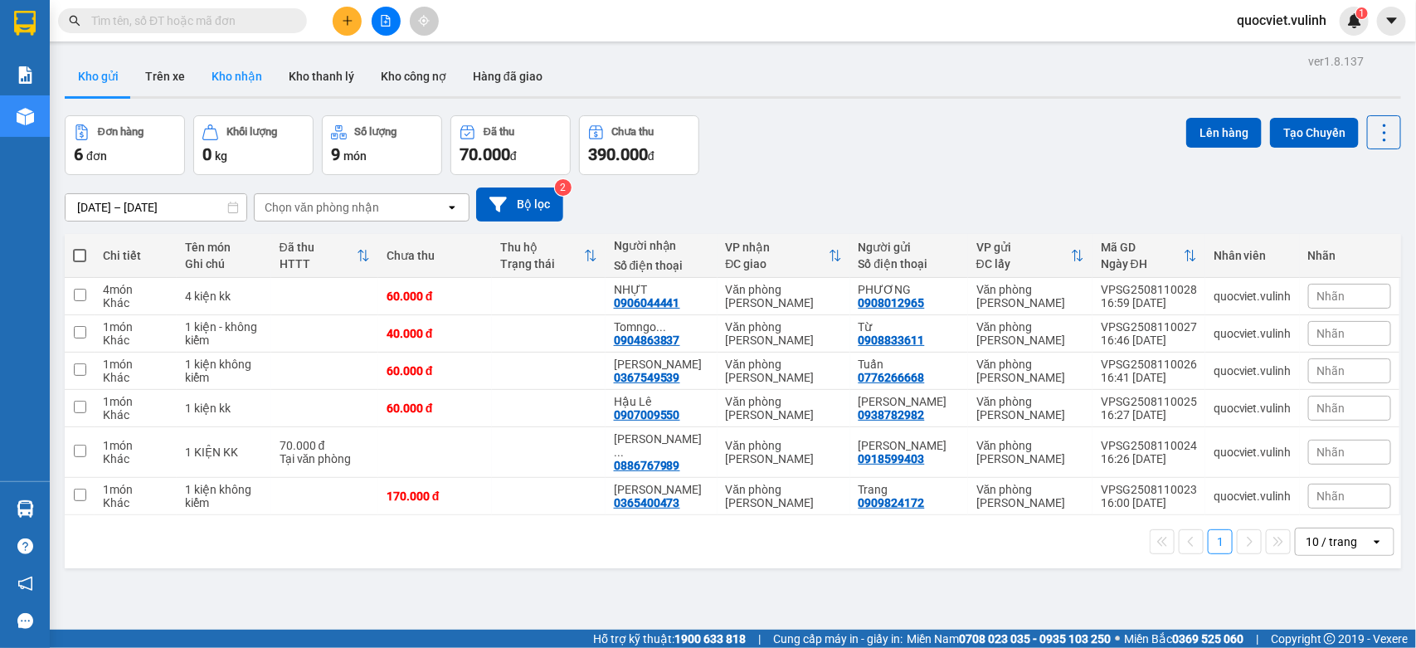
click at [239, 80] on button "Kho nhận" at bounding box center [236, 76] width 77 height 40
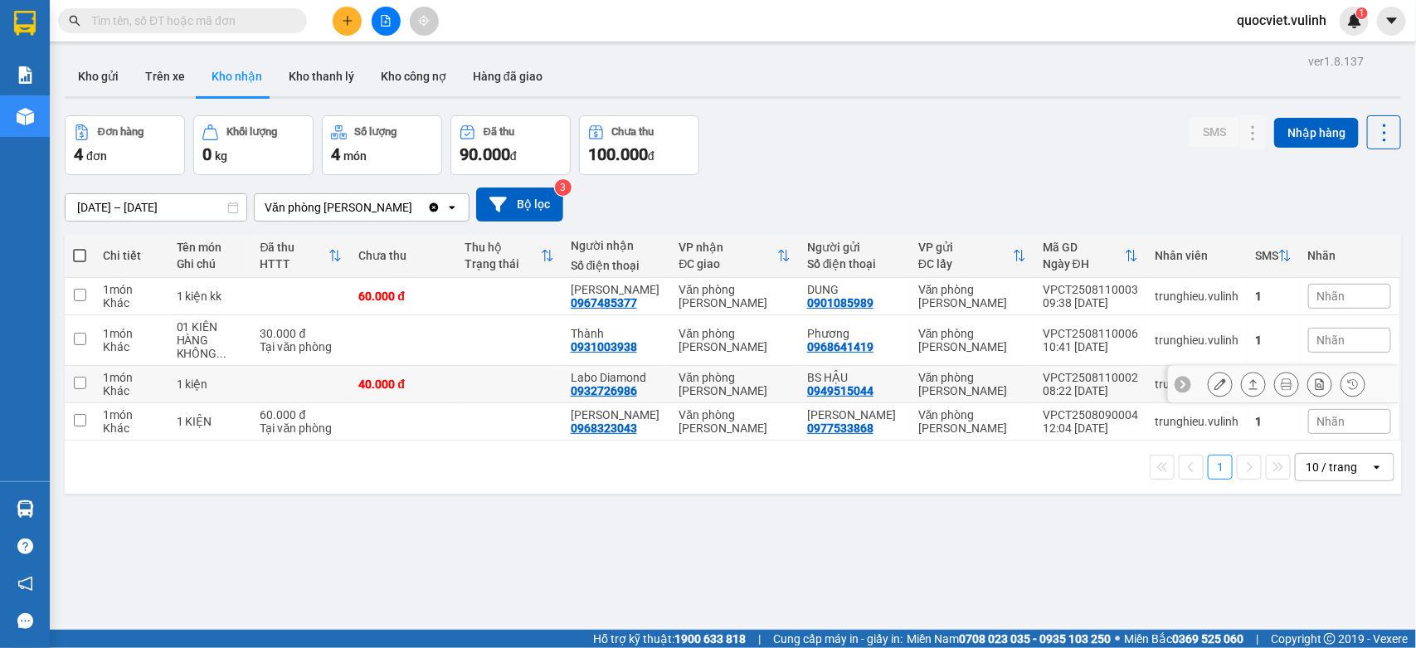
click at [1214, 383] on icon at bounding box center [1220, 384] width 12 height 12
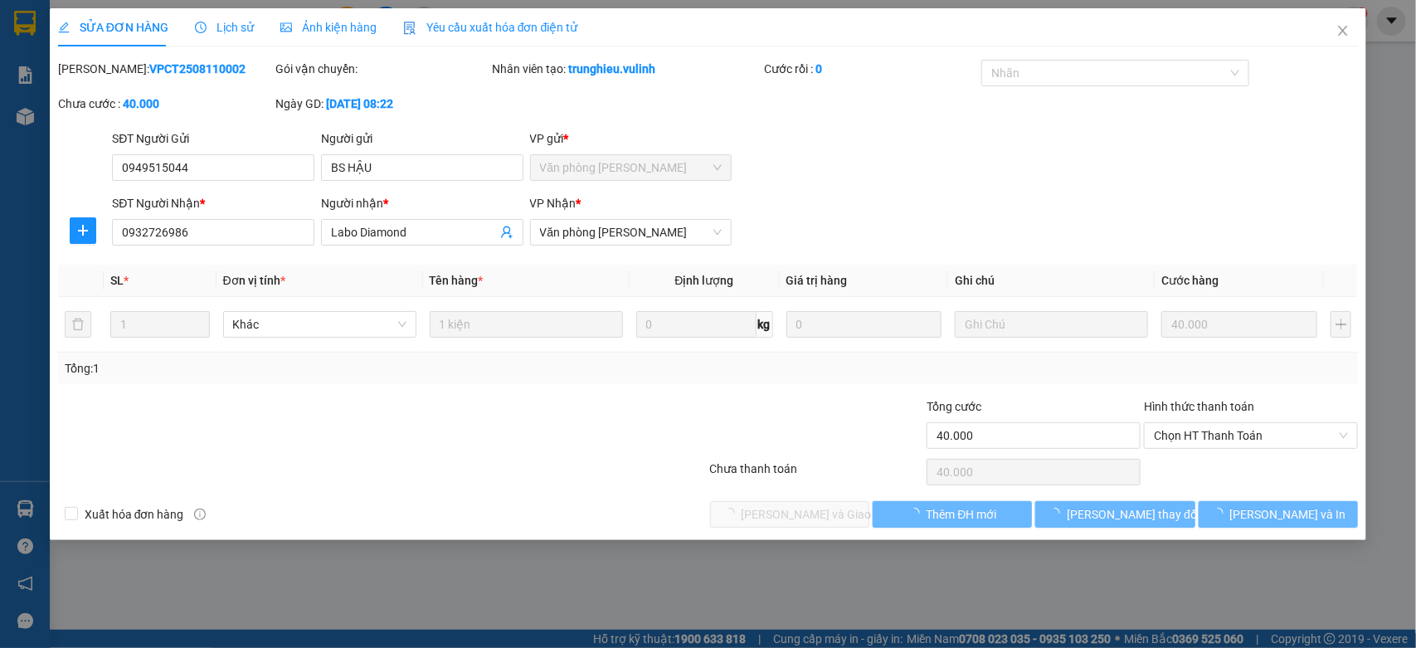
type input "0949515044"
type input "BS HẬU"
type input "0932726986"
type input "Labo Diamond"
type input "40.000"
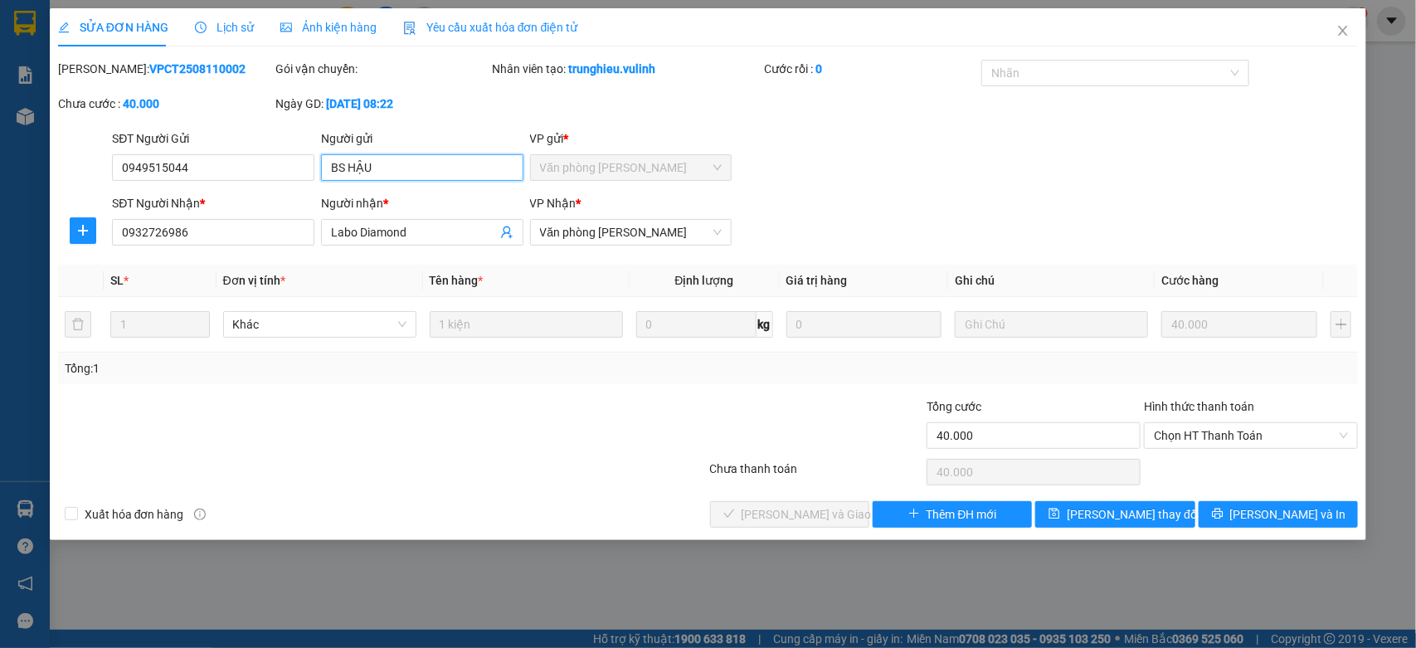
click at [357, 168] on input "BS HẬU" at bounding box center [422, 167] width 202 height 27
click at [1224, 431] on span "Chọn HT Thanh Toán" at bounding box center [1251, 435] width 194 height 25
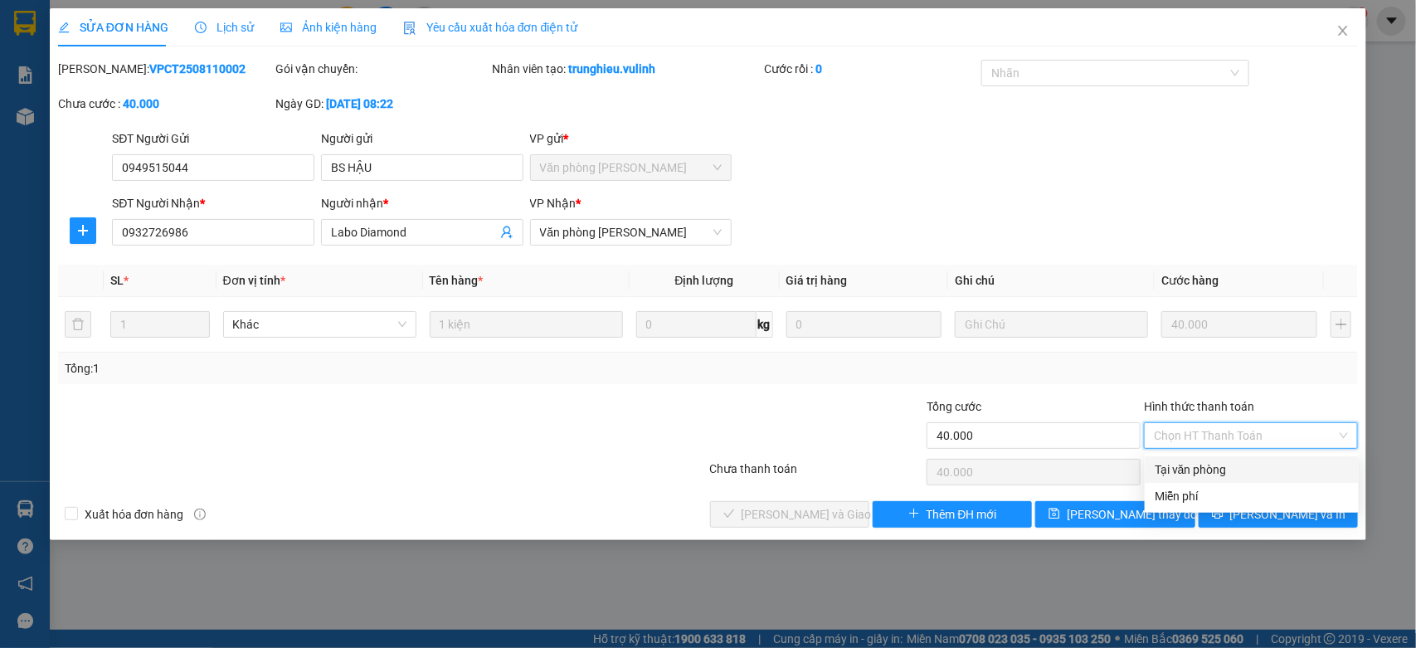
click at [1196, 460] on div "Tại văn phòng" at bounding box center [1251, 469] width 194 height 18
type input "0"
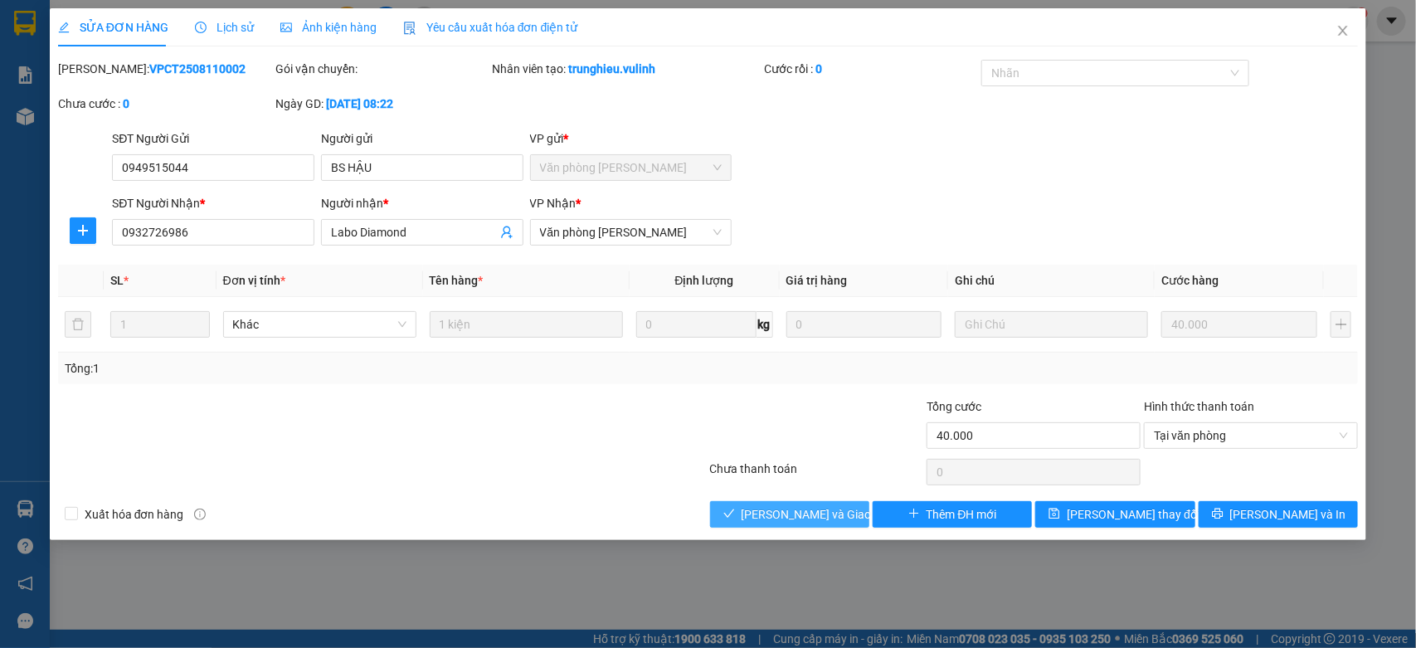
click at [790, 518] on span "[PERSON_NAME] và Giao hàng" at bounding box center [820, 514] width 159 height 18
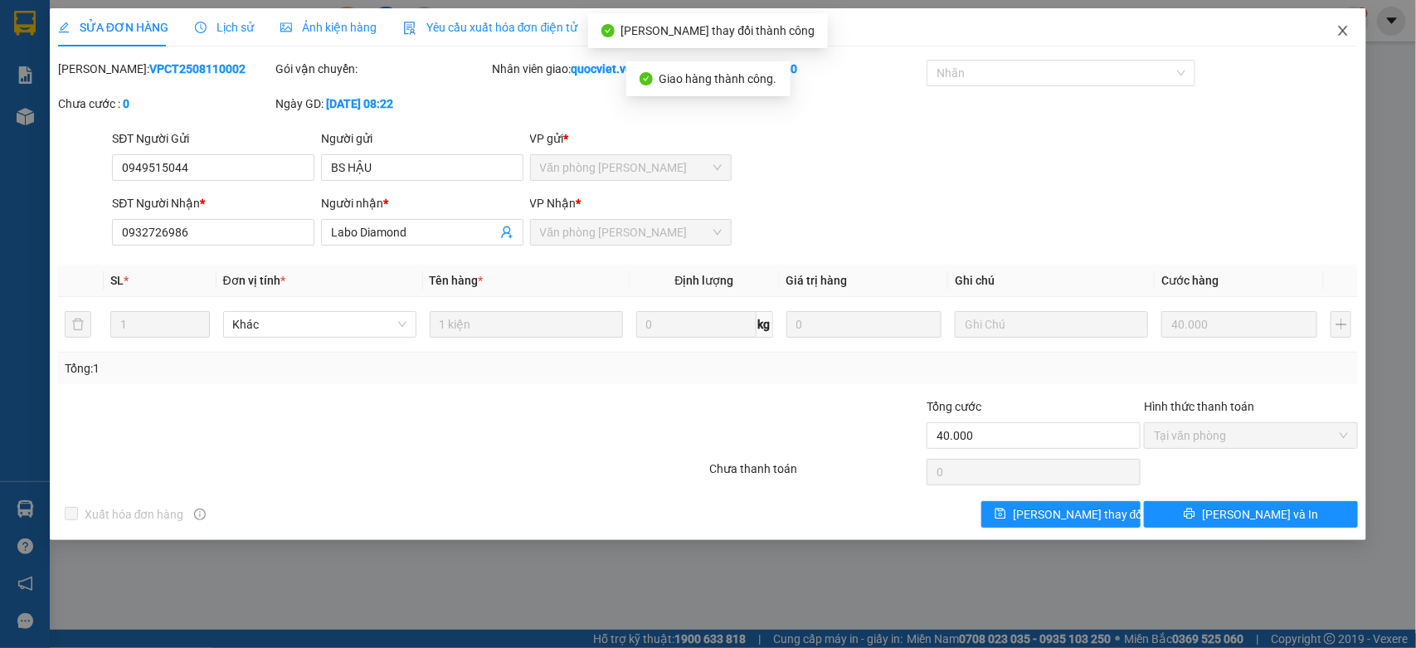
click at [1344, 25] on icon "close" at bounding box center [1342, 30] width 13 height 13
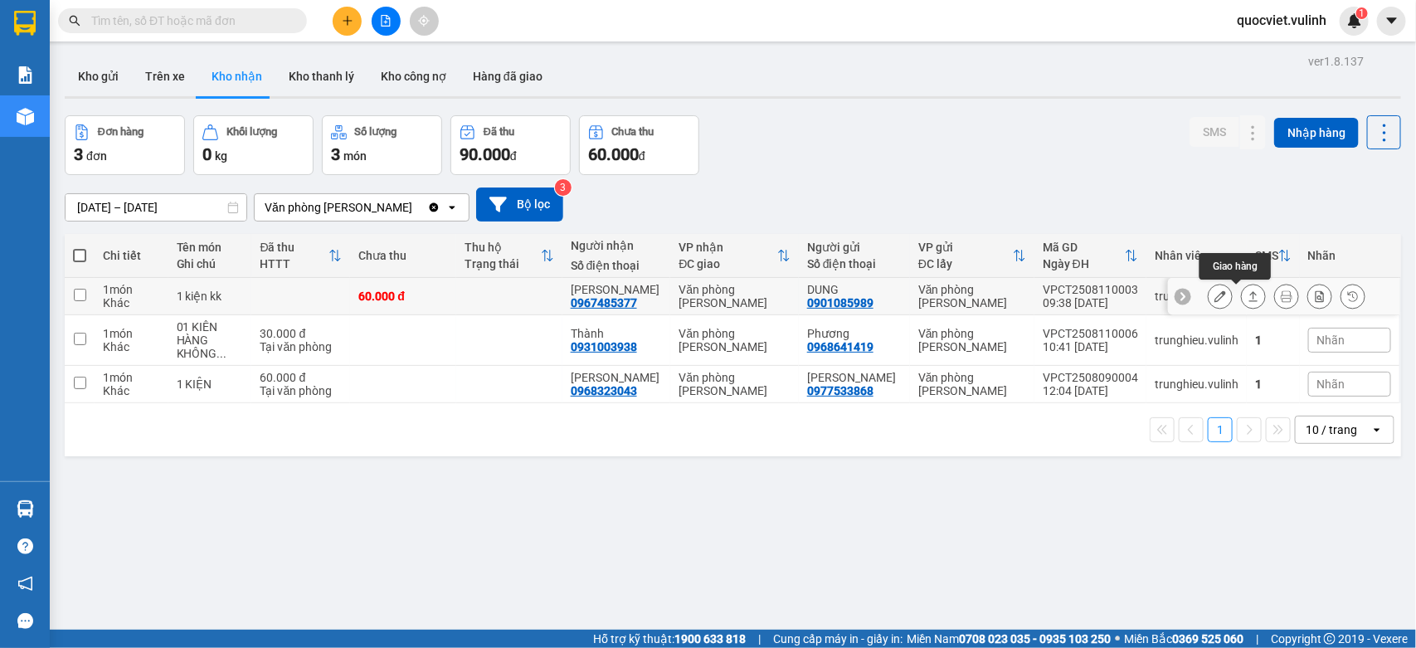
click at [1247, 297] on icon at bounding box center [1253, 296] width 12 height 12
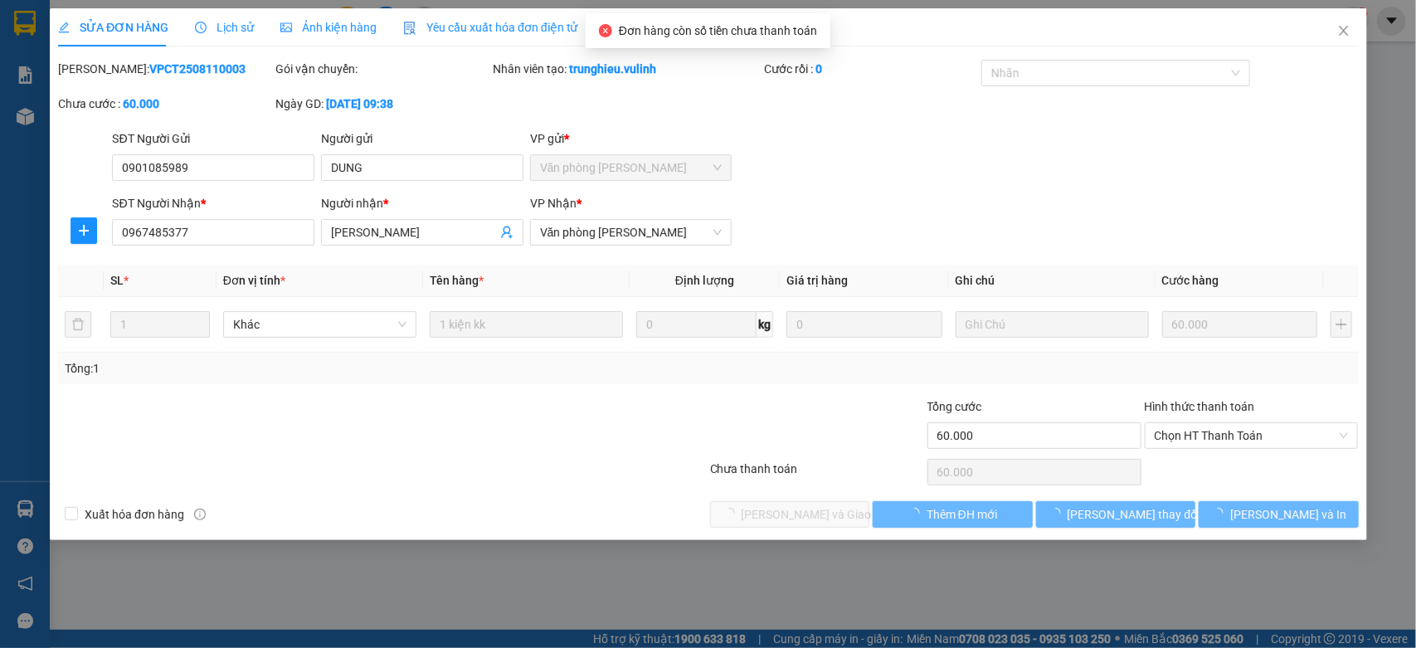
type input "0901085989"
type input "DUNG"
type input "0967485377"
type input "[PERSON_NAME]"
type input "60.000"
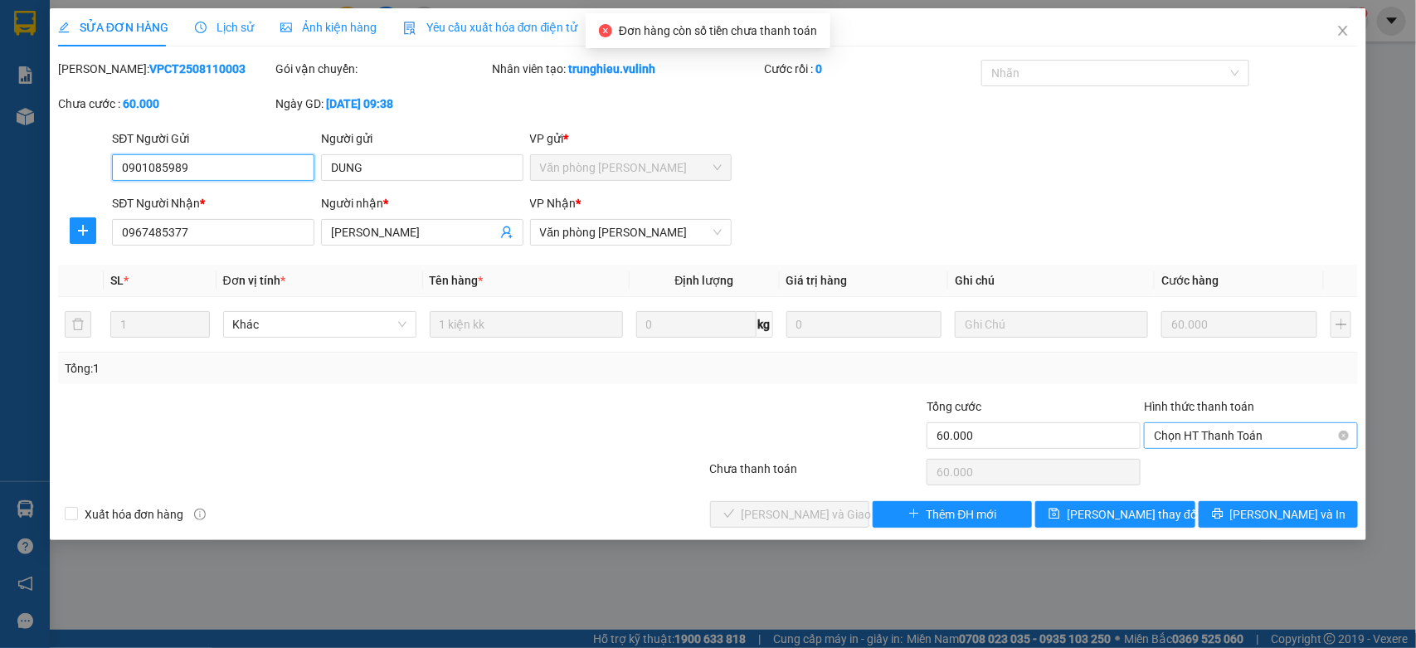
click at [1242, 434] on span "Chọn HT Thanh Toán" at bounding box center [1251, 435] width 194 height 25
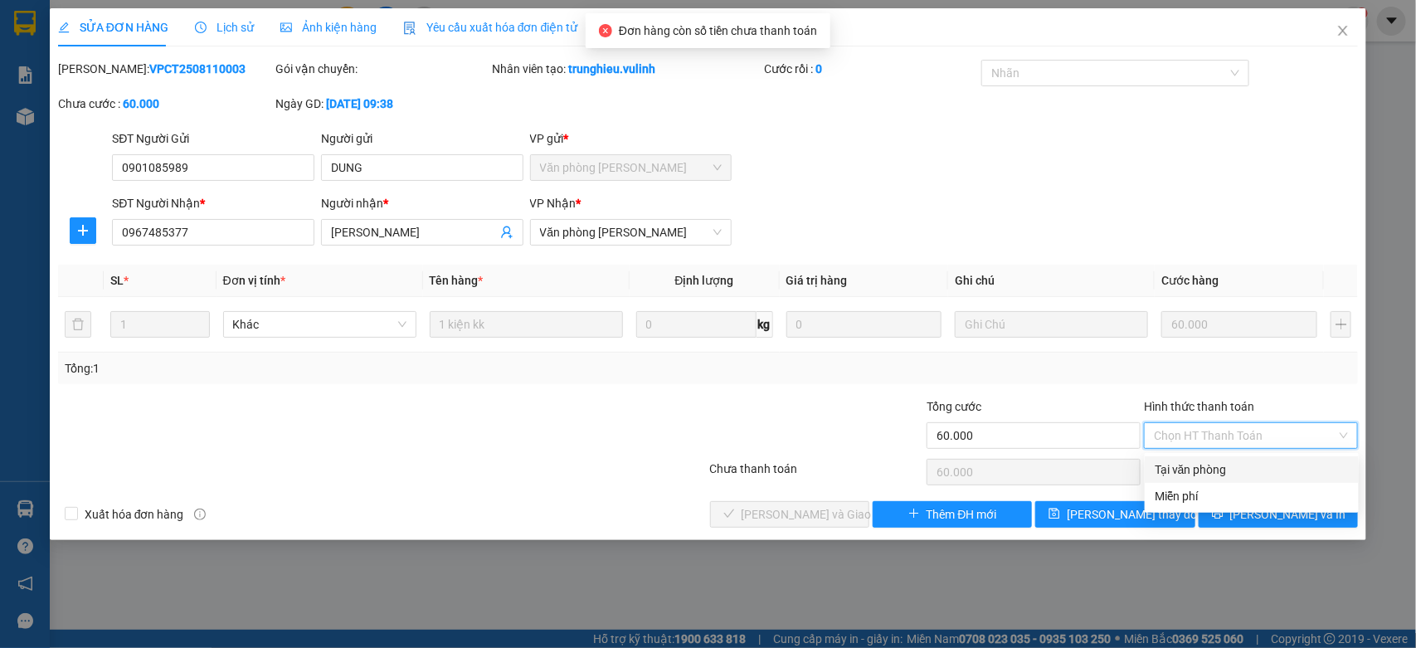
click at [1194, 471] on div "Tại văn phòng" at bounding box center [1251, 469] width 194 height 18
type input "0"
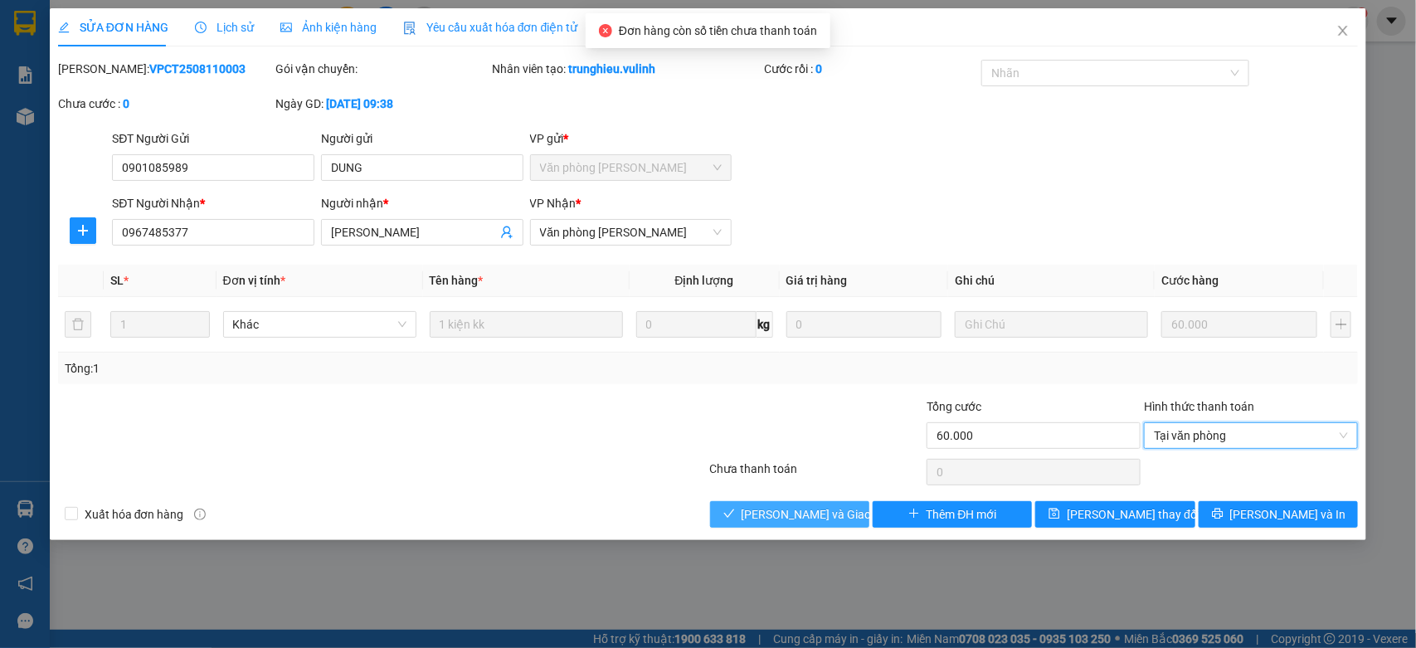
click at [712, 518] on button "[PERSON_NAME] và Giao hàng" at bounding box center [789, 514] width 159 height 27
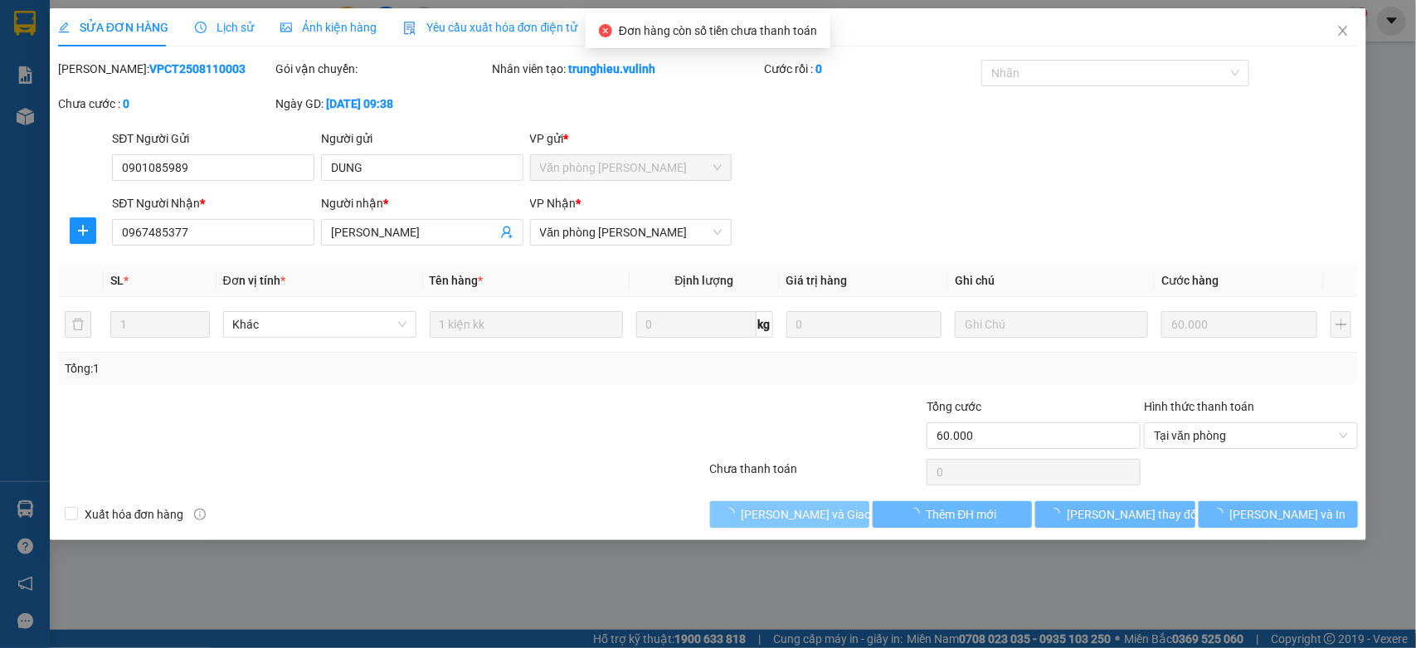
click at [737, 512] on icon "loading" at bounding box center [729, 513] width 17 height 17
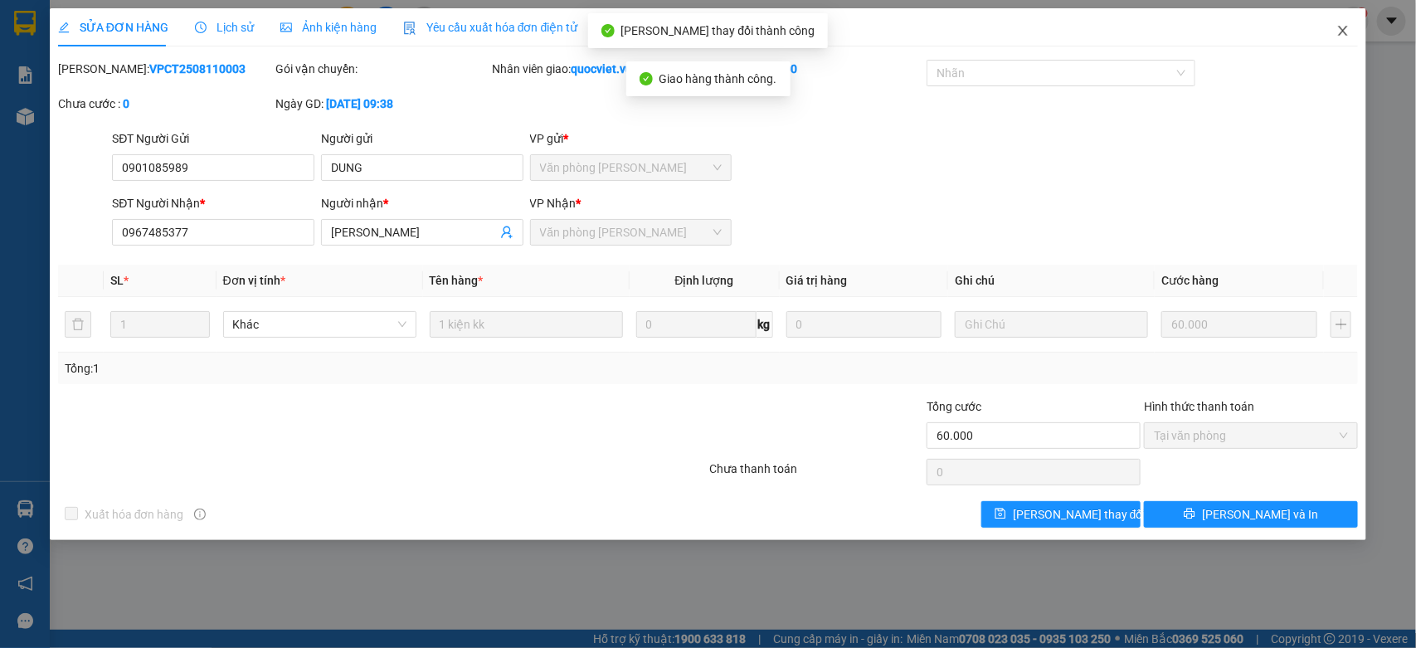
click at [1342, 34] on icon "close" at bounding box center [1342, 30] width 13 height 13
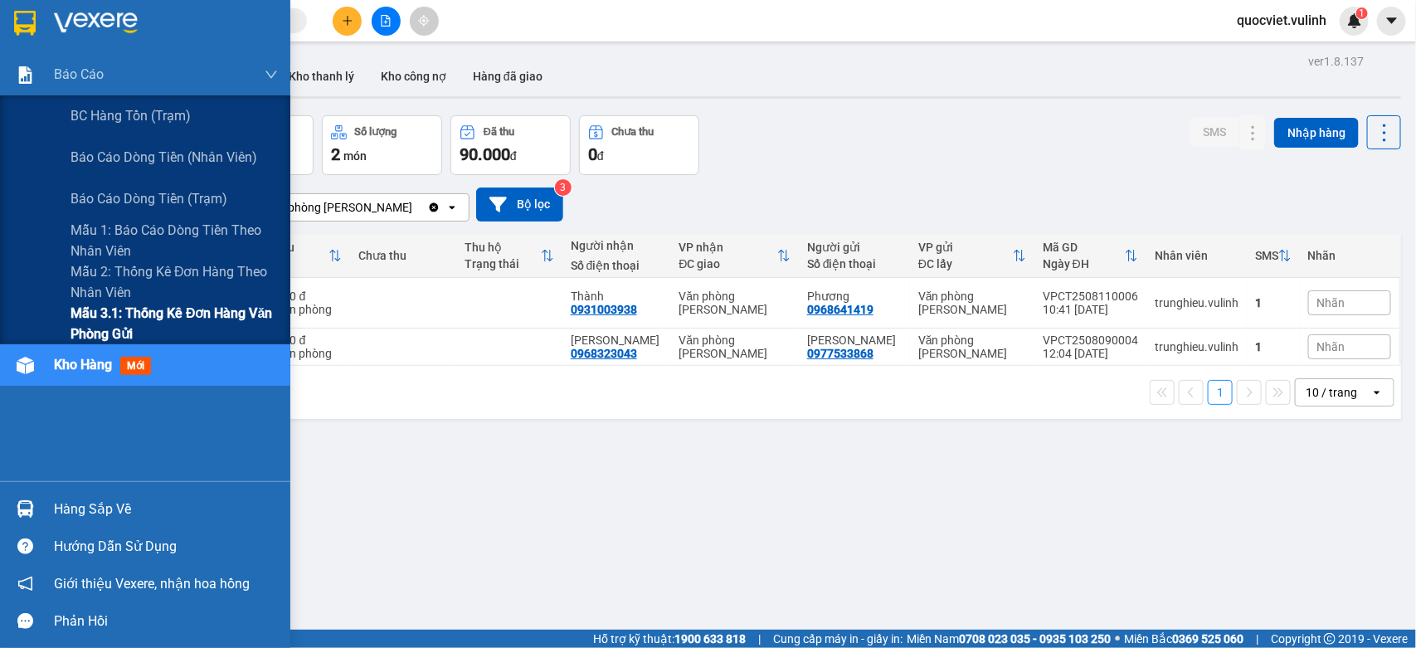
click at [80, 318] on span "Mẫu 3.1: Thống kê đơn hàng văn phòng gửi" at bounding box center [173, 323] width 207 height 41
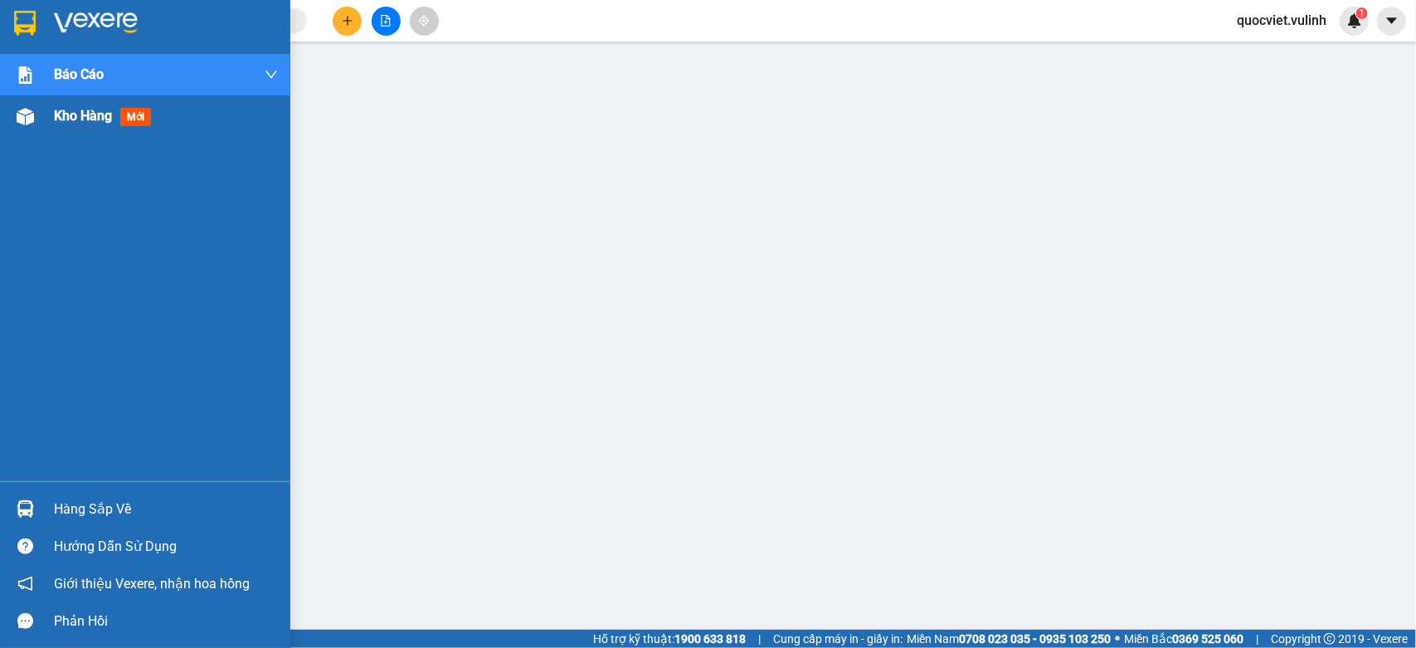
click at [0, 119] on div "Kho hàng mới" at bounding box center [145, 115] width 290 height 41
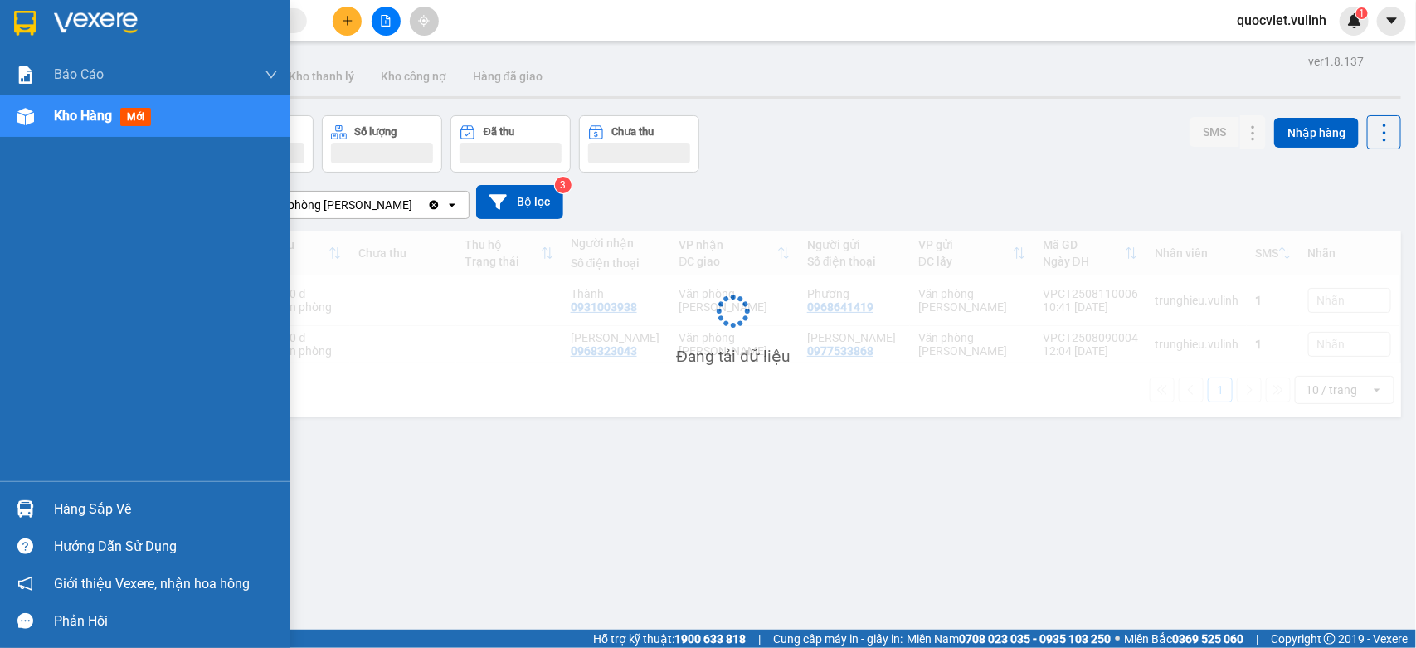
click at [17, 114] on img at bounding box center [25, 116] width 17 height 17
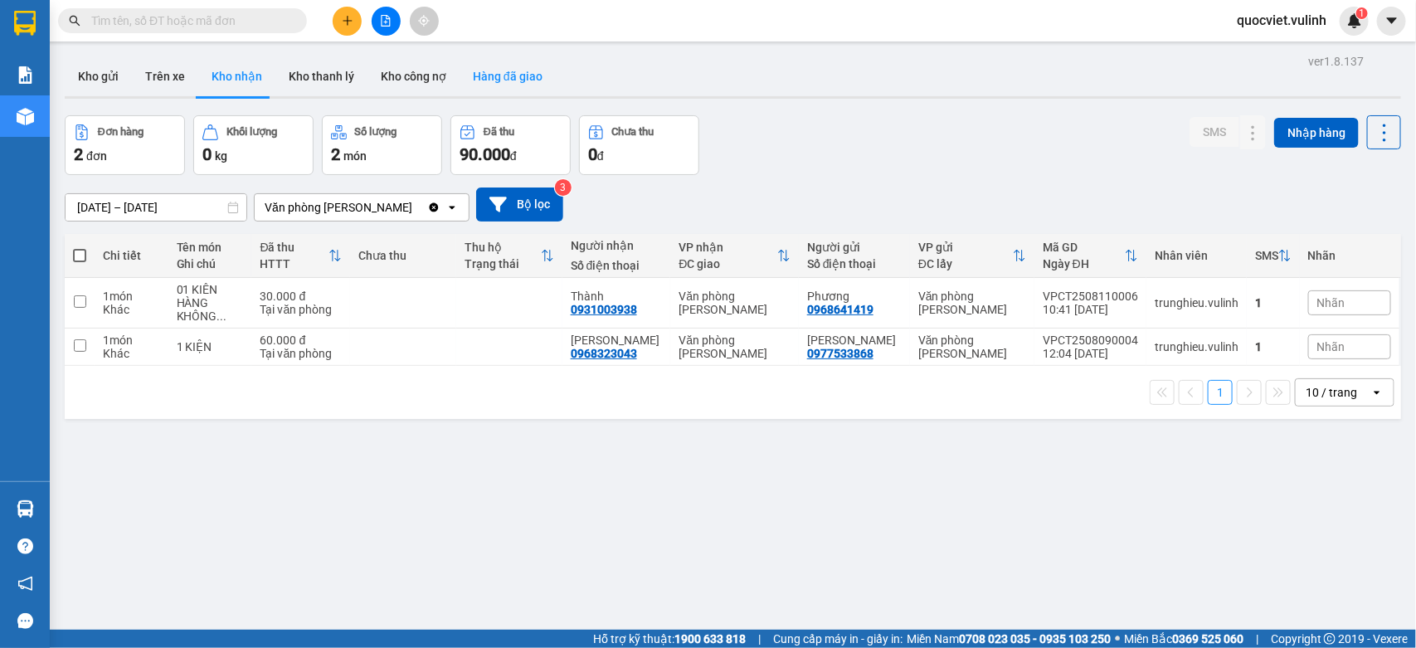
click at [481, 63] on button "Hàng đã giao" at bounding box center [507, 76] width 96 height 40
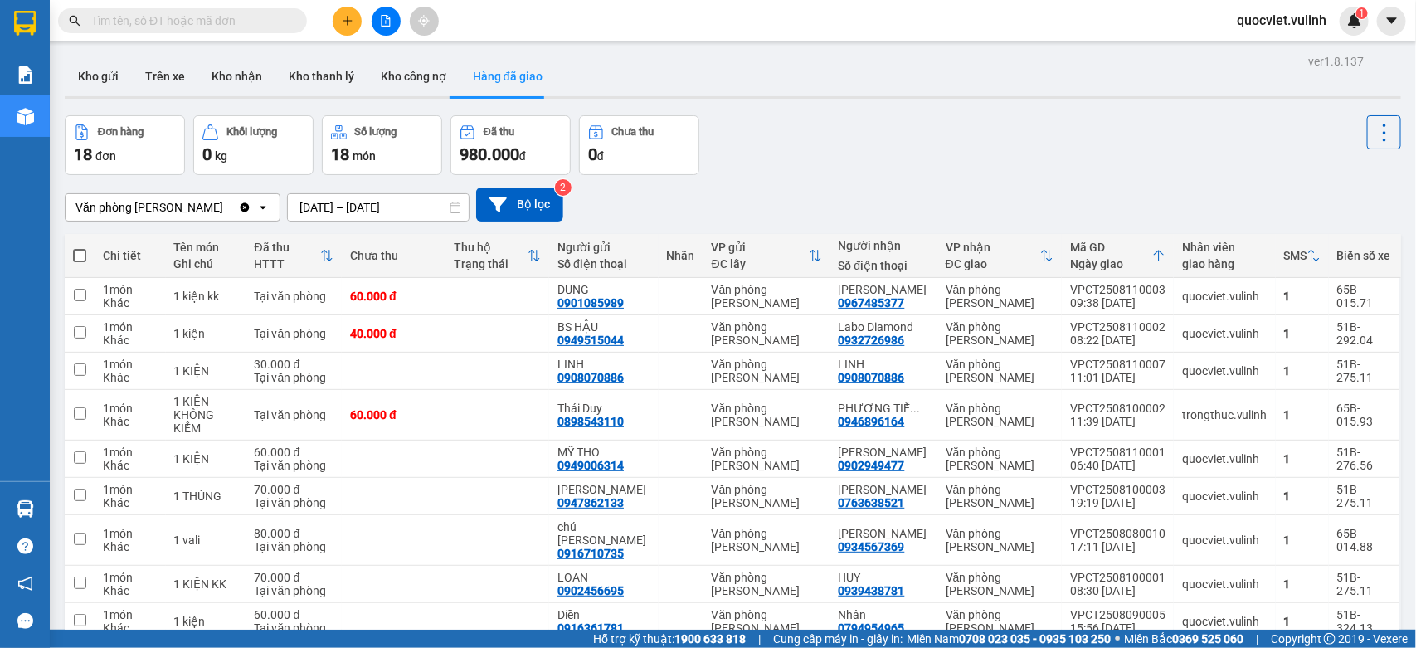
click at [424, 211] on input "[DATE] – [DATE]" at bounding box center [378, 207] width 181 height 27
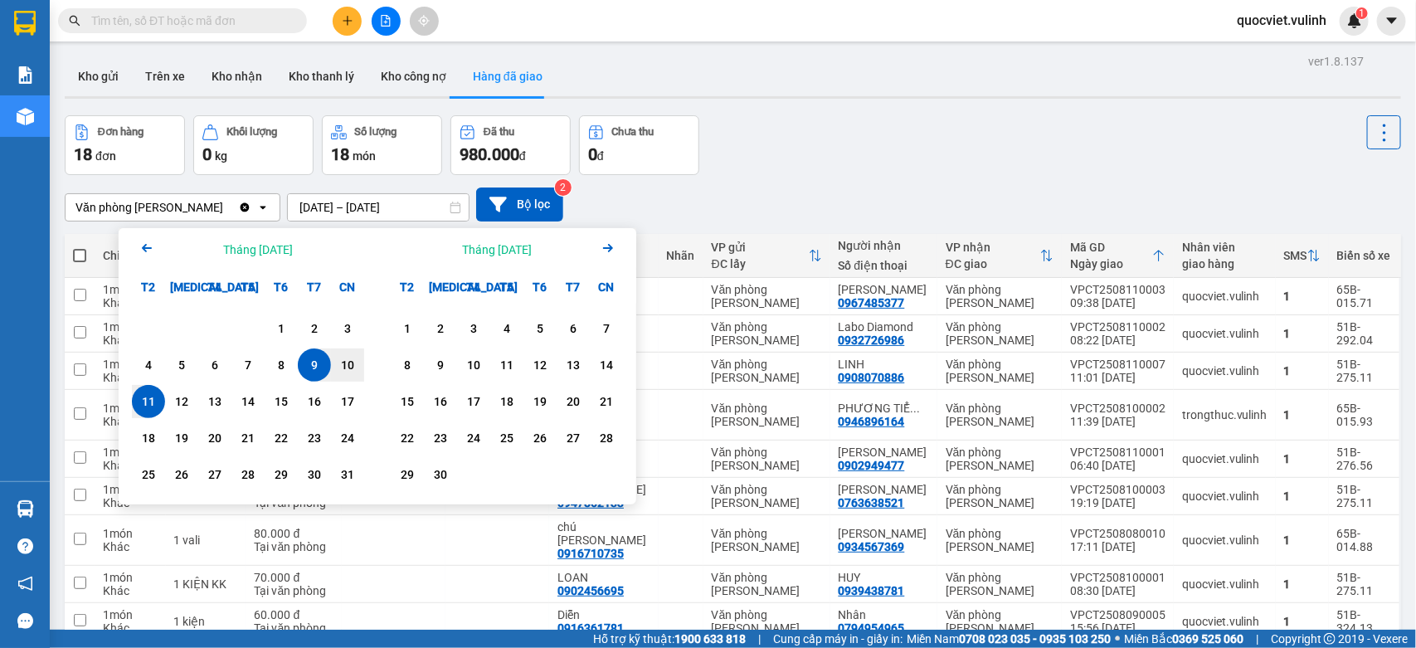
click at [137, 402] on div "11" at bounding box center [148, 401] width 23 height 20
type input "11/08/2025 – 11/08/2025"
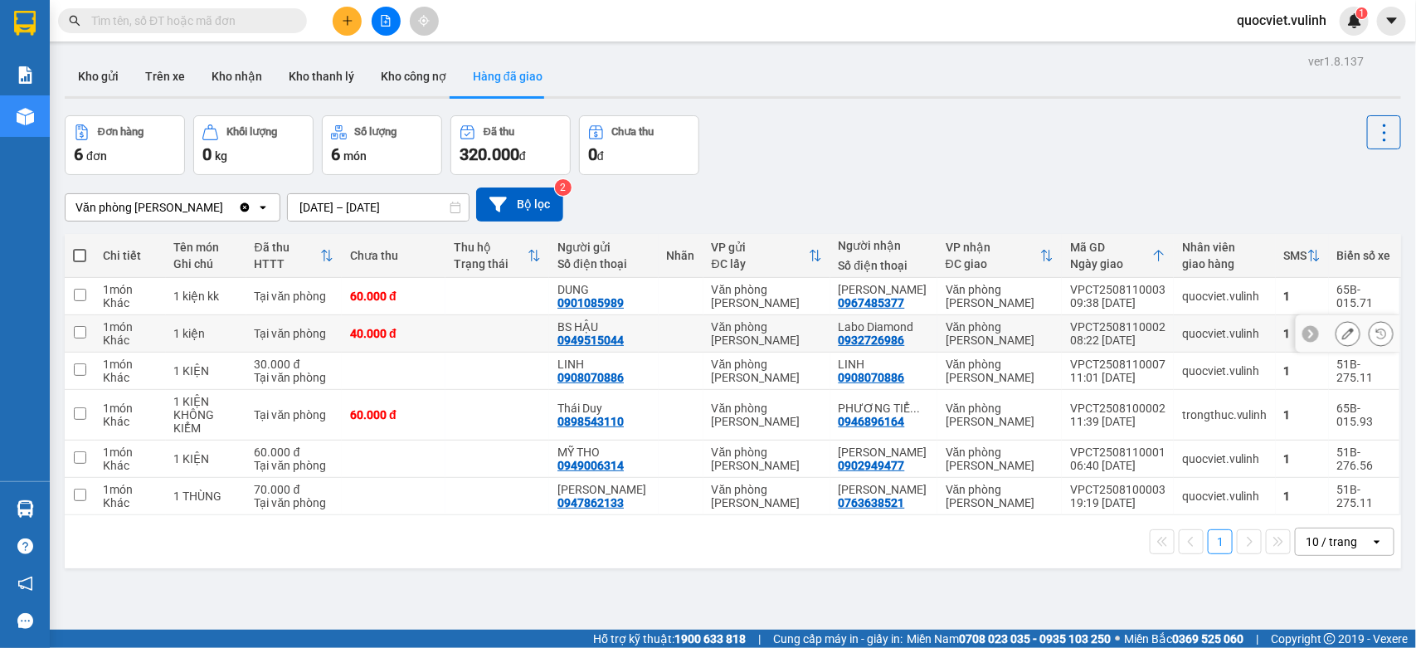
click at [1342, 334] on icon at bounding box center [1348, 334] width 12 height 12
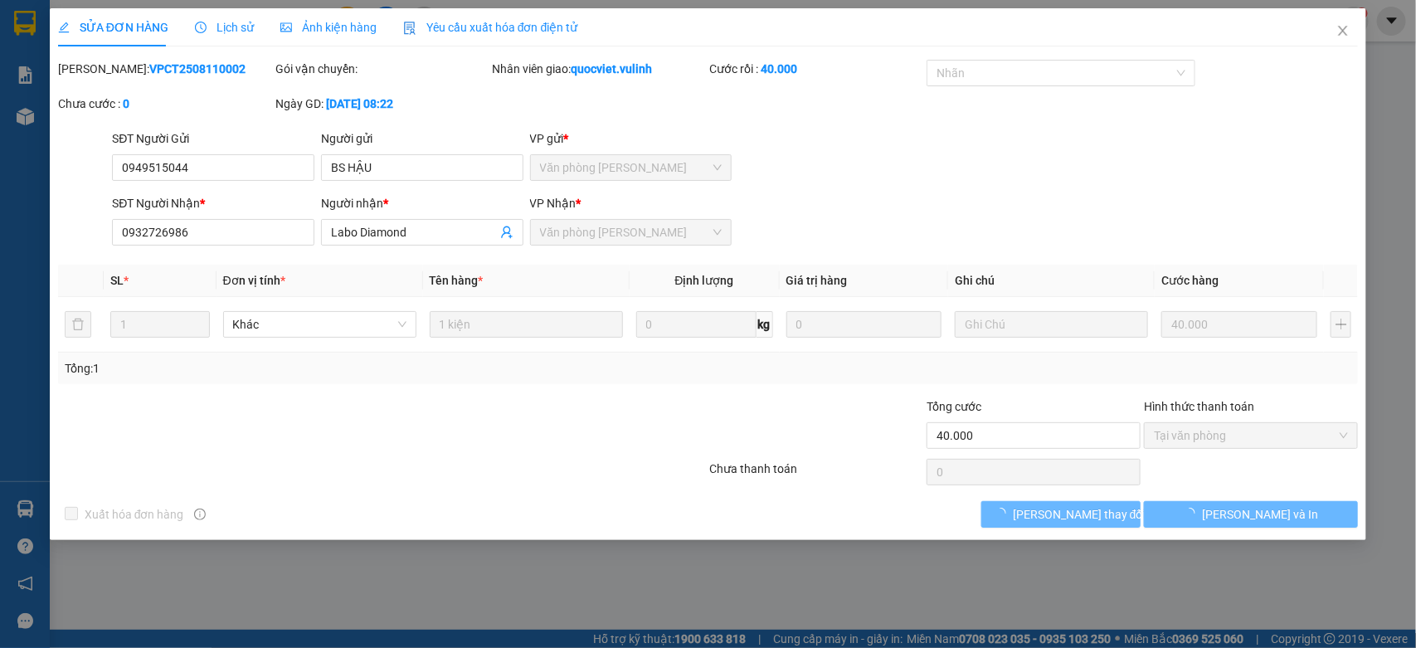
type input "0949515044"
type input "BS HẬU"
type input "0932726986"
type input "Labo Diamond"
type input "40.000"
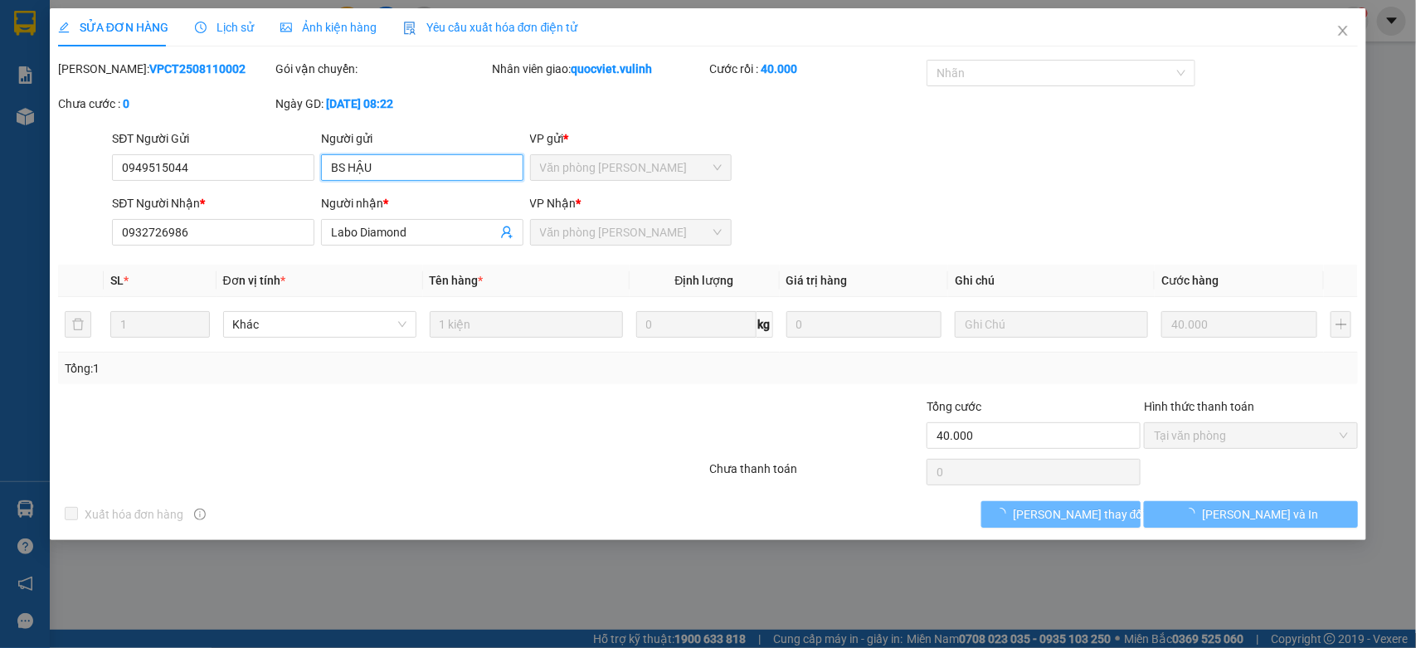
click at [481, 174] on input "BS HẬU" at bounding box center [422, 167] width 202 height 27
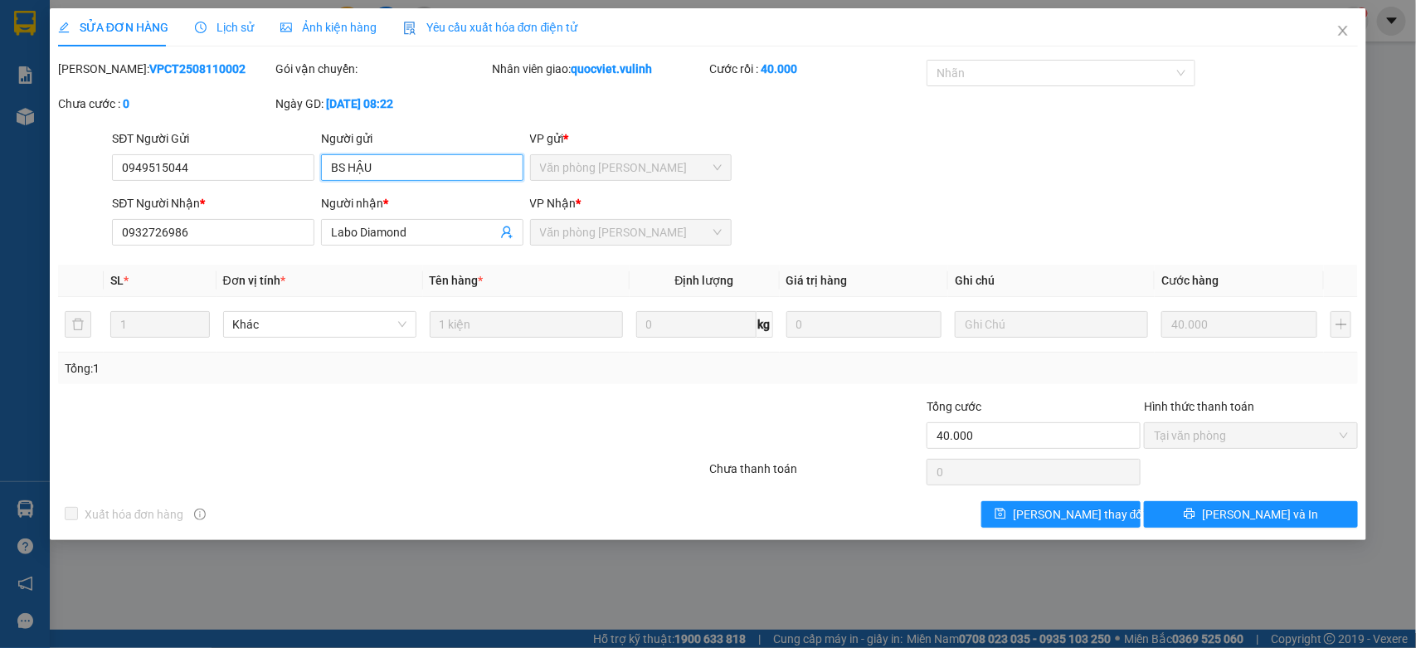
click at [481, 174] on input "BS HẬU" at bounding box center [422, 167] width 202 height 27
click at [259, 170] on input "0949515044" at bounding box center [213, 167] width 202 height 27
click at [377, 241] on input "Labo Diamond" at bounding box center [414, 232] width 166 height 18
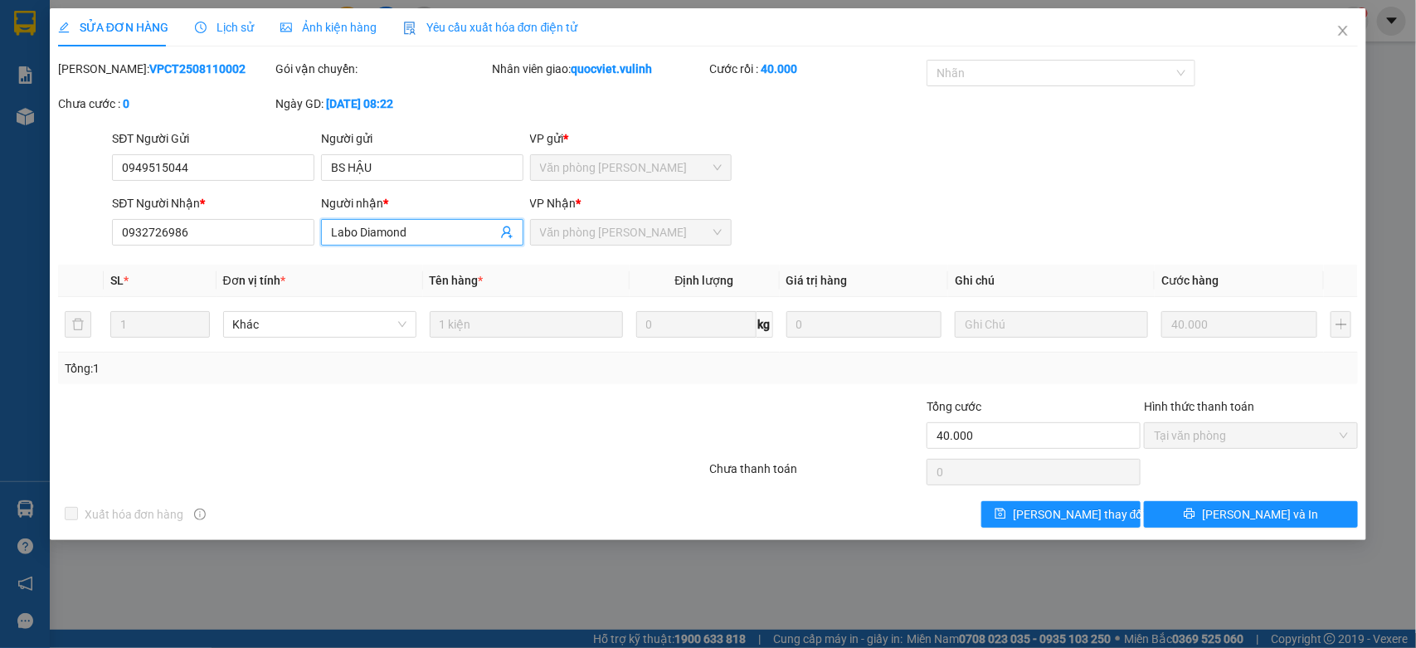
click at [377, 241] on input "Labo Diamond" at bounding box center [414, 232] width 166 height 18
click at [291, 242] on input "0932726986" at bounding box center [213, 232] width 202 height 27
click at [1344, 42] on span "Close" at bounding box center [1342, 31] width 46 height 46
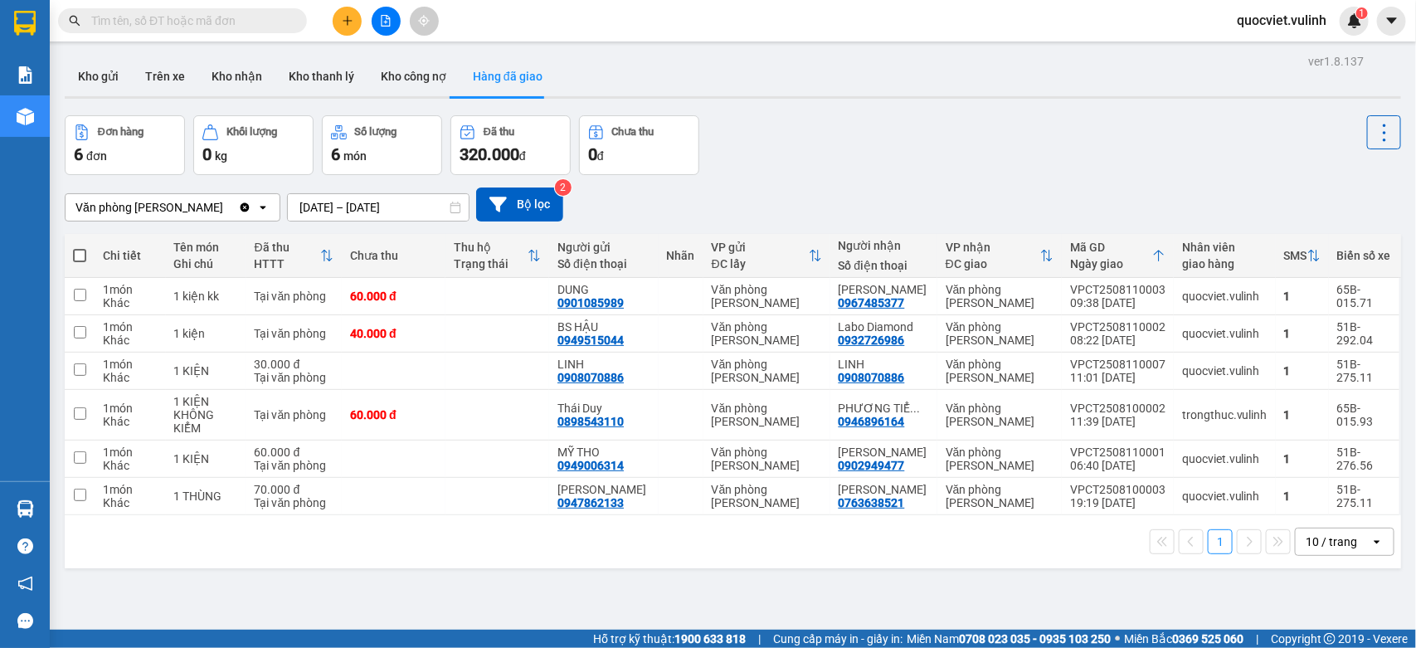
click at [345, 17] on icon "plus" at bounding box center [348, 21] width 12 height 12
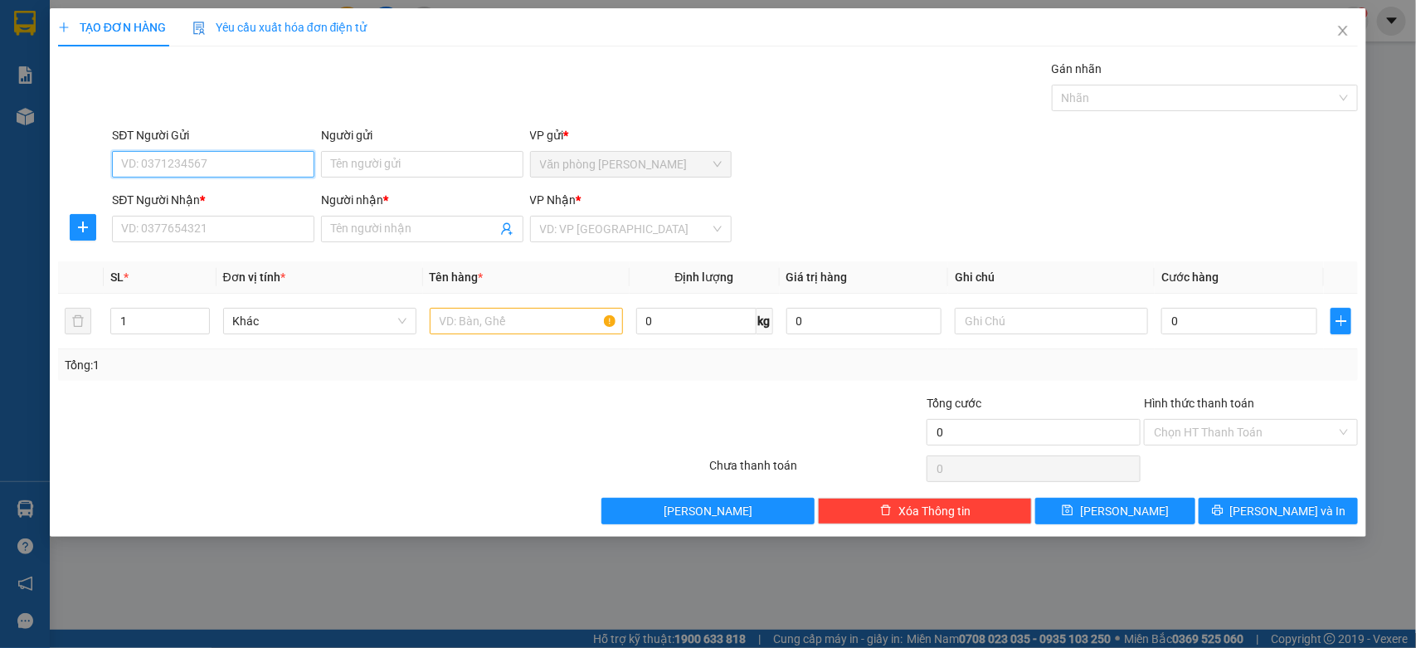
click at [197, 163] on input "SĐT Người Gửi" at bounding box center [213, 164] width 202 height 27
type input "0966640018"
click at [245, 199] on div "0966640018 - Song Bảo" at bounding box center [213, 198] width 182 height 18
type input "Song Bảo"
type input "0932477184"
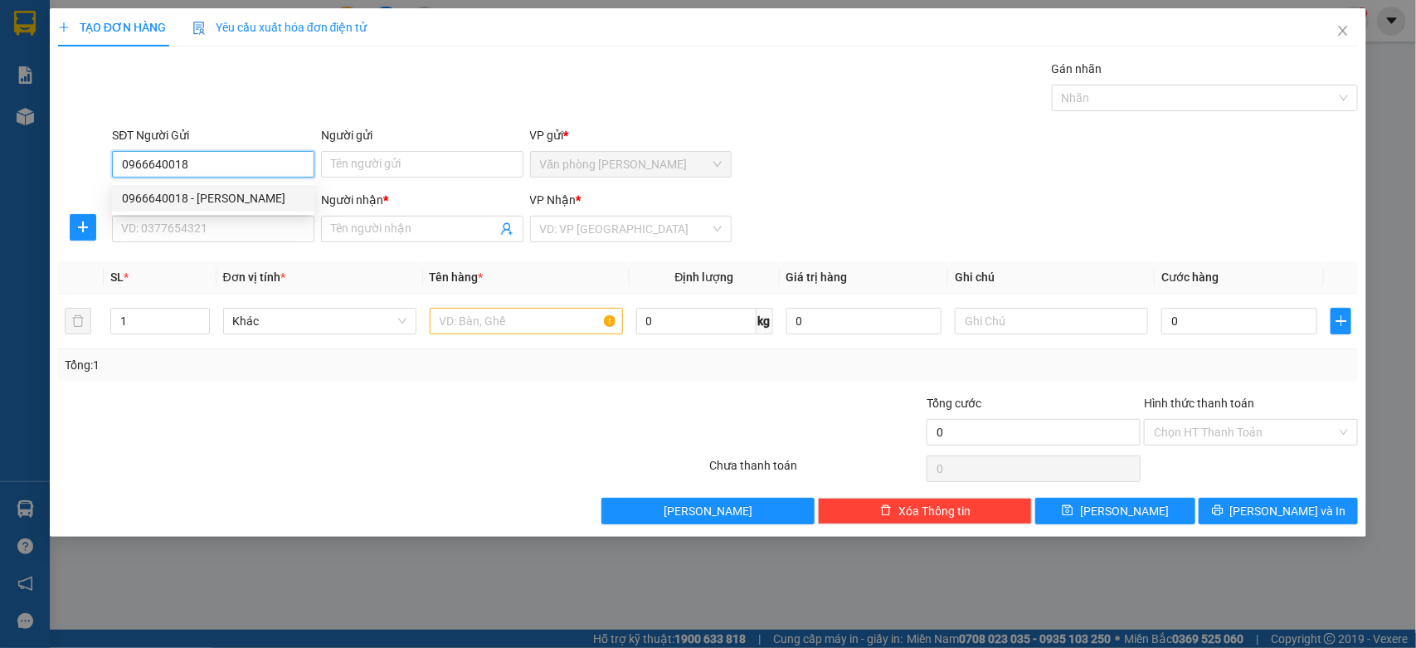
type input "MR THÁI"
type input "60.000"
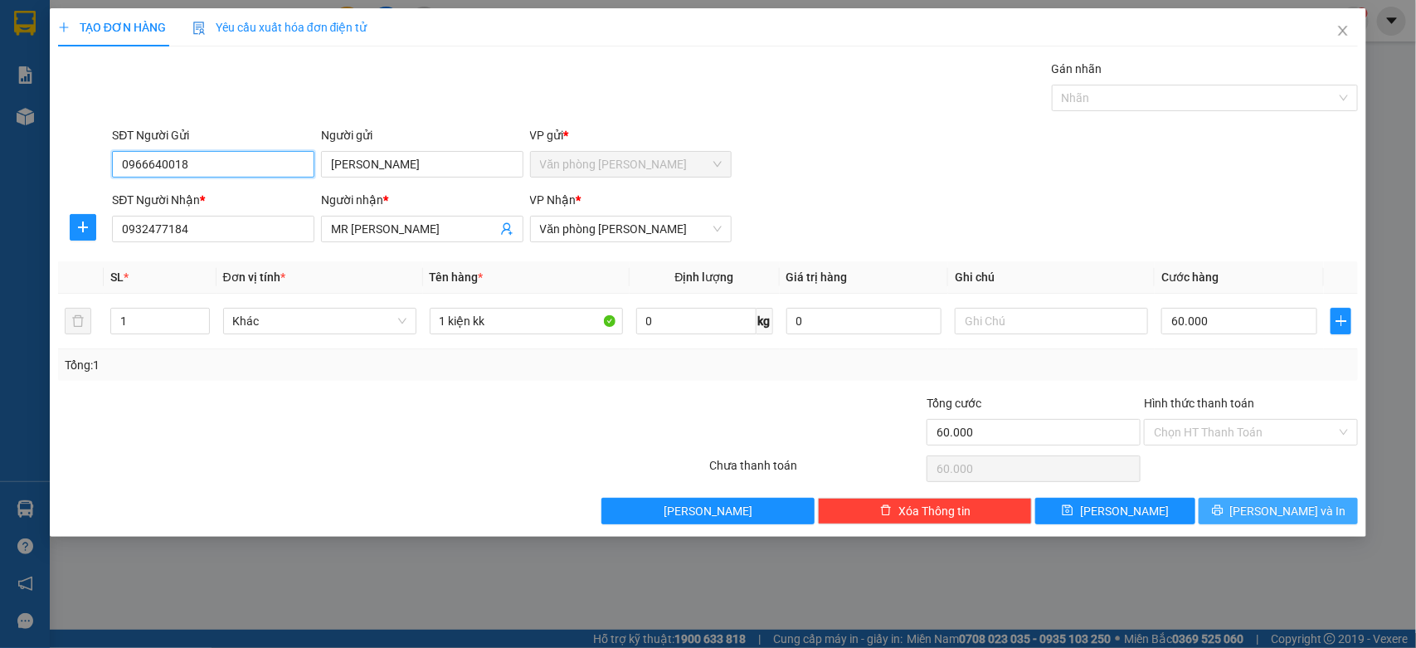
type input "0966640018"
click at [1223, 518] on span "printer" at bounding box center [1218, 510] width 12 height 13
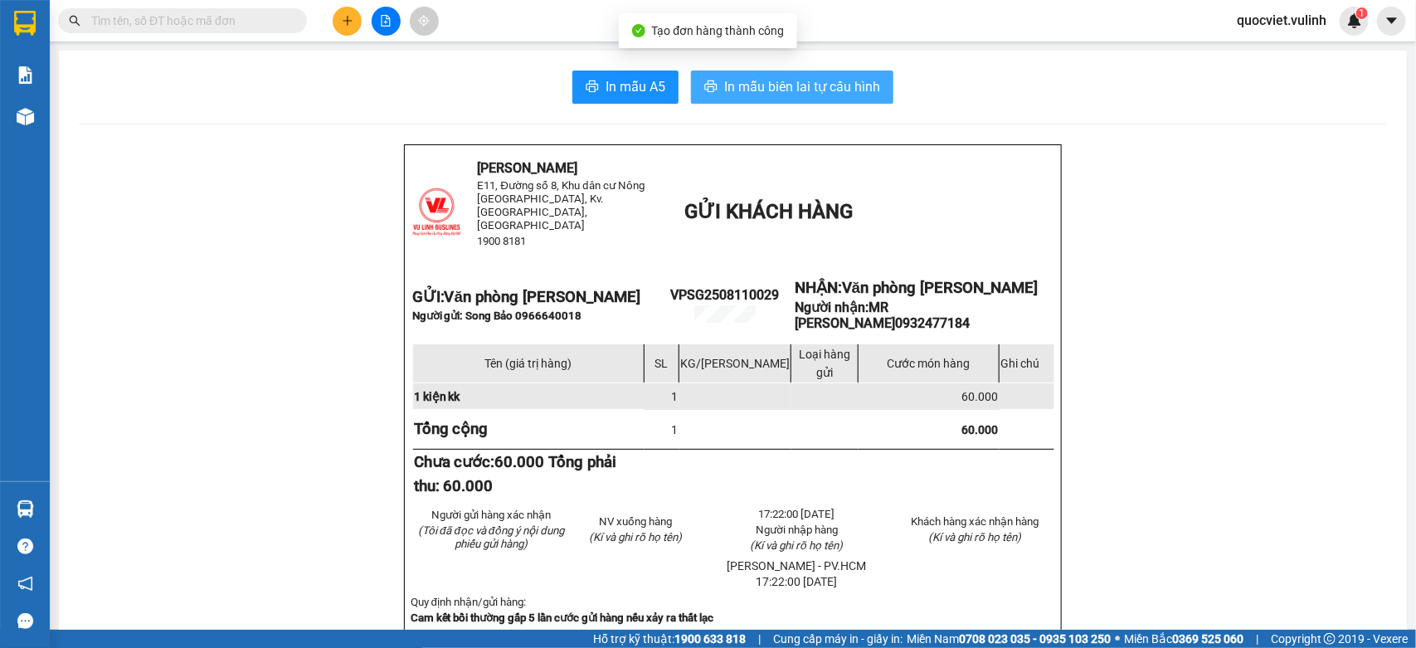
click at [848, 89] on span "In mẫu biên lai tự cấu hình" at bounding box center [802, 86] width 156 height 21
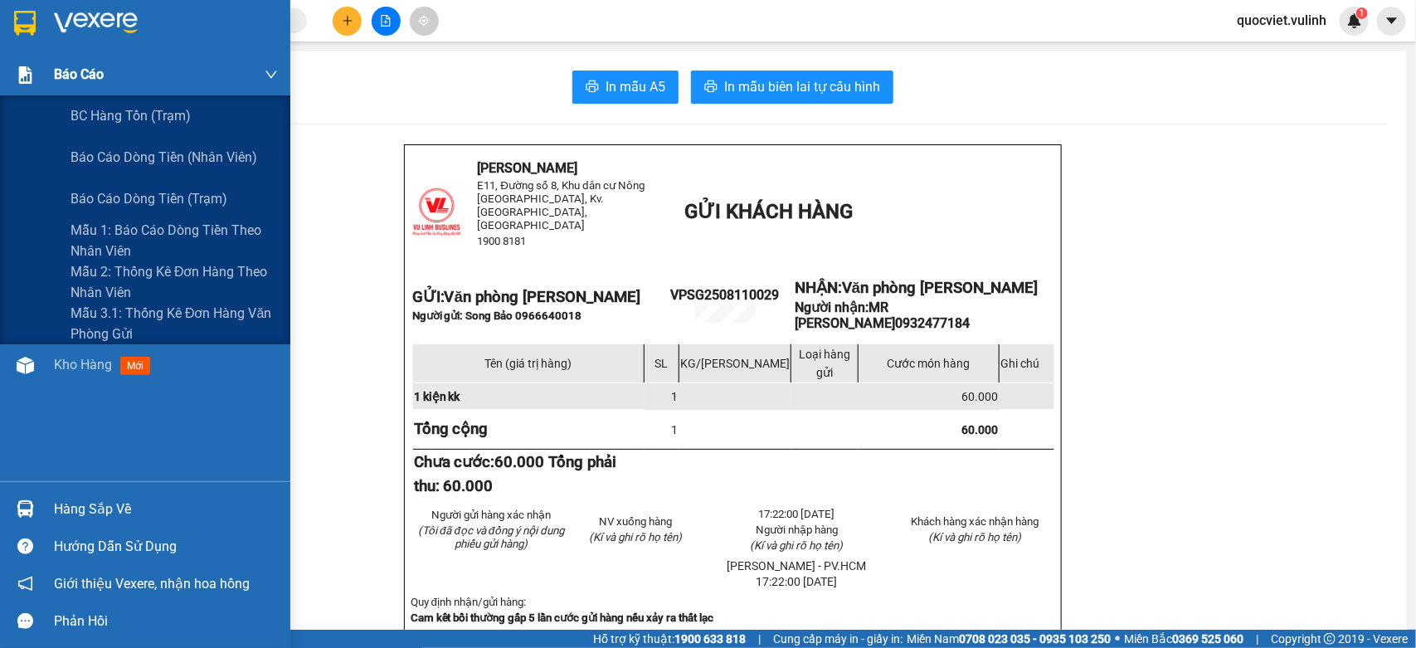
click at [63, 94] on div "Báo cáo" at bounding box center [166, 74] width 224 height 41
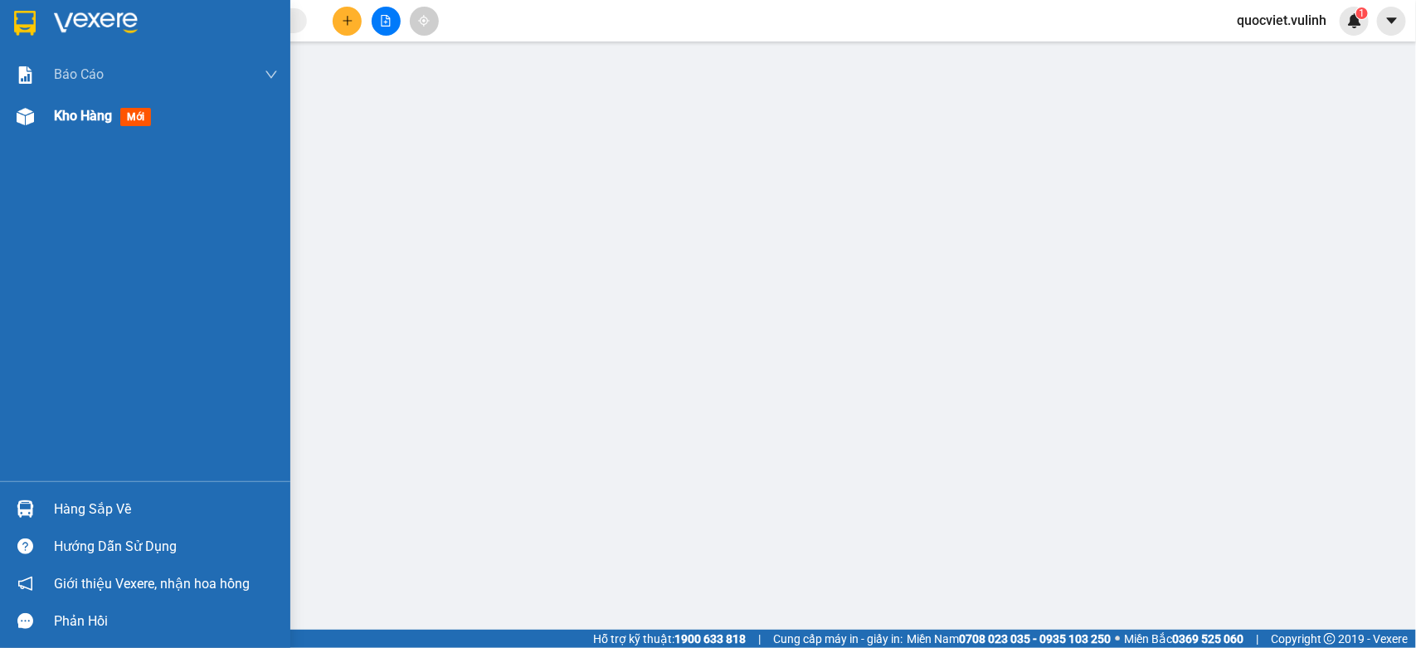
click at [85, 105] on div "Kho hàng mới" at bounding box center [106, 115] width 104 height 21
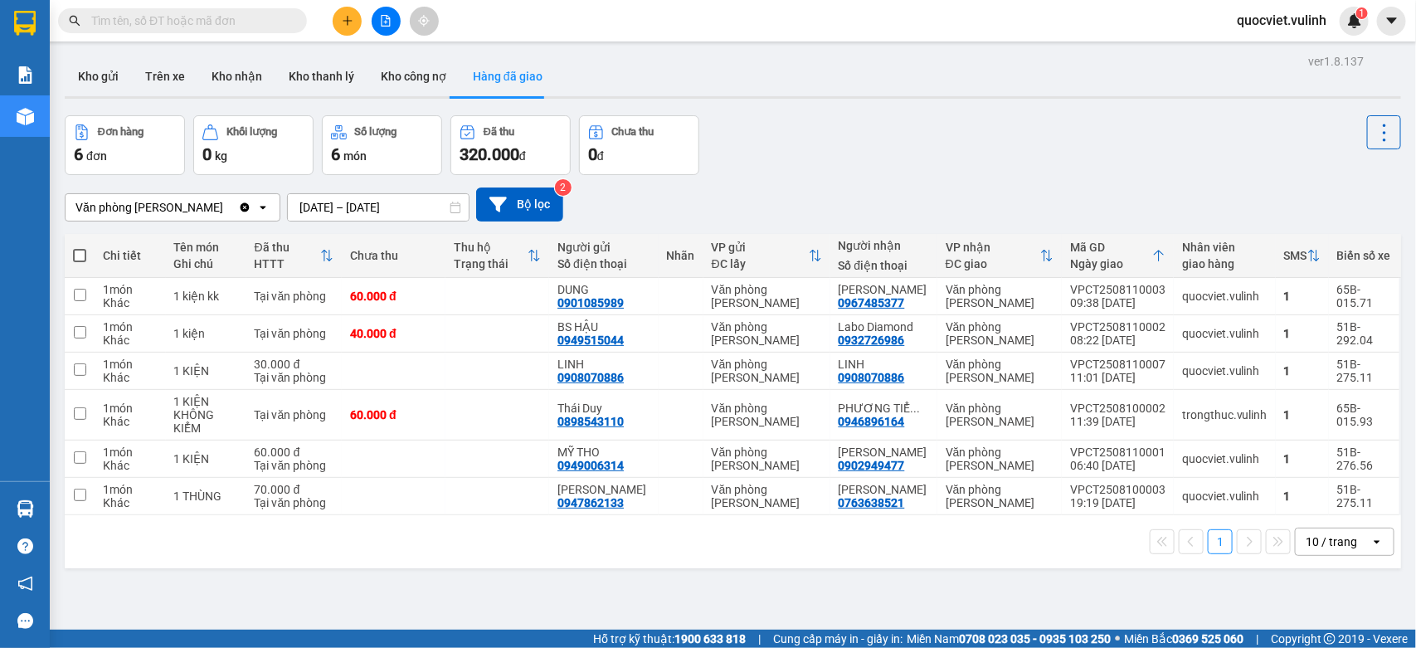
click at [75, 254] on span at bounding box center [79, 255] width 13 height 13
click at [80, 247] on input "checkbox" at bounding box center [80, 247] width 0 height 0
checkbox input "true"
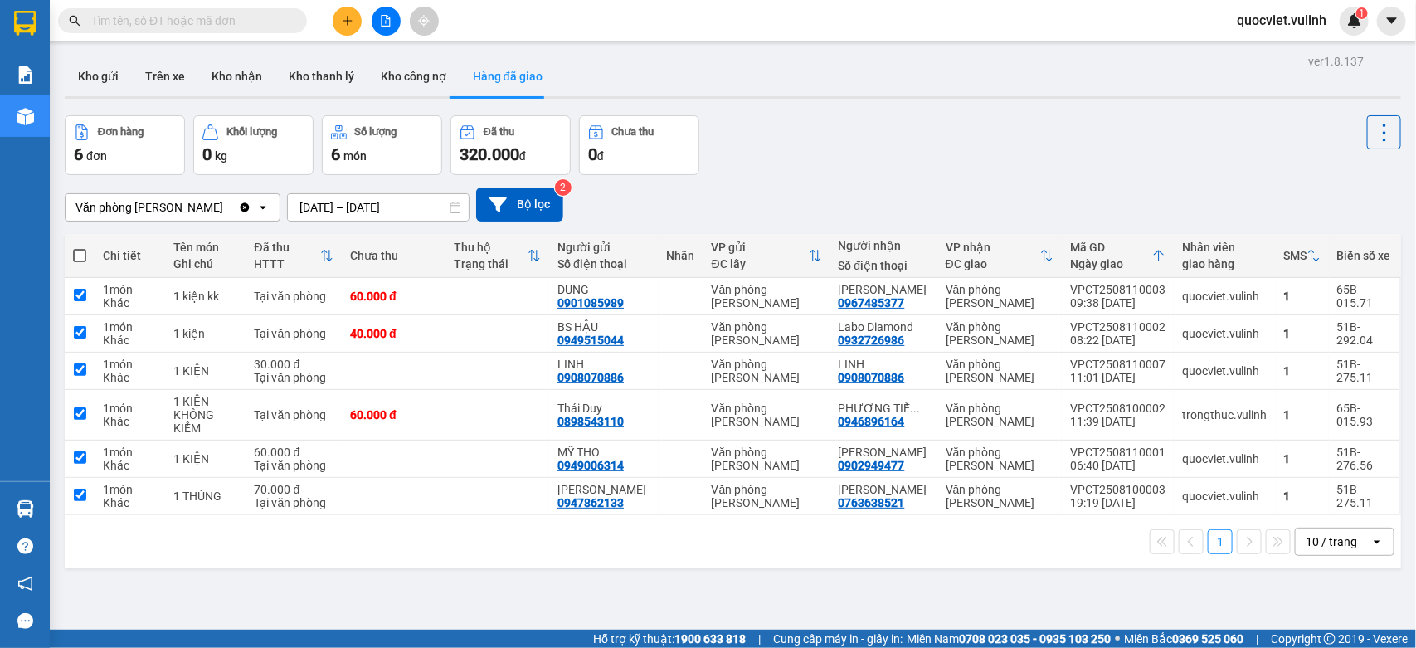
checkbox input "true"
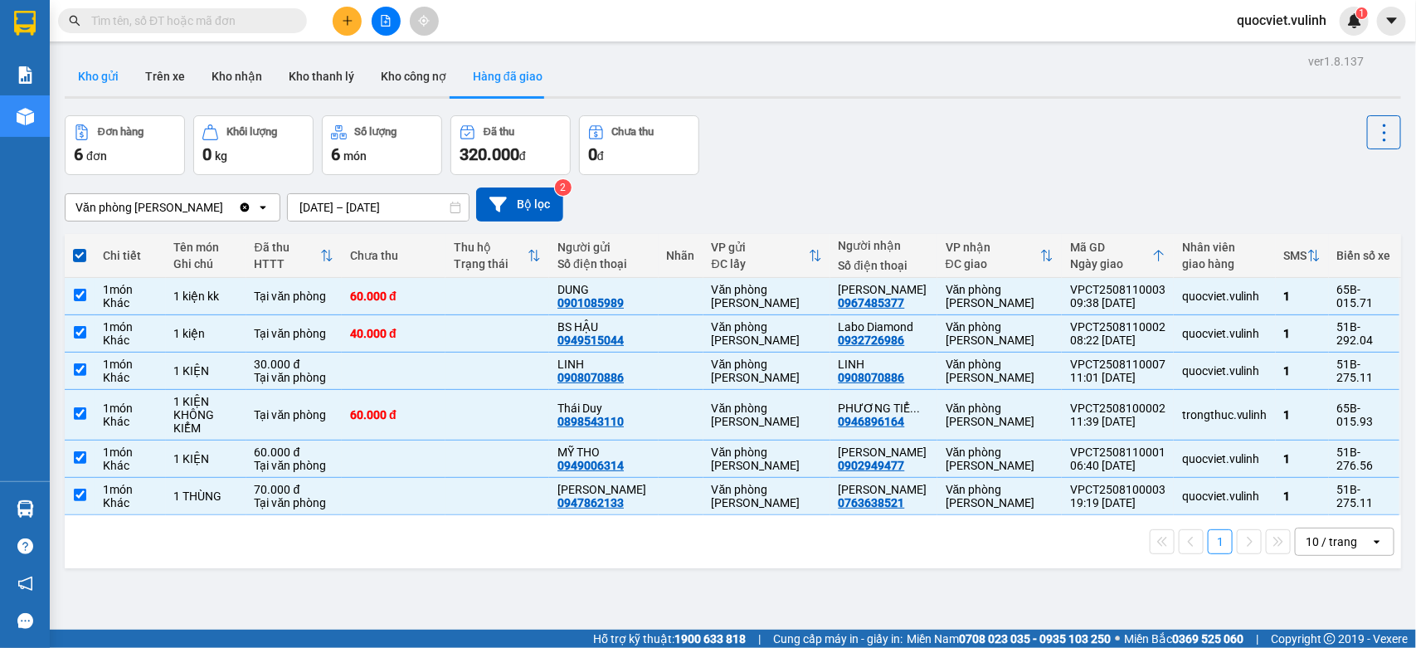
click at [79, 84] on button "Kho gửi" at bounding box center [98, 76] width 67 height 40
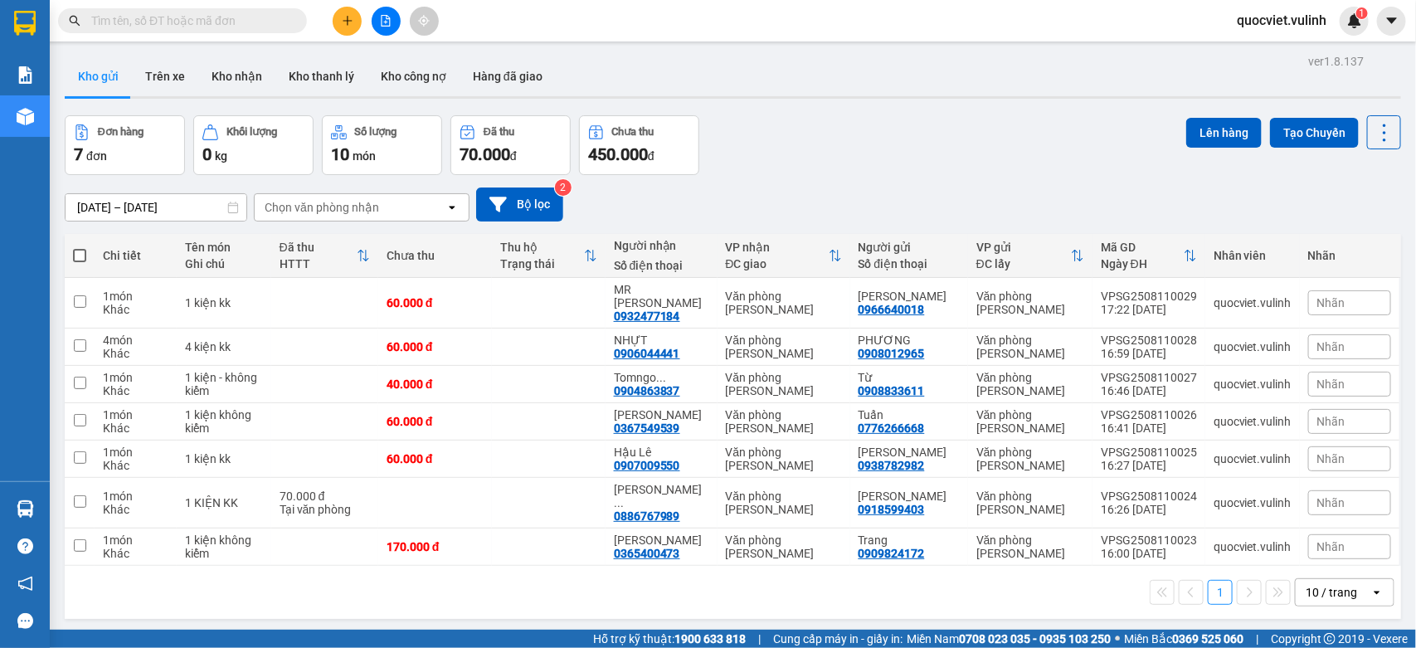
click at [80, 250] on span at bounding box center [79, 255] width 13 height 13
click at [80, 247] on input "checkbox" at bounding box center [80, 247] width 0 height 0
checkbox input "true"
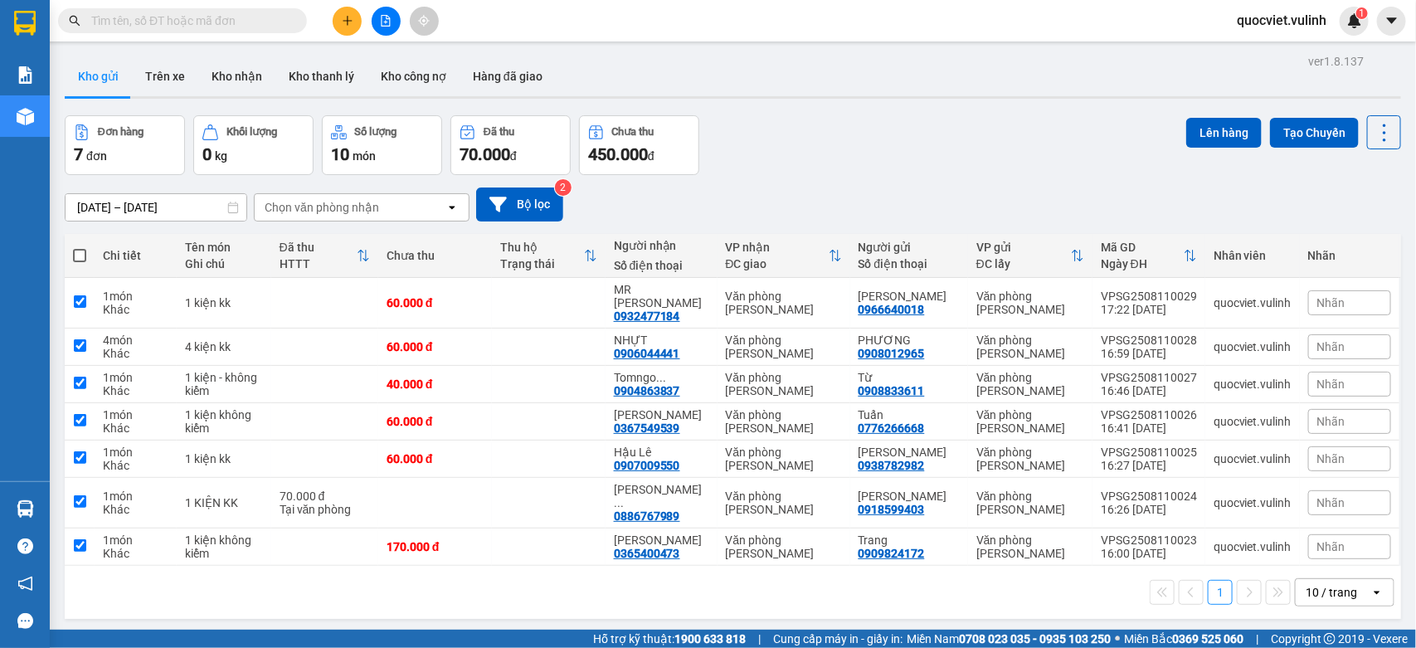
checkbox input "true"
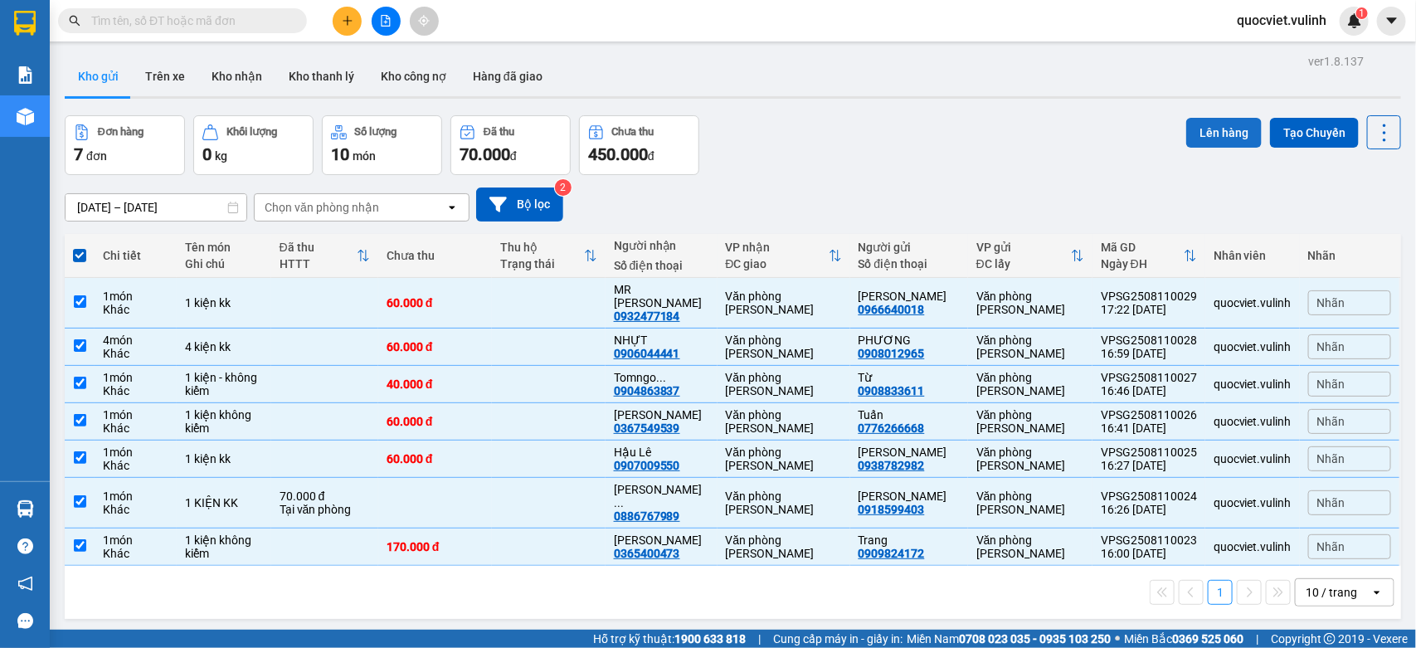
click at [1191, 127] on button "Lên hàng" at bounding box center [1223, 133] width 75 height 30
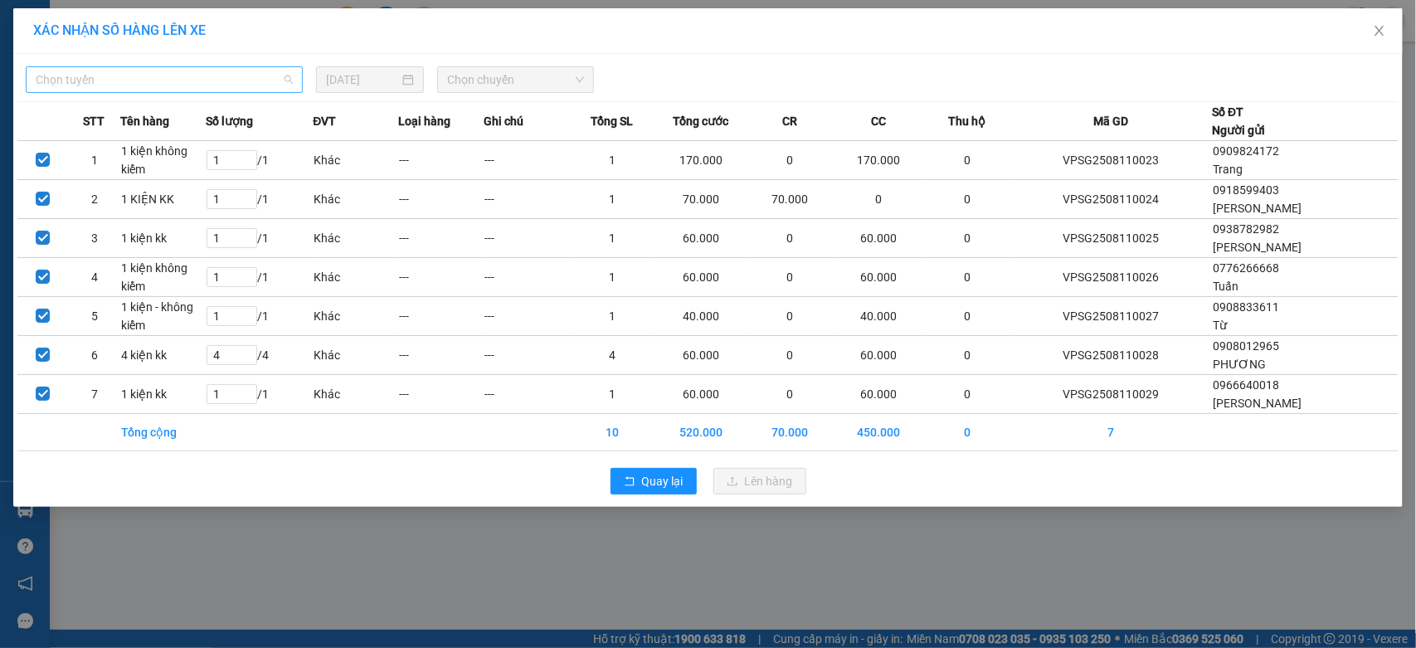
click at [197, 75] on span "Chọn tuyến" at bounding box center [164, 79] width 257 height 25
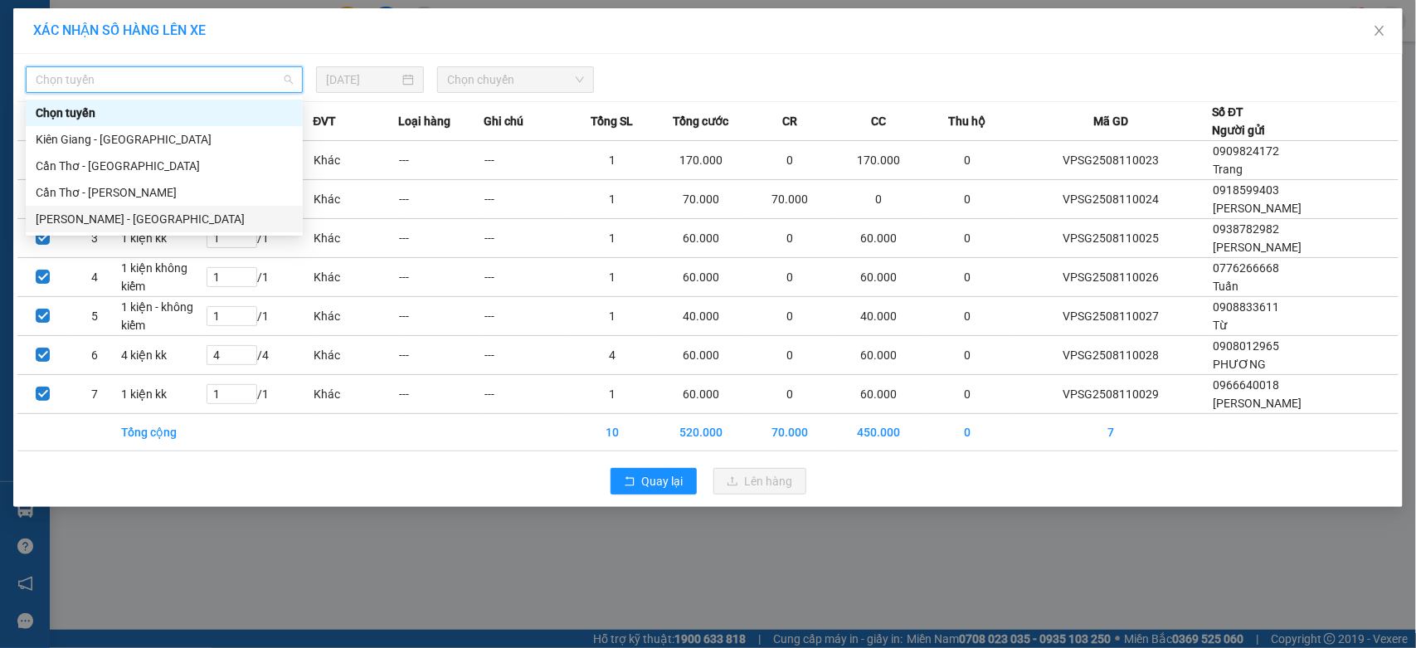
click at [150, 210] on div "Hồ Chí Minh - Cần Thơ" at bounding box center [164, 219] width 257 height 18
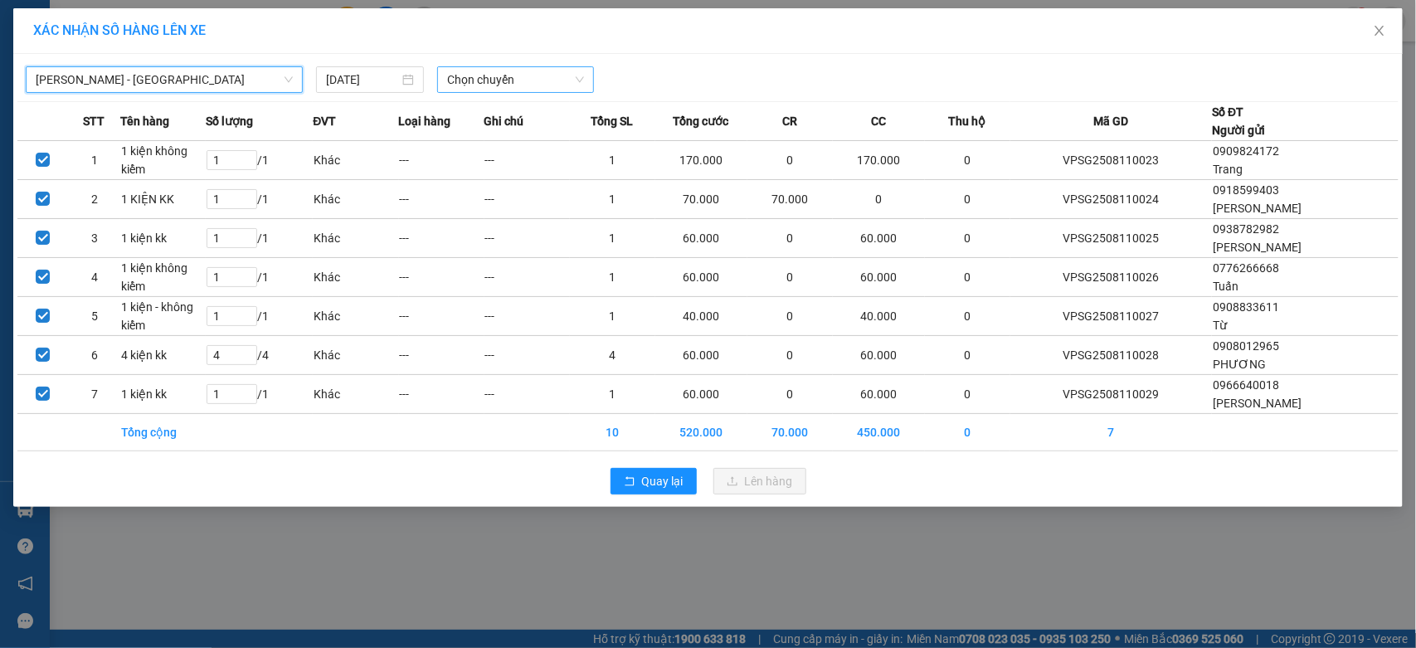
click at [492, 73] on span "Chọn chuyến" at bounding box center [515, 79] width 136 height 25
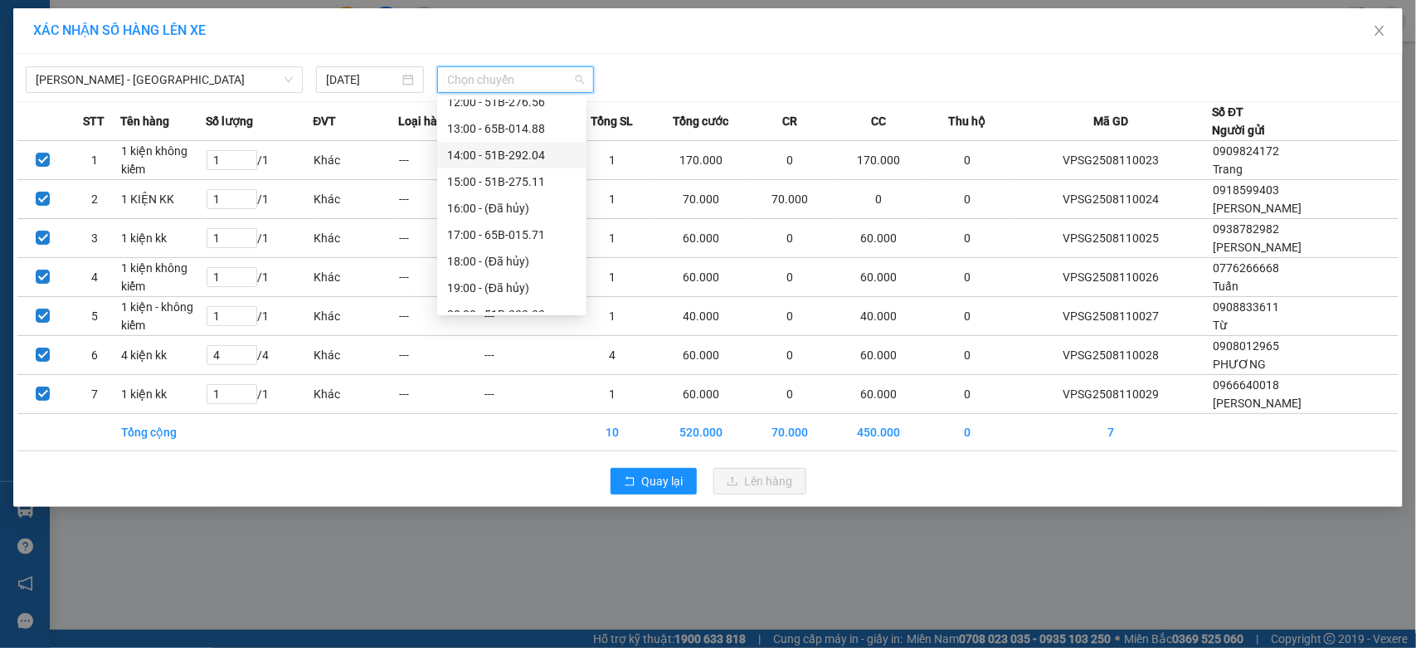
scroll to position [291, 0]
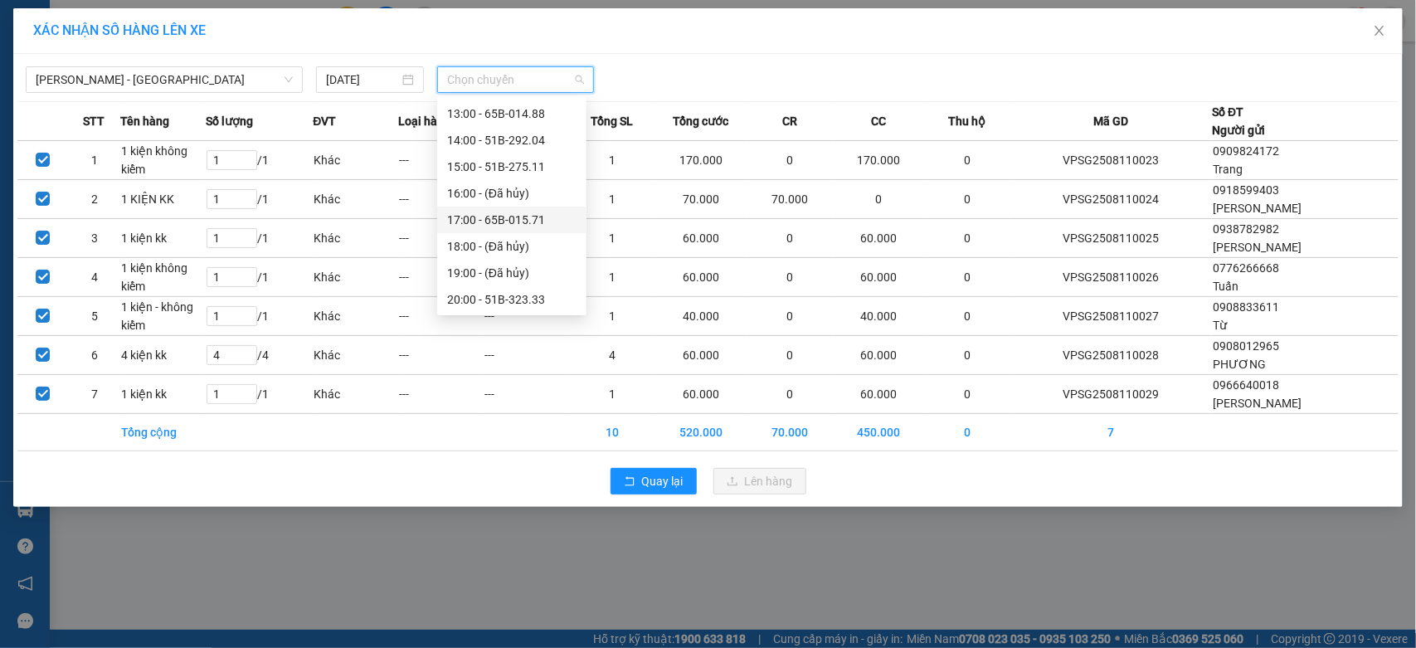
click at [540, 221] on div "17:00 - 65B-015.71" at bounding box center [511, 220] width 129 height 18
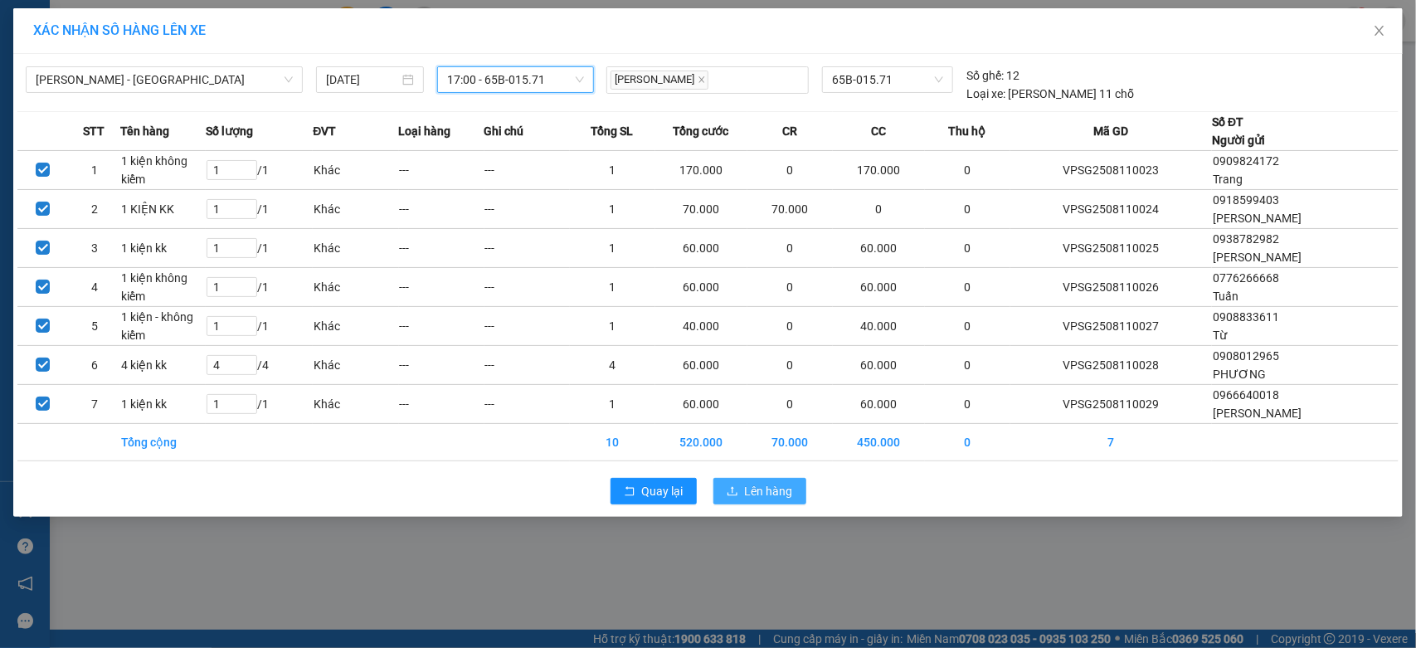
click at [775, 490] on span "Lên hàng" at bounding box center [769, 491] width 48 height 18
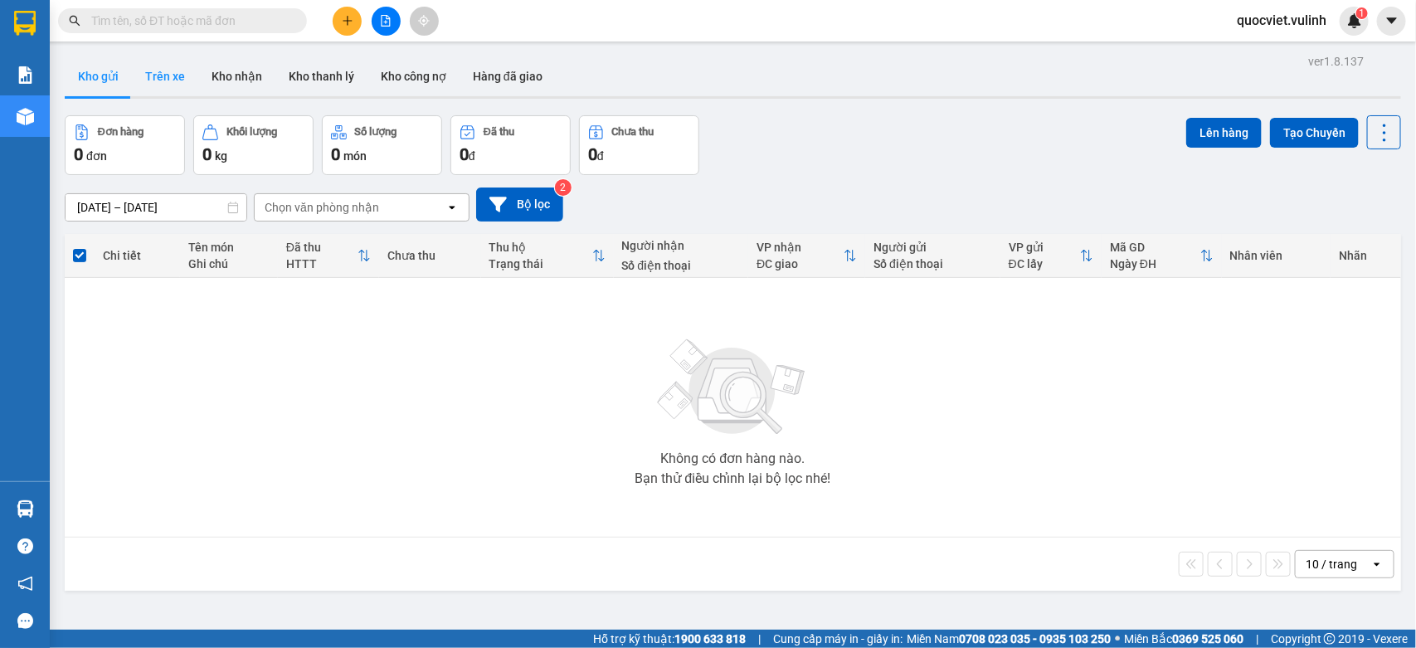
click at [155, 68] on button "Trên xe" at bounding box center [165, 76] width 66 height 40
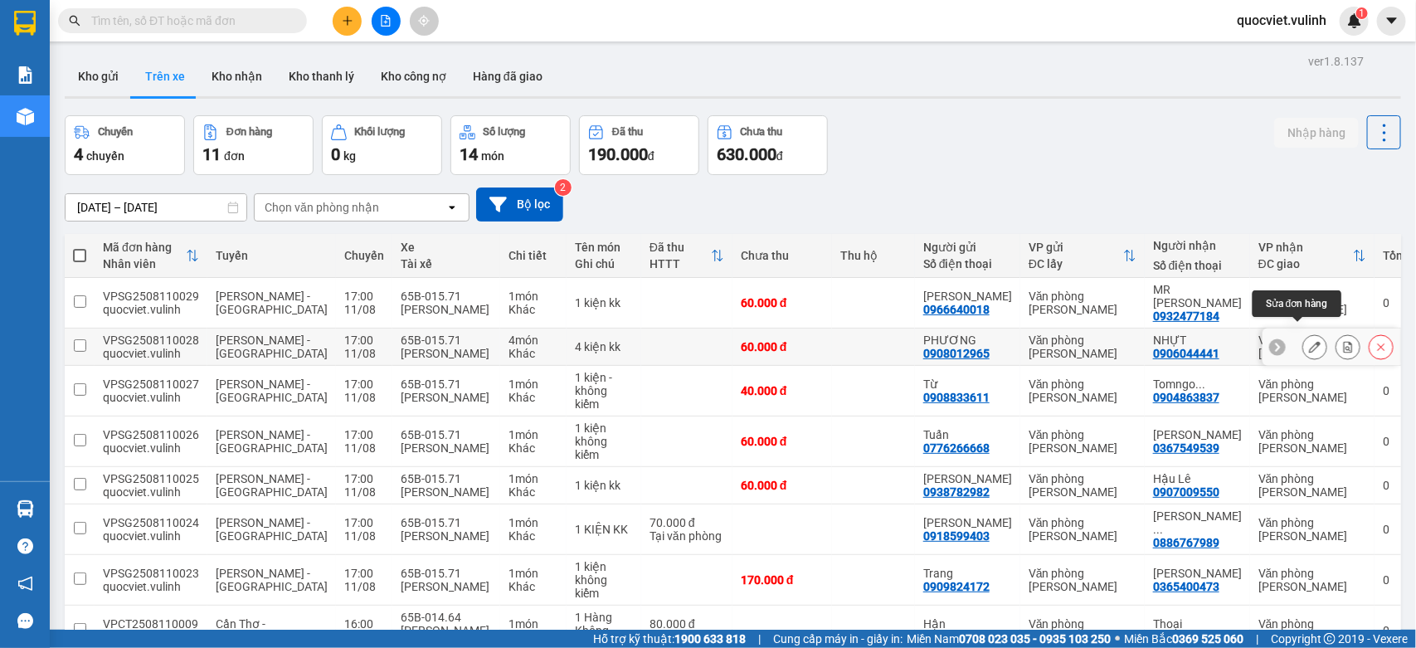
click at [1309, 341] on icon at bounding box center [1315, 347] width 12 height 12
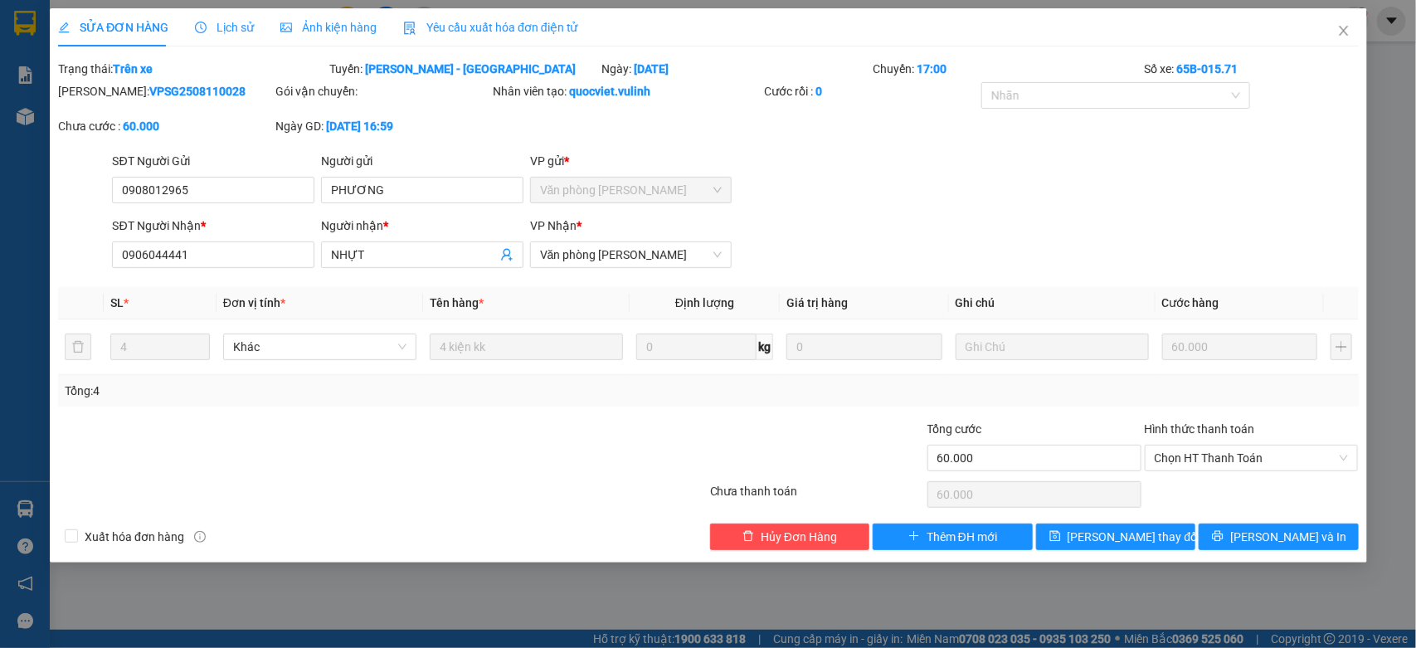
type input "0908012965"
type input "PHƯƠNG"
type input "0906044441"
type input "NHỰT"
type input "60.000"
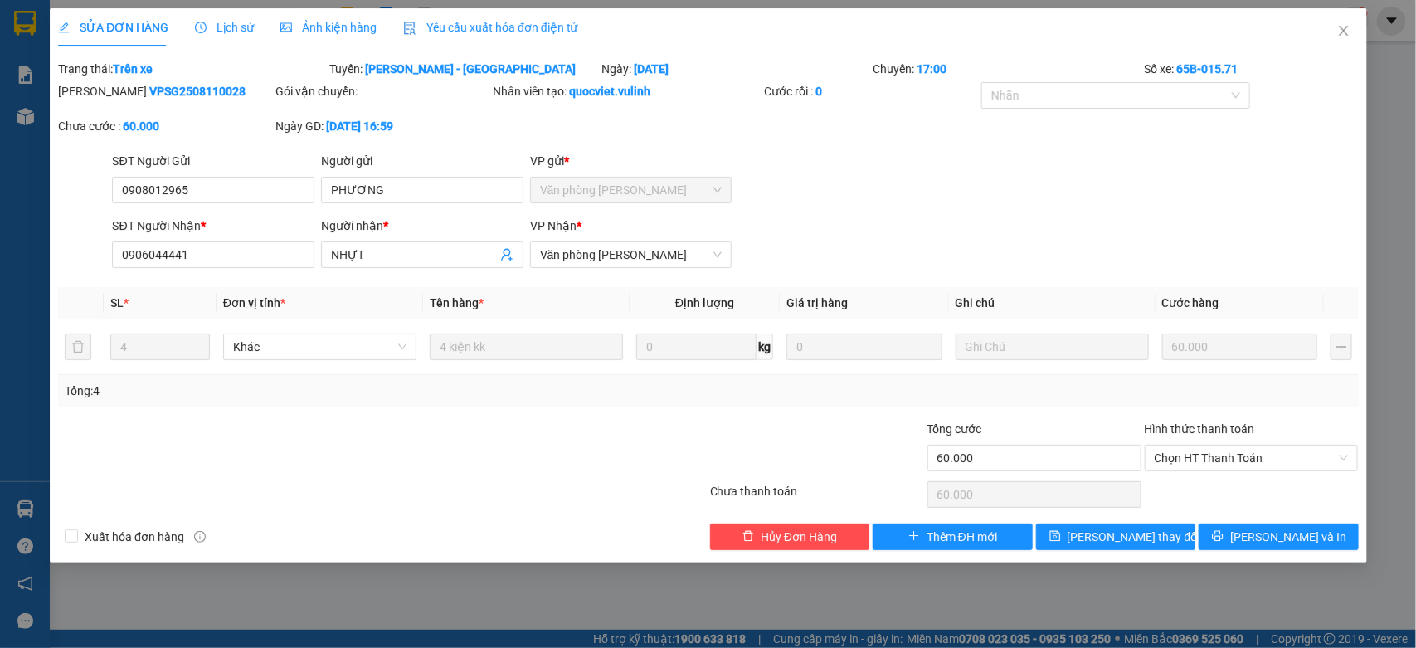
type input "60.000"
click at [1341, 32] on icon "close" at bounding box center [1342, 30] width 13 height 13
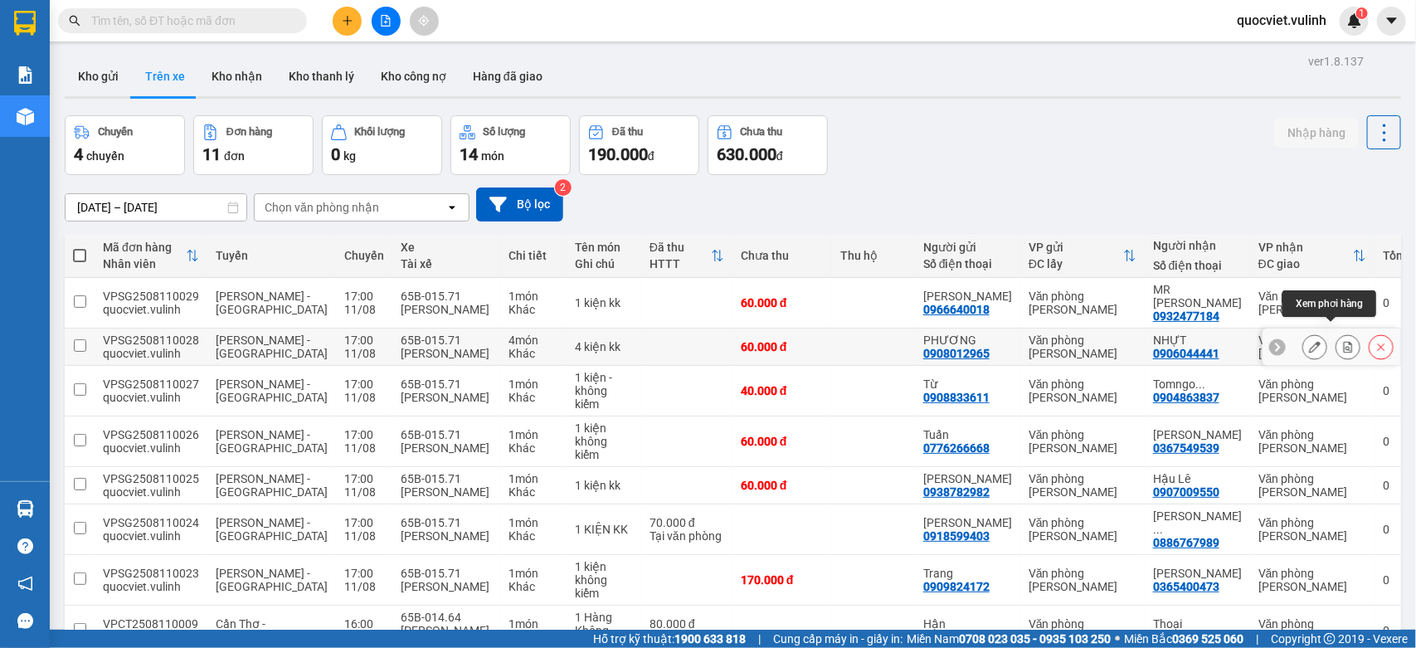
click at [1342, 341] on icon at bounding box center [1348, 347] width 12 height 12
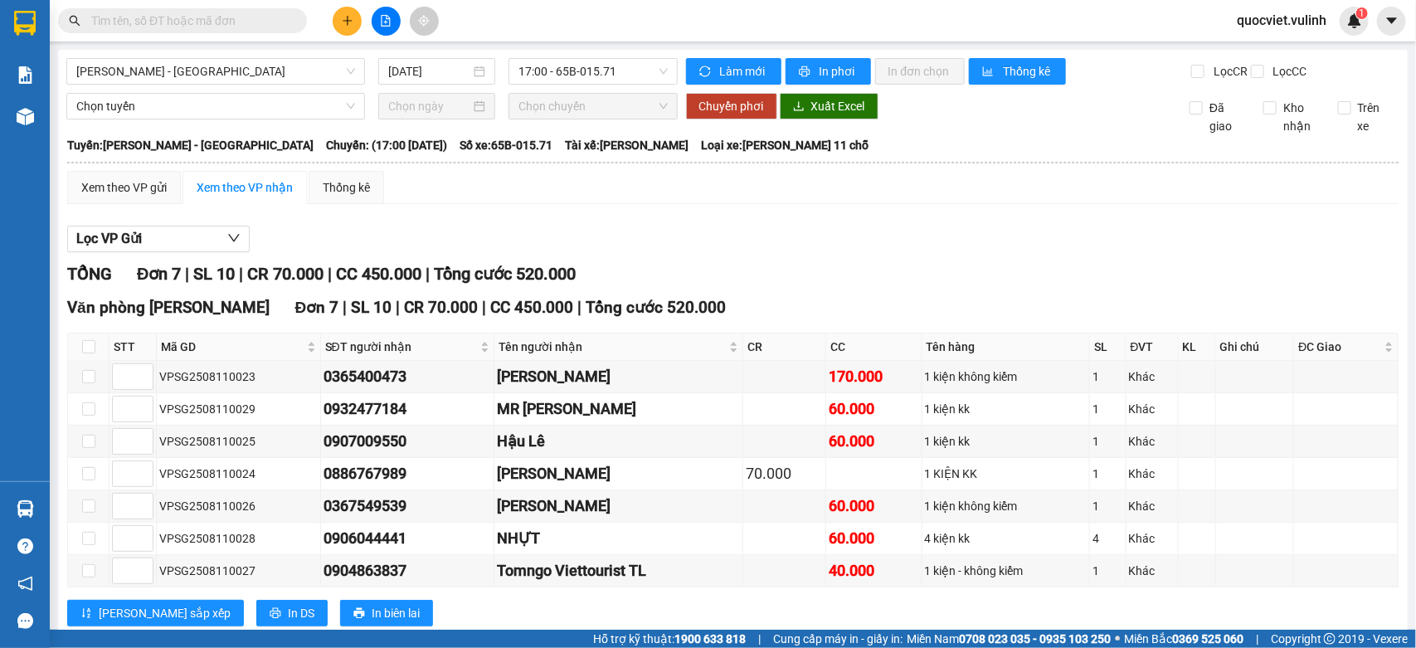
scroll to position [63, 0]
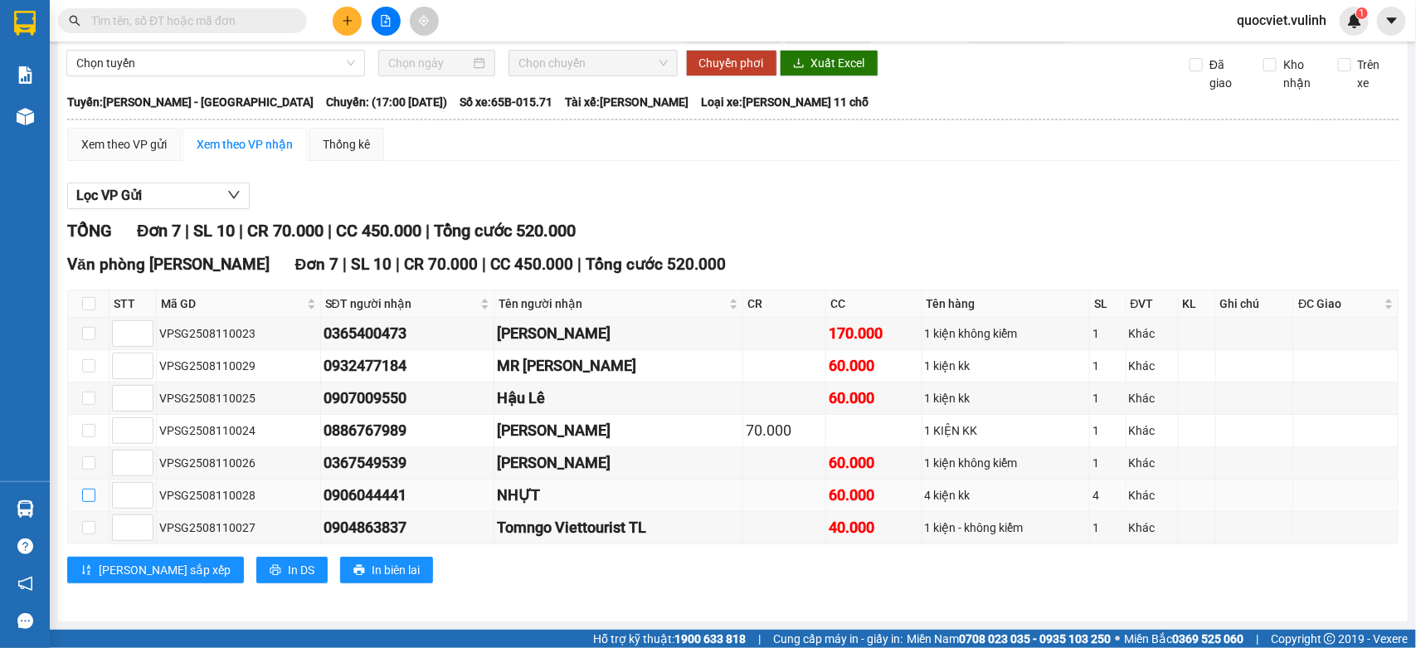
click at [87, 498] on input "checkbox" at bounding box center [88, 494] width 13 height 13
checkbox input "true"
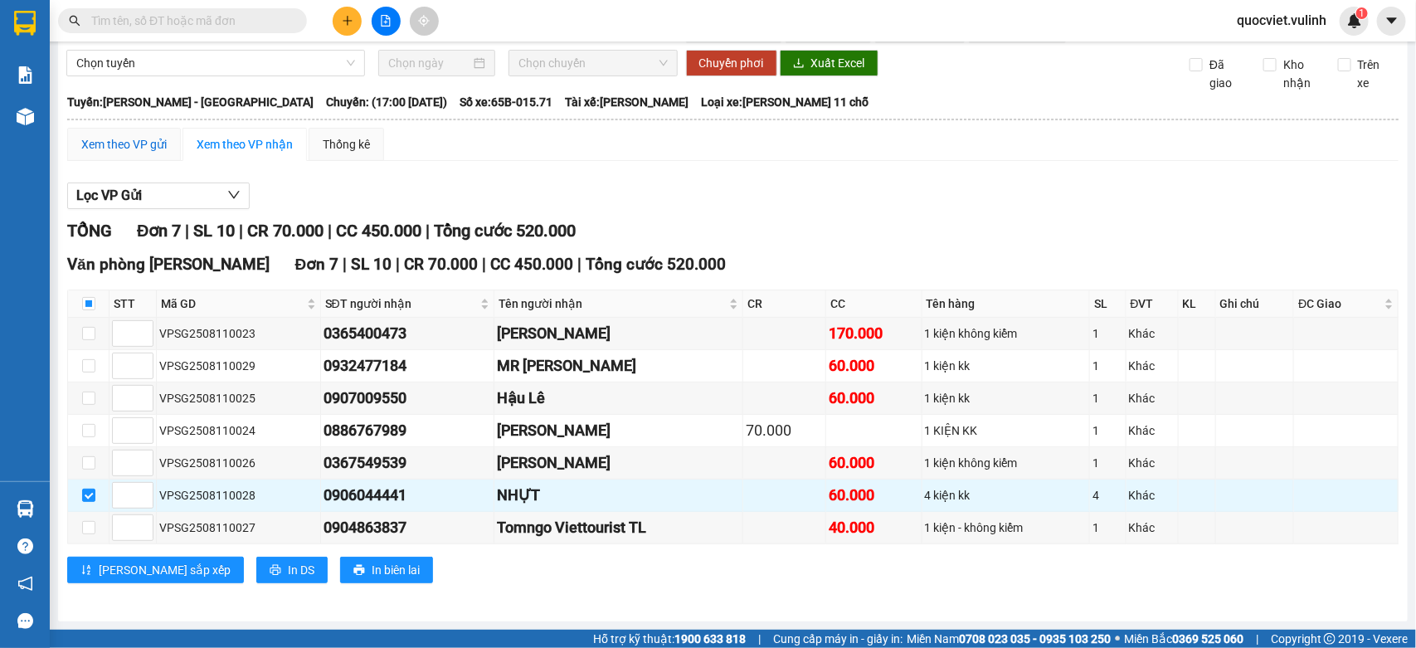
click at [152, 138] on div "Xem theo VP gửi" at bounding box center [123, 144] width 85 height 18
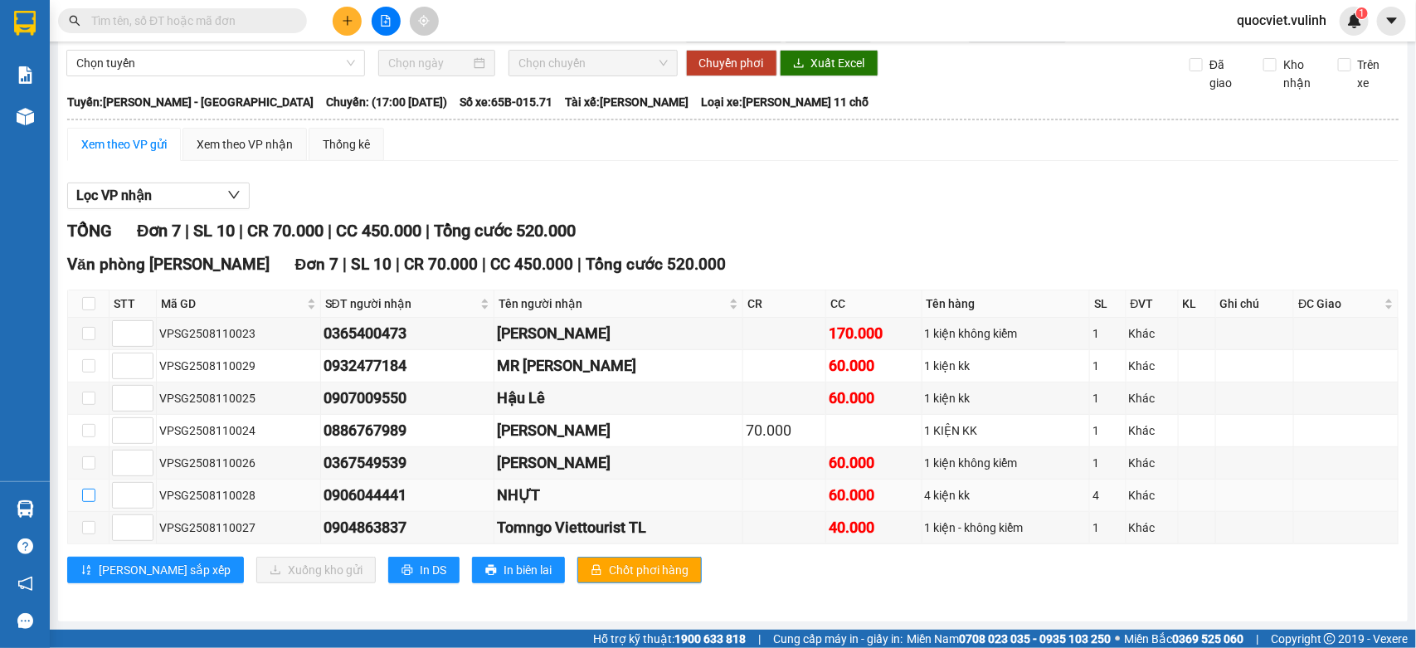
click at [88, 494] on input "checkbox" at bounding box center [88, 494] width 13 height 13
checkbox input "true"
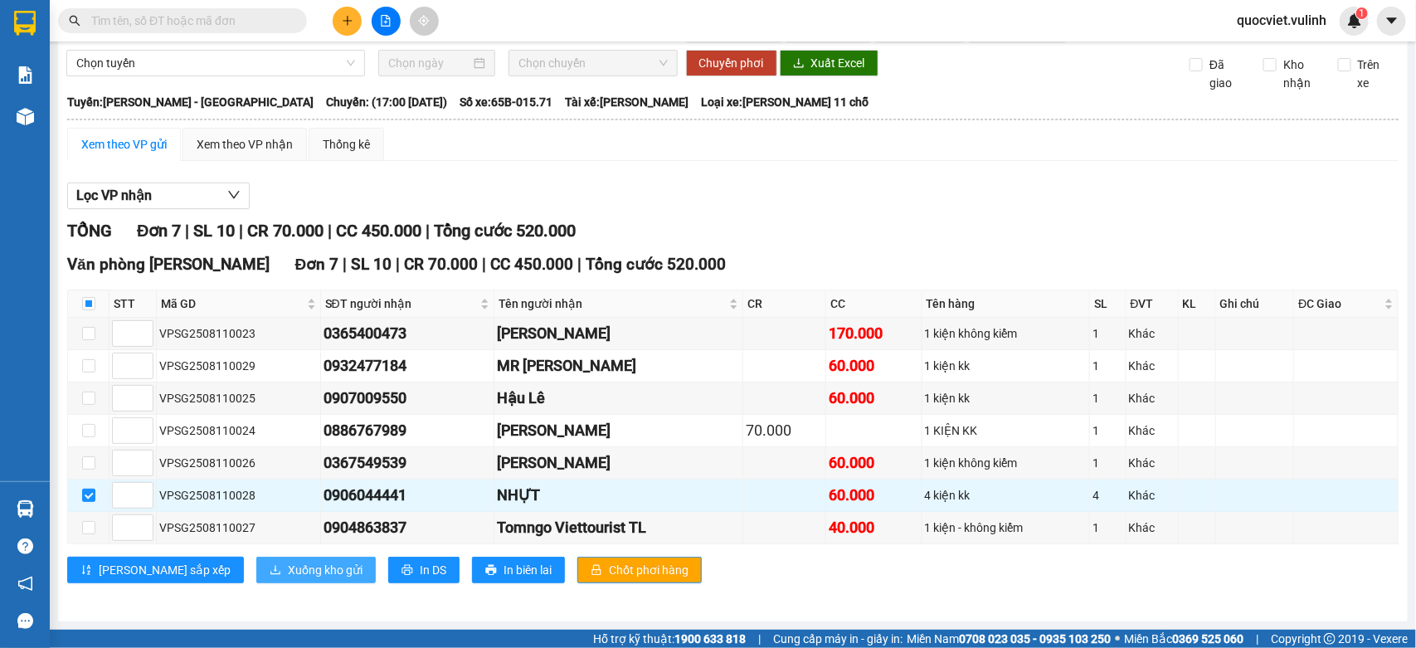
click at [288, 569] on span "Xuống kho gửi" at bounding box center [325, 570] width 75 height 18
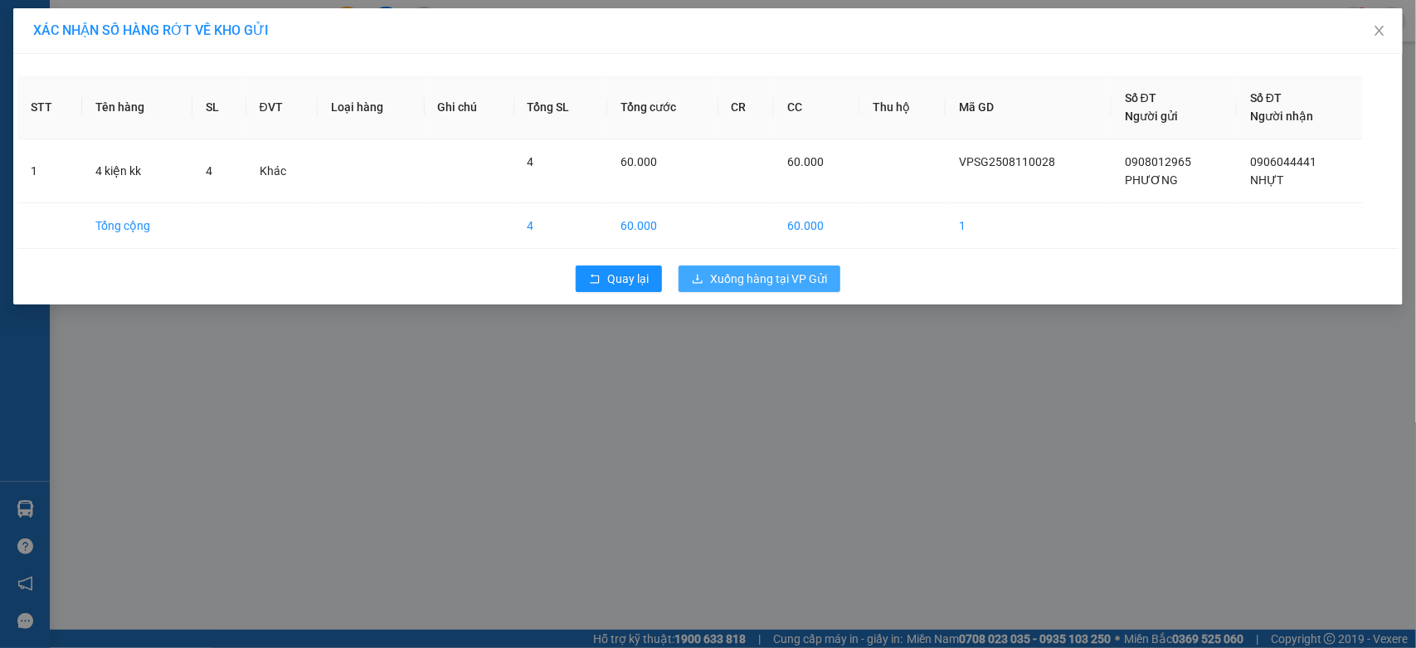
click at [730, 279] on span "Xuống hàng tại VP Gửi" at bounding box center [768, 279] width 117 height 18
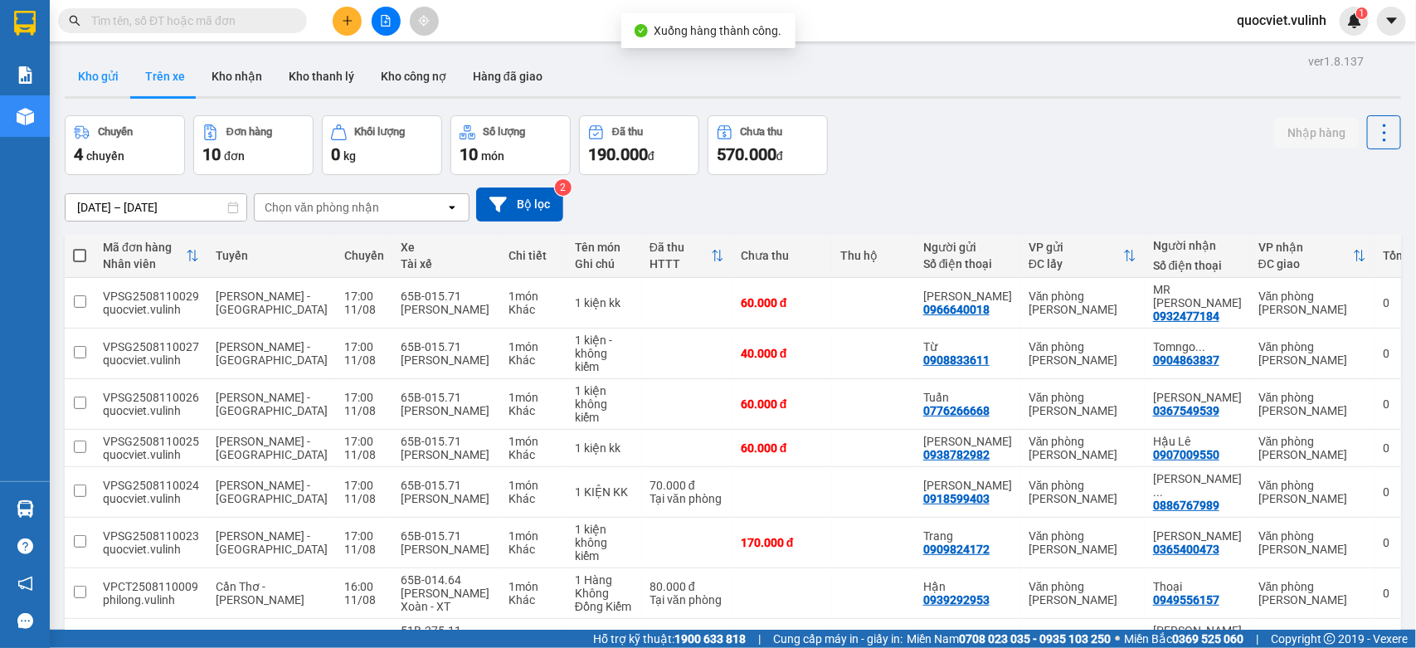
click at [122, 80] on button "Kho gửi" at bounding box center [98, 76] width 67 height 40
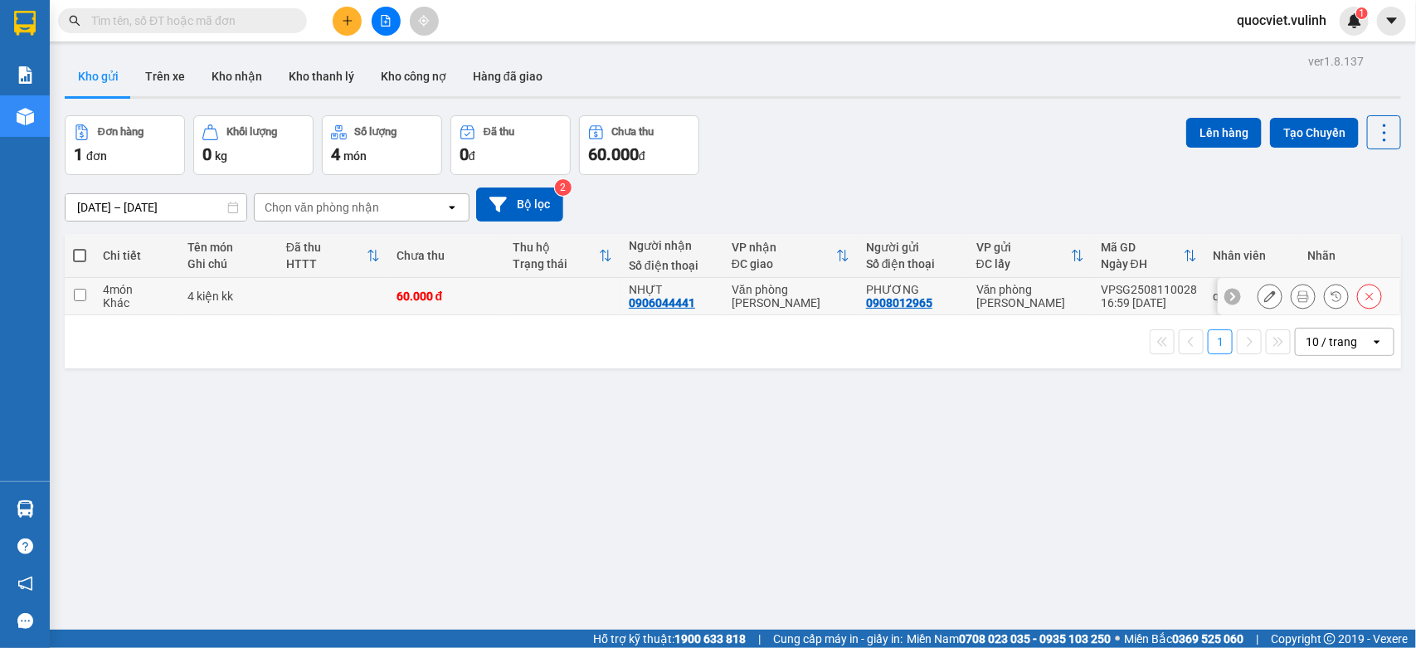
click at [1264, 296] on icon at bounding box center [1270, 296] width 12 height 12
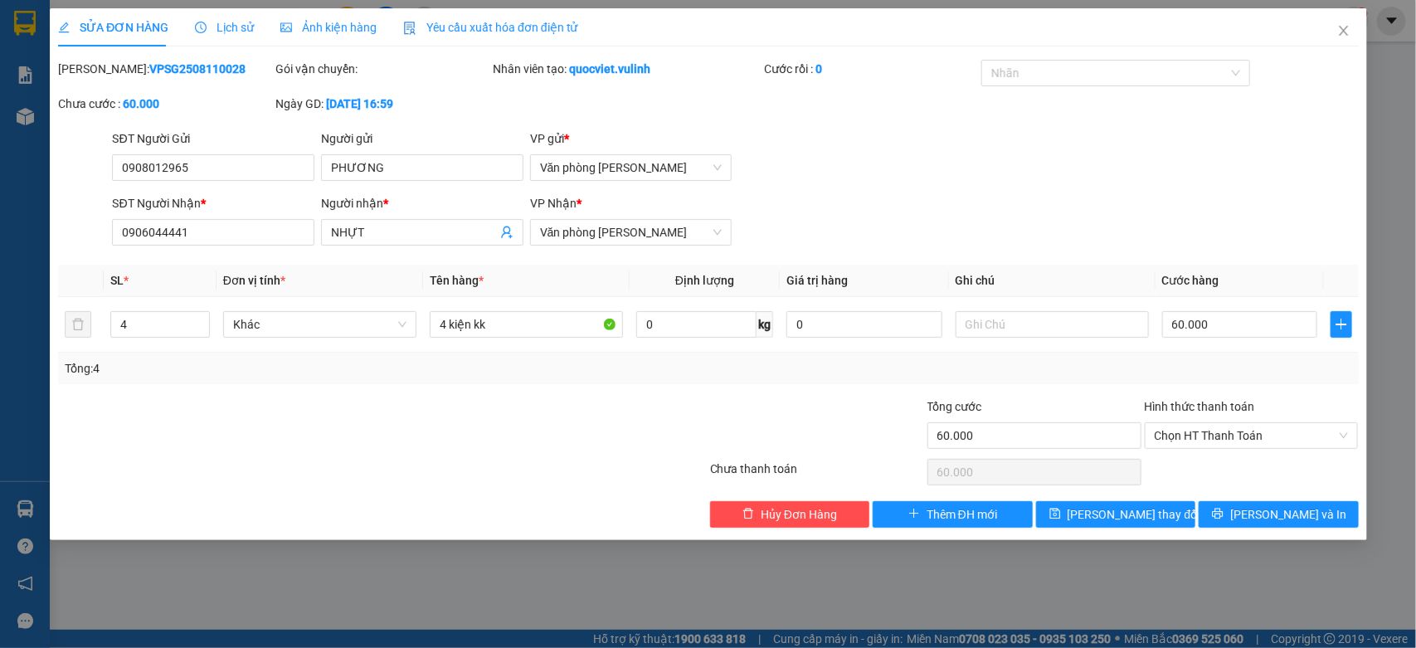
type input "0908012965"
type input "PHƯƠNG"
type input "0906044441"
type input "NHỰT"
type input "60.000"
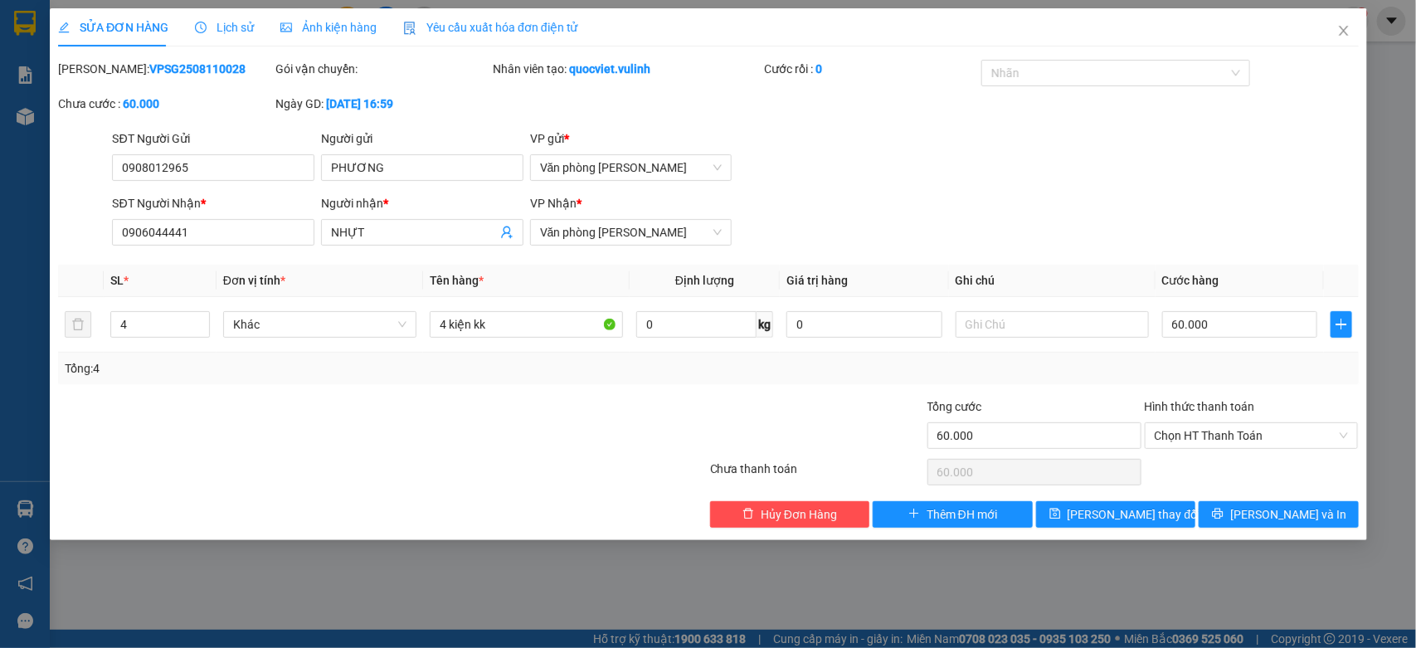
type input "60.000"
click at [201, 330] on icon "down" at bounding box center [200, 330] width 6 height 6
type input "1"
click at [201, 330] on icon "down" at bounding box center [200, 330] width 6 height 6
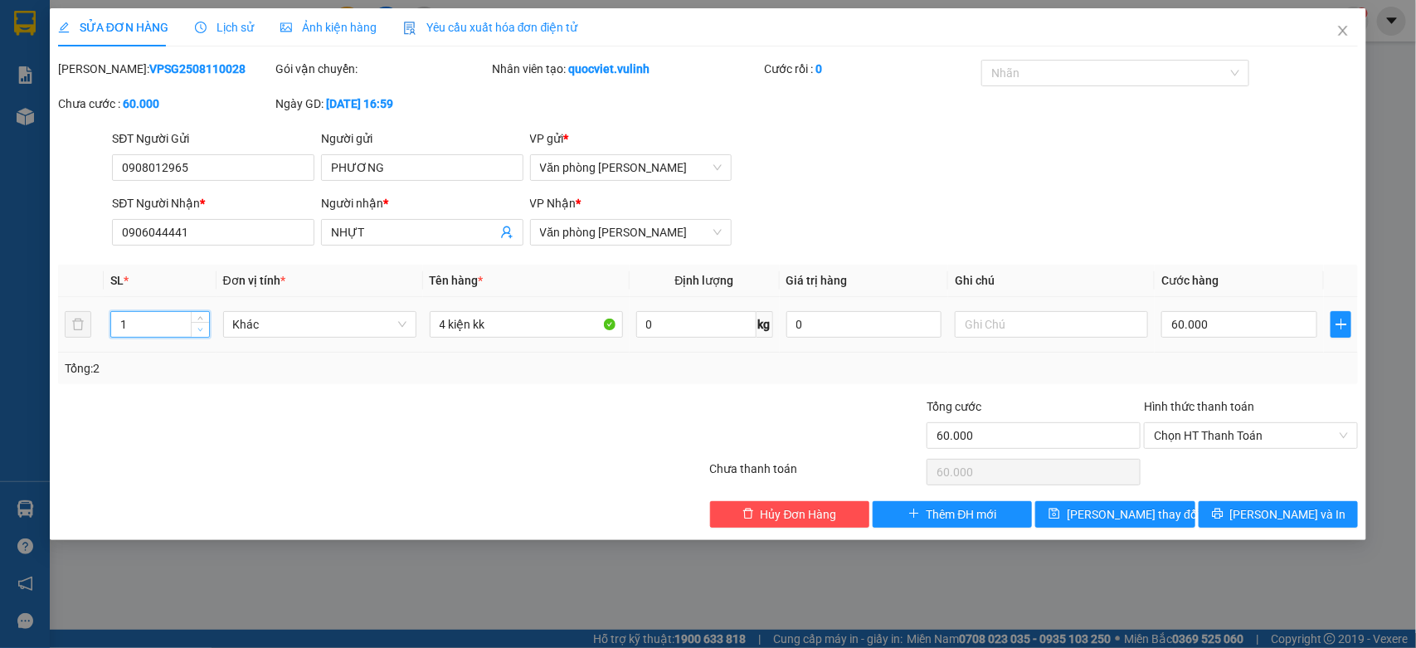
click at [200, 330] on icon "down" at bounding box center [200, 330] width 6 height 6
click at [448, 329] on input "4 kiện kk" at bounding box center [526, 324] width 193 height 27
type input "1 kiện kk"
click at [1174, 514] on button "[PERSON_NAME] thay đổi" at bounding box center [1114, 514] width 159 height 27
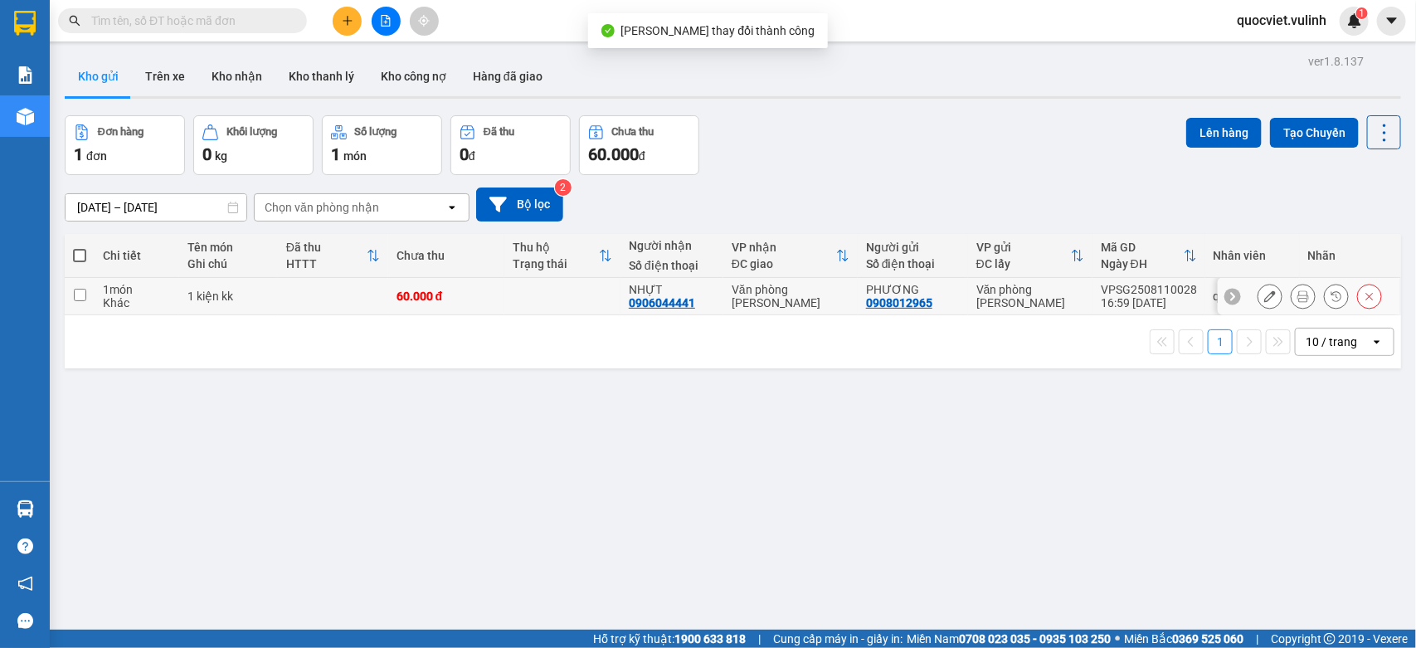
click at [1142, 293] on div "VPSG2508110028" at bounding box center [1149, 289] width 96 height 13
checkbox input "true"
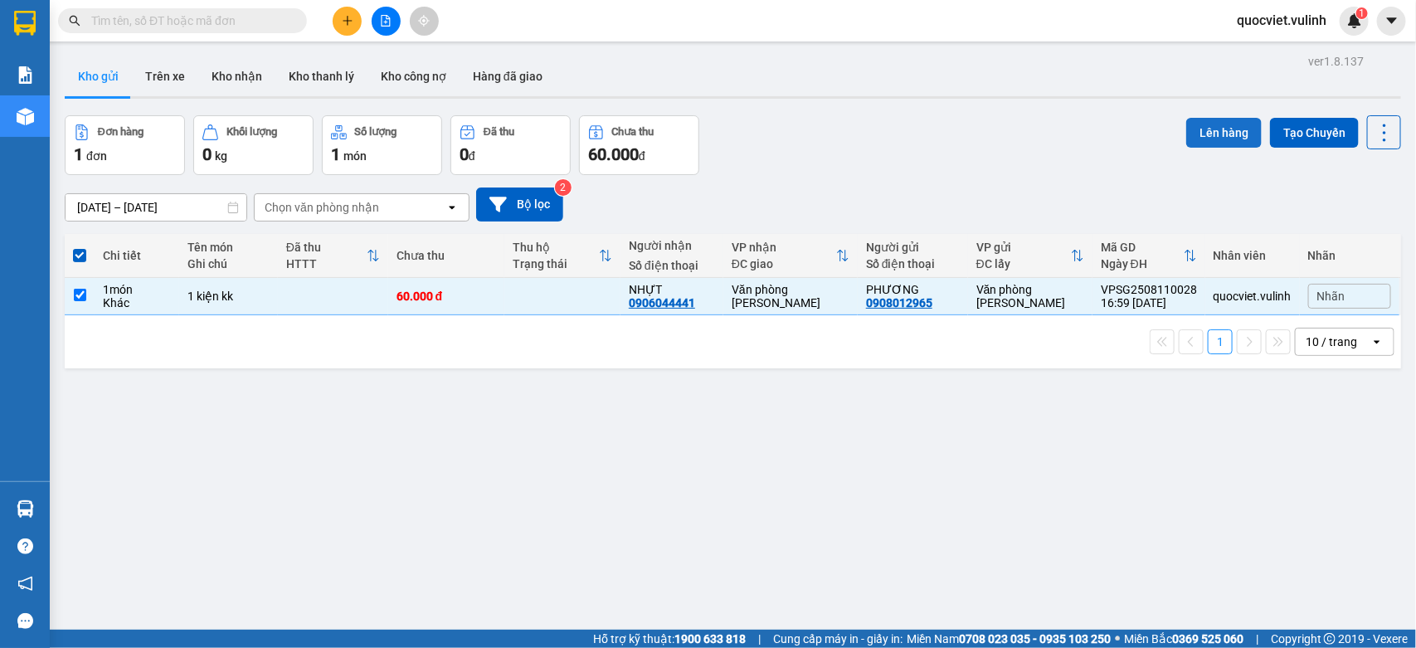
click at [1203, 123] on button "Lên hàng" at bounding box center [1223, 133] width 75 height 30
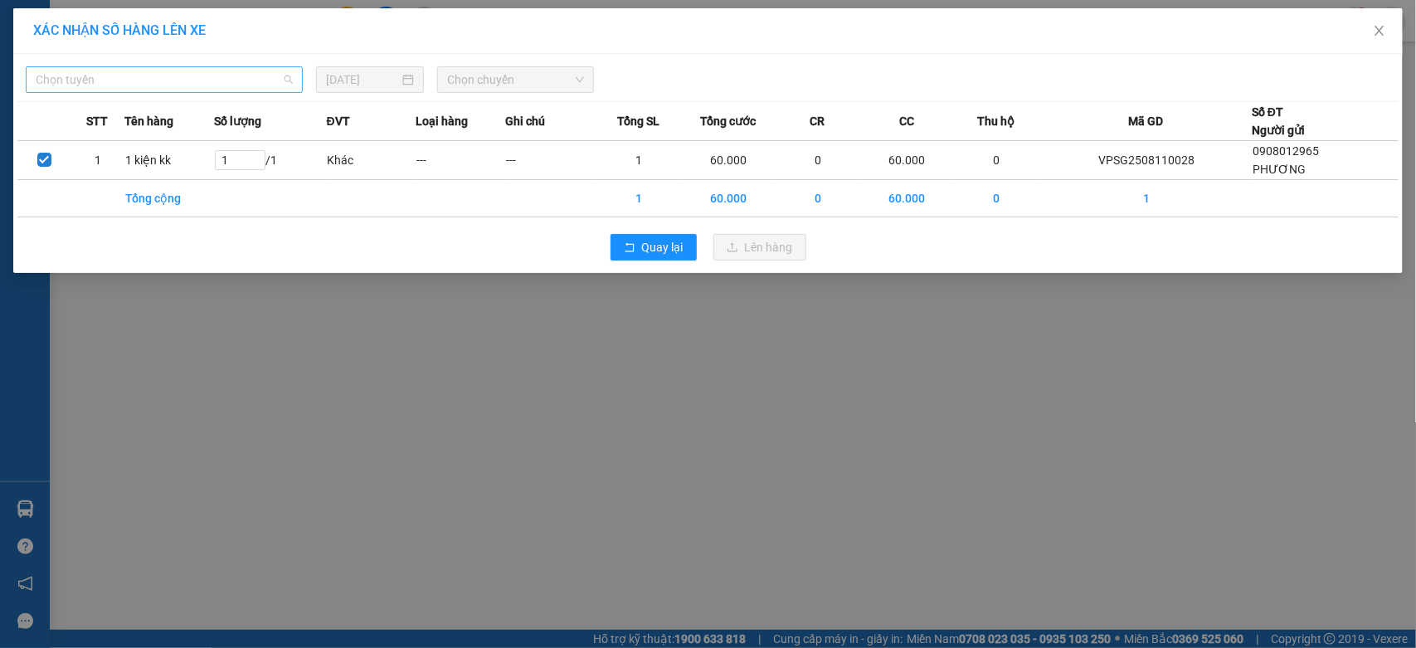
click at [192, 68] on span "Chọn tuyến" at bounding box center [164, 79] width 257 height 25
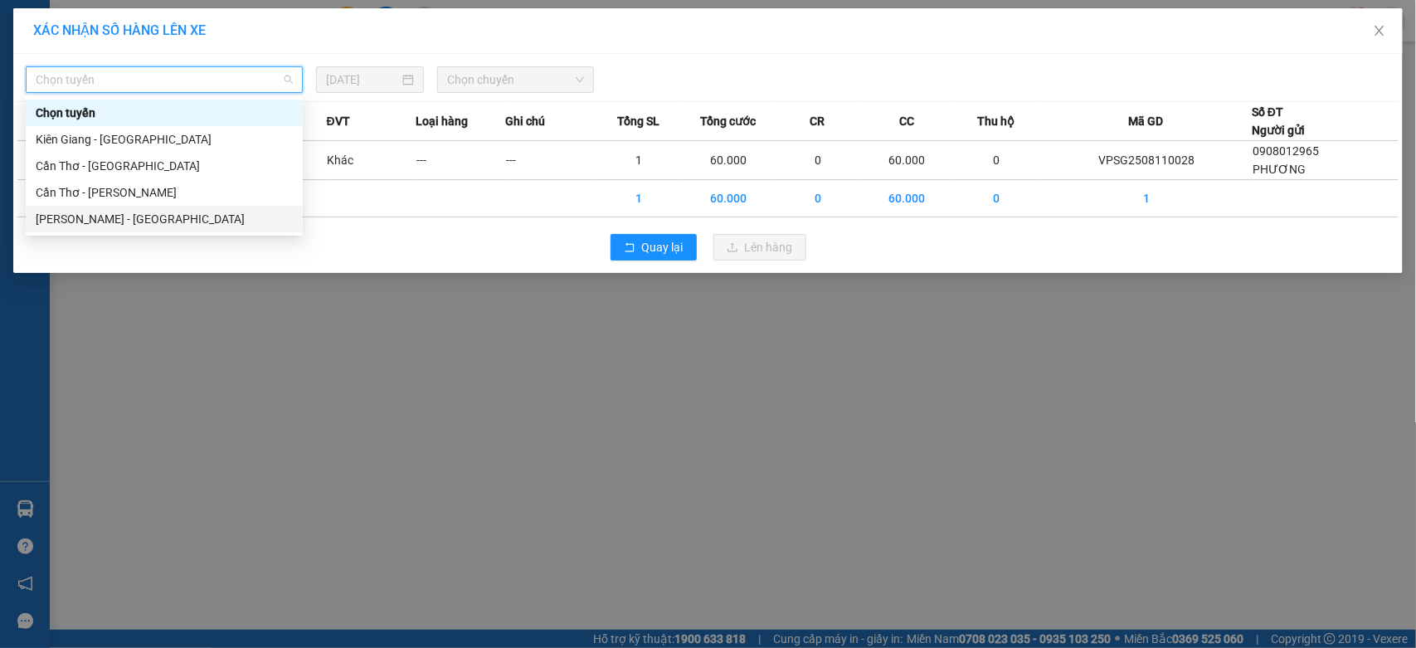
click at [109, 221] on div "Hồ Chí Minh - Cần Thơ" at bounding box center [164, 219] width 257 height 18
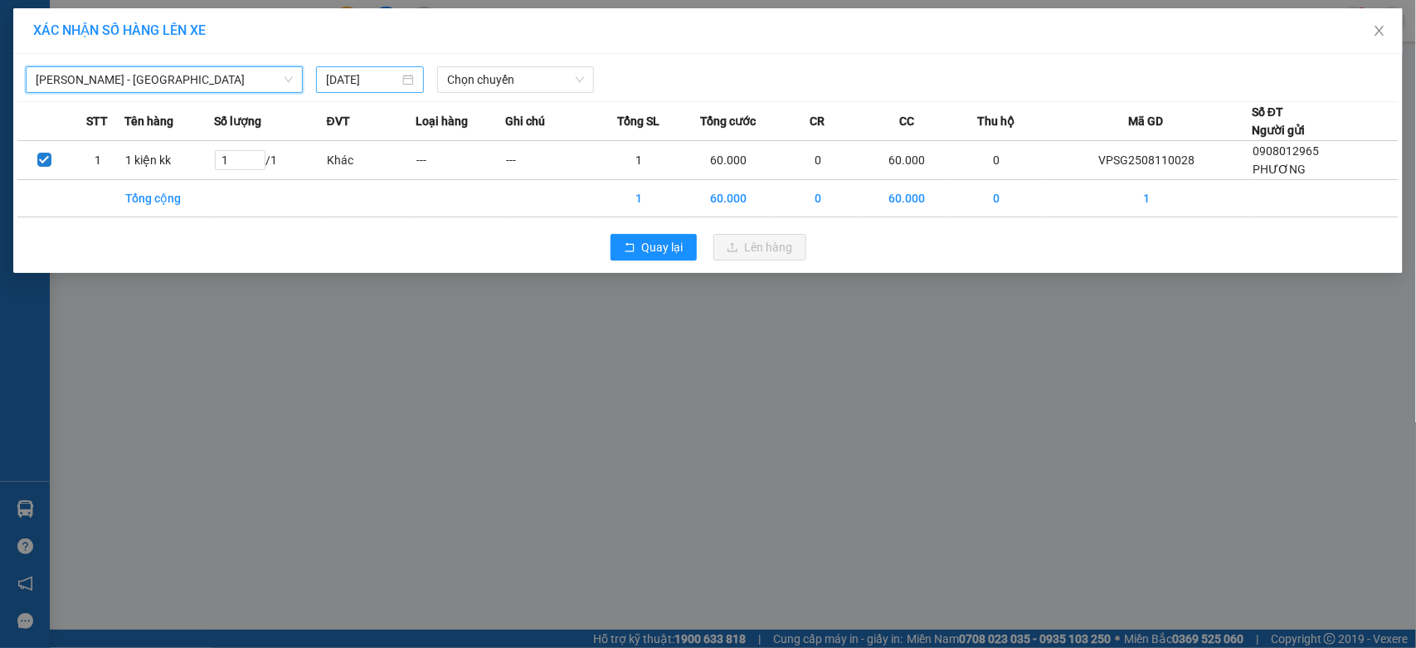
click at [391, 80] on input "11/08/2025" at bounding box center [362, 79] width 73 height 18
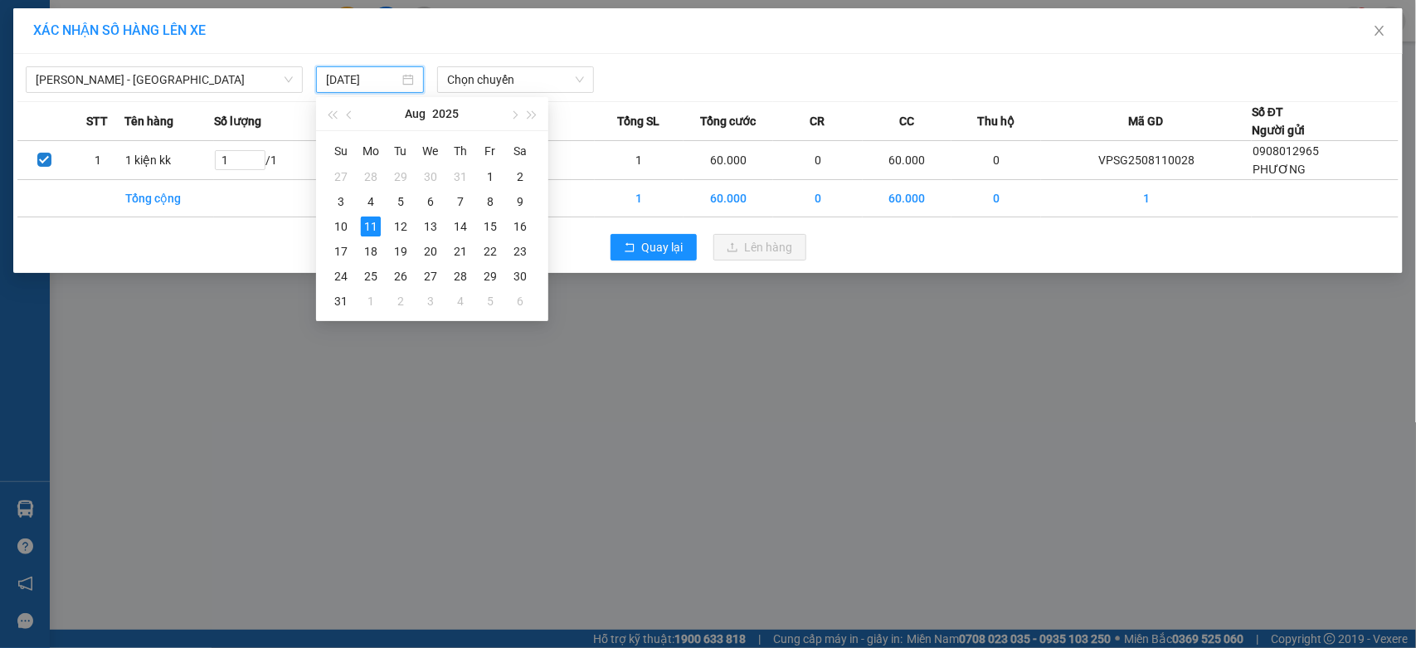
type input "11/08/2025"
click at [517, 69] on span "Chọn chuyến" at bounding box center [515, 79] width 136 height 25
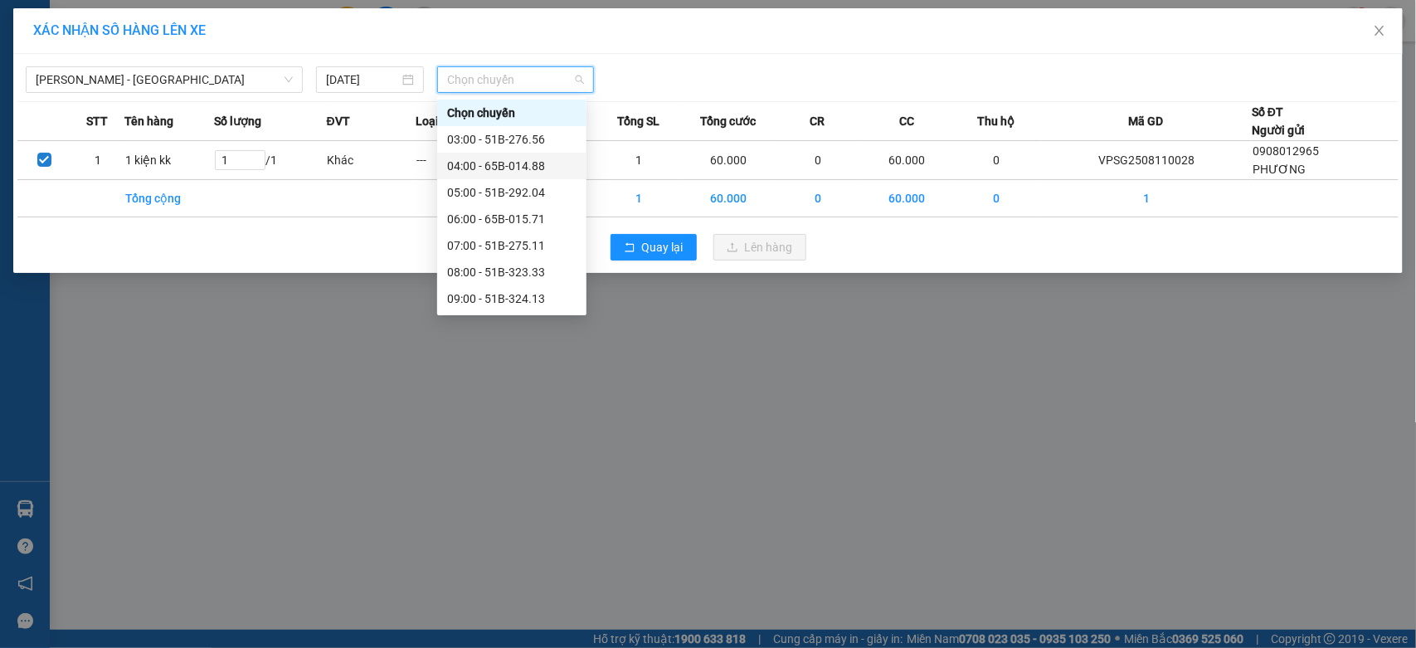
scroll to position [291, 0]
click at [533, 222] on div "17:00 - 65B-015.71" at bounding box center [511, 220] width 129 height 18
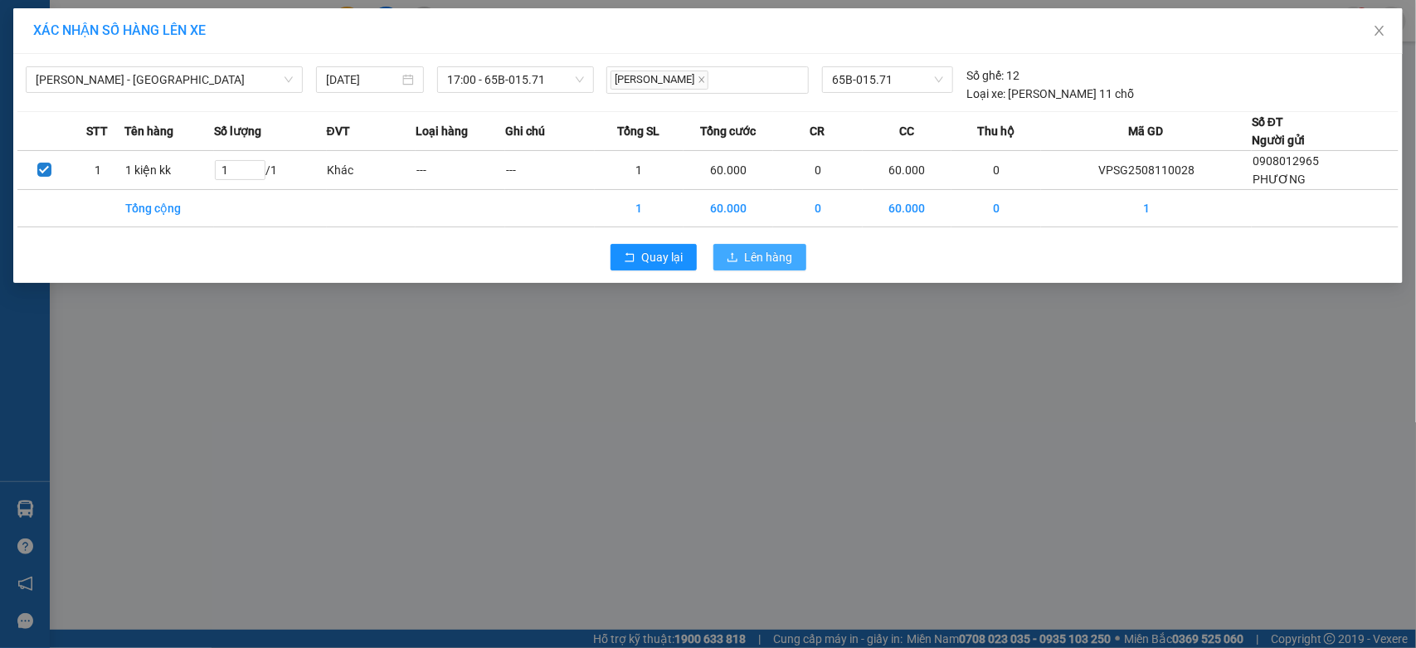
click at [751, 259] on span "Lên hàng" at bounding box center [769, 257] width 48 height 18
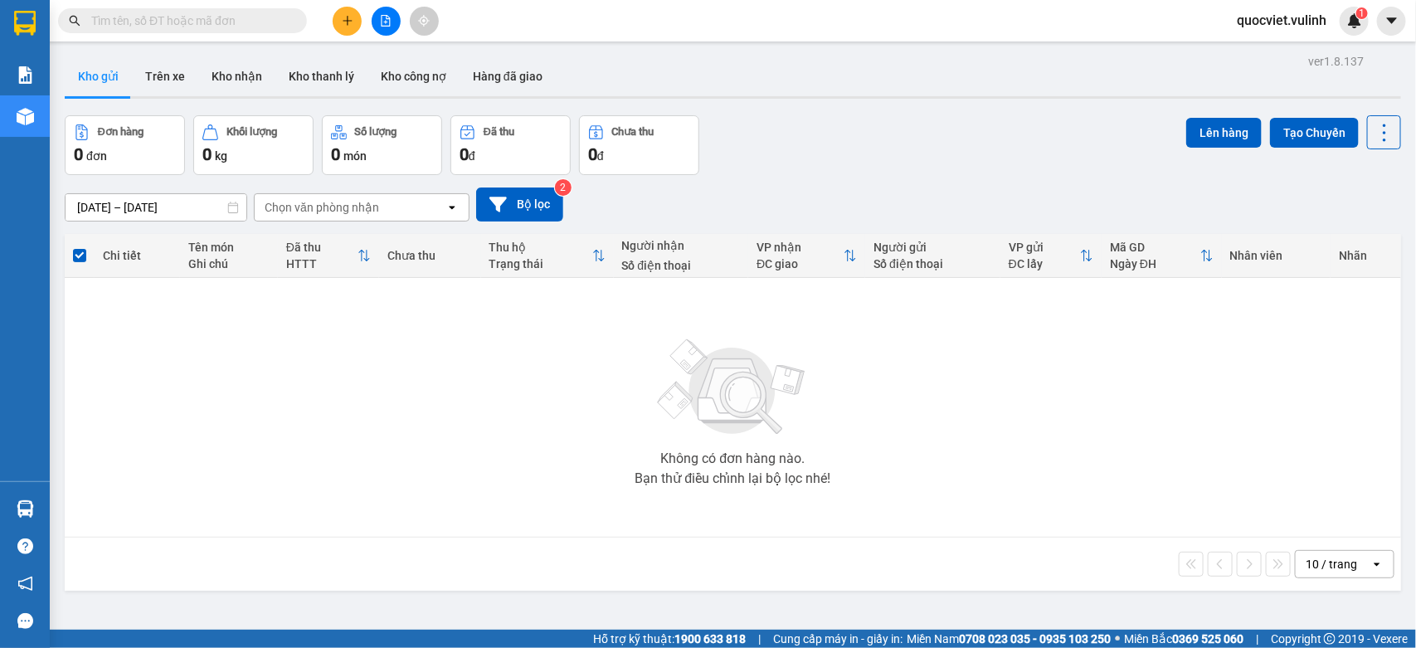
click at [196, 9] on span at bounding box center [182, 20] width 249 height 25
click at [241, 22] on input "text" at bounding box center [189, 21] width 196 height 18
paste input "VPSG2508110029"
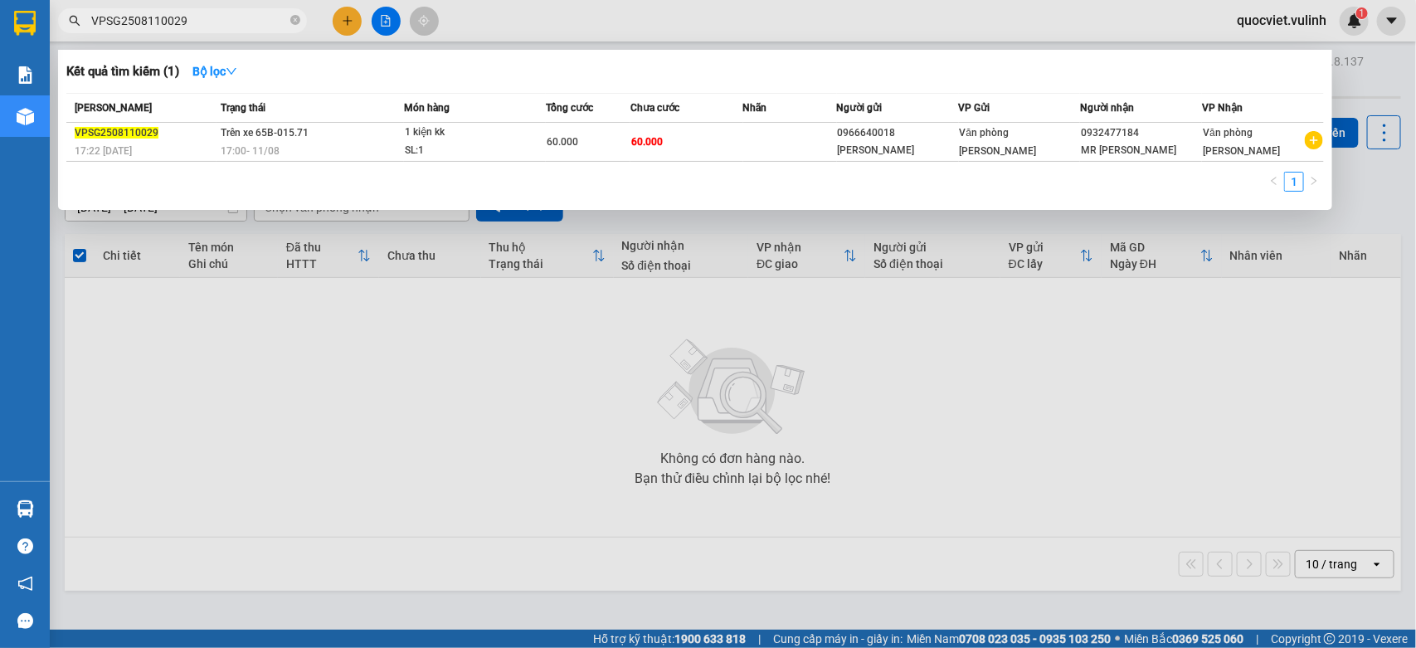
type input "VPSG2508110029"
click at [561, 162] on div "Mã ĐH Trạng thái Món hàng Tổng cước Chưa cước Nhãn Người gửi VP Gửi Người nhận …" at bounding box center [694, 147] width 1257 height 109
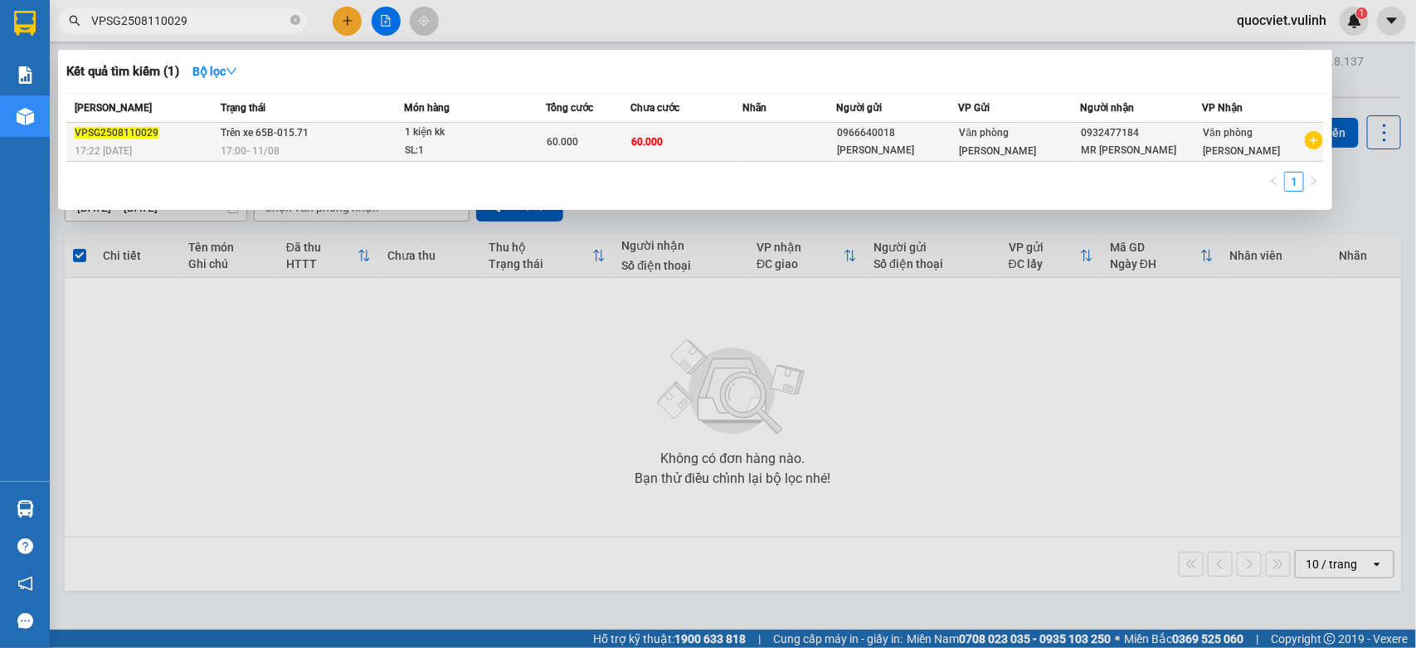
click at [473, 150] on div "SL: 1" at bounding box center [467, 151] width 124 height 18
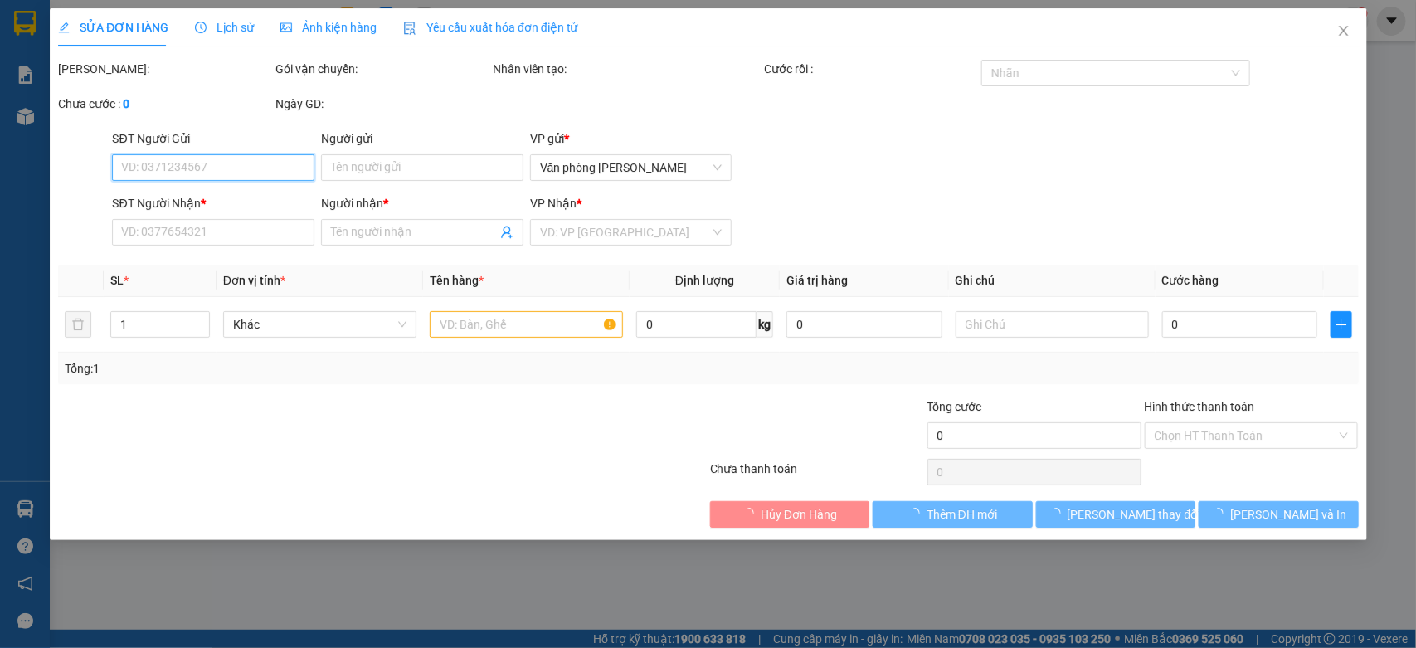
type input "0966640018"
type input "Song Bảo"
type input "0932477184"
type input "MR THÁI"
type input "60.000"
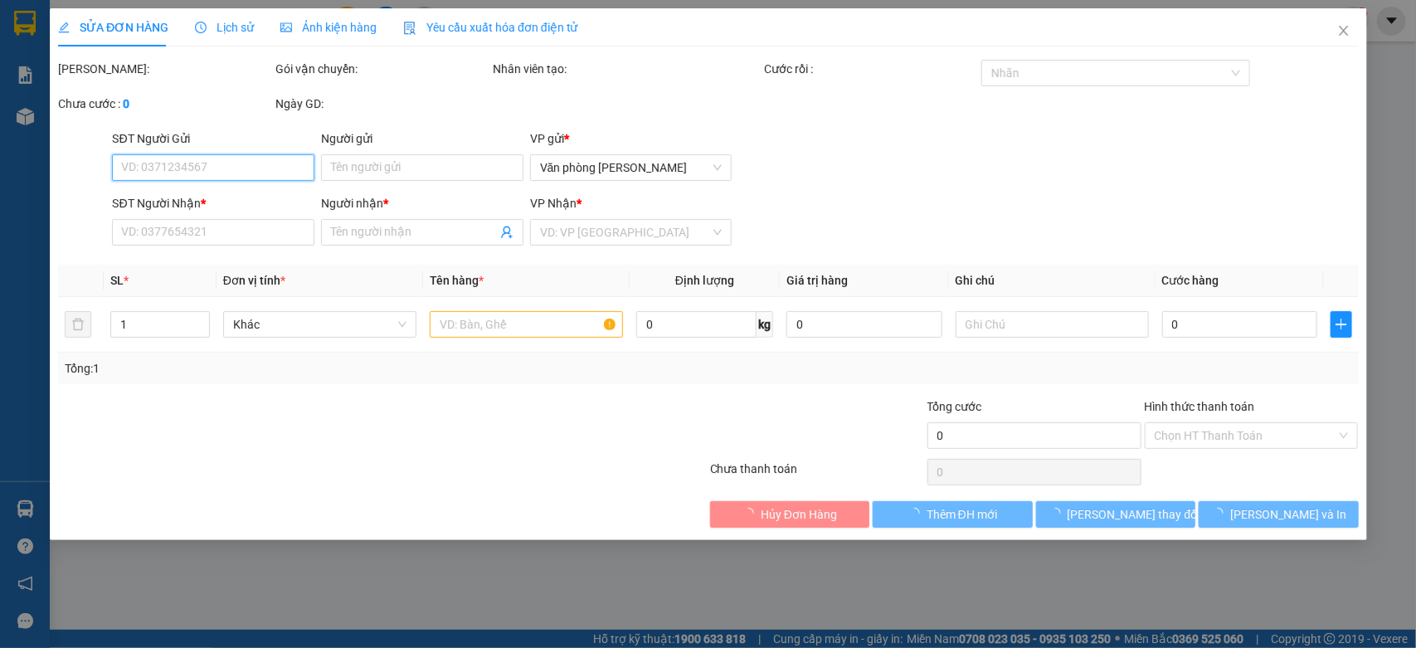
type input "60.000"
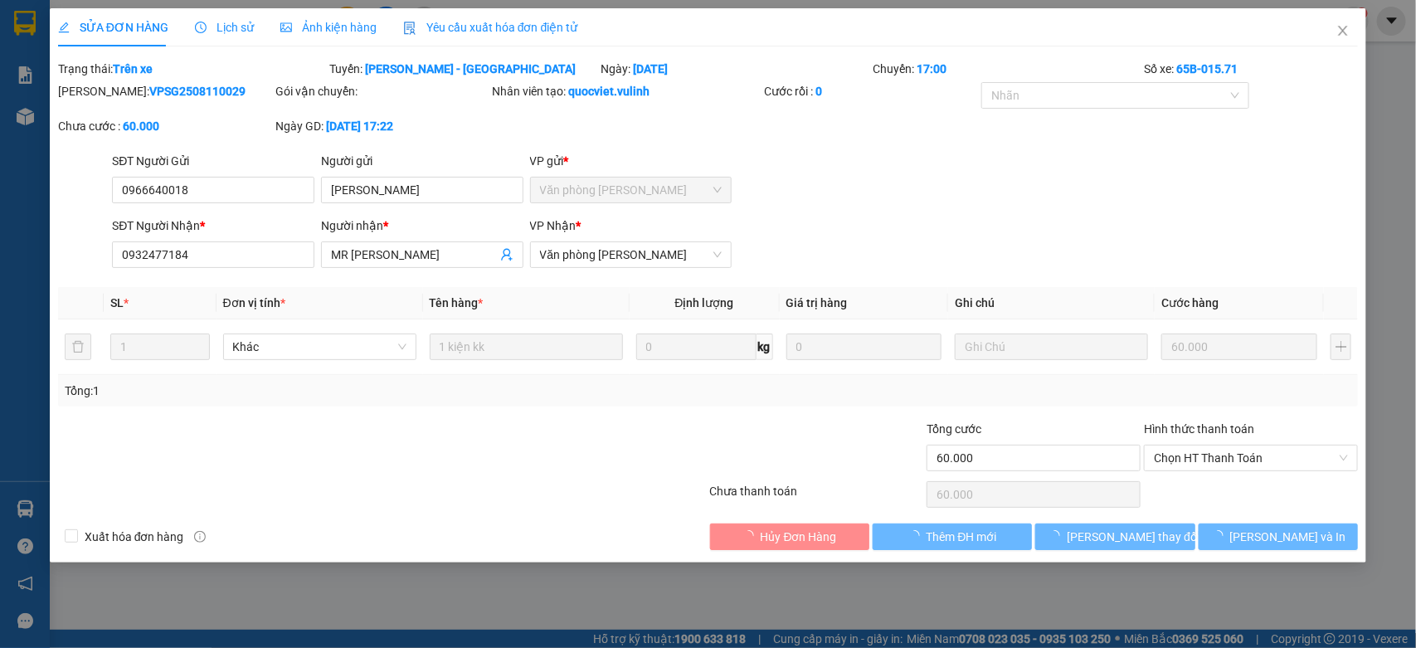
click at [420, 174] on div "Người gửi" at bounding box center [422, 164] width 202 height 25
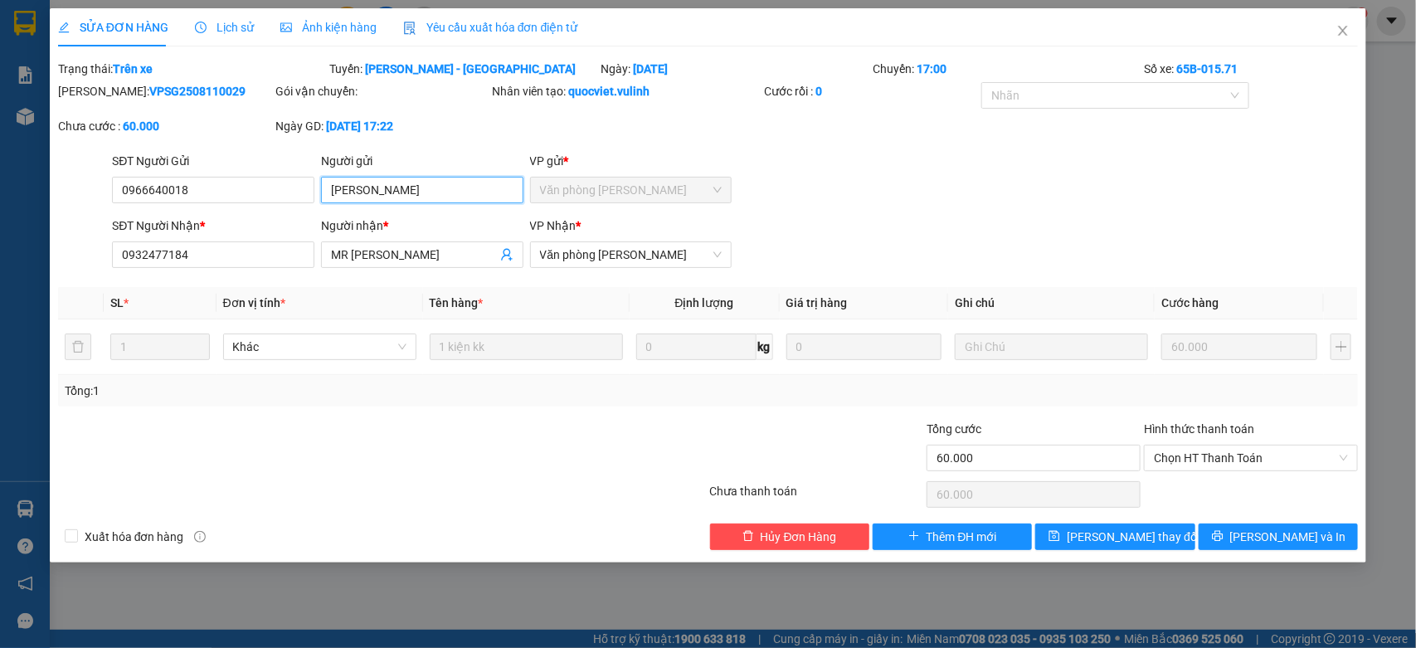
click at [402, 181] on input "Song Bảo" at bounding box center [422, 190] width 202 height 27
click at [239, 177] on input "0966640018" at bounding box center [213, 190] width 202 height 27
click at [221, 192] on input "0966640018" at bounding box center [213, 190] width 202 height 27
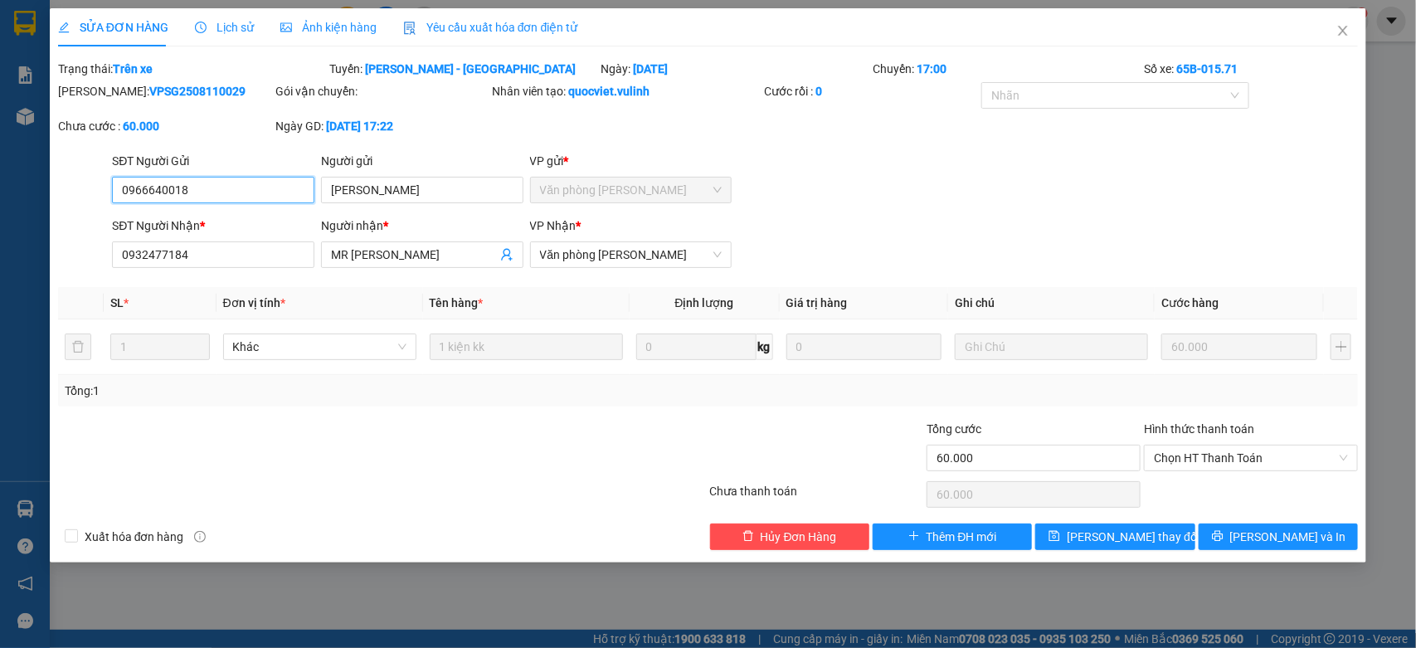
click at [221, 192] on input "0966640018" at bounding box center [213, 190] width 202 height 27
click at [436, 260] on input "MR THÁI" at bounding box center [414, 254] width 166 height 18
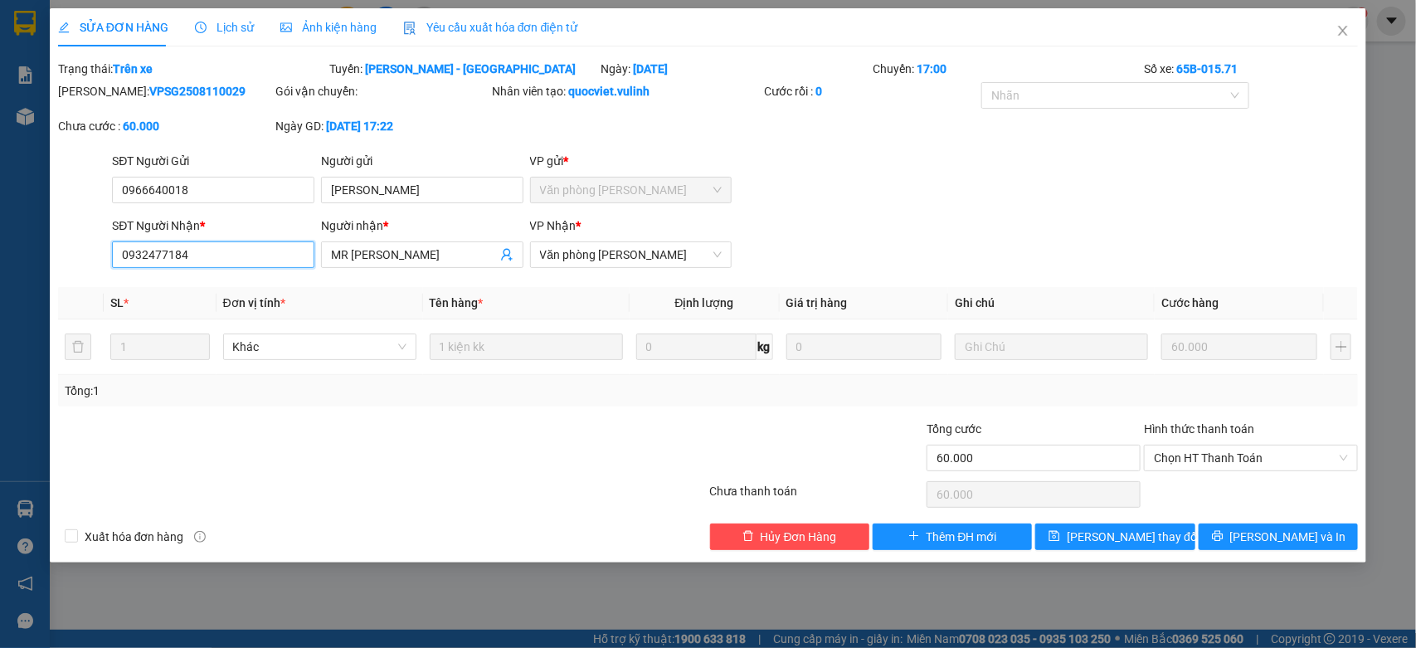
click at [282, 257] on input "0932477184" at bounding box center [213, 254] width 202 height 27
click at [1336, 34] on icon "close" at bounding box center [1342, 30] width 13 height 13
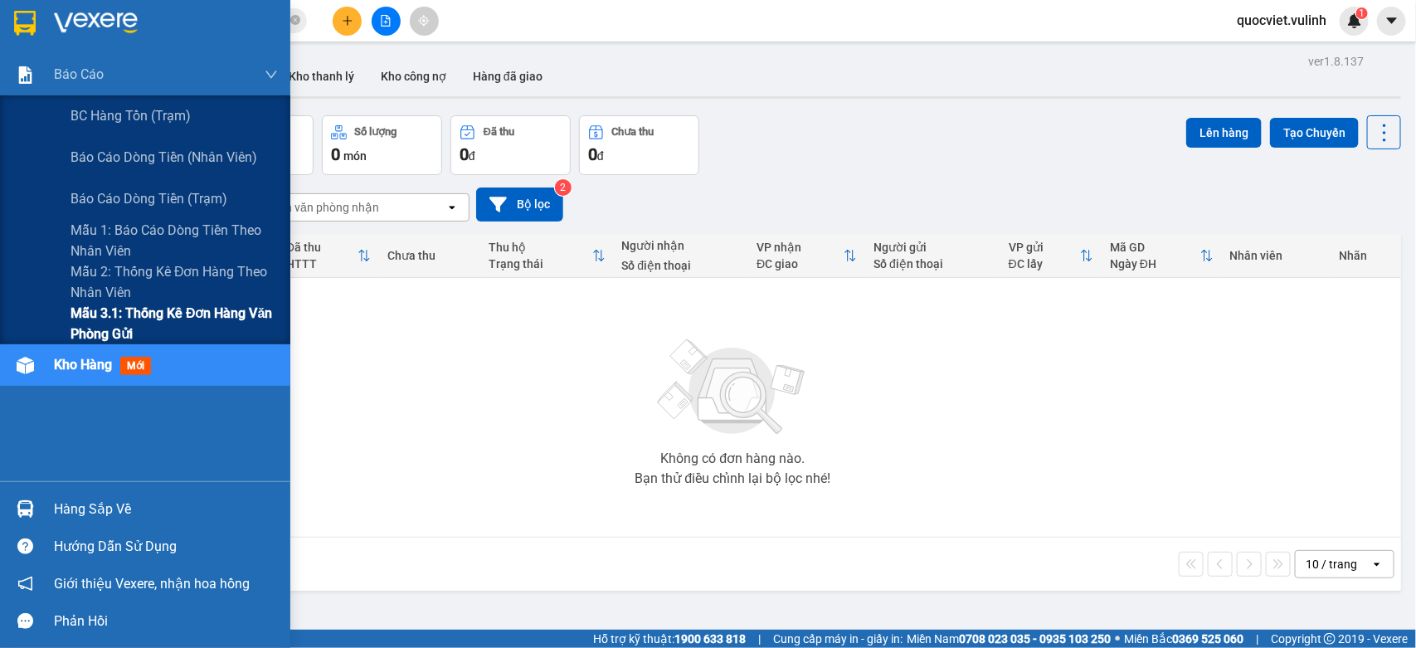
click at [110, 328] on span "Mẫu 3.1: Thống kê đơn hàng văn phòng gửi" at bounding box center [173, 323] width 207 height 41
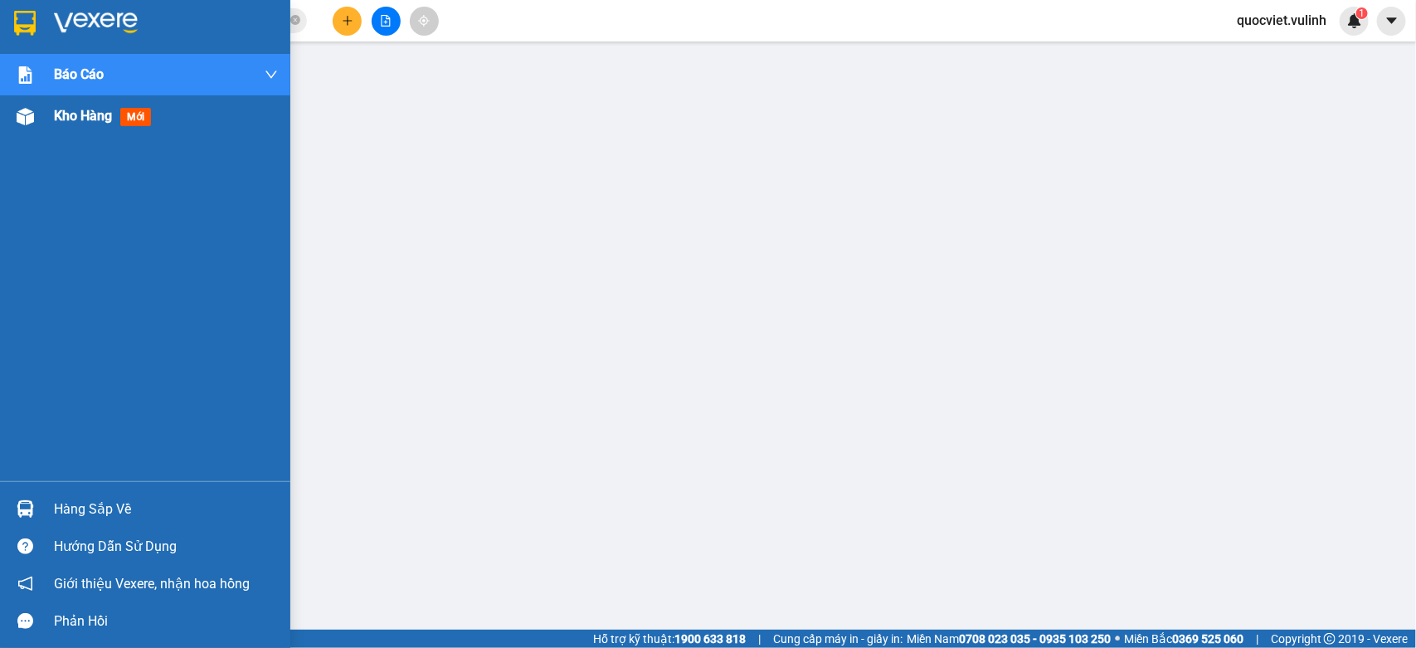
click at [36, 124] on div at bounding box center [25, 116] width 29 height 29
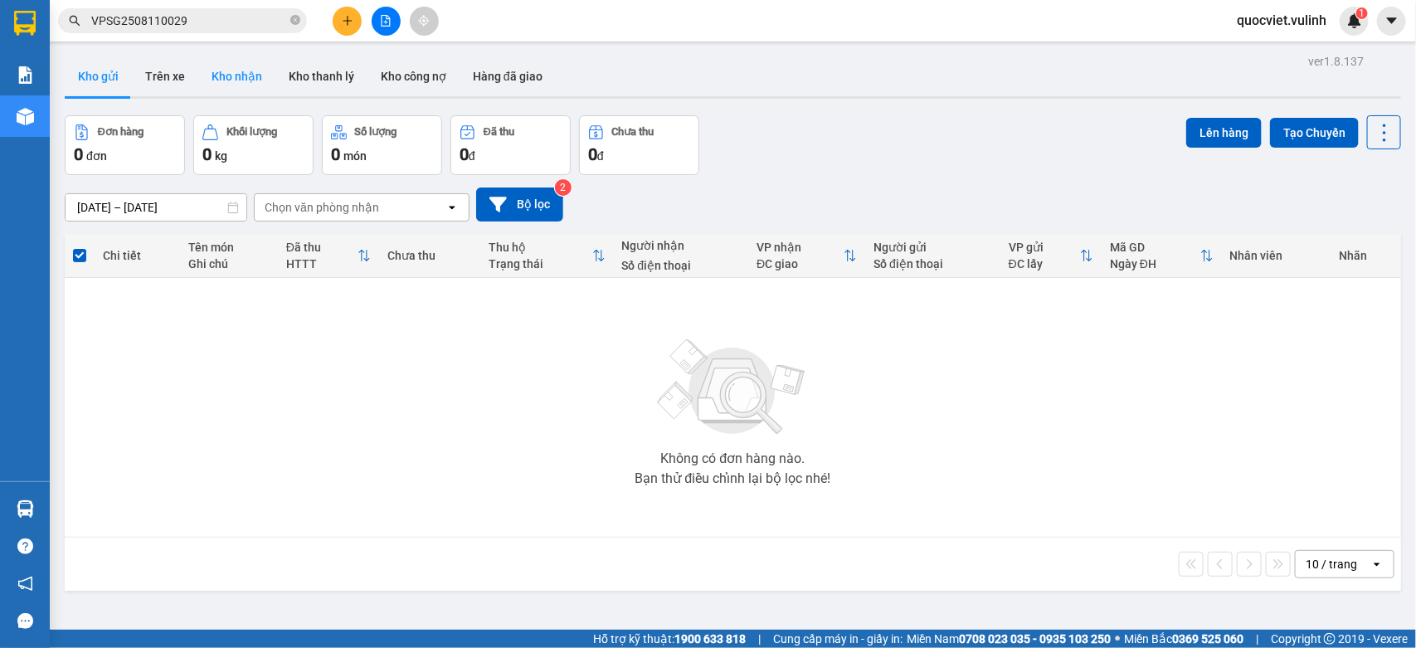
click at [230, 77] on button "Kho nhận" at bounding box center [236, 76] width 77 height 40
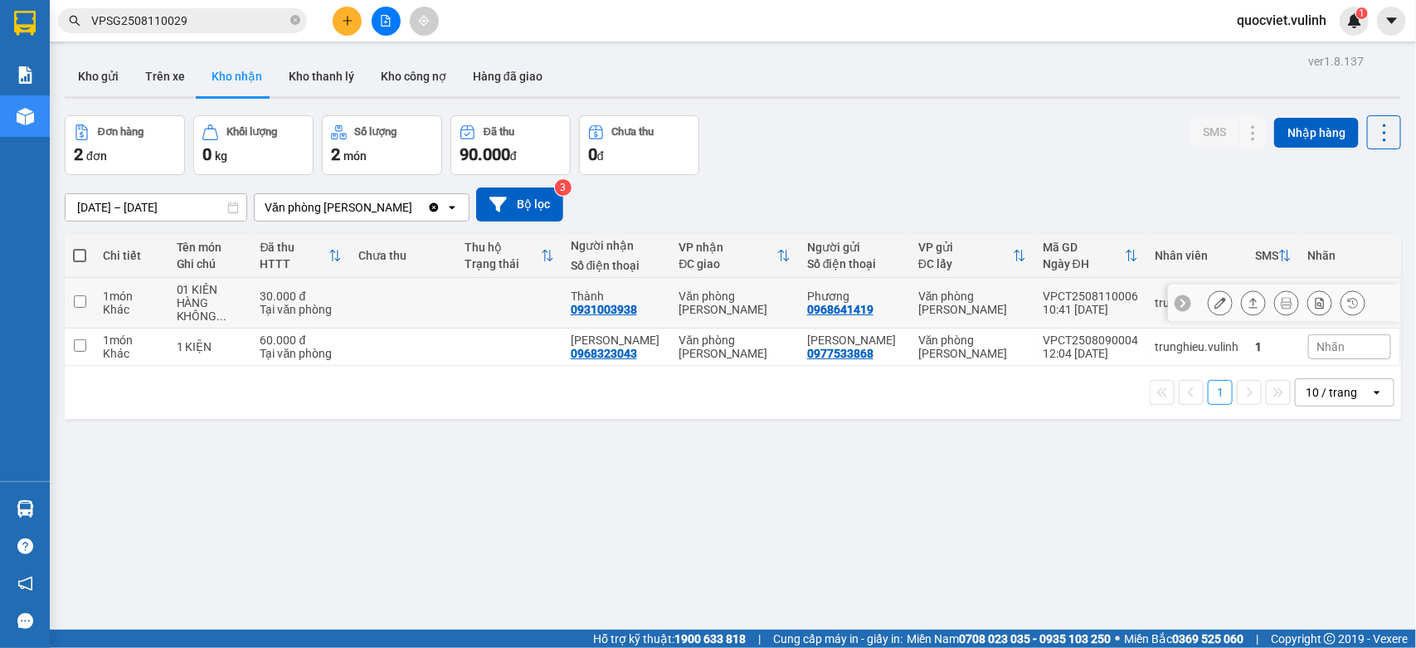
click at [1247, 307] on icon at bounding box center [1253, 303] width 12 height 12
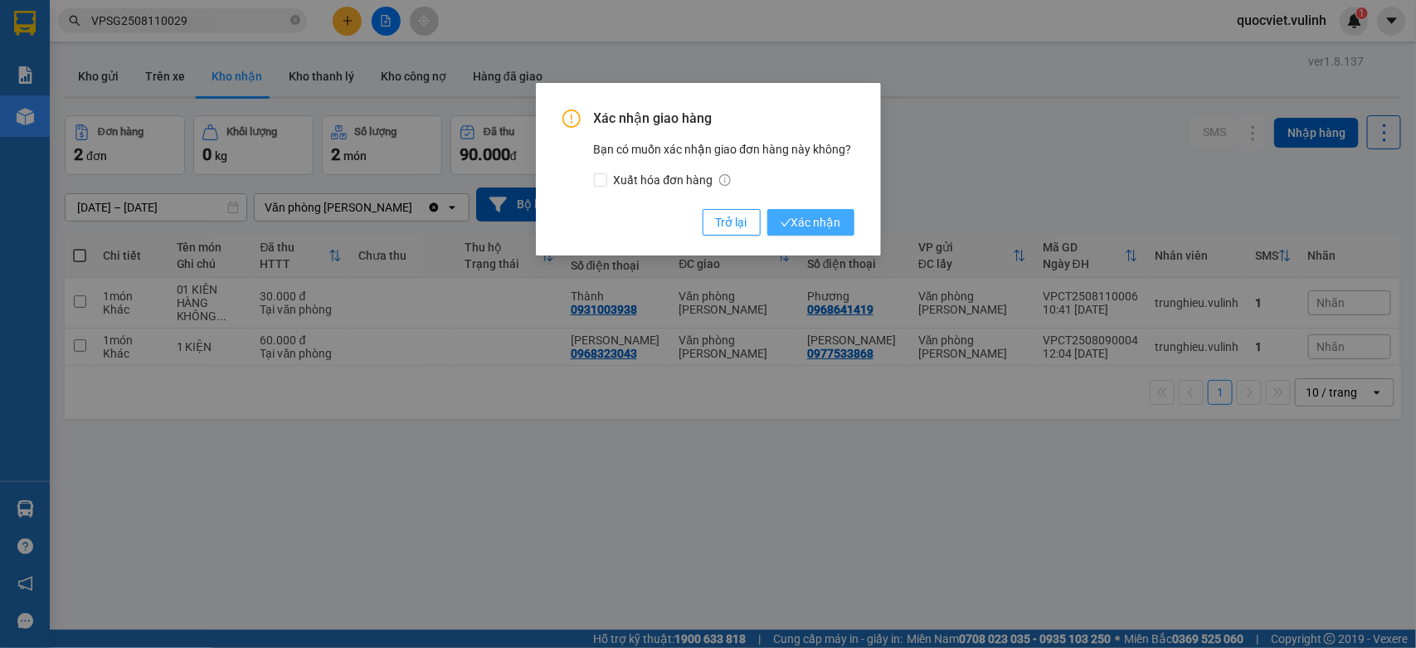
click at [794, 216] on span "Xác nhận" at bounding box center [810, 222] width 61 height 18
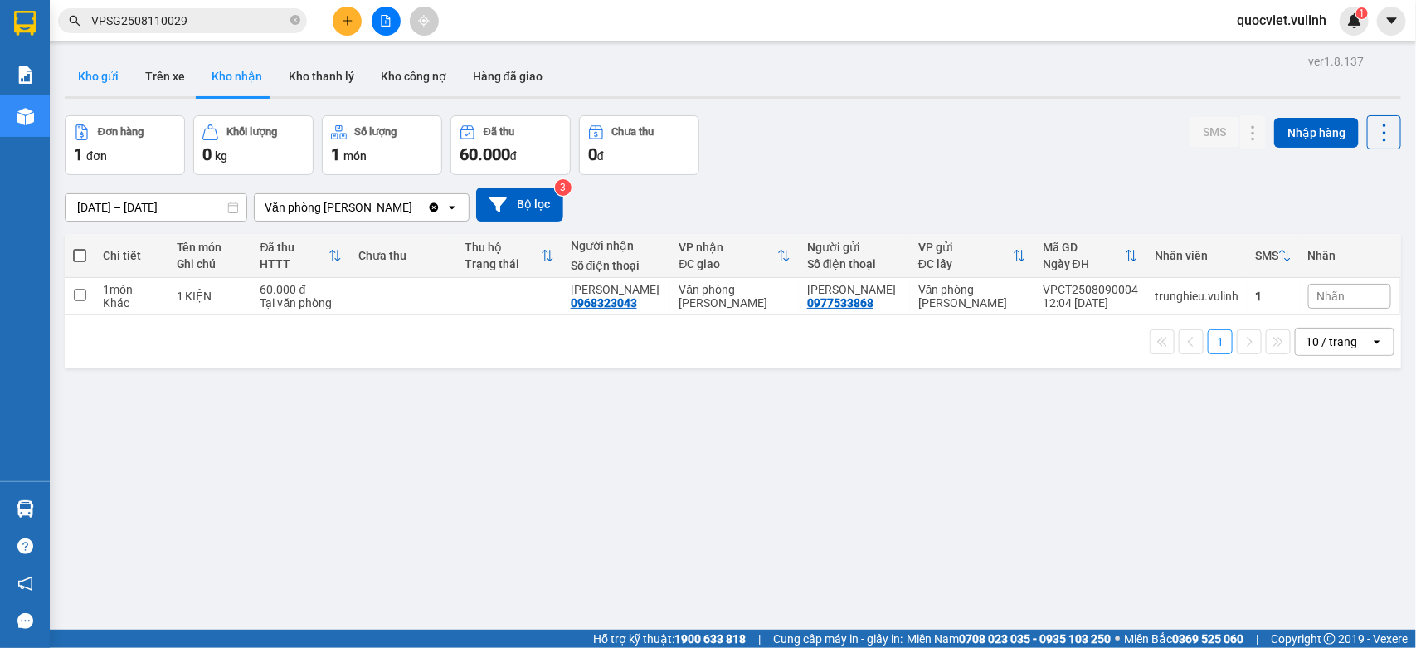
click at [85, 87] on button "Kho gửi" at bounding box center [98, 76] width 67 height 40
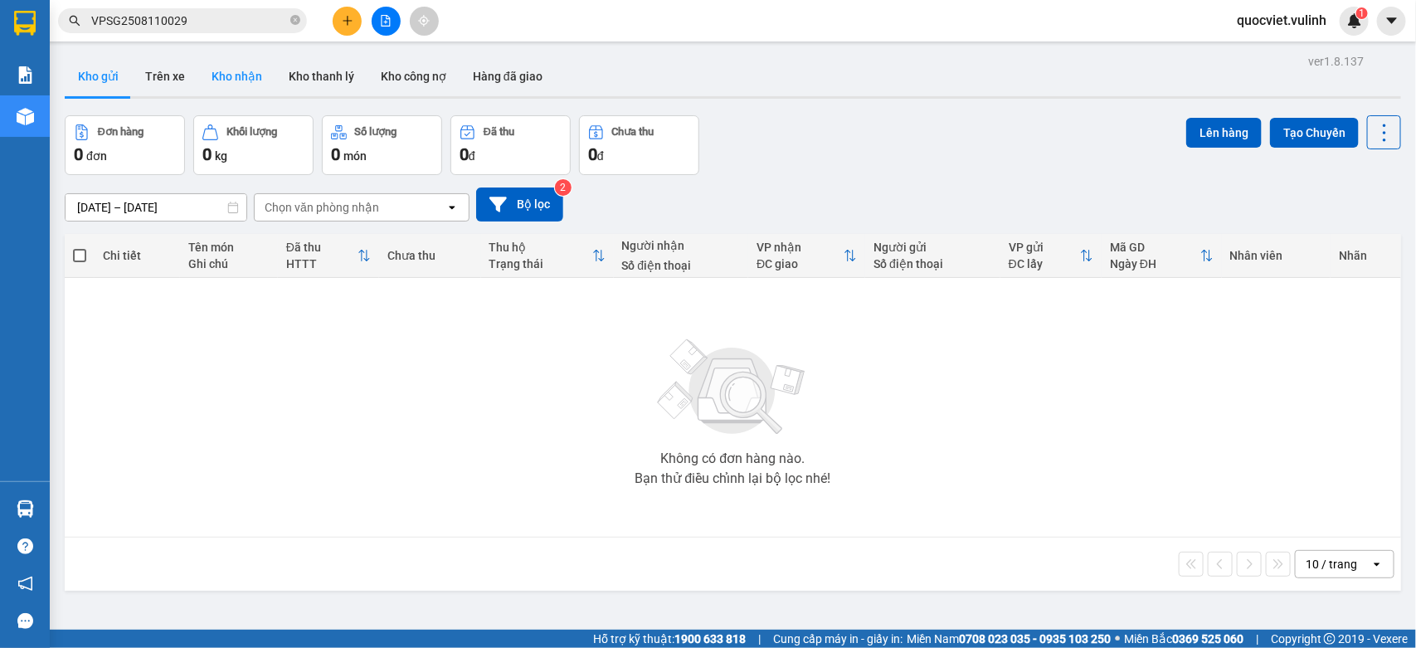
click at [250, 70] on button "Kho nhận" at bounding box center [236, 76] width 77 height 40
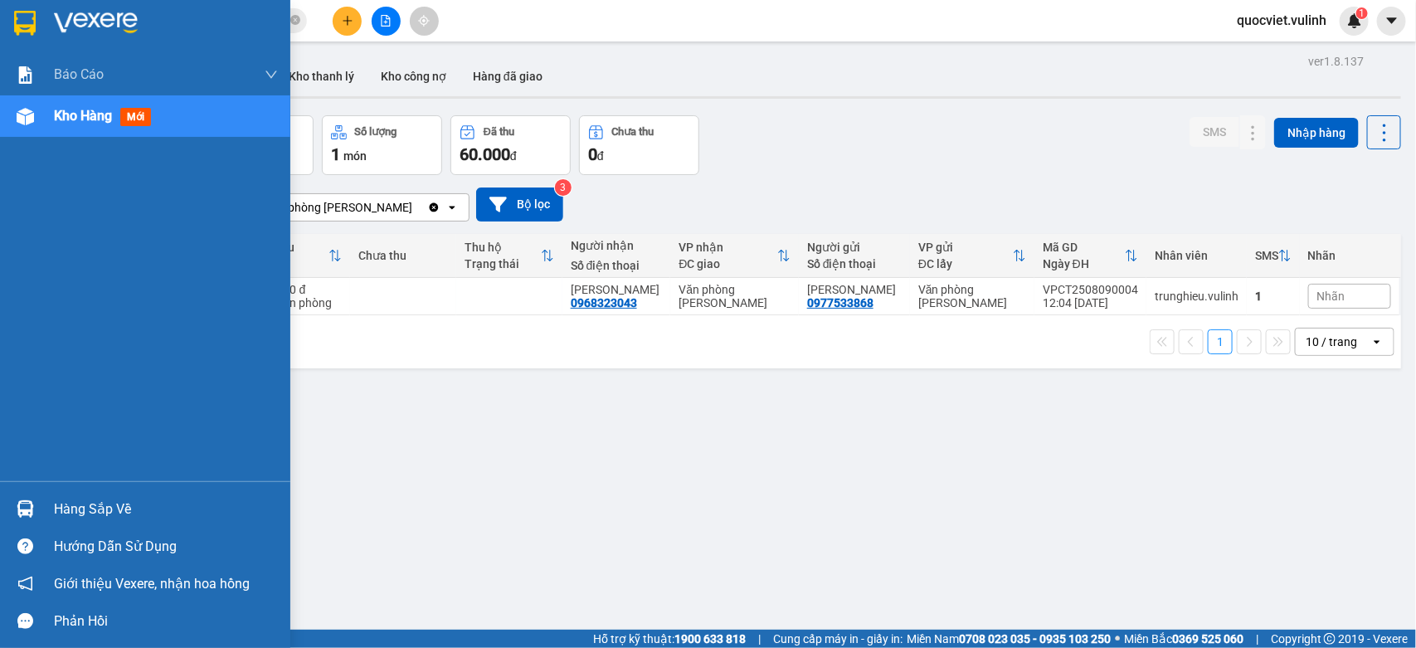
click at [58, 492] on div "Hàng sắp về" at bounding box center [145, 508] width 290 height 37
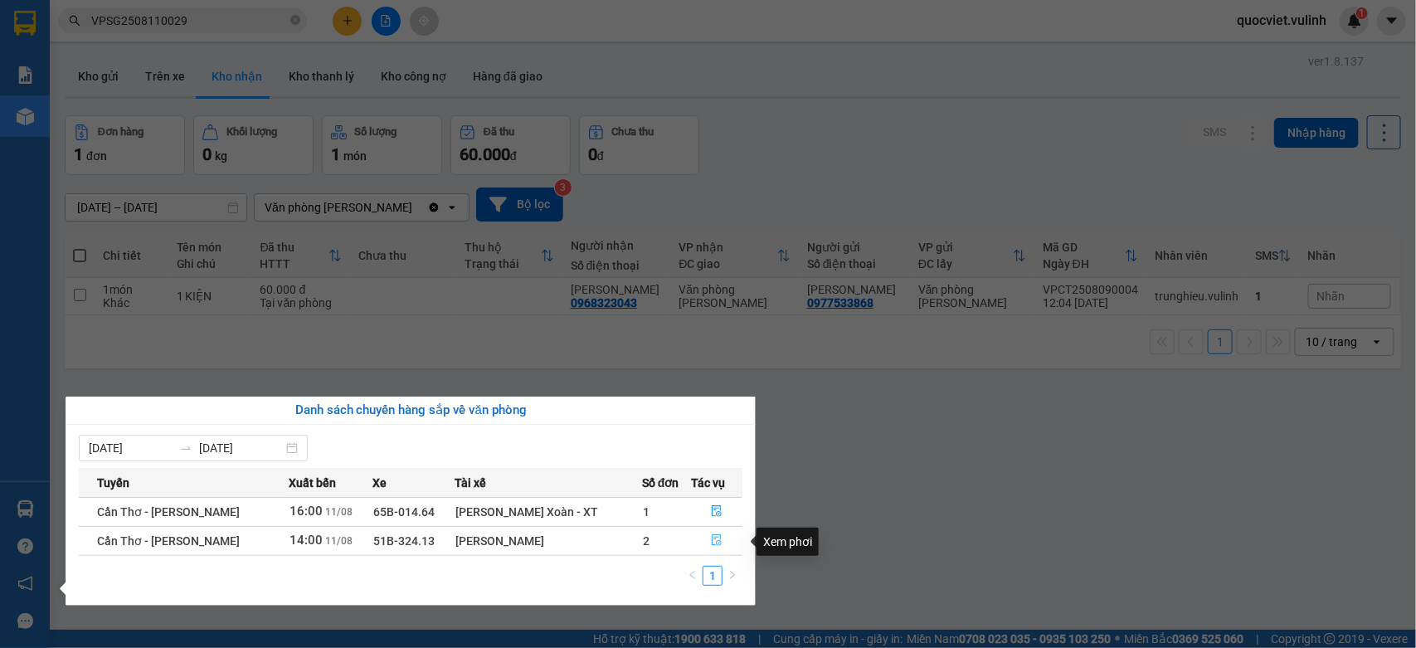
click at [715, 543] on icon "file-done" at bounding box center [717, 540] width 12 height 12
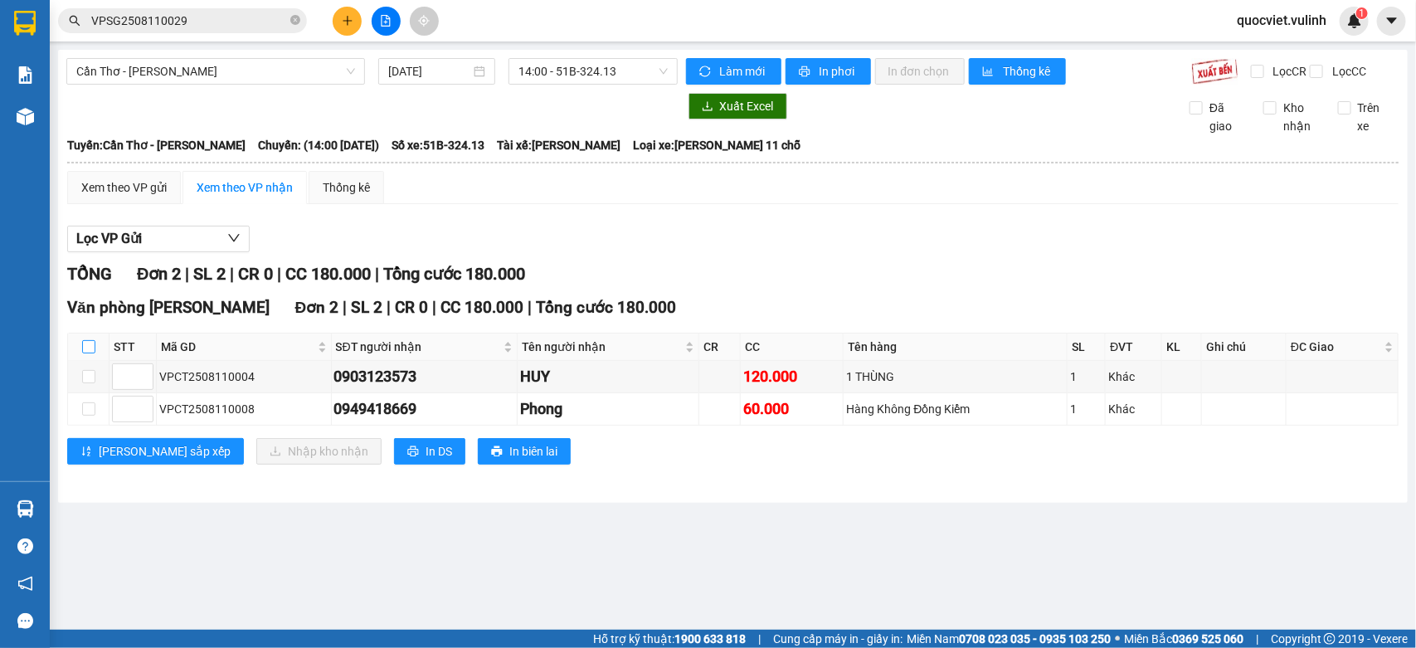
click at [83, 353] on input "checkbox" at bounding box center [88, 346] width 13 height 13
checkbox input "true"
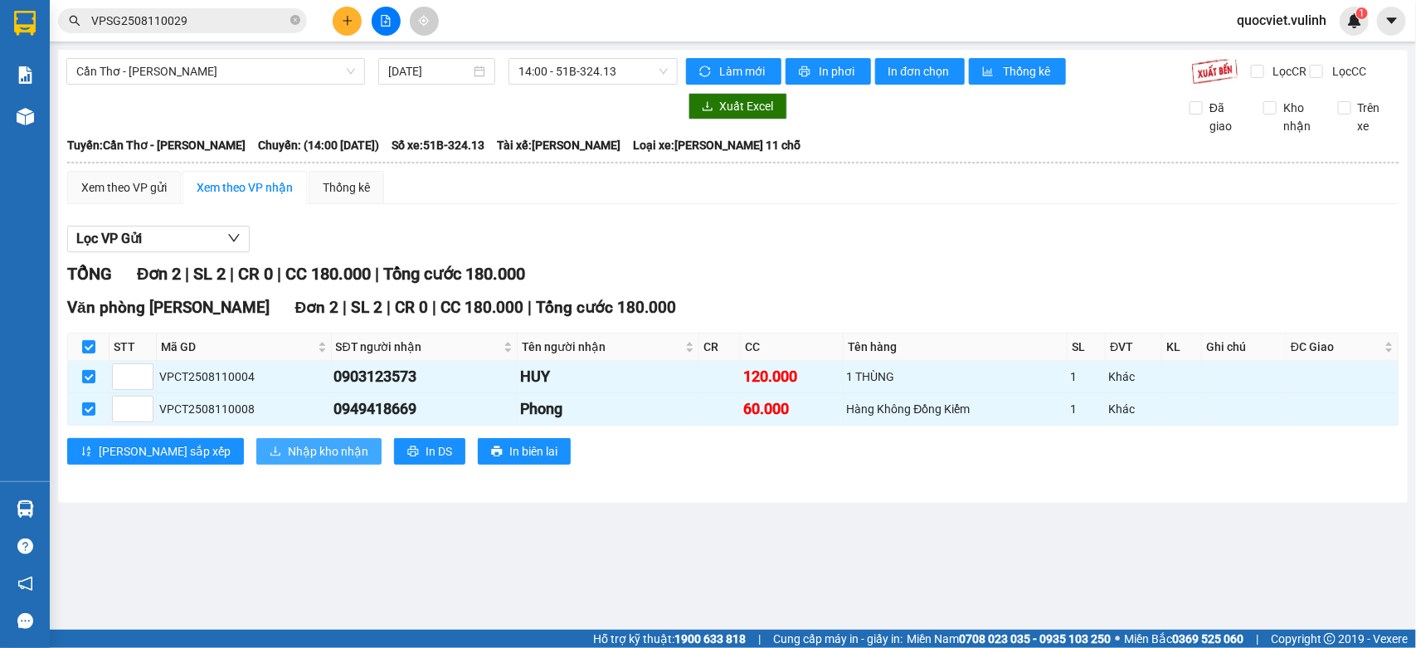
click at [288, 460] on span "Nhập kho nhận" at bounding box center [328, 451] width 80 height 18
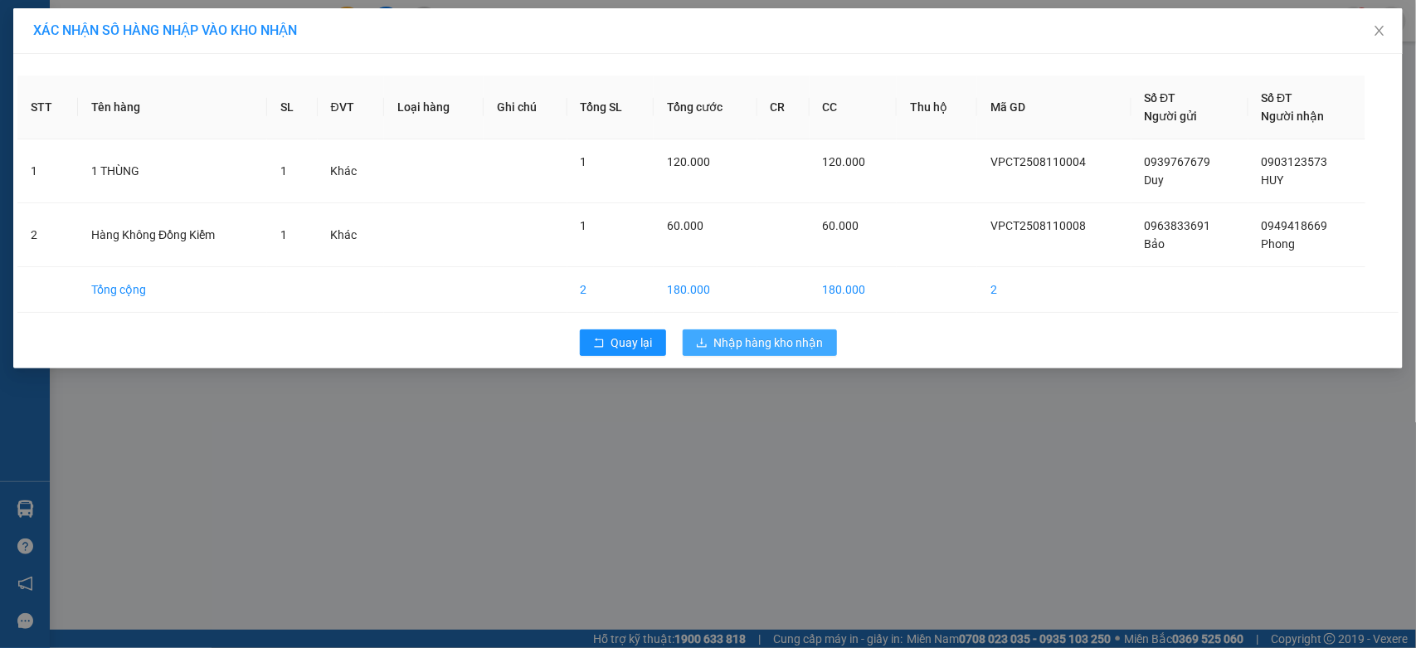
click at [807, 345] on span "Nhập hàng kho nhận" at bounding box center [768, 342] width 109 height 18
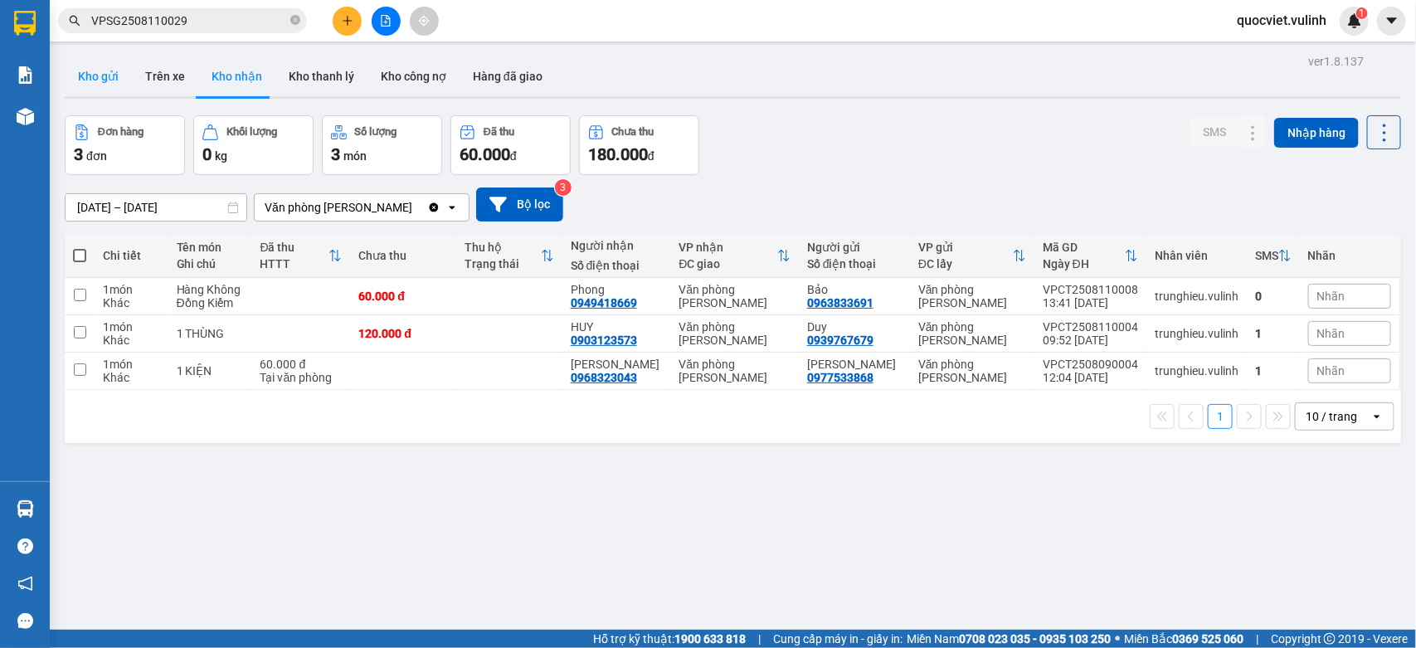
click at [104, 76] on button "Kho gửi" at bounding box center [98, 76] width 67 height 40
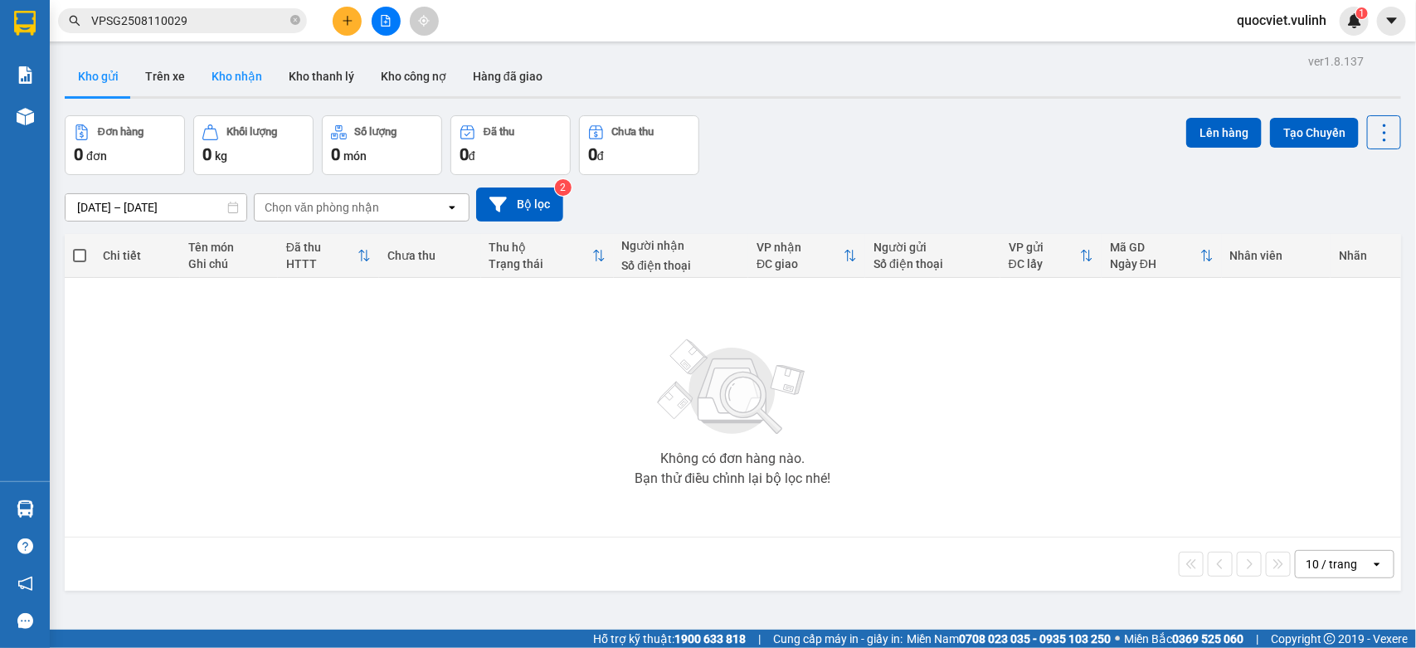
click at [209, 75] on button "Kho nhận" at bounding box center [236, 76] width 77 height 40
